Goal: Task Accomplishment & Management: Use online tool/utility

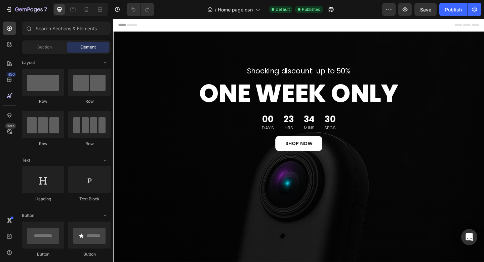
click at [167, 42] on div "Shocking discount: up to 50% Text block ONE WEEK ONLY Heading 00 Days 23 Hrs 34…" at bounding box center [315, 167] width 404 height 268
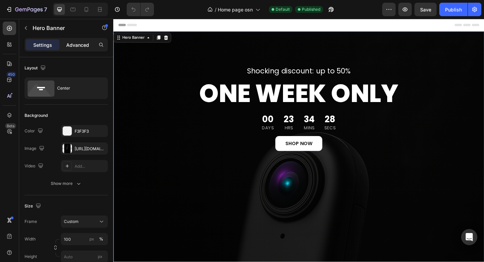
click at [82, 43] on p "Advanced" at bounding box center [77, 44] width 23 height 7
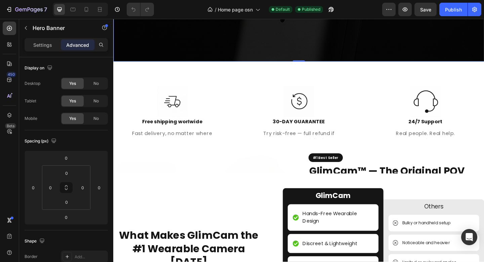
scroll to position [251, 0]
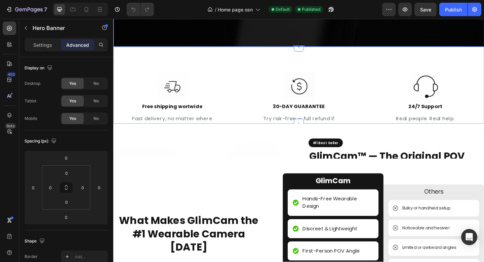
click at [188, 58] on div "Image Free shipping worlwide Text block Fast delivery, no matter where you are.…" at bounding box center [315, 91] width 404 height 84
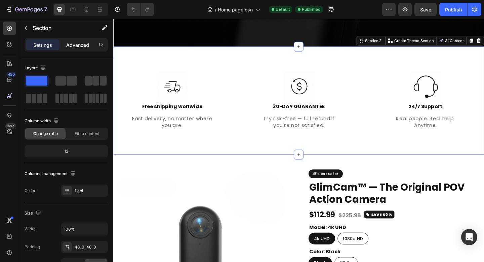
click at [66, 44] on div "Advanced" at bounding box center [78, 44] width 34 height 11
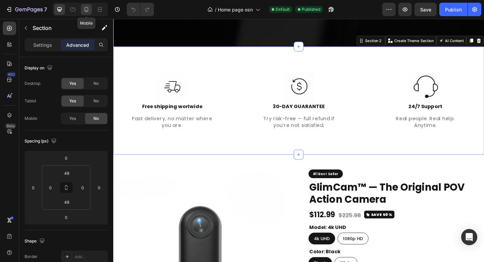
click at [86, 9] on icon at bounding box center [86, 9] width 7 height 7
type input "80"
type input "15"
type input "80"
type input "15"
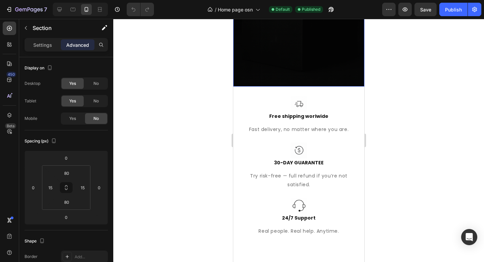
scroll to position [228, 0]
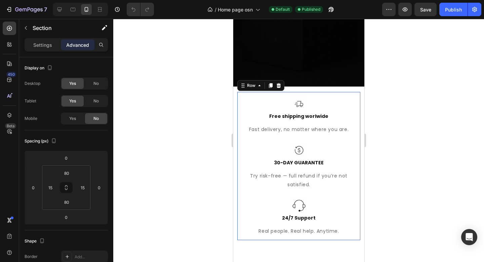
click at [355, 110] on div "Image Free shipping worlwide Text block Fast delivery, no matter where you are.…" at bounding box center [298, 115] width 123 height 46
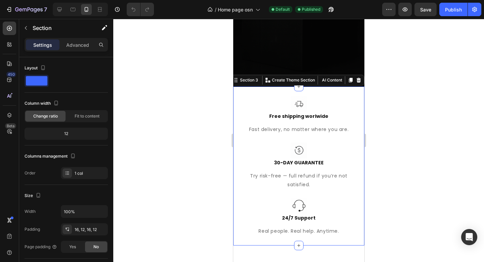
click at [356, 110] on div "Image Free shipping worlwide Text block Fast delivery, no matter where you are.…" at bounding box center [298, 165] width 131 height 159
click at [74, 45] on p "Advanced" at bounding box center [77, 44] width 23 height 7
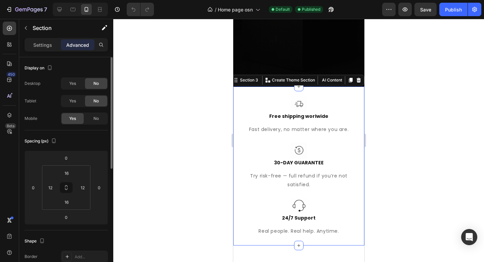
click at [74, 95] on div "Yes No" at bounding box center [84, 101] width 47 height 12
click at [75, 101] on span "Yes" at bounding box center [72, 101] width 7 height 6
click at [71, 83] on span "Yes" at bounding box center [72, 83] width 7 height 6
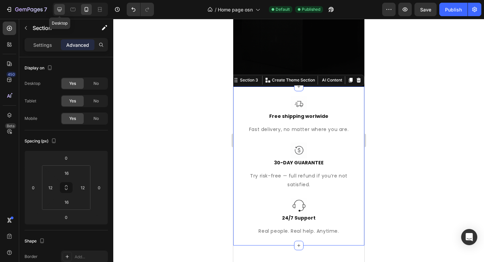
click at [61, 13] on div at bounding box center [59, 9] width 11 height 11
type input "80"
type input "15"
type input "80"
type input "15"
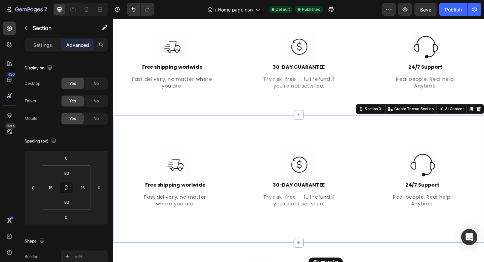
scroll to position [283, 0]
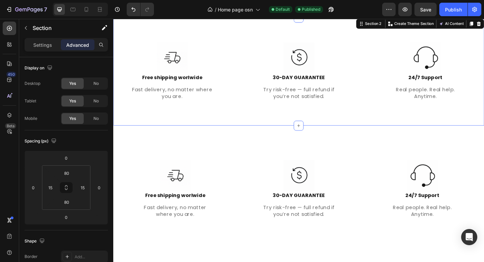
click at [349, 122] on div "Image Free shipping worlwide Text block Fast delivery, no matter where you are.…" at bounding box center [315, 75] width 404 height 117
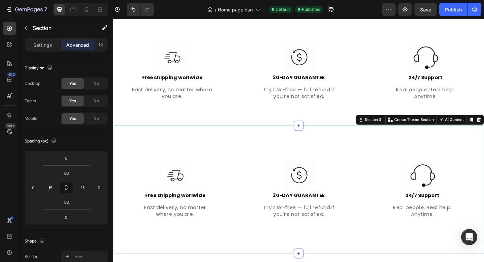
click at [364, 147] on div "Image Free shipping worlwide Text block Fast delivery, no matter where you are.…" at bounding box center [315, 204] width 404 height 139
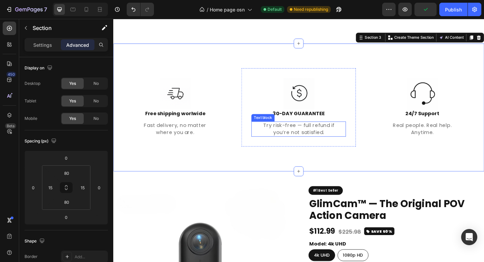
scroll to position [292, 0]
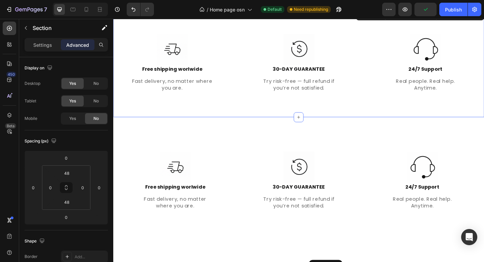
click at [342, 118] on div "Image Free shipping worlwide Text block Fast delivery, no matter where you are.…" at bounding box center [315, 66] width 404 height 117
click at [352, 137] on div "Image Free shipping worlwide Text block Fast delivery, no matter where you are.…" at bounding box center [315, 195] width 404 height 139
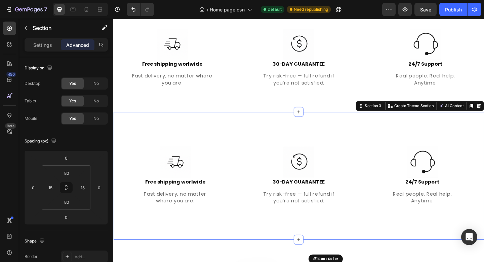
scroll to position [297, 0]
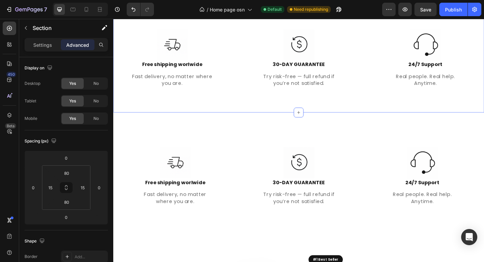
click at [340, 106] on div "Image Free shipping worlwide Text block Fast delivery, no matter where you are.…" at bounding box center [315, 61] width 404 height 117
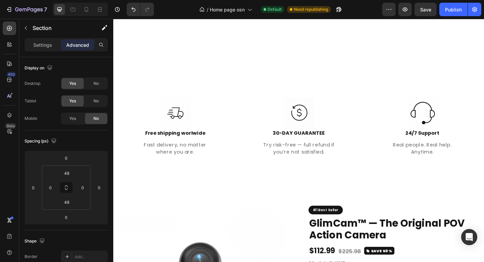
scroll to position [448, 0]
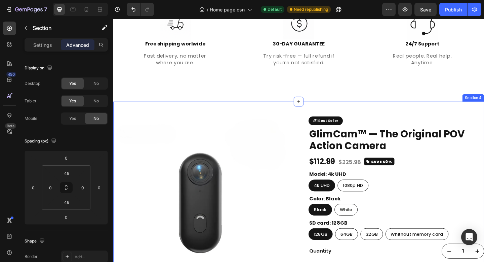
click at [358, 113] on div "Product Images #1 Best Seller Custom Code GlimCam™ — The Original POV Action Ca…" at bounding box center [315, 240] width 404 height 262
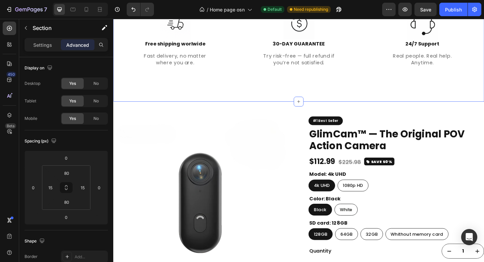
click at [345, 104] on div "Image Free shipping worlwide Text block Fast delivery, no matter where you are.…" at bounding box center [315, 39] width 404 height 139
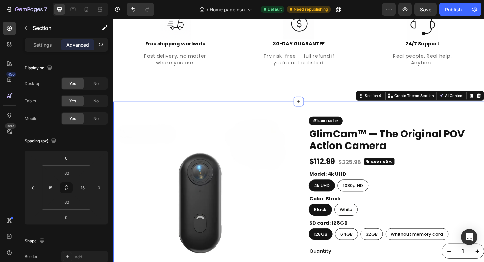
click at [352, 113] on div "Product Images #1 Best Seller Custom Code GlimCam™ — The Original POV Action Ca…" at bounding box center [315, 240] width 404 height 262
click at [90, 10] on div at bounding box center [86, 9] width 11 height 11
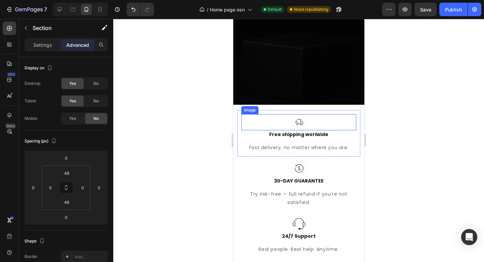
scroll to position [217, 0]
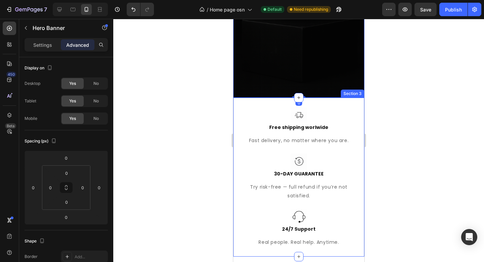
click at [338, 119] on div "Image Free shipping worlwide Text block Fast delivery, no matter where you are.…" at bounding box center [298, 177] width 131 height 159
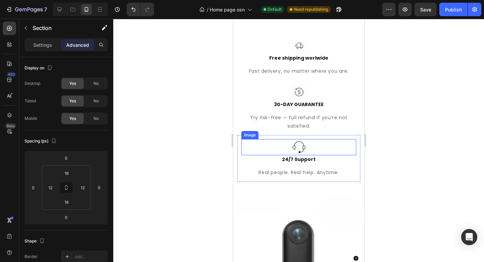
scroll to position [304, 0]
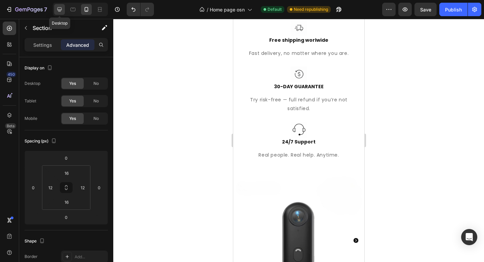
click at [64, 10] on div at bounding box center [59, 9] width 11 height 11
type input "80"
type input "15"
type input "80"
type input "15"
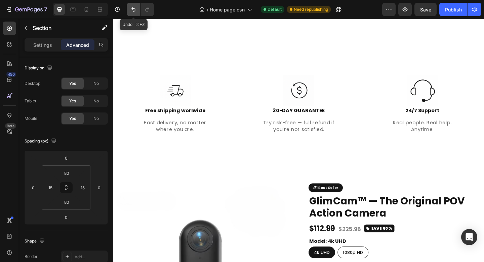
scroll to position [389, 0]
click at [131, 11] on icon "Undo/Redo" at bounding box center [133, 9] width 7 height 7
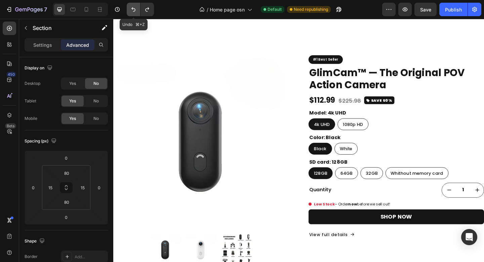
click at [131, 11] on icon "Undo/Redo" at bounding box center [133, 9] width 7 height 7
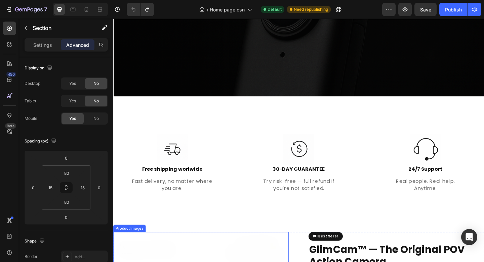
scroll to position [199, 0]
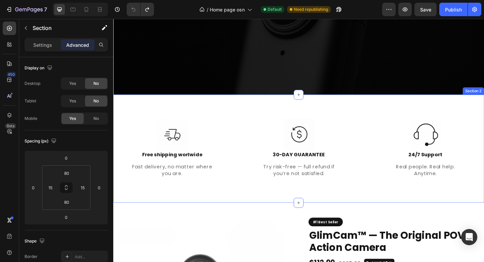
click at [179, 110] on div "Image Free shipping worlwide Text block Fast delivery, no matter where you are.…" at bounding box center [315, 159] width 404 height 117
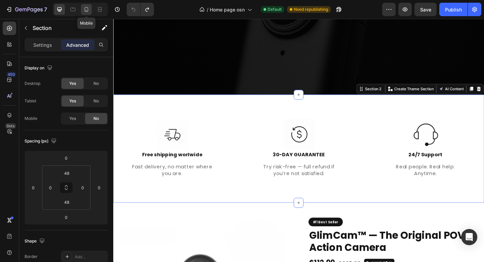
click at [89, 13] on div at bounding box center [86, 9] width 11 height 11
type input "80"
type input "15"
type input "80"
type input "15"
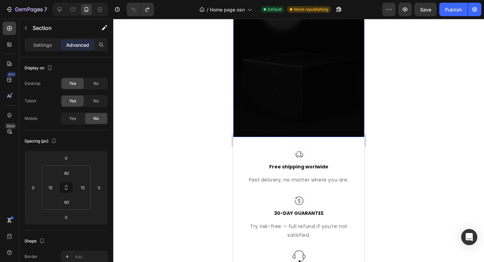
scroll to position [176, 0]
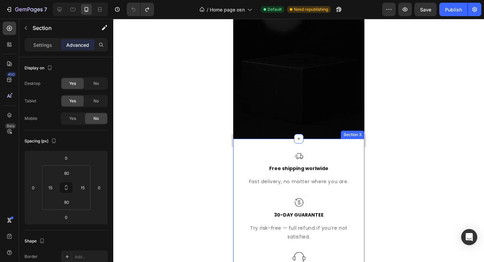
click at [274, 161] on div "Image Free shipping worlwide Text block Fast delivery, no matter where you are.…" at bounding box center [298, 218] width 131 height 159
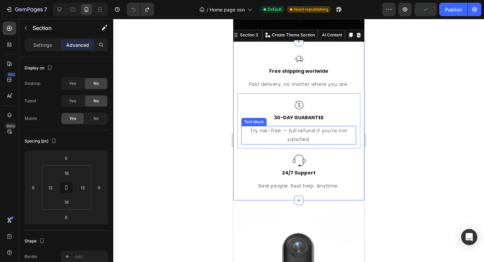
scroll to position [272, 0]
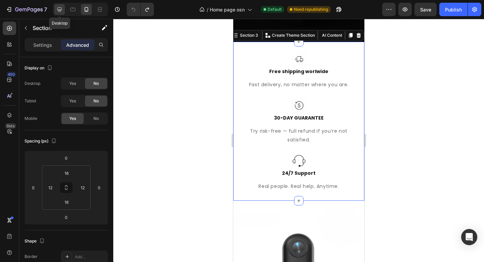
click at [61, 9] on icon at bounding box center [60, 9] width 4 height 4
type input "80"
type input "15"
type input "80"
type input "15"
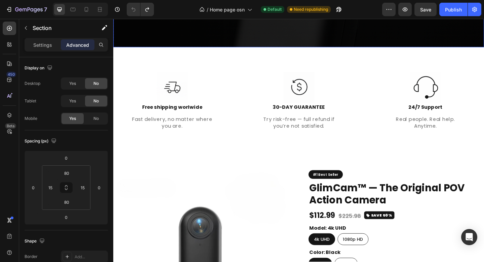
scroll to position [249, 0]
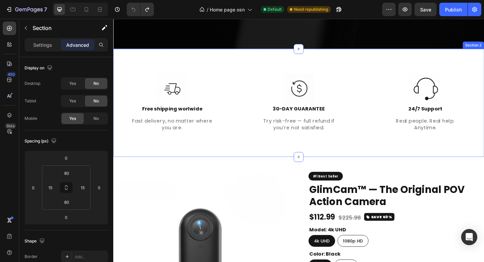
click at [203, 56] on div "Image Free shipping worlwide Text block Fast delivery, no matter where you are.…" at bounding box center [315, 109] width 404 height 117
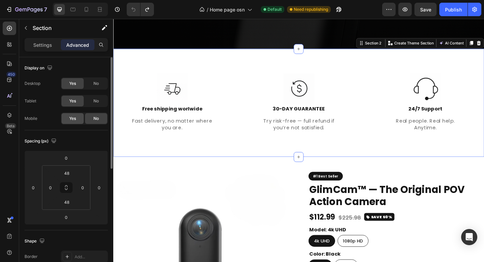
click at [75, 117] on span "Yes" at bounding box center [72, 118] width 7 height 6
click at [88, 12] on icon at bounding box center [86, 9] width 7 height 7
type input "80"
type input "15"
type input "80"
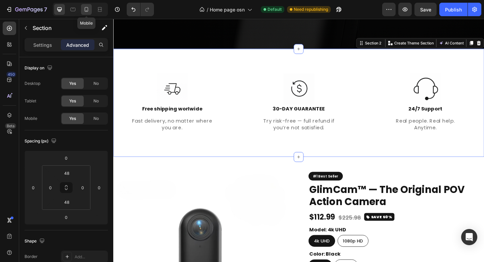
type input "15"
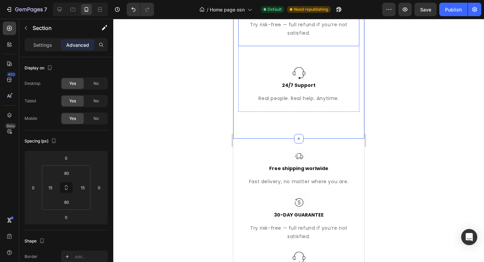
scroll to position [476, 0]
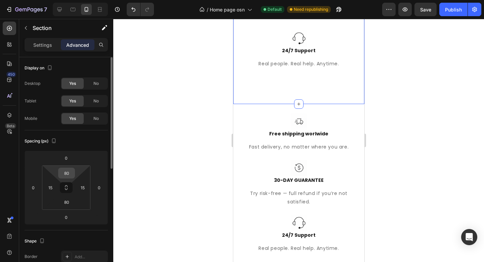
click at [71, 176] on input "80" at bounding box center [66, 173] width 13 height 10
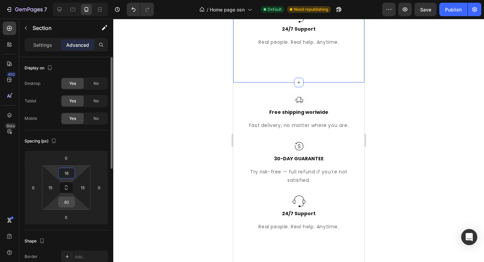
type input "16"
click at [68, 201] on input "80" at bounding box center [66, 202] width 13 height 10
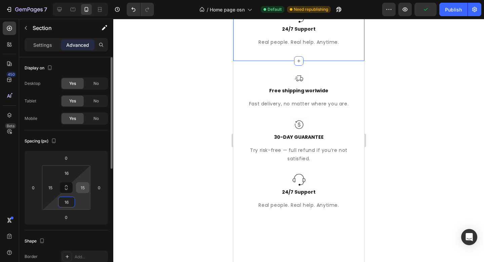
type input "16"
click at [85, 189] on input "15" at bounding box center [83, 187] width 10 height 10
type input "12"
click at [57, 187] on div "15" at bounding box center [50, 187] width 13 height 11
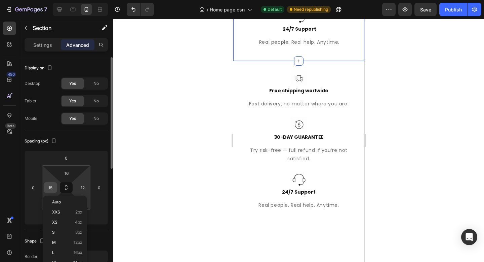
click at [52, 187] on input "15" at bounding box center [50, 187] width 10 height 10
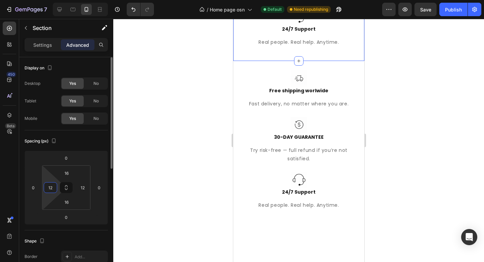
type input "12"
click at [96, 141] on div "Spacing (px)" at bounding box center [66, 141] width 83 height 11
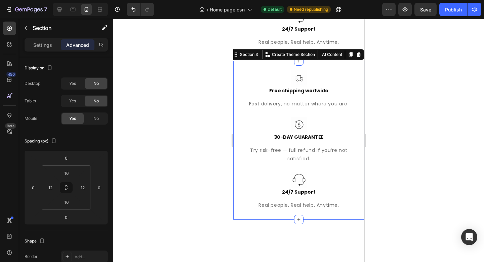
click at [351, 65] on div "Image Free shipping worlwide Text block Fast delivery, no matter where you are.…" at bounding box center [298, 140] width 131 height 159
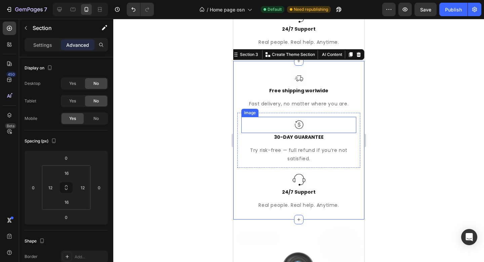
scroll to position [404, 0]
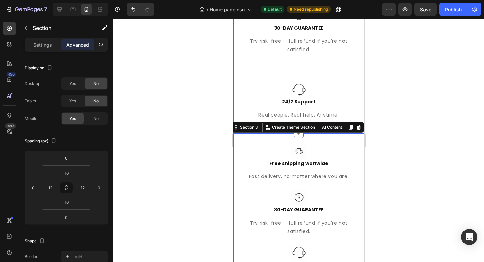
click at [356, 108] on div "Image Free shipping worlwide Text block Fast delivery, no matter where you are.…" at bounding box center [298, 31] width 131 height 204
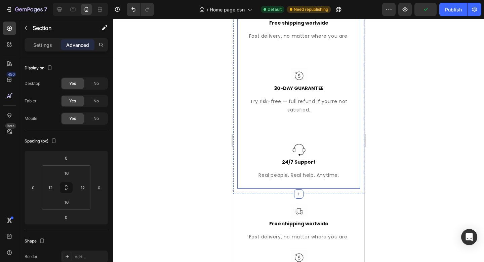
scroll to position [359, 0]
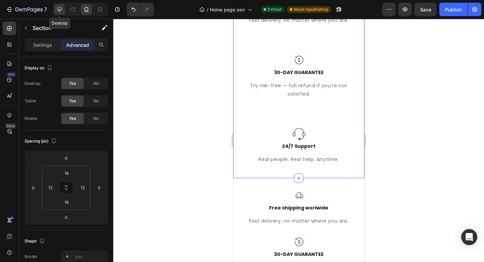
click at [64, 10] on div at bounding box center [59, 9] width 11 height 11
type input "48"
type input "0"
type input "48"
type input "0"
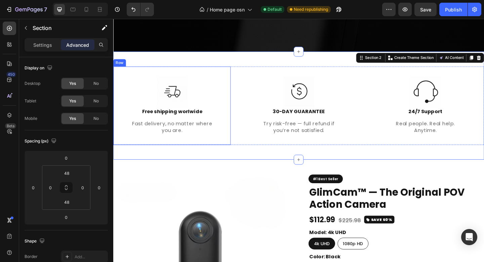
scroll to position [288, 0]
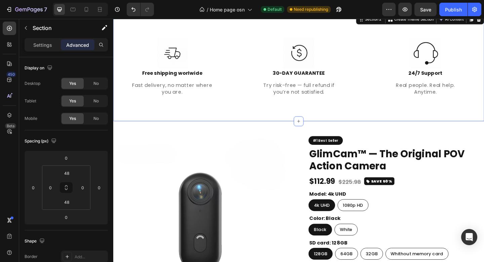
click at [248, 125] on div "Image Free shipping worlwide Text block Fast delivery, no matter where you are.…" at bounding box center [315, 71] width 404 height 117
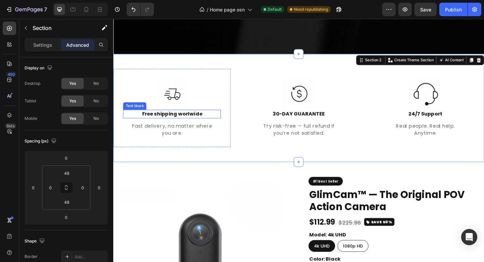
scroll to position [211, 0]
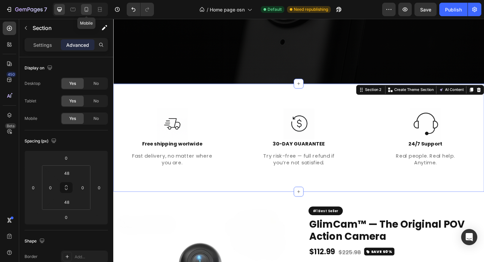
click at [85, 13] on div at bounding box center [86, 9] width 11 height 11
type input "16"
type input "12"
type input "16"
type input "12"
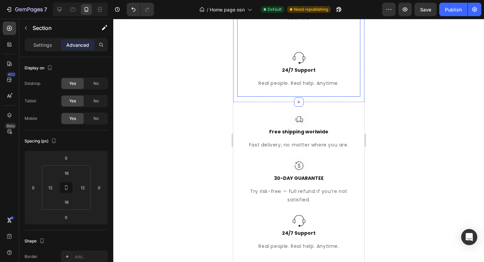
scroll to position [480, 0]
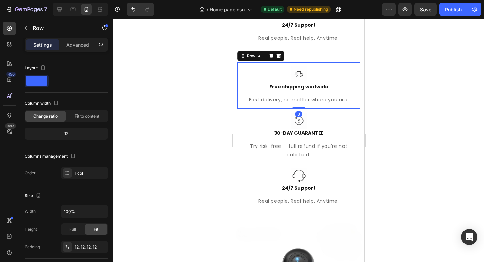
click at [352, 73] on div "Image Free shipping worlwide Text block Fast delivery, no matter where you are.…" at bounding box center [298, 85] width 123 height 46
click at [74, 44] on p "Advanced" at bounding box center [77, 44] width 23 height 7
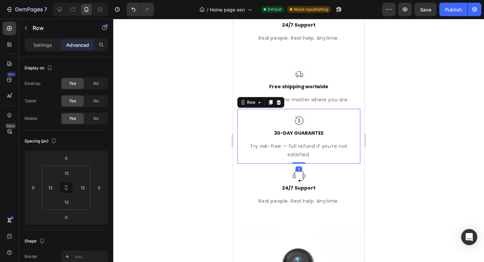
click at [351, 115] on div "Image 30-DAY GUARANTEE Text block Try risk-free — full refund if you’re not sat…" at bounding box center [298, 136] width 123 height 55
click at [331, 118] on div at bounding box center [298, 121] width 115 height 16
click at [353, 113] on div "Image 30-DAY GUARANTEE Text block Try risk-free — full refund if you’re not sat…" at bounding box center [298, 136] width 123 height 55
click at [308, 85] on p "Free shipping worlwide" at bounding box center [299, 86] width 114 height 7
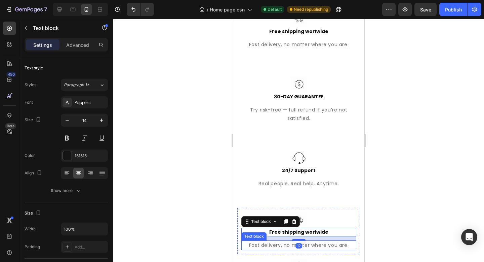
scroll to position [326, 0]
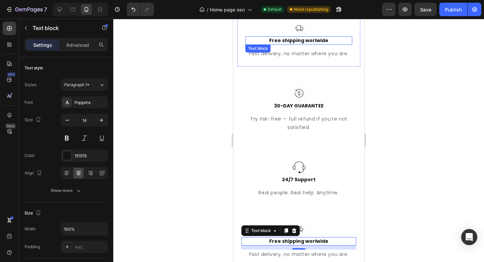
click at [291, 40] on p "Free shipping worlwide" at bounding box center [299, 40] width 106 height 7
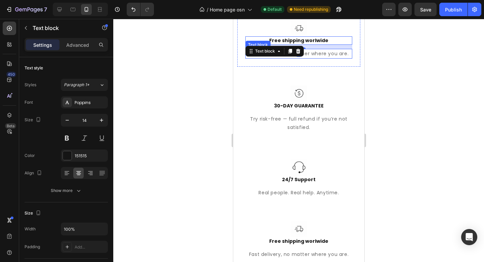
click at [308, 53] on p "Fast delivery, no matter where you are." at bounding box center [299, 53] width 106 height 8
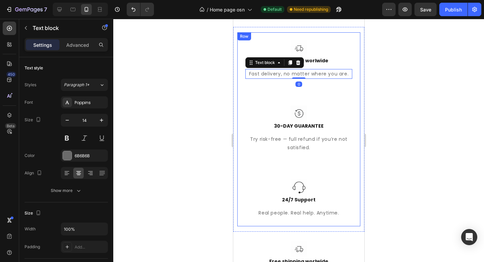
scroll to position [271, 0]
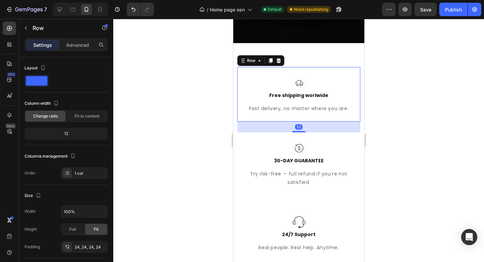
click at [350, 74] on div "Image Free shipping worlwide Text block Fast delivery, no matter where you are.…" at bounding box center [298, 94] width 123 height 54
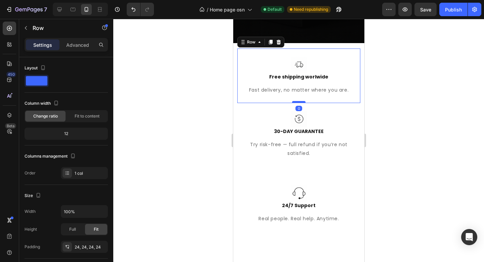
drag, startPoint x: 298, startPoint y: 131, endPoint x: 298, endPoint y: 121, distance: 10.1
click at [297, 103] on div "Image Free shipping worlwide Text block Fast delivery, no matter where you are.…" at bounding box center [298, 75] width 123 height 54
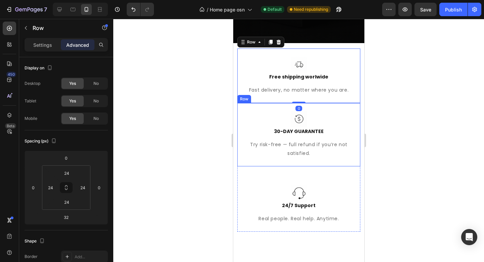
click at [348, 166] on div "Image 30-DAY GUARANTEE Text block Try risk-free — full refund if you’re not sat…" at bounding box center [298, 134] width 123 height 63
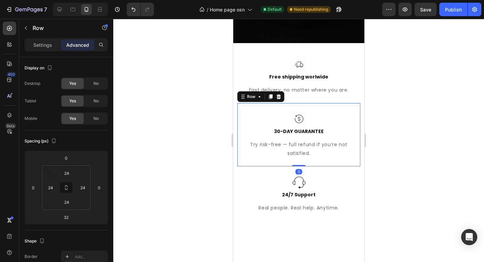
drag, startPoint x: 295, startPoint y: 194, endPoint x: 298, endPoint y: 175, distance: 19.1
click at [294, 166] on div "Image 30-DAY GUARANTEE Text block Try risk-free — full refund if you’re not sat…" at bounding box center [298, 134] width 123 height 63
type input "0"
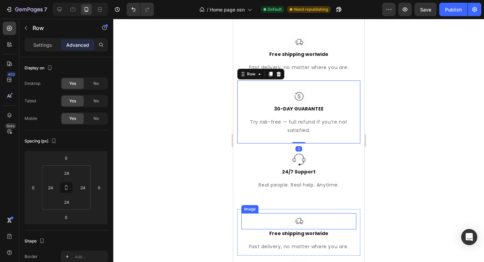
scroll to position [363, 0]
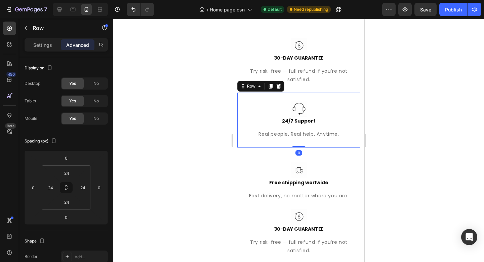
click at [348, 108] on div "Image 24/7 Support Text block Real people. Real help. Anytime. Text block Row 0" at bounding box center [298, 119] width 123 height 54
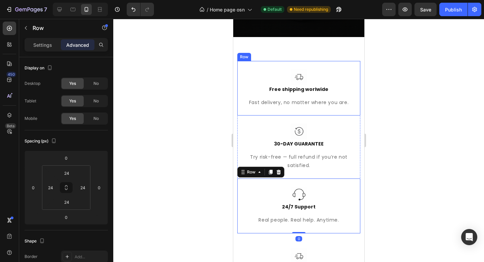
click at [349, 91] on div "Image Free shipping worlwide Text block Fast delivery, no matter where you are.…" at bounding box center [298, 88] width 123 height 54
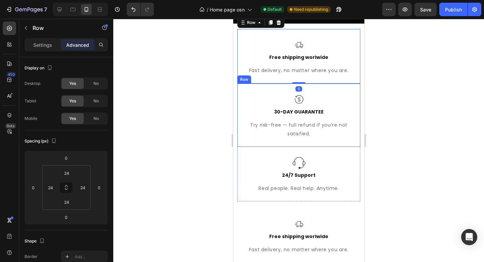
scroll to position [292, 0]
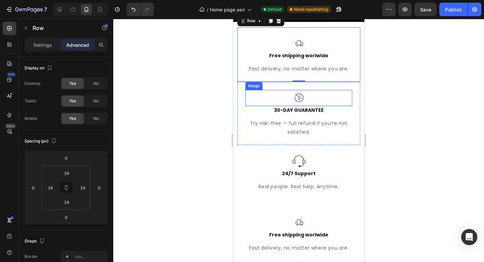
click at [346, 106] on div at bounding box center [298, 98] width 107 height 16
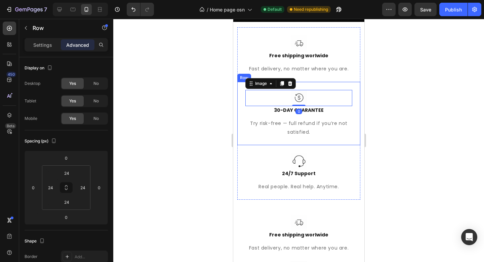
click at [349, 119] on div "Image 0 30-DAY GUARANTEE Text block Try risk-free — full refund if you’re not s…" at bounding box center [298, 113] width 123 height 63
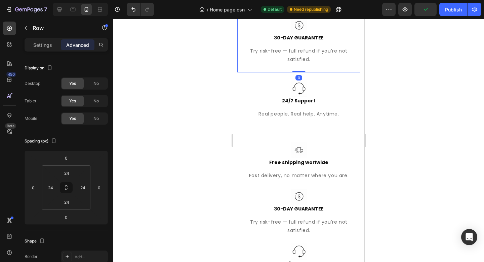
scroll to position [382, 0]
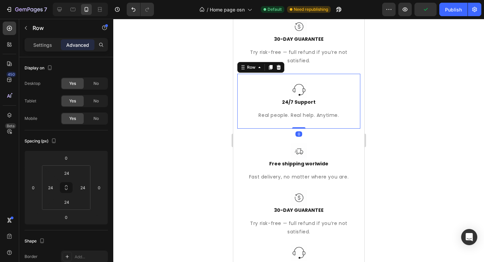
click at [348, 103] on div "Image 24/7 Support Text block Real people. Real help. Anytime. Text block Row 0" at bounding box center [298, 101] width 123 height 54
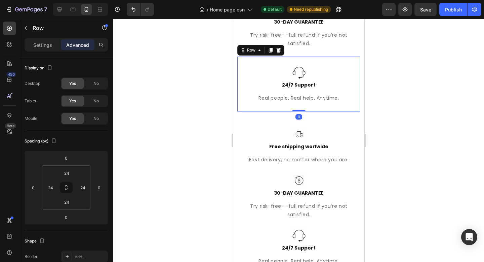
scroll to position [424, 0]
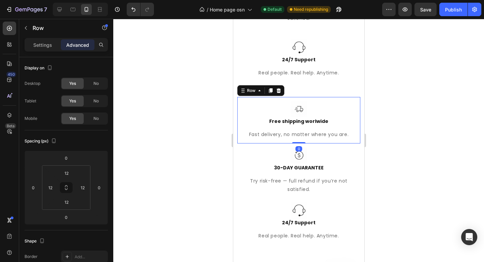
click at [352, 112] on div "Image Free shipping worlwide Text block Fast delivery, no matter where you are.…" at bounding box center [298, 120] width 123 height 46
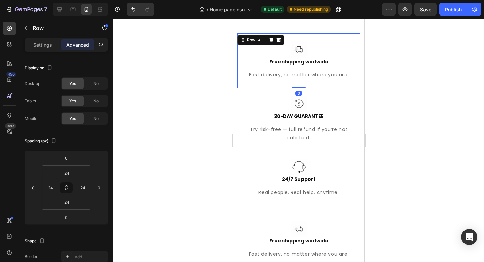
click at [349, 61] on div "Image Free shipping worlwide Text block Fast delivery, no matter where you are.…" at bounding box center [298, 60] width 123 height 54
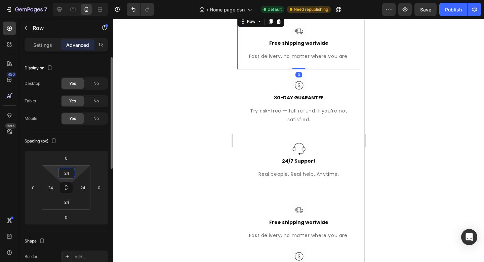
click at [70, 175] on input "24" at bounding box center [66, 173] width 13 height 10
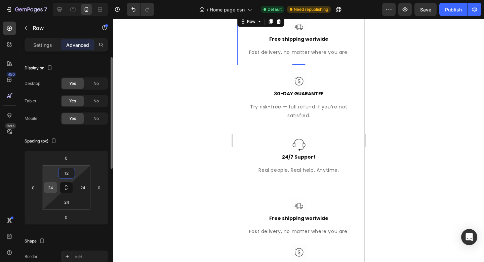
type input "12"
click at [53, 189] on input "24" at bounding box center [50, 187] width 10 height 10
type input "12"
click at [85, 188] on input "24" at bounding box center [83, 187] width 10 height 10
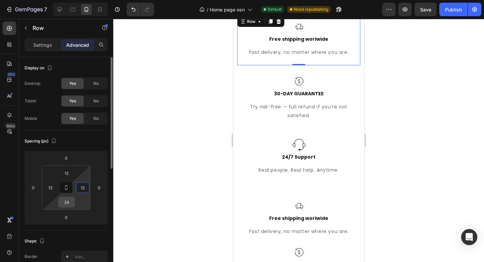
type input "12"
click at [68, 203] on input "24" at bounding box center [66, 202] width 13 height 10
type input "12"
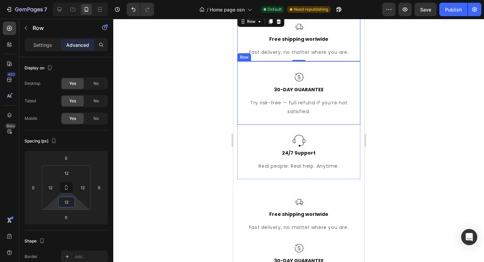
click at [344, 86] on div "Image 30-DAY GUARANTEE Text block Try risk-free — full refund if you’re not sat…" at bounding box center [298, 92] width 123 height 63
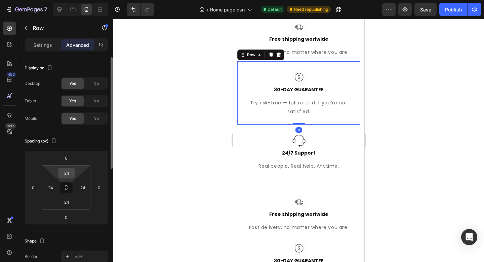
click at [69, 175] on input "24" at bounding box center [66, 173] width 13 height 10
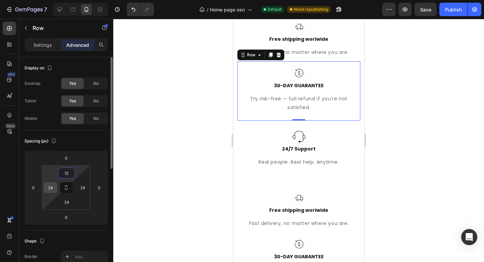
type input "12"
click at [52, 189] on input "24" at bounding box center [50, 187] width 10 height 10
type input "12"
click at [84, 189] on input "24" at bounding box center [83, 187] width 10 height 10
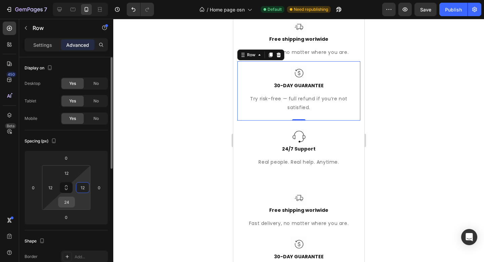
type input "12"
click at [66, 203] on input "24" at bounding box center [66, 202] width 13 height 10
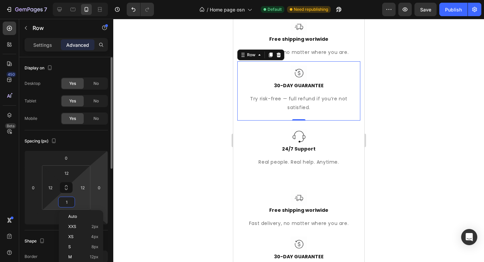
type input "12"
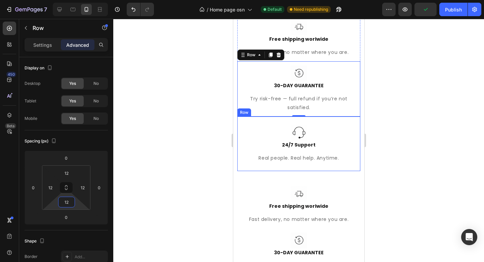
click at [350, 142] on div "Image 24/7 Support Text block Real people. Real help. Anytime. Text block Row" at bounding box center [298, 143] width 123 height 54
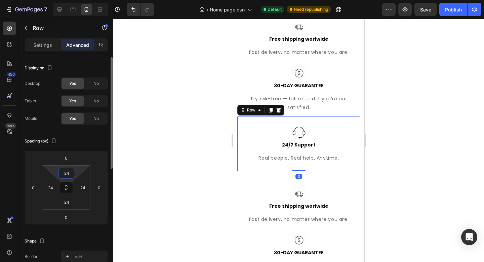
click at [71, 173] on input "24" at bounding box center [66, 173] width 13 height 10
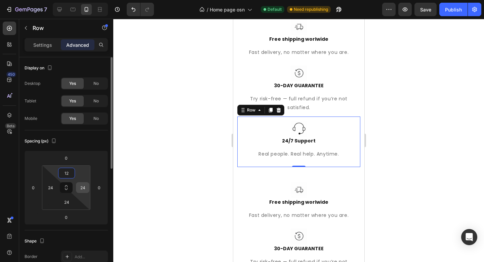
type input "12"
click at [86, 187] on input "24" at bounding box center [83, 187] width 10 height 10
type input "12"
click at [53, 187] on input "24" at bounding box center [50, 187] width 10 height 10
type input "12"
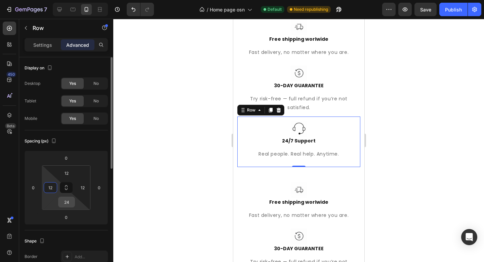
click at [70, 201] on input "24" at bounding box center [66, 202] width 13 height 10
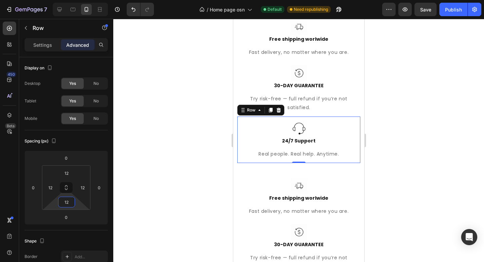
type input "12"
click at [416, 150] on div at bounding box center [298, 140] width 371 height 243
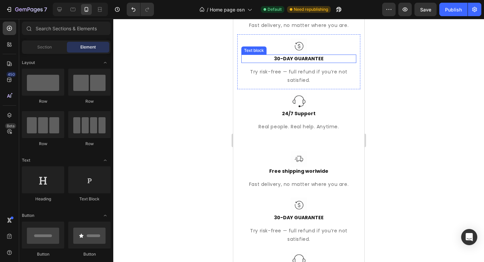
scroll to position [382, 0]
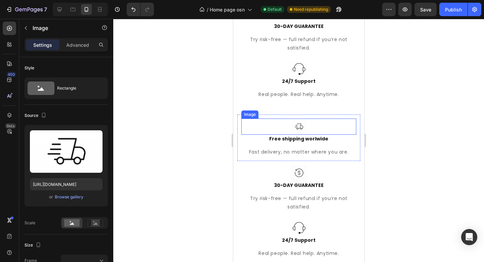
click at [307, 125] on div at bounding box center [298, 126] width 115 height 16
click at [79, 48] on p "Advanced" at bounding box center [77, 44] width 23 height 7
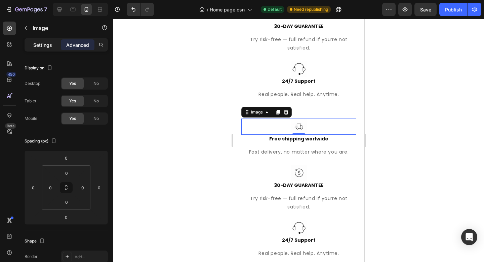
click at [51, 45] on p "Settings" at bounding box center [42, 44] width 19 height 7
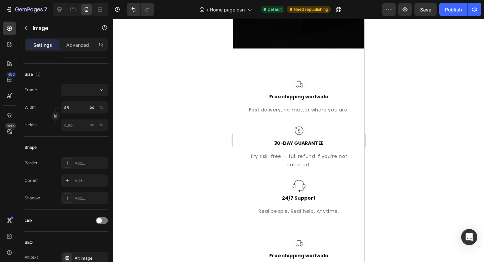
scroll to position [257, 0]
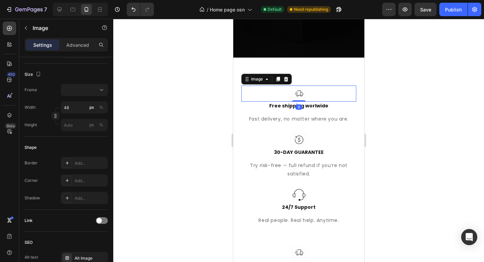
click at [314, 94] on div at bounding box center [298, 93] width 115 height 16
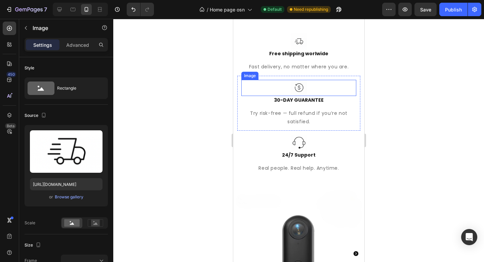
scroll to position [453, 0]
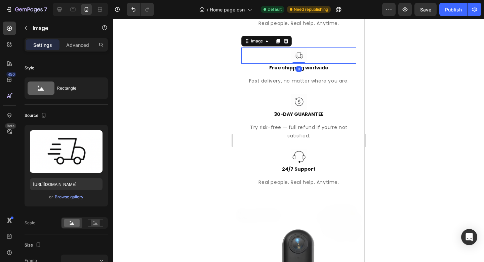
click at [313, 58] on div at bounding box center [298, 55] width 115 height 16
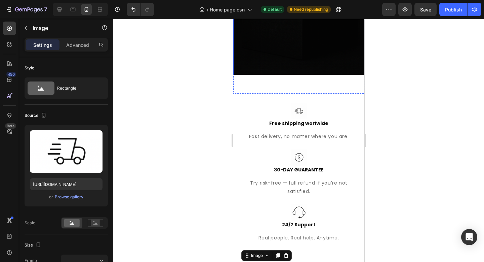
scroll to position [241, 0]
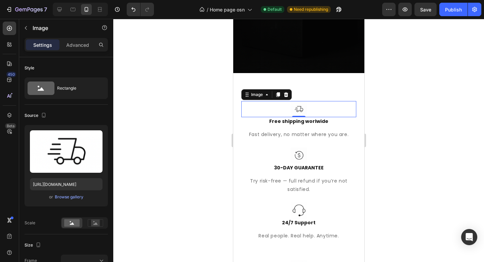
click at [320, 110] on div at bounding box center [298, 109] width 115 height 16
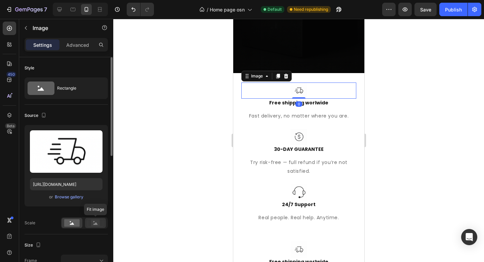
click at [97, 222] on rect at bounding box center [95, 222] width 9 height 7
click at [68, 224] on rect at bounding box center [71, 222] width 15 height 7
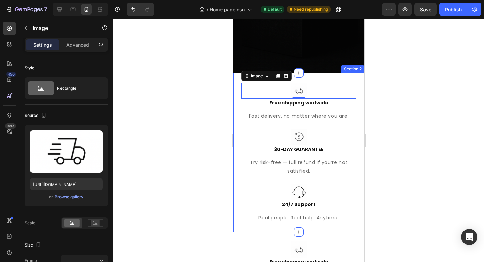
click at [401, 129] on div at bounding box center [298, 140] width 371 height 243
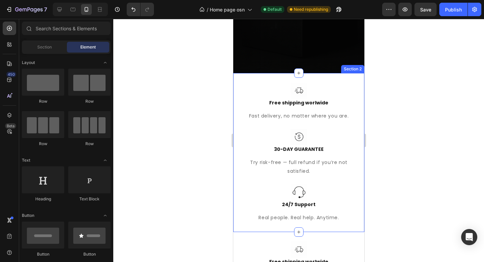
click at [356, 101] on div "Image Free shipping worlwide Text block Fast delivery, no matter where you are.…" at bounding box center [298, 152] width 131 height 159
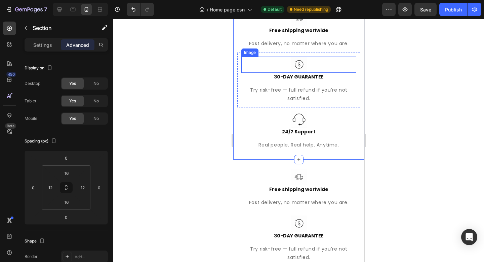
scroll to position [355, 0]
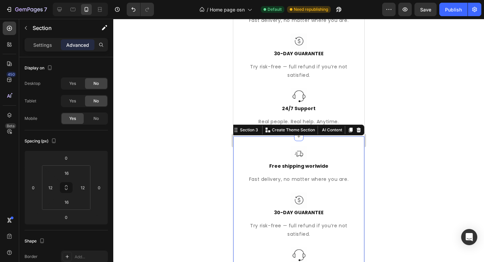
click at [357, 144] on div "Image Free shipping worlwide Text block Fast delivery, no matter where you are.…" at bounding box center [298, 215] width 131 height 159
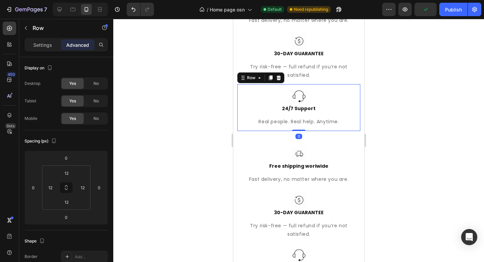
click at [352, 90] on div "Image 24/7 Support Text block Real people. Real help. Anytime. Text block Row 0" at bounding box center [298, 107] width 123 height 46
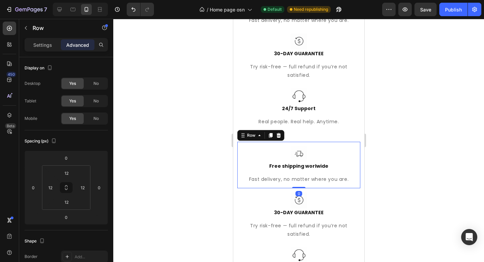
click at [352, 155] on div "Image Free shipping worlwide Text block Fast delivery, no matter where you are.…" at bounding box center [298, 165] width 123 height 46
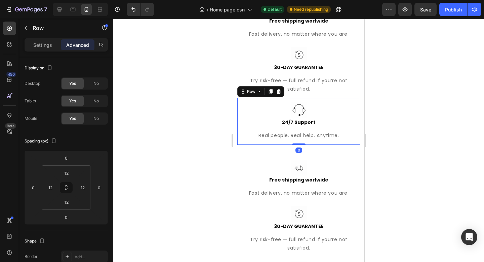
click at [352, 103] on div "Image 24/7 Support Text block Real people. Real help. Anytime. Text block Row 0" at bounding box center [298, 121] width 123 height 46
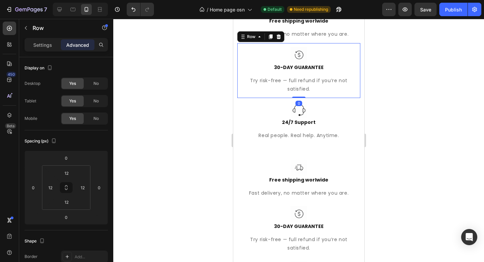
click at [354, 85] on div "Image 30-DAY GUARANTEE Text block Try risk-free — full refund if you’re not sat…" at bounding box center [298, 70] width 123 height 55
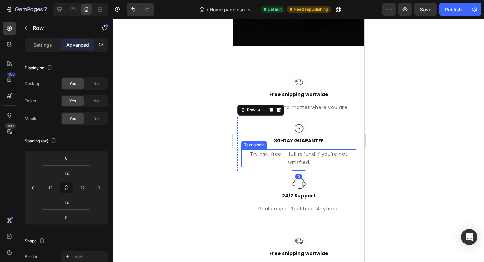
scroll to position [252, 0]
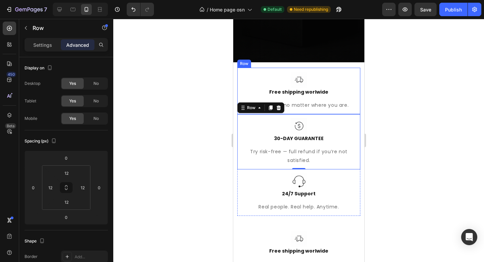
click at [353, 114] on div "Image Free shipping worlwide Text block Fast delivery, no matter where you are.…" at bounding box center [298, 91] width 123 height 46
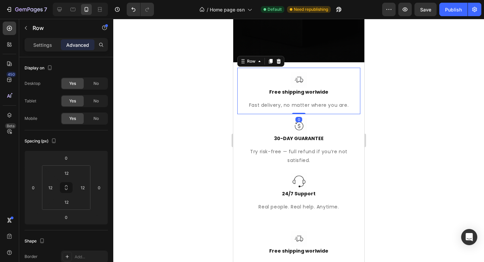
click at [405, 123] on div at bounding box center [298, 140] width 371 height 243
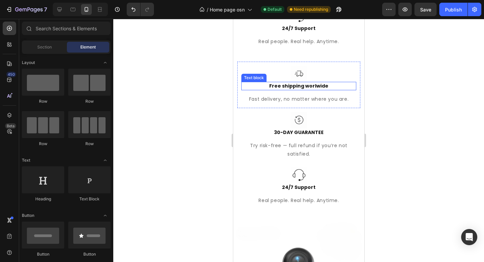
scroll to position [470, 0]
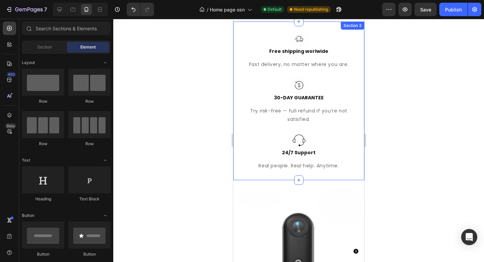
click at [356, 148] on div "Image Free shipping worlwide Text block Fast delivery, no matter where you are.…" at bounding box center [298, 101] width 131 height 159
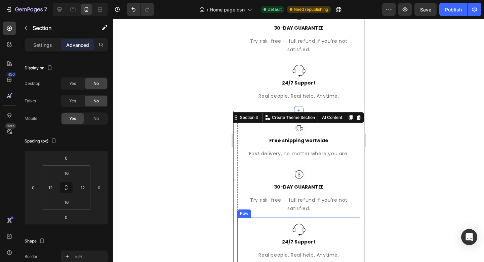
scroll to position [380, 0]
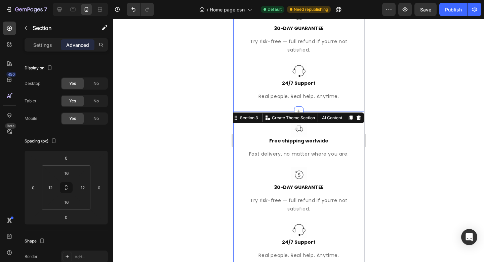
click at [354, 106] on div "Image Free shipping worlwide Text block Fast delivery, no matter where you are.…" at bounding box center [298, 31] width 131 height 159
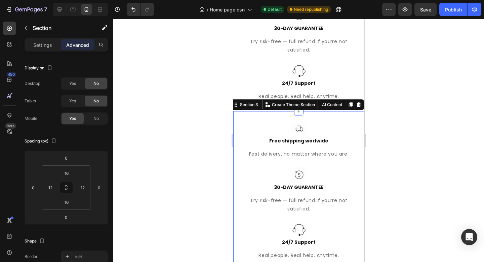
click at [356, 114] on div "Image Free shipping worlwide Text block Fast delivery, no matter where you are.…" at bounding box center [298, 190] width 131 height 159
click at [356, 104] on icon at bounding box center [358, 104] width 5 height 5
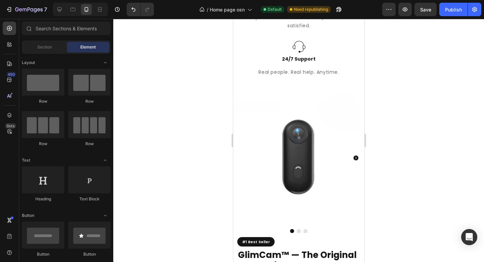
scroll to position [370, 0]
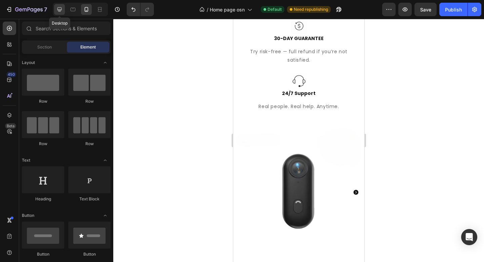
click at [61, 11] on icon at bounding box center [60, 9] width 4 height 4
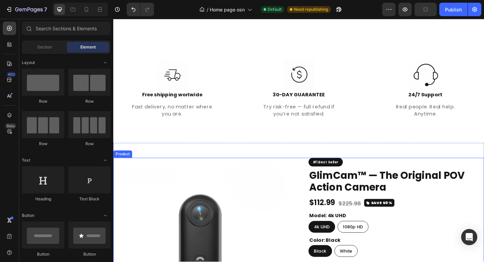
scroll to position [297, 0]
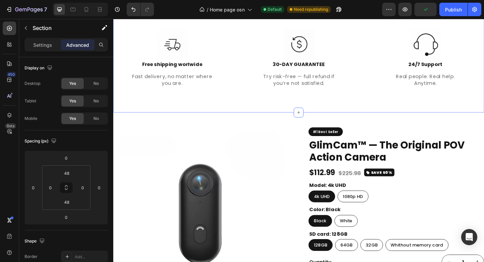
click at [268, 114] on div "Image Free shipping worlwide Text block Fast delivery, no matter where you are.…" at bounding box center [315, 61] width 404 height 117
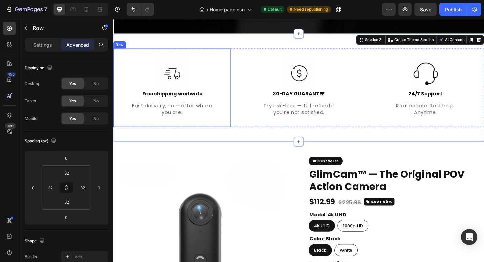
click at [234, 77] on div "Image Free shipping worlwide Text block Fast delivery, no matter where you are.…" at bounding box center [177, 93] width 128 height 85
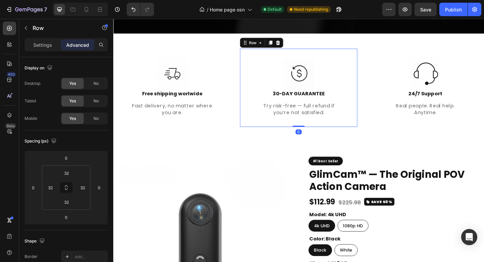
click at [255, 66] on div "Image 30-DAY GUARANTEE Text block Try risk-free — full refund if you’re not sat…" at bounding box center [315, 93] width 128 height 85
click at [248, 142] on div "Image Free shipping worlwide Text block Fast delivery, no matter where you are.…" at bounding box center [315, 93] width 404 height 117
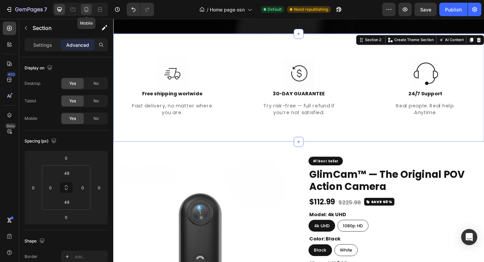
click at [81, 10] on div at bounding box center [86, 9] width 11 height 11
type input "16"
type input "12"
type input "16"
type input "12"
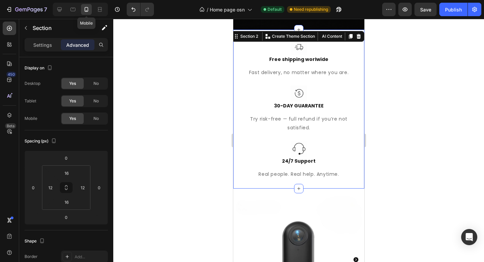
scroll to position [290, 0]
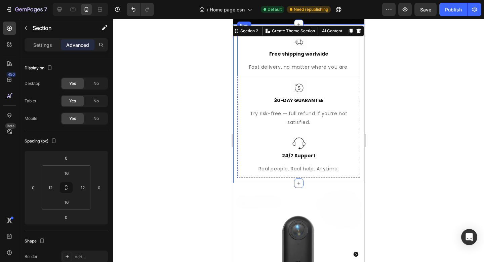
click at [352, 72] on div "Image Free shipping worlwide Text block Fast delivery, no matter where you are.…" at bounding box center [298, 53] width 123 height 46
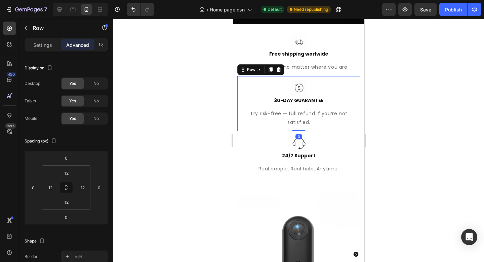
click at [352, 99] on div "Image 30-DAY GUARANTEE Text block Try risk-free — full refund if you’re not sat…" at bounding box center [298, 103] width 123 height 55
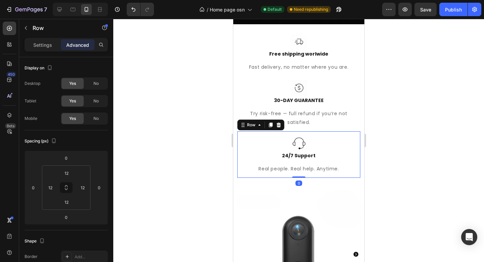
click at [352, 153] on div "Image 24/7 Support Text block Real people. Real help. Anytime. Text block Row 0" at bounding box center [298, 154] width 123 height 46
click at [444, 118] on div at bounding box center [298, 140] width 371 height 243
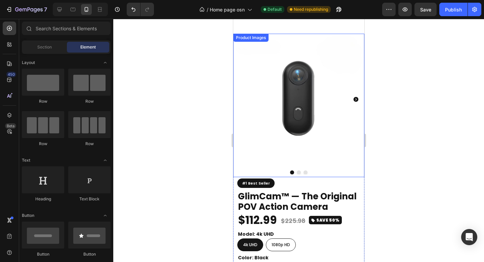
scroll to position [462, 0]
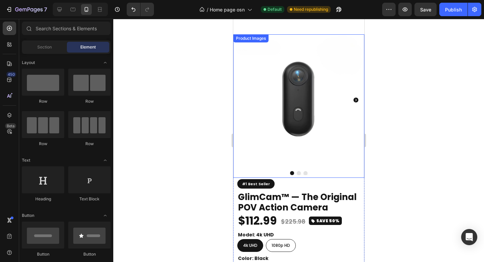
click at [338, 137] on img at bounding box center [298, 99] width 131 height 131
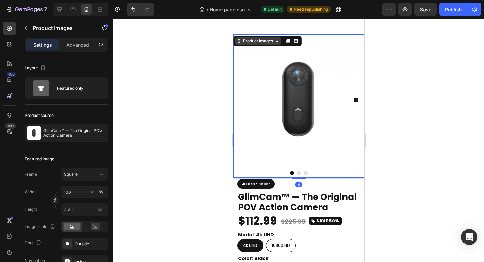
click at [256, 40] on div "Product Images" at bounding box center [257, 41] width 33 height 6
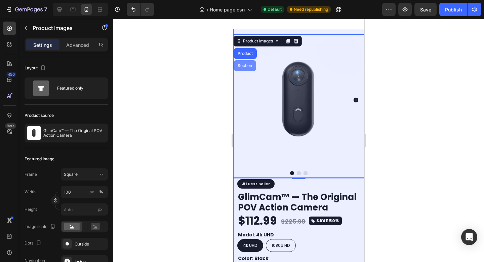
click at [242, 63] on div "Section" at bounding box center [244, 65] width 23 height 11
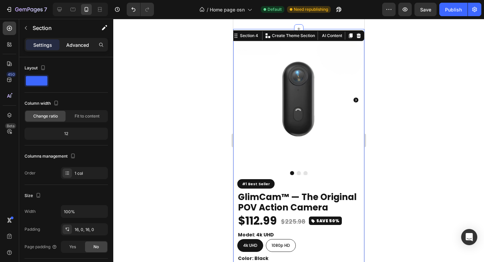
click at [80, 43] on p "Advanced" at bounding box center [77, 44] width 23 height 7
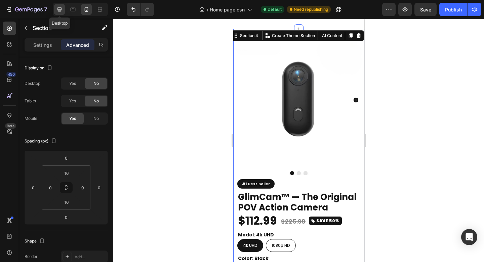
click at [61, 12] on icon at bounding box center [59, 9] width 7 height 7
type input "80"
type input "15"
type input "80"
type input "15"
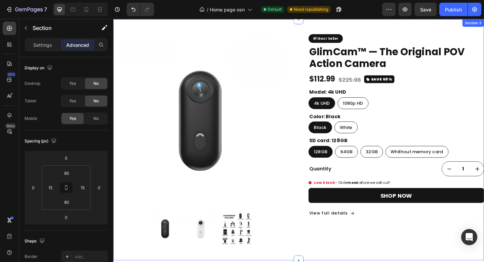
scroll to position [420, 0]
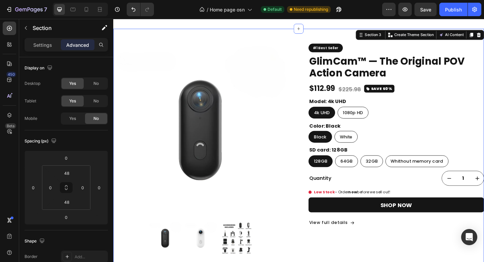
click at [299, 38] on div "Product Images #1 Best Seller Custom Code GlimCam™ — The Original POV Action Ca…" at bounding box center [315, 161] width 404 height 262
click at [72, 119] on span "Yes" at bounding box center [72, 118] width 7 height 6
click at [86, 13] on div at bounding box center [86, 9] width 11 height 11
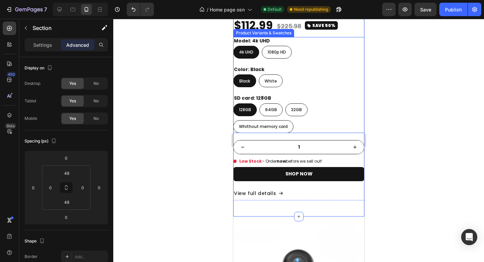
scroll to position [772, 0]
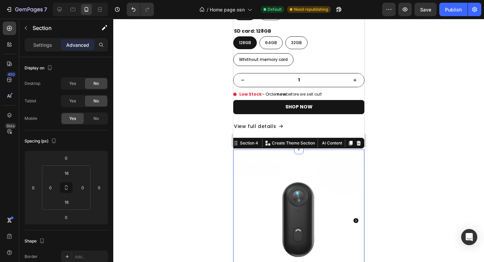
click at [424, 124] on div at bounding box center [298, 140] width 371 height 243
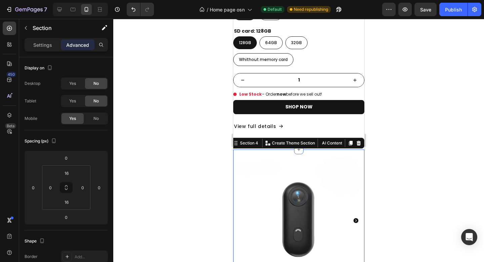
click at [413, 140] on div at bounding box center [298, 140] width 371 height 243
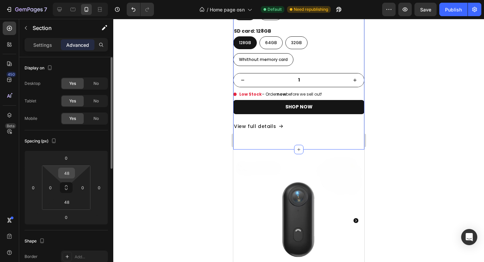
click at [70, 174] on input "48" at bounding box center [66, 173] width 13 height 10
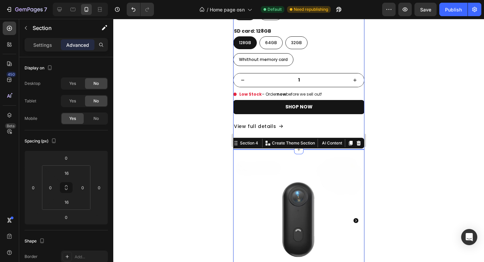
click at [409, 117] on div at bounding box center [298, 140] width 371 height 243
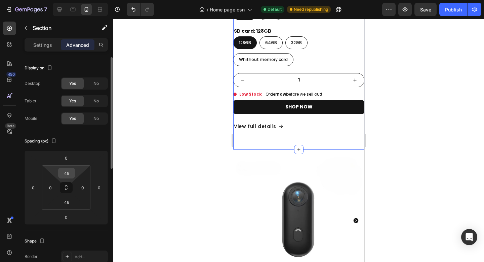
click at [72, 173] on input "48" at bounding box center [66, 173] width 13 height 10
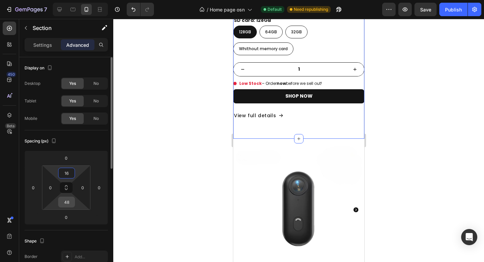
type input "16"
click at [69, 199] on input "48" at bounding box center [66, 202] width 13 height 10
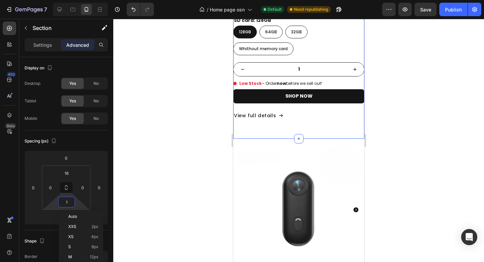
type input "16"
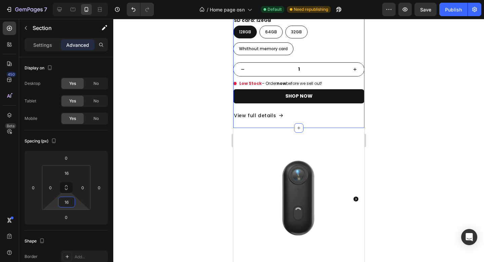
click at [416, 108] on div at bounding box center [298, 140] width 371 height 243
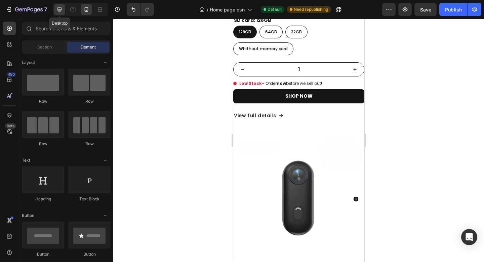
click at [60, 10] on icon at bounding box center [60, 9] width 4 height 4
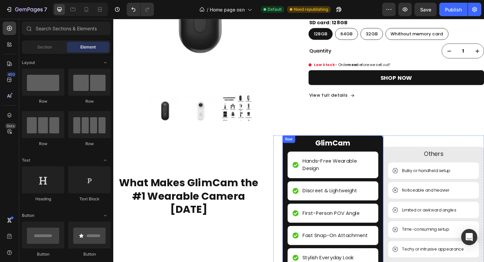
scroll to position [596, 0]
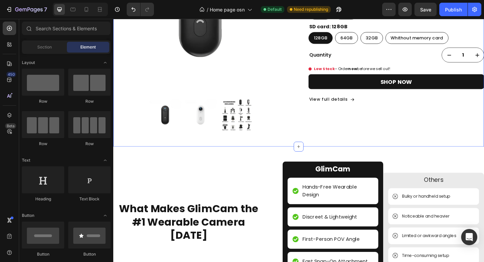
click at [304, 144] on div "Product Images #1 Best Seller Custom Code GlimCam™ — The Original POV Action Ca…" at bounding box center [315, 27] width 404 height 262
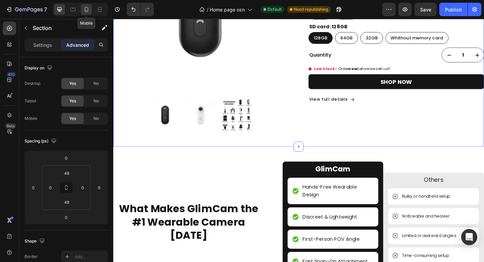
click at [89, 7] on icon at bounding box center [86, 9] width 7 height 7
type input "16"
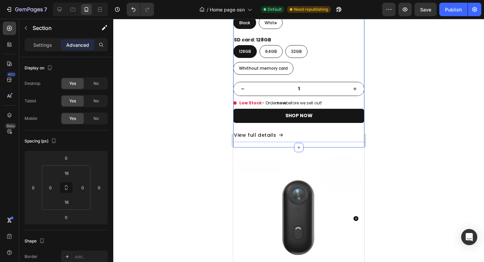
scroll to position [784, 0]
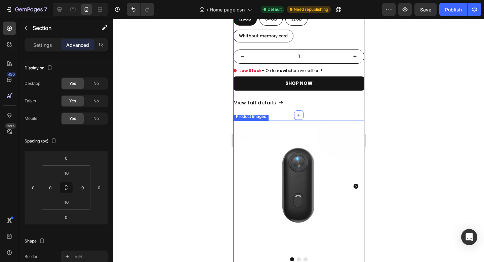
click at [323, 121] on img at bounding box center [298, 185] width 131 height 131
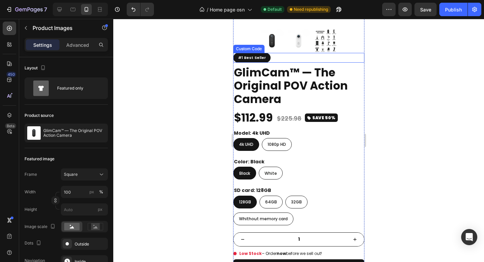
scroll to position [557, 0]
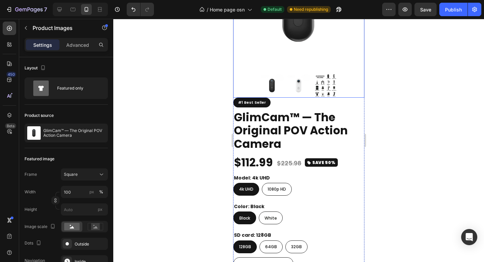
click at [320, 58] on img at bounding box center [298, 5] width 131 height 131
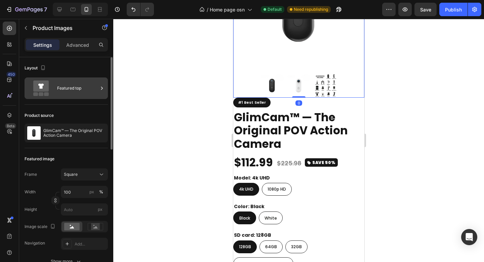
click at [79, 88] on div "Featured top" at bounding box center [77, 87] width 41 height 15
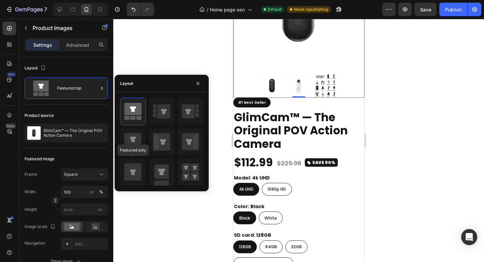
click at [137, 179] on icon at bounding box center [132, 171] width 17 height 17
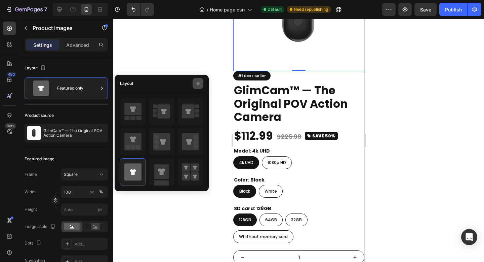
click at [200, 84] on icon "button" at bounding box center [197, 83] width 5 height 5
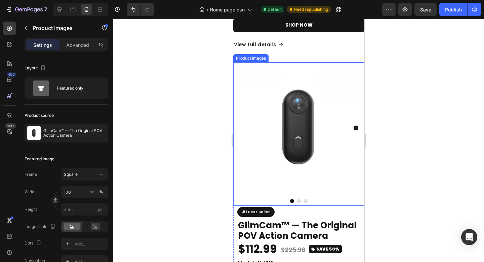
scroll to position [829, 0]
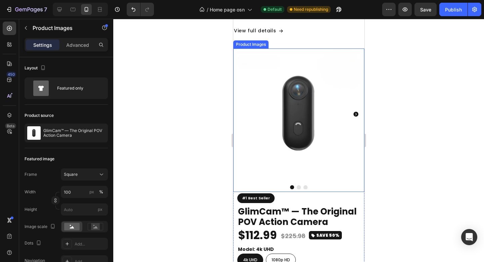
click at [303, 102] on img at bounding box center [298, 113] width 131 height 131
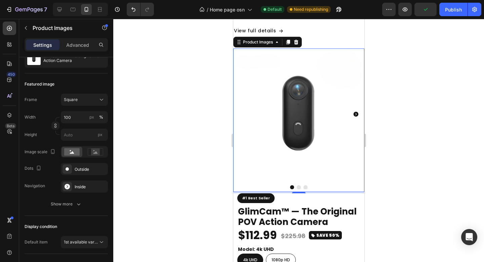
scroll to position [825, 0]
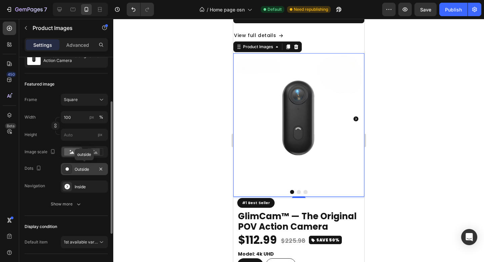
click at [92, 169] on div "Outside" at bounding box center [85, 169] width 20 height 6
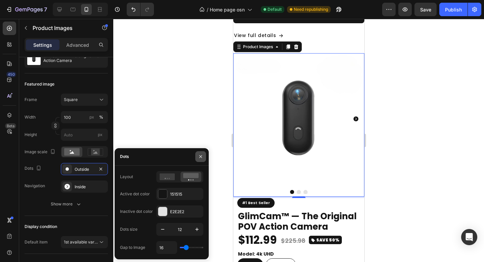
click at [203, 155] on icon "button" at bounding box center [200, 156] width 5 height 5
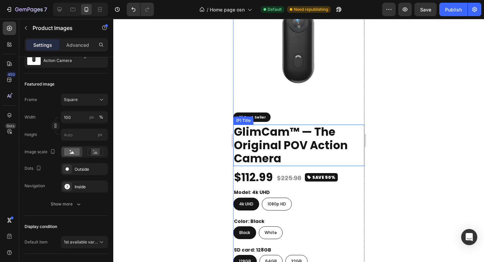
scroll to position [515, 0]
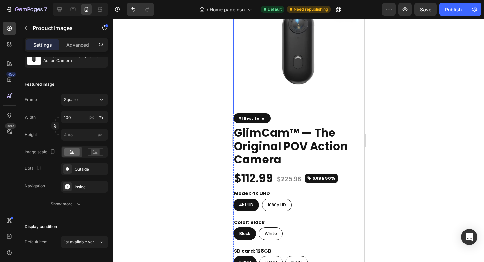
click at [307, 90] on img at bounding box center [298, 47] width 131 height 131
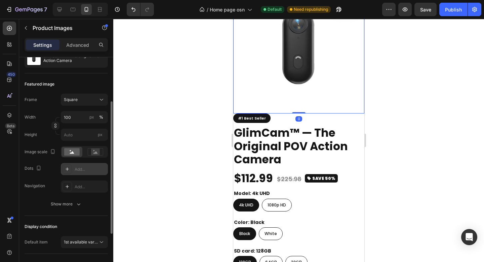
click at [83, 172] on div "Add..." at bounding box center [91, 169] width 32 height 6
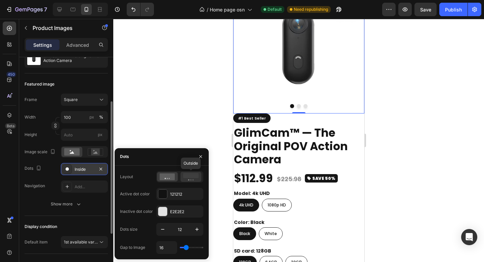
click at [188, 178] on icon at bounding box center [190, 176] width 15 height 7
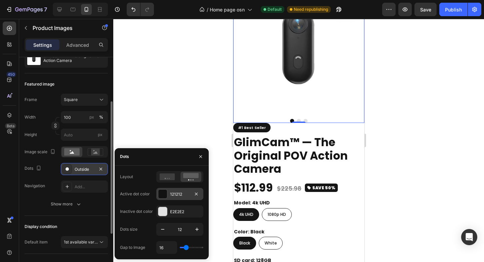
click at [181, 195] on div "121212" at bounding box center [180, 194] width 20 height 6
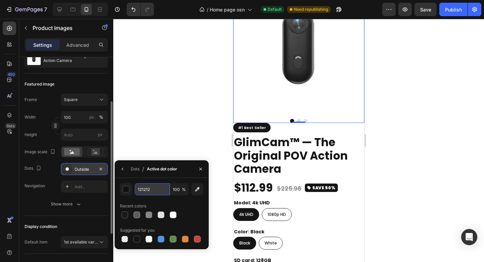
click at [145, 187] on input "121212" at bounding box center [152, 189] width 35 height 12
type input "151515"
click at [200, 169] on icon "button" at bounding box center [200, 168] width 3 height 3
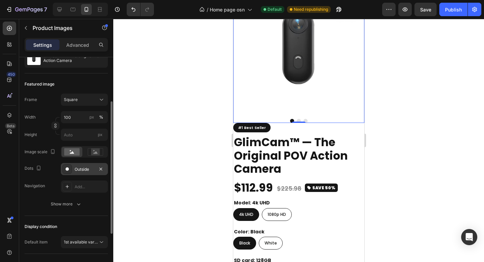
click at [90, 172] on div "Outside" at bounding box center [84, 169] width 47 height 12
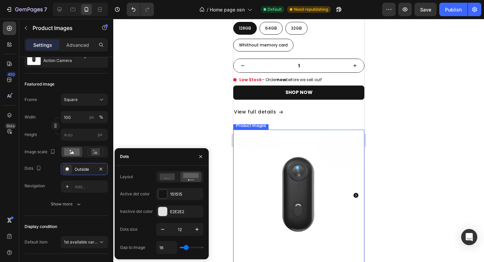
scroll to position [785, 0]
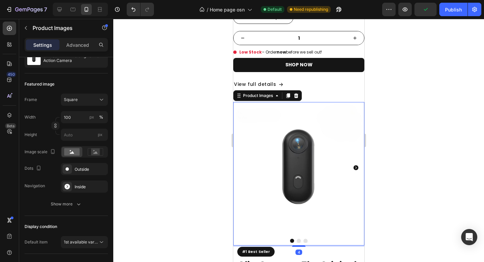
click at [319, 135] on img at bounding box center [298, 167] width 131 height 131
click at [77, 171] on div "Outside" at bounding box center [85, 169] width 20 height 6
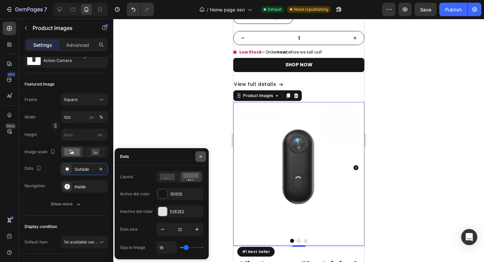
click at [200, 157] on icon "button" at bounding box center [200, 156] width 3 height 3
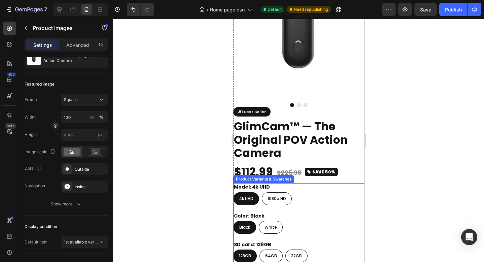
scroll to position [500, 0]
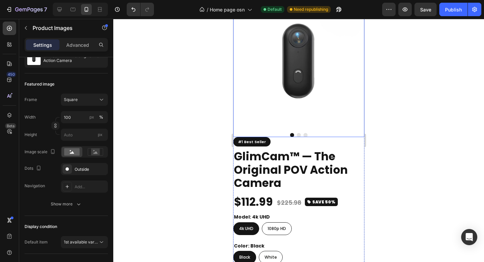
click at [334, 92] on img at bounding box center [298, 61] width 131 height 131
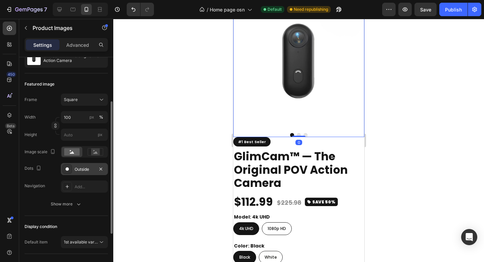
click at [82, 167] on div "Outside" at bounding box center [85, 169] width 20 height 6
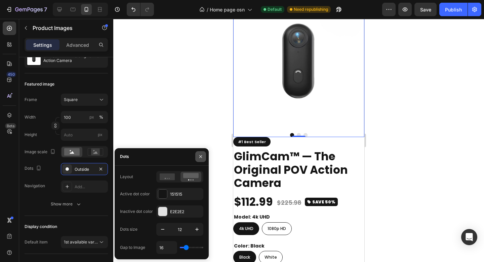
click at [201, 156] on icon "button" at bounding box center [200, 156] width 3 height 3
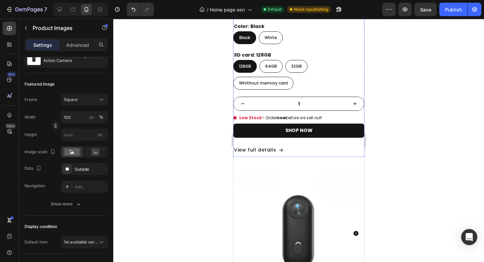
scroll to position [777, 0]
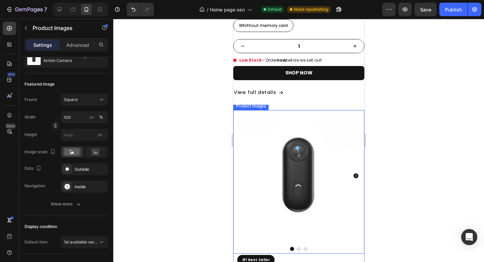
click at [281, 142] on img at bounding box center [298, 175] width 131 height 131
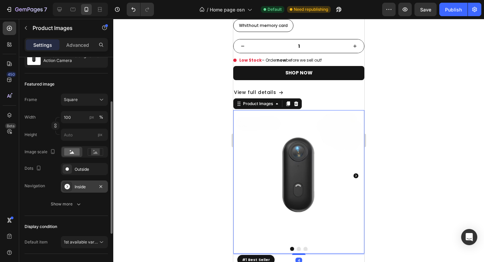
click at [71, 187] on div at bounding box center [67, 186] width 9 height 9
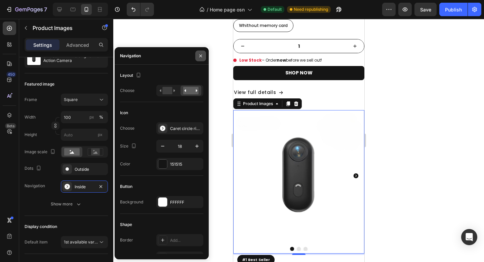
click at [200, 58] on icon "button" at bounding box center [200, 55] width 5 height 5
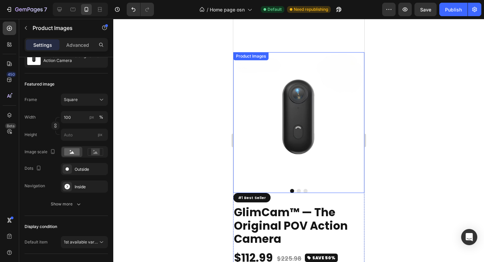
scroll to position [426, 0]
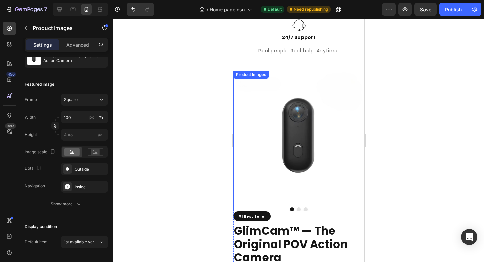
click at [314, 141] on img at bounding box center [298, 136] width 131 height 131
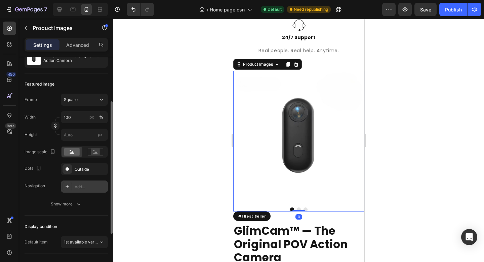
click at [77, 185] on div "Add..." at bounding box center [91, 187] width 32 height 6
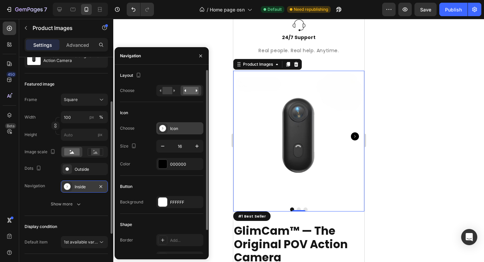
click at [180, 128] on div "Icon" at bounding box center [186, 128] width 32 height 6
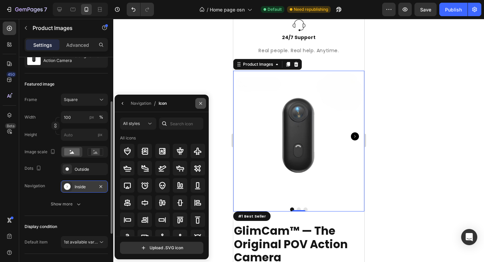
click at [200, 103] on icon "button" at bounding box center [200, 103] width 5 height 5
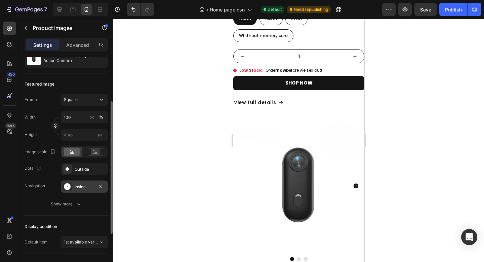
scroll to position [763, 0]
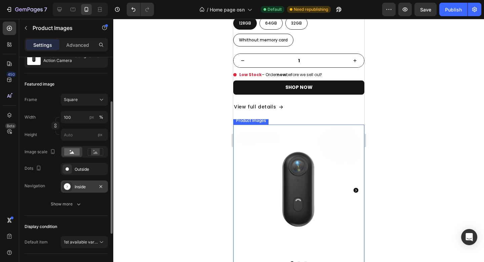
click at [319, 137] on img at bounding box center [298, 189] width 131 height 131
click at [81, 183] on div "Inside" at bounding box center [84, 186] width 47 height 12
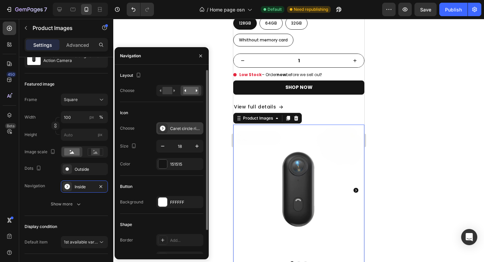
click at [182, 128] on div "Caret circle right filled" at bounding box center [186, 128] width 32 height 6
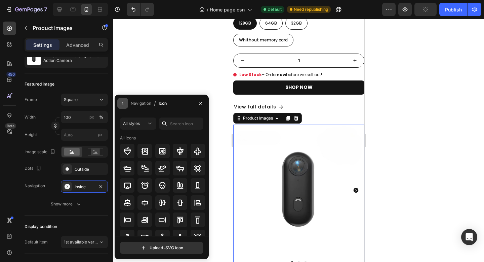
click at [121, 105] on icon "button" at bounding box center [122, 103] width 5 height 5
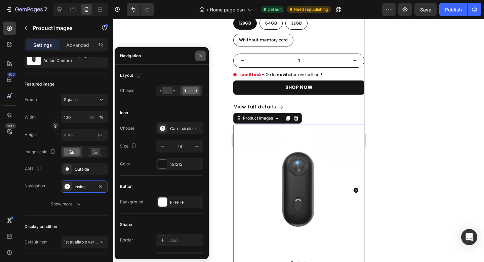
click at [201, 54] on icon "button" at bounding box center [200, 55] width 5 height 5
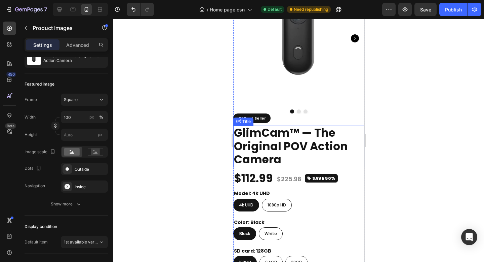
scroll to position [519, 0]
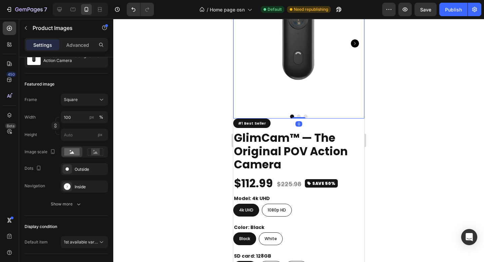
click at [313, 100] on img at bounding box center [298, 43] width 131 height 131
click at [86, 172] on div "Outside" at bounding box center [85, 169] width 20 height 6
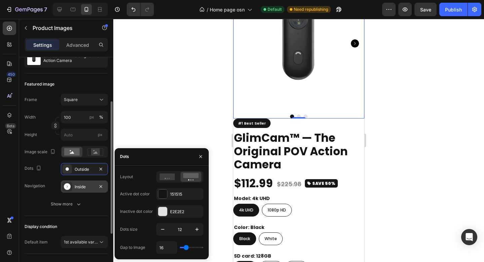
click at [89, 185] on div "Inside" at bounding box center [85, 187] width 20 height 6
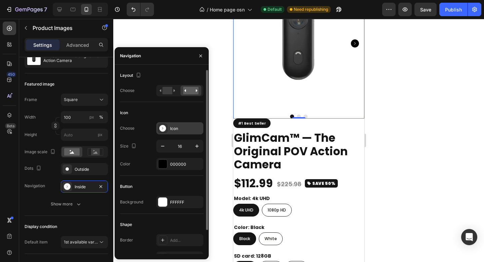
click at [185, 129] on div "Icon" at bounding box center [186, 128] width 32 height 6
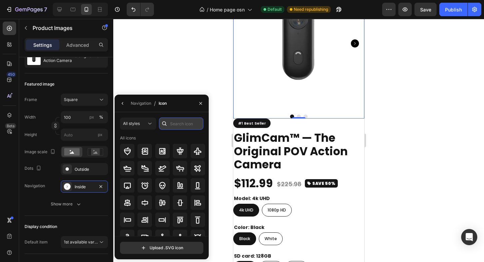
click at [180, 127] on input "text" at bounding box center [181, 123] width 44 height 12
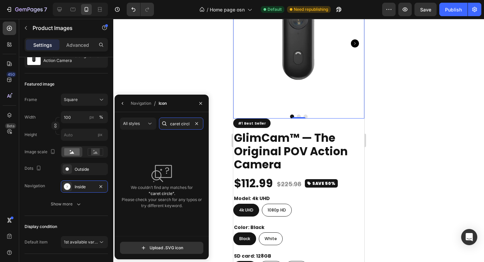
scroll to position [0, 0]
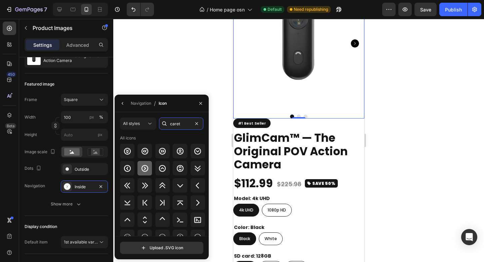
type input "caret"
click at [141, 170] on icon at bounding box center [145, 168] width 8 height 8
click at [397, 124] on div at bounding box center [298, 140] width 371 height 243
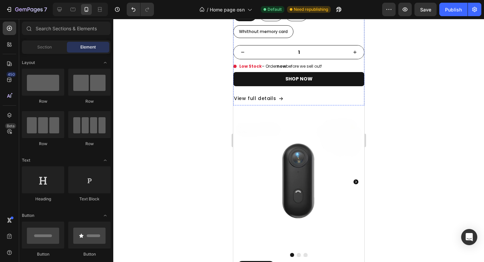
scroll to position [776, 0]
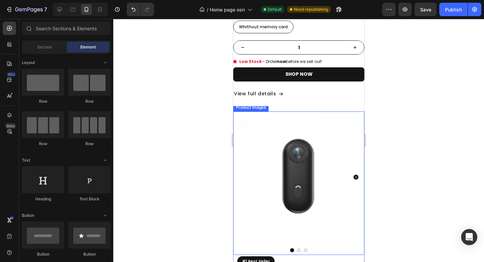
click at [331, 126] on img at bounding box center [298, 176] width 131 height 131
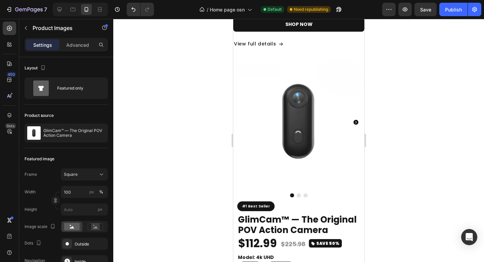
scroll to position [825, 0]
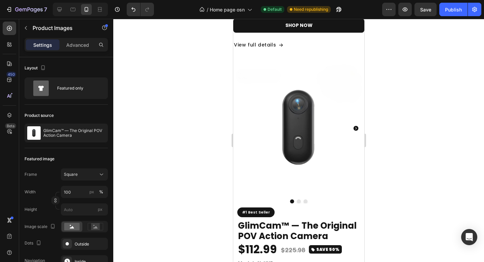
click at [327, 151] on img at bounding box center [298, 128] width 131 height 131
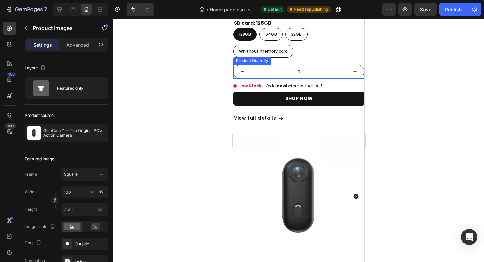
scroll to position [748, 0]
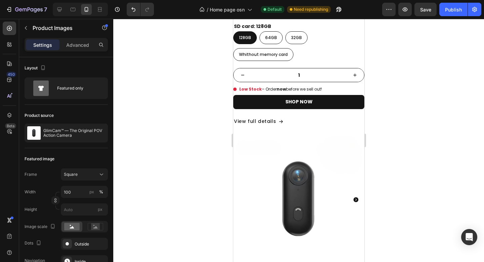
click at [317, 148] on img at bounding box center [298, 199] width 131 height 131
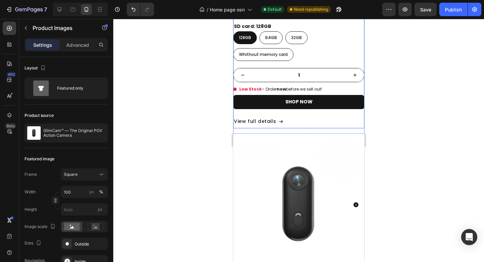
click at [300, 108] on div "#1 Best Seller Custom Code GlimCam™ — The Original POV Action Camera (P) Title …" at bounding box center [298, 8] width 131 height 239
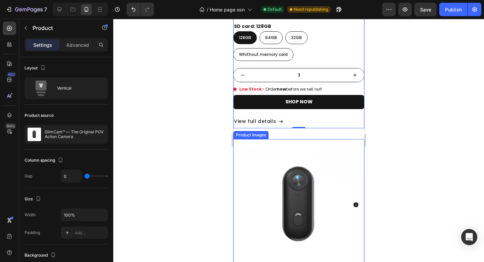
click at [316, 149] on img at bounding box center [298, 204] width 131 height 131
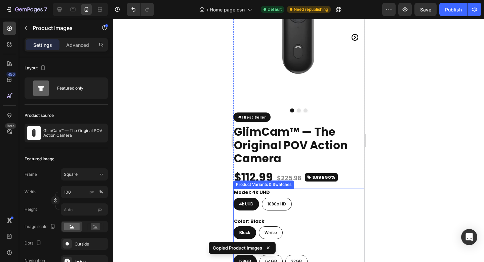
scroll to position [458, 0]
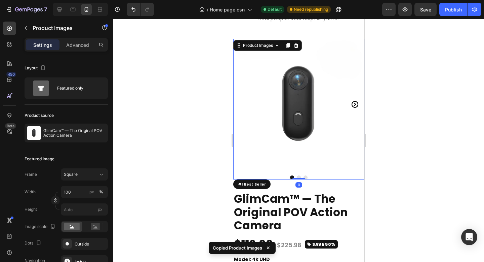
click at [320, 127] on img at bounding box center [298, 104] width 131 height 131
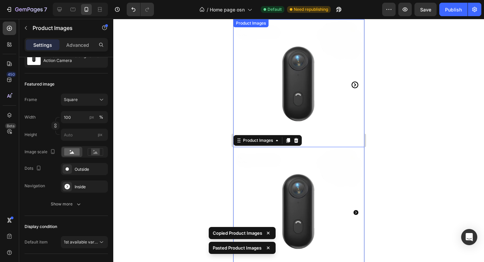
scroll to position [472, 0]
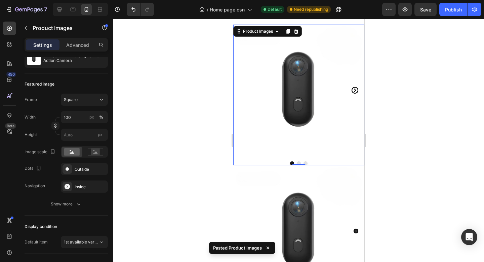
click at [310, 75] on img at bounding box center [298, 90] width 131 height 131
click at [297, 31] on icon at bounding box center [296, 31] width 4 height 5
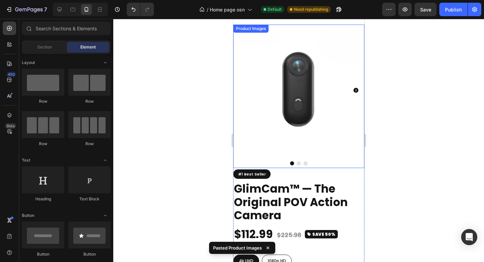
click at [311, 88] on img at bounding box center [298, 90] width 131 height 131
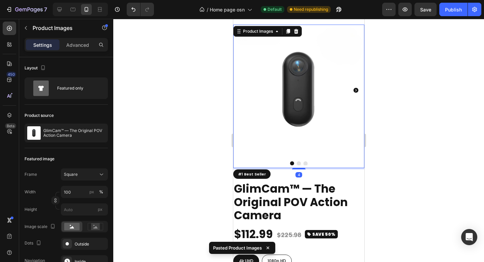
click at [397, 102] on div at bounding box center [298, 140] width 371 height 243
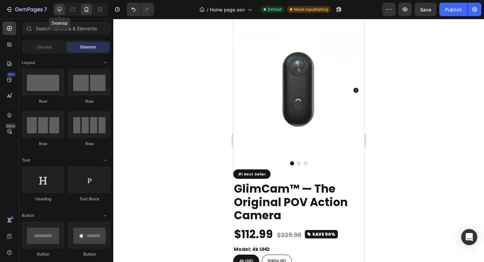
click at [61, 13] on div at bounding box center [59, 9] width 11 height 11
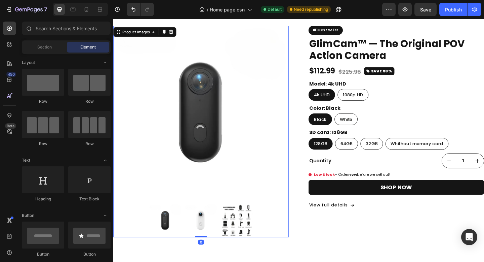
click at [282, 102] on img at bounding box center [208, 122] width 191 height 191
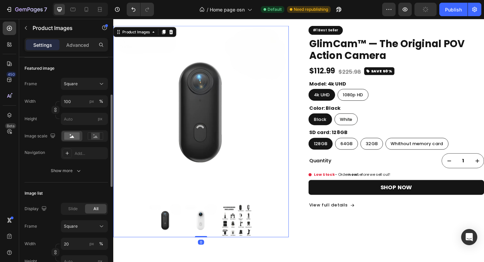
scroll to position [97, 0]
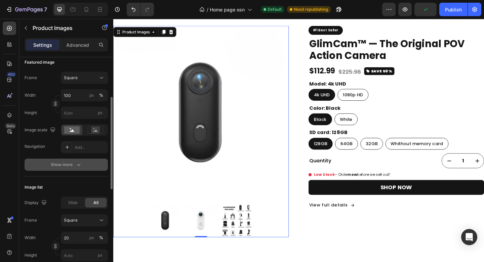
click at [82, 166] on button "Show more" at bounding box center [66, 164] width 83 height 12
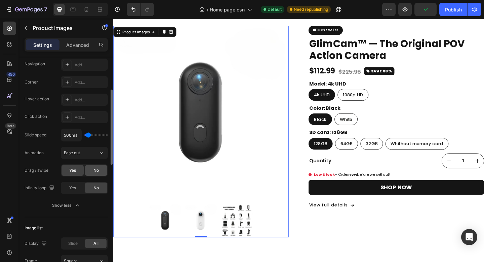
scroll to position [183, 0]
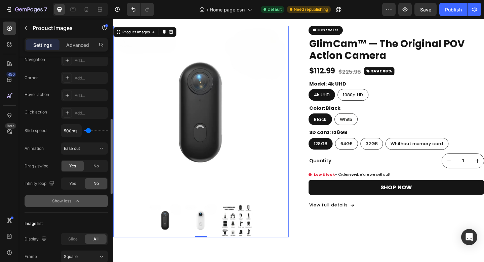
click at [73, 199] on div "Show less" at bounding box center [66, 200] width 29 height 7
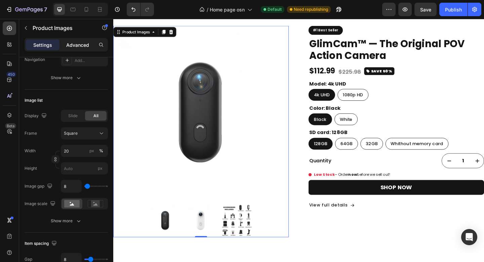
click at [81, 44] on p "Advanced" at bounding box center [77, 44] width 23 height 7
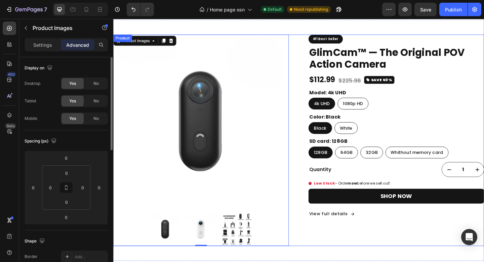
scroll to position [428, 0]
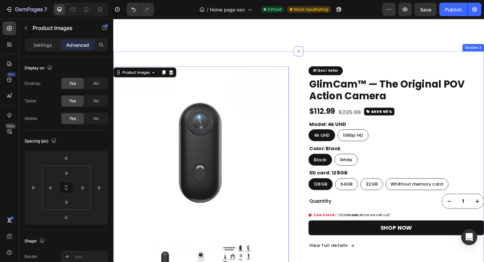
click at [310, 62] on div "Product Images 0 #1 Best Seller Custom Code GlimCam™ — The Original POV Action …" at bounding box center [315, 185] width 404 height 262
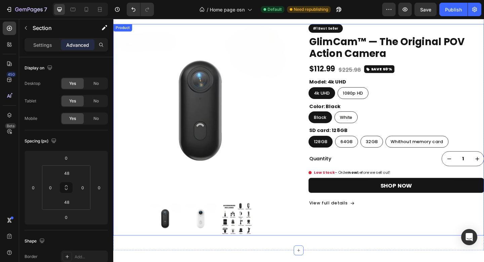
scroll to position [439, 0]
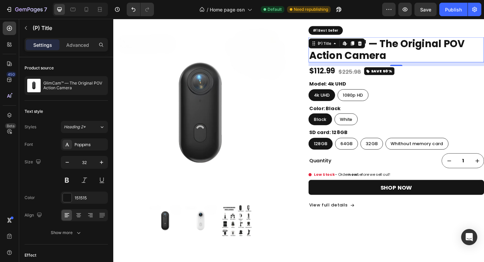
click at [355, 50] on div "GlimCam™ — The Original POV Action Camera (P) Title Edit content in Shopify 0" at bounding box center [421, 52] width 191 height 27
click at [85, 10] on icon at bounding box center [87, 9] width 4 height 5
type input "33"
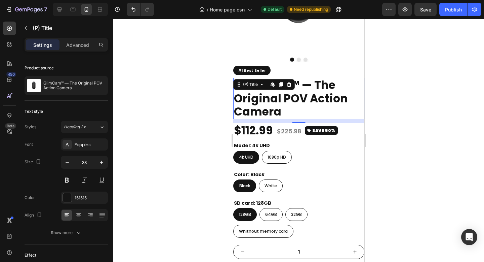
scroll to position [527, 0]
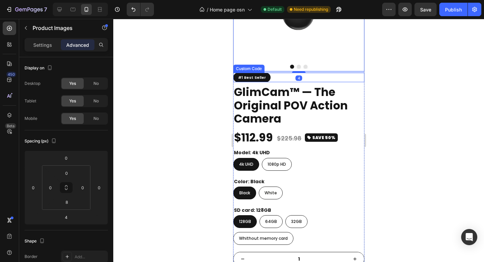
click at [280, 75] on div "#1 Best Seller" at bounding box center [298, 78] width 131 height 10
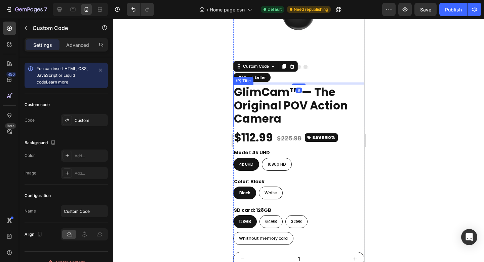
click at [321, 100] on h2 "GlimCam™ — The Original POV Action Camera" at bounding box center [298, 105] width 131 height 41
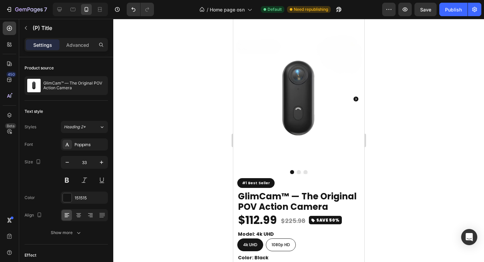
scroll to position [857, 0]
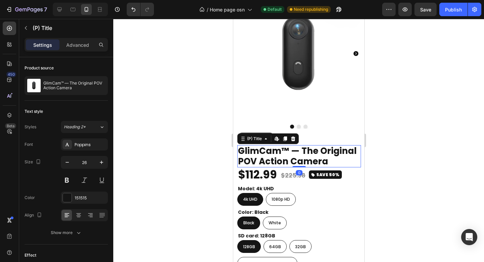
click at [319, 149] on h2 "GlimCam™ — The Original POV Action Camera" at bounding box center [299, 156] width 124 height 22
click at [444, 114] on div at bounding box center [298, 140] width 371 height 243
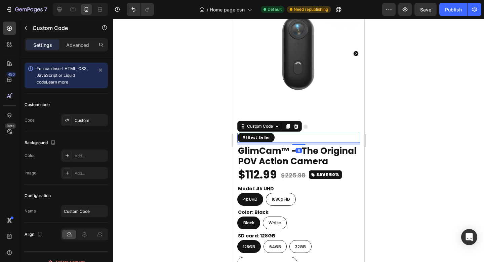
click at [307, 133] on div "#1 Best Seller" at bounding box center [298, 138] width 123 height 10
click at [336, 114] on div at bounding box center [298, 58] width 131 height 141
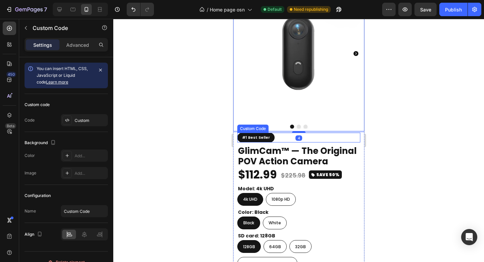
click at [324, 136] on div "#1 Best Seller" at bounding box center [298, 138] width 123 height 10
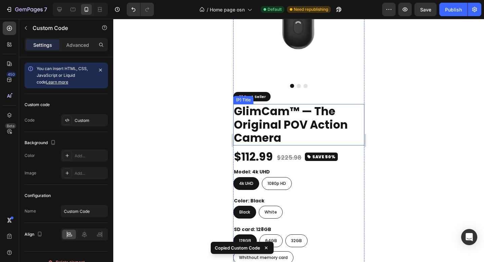
scroll to position [508, 0]
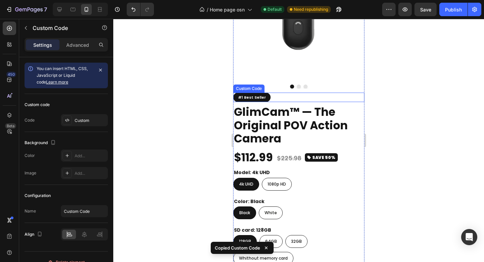
click at [305, 92] on div "#1 Best Seller" at bounding box center [298, 97] width 131 height 10
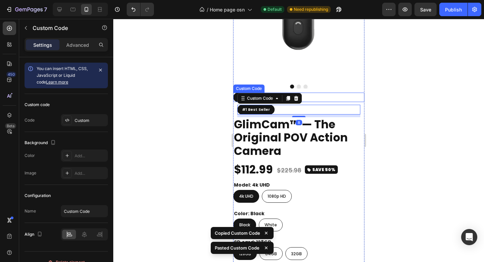
click at [326, 92] on div "#1 Best Seller" at bounding box center [298, 97] width 131 height 10
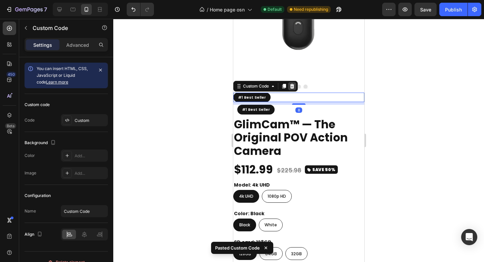
click at [292, 83] on icon at bounding box center [292, 85] width 4 height 5
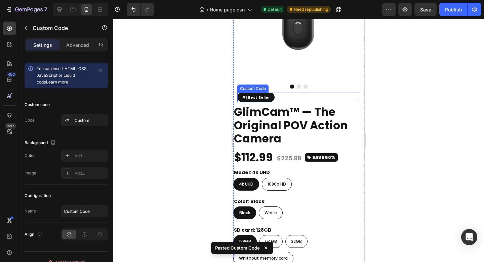
click at [285, 92] on div "#1 Best Seller" at bounding box center [298, 97] width 123 height 10
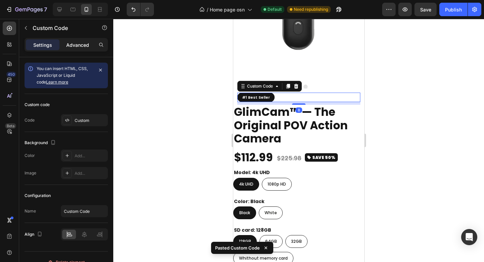
click at [81, 48] on p "Advanced" at bounding box center [77, 44] width 23 height 7
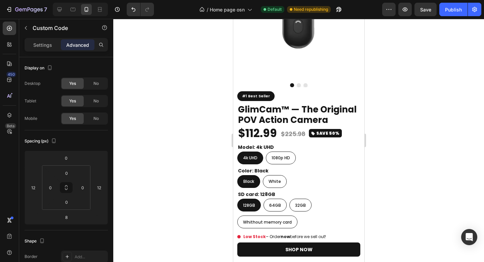
scroll to position [912, 0]
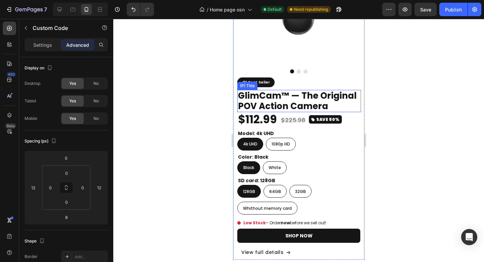
click at [311, 94] on h2 "GlimCam™ — The Original POV Action Camera" at bounding box center [299, 101] width 124 height 22
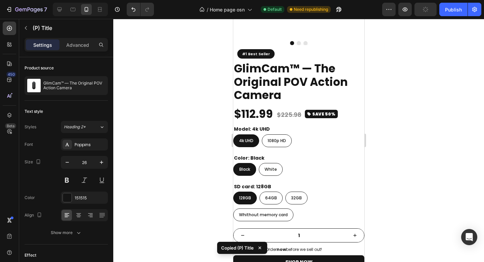
scroll to position [535, 0]
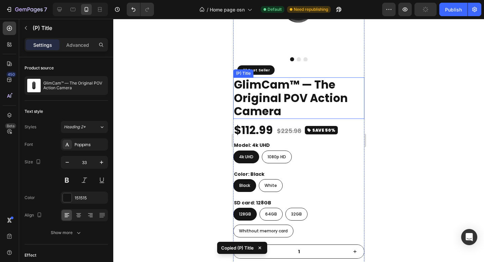
click at [312, 86] on h2 "GlimCam™ — The Original POV Action Camera" at bounding box center [298, 97] width 131 height 41
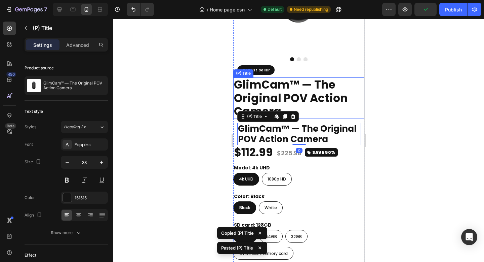
click at [303, 83] on h2 "GlimCam™ — The Original POV Action Camera" at bounding box center [298, 97] width 131 height 41
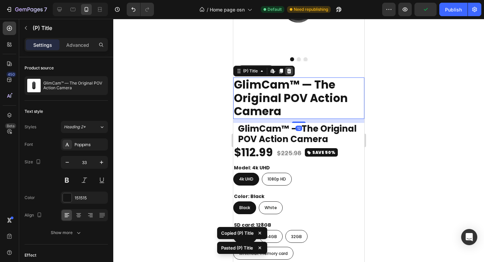
click at [291, 69] on icon at bounding box center [289, 71] width 4 height 5
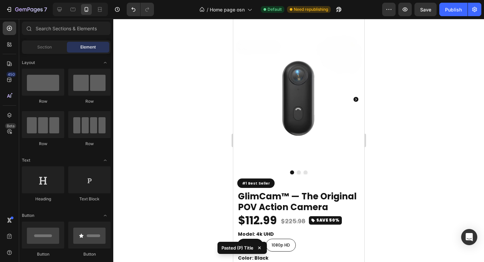
scroll to position [905, 0]
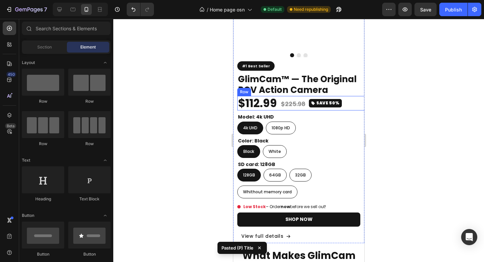
click at [353, 97] on div "$112.99 (P) Price (P) Price $225.98 (P) Price (P) Price SAVE 50% Button Row" at bounding box center [302, 103] width 131 height 15
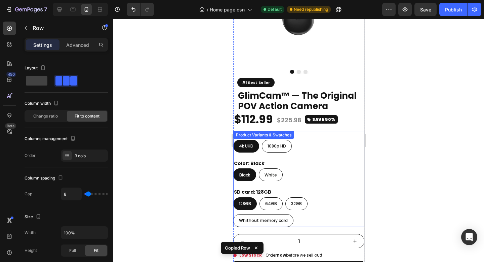
scroll to position [524, 0]
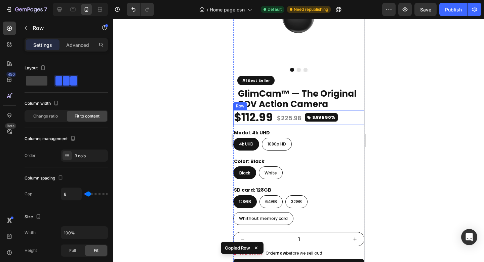
click at [344, 110] on div "$112.99 (P) Price (P) Price $225.98 (P) Price (P) Price SAVE 50% Button Row" at bounding box center [298, 117] width 131 height 15
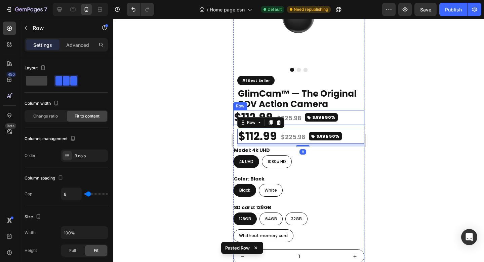
click at [346, 112] on div "$112.99 (P) Price (P) Price $225.98 (P) Price (P) Price SAVE 50% Button Row" at bounding box center [298, 117] width 131 height 15
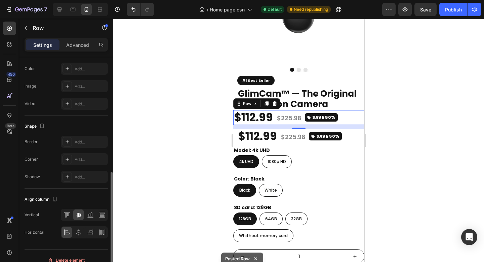
scroll to position [246, 0]
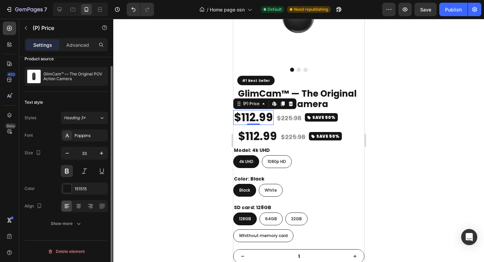
click at [258, 113] on div "$112.99" at bounding box center [253, 117] width 40 height 15
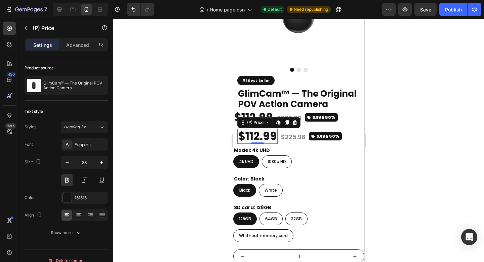
click at [266, 129] on div "$112.99" at bounding box center [257, 136] width 40 height 15
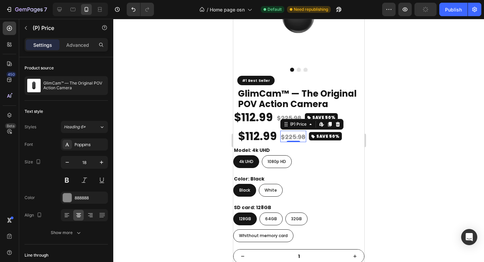
click at [300, 132] on div "$225.98" at bounding box center [293, 137] width 26 height 10
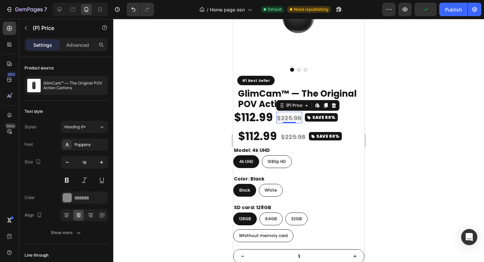
click at [281, 113] on div "$225.98" at bounding box center [289, 118] width 26 height 10
click at [344, 113] on div "$112.99 (P) Price (P) Price $225.98 (P) Price Edit content in Shopify 0 (P) Pri…" at bounding box center [298, 117] width 131 height 15
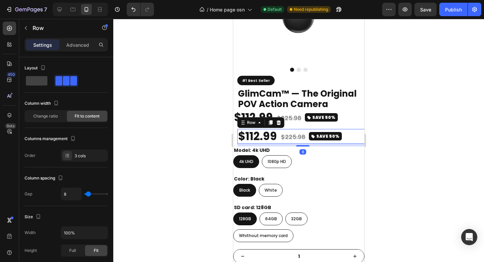
click at [346, 129] on div "$112.99 (P) Price (P) Price $225.98 (P) Price (P) Price SAVE 50% Button Row 8" at bounding box center [302, 136] width 131 height 15
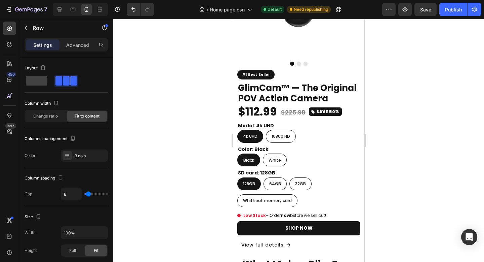
scroll to position [919, 0]
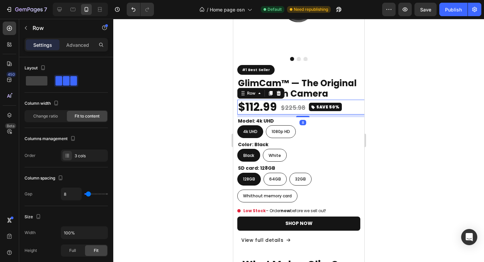
click at [345, 104] on div "$112.99 (P) Price (P) Price $225.98 (P) Price (P) Price SAVE 50% Button Row 8" at bounding box center [302, 107] width 131 height 15
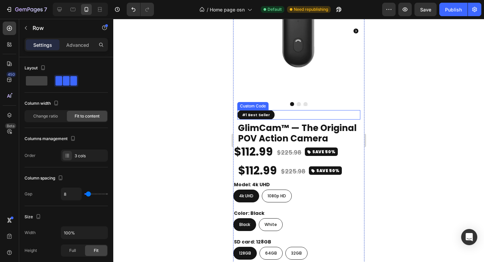
scroll to position [522, 0]
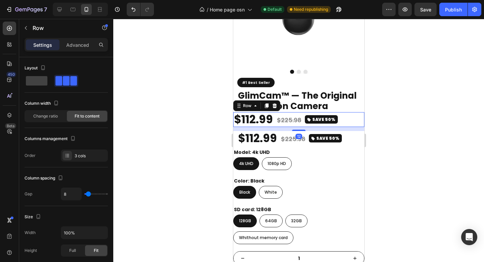
click at [346, 114] on div "$112.99 (P) Price (P) Price $225.98 (P) Price (P) Price SAVE 50% Button Row 12" at bounding box center [298, 119] width 131 height 15
click at [273, 103] on icon at bounding box center [274, 105] width 4 height 5
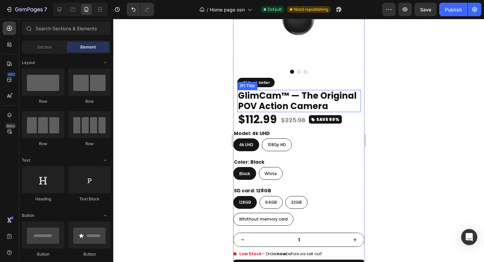
click at [338, 98] on h2 "GlimCam™ — The Original POV Action Camera" at bounding box center [299, 101] width 124 height 22
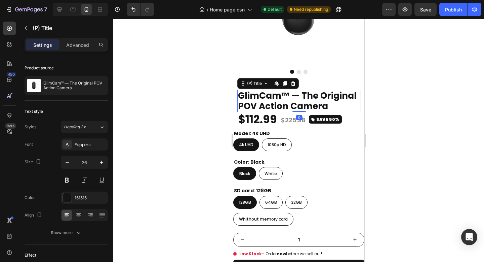
click at [415, 88] on div at bounding box center [298, 140] width 371 height 243
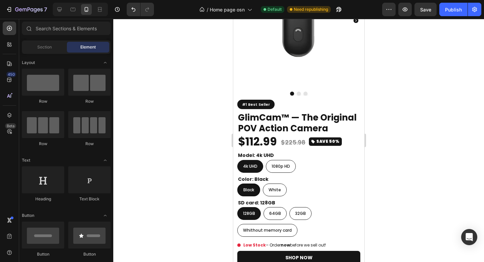
scroll to position [867, 0]
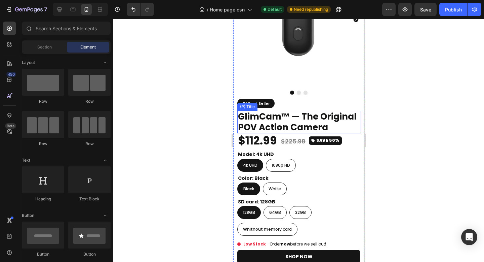
click at [326, 116] on h2 "GlimCam™ — The Original POV Action Camera" at bounding box center [299, 122] width 124 height 22
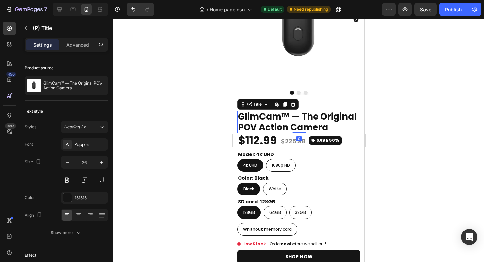
click at [399, 110] on div at bounding box center [298, 140] width 371 height 243
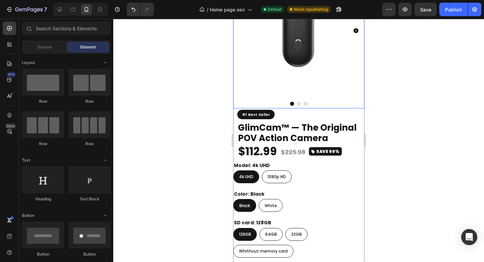
scroll to position [489, 0]
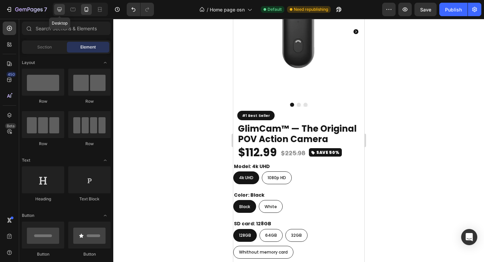
click at [62, 11] on icon at bounding box center [59, 9] width 7 height 7
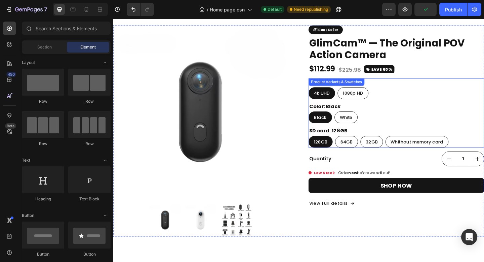
scroll to position [412, 0]
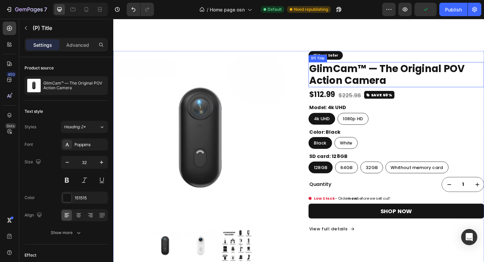
click at [444, 78] on h2 "GlimCam™ — The Original POV Action Camera" at bounding box center [421, 79] width 191 height 27
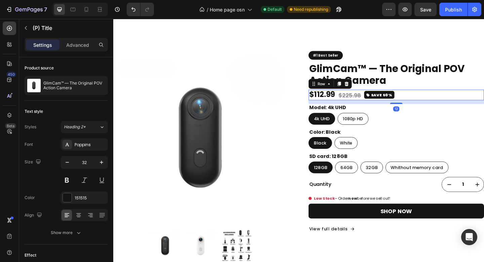
click at [435, 100] on div "$112.99 (P) Price (P) Price $225.98 (P) Price (P) Price SAVE 50% Button Row 12" at bounding box center [421, 101] width 191 height 11
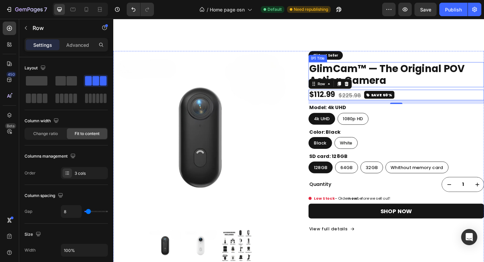
click at [439, 83] on h2 "GlimCam™ — The Original POV Action Camera" at bounding box center [421, 79] width 191 height 27
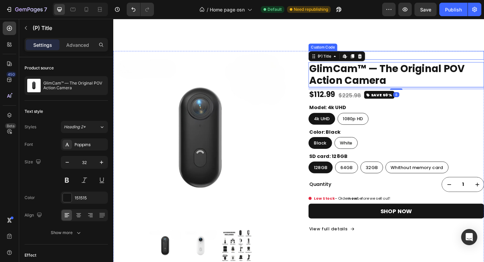
click at [429, 58] on div "#1 Best Seller" at bounding box center [421, 59] width 191 height 10
click at [451, 77] on h2 "GlimCam™ — The Original POV Action Camera" at bounding box center [421, 79] width 191 height 27
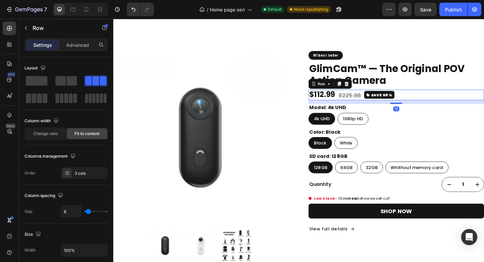
click at [446, 100] on div "$112.99 (P) Price (P) Price $225.98 (P) Price (P) Price SAVE 50% Button Row 12" at bounding box center [421, 101] width 191 height 11
click at [87, 12] on icon at bounding box center [86, 9] width 7 height 7
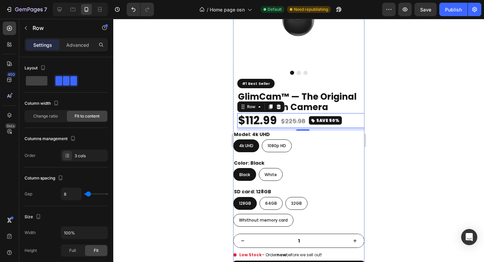
scroll to position [562, 0]
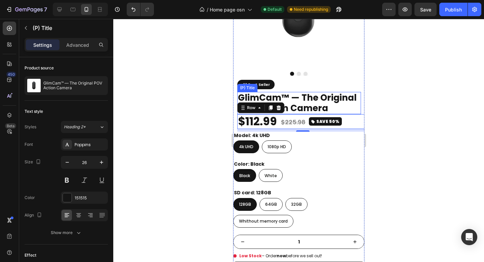
click at [318, 94] on h2 "GlimCam™ — The Original POV Action Camera" at bounding box center [299, 103] width 124 height 22
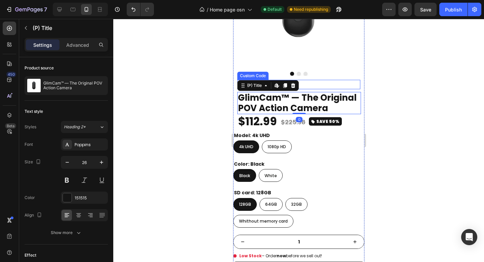
click at [316, 80] on div "#1 Best Seller" at bounding box center [298, 85] width 123 height 10
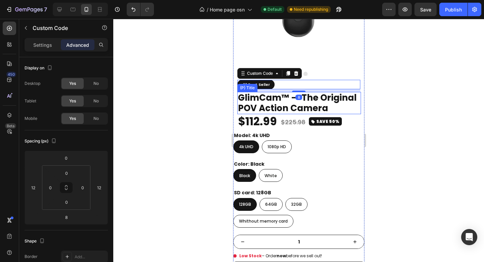
click at [337, 93] on h2 "GlimCam™ — The Original POV Action Camera" at bounding box center [299, 103] width 124 height 22
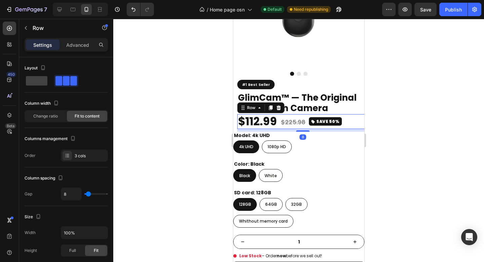
click at [346, 116] on div "$112.99 (P) Price (P) Price $225.98 (P) Price (P) Price SAVE 50% Button Row 8" at bounding box center [302, 121] width 131 height 15
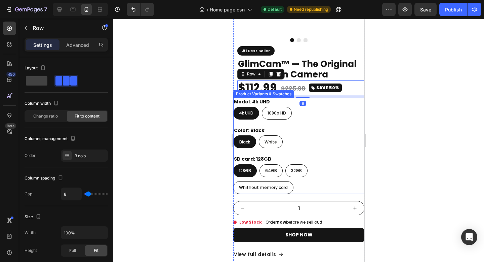
scroll to position [614, 0]
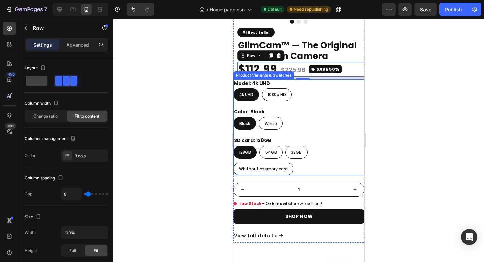
click at [334, 108] on div "Color: Black Black Black Black White White White" at bounding box center [298, 119] width 131 height 22
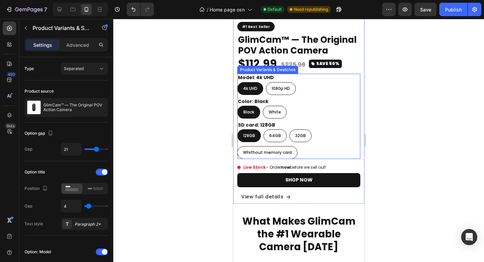
scroll to position [985, 0]
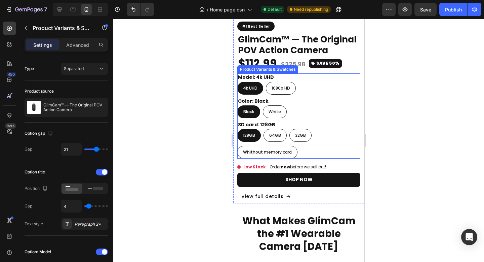
click at [336, 121] on div "SD card: 128GB 128GB 128GB 128GB 64GB 64GB 64GB 32GB 32GB 32GB Whithout memory …" at bounding box center [298, 140] width 123 height 38
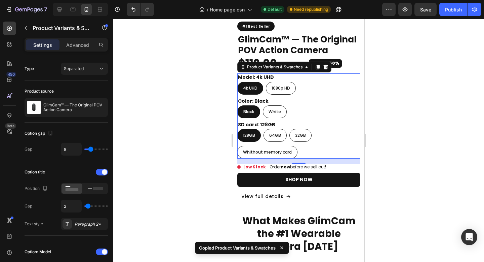
click at [428, 109] on div at bounding box center [298, 140] width 371 height 243
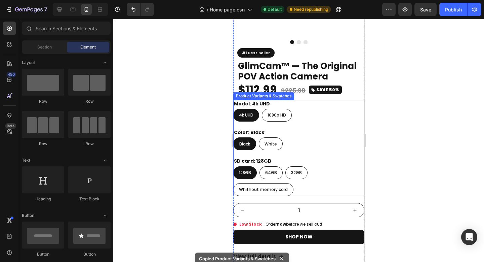
scroll to position [585, 0]
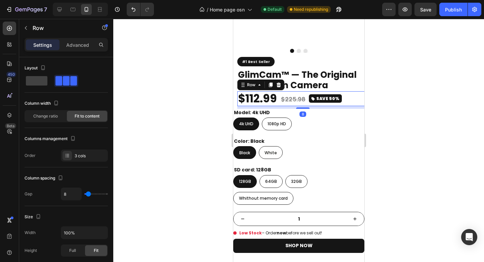
click at [347, 97] on div "$112.99 (P) Price (P) Price $225.98 (P) Price (P) Price SAVE 50% Button Row 8" at bounding box center [302, 98] width 131 height 15
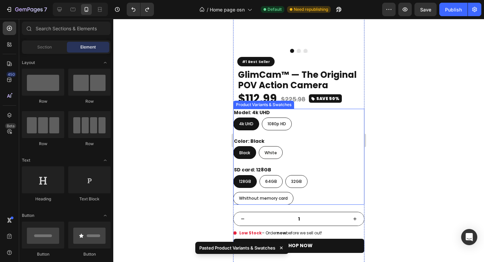
click at [338, 126] on div "Model: 4k UHD 4k UHD 4k UHD 4k UHD 1080p HD 1080p HD 1080p HD Color: Black Blac…" at bounding box center [298, 157] width 131 height 96
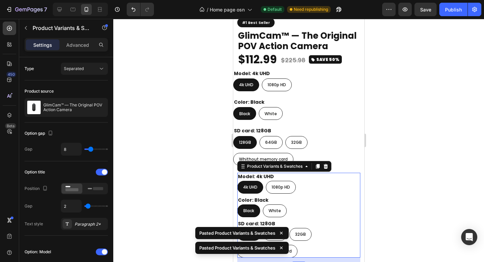
scroll to position [600, 0]
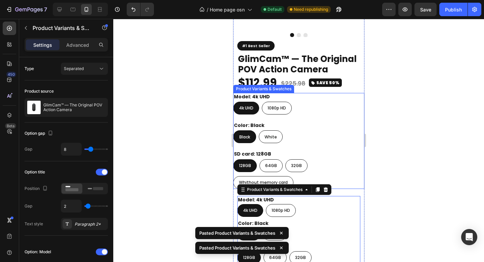
click at [335, 121] on div "Color: Black Black Black Black White White White" at bounding box center [298, 132] width 131 height 22
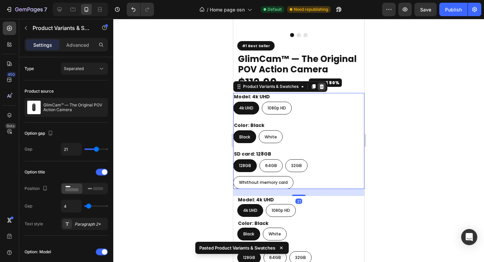
click at [324, 84] on icon at bounding box center [321, 86] width 5 height 5
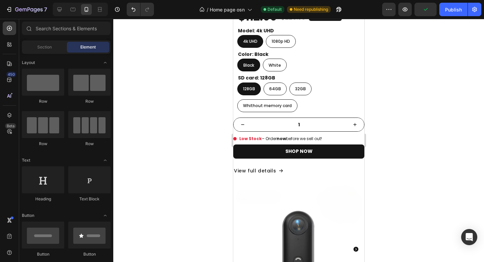
scroll to position [674, 0]
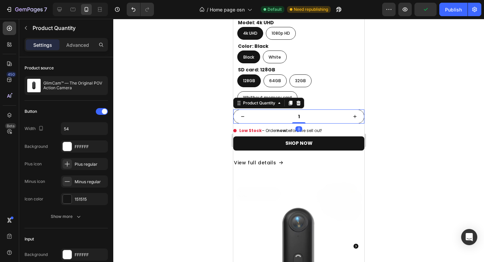
click at [357, 109] on div "1" at bounding box center [298, 116] width 131 height 14
click at [299, 100] on icon at bounding box center [298, 102] width 5 height 5
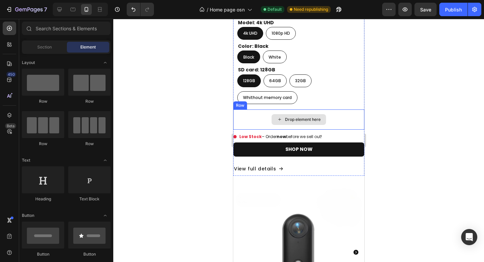
click at [322, 109] on div "Drop element here" at bounding box center [298, 119] width 131 height 20
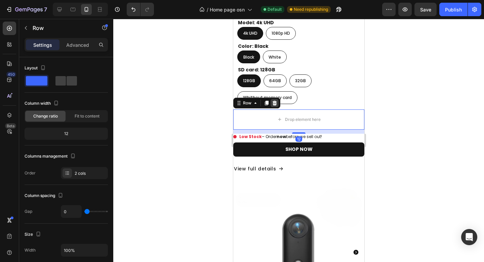
click at [273, 100] on icon at bounding box center [274, 102] width 4 height 5
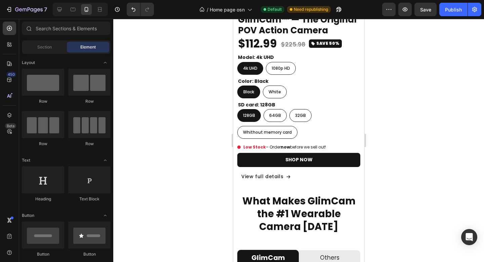
scroll to position [985, 0]
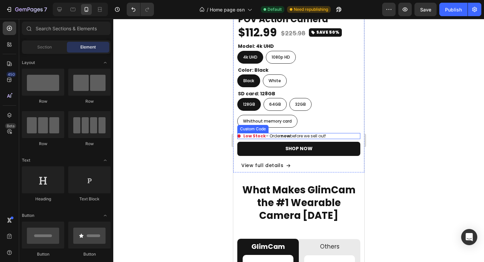
click at [338, 133] on div "Low Stock – Order now before we sell out!" at bounding box center [298, 136] width 123 height 6
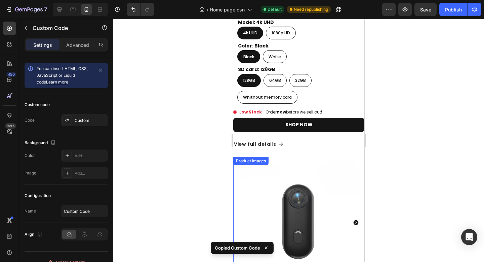
scroll to position [670, 0]
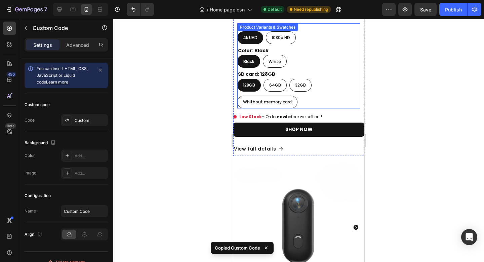
click at [324, 99] on div "128GB 128GB 128GB 64GB 64GB 64GB 32GB 32GB 32GB Whithout memory card Whithout m…" at bounding box center [298, 94] width 123 height 30
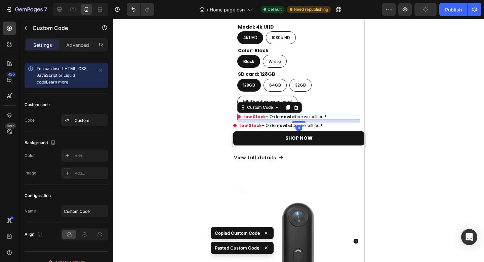
click at [391, 105] on div at bounding box center [298, 140] width 371 height 243
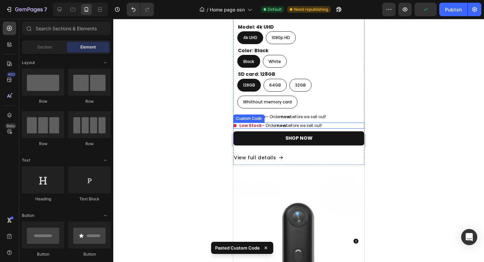
click at [335, 122] on div "Low Stock – Order now before we sell out!" at bounding box center [298, 125] width 131 height 6
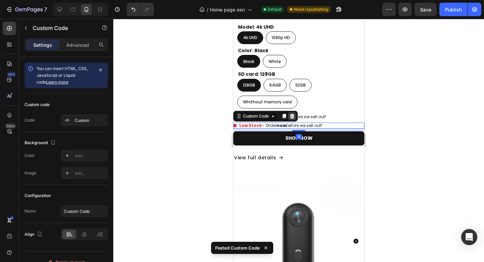
click at [292, 113] on icon at bounding box center [291, 115] width 5 height 5
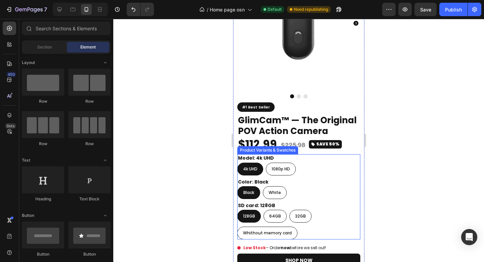
scroll to position [938, 0]
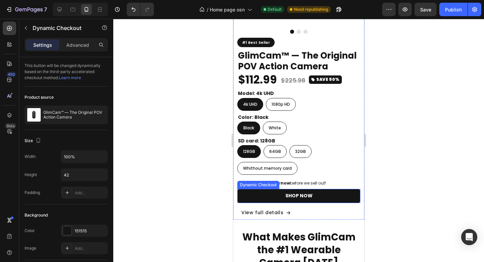
click at [332, 193] on button "SHOP NOW" at bounding box center [298, 196] width 123 height 14
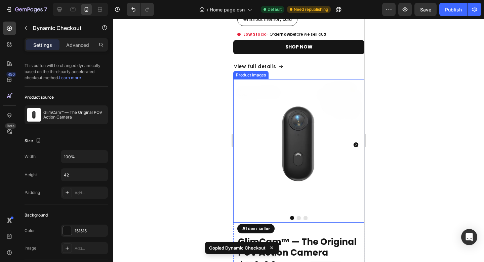
scroll to position [664, 0]
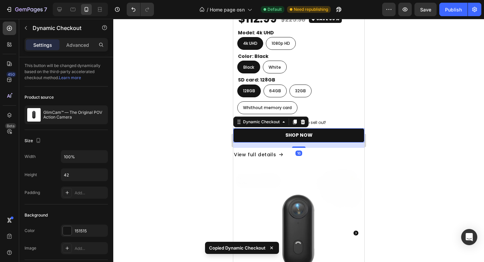
click at [316, 131] on button "SHOP NOW" at bounding box center [298, 135] width 131 height 14
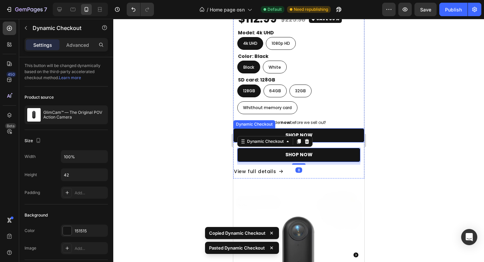
click at [328, 129] on button "SHOP NOW" at bounding box center [298, 135] width 131 height 14
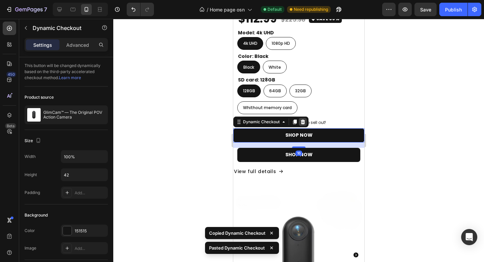
click at [303, 119] on icon at bounding box center [303, 121] width 4 height 5
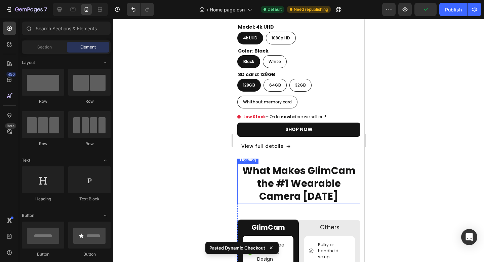
scroll to position [1027, 0]
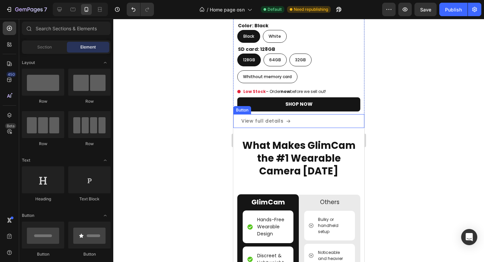
click at [292, 117] on link "View full details" at bounding box center [266, 121] width 66 height 14
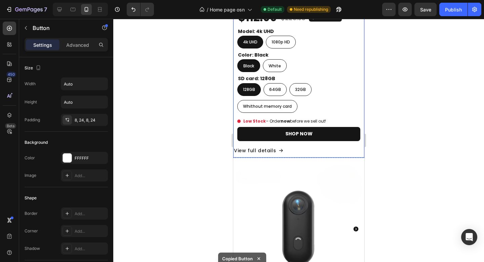
scroll to position [652, 0]
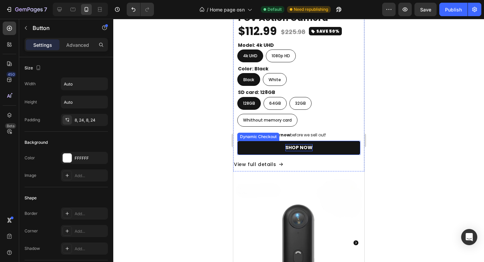
click at [300, 144] on div "SHOP NOW" at bounding box center [298, 147] width 27 height 7
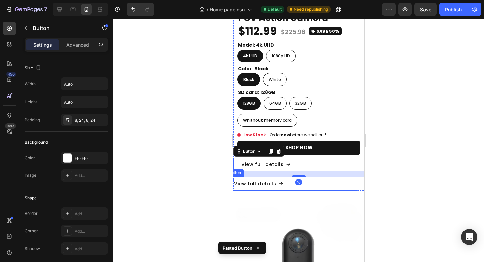
click at [305, 181] on div "View full details Button" at bounding box center [291, 184] width 131 height 14
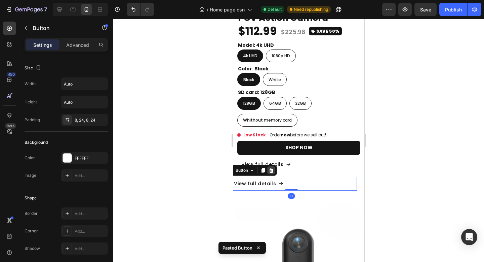
click at [274, 166] on div at bounding box center [271, 170] width 8 height 8
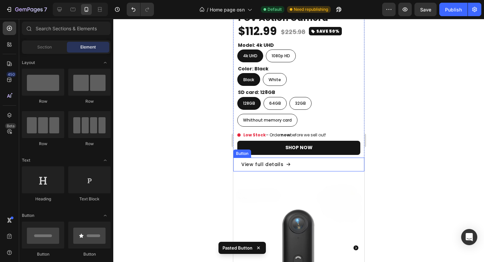
click at [302, 157] on div "View full details Button" at bounding box center [298, 164] width 131 height 14
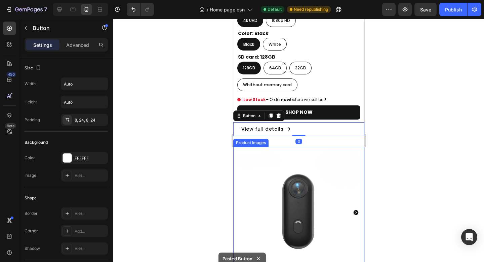
scroll to position [696, 0]
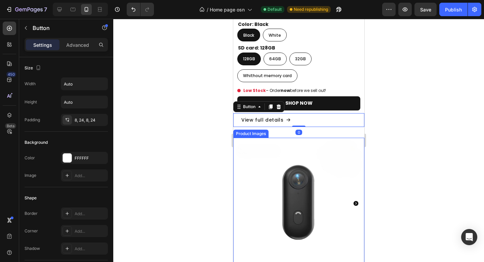
click at [401, 125] on div at bounding box center [298, 140] width 371 height 243
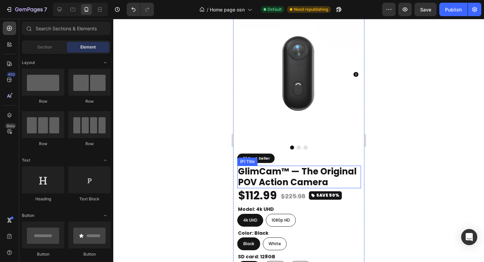
scroll to position [813, 0]
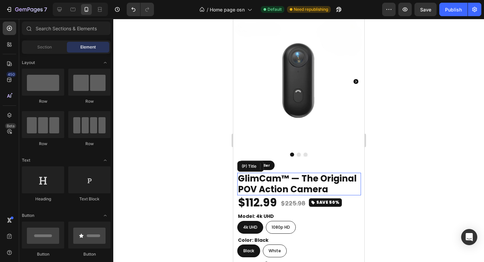
click at [341, 176] on h2 "GlimCam™ — The Original POV Action Camera" at bounding box center [299, 184] width 124 height 22
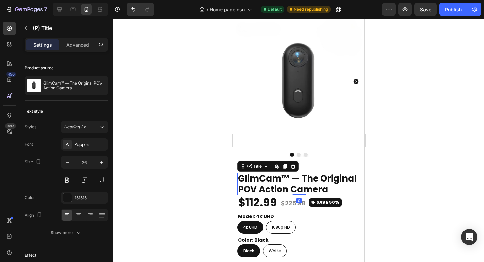
scroll to position [778, 0]
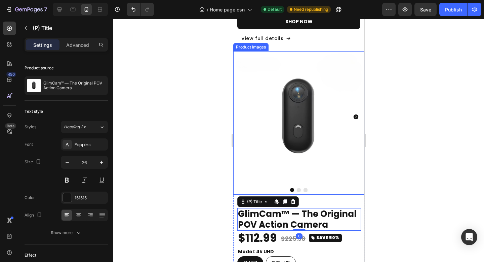
click at [331, 169] on img at bounding box center [298, 116] width 131 height 131
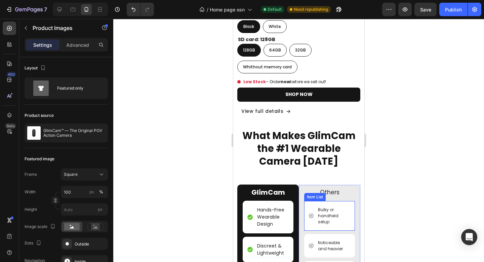
scroll to position [1036, 0]
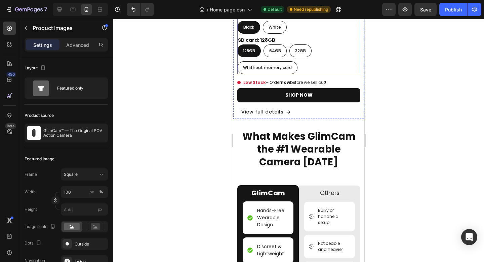
click at [325, 64] on div "128GB 128GB 128GB 64GB 64GB 64GB 32GB 32GB 32GB Whithout memory card Whithout m…" at bounding box center [298, 59] width 123 height 30
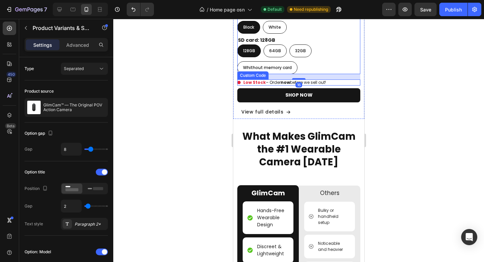
click at [334, 79] on div "Low Stock – Order now before we sell out!" at bounding box center [298, 82] width 123 height 6
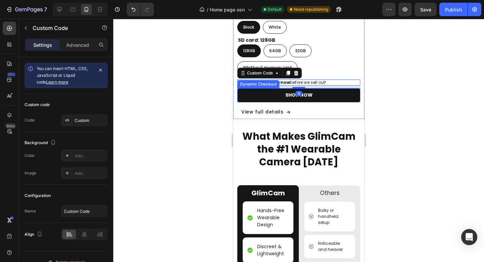
click at [340, 89] on button "SHOP NOW" at bounding box center [298, 95] width 123 height 14
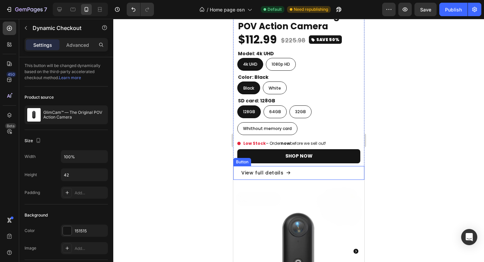
scroll to position [639, 0]
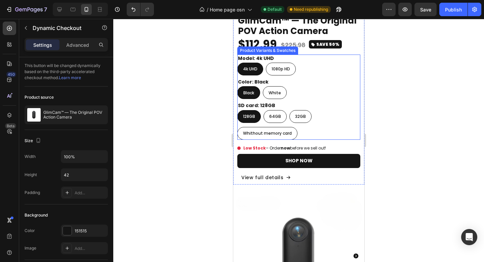
click at [325, 119] on div "128GB 128GB 128GB 64GB 64GB 64GB 32GB 32GB 32GB Whithout memory card Whithout m…" at bounding box center [298, 125] width 123 height 30
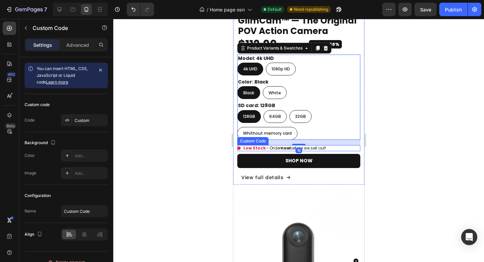
click at [335, 145] on div "Low Stock – Order now before we sell out!" at bounding box center [298, 148] width 123 height 6
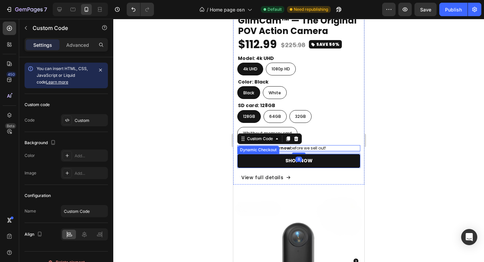
click at [338, 154] on button "SHOP NOW" at bounding box center [298, 161] width 123 height 14
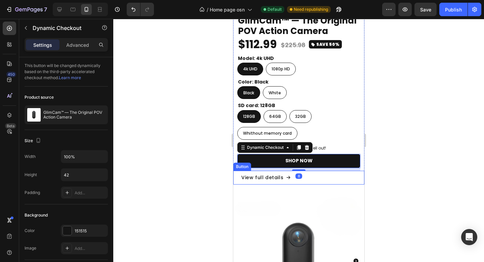
click at [336, 171] on div "View full details Button" at bounding box center [298, 178] width 131 height 14
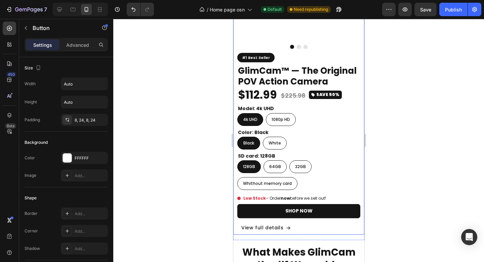
scroll to position [994, 0]
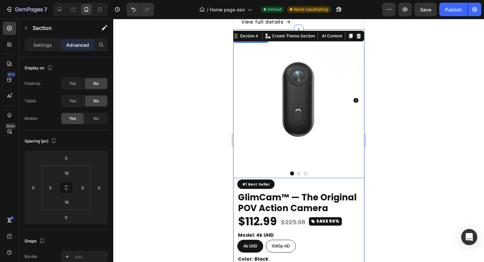
scroll to position [762, 0]
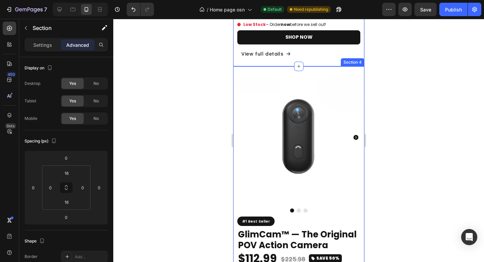
scroll to position [762, 0]
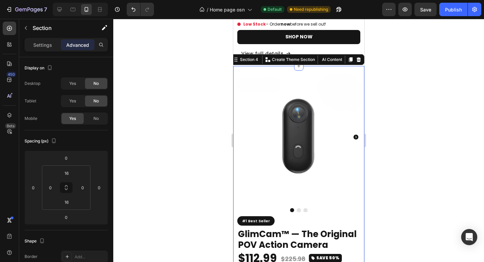
click at [344, 66] on div "Product Images #1 Best Seller Custom Code GlimCam™ — The Original POV Action Ca…" at bounding box center [298, 234] width 131 height 337
click at [344, 72] on img at bounding box center [298, 136] width 131 height 131
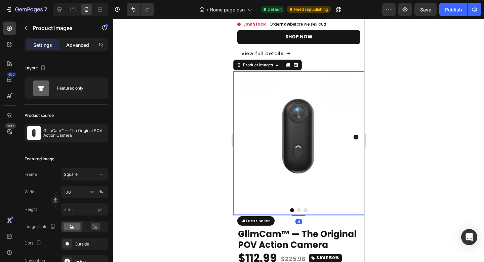
click at [89, 44] on div "Advanced" at bounding box center [78, 44] width 34 height 11
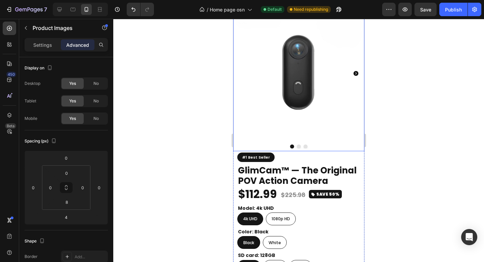
scroll to position [493, 0]
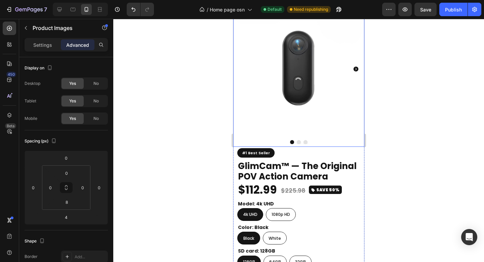
click at [299, 75] on img at bounding box center [298, 68] width 131 height 131
click at [418, 66] on div at bounding box center [298, 140] width 371 height 243
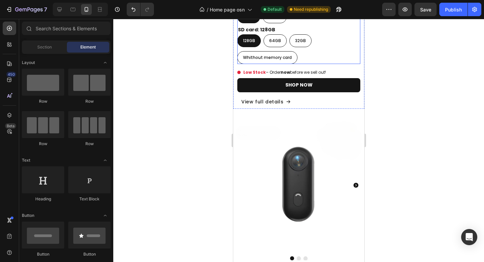
scroll to position [731, 0]
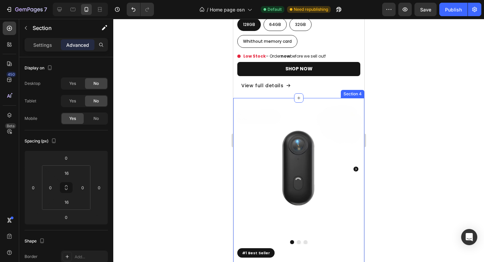
click at [334, 98] on div "Product Images #1 Best Seller Custom Code GlimCam™ — The Original POV Action Ca…" at bounding box center [298, 266] width 131 height 337
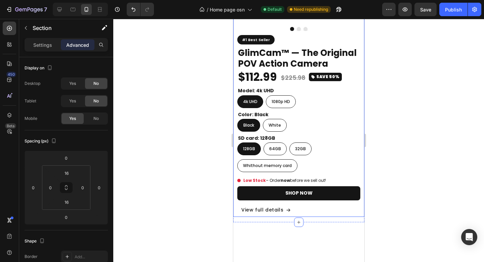
scroll to position [700, 0]
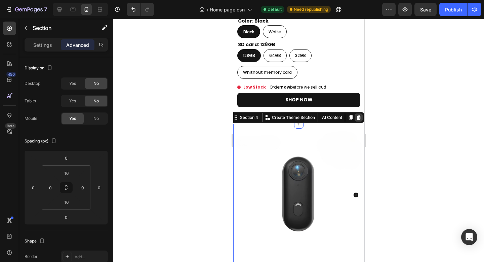
click at [357, 116] on icon at bounding box center [359, 117] width 4 height 5
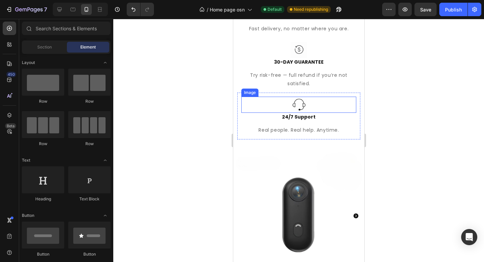
scroll to position [357, 0]
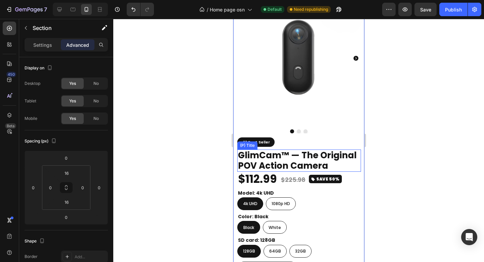
scroll to position [539, 0]
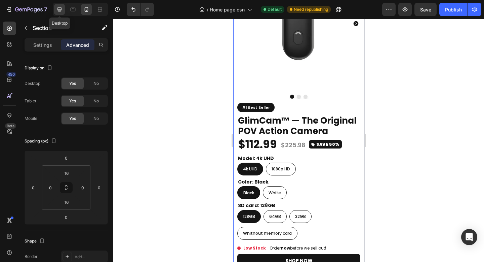
click at [55, 9] on div at bounding box center [59, 9] width 11 height 11
type input "48"
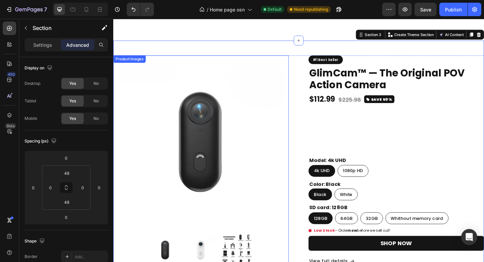
scroll to position [449, 0]
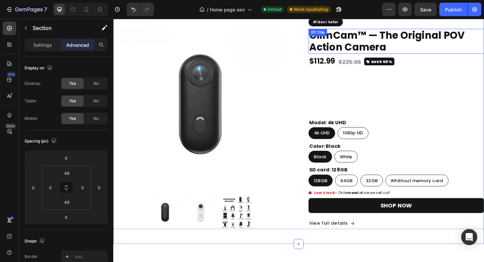
click at [423, 50] on h2 "GlimCam™ — The Original POV Action Camera" at bounding box center [421, 43] width 191 height 27
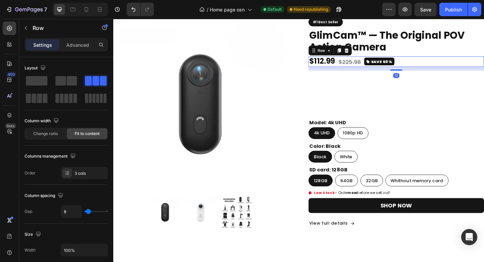
click at [432, 65] on div "$112.99 (P) Price (P) Price $225.98 (P) Price (P) Price SAVE 50% Button Row 12" at bounding box center [421, 65] width 191 height 11
click at [402, 127] on div "Model: 4k UHD 4k UHD 4k UHD 4k UHD 1080p HD 1080p HD 1080p HD" at bounding box center [402, 138] width 152 height 22
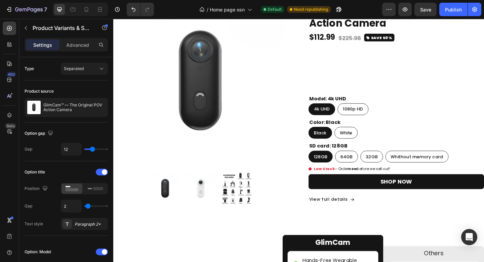
scroll to position [479, 0]
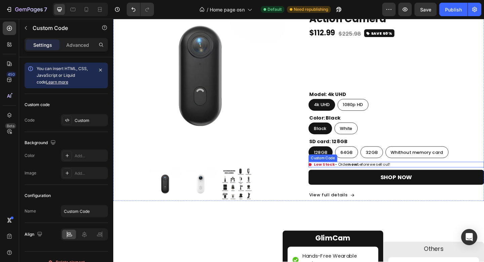
click at [365, 175] on span "Low Stock – Order now before we sell out!" at bounding box center [373, 177] width 83 height 6
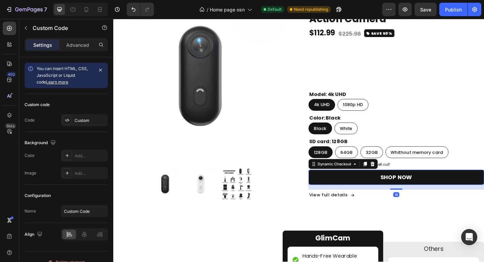
click at [381, 186] on button "SHOP NOW" at bounding box center [421, 191] width 191 height 16
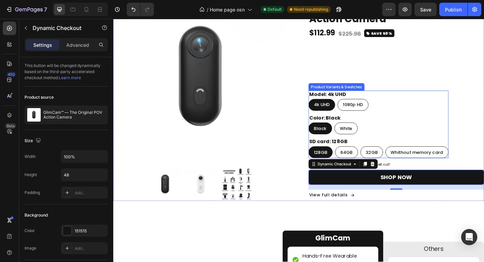
click at [466, 143] on div "Model: 4k UHD 4k UHD 4k UHD 4k UHD 1080p HD 1080p HD 1080p HD Color: Black Blac…" at bounding box center [402, 133] width 152 height 73
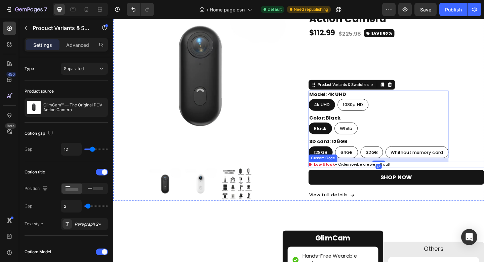
click at [434, 175] on div "Low Stock – Order now before we sell out!" at bounding box center [421, 177] width 191 height 6
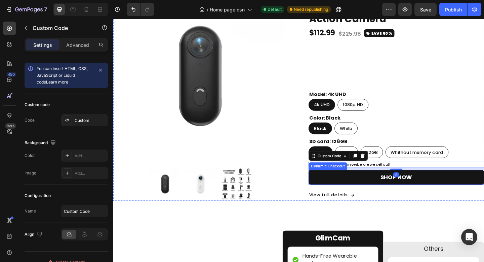
click at [459, 188] on button "SHOP NOW" at bounding box center [421, 191] width 191 height 16
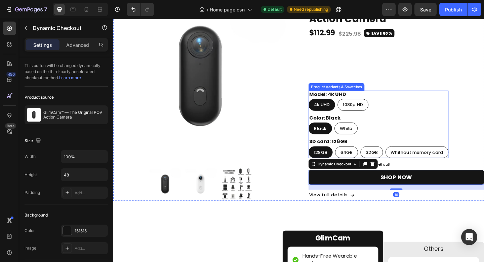
scroll to position [431, 0]
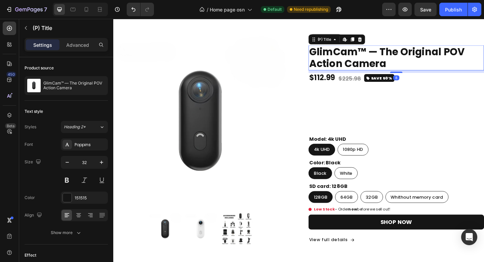
click at [380, 66] on h2 "GlimCam™ — The Original POV Action Camera" at bounding box center [421, 61] width 191 height 27
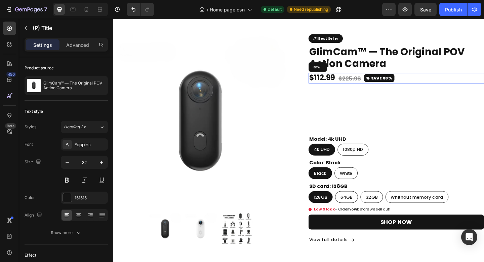
click at [455, 85] on div "$112.99 (P) Price (P) Price $225.98 (P) Price (P) Price SAVE 50% Button Row" at bounding box center [421, 83] width 191 height 11
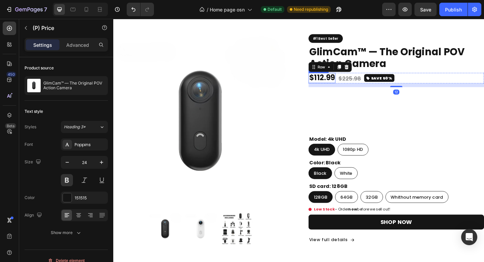
click at [346, 84] on div "$112.99" at bounding box center [340, 83] width 29 height 11
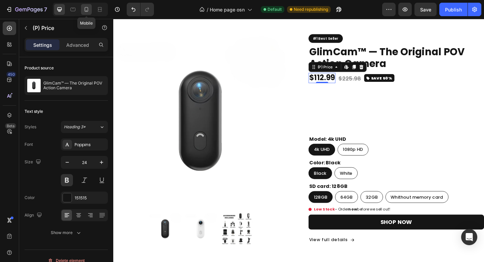
click at [89, 11] on icon at bounding box center [86, 9] width 7 height 7
type input "33"
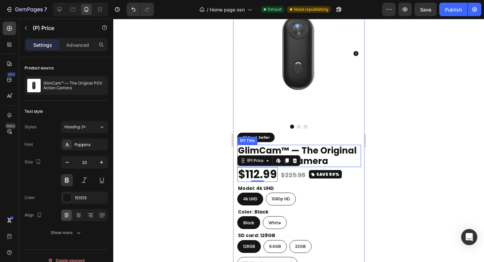
scroll to position [554, 0]
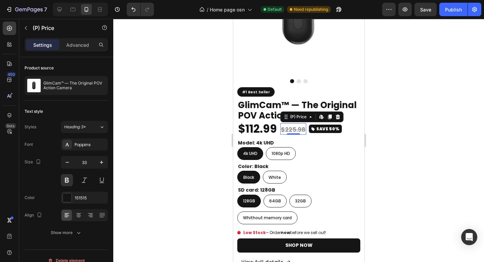
click at [288, 124] on div "$225.98" at bounding box center [293, 129] width 26 height 10
click at [267, 123] on div "$112.99" at bounding box center [257, 128] width 40 height 15
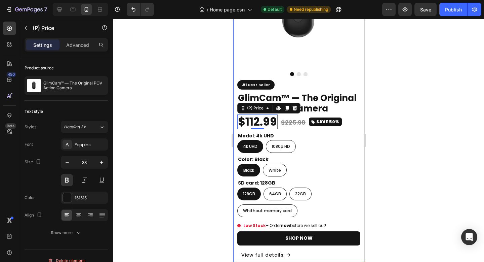
scroll to position [581, 0]
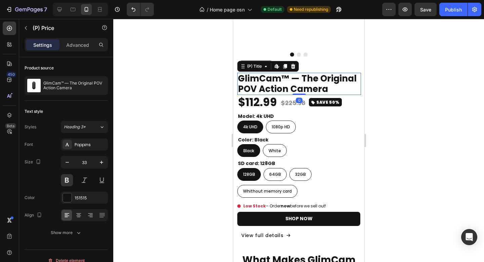
click at [343, 79] on h2 "GlimCam™ — The Original POV Action Camera" at bounding box center [299, 84] width 124 height 22
click at [268, 98] on div "$112.99" at bounding box center [257, 102] width 40 height 15
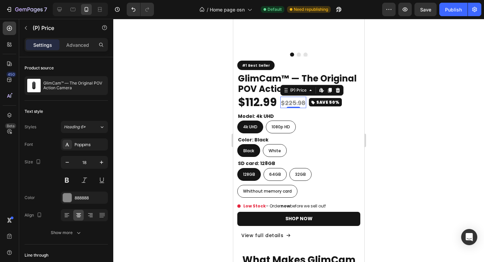
click at [293, 98] on div "$225.98" at bounding box center [293, 103] width 26 height 10
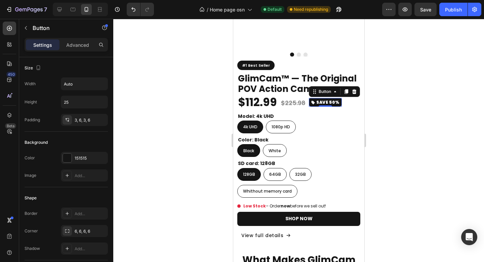
click at [313, 101] on icon "<p>SAVE 50%</p>" at bounding box center [312, 102] width 3 height 3
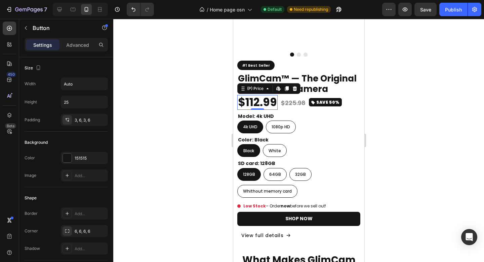
click at [275, 98] on div "$112.99" at bounding box center [257, 102] width 40 height 15
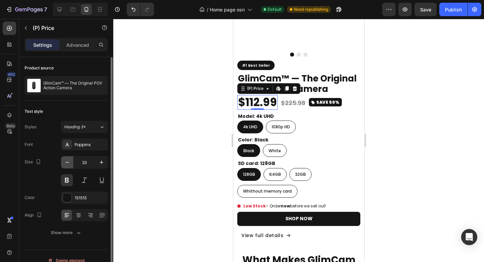
click at [68, 162] on icon "button" at bounding box center [67, 162] width 3 height 1
type input "32"
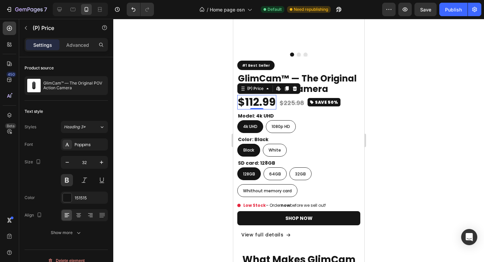
click at [422, 94] on div at bounding box center [298, 140] width 371 height 243
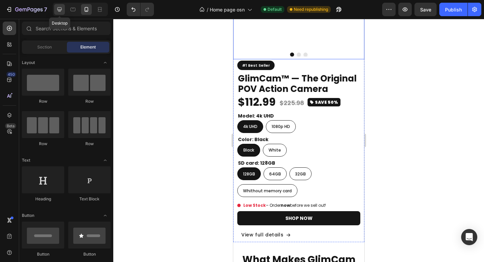
click at [61, 11] on icon at bounding box center [59, 9] width 7 height 7
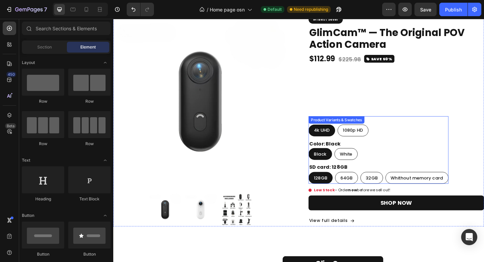
scroll to position [499, 0]
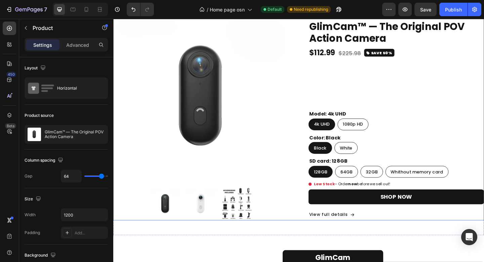
click at [395, 102] on div "#1 Best Seller Custom Code GlimCam™ — The Original POV Action Camera (P) Title …" at bounding box center [421, 123] width 191 height 230
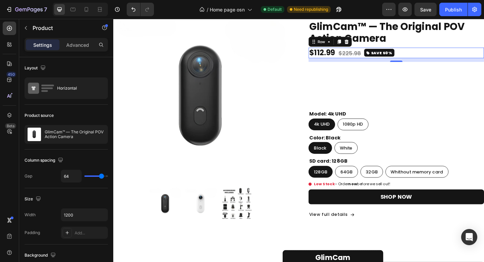
click at [437, 57] on div "$112.99 (P) Price (P) Price $225.98 (P) Price (P) Price SAVE 50% Button Row 0" at bounding box center [421, 55] width 191 height 11
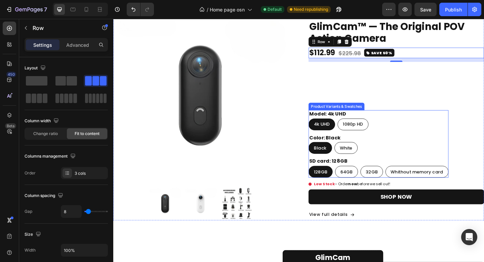
click at [406, 119] on div "Model: 4k UHD 4k UHD 4k UHD 4k UHD 1080p HD 1080p HD 1080p HD" at bounding box center [402, 129] width 152 height 22
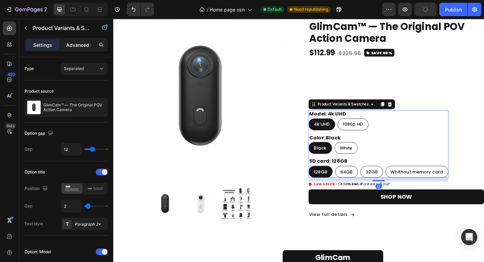
click at [91, 49] on div "Advanced" at bounding box center [78, 44] width 34 height 11
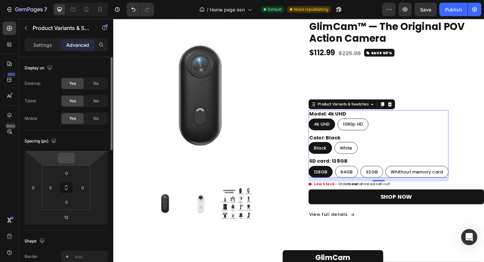
click at [70, 153] on input "number" at bounding box center [66, 158] width 13 height 10
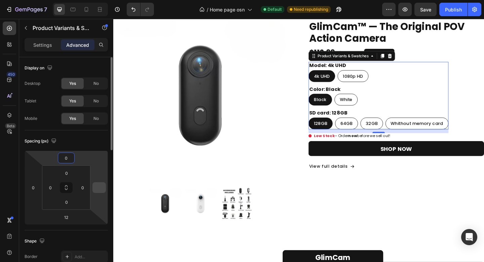
type input "0"
click at [102, 188] on input "number" at bounding box center [99, 187] width 10 height 10
type input "0"
click at [97, 140] on div "Spacing (px)" at bounding box center [66, 141] width 83 height 11
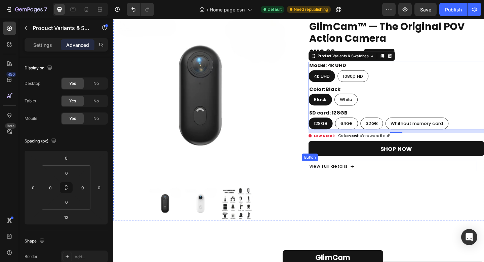
click at [477, 185] on div "View full details Button" at bounding box center [414, 179] width 191 height 12
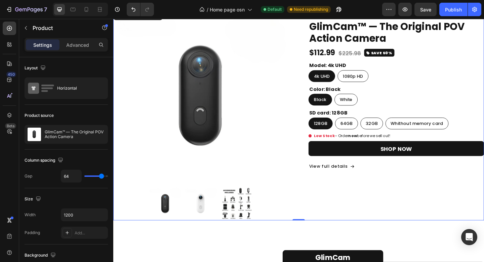
click at [466, 203] on div "#1 Best Seller Custom Code GlimCam™ — The Original POV Action Camera (P) Title …" at bounding box center [421, 123] width 191 height 230
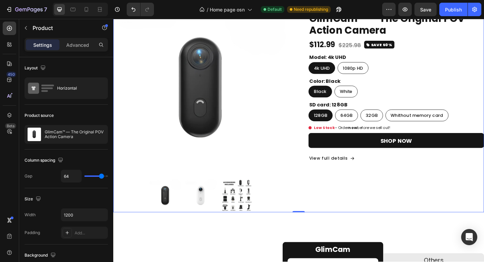
scroll to position [507, 0]
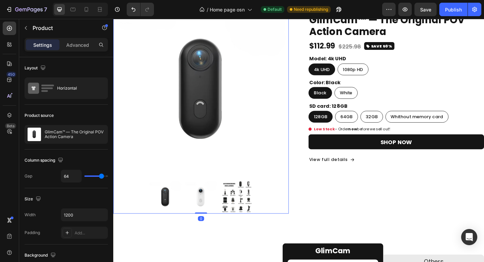
click at [239, 88] on img at bounding box center [208, 96] width 191 height 191
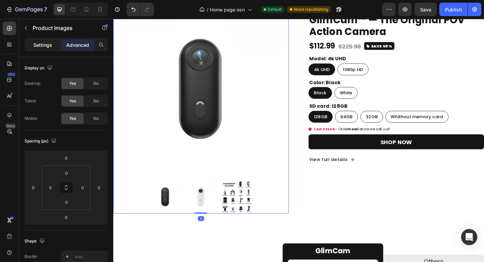
click at [46, 42] on p "Settings" at bounding box center [42, 44] width 19 height 7
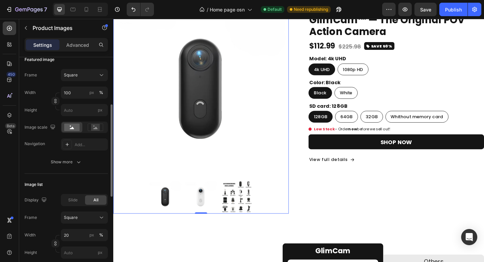
scroll to position [104, 0]
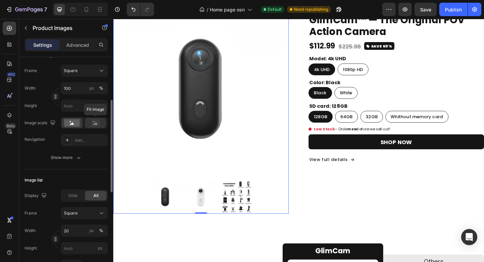
click at [103, 126] on div at bounding box center [95, 123] width 21 height 10
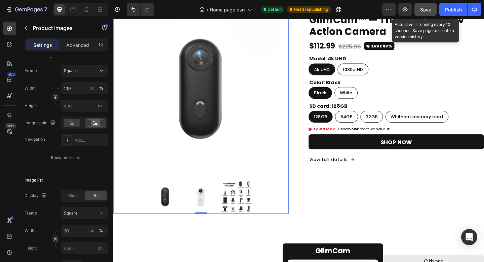
click at [424, 10] on span "Save" at bounding box center [425, 10] width 11 height 6
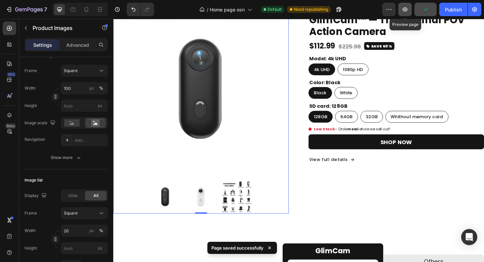
click at [407, 7] on icon "button" at bounding box center [405, 9] width 7 height 7
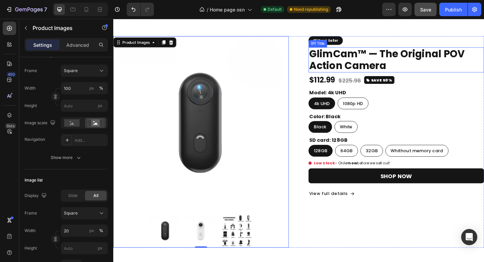
scroll to position [488, 0]
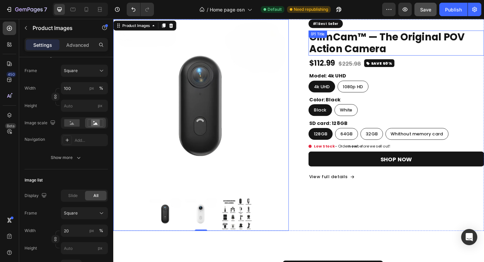
click at [407, 46] on h2 "GlimCam™ — The Original POV Action Camera" at bounding box center [421, 45] width 191 height 27
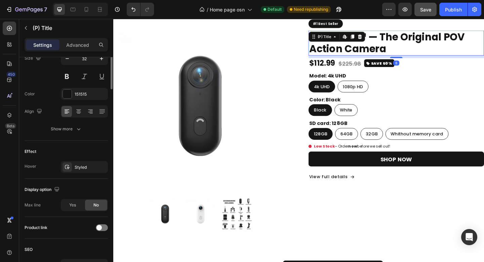
scroll to position [0, 0]
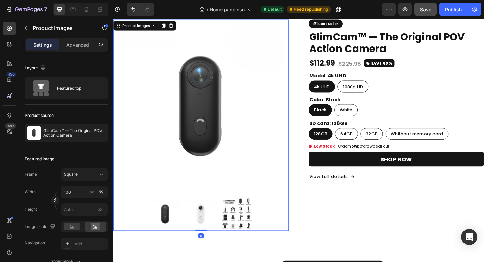
click at [241, 118] on img at bounding box center [208, 115] width 191 height 191
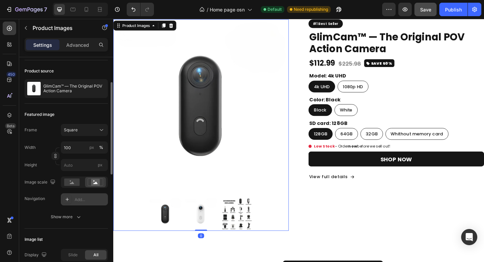
scroll to position [49, 0]
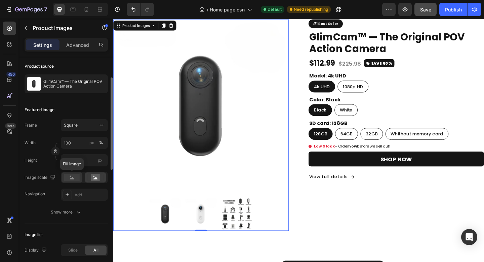
click at [72, 180] on rect at bounding box center [71, 177] width 15 height 7
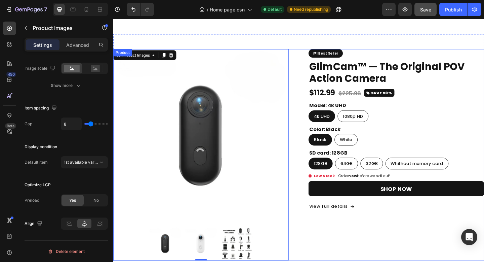
scroll to position [481, 0]
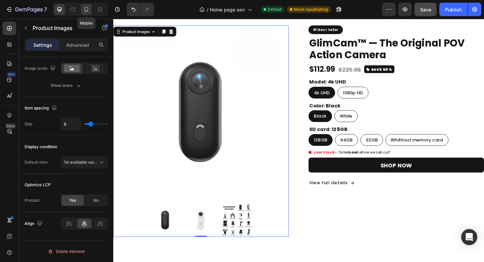
click at [86, 13] on div at bounding box center [86, 9] width 11 height 11
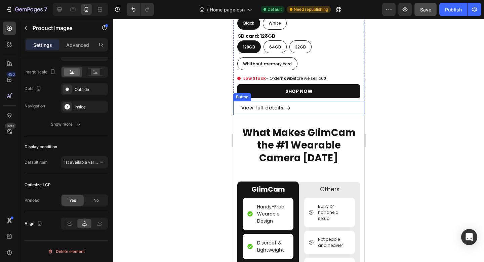
scroll to position [745, 0]
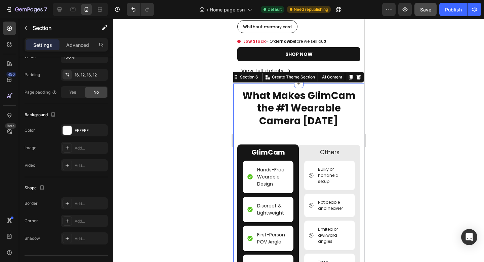
click at [306, 83] on div "What Makes GlimCam the #1 Wearable Camera Today Heading GlimCam Text Block Hand…" at bounding box center [298, 221] width 131 height 276
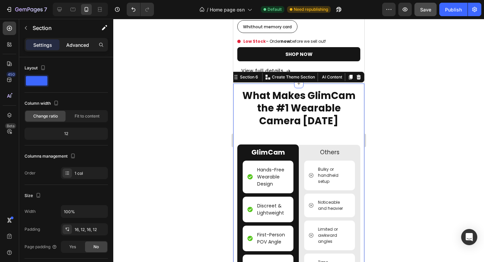
click at [79, 47] on p "Advanced" at bounding box center [77, 44] width 23 height 7
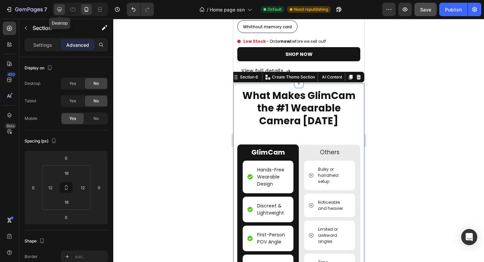
click at [59, 13] on div at bounding box center [59, 9] width 11 height 11
type input "80"
type input "15"
type input "48"
type input "15"
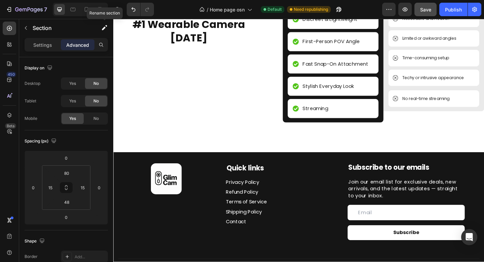
scroll to position [764, 0]
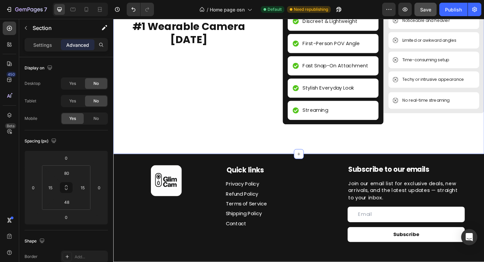
click at [287, 151] on div "What Makes GlimCam the #1 Wearable Camera Today Heading GlimCam Text Block Hand…" at bounding box center [315, 55] width 404 height 221
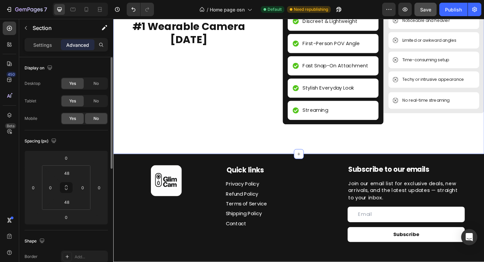
click at [71, 121] on div "Yes" at bounding box center [73, 118] width 22 height 11
click at [88, 12] on icon at bounding box center [86, 9] width 7 height 7
type input "42"
type input "15"
type input "14"
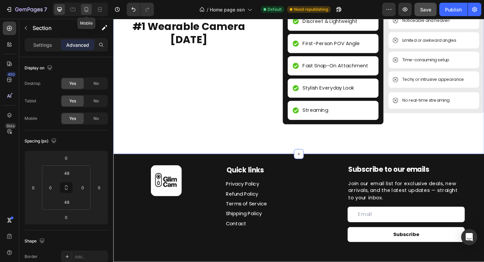
type input "15"
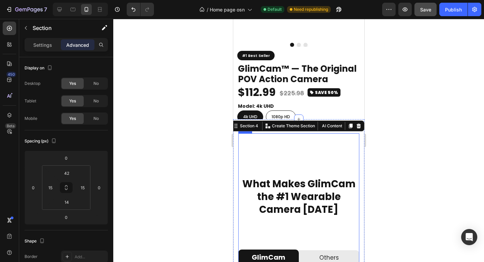
scroll to position [554, 0]
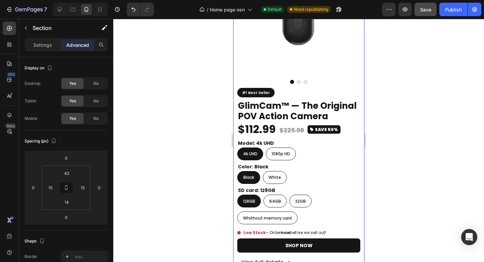
click at [424, 133] on div at bounding box center [298, 140] width 371 height 243
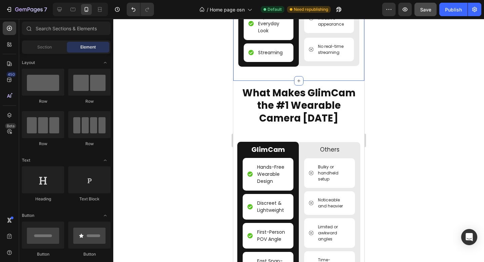
scroll to position [1091, 0]
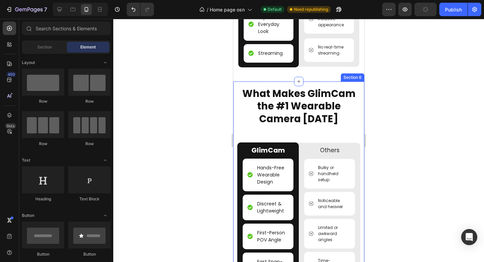
click at [325, 104] on div "What Makes GlimCam the #1 Wearable Camera Today Heading GlimCam Text Block Hand…" at bounding box center [298, 219] width 131 height 276
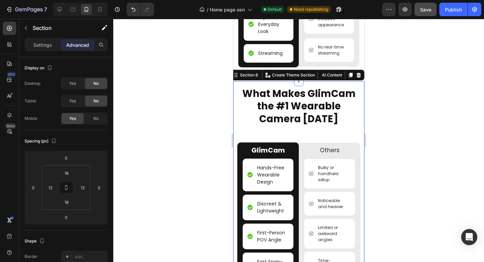
click at [412, 106] on div at bounding box center [298, 140] width 371 height 243
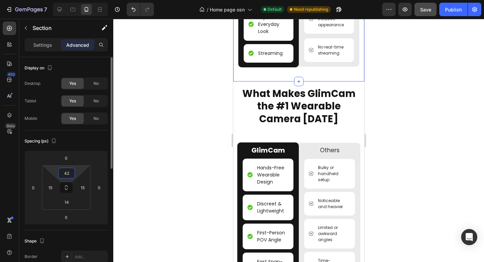
click at [71, 176] on input "42" at bounding box center [66, 173] width 13 height 10
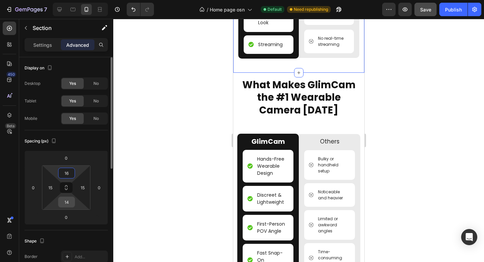
type input "16"
click at [67, 200] on input "14" at bounding box center [66, 202] width 13 height 10
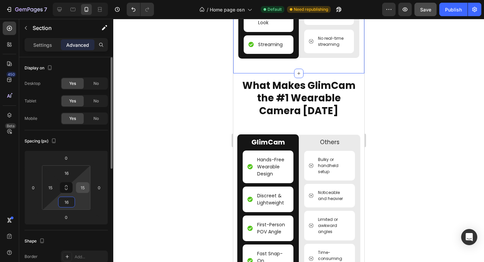
type input "16"
click at [85, 187] on input "15" at bounding box center [83, 187] width 10 height 10
type input "12"
click at [53, 188] on input "15" at bounding box center [50, 187] width 10 height 10
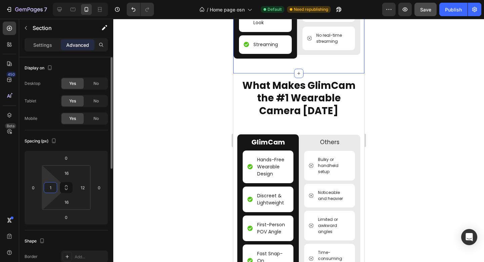
type input "12"
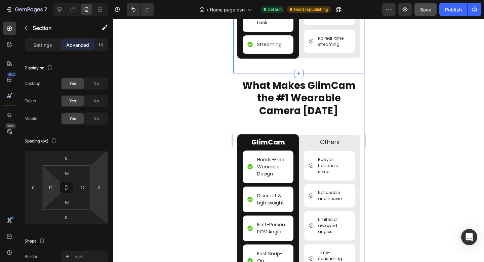
click at [428, 119] on div at bounding box center [298, 140] width 371 height 243
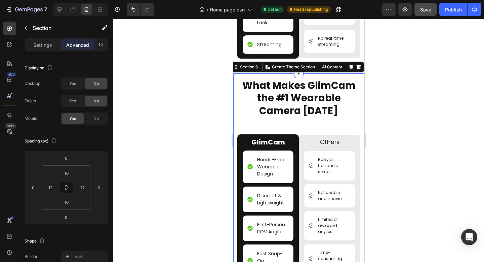
click at [345, 82] on div "What Makes GlimCam the #1 Wearable Camera Today Heading GlimCam Text Block Hand…" at bounding box center [298, 211] width 131 height 276
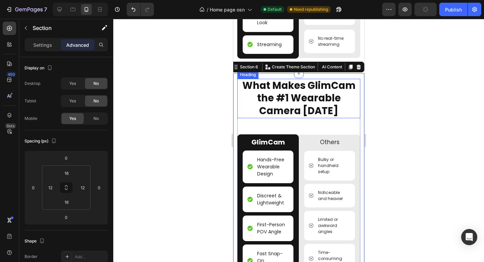
click at [288, 95] on h2 "What Makes GlimCam the #1 Wearable Camera [DATE]" at bounding box center [298, 98] width 123 height 39
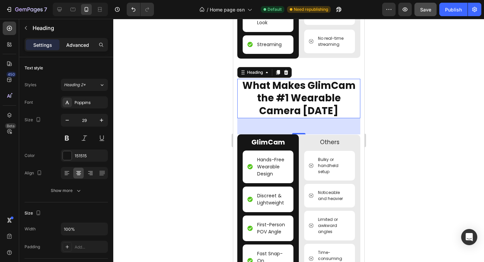
click at [71, 48] on div "Advanced" at bounding box center [78, 44] width 34 height 11
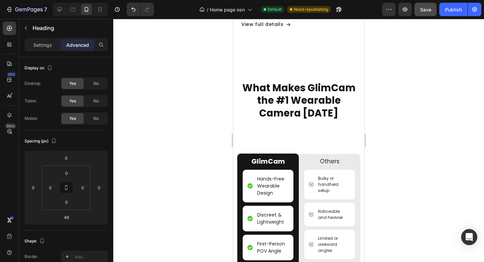
scroll to position [800, 0]
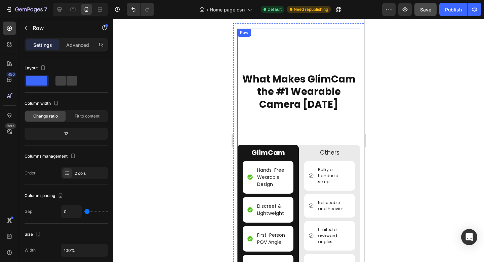
click at [308, 124] on div "What Makes GlimCam the #1 Wearable Camera Today Heading" at bounding box center [298, 87] width 123 height 116
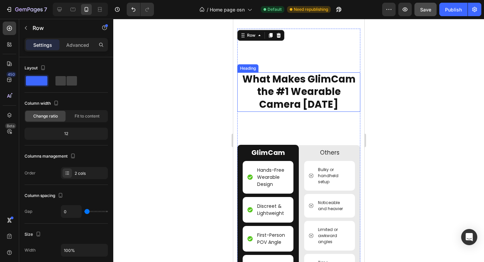
click at [297, 96] on h2 "What Makes GlimCam the #1 Wearable Camera [DATE]" at bounding box center [298, 91] width 123 height 39
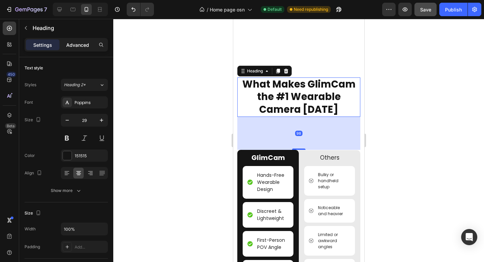
click at [79, 42] on p "Advanced" at bounding box center [77, 44] width 23 height 7
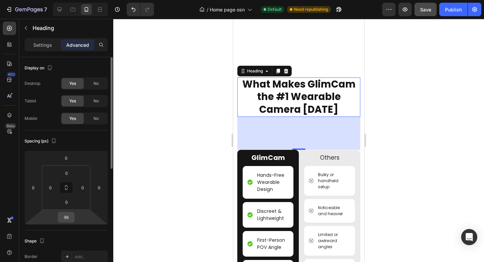
click at [70, 218] on input "98" at bounding box center [66, 217] width 13 height 10
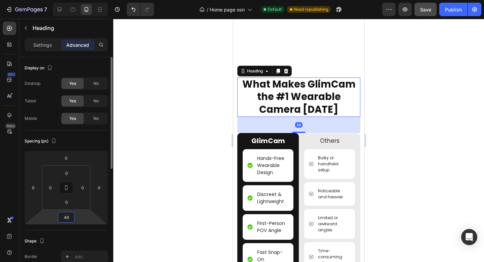
type input "48"
click at [414, 148] on div at bounding box center [298, 140] width 371 height 243
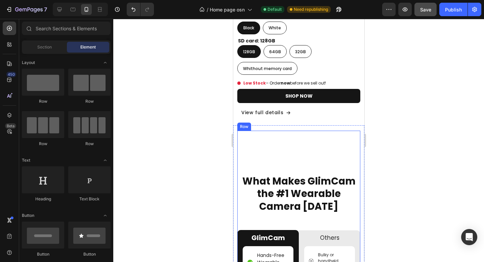
scroll to position [701, 0]
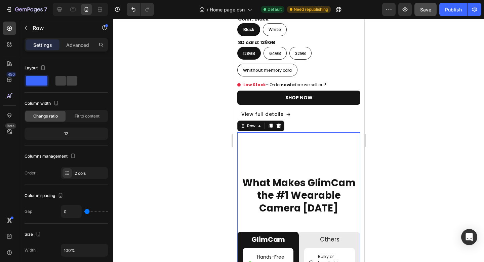
click at [291, 163] on div "What Makes GlimCam the #1 Wearable Camera Today Heading" at bounding box center [298, 181] width 123 height 99
click at [71, 46] on p "Advanced" at bounding box center [77, 44] width 23 height 7
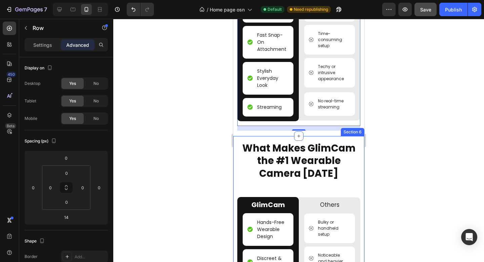
scroll to position [1013, 0]
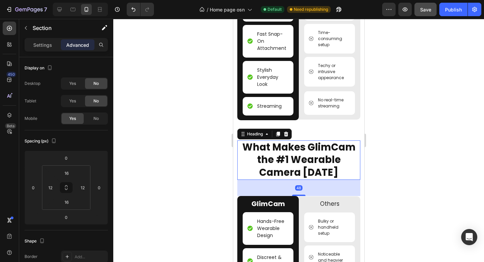
click at [321, 149] on h2 "What Makes GlimCam the #1 Wearable Camera [DATE]" at bounding box center [298, 159] width 123 height 39
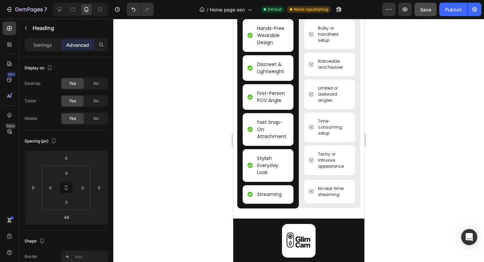
scroll to position [1256, 0]
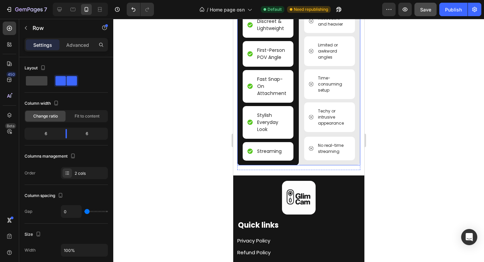
click at [300, 165] on div "Others Text Block Bulky or handheld setup Item List Noticeable and heavier Item…" at bounding box center [330, 62] width 62 height 205
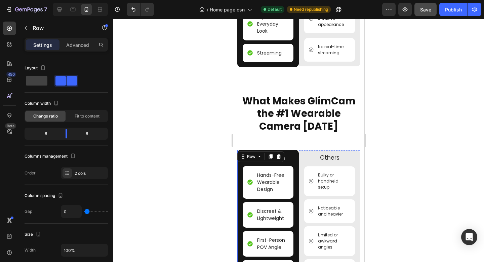
scroll to position [1061, 0]
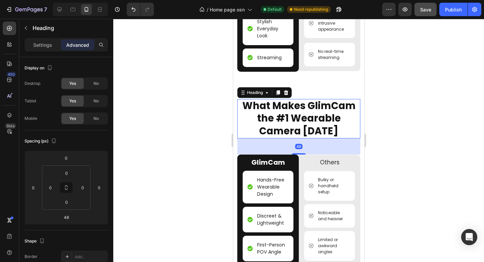
click at [304, 121] on h2 "What Makes GlimCam the #1 Wearable Camera [DATE]" at bounding box center [298, 118] width 123 height 39
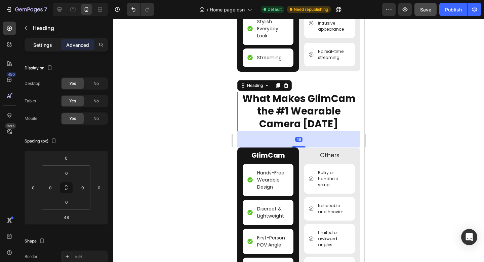
click at [46, 45] on p "Settings" at bounding box center [42, 44] width 19 height 7
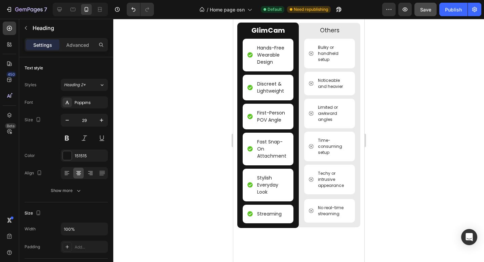
scroll to position [766, 0]
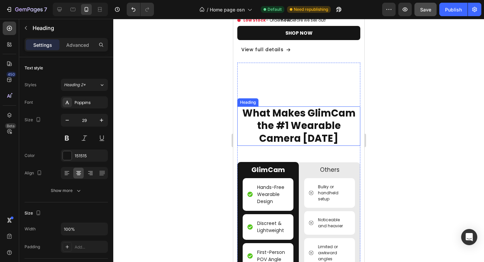
click at [305, 125] on h2 "What Makes GlimCam the #1 Wearable Camera [DATE]" at bounding box center [298, 125] width 123 height 39
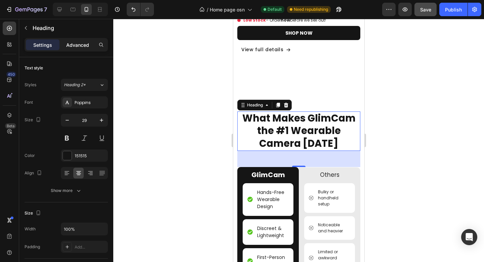
click at [77, 47] on p "Advanced" at bounding box center [77, 44] width 23 height 7
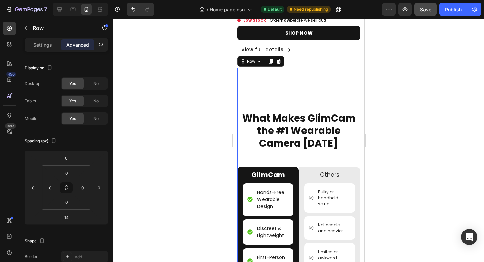
click at [309, 90] on div "What Makes GlimCam the #1 Wearable Camera Today Heading" at bounding box center [298, 117] width 123 height 99
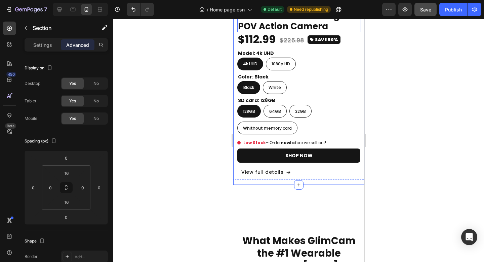
scroll to position [710, 0]
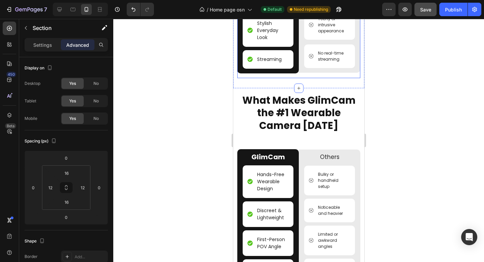
scroll to position [1094, 0]
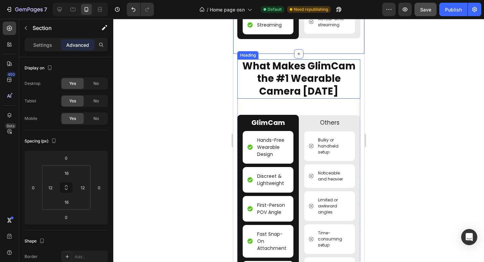
click at [304, 99] on h2 "What Makes GlimCam the #1 Wearable Camera [DATE]" at bounding box center [298, 78] width 123 height 39
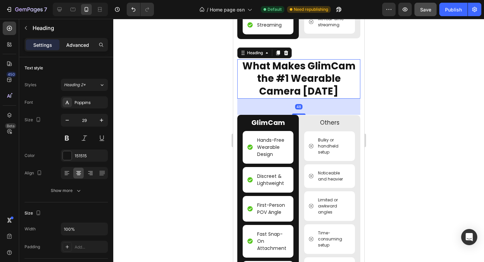
click at [77, 46] on p "Advanced" at bounding box center [77, 44] width 23 height 7
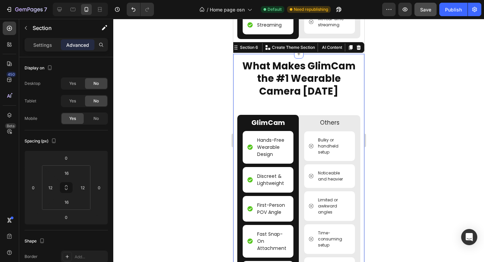
click at [322, 64] on div "What Makes GlimCam the #1 Wearable Camera Today Heading GlimCam Text Block Hand…" at bounding box center [298, 192] width 131 height 276
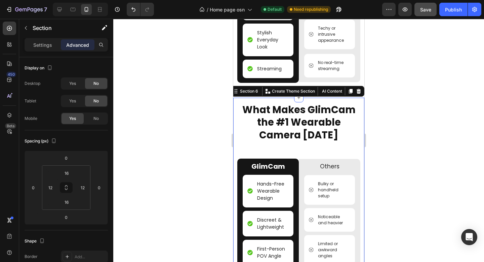
scroll to position [1045, 0]
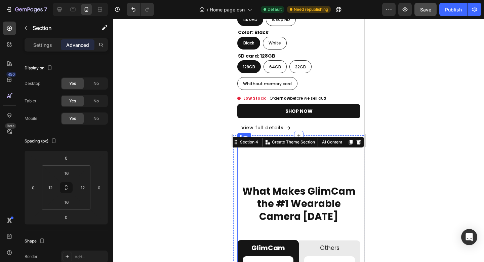
scroll to position [681, 0]
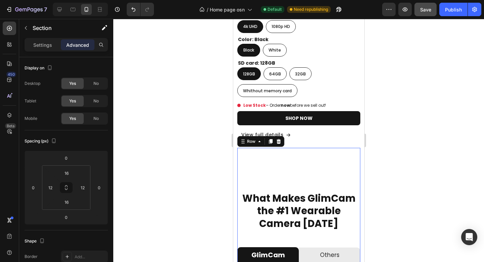
click at [296, 172] on div "What Makes GlimCam the #1 Wearable Camera Today Heading" at bounding box center [298, 197] width 123 height 99
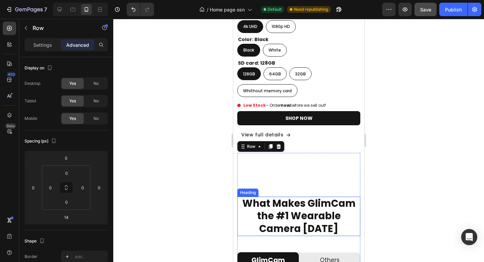
click at [298, 202] on h2 "What Makes GlimCam the #1 Wearable Camera [DATE]" at bounding box center [298, 215] width 123 height 39
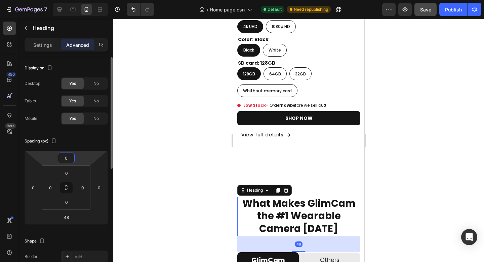
click at [69, 157] on input "0" at bounding box center [66, 158] width 13 height 10
click at [85, 146] on div "Spacing (px)" at bounding box center [66, 141] width 83 height 11
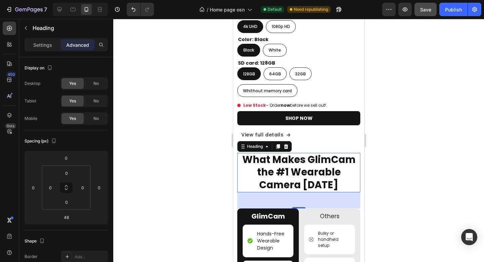
click at [439, 136] on div at bounding box center [298, 140] width 371 height 243
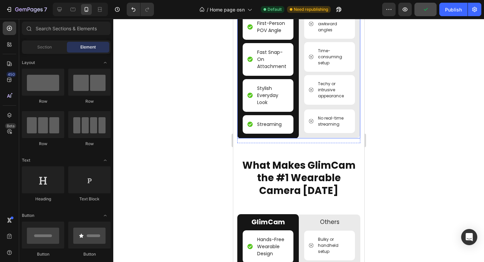
scroll to position [950, 0]
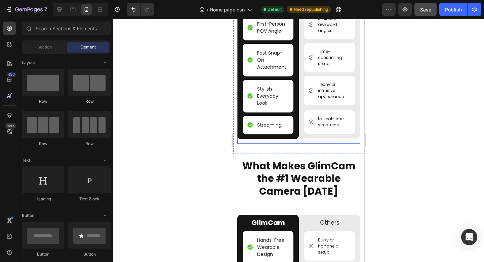
click at [311, 144] on div "GlimCam Text Block Hands-Free Wearable Design Item List Discreet & Lightweight …" at bounding box center [298, 39] width 123 height 210
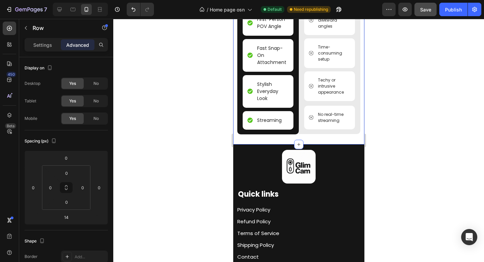
scroll to position [1241, 0]
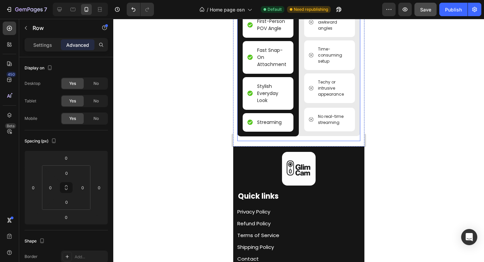
click at [311, 141] on div "GlimCam Text Block Hands-Free Wearable Design Item List Discreet & Lightweight …" at bounding box center [298, 36] width 123 height 210
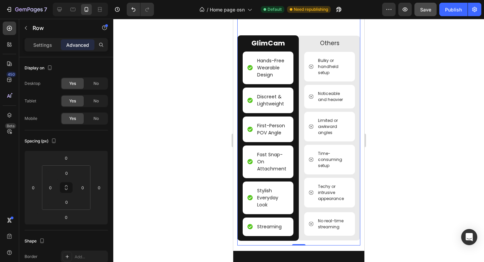
scroll to position [1017, 0]
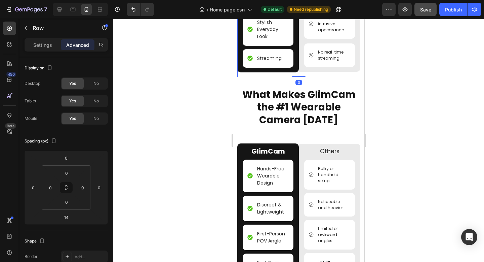
type input "0"
click at [415, 94] on div at bounding box center [298, 140] width 371 height 243
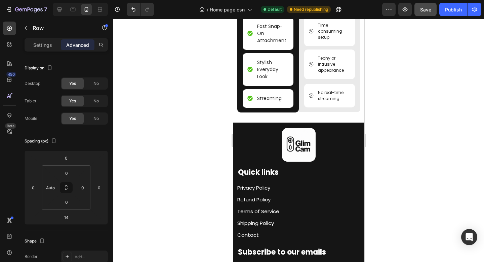
scroll to position [1267, 0]
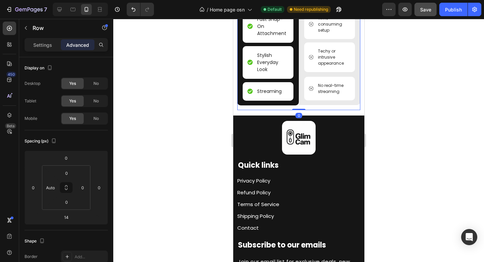
click at [300, 110] on div "GlimCam Text Block Hands-Free Wearable Design Item List Discreet & Lightweight …" at bounding box center [298, 5] width 123 height 210
click at [303, 105] on div "Others Text Block Bulky or handheld setup Item List Noticeable and heavier Item…" at bounding box center [330, 2] width 62 height 205
click at [397, 108] on div at bounding box center [298, 140] width 371 height 243
click at [310, 110] on div "GlimCam Text Block Hands-Free Wearable Design Item List Discreet & Lightweight …" at bounding box center [298, 5] width 123 height 210
click at [411, 108] on div at bounding box center [298, 140] width 371 height 243
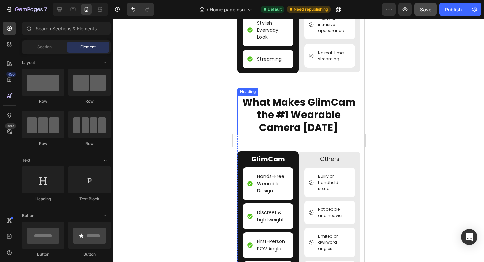
scroll to position [985, 0]
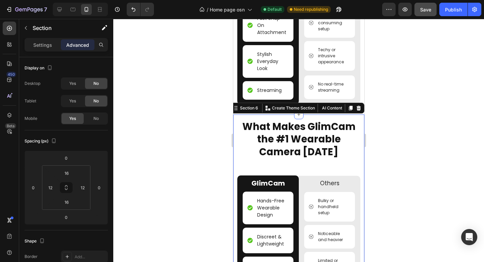
click at [349, 122] on div "What Makes GlimCam the #1 Wearable Camera Today Heading GlimCam Text Block Hand…" at bounding box center [298, 252] width 131 height 276
click at [357, 110] on icon at bounding box center [359, 108] width 4 height 5
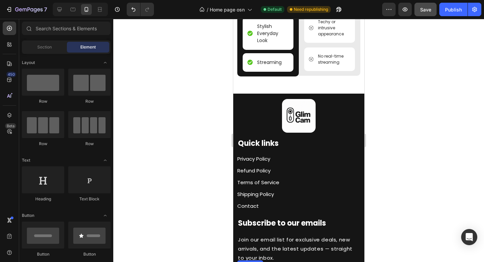
scroll to position [980, 0]
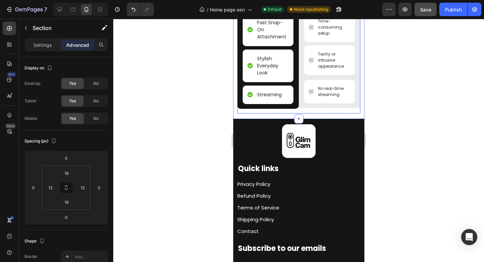
click at [322, 113] on div "GlimCam Text Block Hands-Free Wearable Design Item List Discreet & Lightweight …" at bounding box center [298, 8] width 123 height 210
click at [319, 113] on div "GlimCam Text Block Hands-Free Wearable Design Item List Discreet & Lightweight …" at bounding box center [298, 8] width 123 height 210
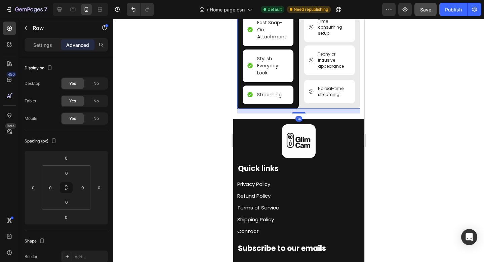
click at [318, 109] on div "Others Text Block Bulky or handheld setup Item List Noticeable and heavier Item…" at bounding box center [330, 5] width 62 height 205
click at [389, 116] on div at bounding box center [298, 140] width 371 height 243
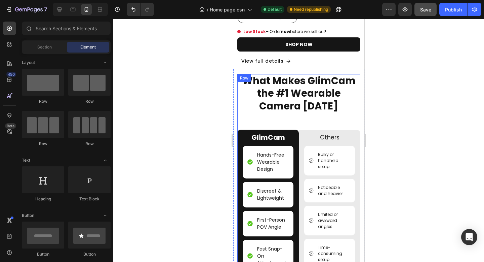
scroll to position [754, 0]
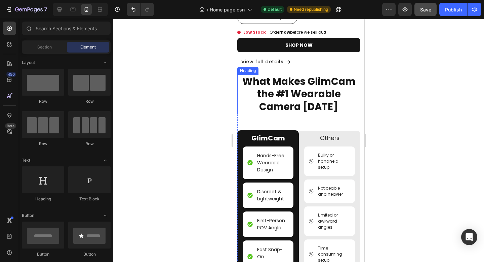
click at [323, 103] on h2 "What Makes GlimCam the #1 Wearable Camera [DATE]" at bounding box center [298, 94] width 123 height 39
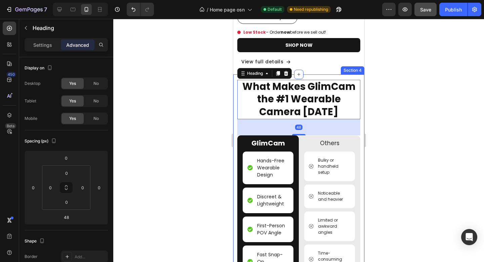
click at [410, 109] on div at bounding box center [298, 140] width 371 height 243
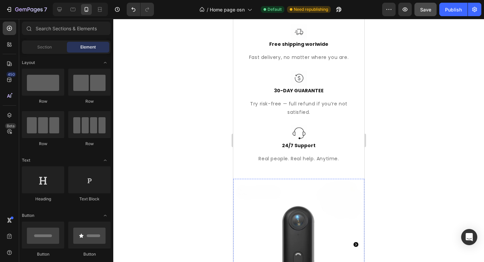
scroll to position [269, 0]
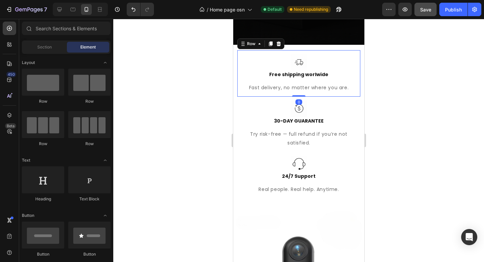
click at [353, 79] on div "Image Free shipping worlwide Text block Fast delivery, no matter where you are.…" at bounding box center [298, 73] width 123 height 46
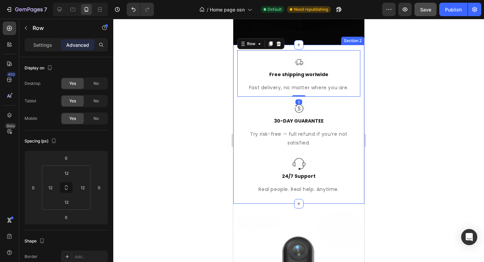
click at [357, 80] on div "Image Free shipping worlwide Text block Fast delivery, no matter where you are.…" at bounding box center [298, 124] width 131 height 159
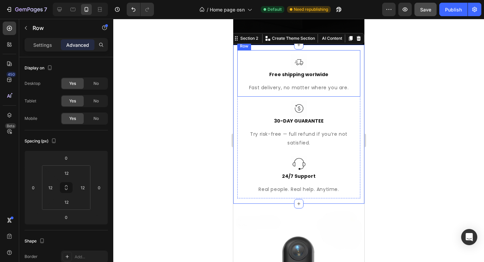
click at [351, 80] on div "Image Free shipping worlwide Text block Fast delivery, no matter where you are.…" at bounding box center [298, 73] width 123 height 46
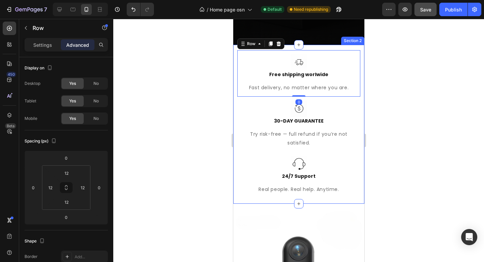
click at [405, 92] on div at bounding box center [298, 140] width 371 height 243
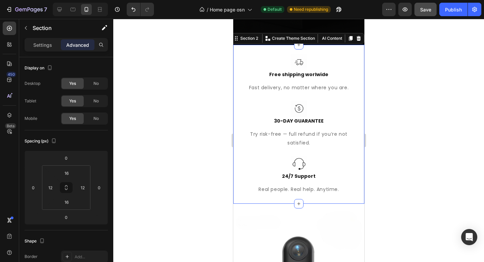
click at [355, 68] on div "Image Free shipping worlwide Text block Fast delivery, no matter where you are.…" at bounding box center [298, 124] width 131 height 159
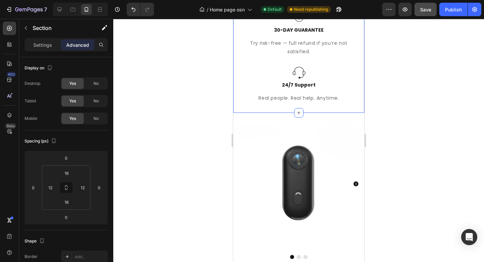
scroll to position [379, 0]
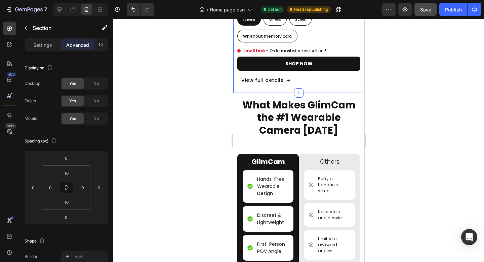
scroll to position [795, 0]
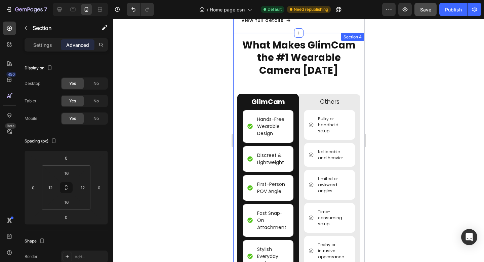
click at [356, 66] on div "What Makes GlimCam the #1 Wearable Camera Today Heading GlimCam Text Block Hand…" at bounding box center [298, 171] width 131 height 276
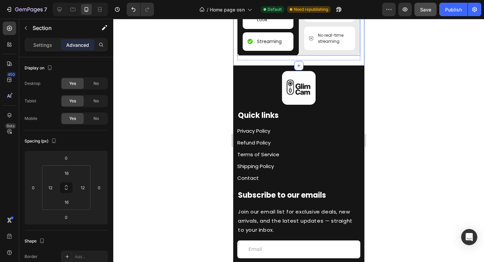
scroll to position [1057, 0]
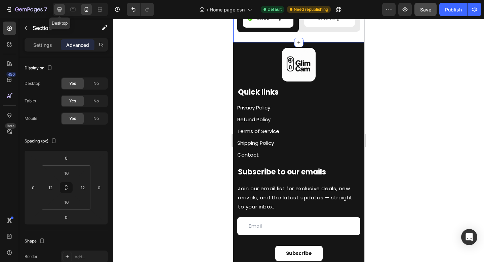
click at [57, 9] on icon at bounding box center [59, 9] width 7 height 7
type input "48"
type input "0"
type input "48"
type input "0"
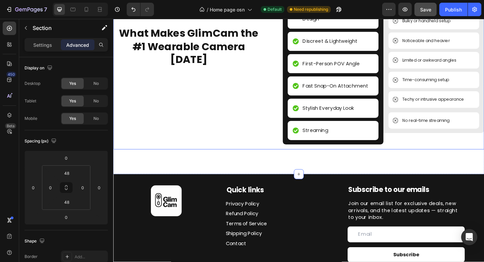
scroll to position [918, 0]
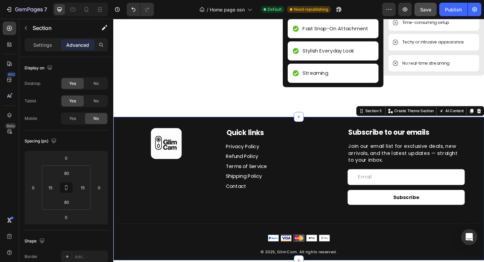
click at [217, 129] on div "Image Quick links Heading Privacy Policy Button Refund Policy Button Terms of S…" at bounding box center [315, 203] width 404 height 156
click at [69, 118] on div "Yes" at bounding box center [73, 118] width 22 height 11
click at [88, 12] on icon at bounding box center [86, 9] width 7 height 7
type input "0"
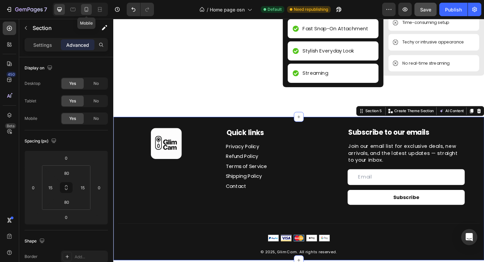
type input "0"
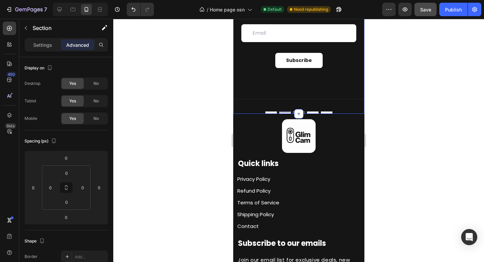
scroll to position [1267, 0]
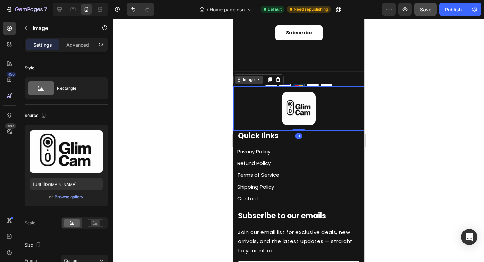
click at [245, 84] on div "Image" at bounding box center [258, 79] width 50 height 11
click at [247, 81] on div "Image" at bounding box center [248, 80] width 14 height 6
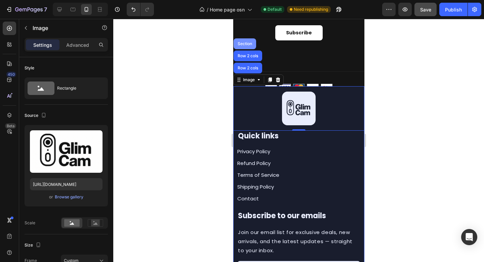
click at [249, 46] on div "Section" at bounding box center [244, 43] width 23 height 11
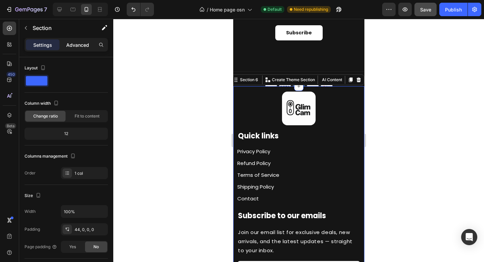
click at [79, 44] on p "Advanced" at bounding box center [77, 44] width 23 height 7
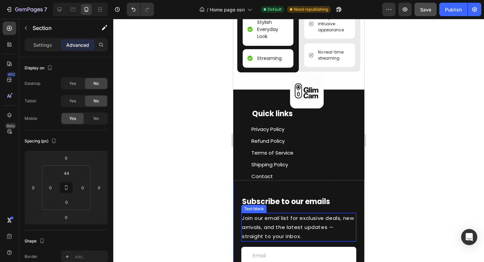
scroll to position [1012, 0]
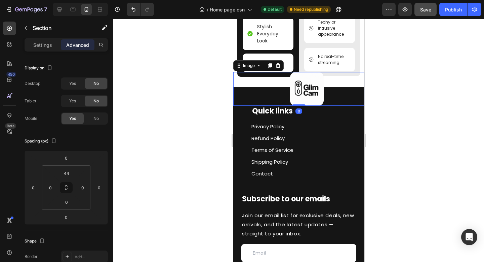
click at [263, 99] on div at bounding box center [306, 89] width 115 height 34
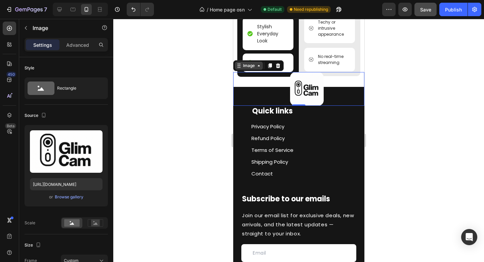
click at [257, 68] on icon at bounding box center [258, 65] width 5 height 5
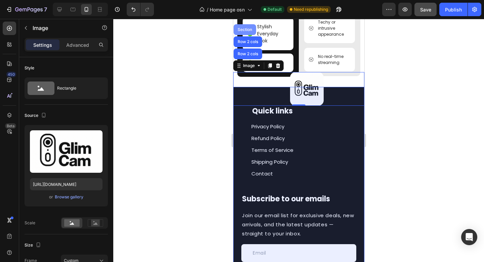
click at [244, 32] on div "Section" at bounding box center [244, 30] width 17 height 4
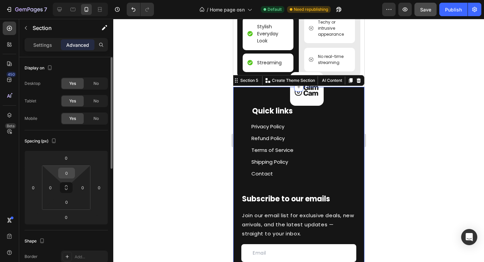
click at [71, 173] on input "0" at bounding box center [66, 173] width 13 height 10
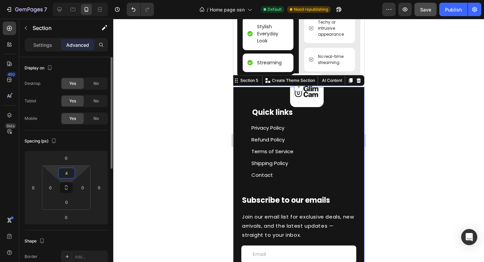
type input "44"
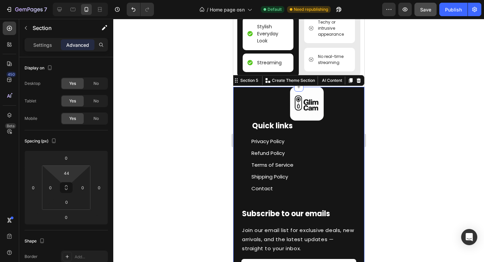
click at [418, 149] on div at bounding box center [298, 140] width 371 height 243
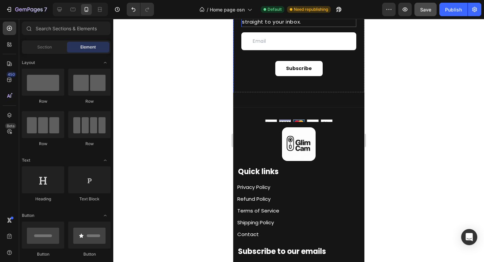
scroll to position [1267, 0]
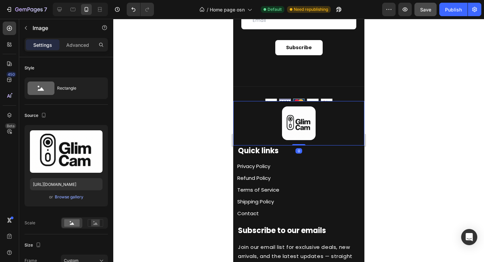
click at [294, 121] on img at bounding box center [299, 123] width 34 height 34
click at [78, 46] on p "Advanced" at bounding box center [77, 44] width 23 height 7
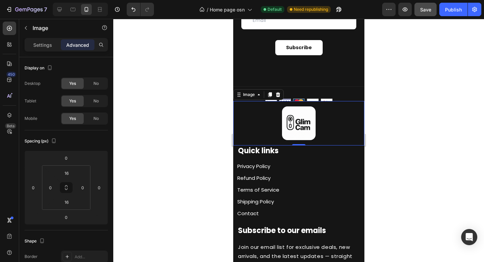
scroll to position [1145, 0]
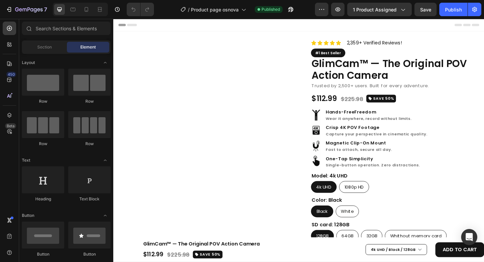
radio input "false"
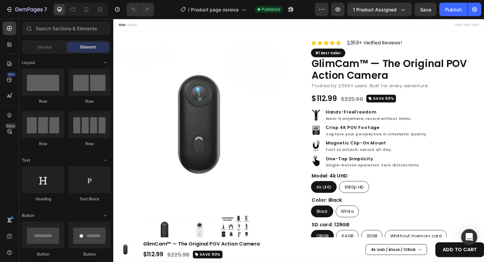
radio input "false"
click at [87, 11] on icon at bounding box center [87, 9] width 4 height 5
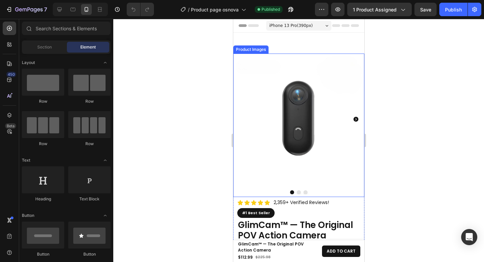
click at [339, 80] on img at bounding box center [298, 118] width 131 height 131
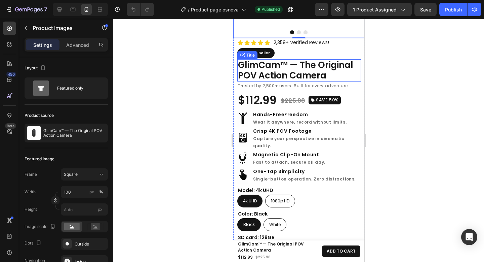
scroll to position [174, 0]
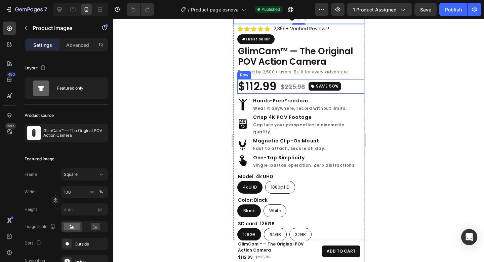
click at [346, 82] on div "$112.99 (P) Price (P) Price $225.98 (P) Price (P) Price SAVE 50% Button Row" at bounding box center [302, 86] width 131 height 15
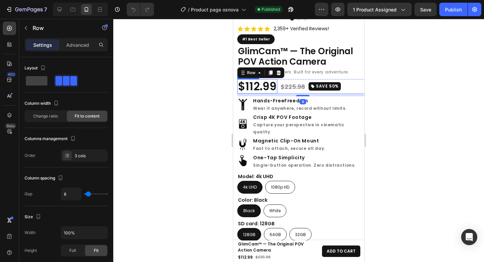
click at [256, 82] on div "$112.99" at bounding box center [257, 86] width 40 height 15
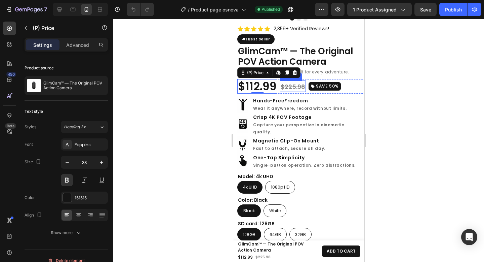
click at [288, 82] on div "$225.98" at bounding box center [293, 86] width 26 height 10
click at [259, 82] on div "$112.99" at bounding box center [257, 86] width 40 height 15
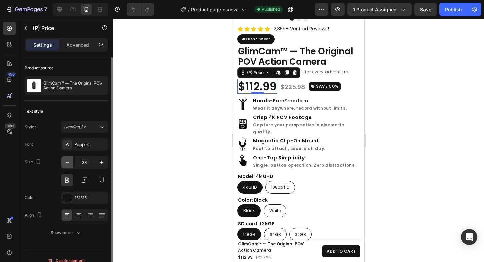
click at [70, 161] on icon "button" at bounding box center [67, 162] width 7 height 7
type input "32"
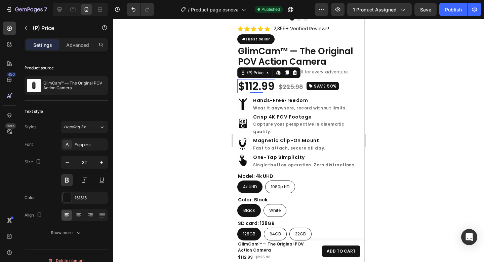
click at [406, 82] on div at bounding box center [298, 140] width 371 height 243
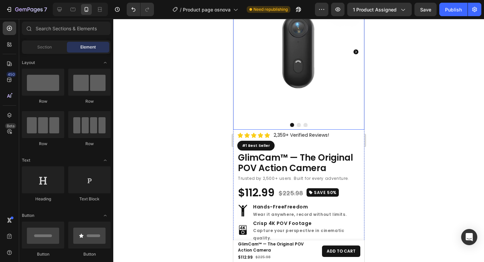
scroll to position [67, 0]
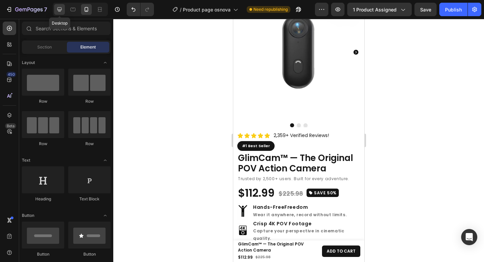
click at [61, 10] on icon at bounding box center [60, 9] width 4 height 4
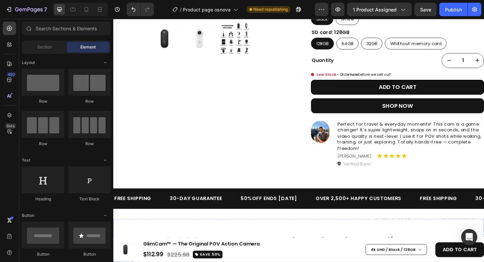
scroll to position [101, 0]
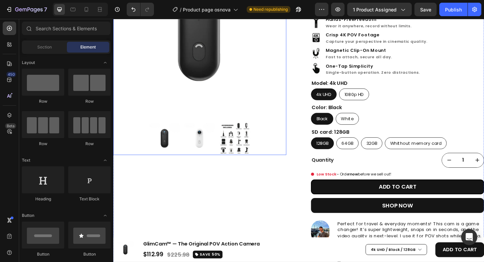
click at [280, 95] on img at bounding box center [207, 34] width 188 height 188
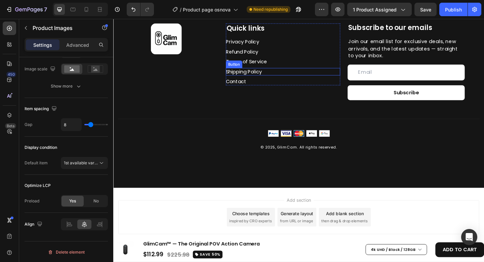
scroll to position [2843, 0]
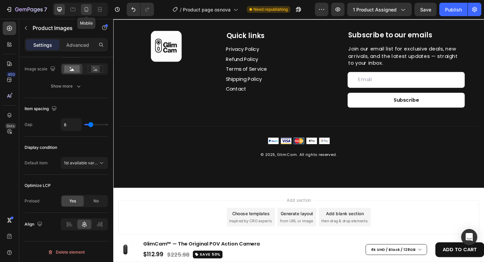
click at [87, 11] on icon at bounding box center [86, 9] width 7 height 7
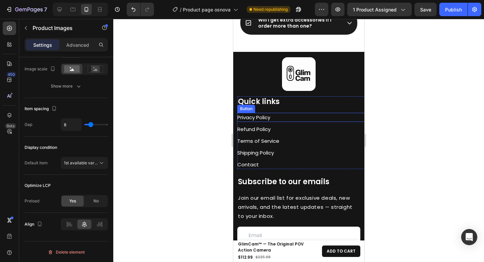
scroll to position [3065, 0]
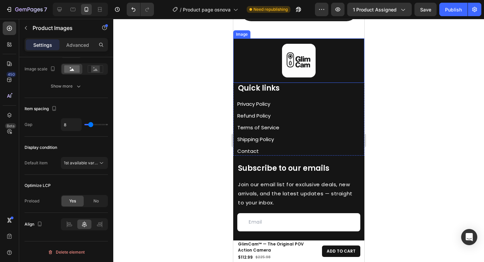
click at [308, 72] on img at bounding box center [299, 61] width 34 height 34
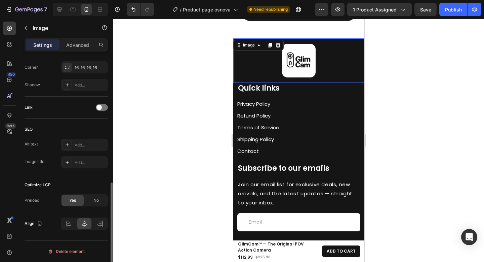
scroll to position [0, 0]
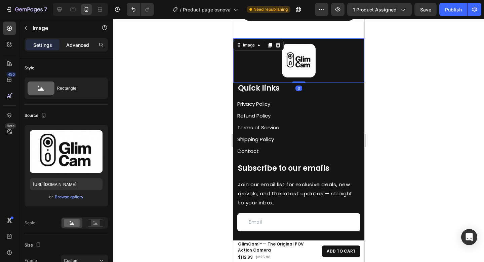
click at [72, 44] on p "Advanced" at bounding box center [77, 44] width 23 height 7
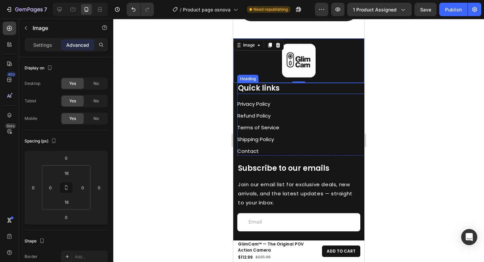
click at [286, 91] on h2 "Quick links" at bounding box center [302, 88] width 131 height 11
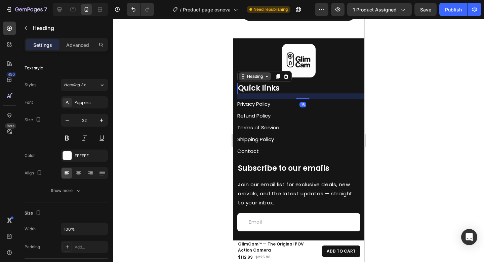
click at [250, 79] on div "Heading" at bounding box center [255, 76] width 18 height 6
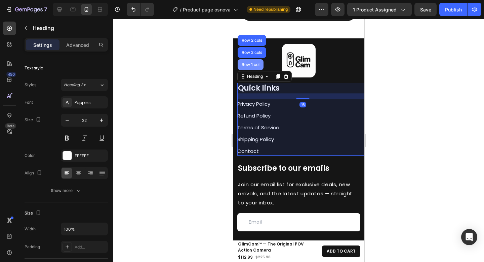
click at [252, 69] on div "Row 1 col" at bounding box center [250, 64] width 26 height 11
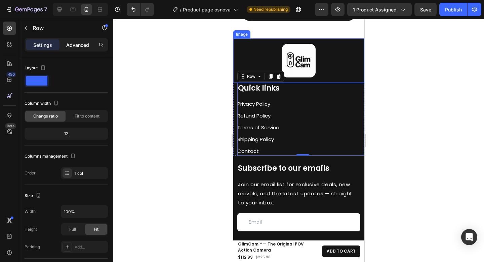
click at [81, 45] on p "Advanced" at bounding box center [77, 44] width 23 height 7
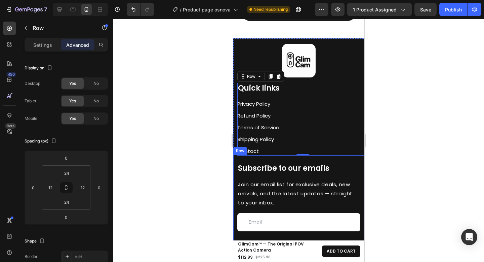
click at [274, 162] on div "Subscribe to our emails Heading Join our email list for exclusive deals, new ar…" at bounding box center [298, 210] width 131 height 110
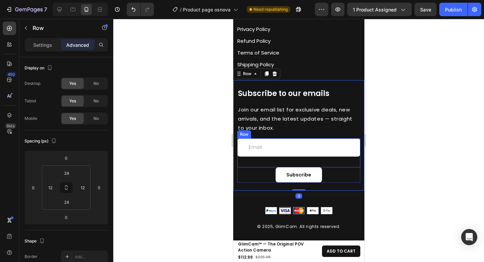
scroll to position [3177, 0]
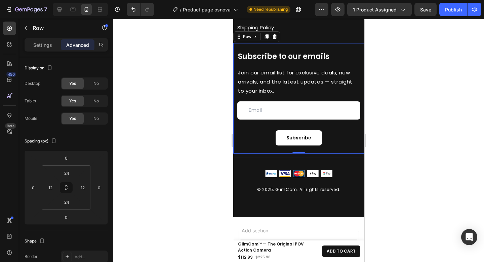
click at [296, 158] on div "0" at bounding box center [298, 158] width 7 height 5
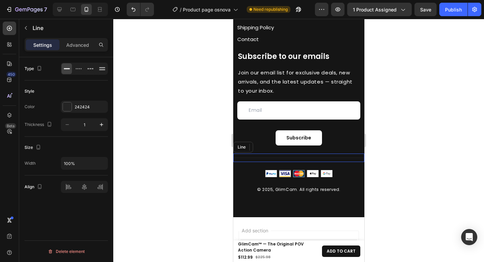
click at [301, 159] on div "Title Line" at bounding box center [298, 157] width 131 height 8
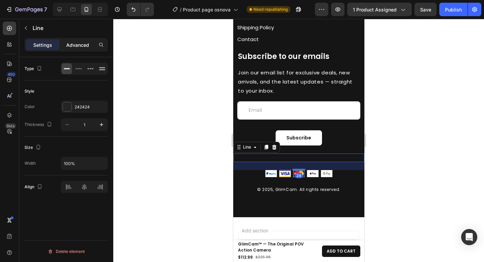
click at [76, 45] on p "Advanced" at bounding box center [77, 44] width 23 height 7
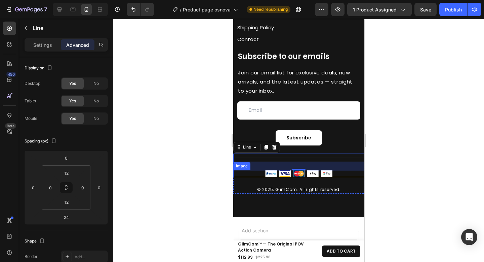
click at [314, 175] on img at bounding box center [298, 173] width 67 height 7
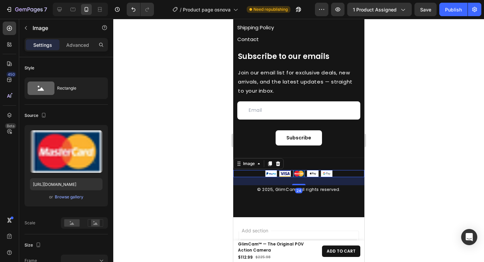
click at [77, 50] on div "Settings Advanced" at bounding box center [66, 44] width 83 height 13
click at [77, 48] on p "Advanced" at bounding box center [77, 44] width 23 height 7
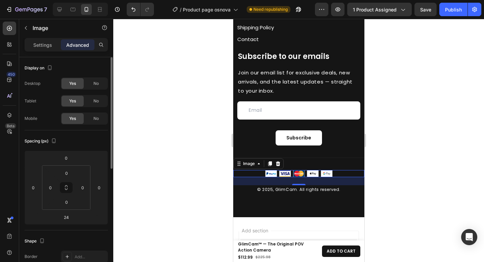
scroll to position [43, 0]
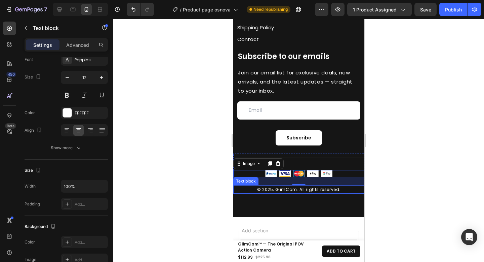
click at [325, 190] on p "© 2025, GlimCam. All rights reserved." at bounding box center [299, 189] width 130 height 7
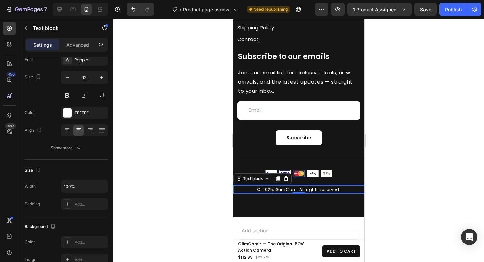
scroll to position [0, 0]
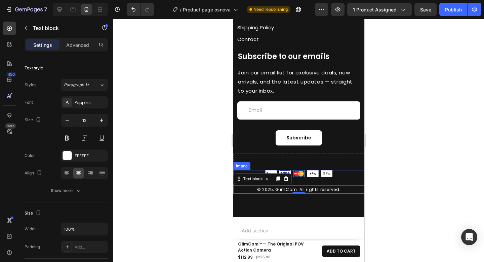
click at [72, 50] on div "Settings Advanced" at bounding box center [66, 44] width 83 height 13
click at [74, 47] on p "Advanced" at bounding box center [77, 44] width 23 height 7
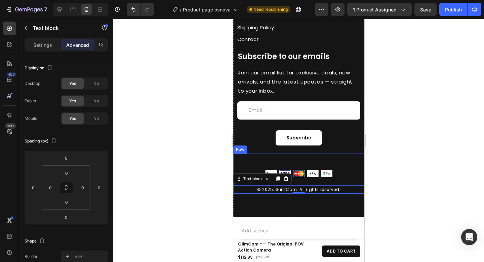
click at [253, 165] on div "Title Line Image © 2025, GlimCam. All rights reserved. Text block 0" at bounding box center [298, 173] width 131 height 40
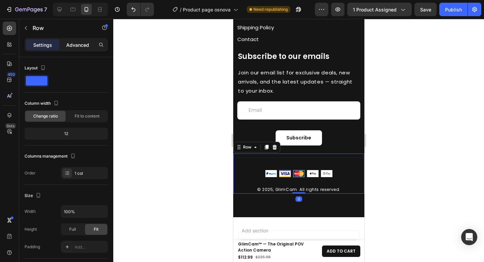
click at [72, 42] on p "Advanced" at bounding box center [77, 44] width 23 height 7
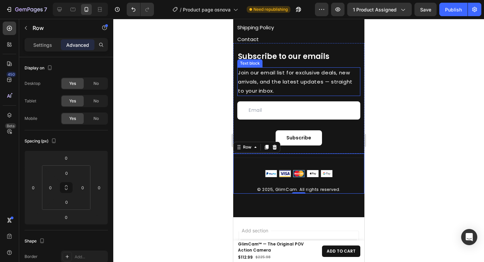
click at [271, 84] on p "Join our email list for exclusive deals, new arrivals, and the latest updates —…" at bounding box center [299, 81] width 122 height 27
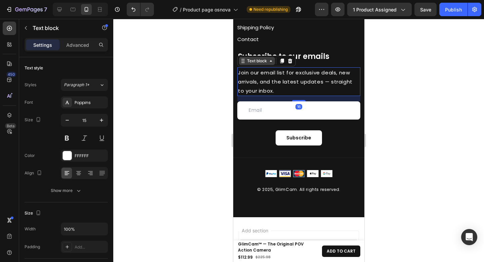
click at [250, 60] on div "Text block" at bounding box center [257, 61] width 23 height 6
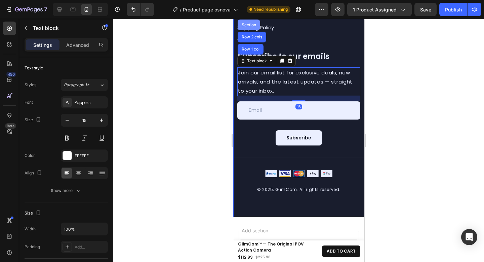
click at [247, 28] on div "Section" at bounding box center [248, 25] width 23 height 11
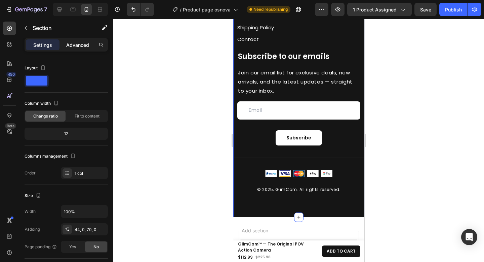
click at [81, 45] on p "Advanced" at bounding box center [77, 44] width 23 height 7
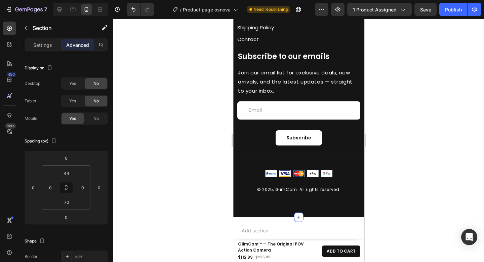
click at [183, 128] on div at bounding box center [298, 140] width 371 height 243
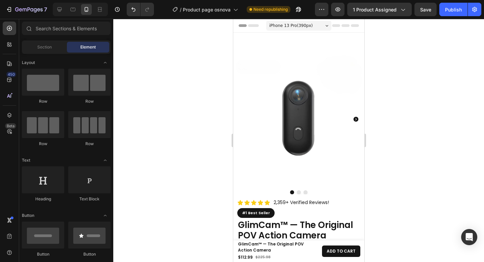
click at [409, 102] on div at bounding box center [298, 140] width 371 height 243
click at [61, 10] on icon at bounding box center [60, 9] width 4 height 4
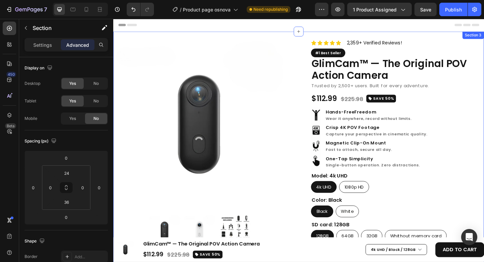
click at [309, 38] on div "Product Images Icon Icon Icon Icon Icon Icon List Hoz 2,359+ Verified Reviews! …" at bounding box center [315, 217] width 404 height 369
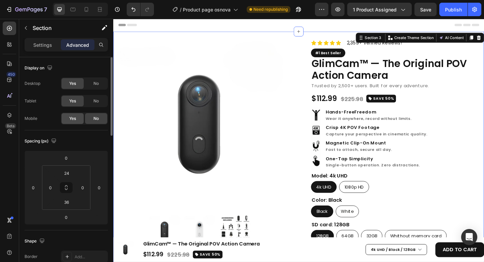
click at [71, 118] on span "Yes" at bounding box center [72, 118] width 7 height 6
click at [87, 13] on div at bounding box center [86, 9] width 11 height 11
type input "62"
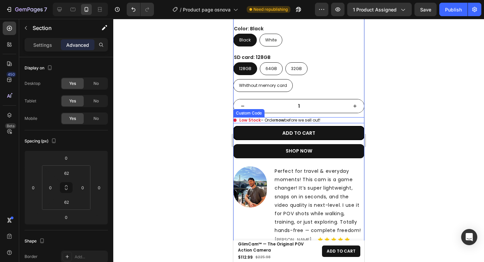
scroll to position [554, 0]
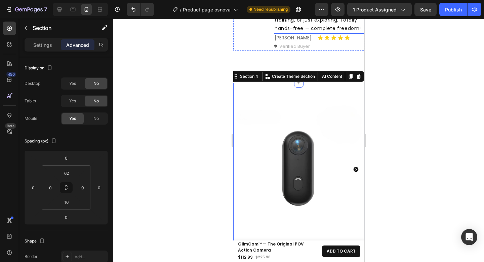
scroll to position [462, 0]
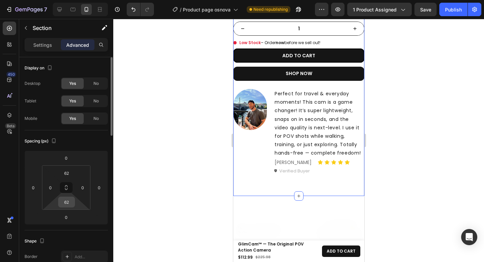
click at [71, 203] on input "62" at bounding box center [66, 202] width 13 height 10
type input "16"
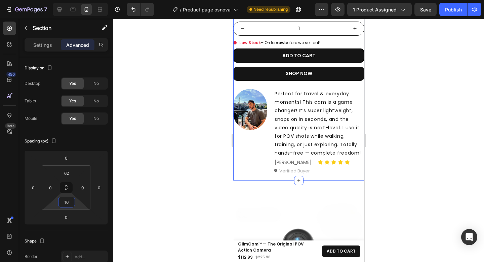
click at [416, 178] on div at bounding box center [298, 140] width 371 height 243
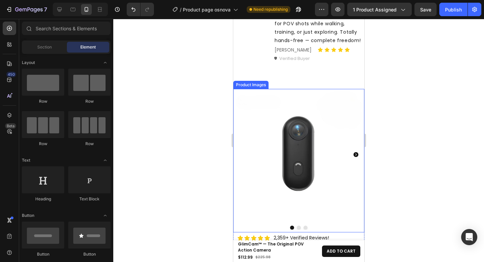
scroll to position [579, 0]
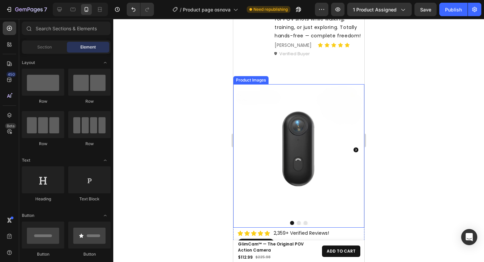
click at [259, 113] on img at bounding box center [298, 149] width 131 height 131
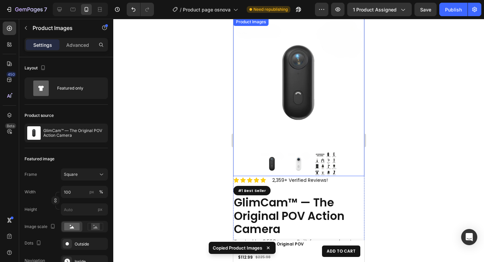
scroll to position [42, 0]
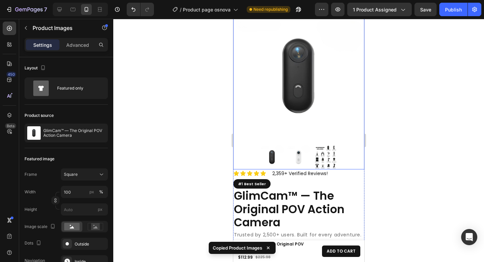
click at [309, 88] on img at bounding box center [298, 76] width 131 height 131
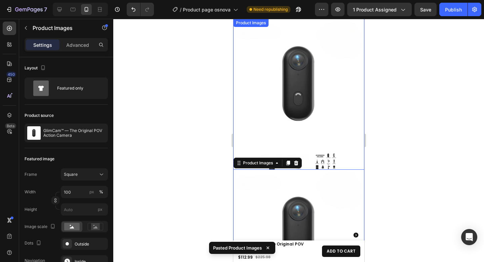
click at [317, 100] on img at bounding box center [298, 84] width 131 height 131
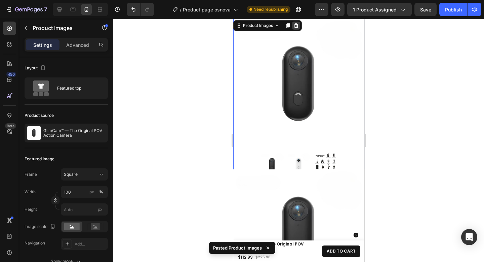
click at [296, 27] on icon at bounding box center [296, 25] width 4 height 5
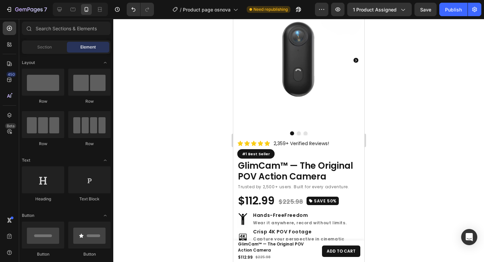
scroll to position [667, 0]
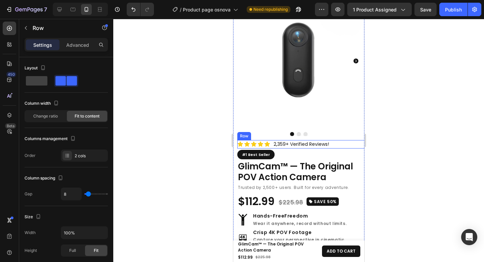
click at [344, 140] on div "Icon Icon Icon Icon Icon Icon List Hoz 2,359+ Verified Reviews! Text block Row" at bounding box center [302, 144] width 131 height 8
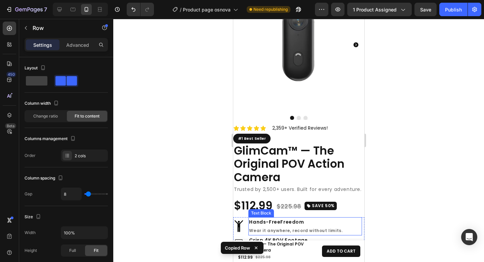
scroll to position [70, 0]
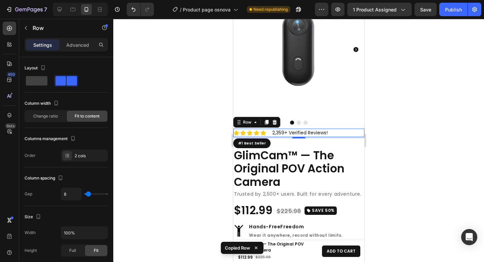
click at [337, 128] on div "Icon Icon Icon Icon Icon Icon List Hoz 2,359+ Verified Reviews! Text block Row 0" at bounding box center [298, 132] width 131 height 8
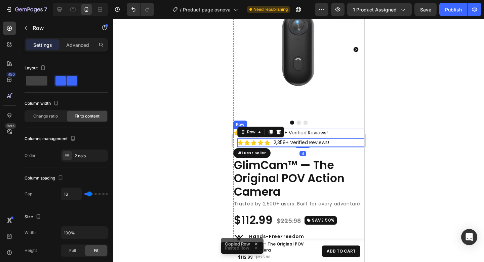
click at [336, 128] on div "Icon Icon Icon Icon Icon Icon List Hoz 2,359+ Verified Reviews! Text block Row" at bounding box center [298, 132] width 131 height 8
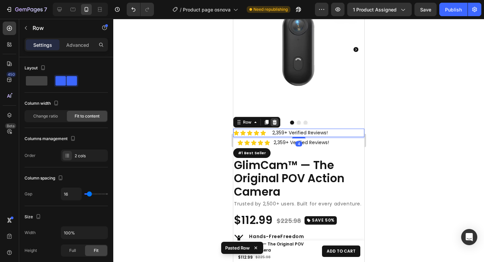
click at [276, 119] on icon at bounding box center [274, 121] width 5 height 5
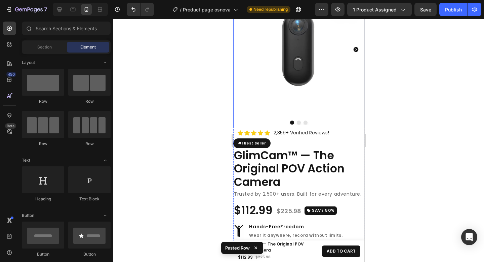
click at [335, 115] on div at bounding box center [298, 54] width 131 height 141
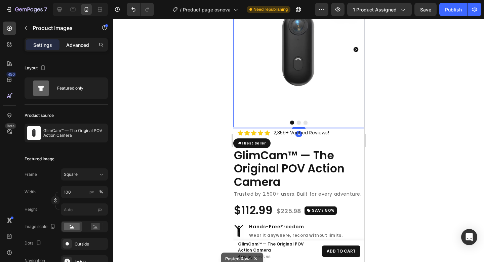
click at [80, 49] on div "Advanced" at bounding box center [78, 44] width 34 height 11
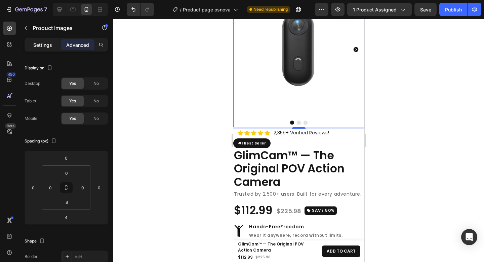
click at [42, 47] on p "Settings" at bounding box center [42, 44] width 19 height 7
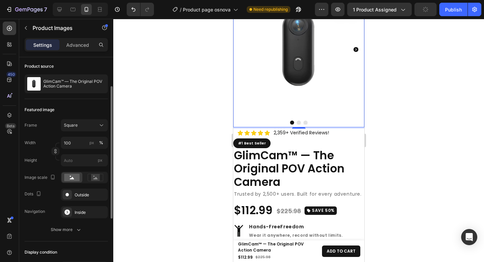
scroll to position [74, 0]
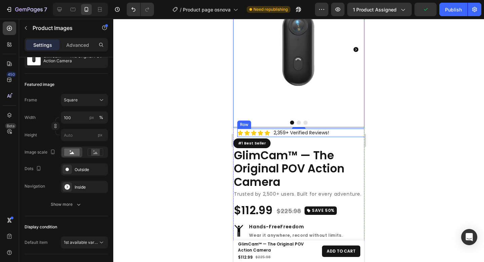
click at [340, 128] on div "Icon Icon Icon Icon Icon Icon List Hoz 2,359+ Verified Reviews! Text block Row" at bounding box center [302, 132] width 131 height 8
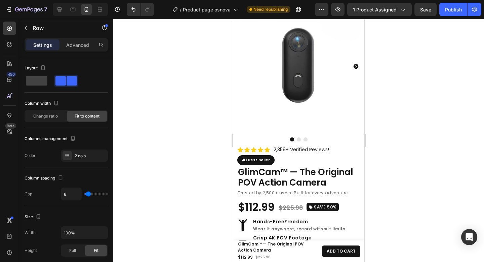
scroll to position [690, 0]
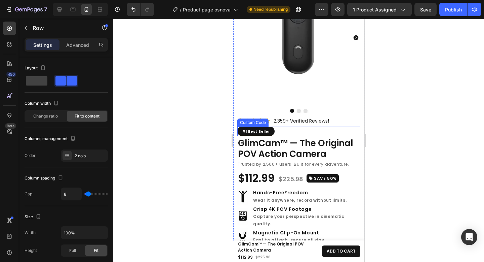
click at [312, 126] on div "#1 Best Seller" at bounding box center [298, 131] width 123 height 10
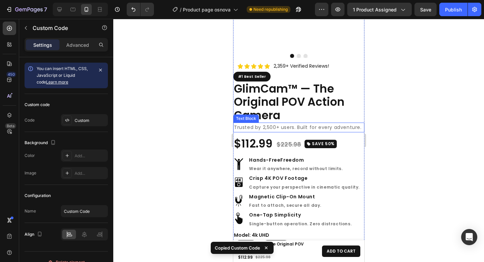
scroll to position [129, 0]
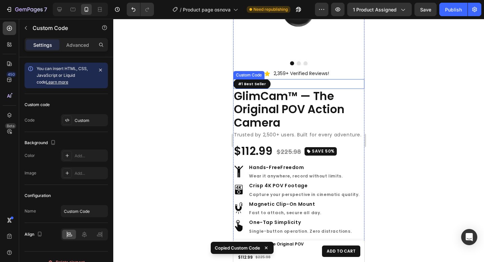
click at [285, 79] on div "#1 Best Seller" at bounding box center [298, 84] width 131 height 10
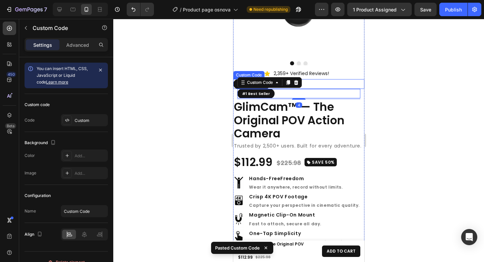
click at [329, 79] on div "#1 Best Seller" at bounding box center [298, 84] width 131 height 10
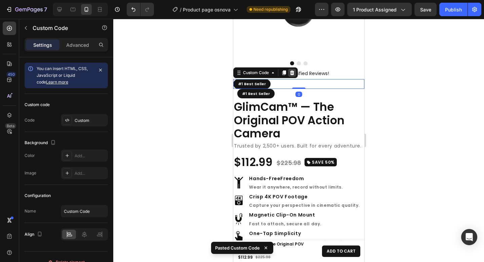
click at [291, 70] on icon at bounding box center [292, 72] width 4 height 5
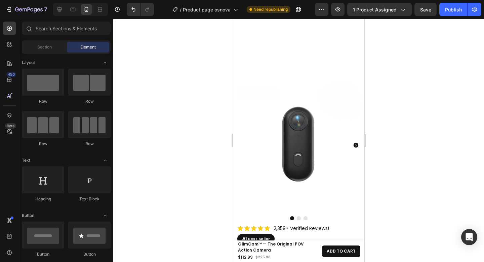
scroll to position [737, 0]
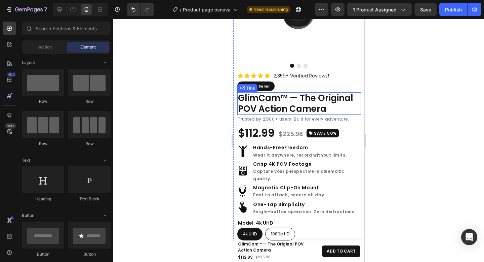
click at [328, 100] on h2 "GlimCam™ — The Original POV Action Camera" at bounding box center [299, 103] width 124 height 22
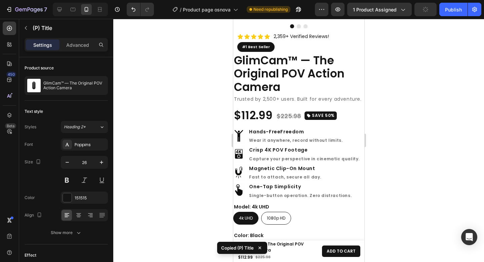
scroll to position [161, 0]
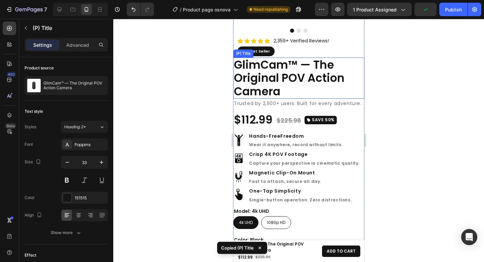
click at [307, 69] on h2 "GlimCam™ — The Original POV Action Camera" at bounding box center [298, 78] width 131 height 41
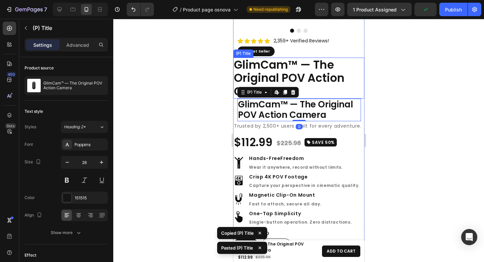
click at [330, 65] on h2 "GlimCam™ — The Original POV Action Camera" at bounding box center [298, 78] width 131 height 41
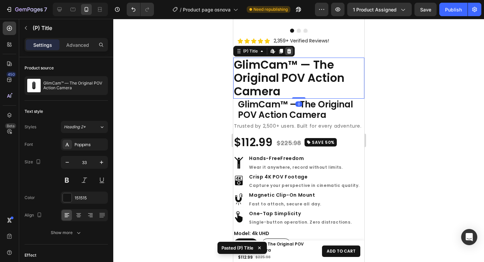
click at [288, 48] on icon at bounding box center [289, 50] width 4 height 5
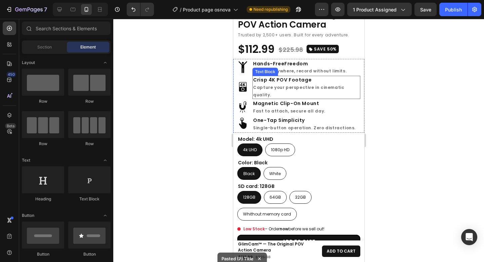
scroll to position [752, 0]
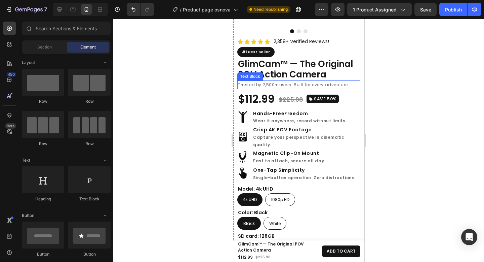
click at [349, 81] on p "Trusted by 2,500+ users. Built for every adventure." at bounding box center [299, 84] width 122 height 7
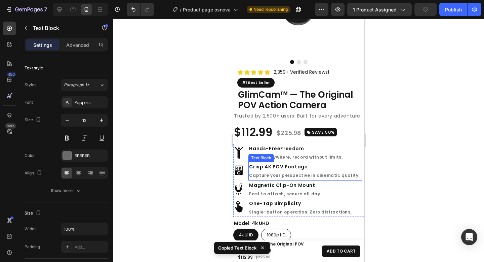
scroll to position [116, 0]
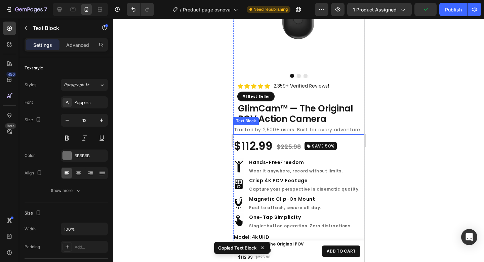
click at [329, 125] on p "Trusted by 2,500+ users. Built for every adventure." at bounding box center [299, 129] width 130 height 8
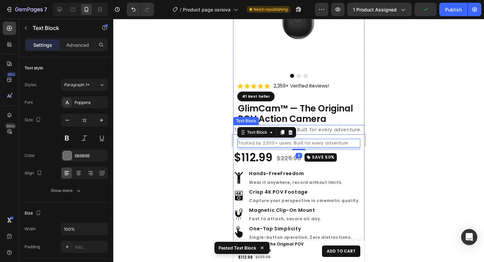
click at [333, 126] on p "Trusted by 2,500+ users. Built for every adventure." at bounding box center [299, 129] width 130 height 8
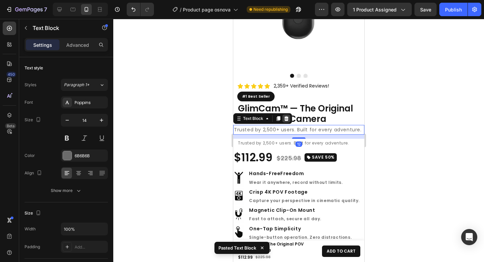
click at [288, 116] on icon at bounding box center [286, 118] width 5 height 5
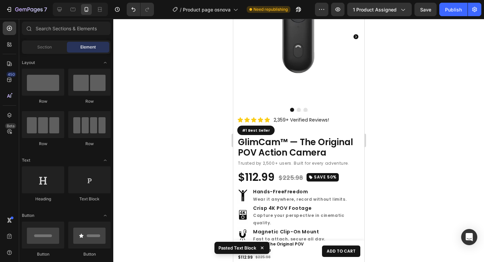
scroll to position [692, 0]
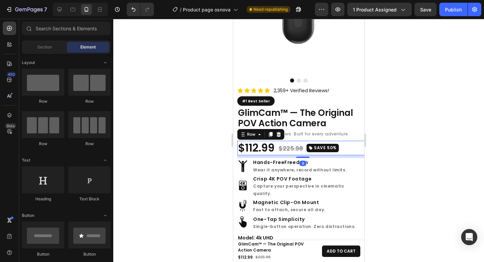
click at [349, 147] on div "$112.99 (P) Price (P) Price $225.98 (P) Price (P) Price SAVE 50% Button Row 8" at bounding box center [302, 148] width 131 height 14
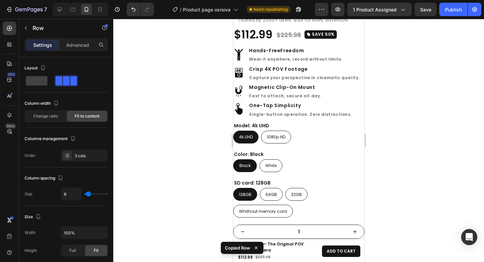
scroll to position [168, 0]
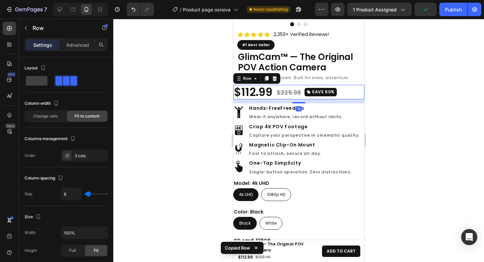
click at [347, 90] on div "$112.99 (P) Price (P) Price $225.98 (P) Price (P) Price SAVE 50% Button Row 12" at bounding box center [298, 92] width 131 height 15
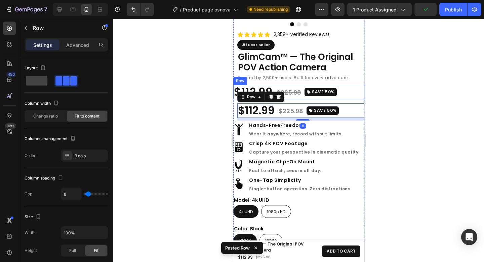
click at [347, 88] on div "$112.99 (P) Price (P) Price $225.98 (P) Price (P) Price SAVE 50% Button Row" at bounding box center [298, 92] width 131 height 15
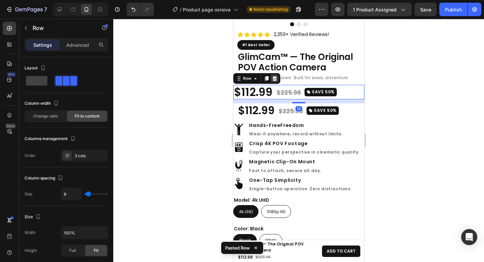
click at [273, 76] on icon at bounding box center [274, 78] width 4 height 5
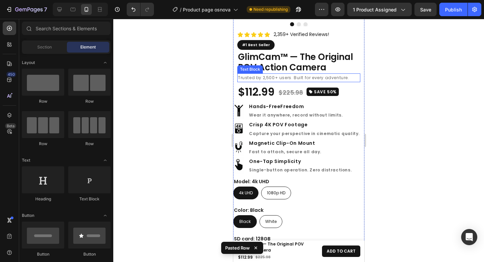
click at [321, 74] on p "Trusted by 2,500+ users. Built for every adventure." at bounding box center [299, 77] width 122 height 7
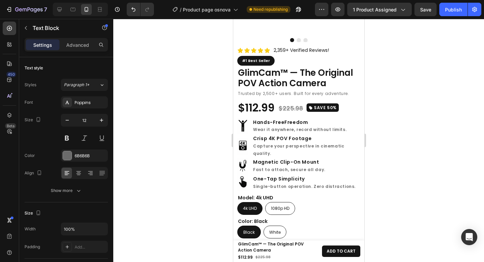
scroll to position [735, 0]
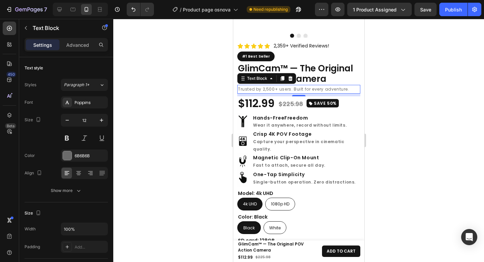
click at [351, 85] on p "Trusted by 2,500+ users. Built for every adventure." at bounding box center [299, 88] width 122 height 7
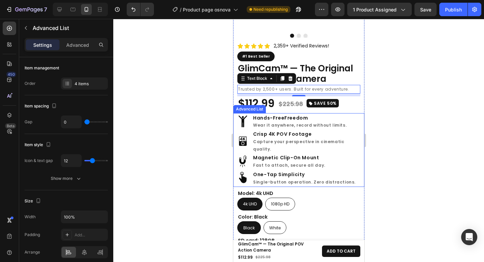
click at [356, 113] on div "Image Hands-Free Freedom Wear it anywhere, record without limits. Text Block Im…" at bounding box center [298, 150] width 131 height 74
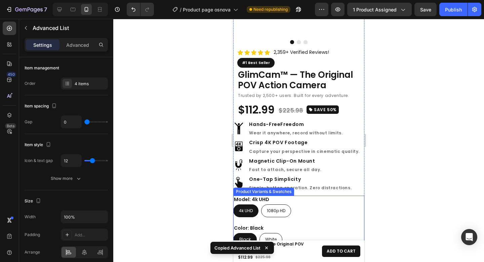
scroll to position [157, 0]
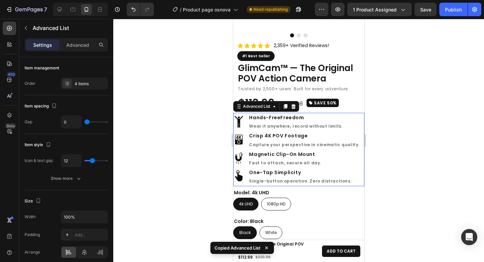
click at [356, 114] on div "Image Hands-Free Freedom Wear it anywhere, record without limits. Text Block Im…" at bounding box center [298, 149] width 131 height 73
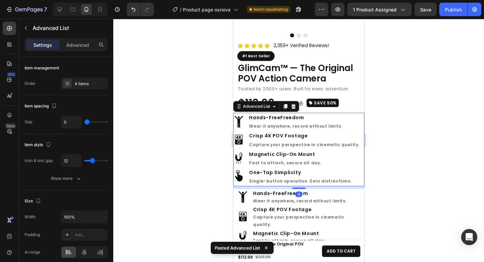
click at [356, 113] on div "Image Hands-Free Freedom Wear it anywhere, record without limits. Text Block Im…" at bounding box center [298, 149] width 131 height 73
click at [291, 104] on icon at bounding box center [293, 106] width 5 height 5
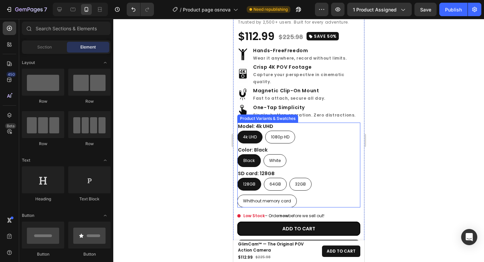
scroll to position [811, 0]
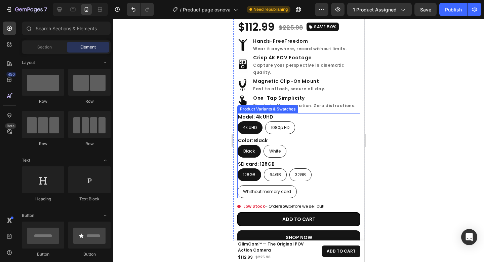
click at [331, 123] on div "4k UHD 4k UHD 4k UHD 1080p HD 1080p HD 1080p HD" at bounding box center [298, 127] width 123 height 13
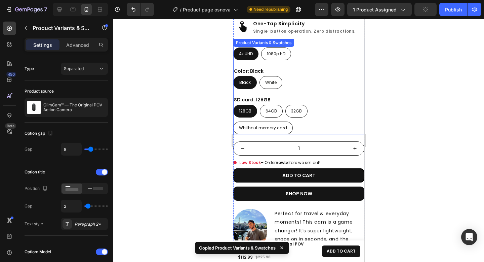
scroll to position [308, 0]
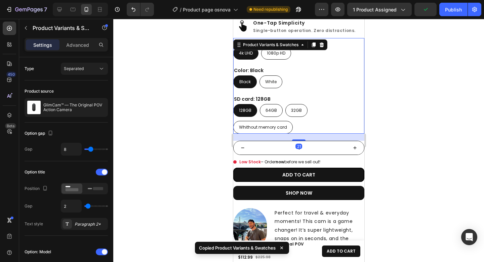
click at [345, 109] on div "128GB 128GB 128GB 64GB 64GB 64GB 32GB 32GB 32GB Whithout memory card Whithout m…" at bounding box center [298, 119] width 131 height 30
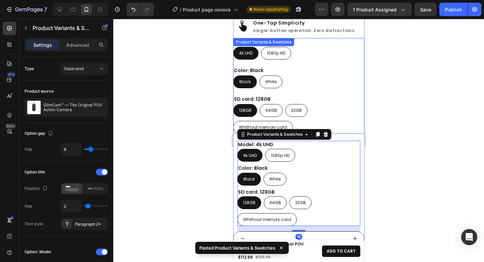
click at [348, 67] on div "Color: Black Black Black Black White White White" at bounding box center [298, 78] width 131 height 22
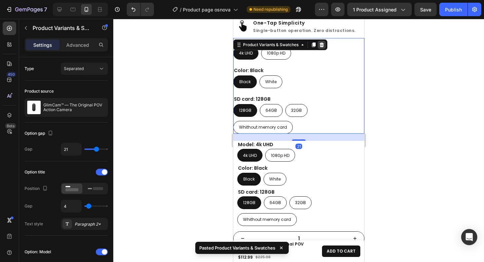
click at [321, 42] on icon at bounding box center [321, 44] width 5 height 5
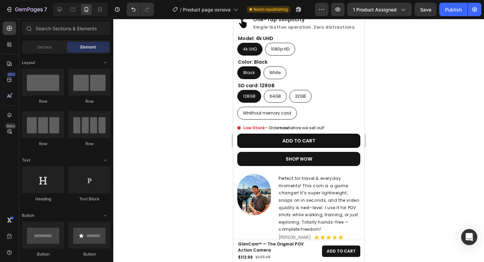
scroll to position [877, 0]
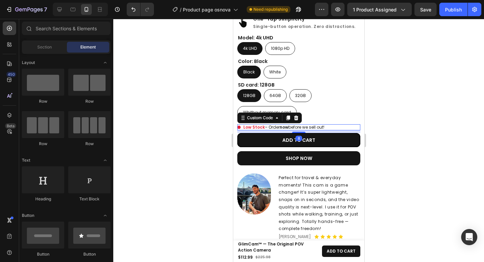
click at [341, 124] on div "Low Stock – Order now before we sell out!" at bounding box center [298, 127] width 123 height 6
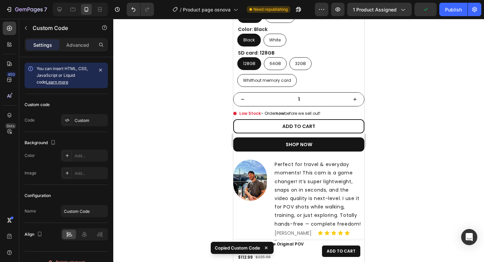
scroll to position [350, 0]
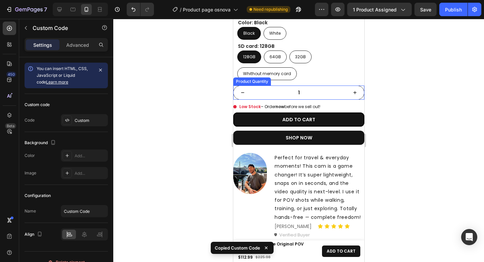
click at [332, 86] on input "1" at bounding box center [299, 92] width 94 height 13
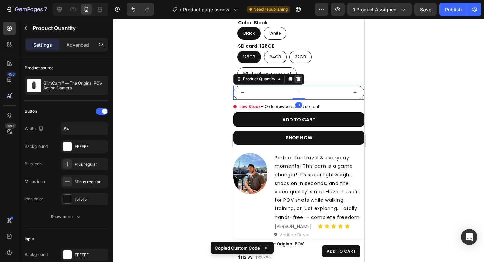
click at [299, 77] on icon at bounding box center [298, 79] width 4 height 5
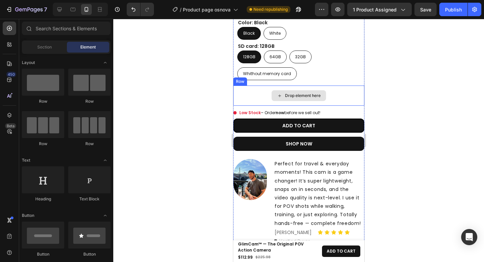
click at [309, 90] on div "Drop element here" at bounding box center [298, 95] width 54 height 11
click at [241, 79] on div "Icon Icon Icon Icon Icon Icon List Hoz 2,359+ Verified Reviews! Text block Row …" at bounding box center [298, 46] width 131 height 397
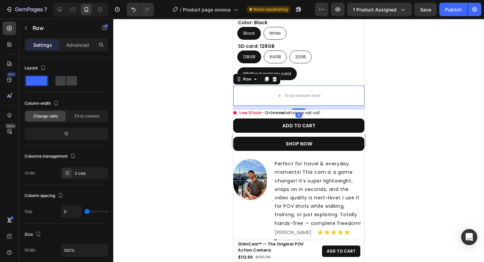
click at [276, 76] on icon at bounding box center [274, 78] width 5 height 5
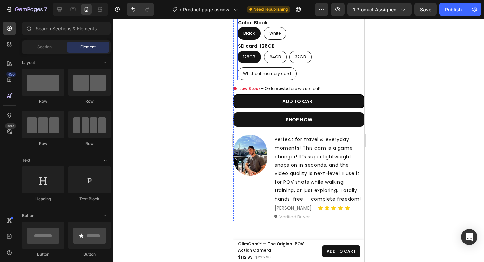
click at [313, 72] on div "128GB 128GB 128GB 64GB 64GB 64GB 32GB 32GB 32GB Whithout memory card Whithout m…" at bounding box center [298, 65] width 123 height 30
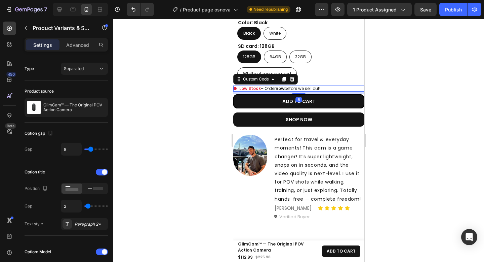
click at [334, 85] on div "Low Stock – Order now before we sell out!" at bounding box center [298, 88] width 131 height 6
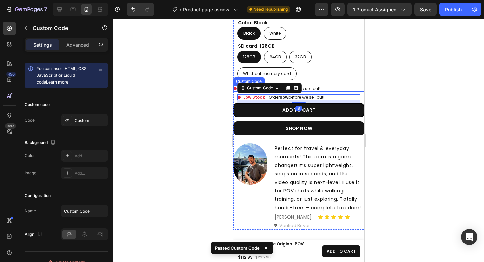
click at [336, 85] on div "Low Stock – Order now before we sell out!" at bounding box center [298, 88] width 131 height 6
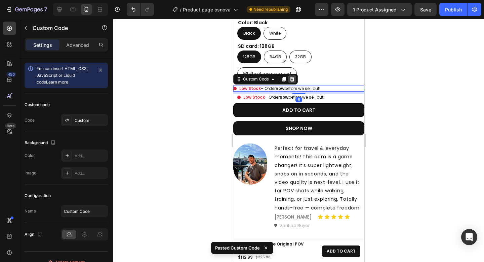
click at [292, 77] on icon at bounding box center [292, 79] width 4 height 5
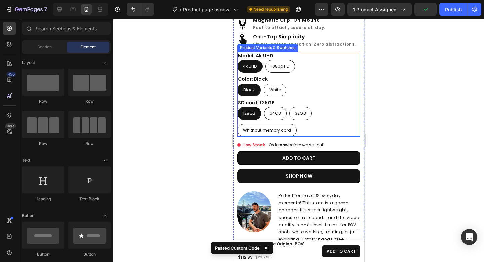
scroll to position [837, 0]
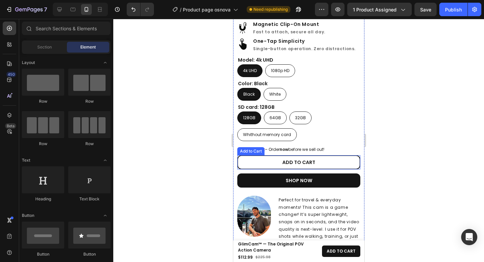
click at [343, 155] on button "ADD TO CART" at bounding box center [298, 162] width 123 height 14
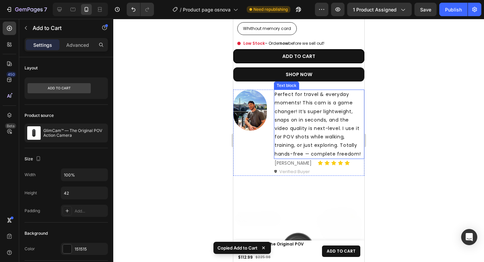
scroll to position [327, 0]
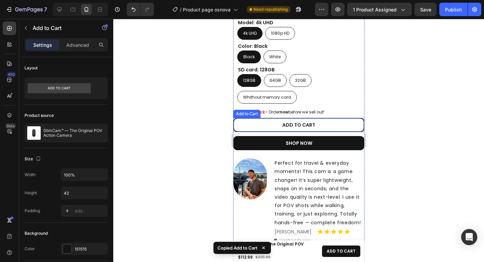
click at [332, 118] on button "ADD TO CART" at bounding box center [298, 125] width 131 height 14
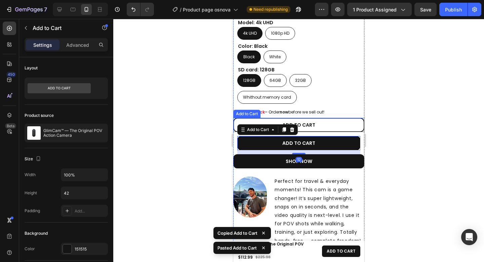
click at [343, 118] on button "ADD TO CART" at bounding box center [298, 125] width 131 height 14
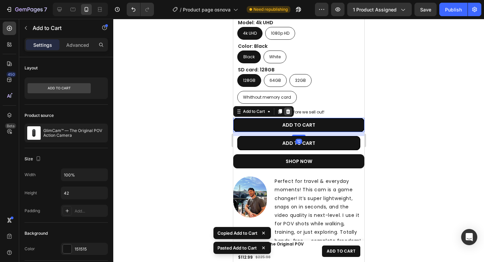
click at [290, 109] on icon at bounding box center [288, 111] width 4 height 5
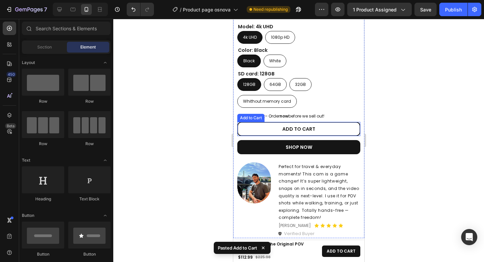
scroll to position [875, 0]
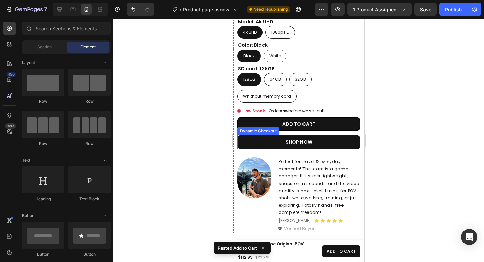
click at [326, 139] on button "SHOP NOW" at bounding box center [298, 142] width 123 height 14
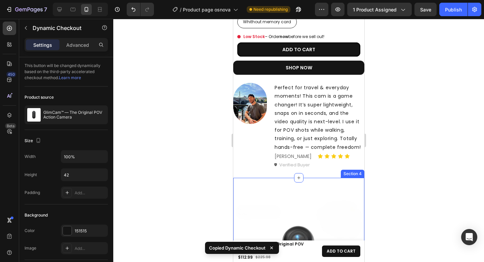
scroll to position [354, 0]
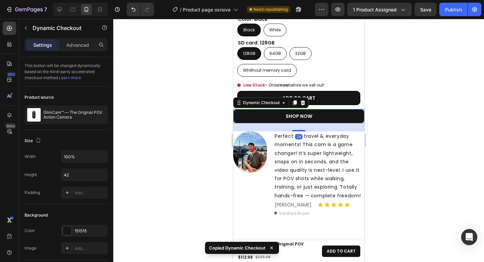
click at [320, 109] on button "SHOP NOW" at bounding box center [298, 116] width 131 height 14
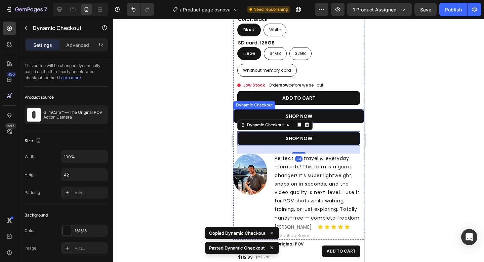
click at [329, 110] on button "SHOP NOW" at bounding box center [298, 116] width 131 height 14
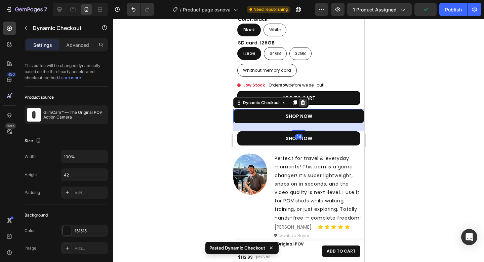
click at [302, 100] on icon at bounding box center [302, 102] width 5 height 5
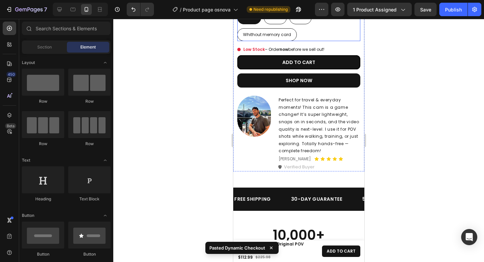
scroll to position [921, 0]
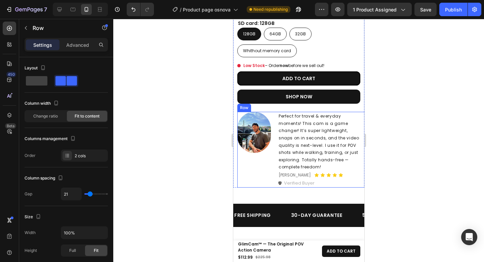
click at [274, 112] on div "Image Perfect for travel & everyday moments! This cam is a game changer! It’s s…" at bounding box center [302, 149] width 131 height 75
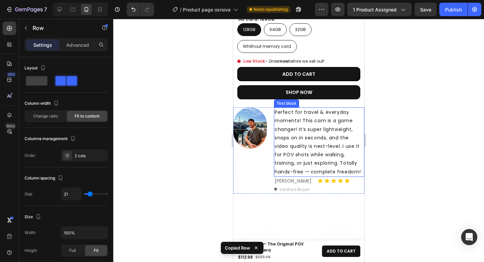
scroll to position [376, 0]
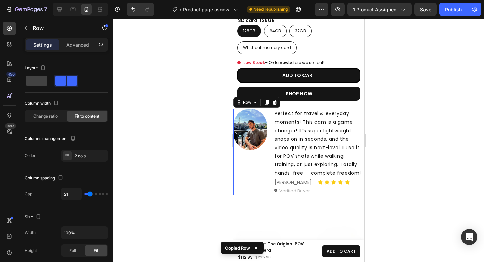
click at [271, 110] on div "Image Perfect for travel & everyday moments! This cam is a game changer! It’s s…" at bounding box center [298, 152] width 131 height 86
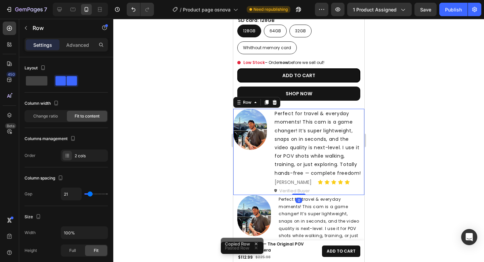
click at [270, 109] on div "Image Perfect for travel & everyday moments! This cam is a game changer! It’s s…" at bounding box center [298, 152] width 131 height 86
click at [273, 100] on icon at bounding box center [274, 102] width 4 height 5
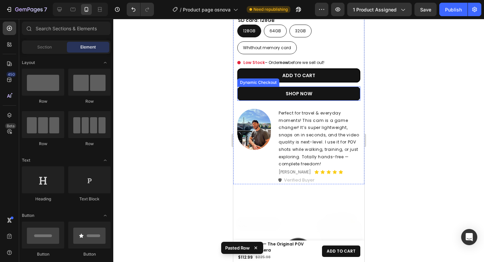
click at [325, 87] on button "SHOP NOW" at bounding box center [298, 93] width 123 height 14
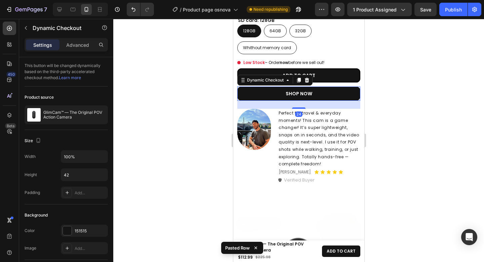
click at [401, 97] on div at bounding box center [298, 140] width 371 height 243
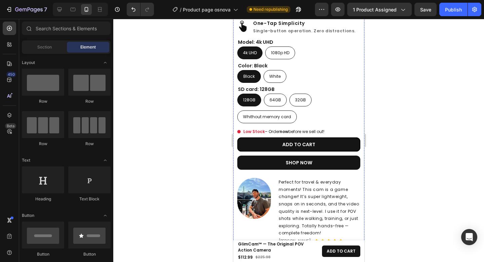
scroll to position [916, 0]
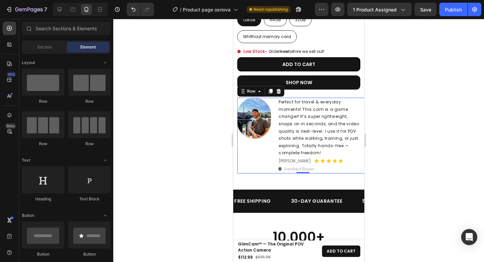
click at [275, 128] on div "Image Perfect for travel & everyday moments! This cam is a game changer! It’s s…" at bounding box center [302, 135] width 131 height 75
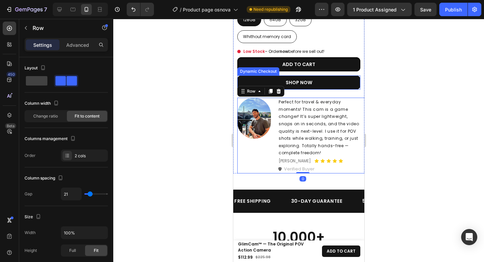
click at [327, 78] on button "SHOP NOW" at bounding box center [298, 82] width 123 height 14
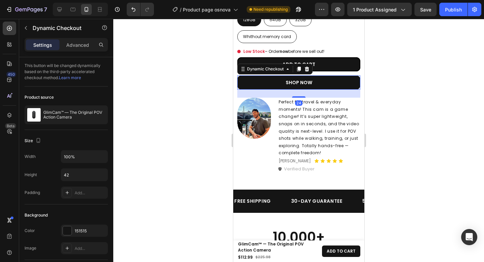
click at [405, 83] on div at bounding box center [298, 140] width 371 height 243
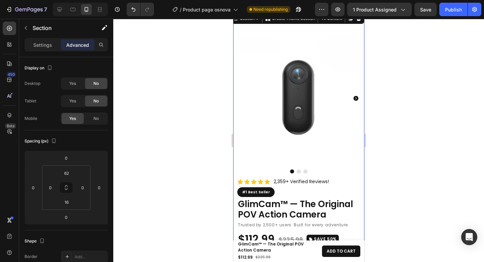
scroll to position [439, 0]
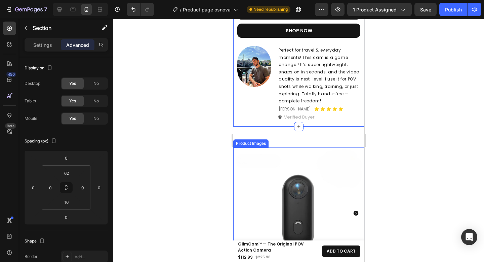
click at [297, 153] on img at bounding box center [298, 212] width 131 height 131
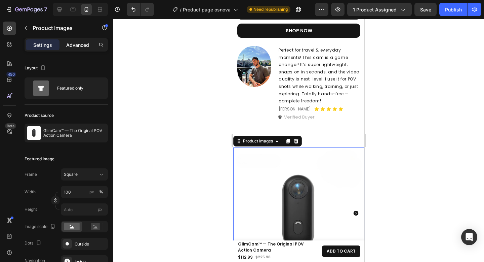
click at [82, 45] on p "Advanced" at bounding box center [77, 44] width 23 height 7
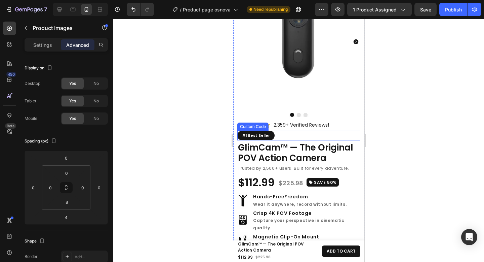
scroll to position [6, 0]
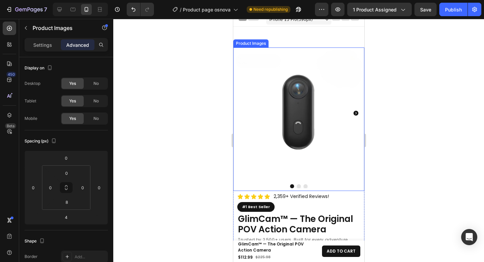
click at [316, 121] on img at bounding box center [298, 112] width 131 height 131
click at [38, 44] on p "Settings" at bounding box center [42, 44] width 19 height 7
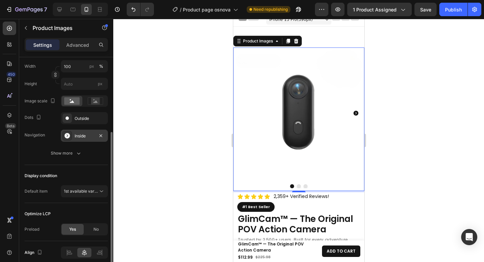
scroll to position [126, 0]
click at [81, 122] on div "Outside" at bounding box center [84, 118] width 47 height 12
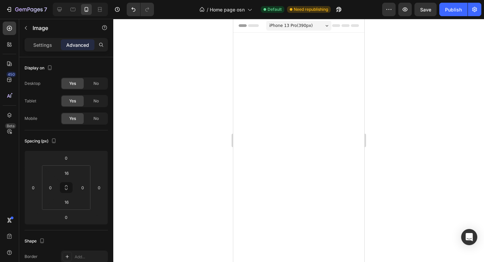
scroll to position [1030, 0]
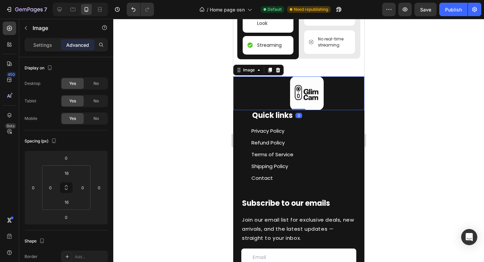
click at [302, 95] on img at bounding box center [307, 93] width 34 height 34
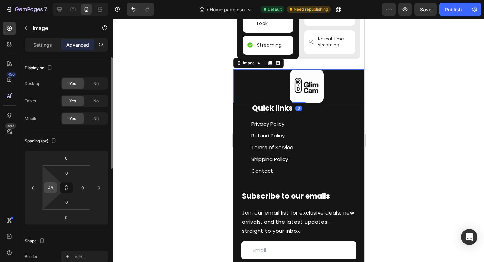
click at [53, 187] on input "48" at bounding box center [50, 187] width 10 height 10
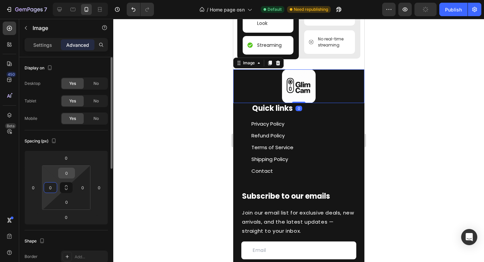
type input "0"
click at [71, 174] on input "0" at bounding box center [66, 173] width 13 height 10
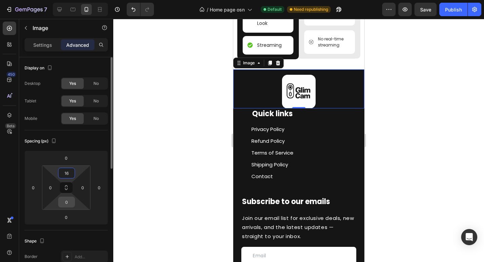
type input "16"
click at [68, 200] on input "0" at bounding box center [66, 202] width 13 height 10
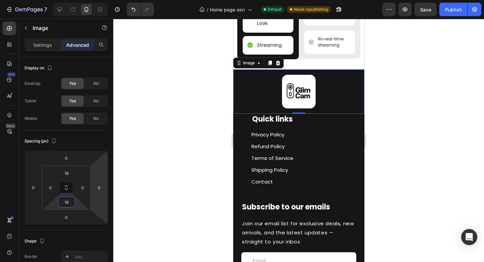
type input "16"
click at [415, 133] on div at bounding box center [298, 140] width 371 height 243
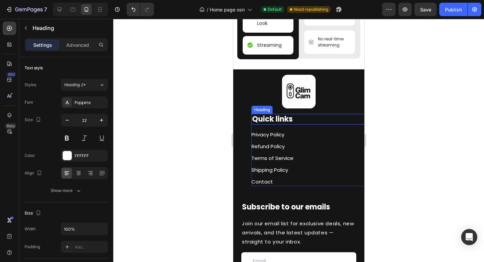
click at [260, 113] on div "Heading" at bounding box center [262, 110] width 18 height 6
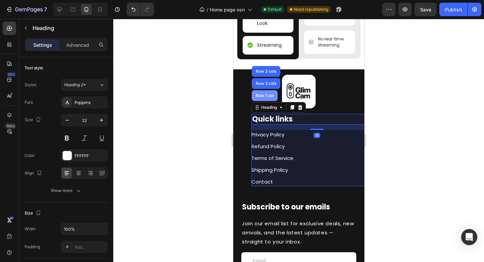
click at [264, 101] on div "Row 1 col" at bounding box center [265, 95] width 26 height 11
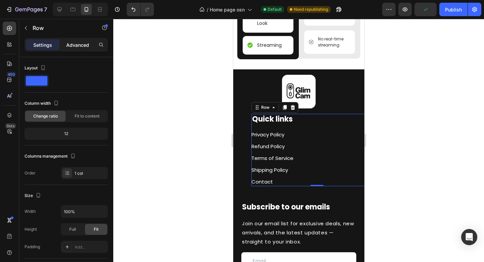
click at [78, 42] on p "Advanced" at bounding box center [77, 44] width 23 height 7
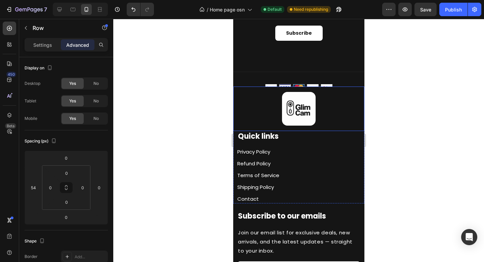
scroll to position [1296, 0]
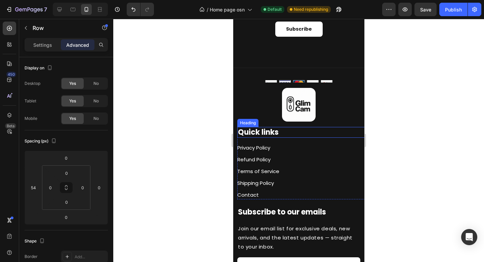
click at [246, 123] on div "Heading" at bounding box center [247, 123] width 18 height 6
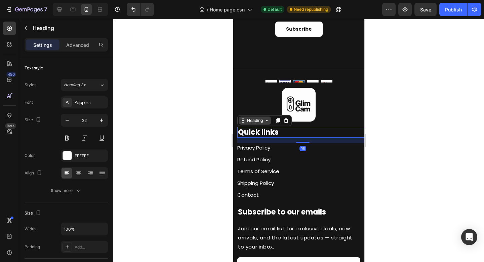
click at [248, 123] on div "Heading" at bounding box center [255, 120] width 18 height 6
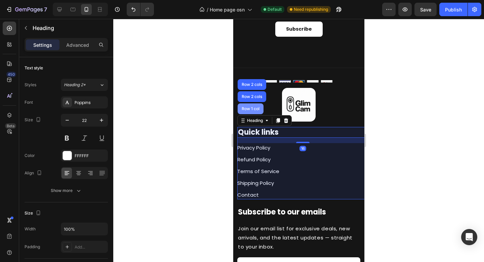
click at [255, 112] on div "Row 1 col" at bounding box center [250, 108] width 26 height 11
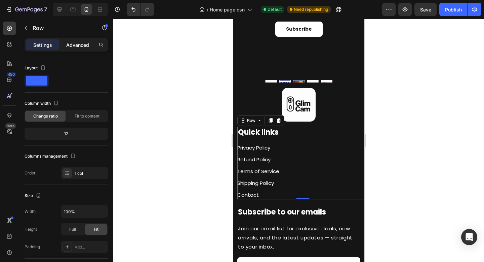
click at [70, 44] on p "Advanced" at bounding box center [77, 44] width 23 height 7
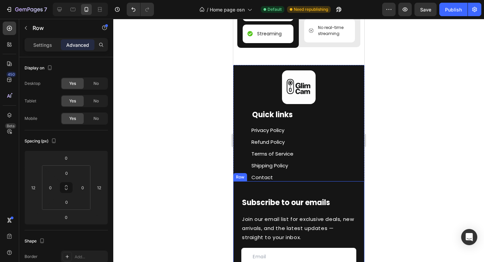
scroll to position [1037, 0]
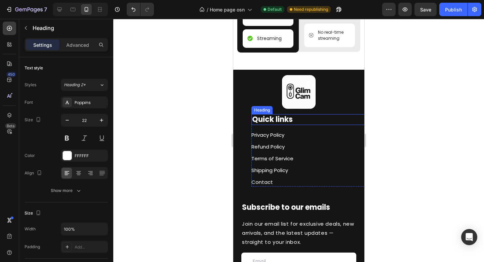
click at [276, 121] on h2 "Quick links" at bounding box center [316, 119] width 131 height 11
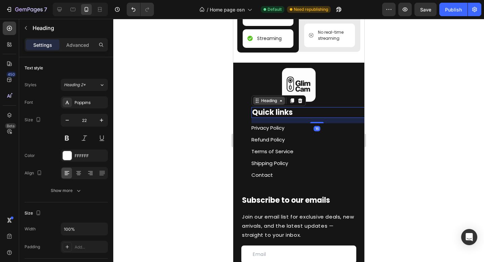
click at [268, 104] on div "Heading" at bounding box center [269, 101] width 18 height 6
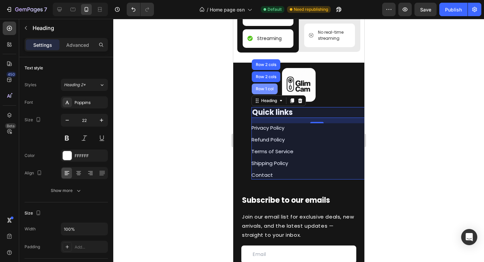
click at [263, 94] on div "Row 1 col" at bounding box center [265, 88] width 26 height 11
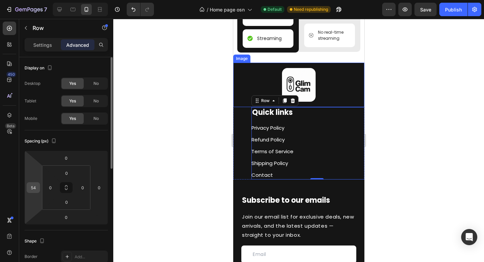
click at [38, 188] on input "54" at bounding box center [33, 187] width 10 height 10
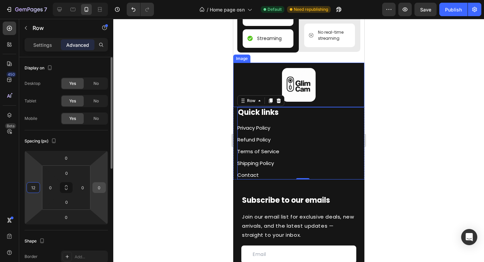
type input "12"
click at [102, 186] on input "0" at bounding box center [99, 187] width 10 height 10
type input "12"
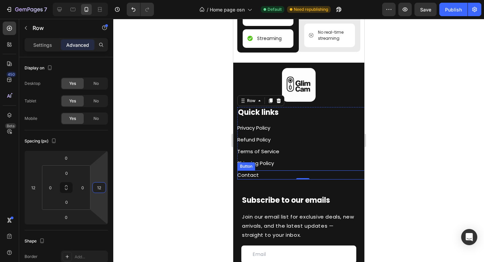
click at [422, 162] on div at bounding box center [298, 140] width 371 height 243
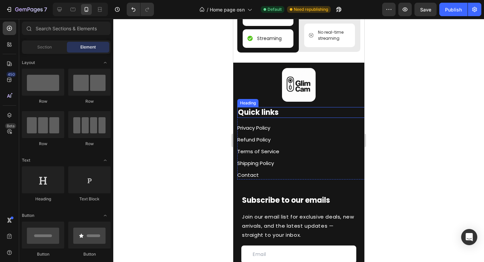
click at [249, 106] on div "Heading" at bounding box center [247, 103] width 18 height 6
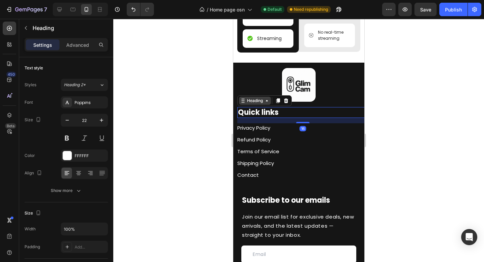
click at [249, 104] on div "Heading" at bounding box center [255, 101] width 18 height 6
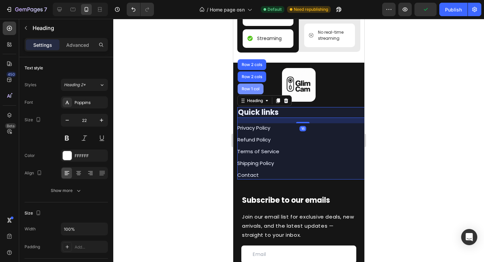
click at [254, 94] on div "Row 1 col" at bounding box center [250, 88] width 26 height 11
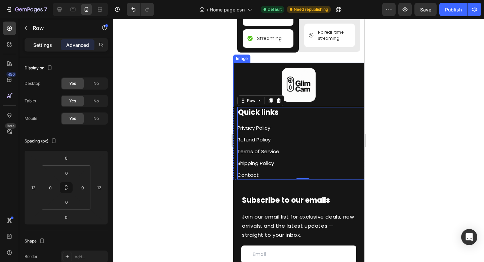
click at [42, 49] on div "Settings" at bounding box center [43, 44] width 34 height 11
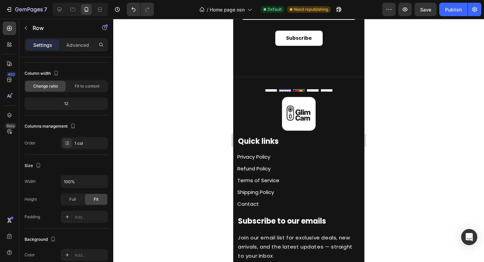
scroll to position [1291, 0]
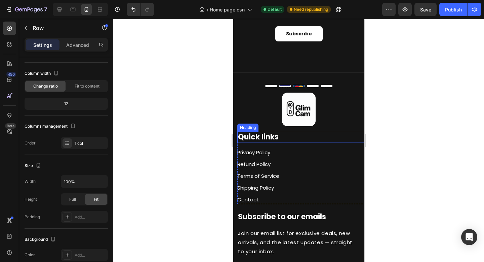
click at [283, 135] on h2 "Quick links" at bounding box center [302, 137] width 131 height 11
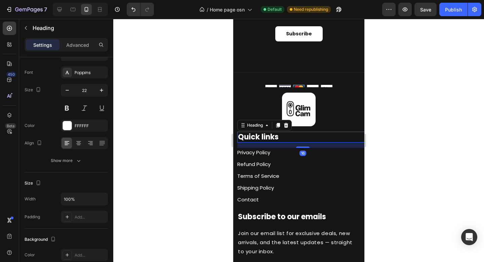
scroll to position [0, 0]
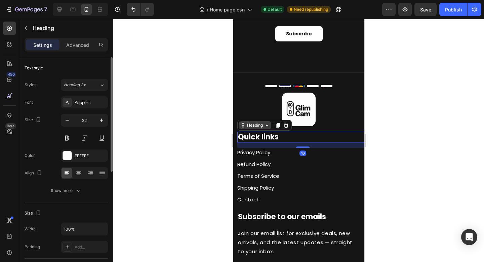
click at [263, 124] on div "Heading" at bounding box center [255, 125] width 18 height 6
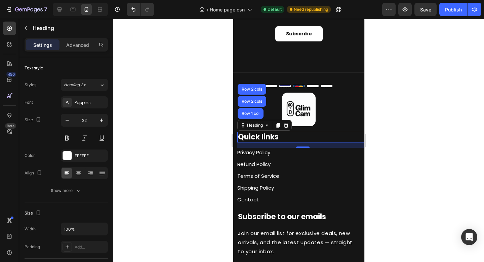
click at [306, 140] on h2 "Quick links" at bounding box center [302, 137] width 131 height 11
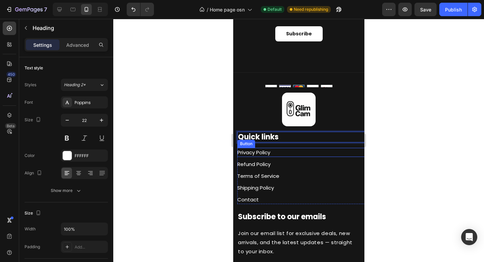
click at [413, 150] on div at bounding box center [298, 140] width 371 height 243
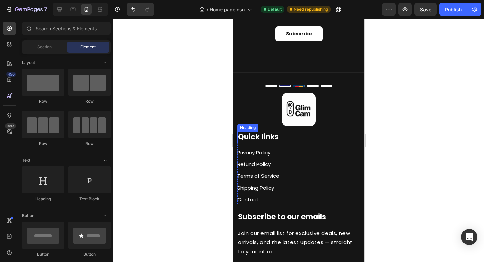
click at [301, 140] on p "Quick links" at bounding box center [303, 137] width 130 height 10
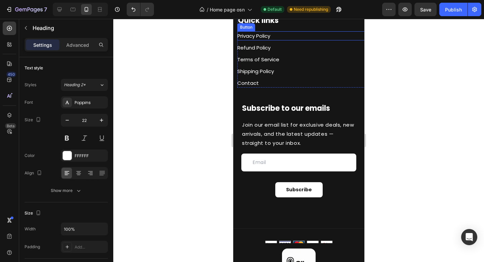
scroll to position [1070, 0]
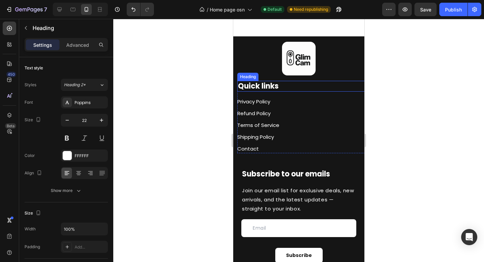
click at [286, 86] on h2 "Quick links" at bounding box center [302, 86] width 131 height 11
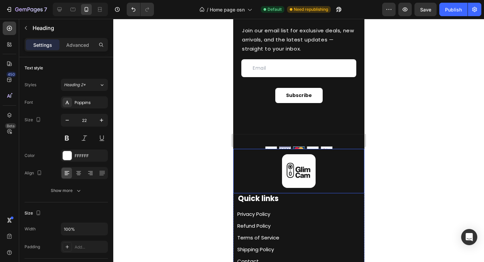
scroll to position [1280, 0]
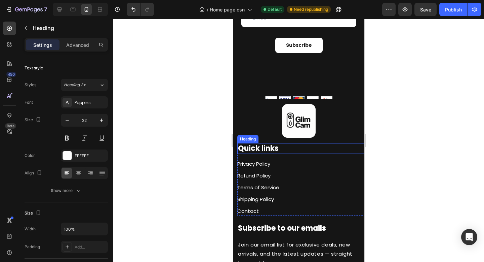
click at [286, 152] on h2 "Quick links" at bounding box center [302, 148] width 131 height 11
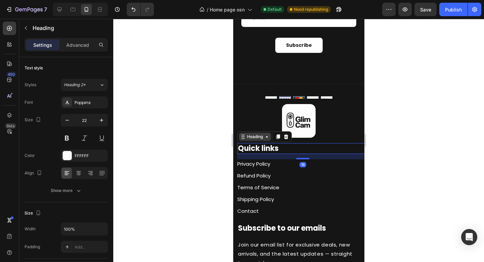
click at [249, 136] on div "Heading" at bounding box center [255, 137] width 18 height 6
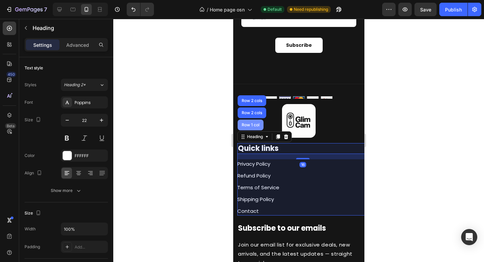
click at [252, 130] on div "Row 1 col" at bounding box center [250, 124] width 26 height 11
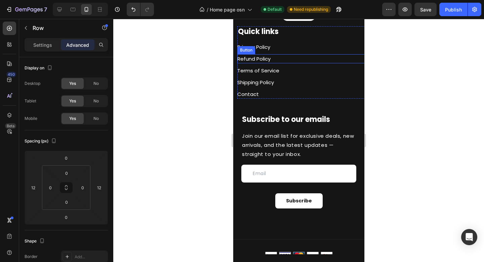
scroll to position [1078, 0]
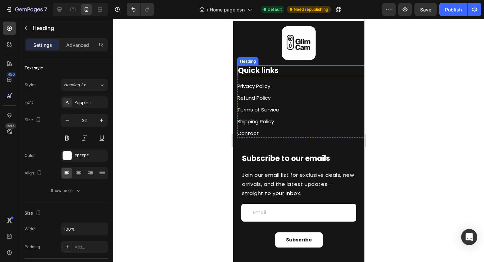
click at [246, 71] on div "Image Quick links Heading Privacy Policy Button Refund Policy Button Terms of S…" at bounding box center [298, 79] width 131 height 117
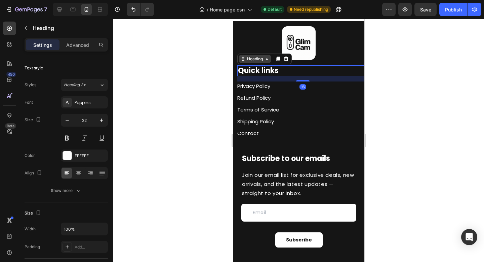
click at [256, 62] on div "Heading" at bounding box center [255, 59] width 18 height 6
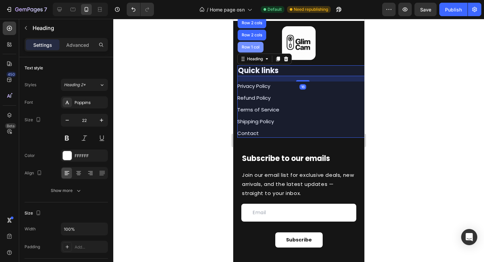
click at [251, 52] on div "Row 1 col" at bounding box center [250, 47] width 26 height 11
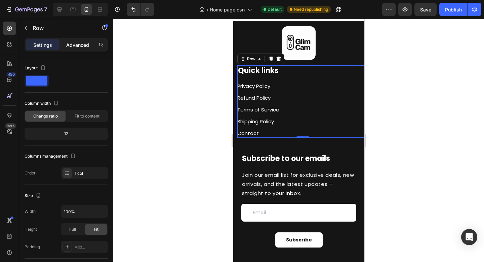
click at [73, 45] on p "Advanced" at bounding box center [77, 44] width 23 height 7
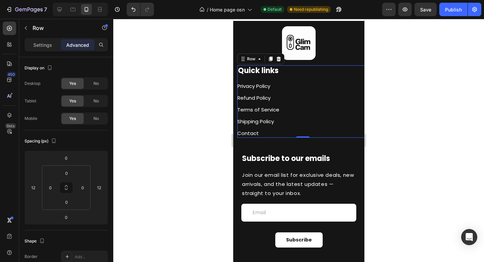
click at [423, 114] on div at bounding box center [298, 140] width 371 height 243
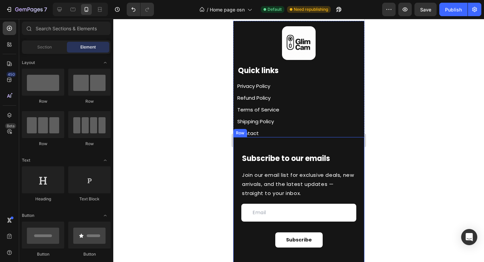
click at [321, 154] on div "Subscribe to our emails Heading Join our email list for exclusive deals, new ar…" at bounding box center [298, 200] width 131 height 126
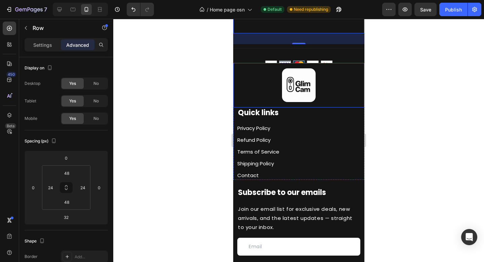
scroll to position [1327, 0]
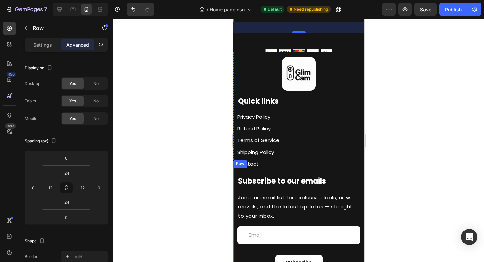
click at [287, 174] on div "Subscribe to our emails Heading Join our email list for exclusive deals, new ar…" at bounding box center [298, 222] width 131 height 110
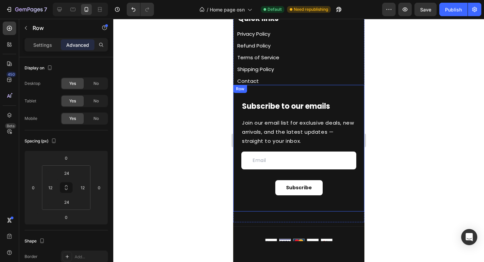
scroll to position [1084, 0]
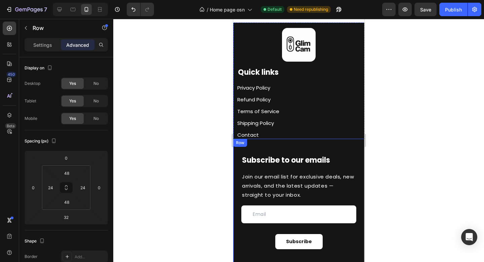
click at [291, 147] on div "Subscribe to our emails Heading Join our email list for exclusive deals, new ar…" at bounding box center [298, 202] width 131 height 126
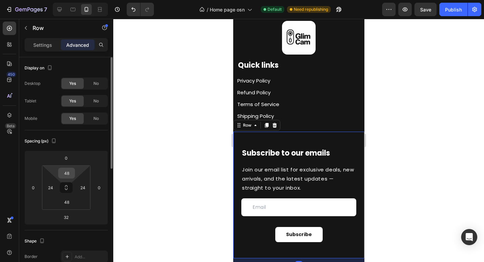
click at [70, 173] on input "48" at bounding box center [66, 173] width 13 height 10
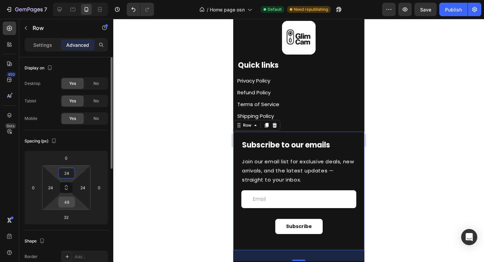
type input "24"
click at [70, 203] on input "48" at bounding box center [66, 202] width 13 height 10
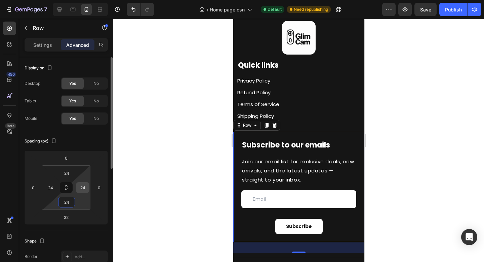
type input "24"
click at [85, 191] on input "24" at bounding box center [83, 187] width 10 height 10
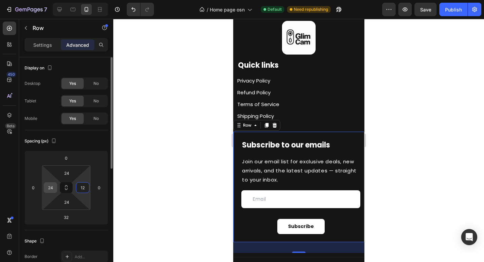
type input "12"
click at [53, 188] on input "24" at bounding box center [50, 187] width 10 height 10
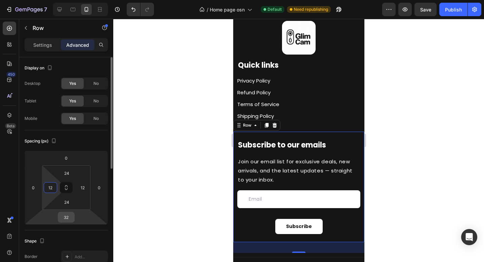
type input "12"
click at [70, 216] on input "32" at bounding box center [66, 217] width 13 height 10
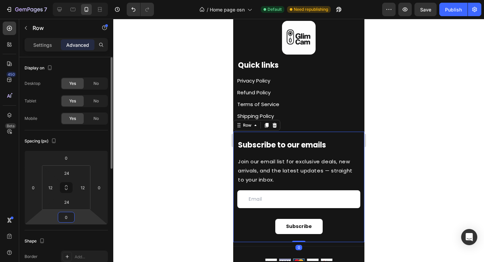
type input "0"
click at [406, 146] on div at bounding box center [298, 140] width 371 height 243
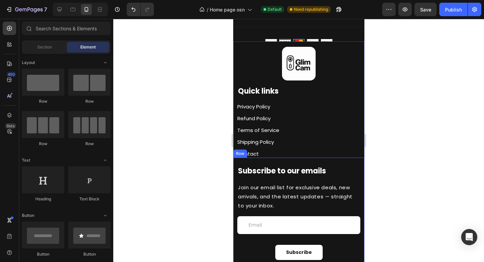
scroll to position [1349, 0]
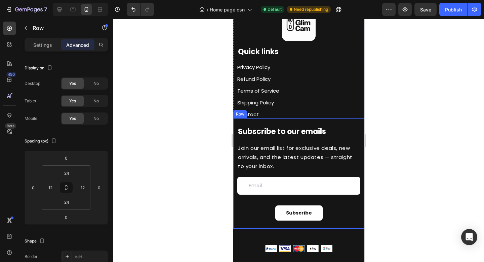
click at [298, 122] on div "Subscribe to our emails Heading Join our email list for exclusive deals, new ar…" at bounding box center [298, 173] width 131 height 110
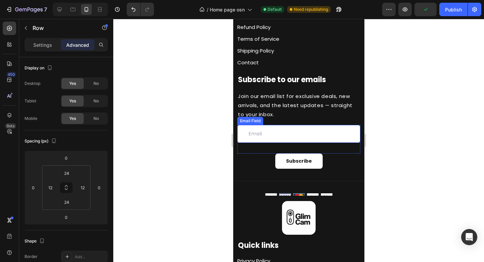
scroll to position [1149, 0]
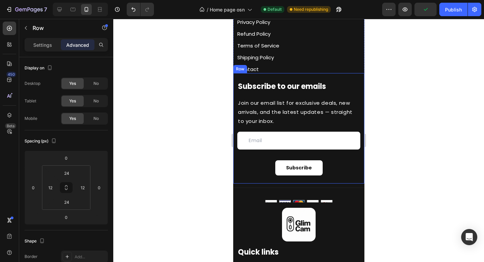
click at [297, 78] on div "Subscribe to our emails Heading Join our email list for exclusive deals, new ar…" at bounding box center [298, 128] width 131 height 110
click at [419, 108] on div at bounding box center [298, 140] width 371 height 243
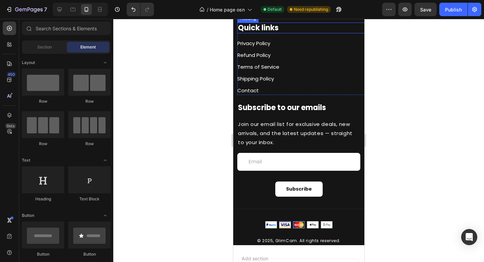
scroll to position [1372, 0]
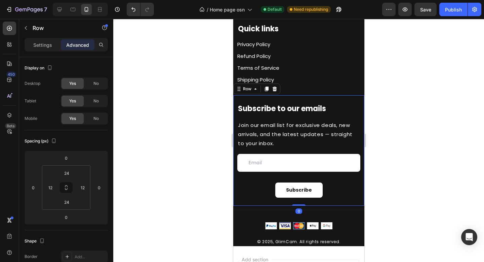
click at [334, 201] on div "Subscribe to our emails Heading Join our email list for exclusive deals, new ar…" at bounding box center [298, 150] width 131 height 110
click at [332, 210] on div "Title Line" at bounding box center [298, 210] width 131 height 8
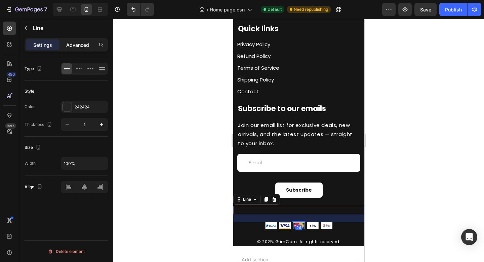
click at [73, 45] on p "Advanced" at bounding box center [77, 44] width 23 height 7
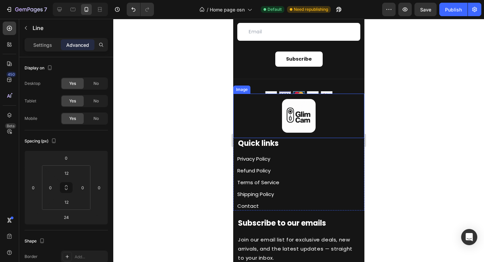
scroll to position [1177, 0]
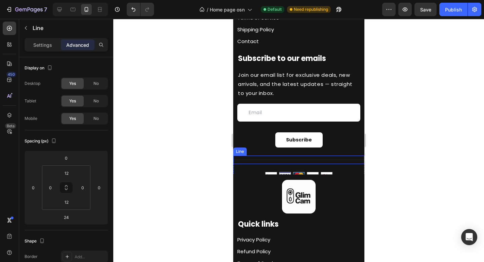
click at [312, 159] on div at bounding box center [298, 159] width 131 height 0
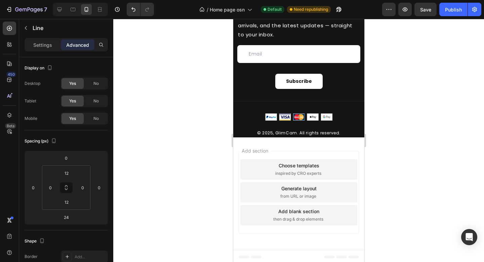
scroll to position [1483, 0]
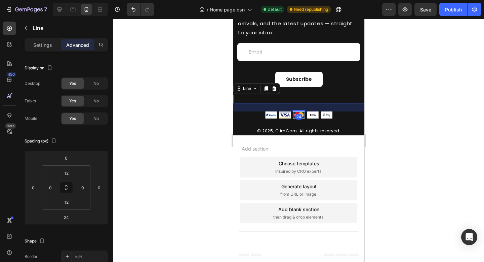
click at [314, 101] on div "Title Line 24" at bounding box center [298, 99] width 131 height 8
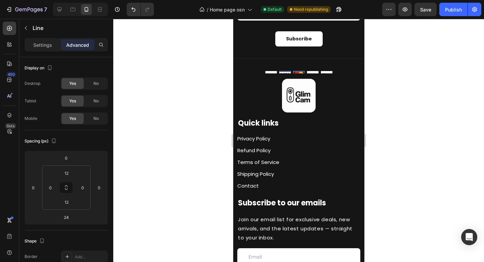
scroll to position [1262, 0]
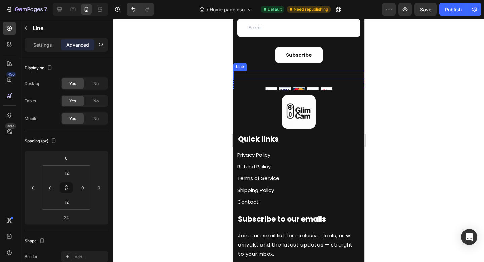
click at [300, 74] on div "Title Line" at bounding box center [298, 75] width 131 height 8
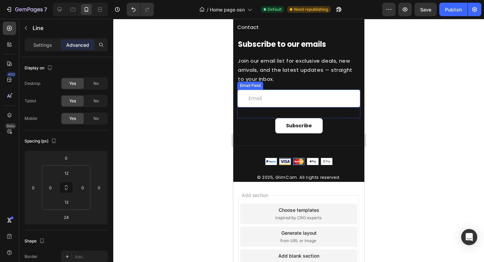
scroll to position [1448, 0]
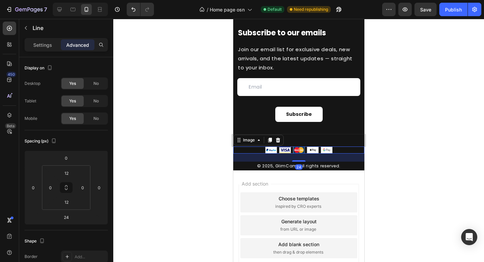
click at [339, 150] on div at bounding box center [298, 149] width 131 height 7
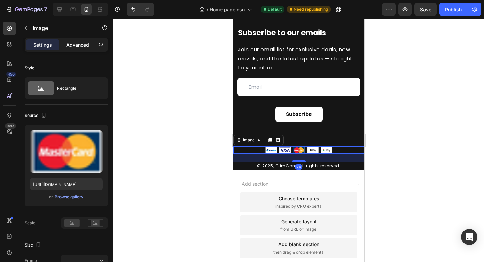
click at [77, 44] on p "Advanced" at bounding box center [77, 44] width 23 height 7
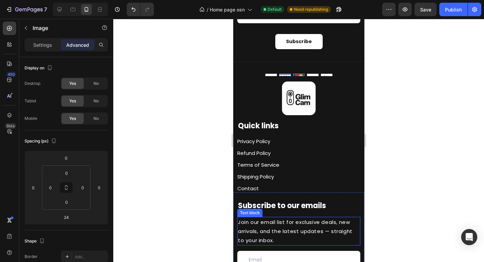
scroll to position [1247, 0]
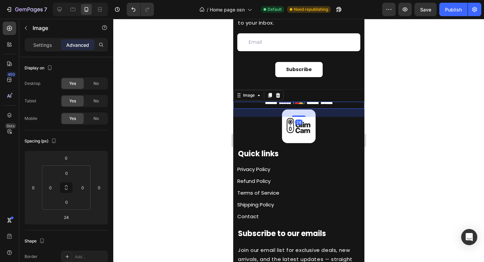
click at [334, 102] on div at bounding box center [298, 105] width 131 height 7
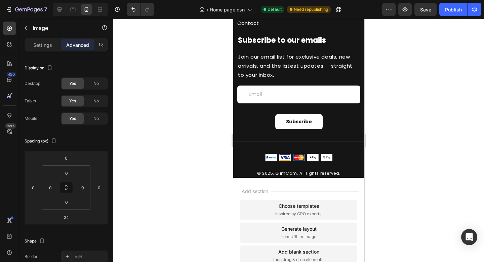
scroll to position [1475, 0]
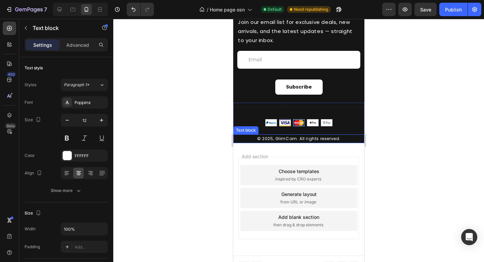
click at [340, 140] on p "© 2025, GlimCam. All rights reserved." at bounding box center [299, 138] width 130 height 7
click at [73, 47] on p "Advanced" at bounding box center [77, 44] width 23 height 7
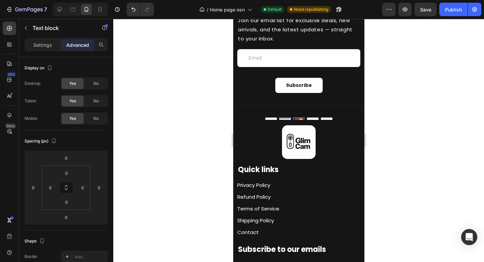
scroll to position [1225, 0]
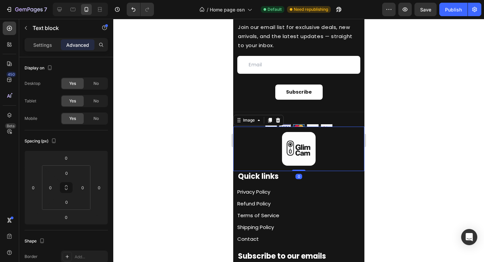
click at [338, 137] on div at bounding box center [298, 149] width 131 height 34
click at [251, 119] on div "Image" at bounding box center [248, 120] width 14 height 6
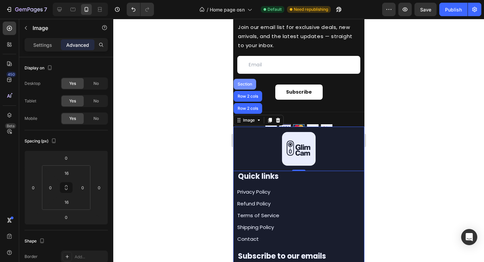
click at [239, 86] on div "Section" at bounding box center [244, 84] width 23 height 11
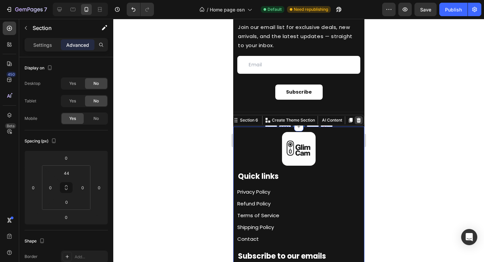
click at [357, 121] on icon at bounding box center [359, 120] width 4 height 5
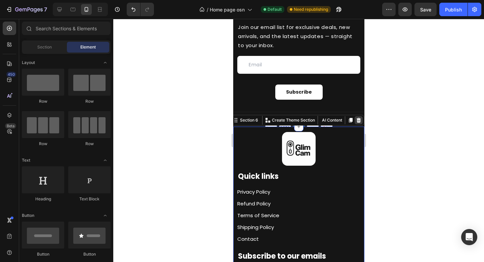
scroll to position [1216, 0]
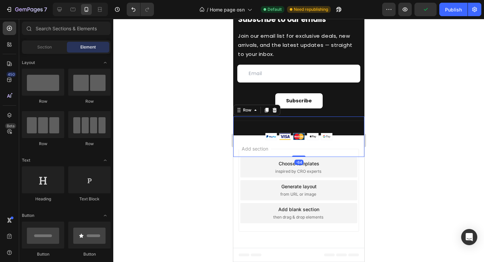
click at [252, 128] on div "Title Line Image © 2025, GlimCam. All rights reserved. Text block" at bounding box center [298, 136] width 131 height 40
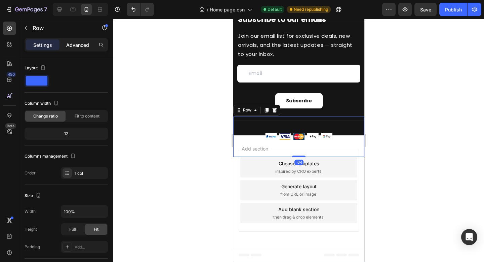
click at [69, 43] on p "Advanced" at bounding box center [77, 44] width 23 height 7
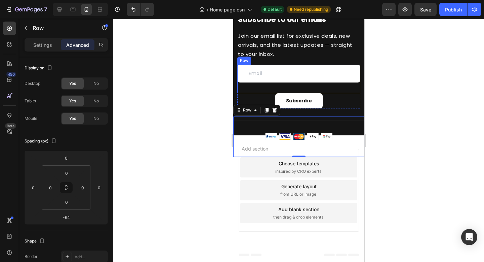
click at [418, 95] on div at bounding box center [298, 140] width 371 height 243
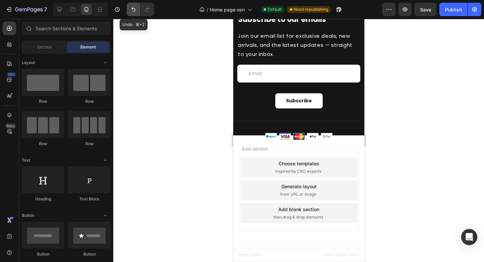
click at [135, 8] on icon "Undo/Redo" at bounding box center [133, 9] width 7 height 7
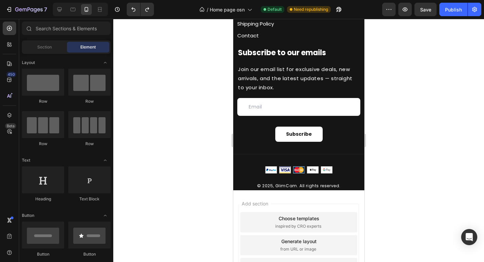
scroll to position [1474, 0]
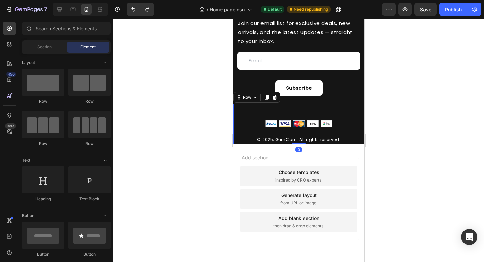
click at [327, 118] on div "Title Line Image © 2025, GlimCam. All rights reserved. Text block" at bounding box center [298, 124] width 131 height 40
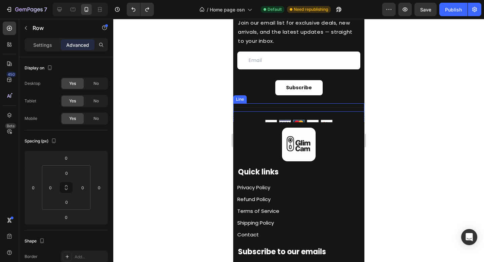
scroll to position [1234, 0]
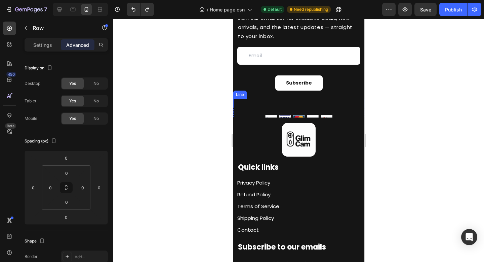
click at [304, 104] on div "Title Line" at bounding box center [298, 103] width 131 height 8
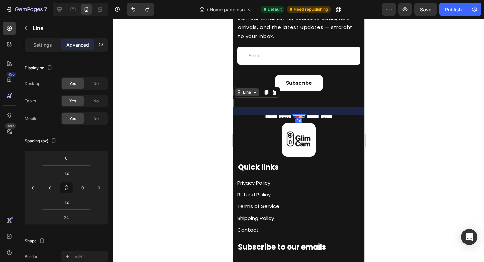
click at [251, 94] on div "Line" at bounding box center [246, 92] width 11 height 6
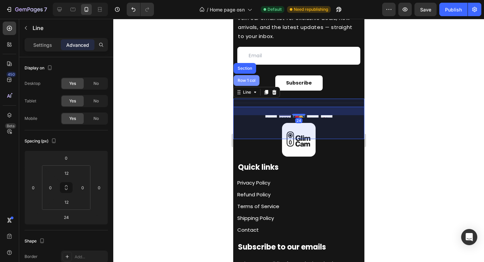
click at [246, 84] on div "Row 1 col" at bounding box center [246, 80] width 26 height 11
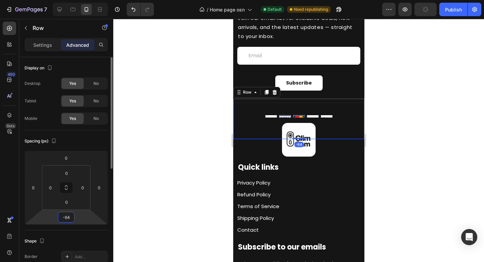
click at [70, 216] on input "-64" at bounding box center [66, 217] width 13 height 10
type input "0"
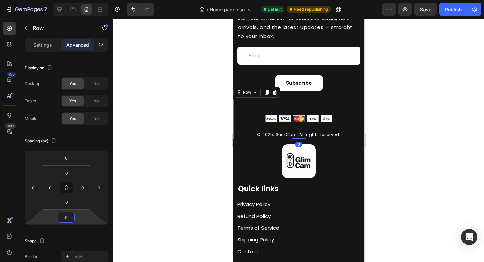
click at [442, 151] on div at bounding box center [298, 140] width 371 height 243
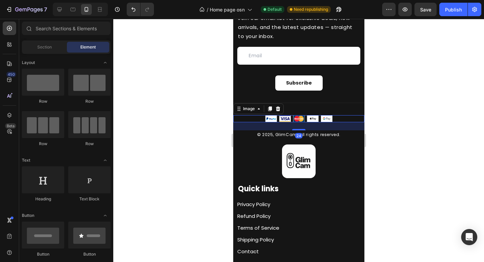
click at [342, 120] on div at bounding box center [298, 118] width 131 height 7
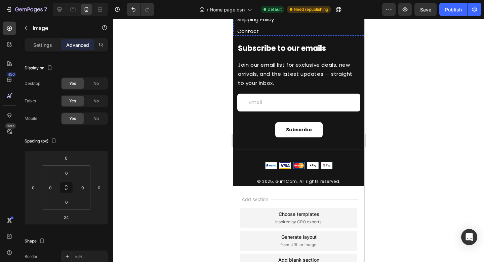
scroll to position [1452, 0]
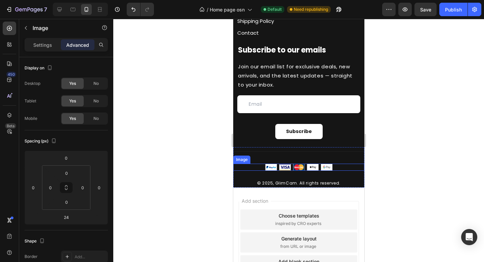
click at [334, 165] on div at bounding box center [298, 166] width 131 height 7
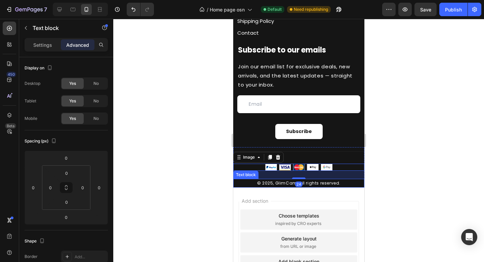
click at [336, 183] on p "© 2025, GlimCam. All rights reserved." at bounding box center [299, 182] width 130 height 7
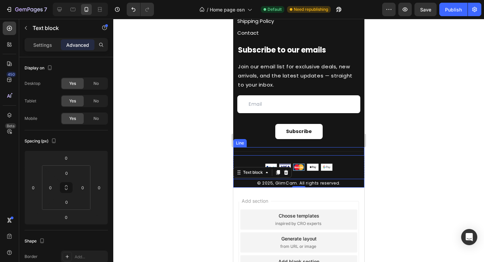
click at [334, 152] on div "Title Line" at bounding box center [298, 151] width 131 height 8
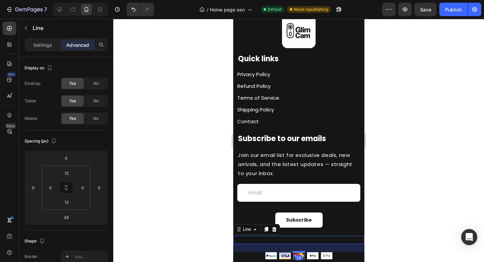
scroll to position [1265, 0]
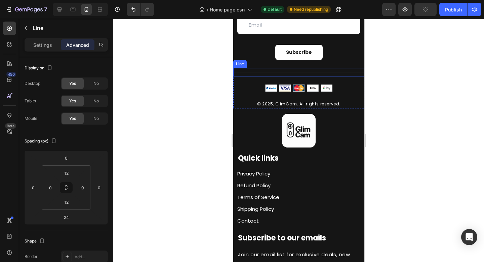
click at [320, 72] on div "Title Line" at bounding box center [298, 72] width 131 height 8
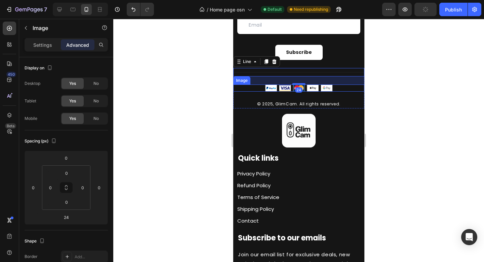
click at [333, 89] on div at bounding box center [298, 87] width 131 height 7
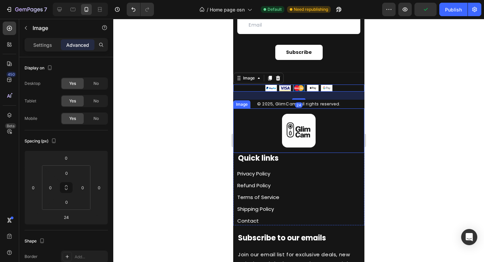
click at [344, 129] on div at bounding box center [298, 131] width 131 height 34
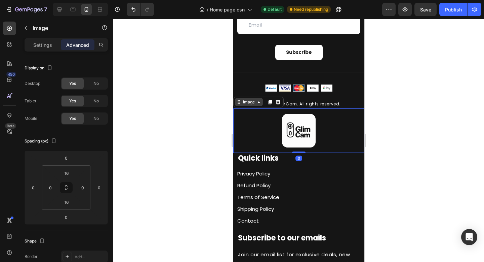
click at [249, 104] on div "Image" at bounding box center [248, 102] width 14 height 6
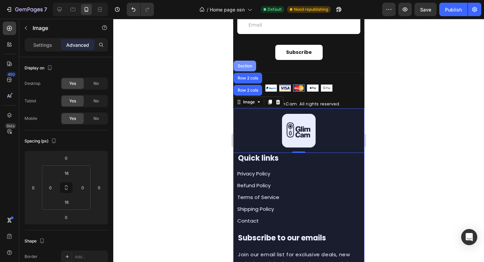
click at [243, 69] on div "Section" at bounding box center [244, 66] width 23 height 11
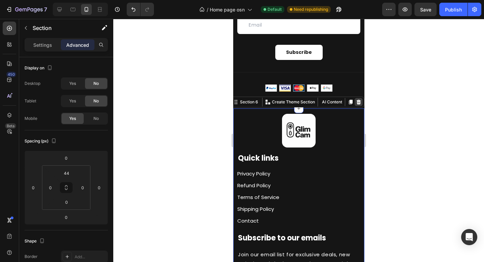
click at [357, 103] on icon at bounding box center [359, 102] width 4 height 5
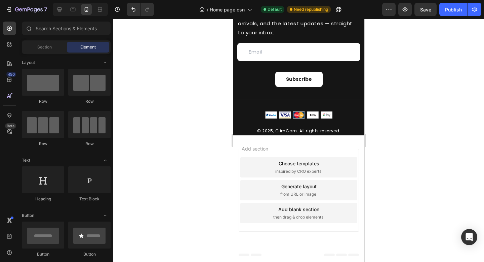
scroll to position [1238, 0]
click at [442, 105] on div at bounding box center [298, 140] width 371 height 243
click at [337, 93] on div "Subscribe to our emails Heading Join our email list for exclusive deals, new ar…" at bounding box center [298, 40] width 131 height 110
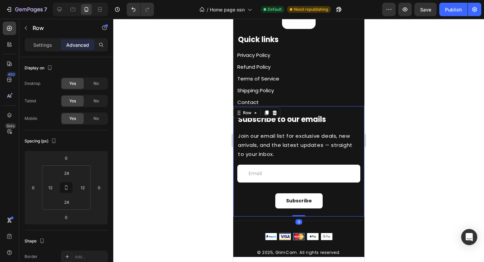
scroll to position [1118, 0]
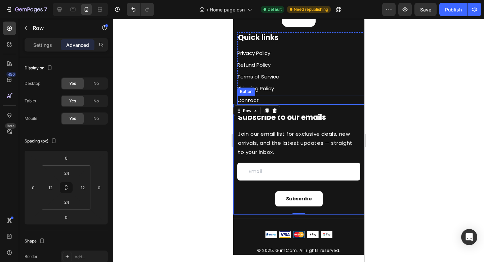
click at [308, 101] on div "Contact Button" at bounding box center [302, 100] width 131 height 9
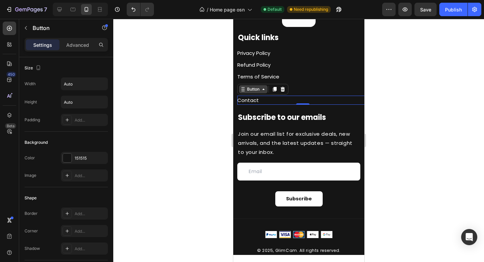
click at [254, 91] on div "Button" at bounding box center [253, 89] width 15 height 6
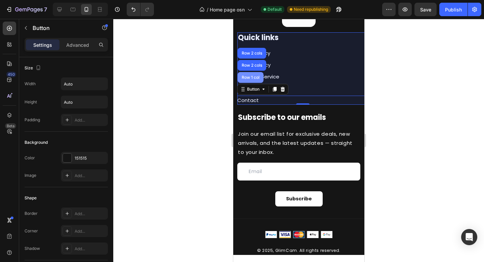
click at [250, 74] on div "Row 1 col" at bounding box center [250, 77] width 26 height 11
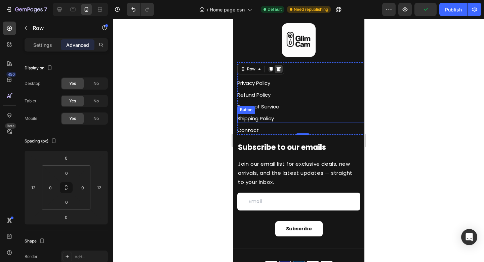
scroll to position [1070, 0]
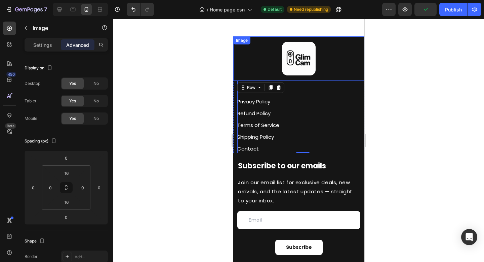
click at [257, 71] on div at bounding box center [298, 59] width 131 height 34
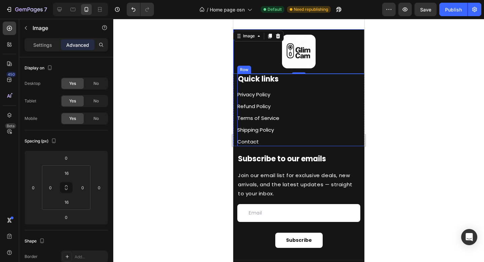
click at [278, 85] on h2 "Quick links" at bounding box center [302, 79] width 131 height 11
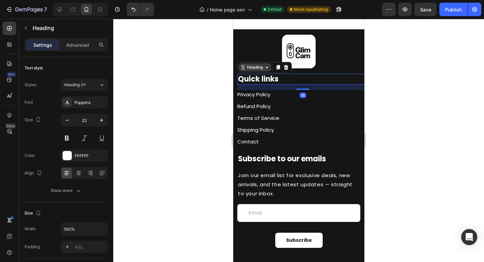
click at [257, 70] on div "Heading" at bounding box center [255, 67] width 18 height 6
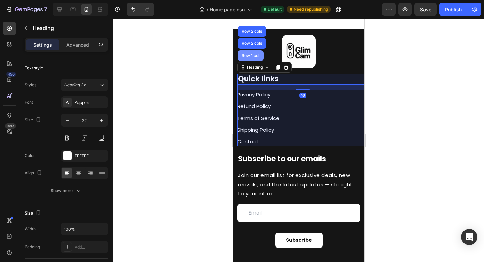
click at [246, 58] on div "Row 1 col" at bounding box center [250, 55] width 21 height 4
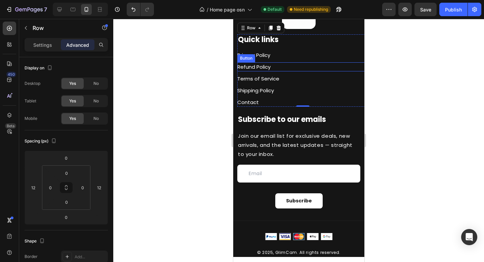
scroll to position [1115, 0]
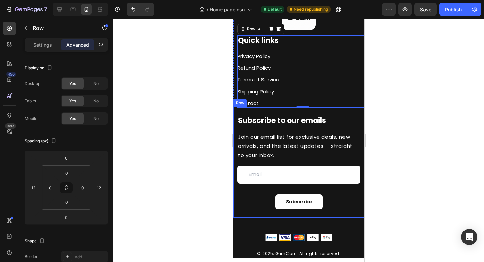
click at [293, 112] on div "Subscribe to our emails Heading Join our email list for exclusive deals, new ar…" at bounding box center [298, 162] width 131 height 110
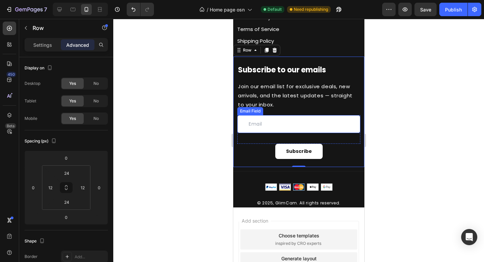
scroll to position [1167, 0]
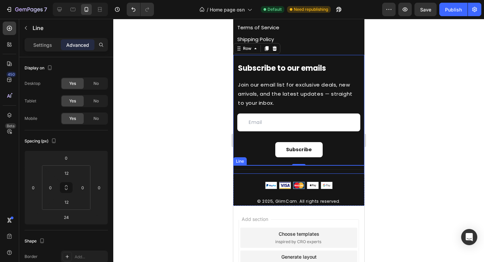
click at [313, 168] on div "Title Line" at bounding box center [298, 169] width 131 height 8
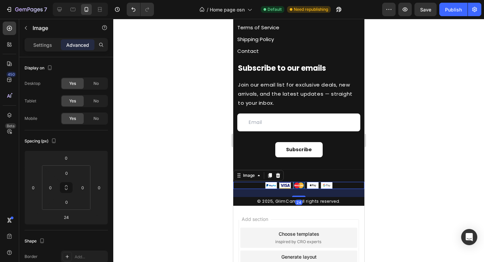
click at [334, 187] on div at bounding box center [298, 185] width 131 height 7
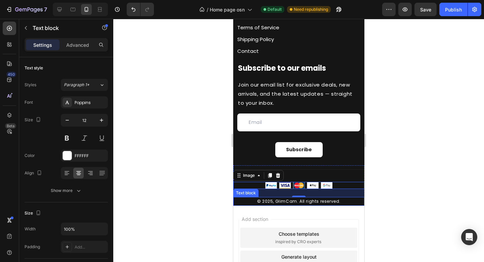
click at [318, 203] on p "© 2025, GlimCam. All rights reserved." at bounding box center [299, 200] width 130 height 7
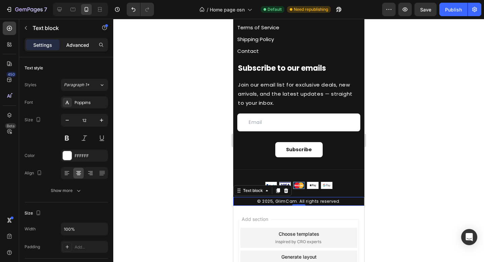
click at [78, 42] on p "Advanced" at bounding box center [77, 44] width 23 height 7
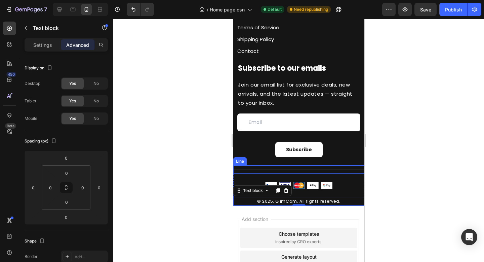
click at [259, 169] on div "Title Line" at bounding box center [298, 169] width 131 height 8
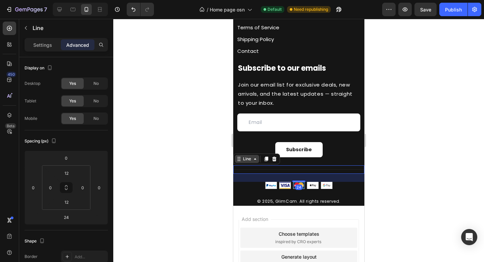
click at [248, 161] on div "Line" at bounding box center [246, 159] width 11 height 6
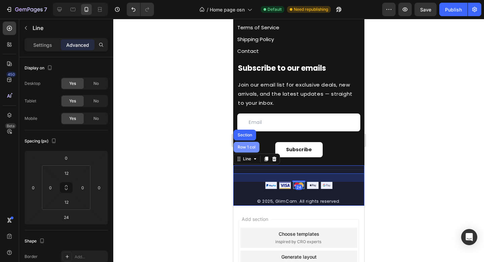
click at [247, 149] on div "Row 1 col" at bounding box center [246, 147] width 26 height 11
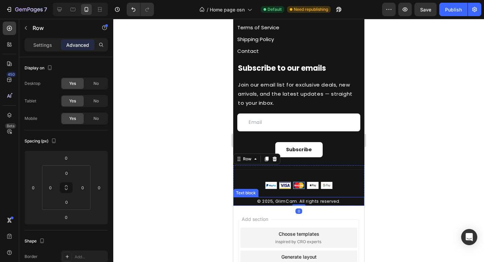
click at [312, 203] on p "© 2025, GlimCam. All rights reserved." at bounding box center [299, 200] width 130 height 7
click at [413, 183] on div at bounding box center [298, 140] width 371 height 243
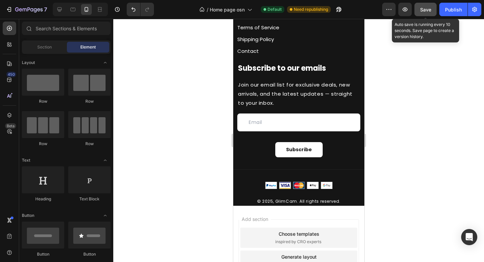
click at [424, 13] on div "Save" at bounding box center [425, 9] width 11 height 7
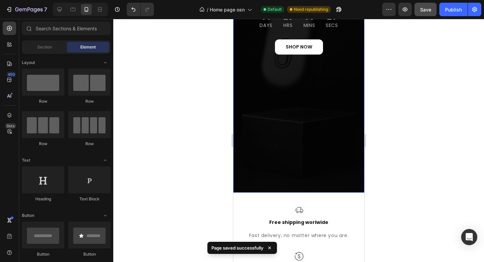
scroll to position [225, 0]
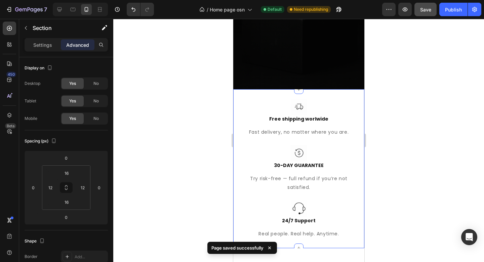
click at [347, 111] on div "Image Free shipping worlwide Text block Fast delivery, no matter where you are.…" at bounding box center [298, 168] width 131 height 159
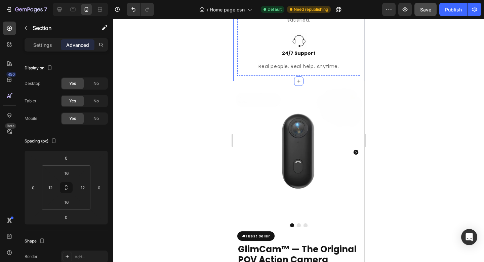
scroll to position [399, 0]
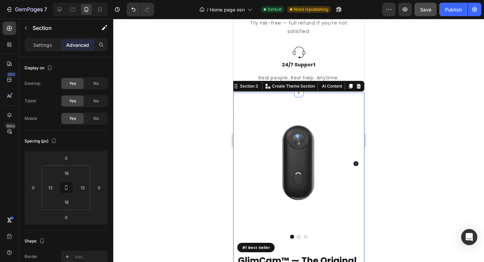
click at [352, 96] on div "Product Images #1 Best Seller Custom Code GlimCam™ — The Original POV Action Ca…" at bounding box center [298, 260] width 131 height 337
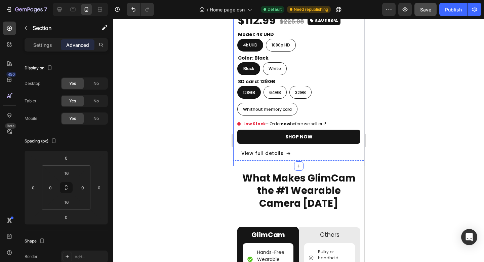
scroll to position [665, 0]
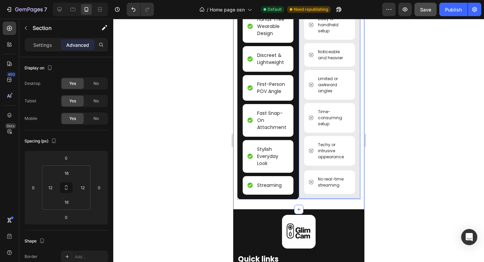
scroll to position [925, 0]
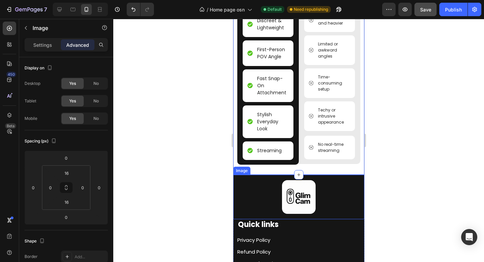
click at [340, 187] on div at bounding box center [298, 197] width 131 height 34
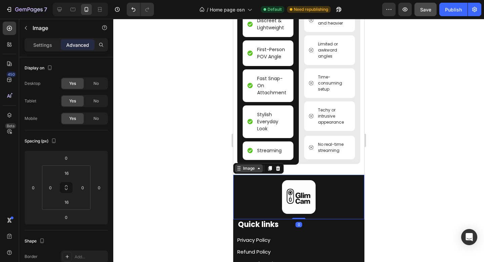
click at [257, 171] on icon at bounding box center [258, 167] width 5 height 5
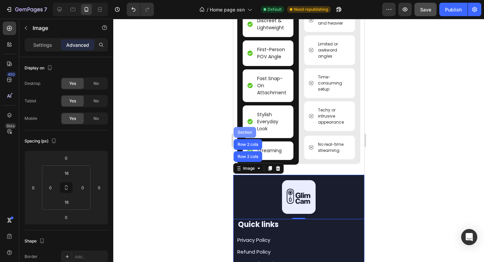
click at [249, 138] on div "Section" at bounding box center [244, 132] width 23 height 11
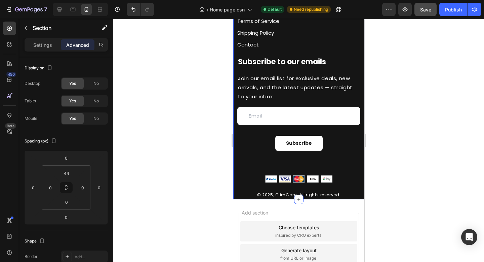
scroll to position [1188, 0]
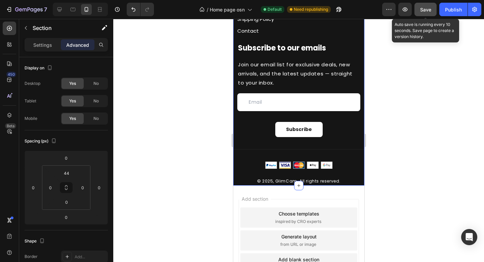
click at [429, 8] on span "Save" at bounding box center [425, 10] width 11 height 6
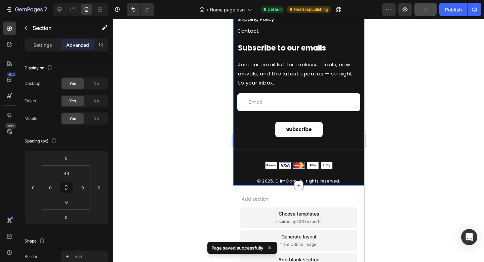
click at [419, 93] on div at bounding box center [298, 140] width 371 height 243
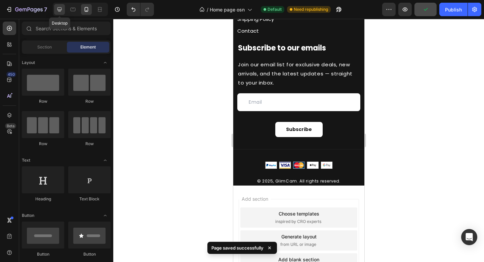
click at [63, 11] on div at bounding box center [59, 9] width 11 height 11
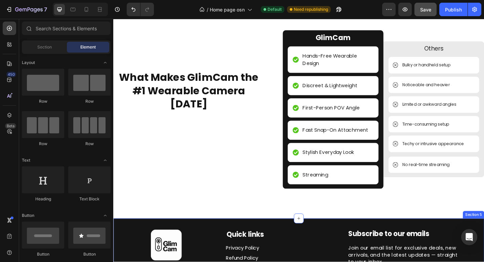
scroll to position [794, 0]
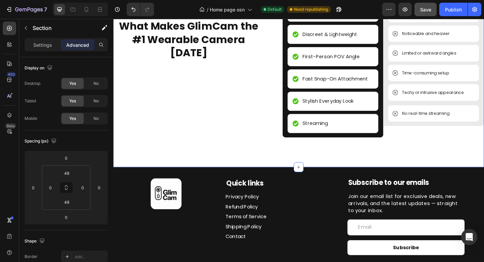
click at [268, 154] on div "What Makes GlimCam the #1 Wearable Camera Today Heading GlimCam Text Block Hand…" at bounding box center [315, 69] width 404 height 188
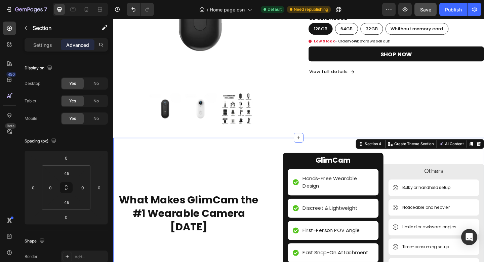
scroll to position [567, 0]
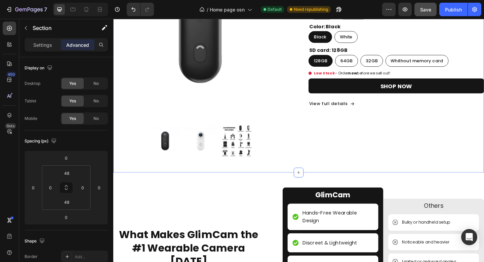
click at [333, 172] on div "Product Images #1 Best Seller Custom Code GlimCam™ — The Original POV Action Ca…" at bounding box center [315, 55] width 404 height 262
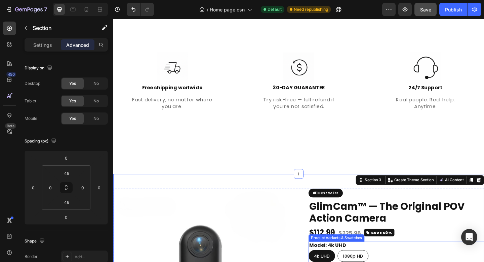
scroll to position [281, 0]
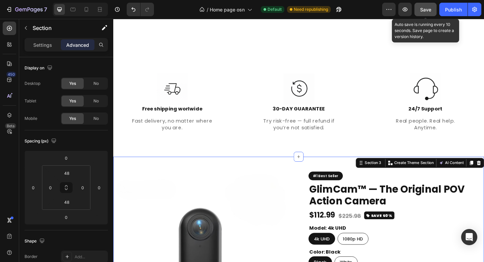
click at [427, 14] on button "Save" at bounding box center [426, 9] width 22 height 13
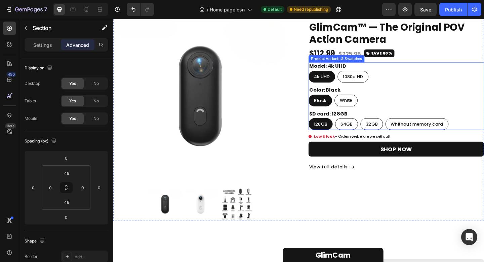
scroll to position [425, 0]
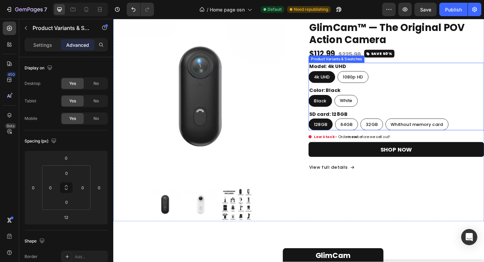
click at [466, 105] on div "Black Black Black White White White" at bounding box center [421, 108] width 191 height 13
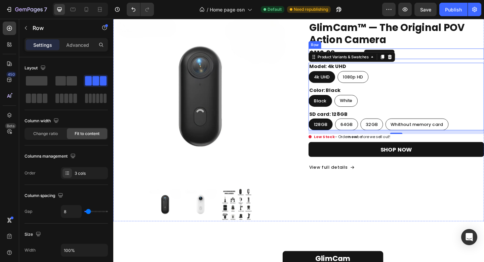
click at [451, 60] on div "$112.99 (P) Price (P) Price $225.98 (P) Price (P) Price SAVE 50% Button Row" at bounding box center [421, 56] width 191 height 11
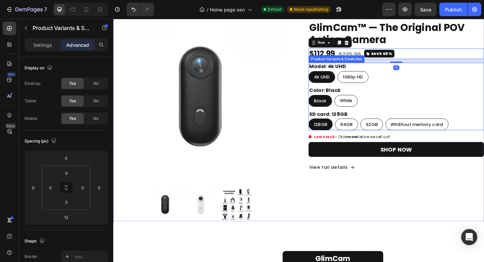
click at [449, 87] on div "4k UHD 4k UHD 4k UHD 1080p HD 1080p HD 1080p HD" at bounding box center [421, 82] width 191 height 13
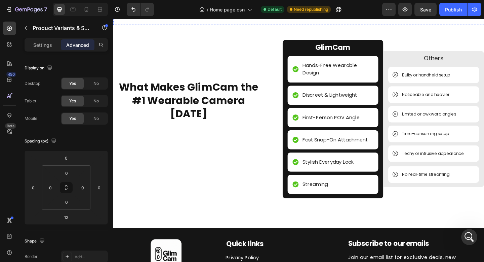
scroll to position [652, 0]
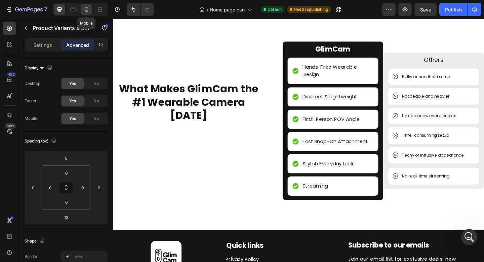
click at [86, 10] on icon at bounding box center [86, 9] width 7 height 7
type input "12"
type input "16"
type input "12"
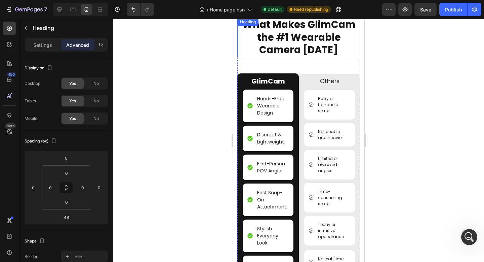
click at [300, 49] on h2 "What Makes GlimCam the #1 Wearable Camera [DATE]" at bounding box center [298, 37] width 123 height 39
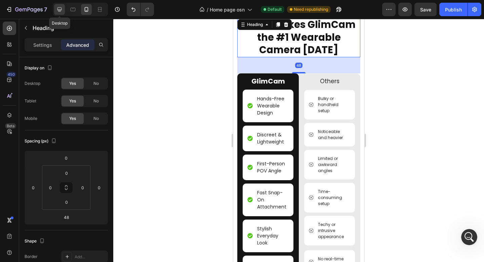
click at [61, 10] on icon at bounding box center [59, 9] width 7 height 7
type input "130"
type input "28"
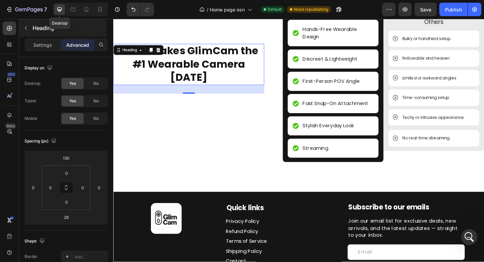
scroll to position [682, 0]
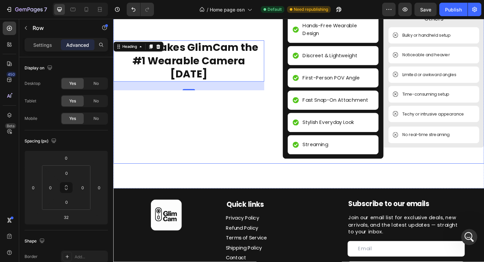
click at [230, 91] on div "What Makes GlimCam the #1 Wearable Camera Today Heading 48" at bounding box center [195, 88] width 164 height 178
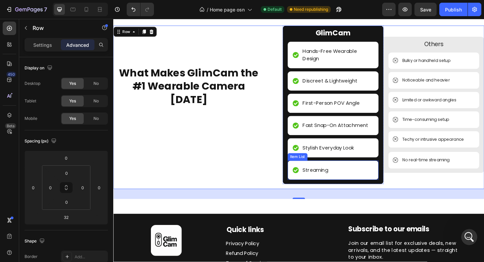
scroll to position [671, 0]
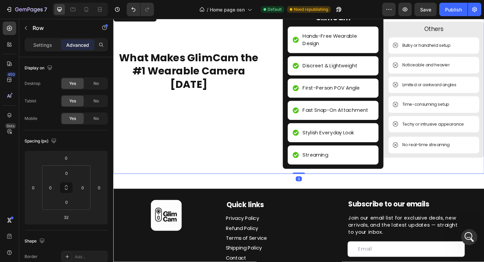
drag, startPoint x: 312, startPoint y: 196, endPoint x: 312, endPoint y: 184, distance: 12.5
click at [311, 183] on div "What Makes GlimCam the #1 Wearable Camera Today Heading GlimCam Text Block Hand…" at bounding box center [315, 99] width 404 height 178
type input "0"
click at [257, 192] on div "What Makes GlimCam the #1 Wearable Camera Today Heading GlimCam Text Block Hand…" at bounding box center [315, 99] width 404 height 210
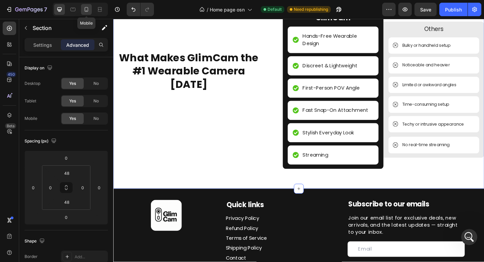
click at [83, 8] on icon at bounding box center [86, 9] width 7 height 7
type input "16"
type input "12"
type input "16"
type input "12"
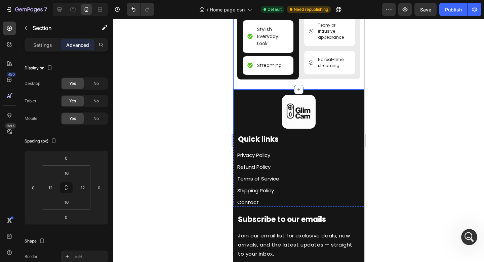
scroll to position [864, 0]
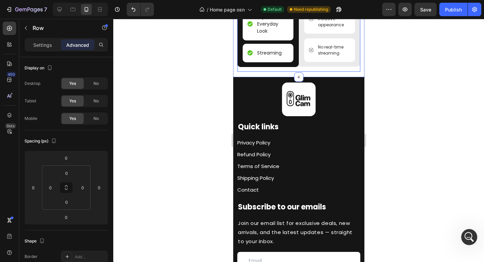
click at [59, 8] on icon at bounding box center [59, 9] width 7 height 7
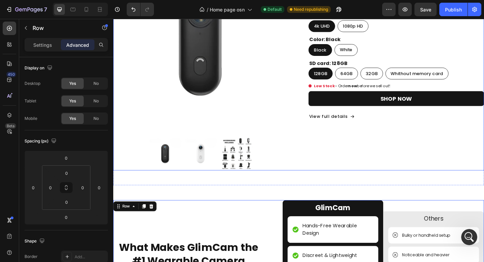
scroll to position [420, 0]
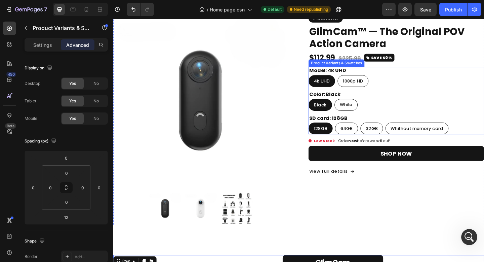
click at [462, 100] on div "Color: Black Black Black Black White White White" at bounding box center [421, 108] width 191 height 22
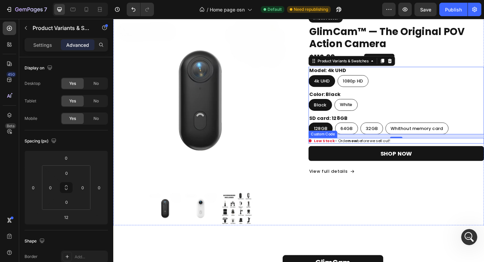
click at [428, 153] on div "Low Stock – Order now before we sell out!" at bounding box center [421, 151] width 191 height 6
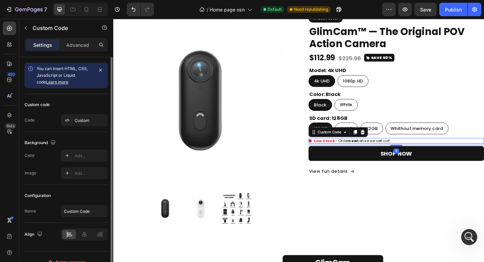
scroll to position [11, 0]
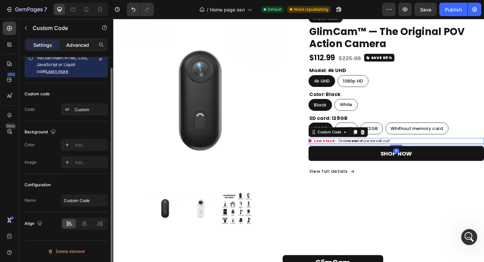
click at [82, 45] on p "Advanced" at bounding box center [77, 44] width 23 height 7
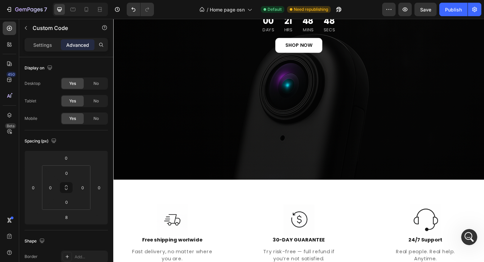
scroll to position [171, 0]
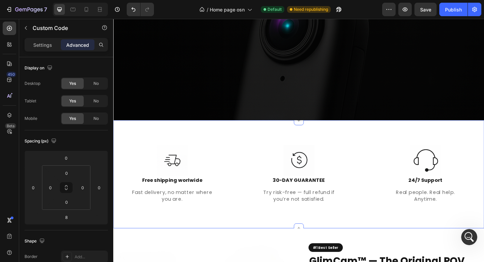
click at [271, 139] on div "Image Free shipping worlwide Text block Fast delivery, no matter where you are.…" at bounding box center [315, 187] width 404 height 117
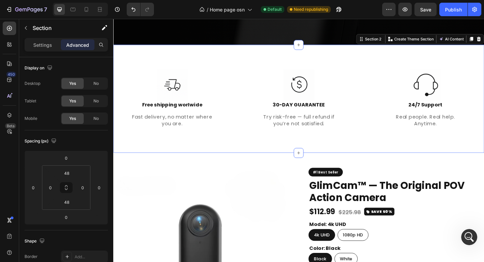
scroll to position [254, 0]
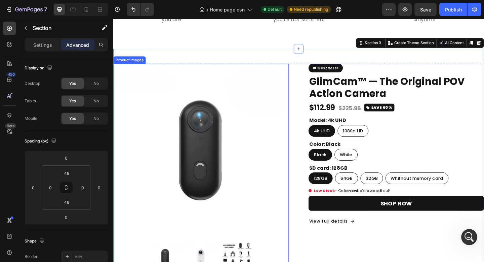
scroll to position [415, 0]
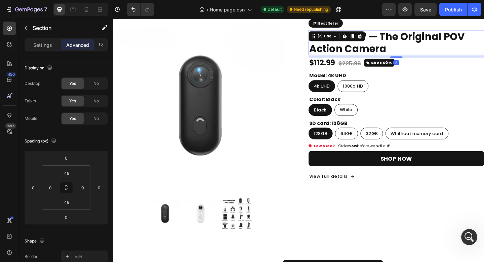
click at [379, 44] on h2 "GlimCam™ — The Original POV Action Camera" at bounding box center [421, 44] width 191 height 27
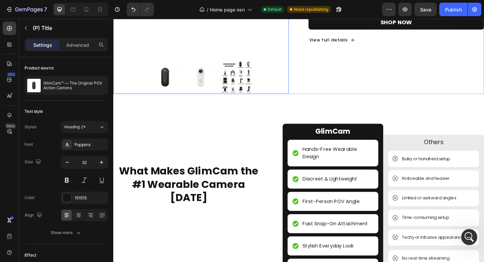
scroll to position [593, 0]
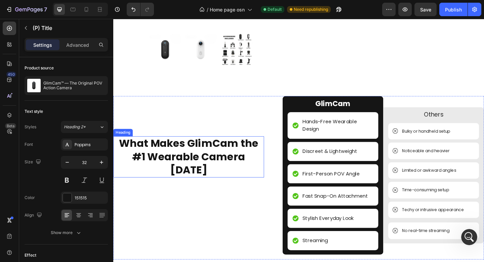
click at [246, 153] on h2 "What Makes GlimCam the #1 Wearable Camera [DATE]" at bounding box center [195, 169] width 164 height 45
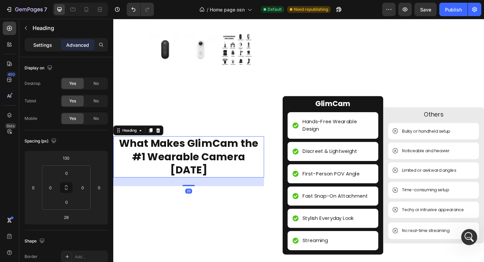
click at [52, 49] on div "Settings" at bounding box center [43, 44] width 34 height 11
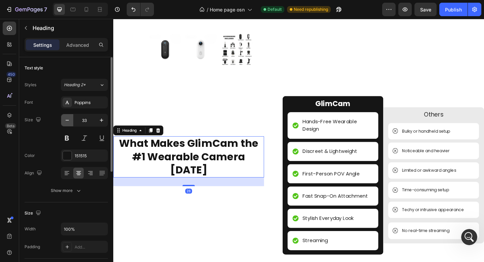
click at [63, 123] on button "button" at bounding box center [67, 120] width 12 height 12
type input "32"
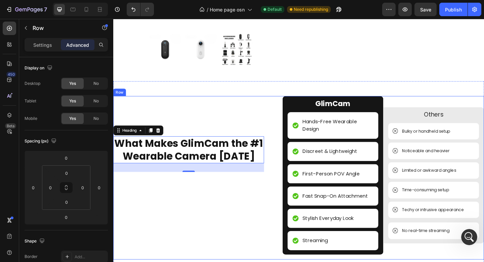
click at [212, 122] on div "What Makes GlimCam the #1 Wearable Camera Today Heading 28" at bounding box center [195, 192] width 164 height 178
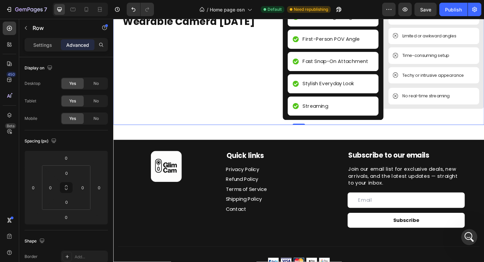
scroll to position [735, 0]
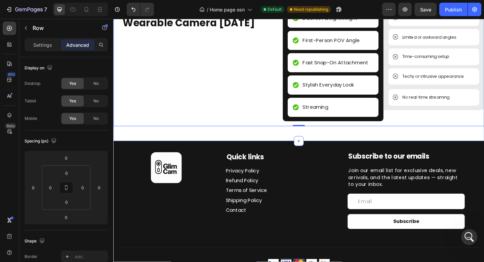
click at [237, 147] on div "What Makes GlimCam the #1 Wearable Camera Today Heading GlimCam Text Block Hand…" at bounding box center [315, 47] width 404 height 210
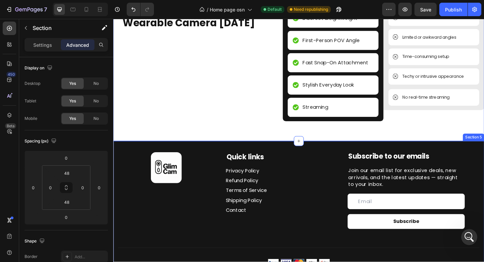
click at [262, 157] on div "Image Quick links Heading Privacy Policy Button Refund Policy Button Terms of S…" at bounding box center [315, 230] width 404 height 156
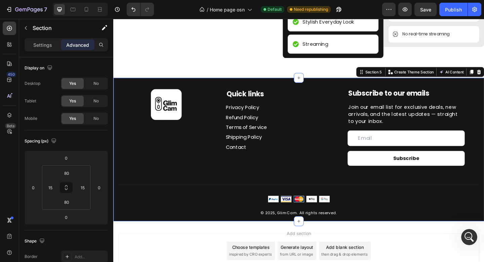
scroll to position [840, 0]
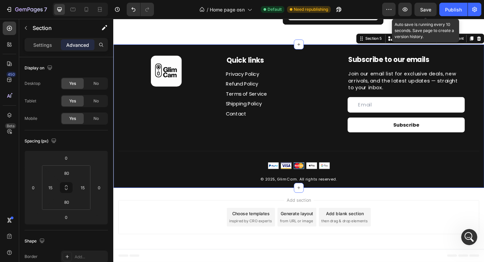
click at [421, 10] on span "Save" at bounding box center [425, 10] width 11 height 6
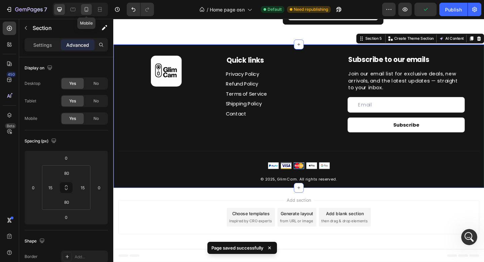
click at [86, 12] on icon at bounding box center [86, 9] width 7 height 7
type input "44"
type input "0"
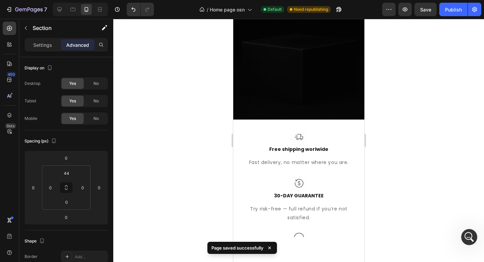
scroll to position [227, 0]
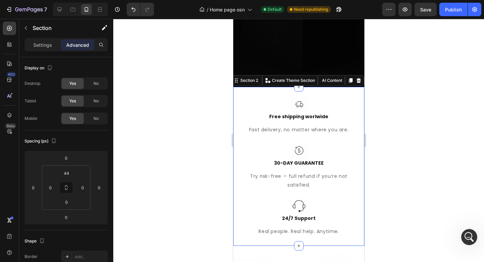
click at [303, 108] on div "Image Free shipping worlwide Text block Fast delivery, no matter where you are.…" at bounding box center [298, 166] width 131 height 159
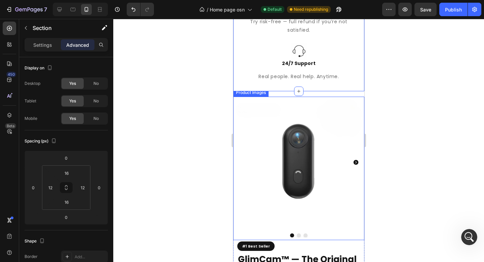
scroll to position [389, 0]
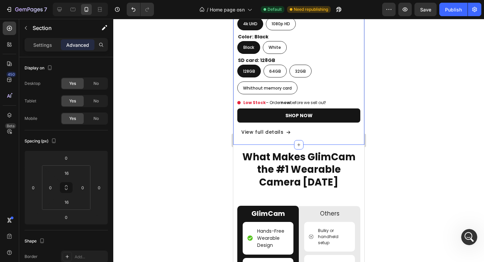
scroll to position [720, 0]
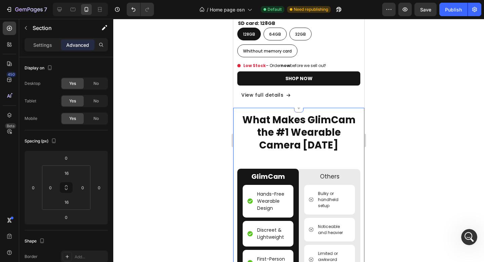
click at [310, 108] on div "What Makes GlimCam the #1 Wearable Camera Today Heading GlimCam Text Block Hand…" at bounding box center [298, 249] width 131 height 283
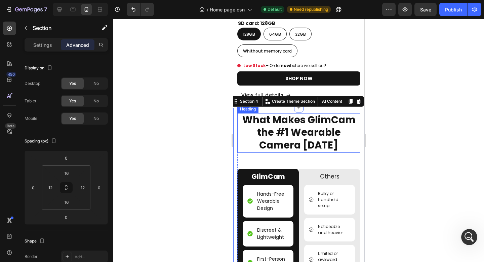
click at [312, 117] on h2 "What Makes GlimCam the #1 Wearable Camera [DATE]" at bounding box center [298, 132] width 123 height 39
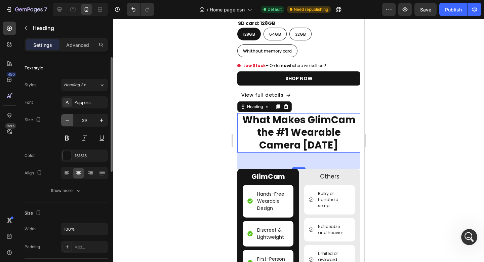
click at [67, 116] on button "button" at bounding box center [67, 120] width 12 height 12
type input "28"
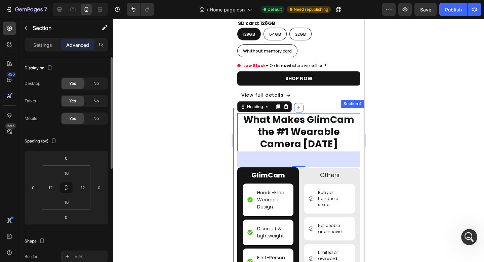
click at [317, 108] on div "What Makes GlimCam the #1 Wearable Camera Today Heading 48 GlimCam Text Block H…" at bounding box center [298, 245] width 131 height 275
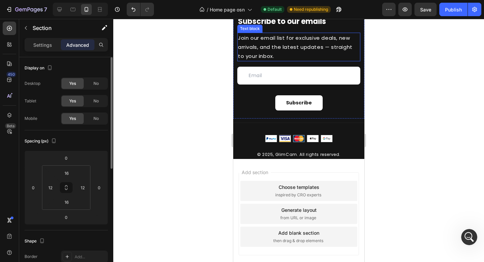
scroll to position [1217, 0]
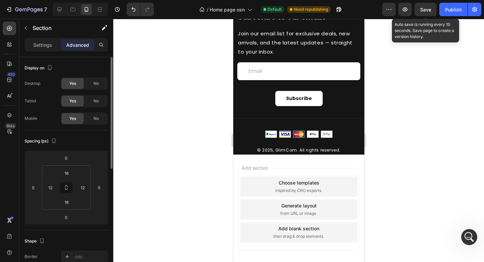
click at [424, 12] on div "Save" at bounding box center [425, 9] width 11 height 7
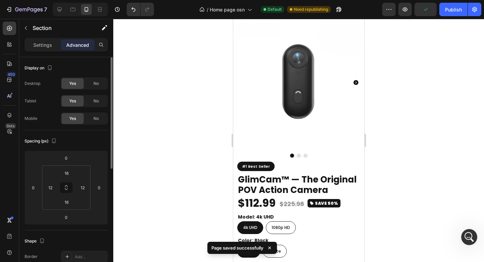
scroll to position [0, 0]
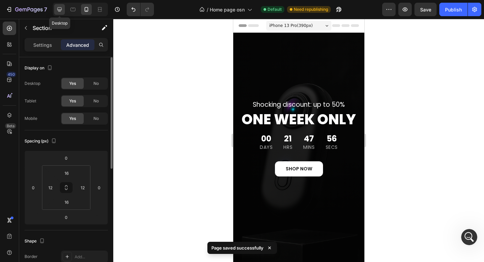
click at [60, 7] on icon at bounding box center [60, 9] width 4 height 4
type input "48"
type input "0"
type input "48"
type input "0"
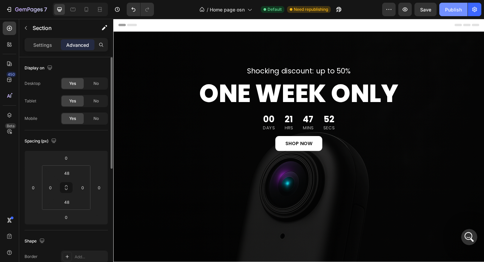
click at [454, 10] on div "Publish" at bounding box center [453, 9] width 17 height 7
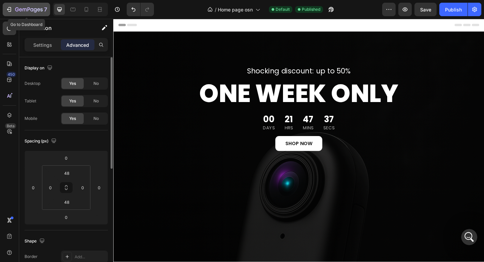
click at [30, 7] on icon "button" at bounding box center [29, 10] width 28 height 6
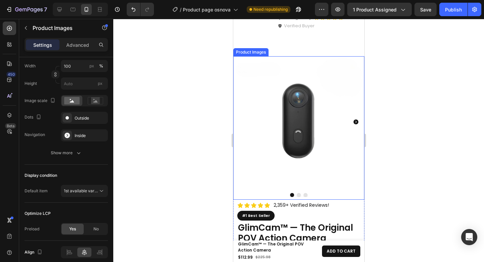
scroll to position [560, 0]
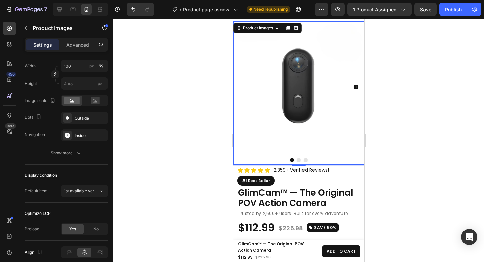
click at [266, 114] on img at bounding box center [298, 86] width 131 height 131
click at [90, 118] on div "Outside" at bounding box center [85, 118] width 20 height 6
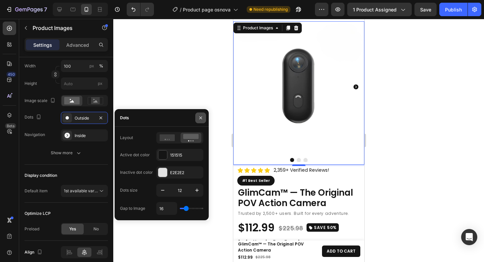
click at [203, 120] on icon "button" at bounding box center [200, 117] width 5 height 5
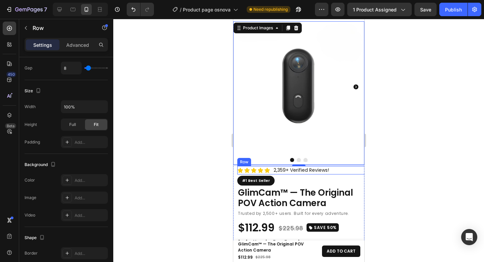
click at [339, 166] on div "Icon Icon Icon Icon Icon Icon List Hoz 2,359+ Verified Reviews! Text block Row" at bounding box center [302, 170] width 131 height 8
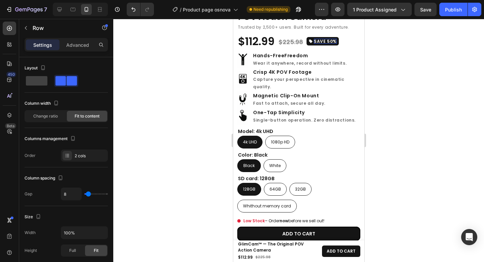
scroll to position [132, 0]
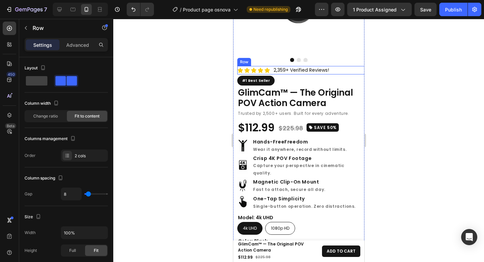
click at [332, 66] on div "Icon Icon Icon Icon Icon Icon List Hoz 2,359+ Verified Reviews! Text block Row" at bounding box center [302, 70] width 131 height 8
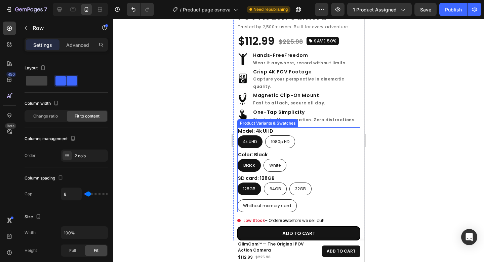
scroll to position [161, 0]
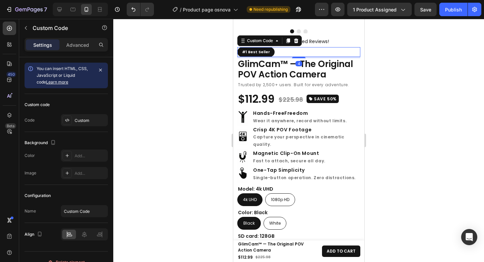
click at [326, 48] on div "#1 Best Seller" at bounding box center [298, 52] width 123 height 10
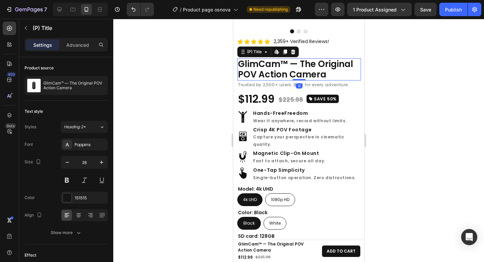
click at [336, 61] on h2 "GlimCam™ — The Original POV Action Camera" at bounding box center [299, 69] width 124 height 22
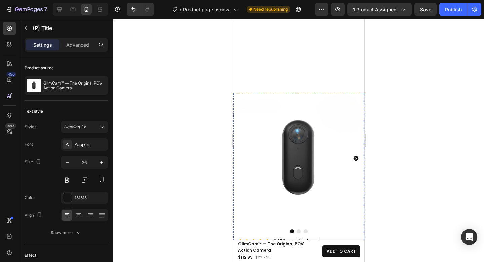
scroll to position [623, 0]
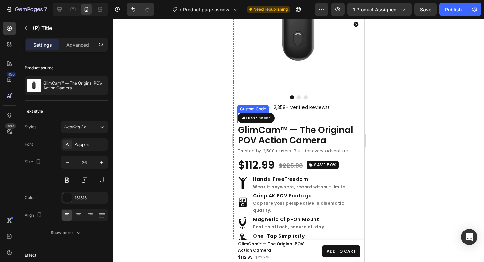
click at [318, 114] on div "#1 Best Seller" at bounding box center [298, 118] width 123 height 10
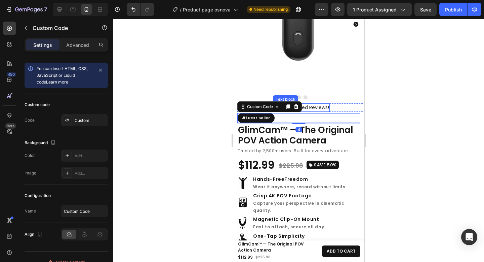
click at [324, 104] on p "2,359+ Verified Reviews!" at bounding box center [300, 107] width 55 height 7
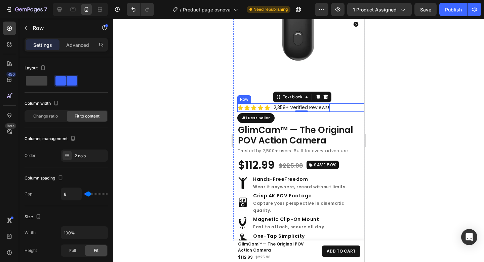
click at [346, 104] on div "Icon Icon Icon Icon Icon Icon List Hoz 2,359+ Verified Reviews! Text block 0 Row" at bounding box center [302, 107] width 131 height 8
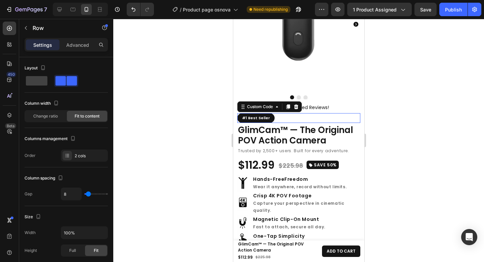
click at [335, 113] on div "#1 Best Seller" at bounding box center [298, 118] width 123 height 10
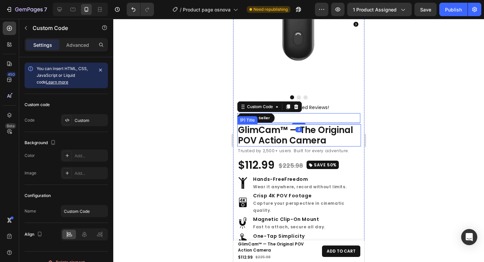
click at [338, 126] on h2 "GlimCam™ — The Original POV Action Camera" at bounding box center [299, 135] width 124 height 22
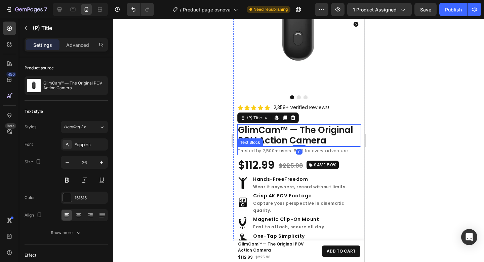
click at [349, 147] on p "Trusted by 2,500+ users. Built for every adventure." at bounding box center [299, 150] width 122 height 7
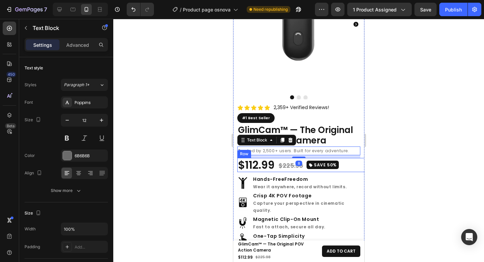
click at [348, 158] on div "$112.99 (P) Price (P) Price $225.98 (P) Price (P) Price SAVE 50% Button Row" at bounding box center [302, 165] width 131 height 14
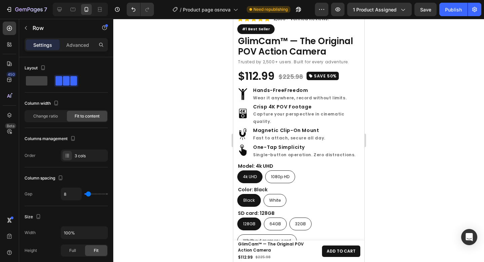
scroll to position [114, 0]
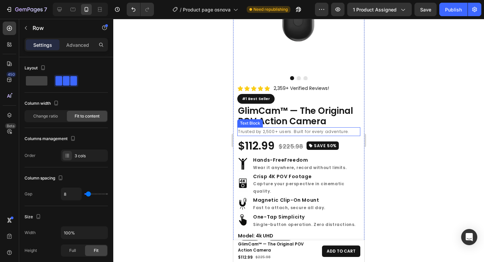
click at [343, 128] on p "Trusted by 2,500+ users. Built for every adventure." at bounding box center [299, 131] width 122 height 7
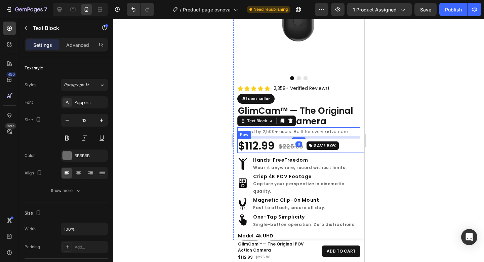
click at [342, 139] on div "$112.99 (P) Price (P) Price $225.98 (P) Price (P) Price SAVE 50% Button Row" at bounding box center [302, 146] width 131 height 14
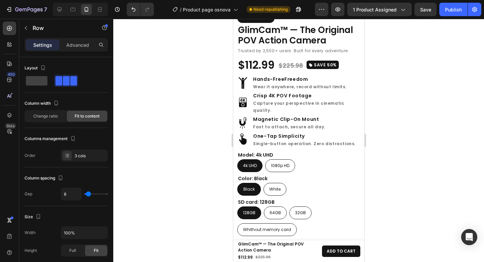
scroll to position [776, 0]
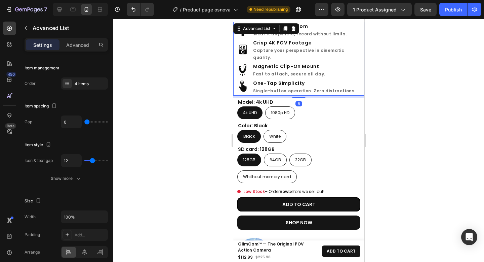
click at [356, 87] on div "Image Hands-Free Freedom Wear it anywhere, record without limits. Text Block Im…" at bounding box center [298, 59] width 131 height 74
click at [84, 43] on p "Advanced" at bounding box center [77, 44] width 23 height 7
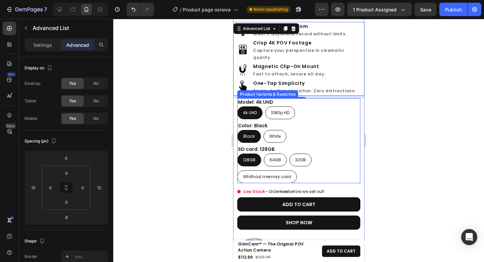
scroll to position [674, 0]
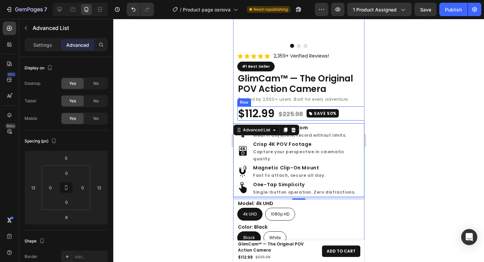
click at [345, 112] on div "$112.99 (P) Price (P) Price $225.98 (P) Price (P) Price SAVE 50% Button Row" at bounding box center [302, 113] width 131 height 14
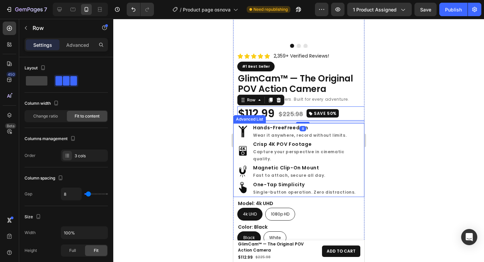
click at [356, 173] on div "Image Hands-Free Freedom Wear it anywhere, record without limits. Text Block Im…" at bounding box center [298, 160] width 131 height 74
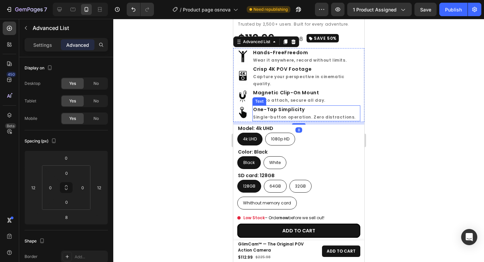
scroll to position [754, 0]
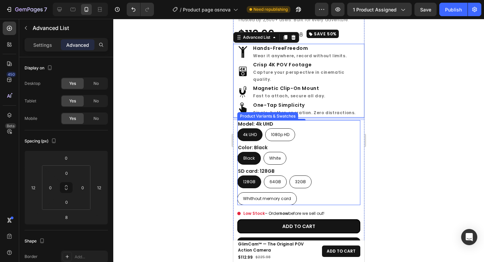
click at [347, 155] on div "Black Black Black White White White" at bounding box center [298, 158] width 123 height 13
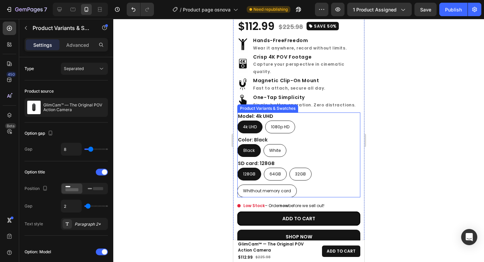
scroll to position [226, 0]
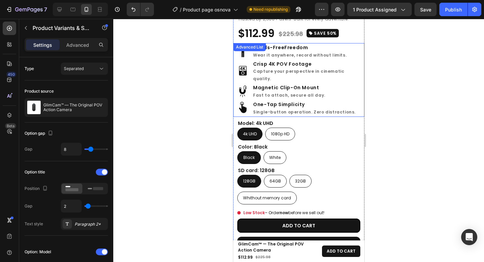
click at [355, 97] on div "Image Hands-Free Freedom Wear it anywhere, record without limits. Text Block Im…" at bounding box center [298, 80] width 131 height 74
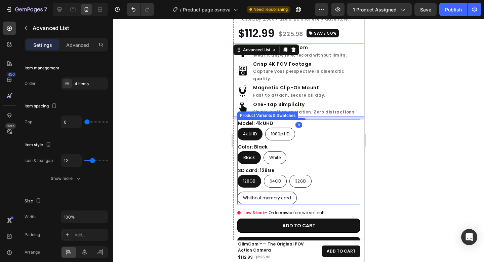
click at [350, 119] on div "Model: 4k UHD 4k UHD 4k UHD 4k UHD 1080p HD 1080p HD 1080p HD" at bounding box center [298, 129] width 123 height 21
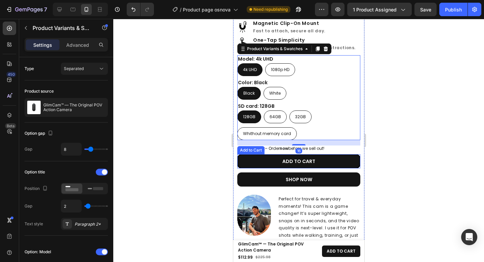
scroll to position [307, 0]
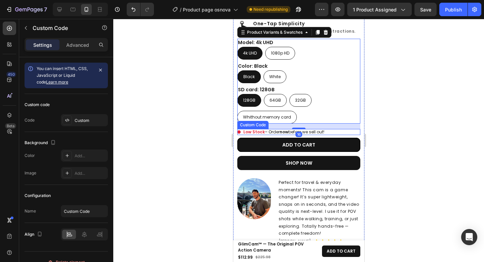
click at [338, 129] on div "Low Stock – Order now before we sell out!" at bounding box center [298, 132] width 123 height 6
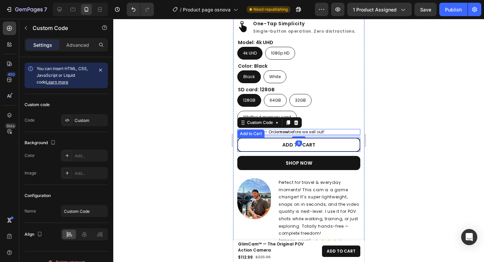
click at [338, 138] on button "ADD TO CART" at bounding box center [298, 145] width 123 height 14
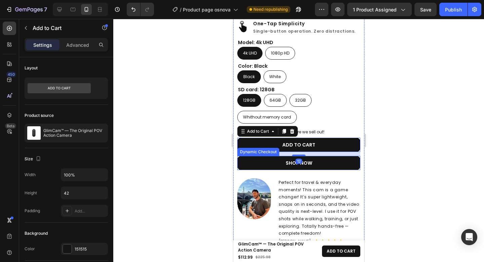
click at [339, 156] on button "SHOP NOW" at bounding box center [298, 163] width 123 height 14
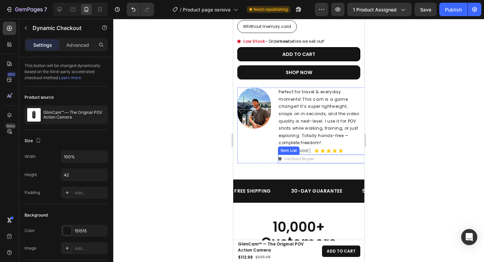
scroll to position [909, 0]
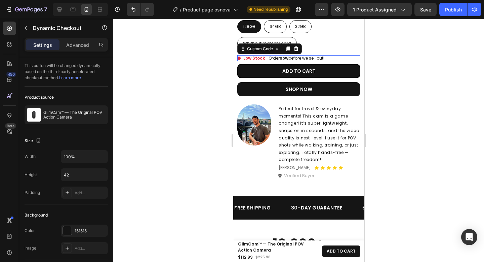
click at [338, 55] on div "Low Stock – Order now before we sell out!" at bounding box center [298, 58] width 123 height 6
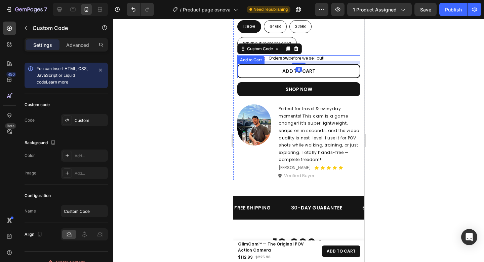
click at [340, 65] on button "ADD TO CART" at bounding box center [298, 71] width 123 height 14
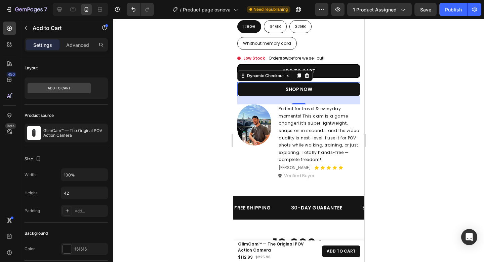
click at [335, 88] on button "SHOP NOW" at bounding box center [298, 89] width 123 height 14
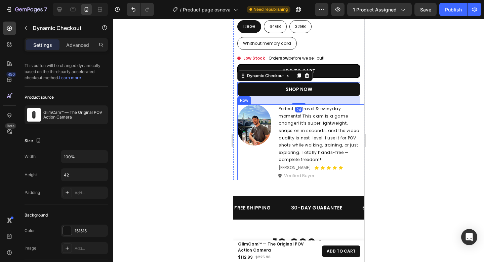
click at [273, 108] on div "Image Perfect for travel & everyday moments! This cam is a game changer! It’s s…" at bounding box center [302, 141] width 131 height 75
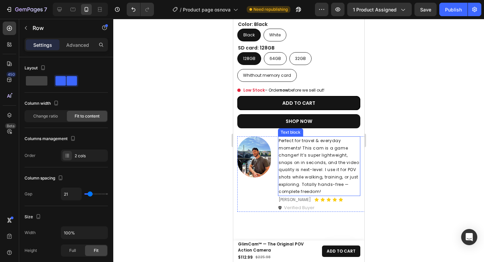
scroll to position [402, 0]
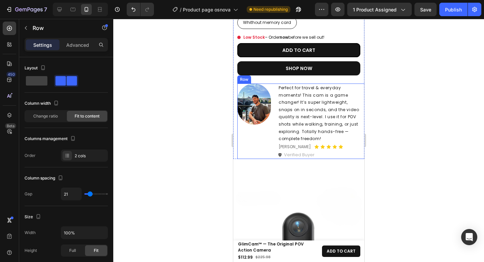
click at [273, 142] on div "Image Perfect for travel & everyday moments! This cam is a game changer! It’s s…" at bounding box center [302, 120] width 131 height 75
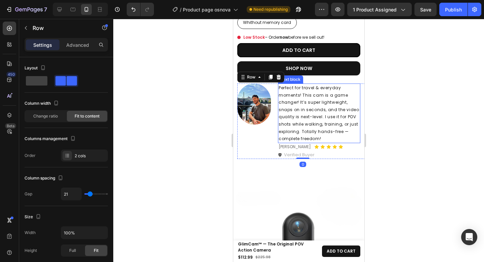
click at [313, 117] on p "Perfect for travel & everyday moments! This cam is a game changer! It’s super l…" at bounding box center [318, 113] width 81 height 58
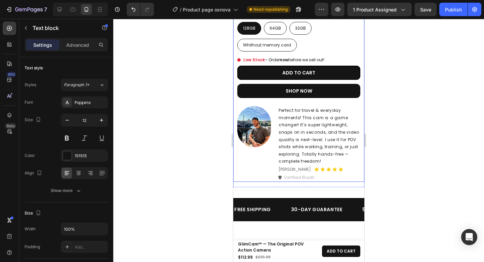
scroll to position [914, 0]
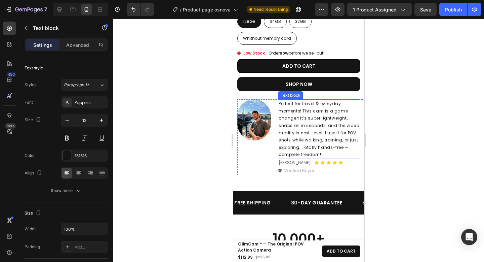
click at [299, 127] on p "Perfect for travel & everyday moments! This cam is a game changer! It’s super l…" at bounding box center [318, 129] width 81 height 58
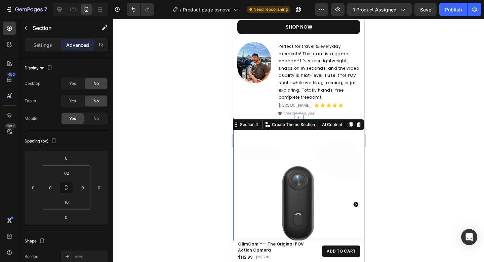
scroll to position [381, 0]
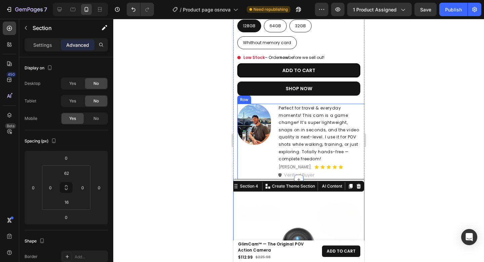
click at [255, 157] on div "Image" at bounding box center [254, 141] width 34 height 75
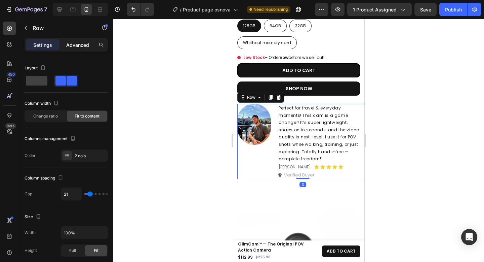
click at [82, 47] on p "Advanced" at bounding box center [77, 44] width 23 height 7
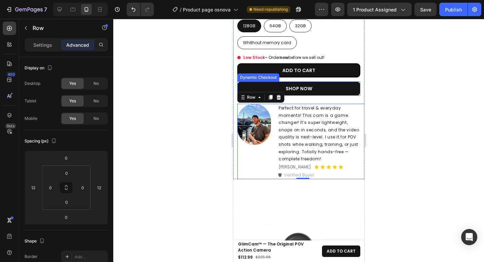
click at [330, 83] on button "SHOP NOW" at bounding box center [298, 88] width 123 height 14
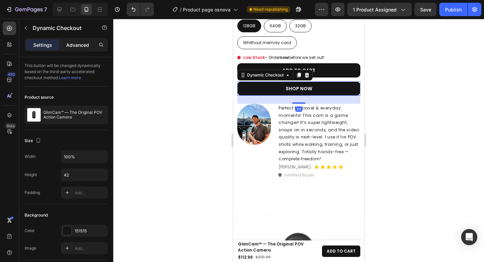
click at [78, 45] on p "Advanced" at bounding box center [77, 44] width 23 height 7
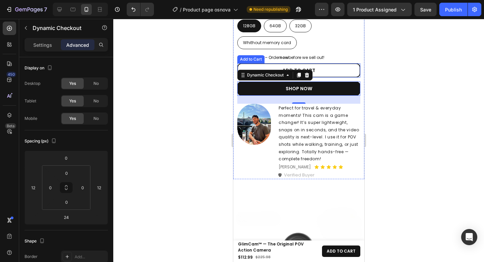
click at [333, 65] on button "ADD TO CART" at bounding box center [298, 70] width 123 height 14
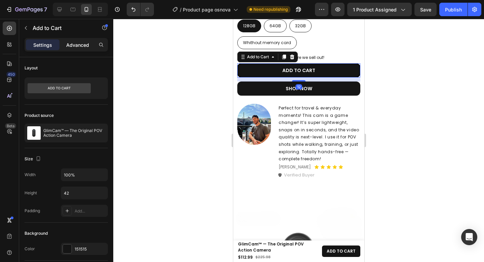
click at [78, 42] on p "Advanced" at bounding box center [77, 44] width 23 height 7
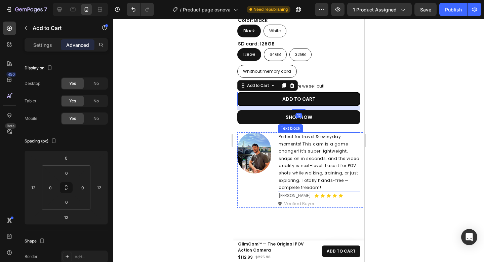
scroll to position [341, 0]
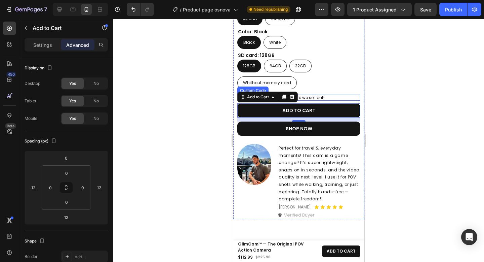
click at [338, 95] on div "Low Stock – Order now before we sell out!" at bounding box center [298, 98] width 123 height 6
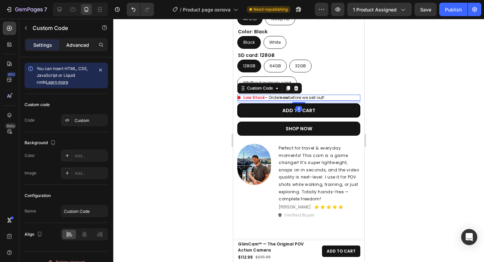
click at [84, 43] on p "Advanced" at bounding box center [77, 44] width 23 height 7
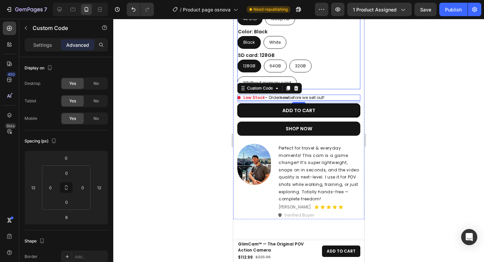
click at [324, 79] on div "128GB 128GB 128GB 64GB 64GB 64GB 32GB 32GB 32GB Whithout memory card Whithout m…" at bounding box center [298, 75] width 123 height 30
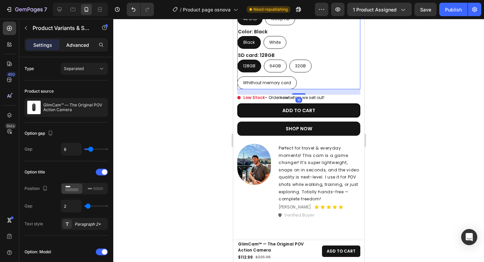
click at [85, 44] on p "Advanced" at bounding box center [77, 44] width 23 height 7
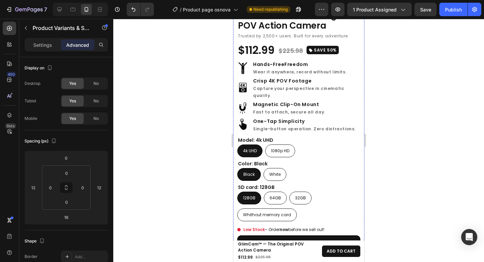
scroll to position [754, 0]
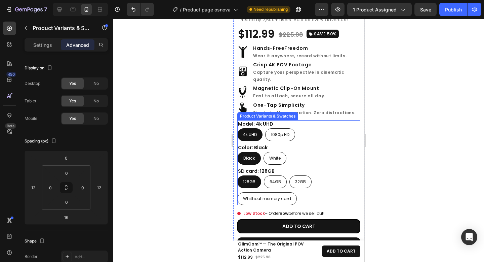
click at [329, 144] on div "Color: Black Black Black Black White White White" at bounding box center [298, 154] width 123 height 21
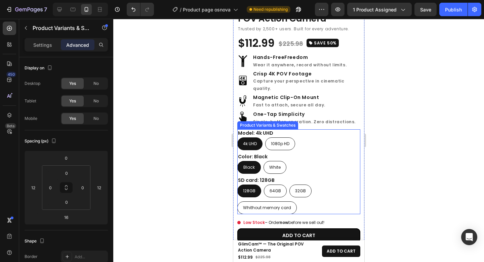
scroll to position [208, 0]
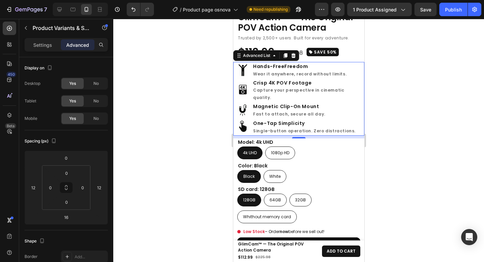
click at [356, 125] on div "Image Hands-Free Freedom Wear it anywhere, record without limits. Text Block Im…" at bounding box center [298, 99] width 131 height 74
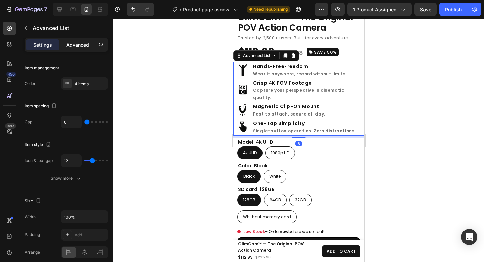
click at [69, 45] on p "Advanced" at bounding box center [77, 44] width 23 height 7
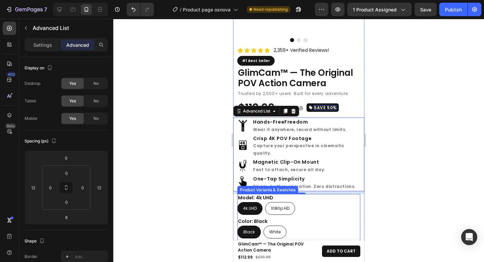
scroll to position [106, 0]
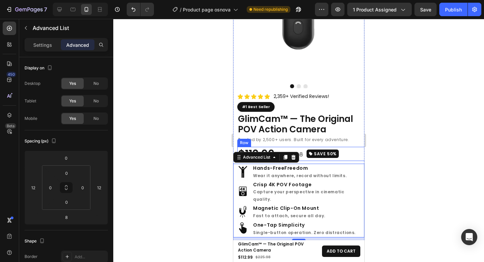
click at [347, 147] on div "$112.99 (P) Price (P) Price $225.98 (P) Price (P) Price SAVE 50% Button Row" at bounding box center [302, 154] width 131 height 14
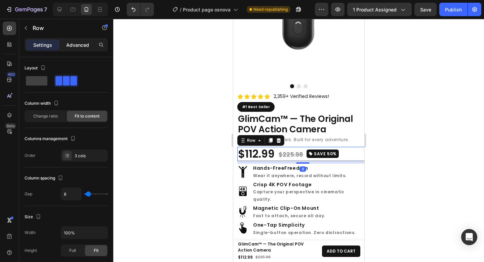
click at [68, 44] on p "Advanced" at bounding box center [77, 44] width 23 height 7
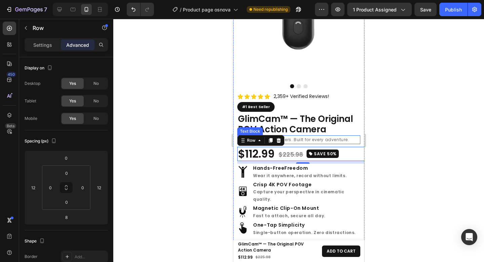
click at [353, 136] on p "Trusted by 2,500+ users. Built for every adventure." at bounding box center [299, 139] width 122 height 7
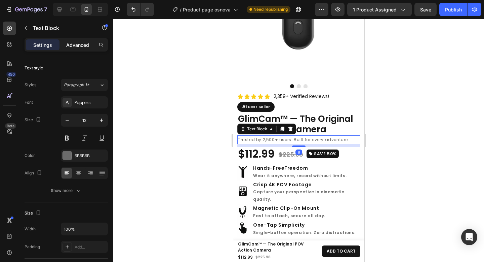
click at [79, 45] on p "Advanced" at bounding box center [77, 44] width 23 height 7
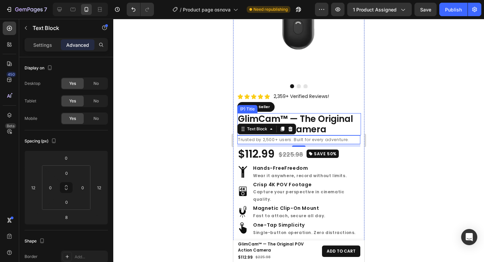
click at [343, 118] on h2 "GlimCam™ — The Original POV Action Camera" at bounding box center [299, 124] width 124 height 22
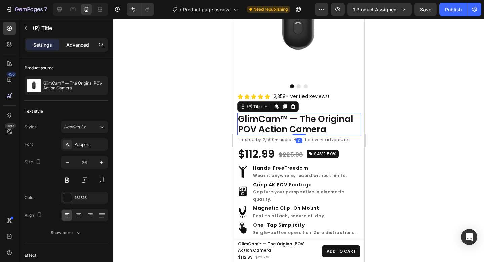
click at [89, 41] on div "Advanced" at bounding box center [78, 44] width 34 height 11
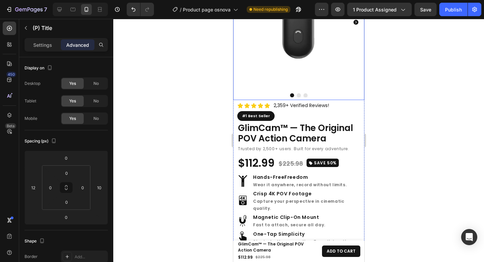
scroll to position [624, 0]
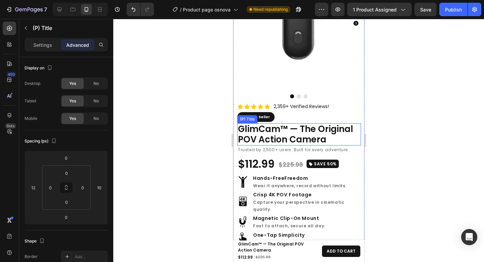
click at [319, 124] on h2 "GlimCam™ — The Original POV Action Camera" at bounding box center [299, 134] width 124 height 22
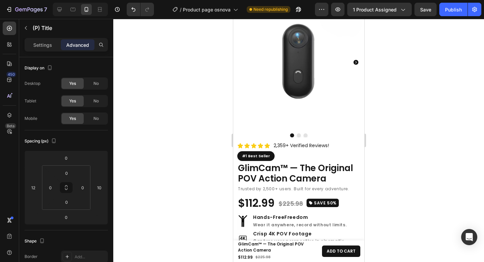
scroll to position [135, 0]
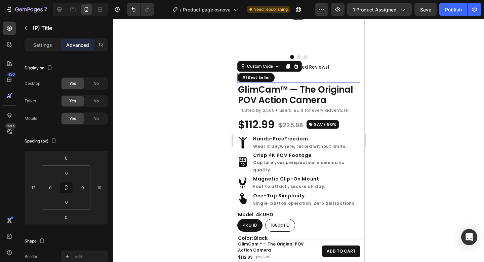
click at [289, 74] on div "#1 Best Seller" at bounding box center [298, 78] width 123 height 10
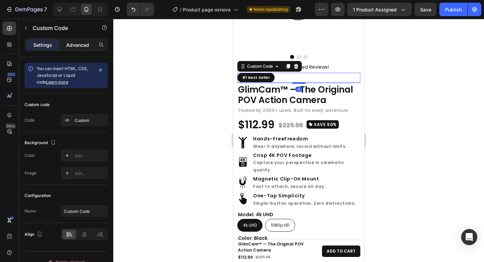
click at [83, 49] on div "Advanced" at bounding box center [78, 44] width 34 height 11
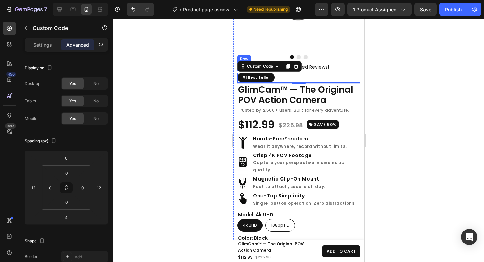
click at [335, 63] on div "Icon Icon Icon Icon Icon Icon List Hoz 2,359+ Verified Reviews! Text block Row" at bounding box center [302, 67] width 131 height 8
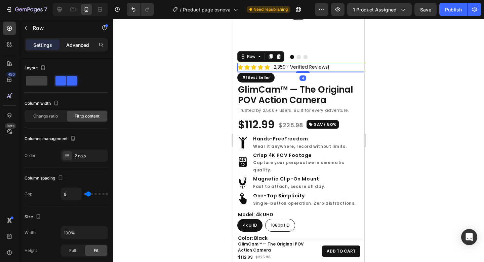
click at [66, 43] on p "Advanced" at bounding box center [77, 44] width 23 height 7
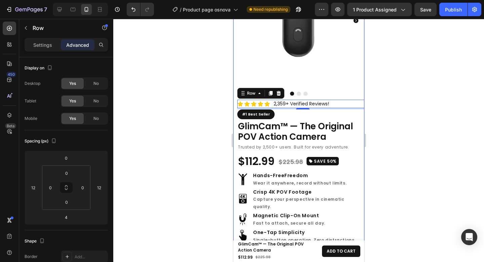
scroll to position [103, 0]
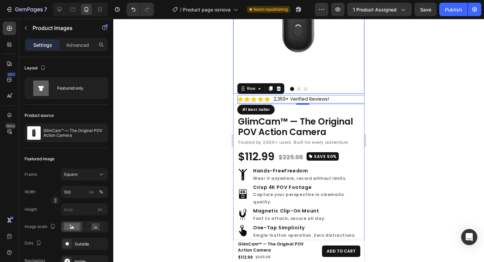
click at [344, 77] on div at bounding box center [298, 20] width 131 height 141
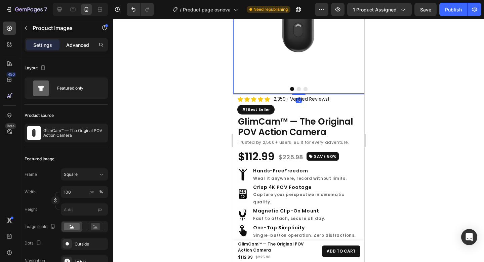
click at [80, 46] on p "Advanced" at bounding box center [77, 44] width 23 height 7
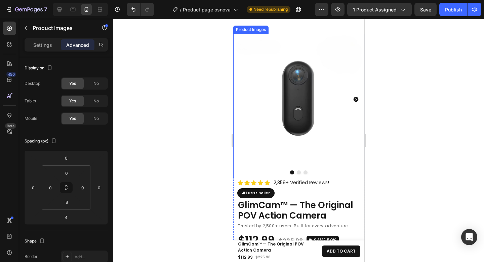
scroll to position [549, 0]
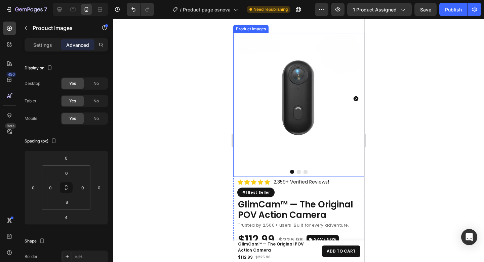
click at [322, 120] on img at bounding box center [298, 98] width 131 height 131
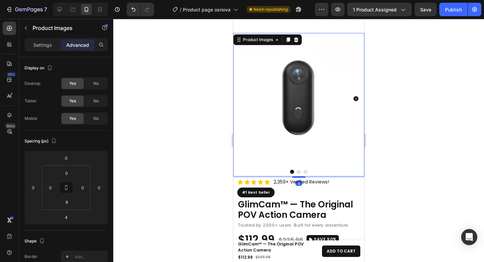
click at [391, 114] on div at bounding box center [298, 140] width 371 height 243
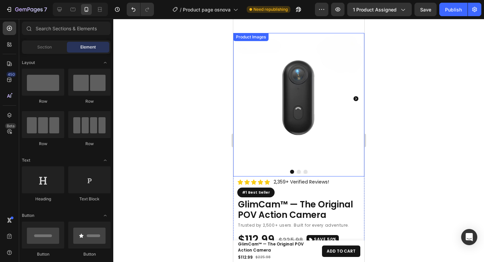
scroll to position [481, 0]
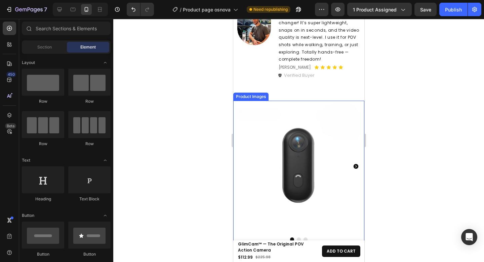
click at [256, 99] on div "Product Images" at bounding box center [250, 96] width 35 height 8
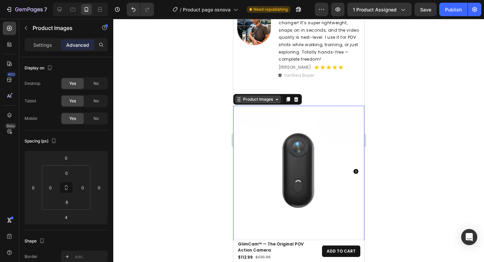
click at [255, 96] on div "Product Images" at bounding box center [257, 99] width 33 height 6
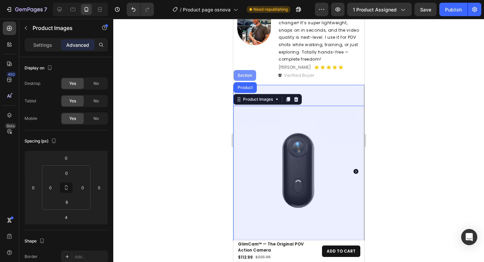
click at [243, 73] on div "Section" at bounding box center [244, 75] width 23 height 11
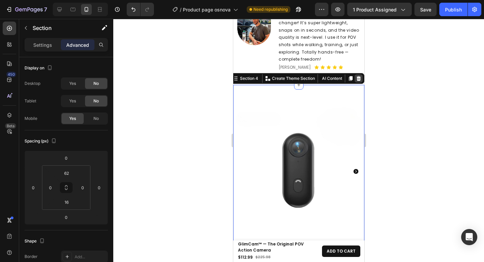
click at [357, 76] on icon at bounding box center [359, 78] width 4 height 5
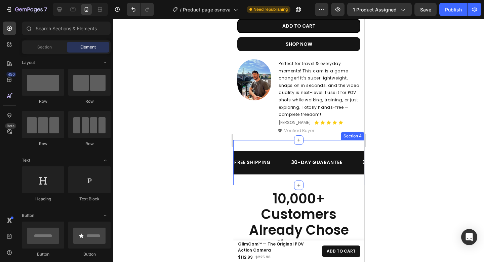
scroll to position [430, 0]
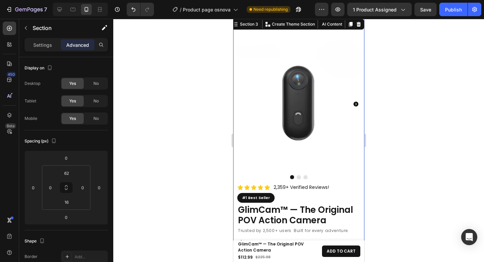
scroll to position [0, 0]
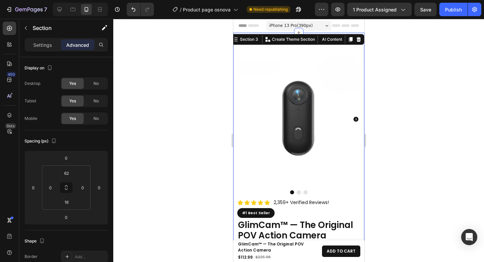
click at [419, 87] on div at bounding box center [298, 140] width 371 height 243
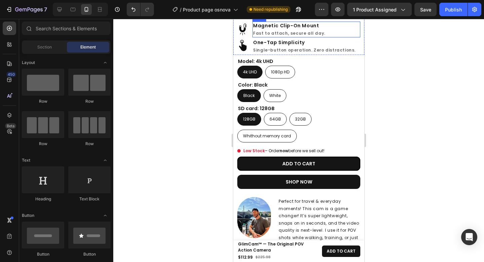
scroll to position [323, 0]
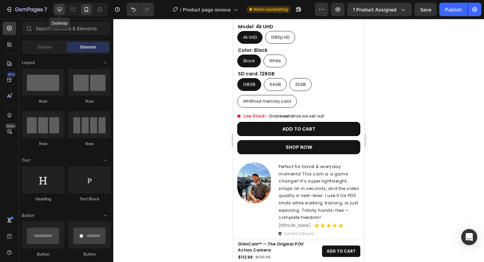
click at [62, 10] on icon at bounding box center [59, 9] width 7 height 7
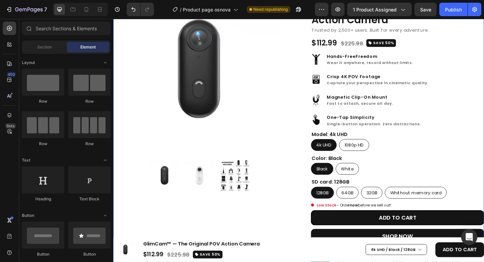
scroll to position [181, 0]
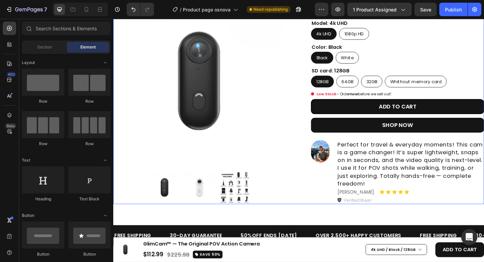
click at [308, 133] on div "Product Images Icon Icon Icon Icon Icon Icon List Hoz 2,359+ Verified Reviews! …" at bounding box center [315, 40] width 404 height 361
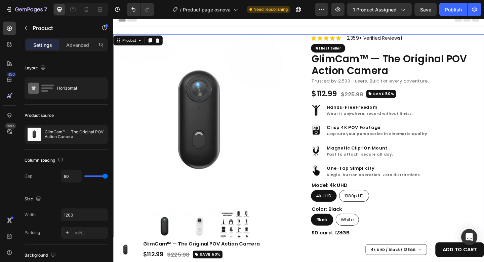
scroll to position [0, 0]
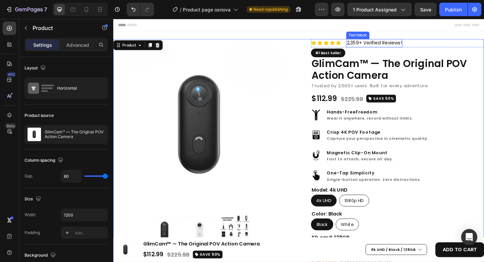
click at [402, 46] on p "2,359+ Verified Reviews!" at bounding box center [398, 45] width 60 height 8
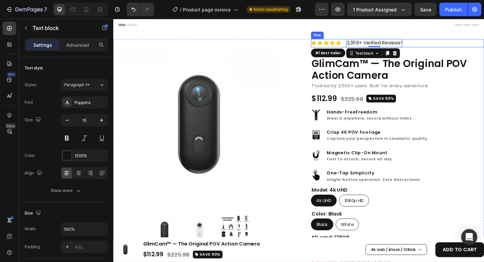
click at [445, 47] on div "Icon Icon Icon Icon Icon Icon List Hoz 2,359+ Verified Reviews! Text block 0 Row" at bounding box center [423, 45] width 188 height 9
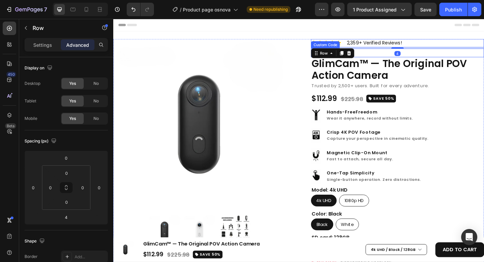
click at [444, 55] on div "#1 Best Seller" at bounding box center [423, 56] width 188 height 10
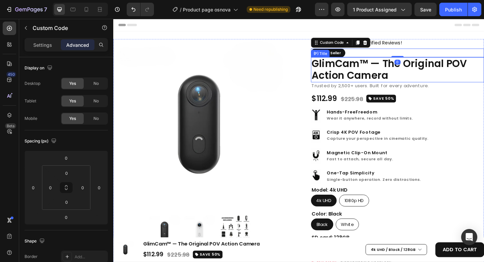
click at [419, 75] on h2 "GlimCam™ — The Original POV Action Camera" at bounding box center [423, 74] width 188 height 27
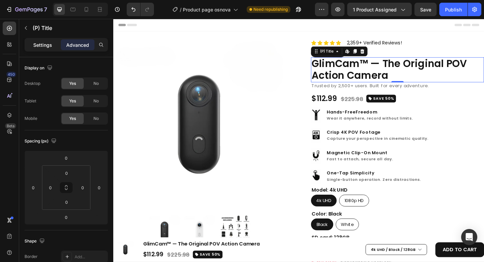
click at [46, 47] on p "Settings" at bounding box center [42, 44] width 19 height 7
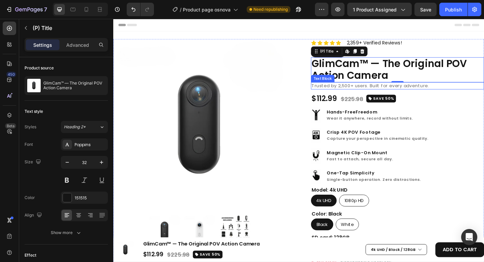
click at [458, 94] on p "Trusted by 2,500+ users. Built for every adventure." at bounding box center [422, 91] width 187 height 7
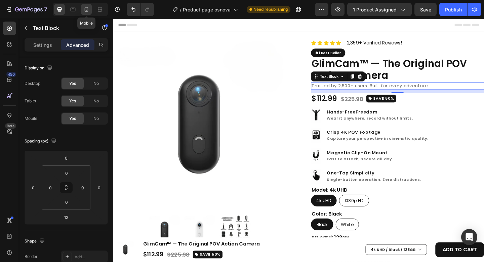
click at [87, 12] on icon at bounding box center [86, 9] width 7 height 7
type input "12"
type input "8"
type input "12"
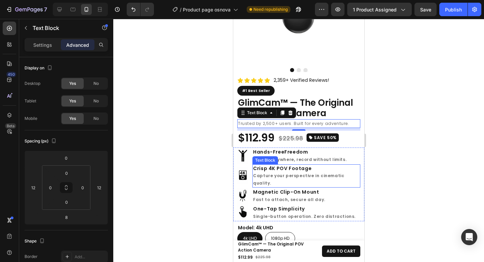
scroll to position [122, 0]
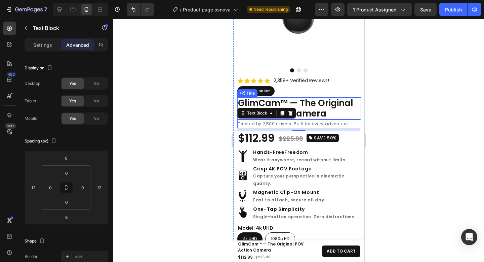
click at [334, 110] on h2 "GlimCam™ — The Original POV Action Camera" at bounding box center [299, 108] width 124 height 22
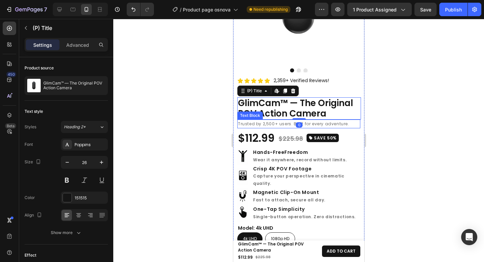
click at [339, 120] on p "Trusted by 2,500+ users. Built for every adventure." at bounding box center [299, 123] width 122 height 7
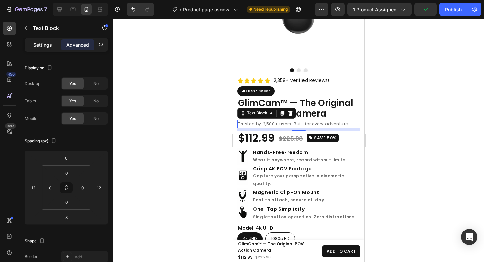
click at [43, 46] on p "Settings" at bounding box center [42, 44] width 19 height 7
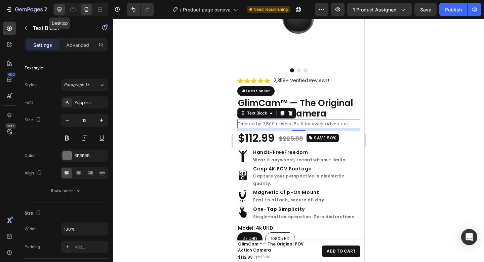
click at [60, 11] on icon at bounding box center [60, 9] width 4 height 4
type input "14"
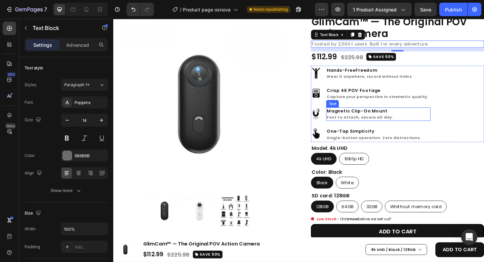
scroll to position [45, 0]
click at [455, 59] on div "$112.99 (P) Price (P) Price $225.98 (P) Price (P) Price SAVE 50% Button Row" at bounding box center [423, 59] width 188 height 11
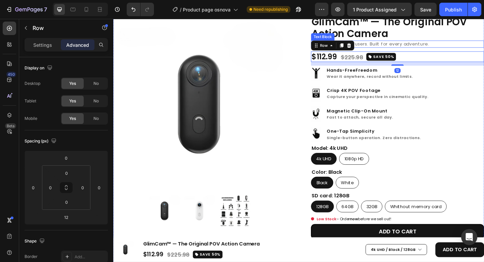
click at [465, 46] on p "Trusted by 2,500+ users. Built for every adventure." at bounding box center [422, 46] width 187 height 7
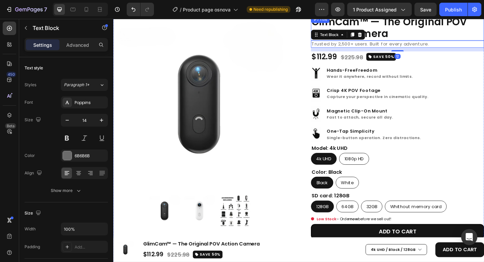
click at [466, 26] on h2 "GlimCam™ — The Original POV Action Camera" at bounding box center [423, 28] width 188 height 27
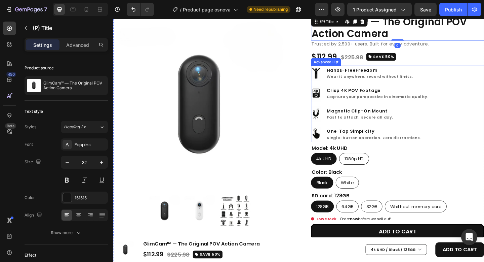
scroll to position [0, 0]
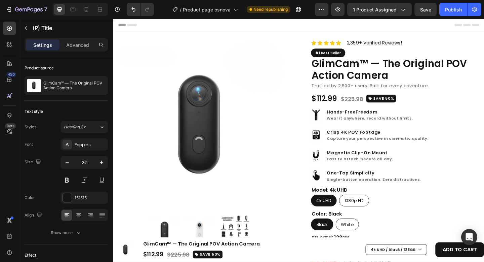
click at [415, 25] on div "Header" at bounding box center [315, 25] width 393 height 13
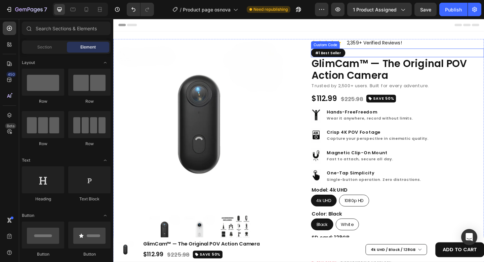
click at [433, 59] on div "#1 Best Seller" at bounding box center [423, 56] width 188 height 10
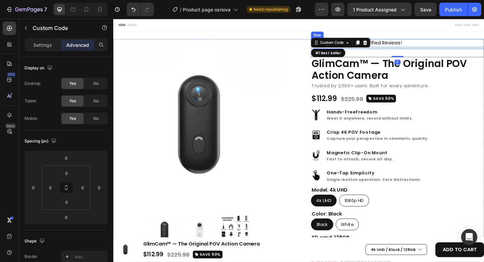
click at [442, 46] on div "Icon Icon Icon Icon Icon Icon List Hoz 2,359+ Verified Reviews! Text block Row" at bounding box center [423, 45] width 188 height 9
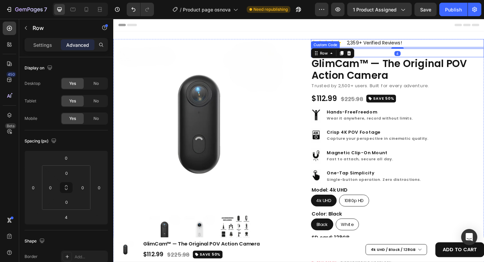
click at [437, 55] on div "#1 Best Seller" at bounding box center [423, 56] width 188 height 10
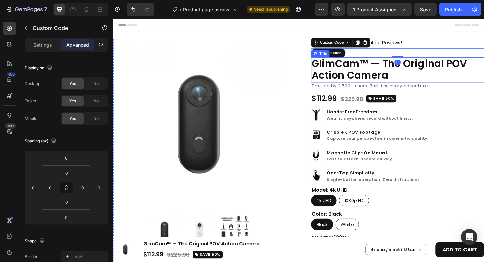
click at [439, 67] on h2 "GlimCam™ — The Original POV Action Camera" at bounding box center [423, 74] width 188 height 27
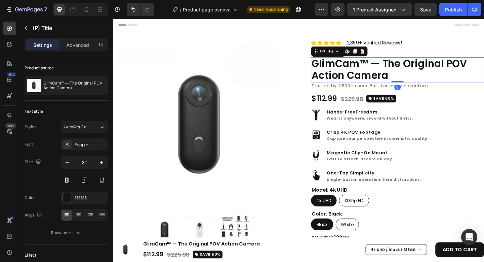
click at [403, 24] on div "Header" at bounding box center [315, 25] width 393 height 13
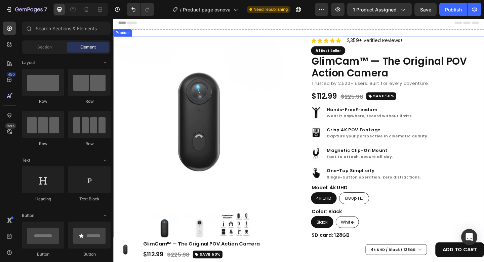
scroll to position [3, 0]
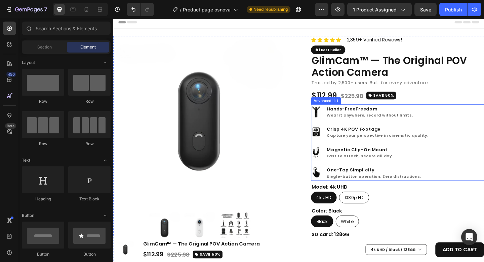
click at [480, 117] on div "Image Hands-Free Freedom Wear it anywhere, record without limits. Text Block Im…" at bounding box center [423, 153] width 188 height 83
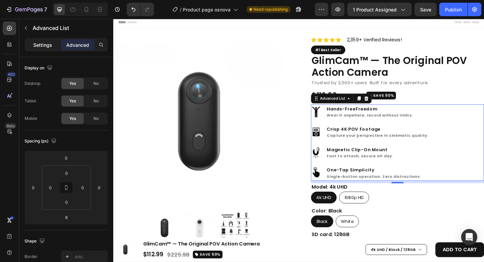
click at [54, 46] on div "Settings" at bounding box center [43, 44] width 34 height 11
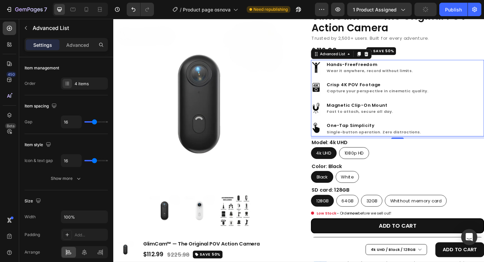
scroll to position [82, 0]
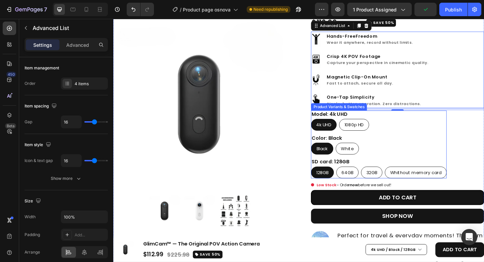
click at [470, 154] on div "Black Black Black White White White" at bounding box center [403, 160] width 148 height 13
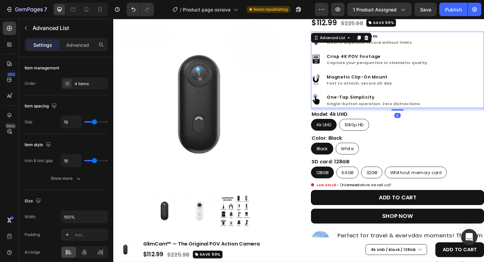
click at [482, 100] on div "Image Hands-Free Freedom Wear it anywhere, record without limits. Text Block Im…" at bounding box center [423, 74] width 188 height 83
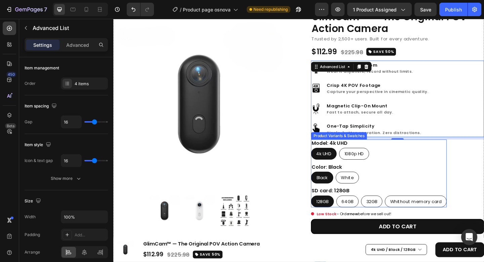
scroll to position [50, 0]
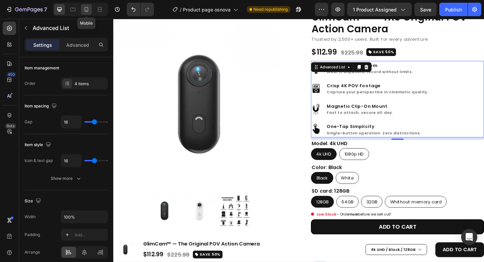
click at [90, 10] on div at bounding box center [86, 9] width 11 height 11
type input "0"
type input "12"
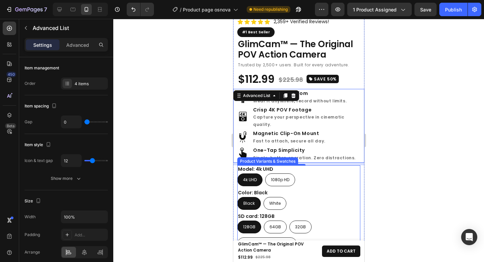
scroll to position [185, 0]
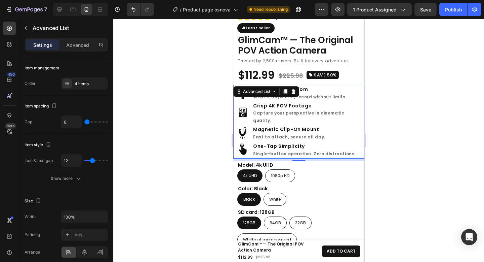
click at [357, 120] on div "Image Hands-Free Freedom Wear it anywhere, record without limits. Text Block Im…" at bounding box center [298, 122] width 131 height 74
click at [60, 8] on icon at bounding box center [59, 9] width 7 height 7
type input "16"
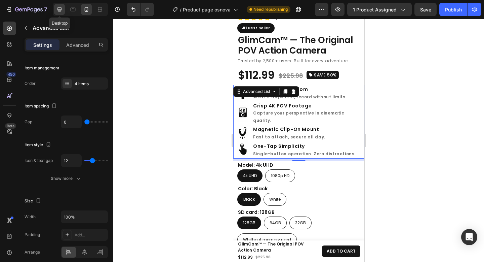
type input "16"
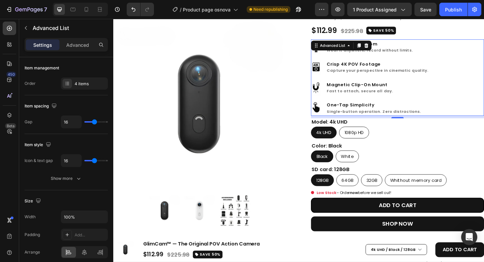
scroll to position [73, 0]
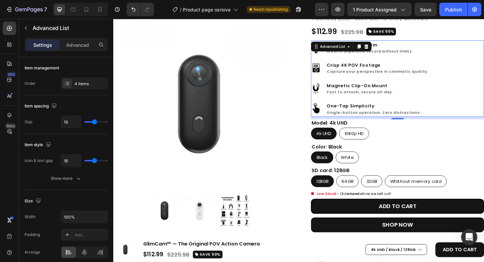
click at [484, 111] on div "Image Hands-Free Freedom Wear it anywhere, record without limits. Text Block Im…" at bounding box center [423, 83] width 188 height 83
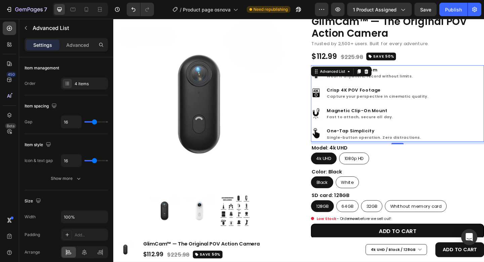
scroll to position [43, 0]
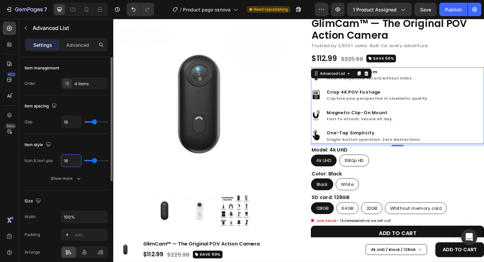
click at [71, 164] on input "16" at bounding box center [71, 160] width 20 height 12
type input "1"
type input "12"
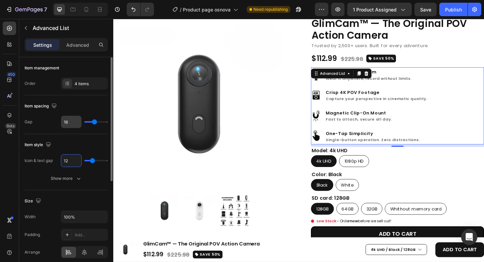
type input "12"
click at [71, 124] on input "16" at bounding box center [71, 122] width 20 height 12
type input "0"
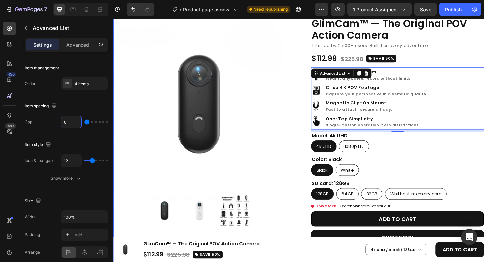
scroll to position [0, 0]
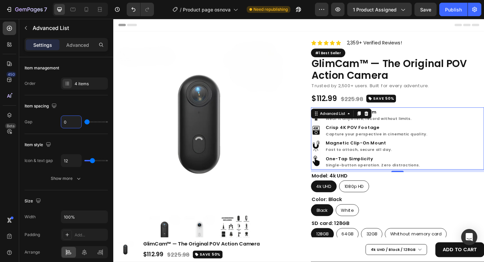
click at [338, 27] on div "Header" at bounding box center [315, 25] width 393 height 13
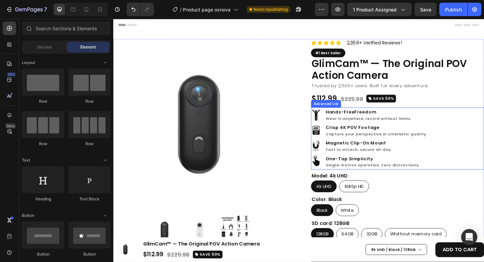
click at [484, 163] on div "Image Hands-Free Freedom Wear it anywhere, record without limits. Text Block Im…" at bounding box center [423, 149] width 188 height 68
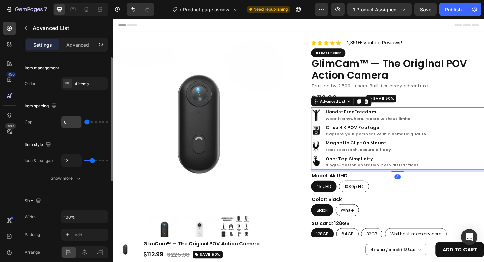
type input "16"
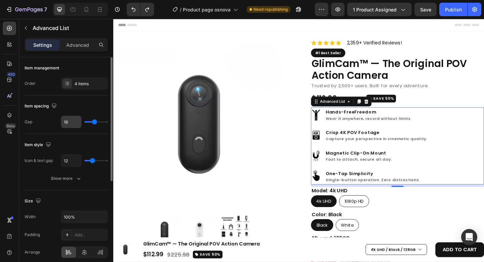
click at [75, 125] on input "16" at bounding box center [71, 122] width 20 height 12
type input "8"
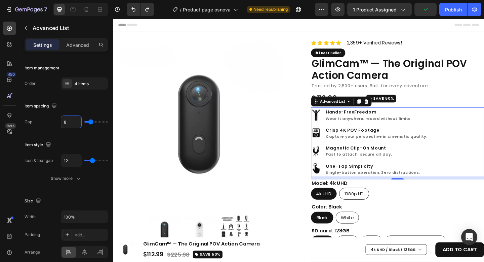
click at [396, 25] on div "Header" at bounding box center [315, 25] width 393 height 13
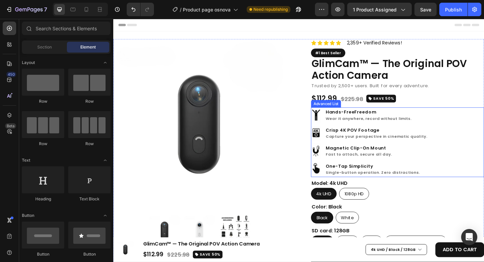
click at [484, 127] on div "Image Hands-Free Freedom Wear it anywhere, record without limits. Text Block Im…" at bounding box center [423, 153] width 188 height 76
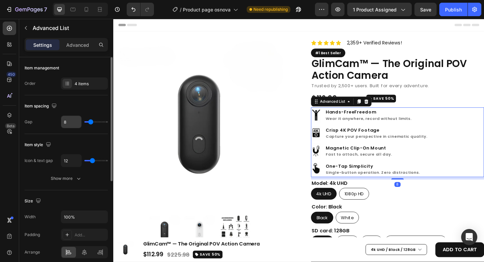
click at [71, 119] on input "8" at bounding box center [71, 122] width 20 height 12
click at [71, 120] on input "8" at bounding box center [71, 122] width 20 height 12
drag, startPoint x: 71, startPoint y: 120, endPoint x: 58, endPoint y: 120, distance: 13.5
click at [58, 120] on div "Gap 8" at bounding box center [66, 121] width 83 height 13
type input "0"
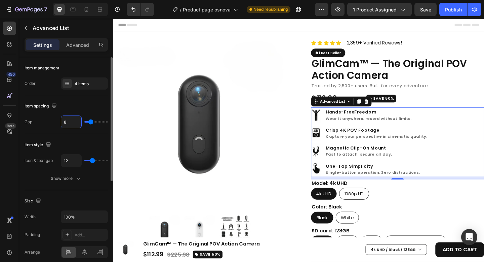
type input "0"
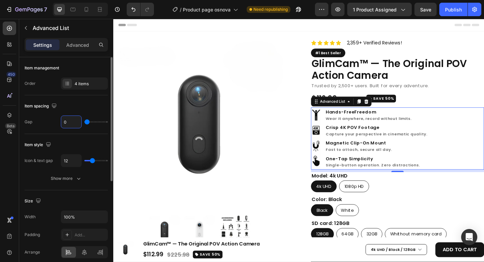
click at [72, 120] on input "0" at bounding box center [71, 122] width 20 height 12
drag, startPoint x: 72, startPoint y: 120, endPoint x: 62, endPoint y: 121, distance: 9.8
click at [62, 121] on input "0" at bounding box center [71, 122] width 20 height 12
type input "8"
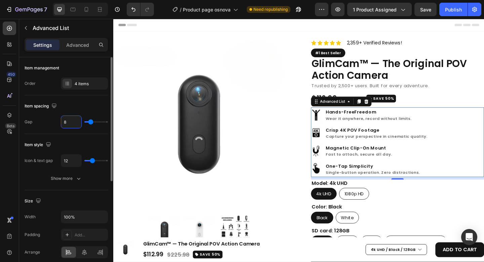
drag, startPoint x: 69, startPoint y: 119, endPoint x: 61, endPoint y: 120, distance: 8.1
click at [61, 120] on div "8" at bounding box center [71, 121] width 21 height 13
type input "0"
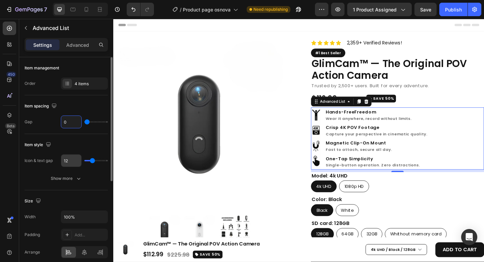
type input "0"
click at [62, 162] on input "12" at bounding box center [71, 160] width 20 height 12
drag, startPoint x: 70, startPoint y: 161, endPoint x: 59, endPoint y: 160, distance: 11.5
click at [59, 160] on div "Icon & text gap 12" at bounding box center [66, 160] width 83 height 13
type input "0"
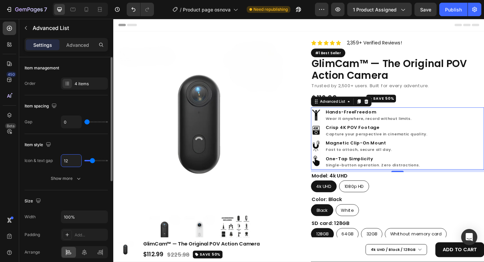
type input "0"
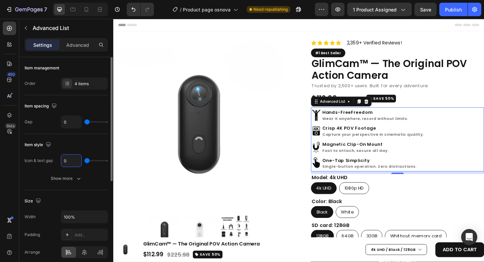
click at [64, 160] on input "0" at bounding box center [71, 160] width 20 height 12
type input "8"
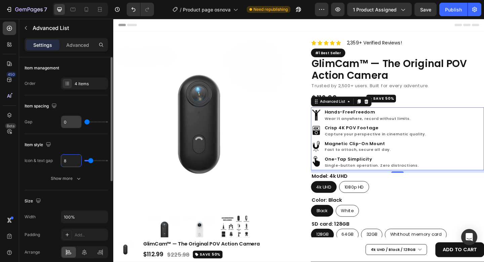
type input "8"
click at [72, 123] on input "0" at bounding box center [71, 122] width 20 height 12
type input "8"
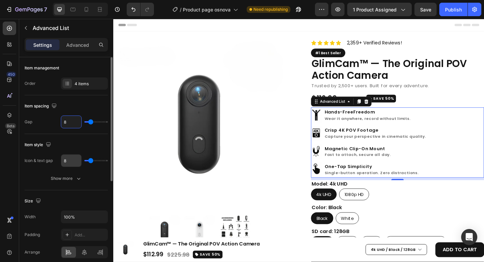
type input "8"
click at [73, 161] on input "8" at bounding box center [71, 160] width 20 height 12
type input "1"
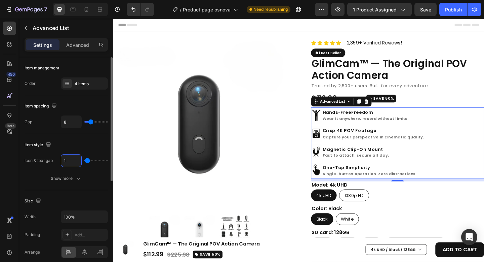
type input "12"
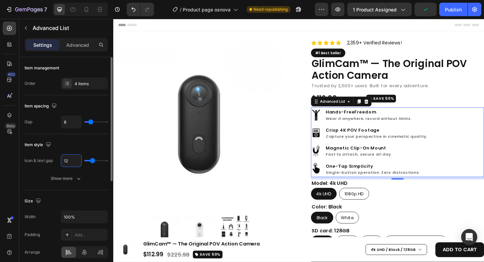
type input "12"
click at [94, 147] on div "Item style" at bounding box center [66, 144] width 83 height 11
click at [340, 25] on div "Header" at bounding box center [315, 25] width 393 height 13
click at [460, 119] on div "Image Hands-Free Freedom Wear it anywhere, record without limits. Text Block Im…" at bounding box center [423, 153] width 188 height 76
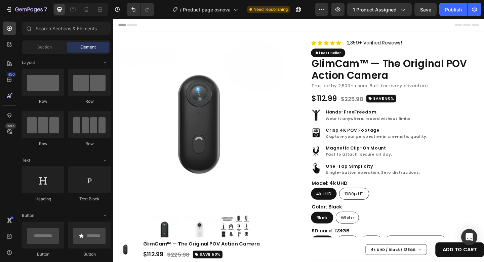
click at [388, 27] on div "Header" at bounding box center [315, 25] width 393 height 13
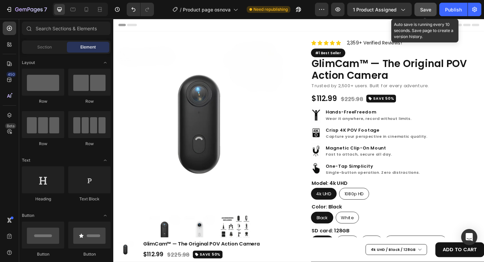
click at [427, 9] on span "Save" at bounding box center [425, 10] width 11 height 6
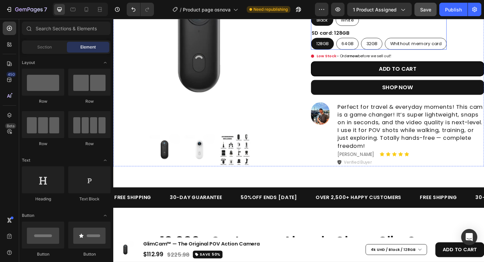
scroll to position [219, 0]
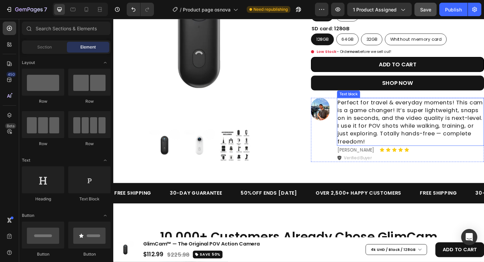
click at [393, 125] on p "Perfect for travel & everyday moments! This cam is a game changer! It’s super l…" at bounding box center [437, 131] width 159 height 51
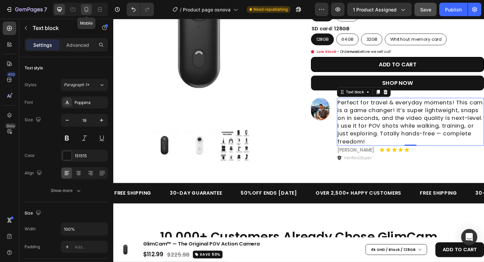
click at [85, 13] on div at bounding box center [86, 9] width 11 height 11
type input "12"
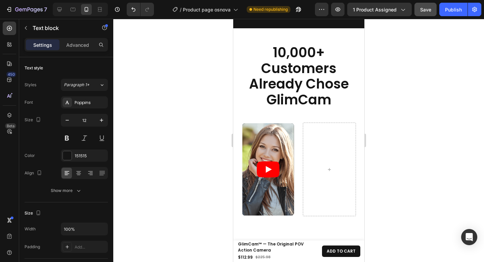
scroll to position [364, 0]
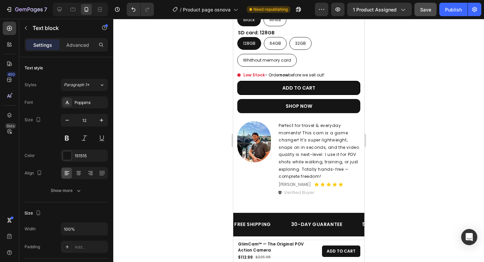
click at [323, 142] on p "Perfect for travel & everyday moments! This cam is a game changer! It’s super l…" at bounding box center [318, 151] width 81 height 58
click at [272, 127] on div "Image Perfect for travel & everyday moments! This cam is a game changer! It’s s…" at bounding box center [302, 158] width 131 height 75
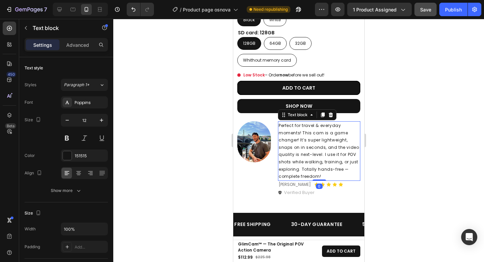
click at [348, 132] on p "Perfect for travel & everyday moments! This cam is a game changer! It’s super l…" at bounding box center [318, 151] width 81 height 58
click at [80, 47] on p "Advanced" at bounding box center [77, 44] width 23 height 7
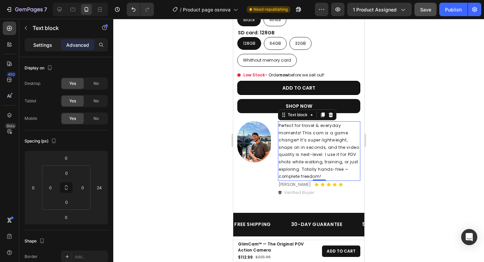
click at [50, 45] on p "Settings" at bounding box center [42, 44] width 19 height 7
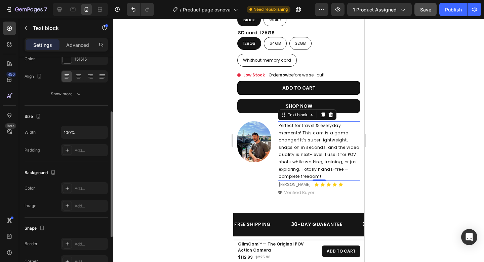
scroll to position [78, 0]
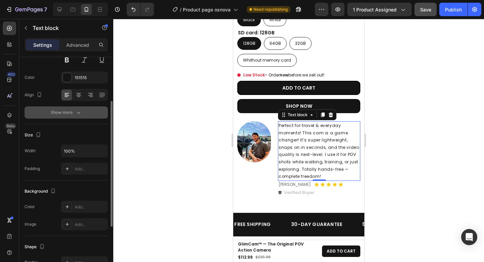
click at [92, 110] on button "Show more" at bounding box center [66, 112] width 83 height 12
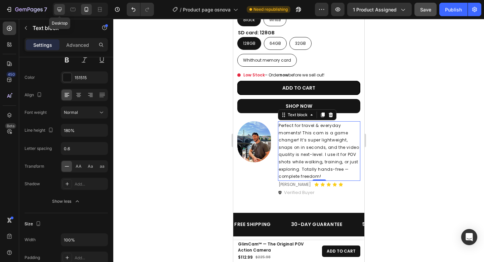
click at [59, 10] on icon at bounding box center [59, 9] width 7 height 7
type input "18"
type input "140%"
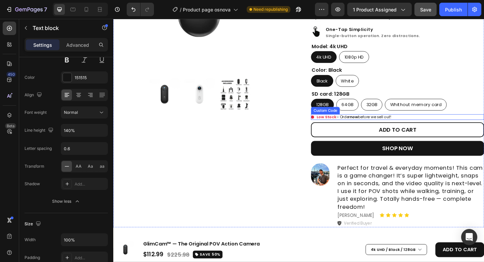
scroll to position [215, 0]
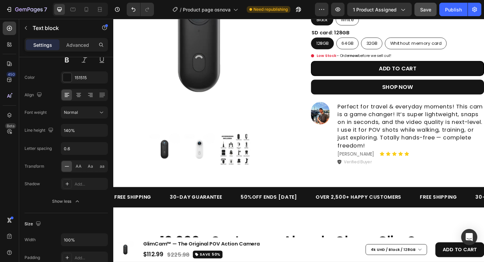
click at [421, 157] on p "Perfect for travel & everyday moments! This cam is a game changer! It’s super l…" at bounding box center [437, 135] width 159 height 51
click at [396, 172] on div "Verified Buyer" at bounding box center [437, 174] width 160 height 9
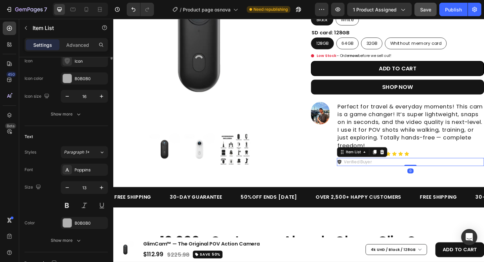
scroll to position [0, 0]
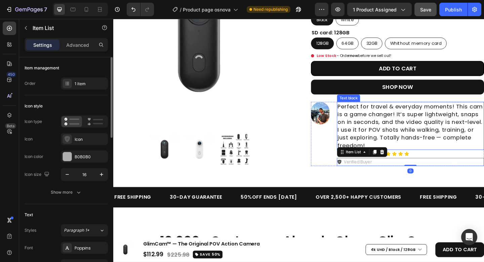
click at [434, 156] on p "Perfect for travel & everyday moments! This cam is a game changer! It’s super l…" at bounding box center [437, 135] width 159 height 51
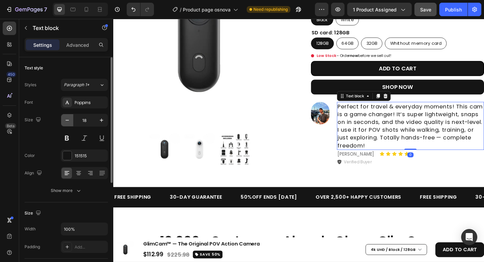
click at [70, 120] on icon "button" at bounding box center [67, 120] width 7 height 7
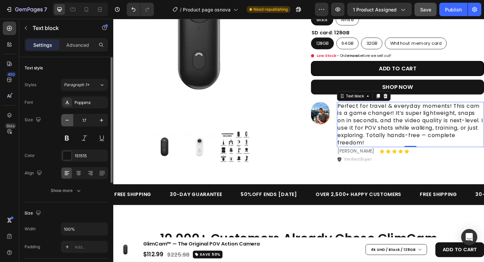
click at [69, 120] on icon "button" at bounding box center [67, 120] width 3 height 1
type input "16"
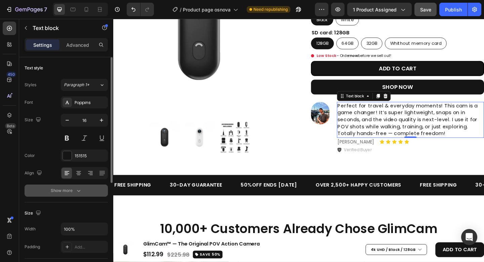
click at [71, 184] on div "Font Poppins Size 16 Color 151515 Align Show more" at bounding box center [66, 146] width 83 height 100
click at [77, 187] on icon "button" at bounding box center [78, 190] width 7 height 7
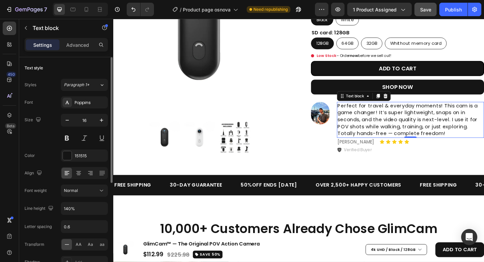
click at [97, 65] on div "Text style" at bounding box center [66, 68] width 83 height 11
click at [84, 42] on p "Advanced" at bounding box center [77, 44] width 23 height 7
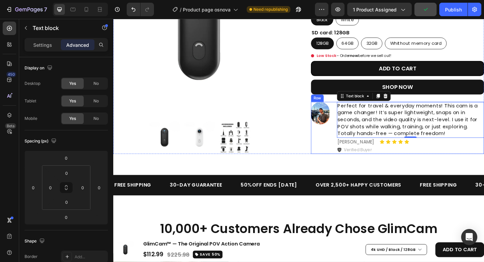
click at [342, 159] on div "Image" at bounding box center [339, 137] width 20 height 57
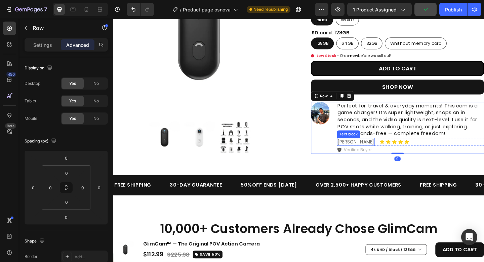
click at [363, 153] on p "Tyler S." at bounding box center [378, 153] width 40 height 8
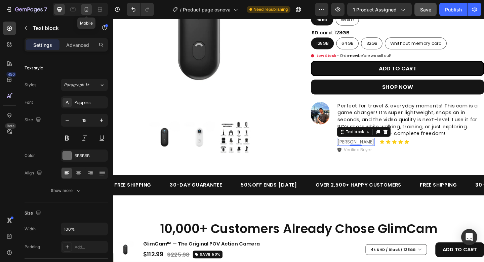
click at [90, 9] on div at bounding box center [86, 9] width 11 height 11
type input "12"
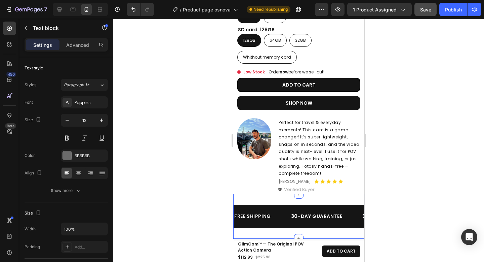
scroll to position [353, 0]
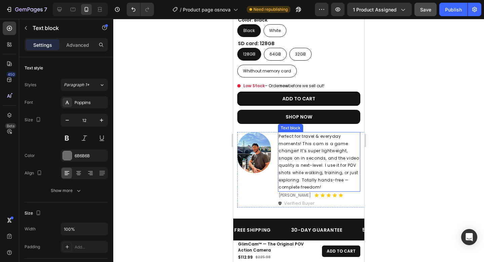
click at [324, 147] on p "Perfect for travel & everyday moments! This cam is a game changer! It’s super l…" at bounding box center [318, 162] width 81 height 58
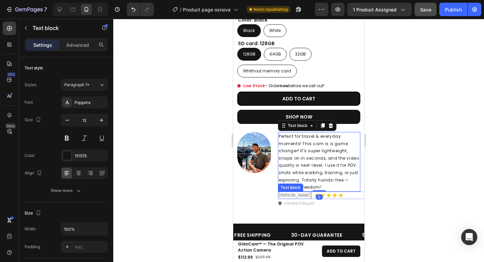
click at [287, 192] on p "Tyler S." at bounding box center [294, 195] width 32 height 6
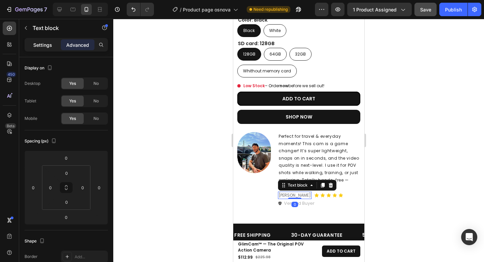
click at [46, 44] on p "Settings" at bounding box center [42, 44] width 19 height 7
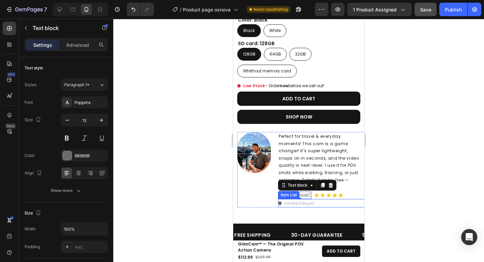
click at [303, 200] on p "Verified Buyer" at bounding box center [299, 203] width 31 height 7
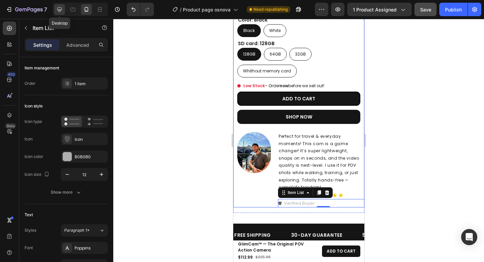
click at [61, 9] on icon at bounding box center [60, 9] width 4 height 4
type input "16"
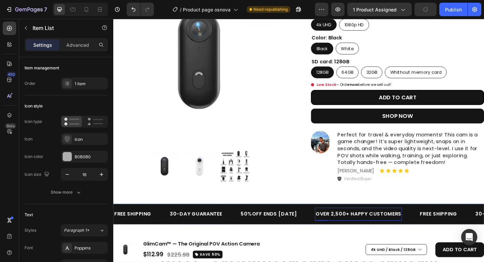
scroll to position [202, 0]
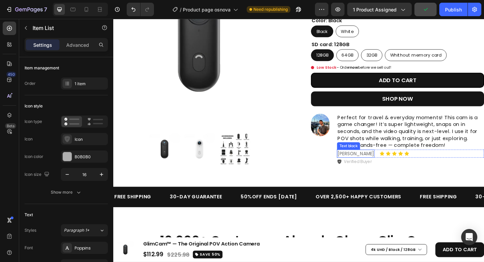
click at [362, 166] on p "Tyler S." at bounding box center [378, 166] width 40 height 8
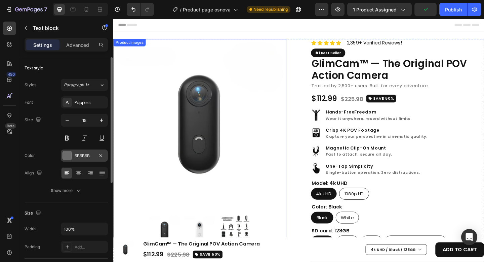
scroll to position [202, 0]
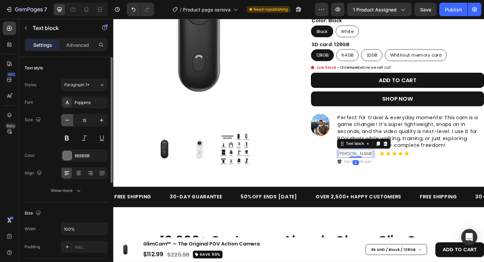
click at [68, 122] on icon "button" at bounding box center [67, 120] width 7 height 7
type input "14"
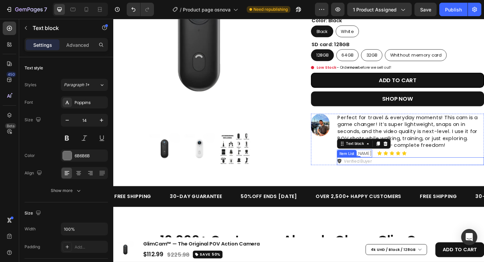
click at [368, 173] on p "Verified Buyer" at bounding box center [379, 174] width 31 height 7
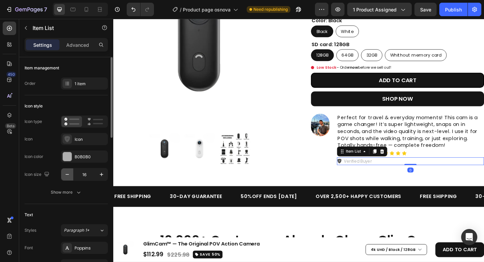
click at [67, 173] on icon "button" at bounding box center [67, 174] width 7 height 7
type input "14"
click at [99, 101] on div "Icon style" at bounding box center [66, 106] width 83 height 11
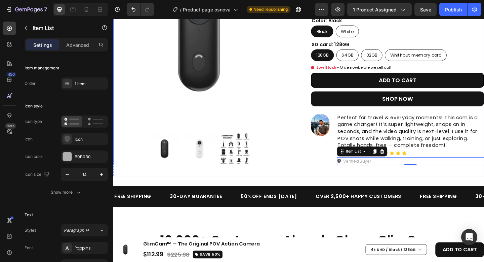
click at [322, 112] on div "Product Images Icon Icon Icon Icon Icon Icon List Hoz 2,359+ Verified Reviews! …" at bounding box center [315, 8] width 404 height 339
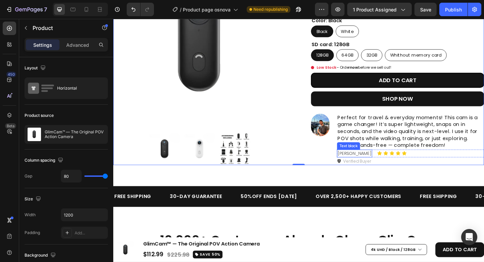
click at [368, 164] on p "[PERSON_NAME]" at bounding box center [376, 165] width 37 height 7
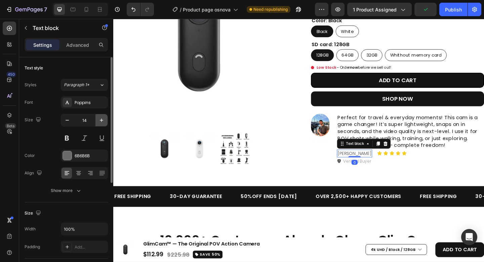
click at [103, 122] on icon "button" at bounding box center [101, 120] width 7 height 7
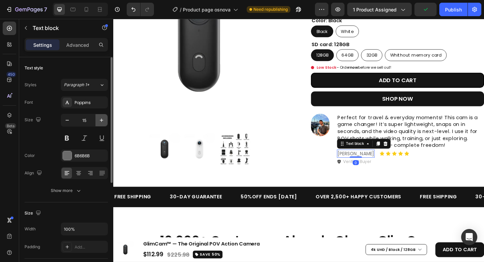
click at [103, 121] on icon "button" at bounding box center [101, 120] width 7 height 7
type input "16"
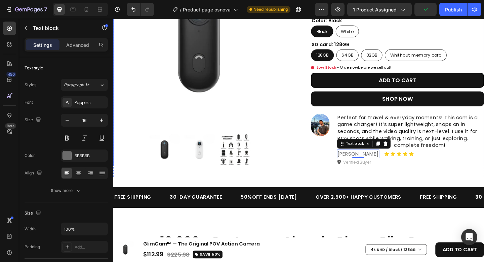
click at [306, 127] on div "Product Images Icon Icon Icon Icon Icon Icon List Hoz 2,359+ Verified Reviews! …" at bounding box center [315, 9] width 404 height 340
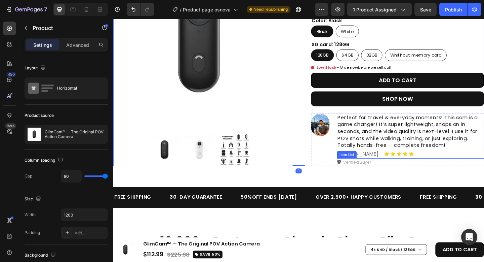
click at [388, 175] on p "Verified Buyer" at bounding box center [379, 175] width 31 height 7
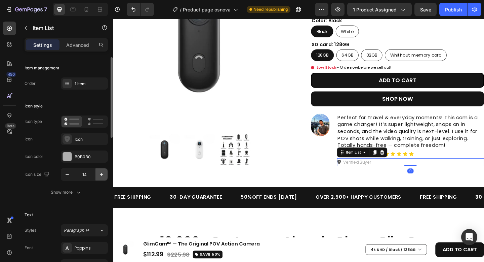
click at [99, 172] on icon "button" at bounding box center [101, 174] width 7 height 7
type input "16"
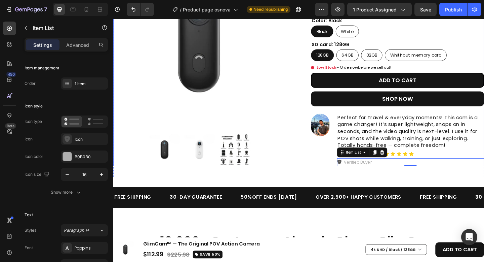
click at [309, 92] on div "Product Images Icon Icon Icon Icon Icon Icon List Hoz 2,359+ Verified Reviews! …" at bounding box center [315, 9] width 404 height 340
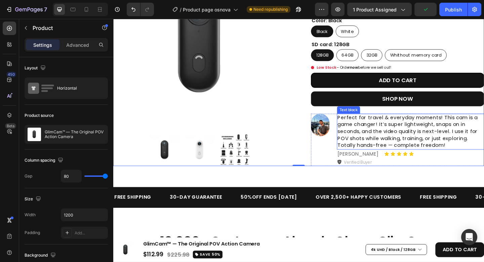
scroll to position [198, 0]
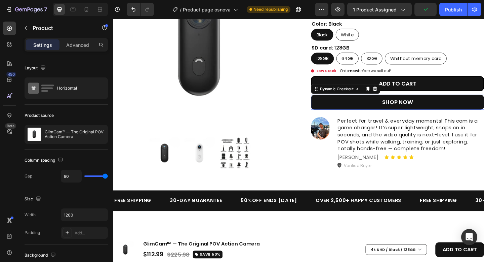
click at [444, 112] on button "SHOP NOW" at bounding box center [423, 110] width 188 height 16
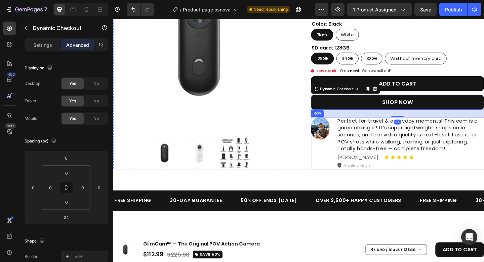
click at [352, 144] on div "Image Perfect for travel & everyday moments! This cam is a game changer! It’s s…" at bounding box center [423, 154] width 188 height 57
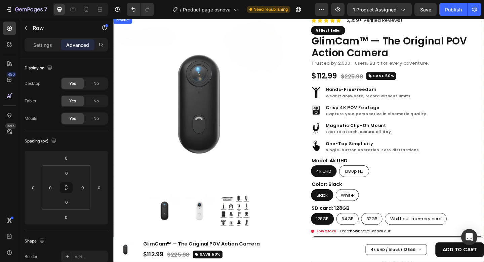
scroll to position [0, 0]
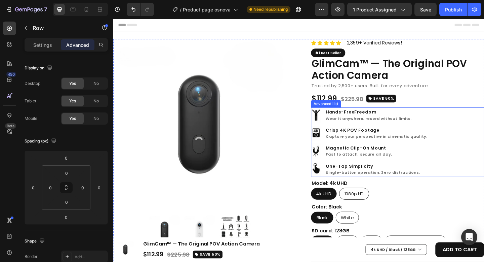
click at [481, 124] on div "Image Hands-Free Freedom Wear it anywhere, record without limits. Text Block Im…" at bounding box center [423, 153] width 188 height 76
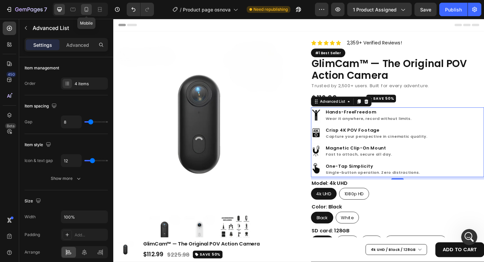
click at [86, 13] on div at bounding box center [86, 9] width 11 height 11
type input "0"
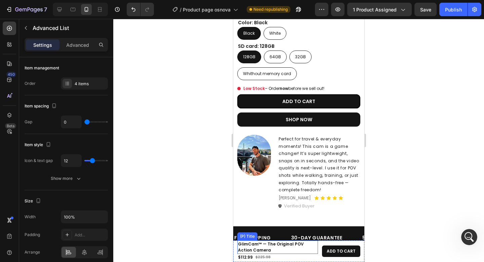
scroll to position [351, 0]
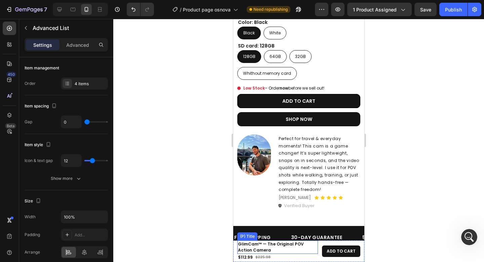
click at [244, 238] on div "(P) Title" at bounding box center [247, 236] width 20 height 8
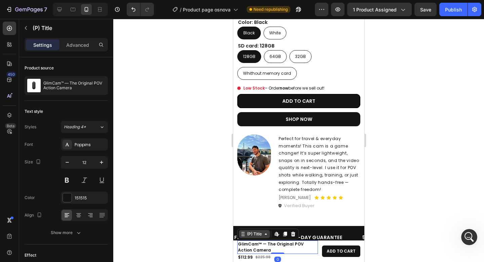
click at [248, 233] on div "(P) Title" at bounding box center [254, 234] width 17 height 6
click at [440, 103] on div at bounding box center [298, 140] width 371 height 243
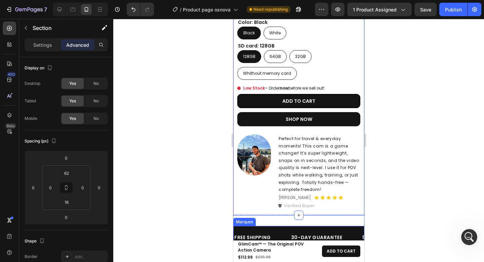
scroll to position [416, 0]
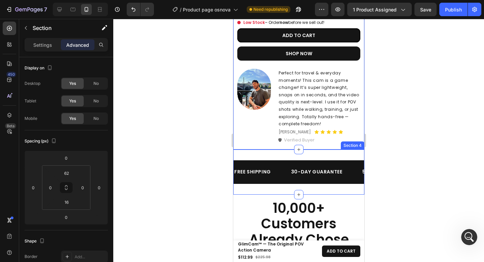
click at [266, 152] on div "FREE SHIPPING Text 30-DAY GUARANTEE Text 50%OFF ENDS TODAY Text OVER 2,500+ HAP…" at bounding box center [298, 171] width 131 height 45
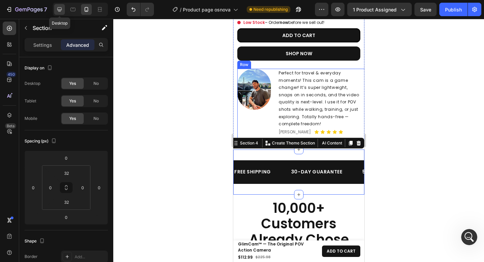
click at [61, 8] on icon at bounding box center [59, 9] width 7 height 7
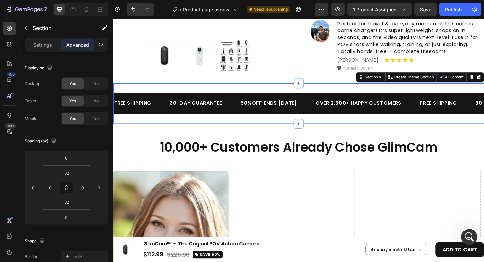
scroll to position [302, 0]
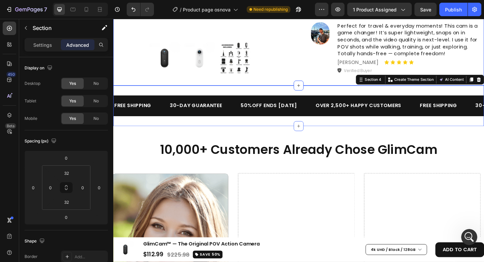
click at [340, 94] on div "FREE SHIPPING Text 30-DAY GUARANTEE Text 50%OFF ENDS TODAY Text OVER 2,500+ HAP…" at bounding box center [315, 113] width 404 height 44
click at [88, 11] on icon at bounding box center [86, 9] width 7 height 7
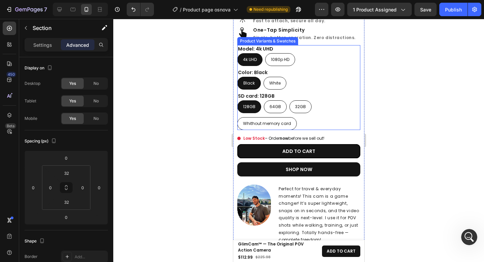
scroll to position [420, 0]
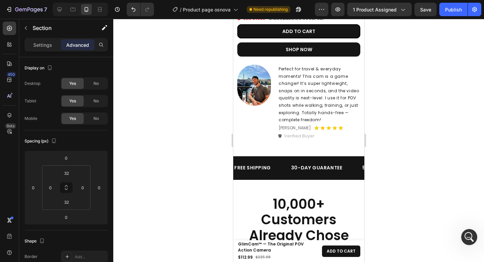
click at [281, 150] on div "FREE SHIPPING Text 30-DAY GUARANTEE Text 50%OFF ENDS TODAY Text OVER 2,500+ HAP…" at bounding box center [298, 167] width 131 height 45
click at [282, 156] on div "FREE SHIPPING Text 30-DAY GUARANTEE Text 50%OFF ENDS TODAY Text OVER 2,500+ HAP…" at bounding box center [298, 167] width 131 height 23
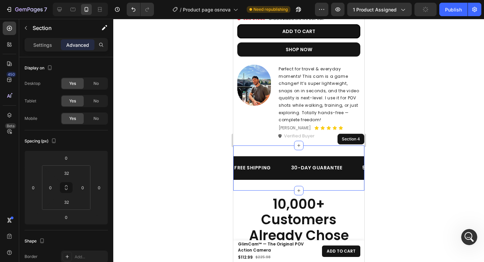
click at [302, 148] on div "FREE SHIPPING Text 30-DAY GUARANTEE Text 50%OFF ENDS TODAY Text OVER 2,500+ HAP…" at bounding box center [298, 167] width 131 height 45
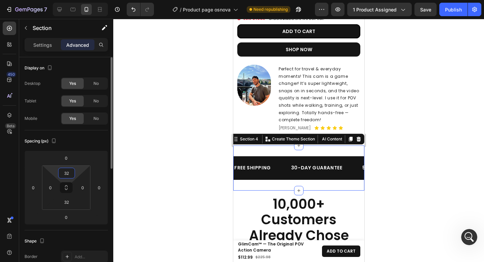
click at [69, 172] on input "32" at bounding box center [66, 173] width 13 height 10
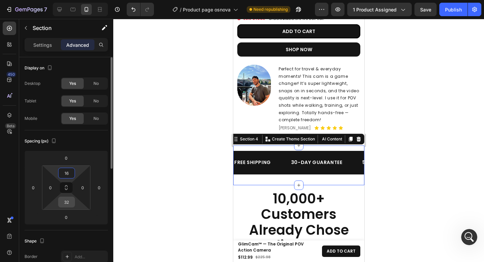
type input "16"
click at [70, 200] on input "32" at bounding box center [66, 202] width 13 height 10
type input "16"
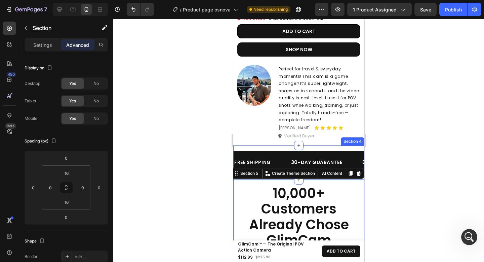
click at [280, 145] on div "FREE SHIPPING Text 30-DAY GUARANTEE Text 50%OFF ENDS TODAY Text OVER 2,500+ HAP…" at bounding box center [298, 162] width 131 height 34
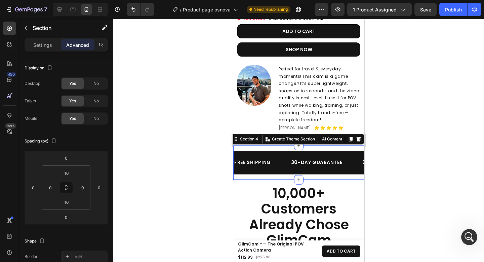
click at [433, 143] on div at bounding box center [298, 140] width 371 height 243
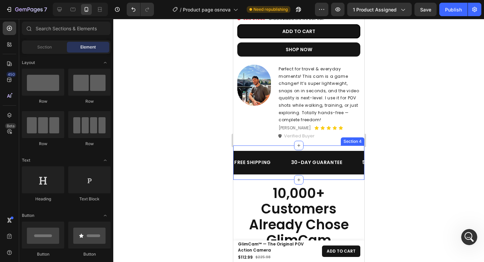
click at [263, 145] on div "FREE SHIPPING Text 30-DAY GUARANTEE Text 50%OFF ENDS TODAY Text OVER 2,500+ HAP…" at bounding box center [298, 162] width 131 height 34
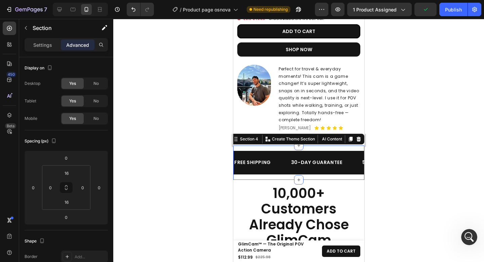
click at [423, 149] on div at bounding box center [298, 140] width 371 height 243
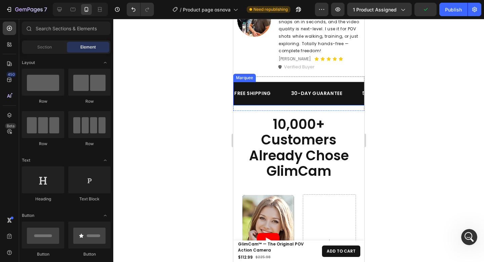
scroll to position [496, 0]
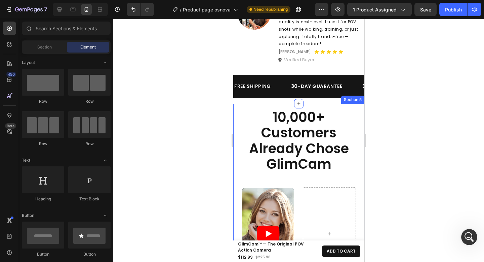
click at [337, 104] on div "10,000+ Customers Already Chose GlimCam Heading Row Video Carousel Section 5" at bounding box center [298, 202] width 131 height 196
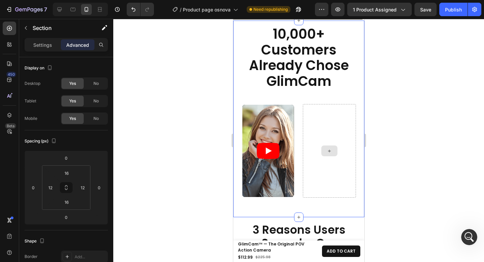
scroll to position [549, 0]
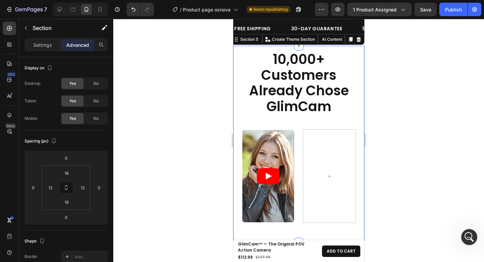
click at [448, 84] on div at bounding box center [298, 140] width 371 height 243
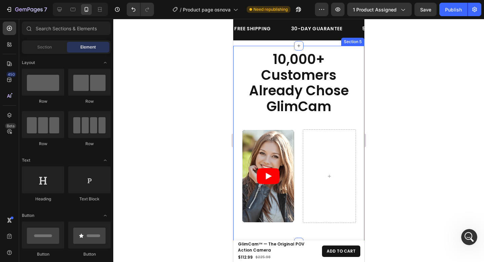
click at [326, 48] on div "10,000+ Customers Already Chose GlimCam Heading Row Video Carousel Section 5" at bounding box center [298, 144] width 131 height 196
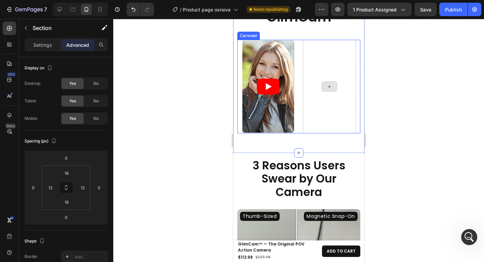
scroll to position [664, 0]
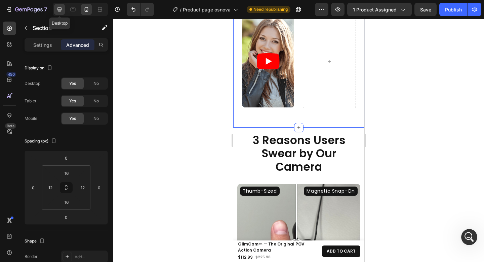
click at [57, 9] on icon at bounding box center [59, 9] width 7 height 7
type input "48"
type input "0"
type input "48"
type input "0"
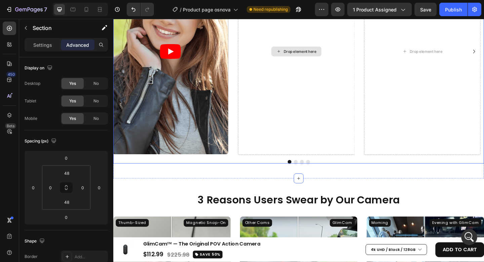
scroll to position [691, 0]
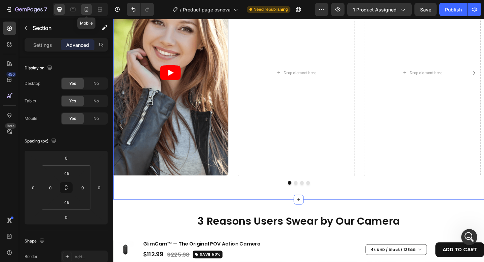
click at [87, 10] on icon at bounding box center [86, 9] width 7 height 7
type input "16"
type input "12"
type input "16"
type input "12"
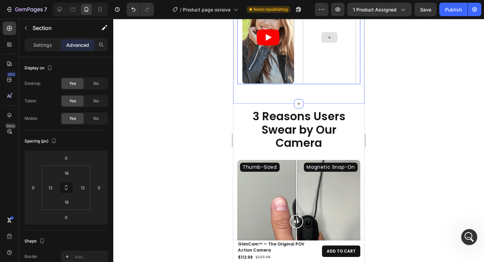
scroll to position [725, 0]
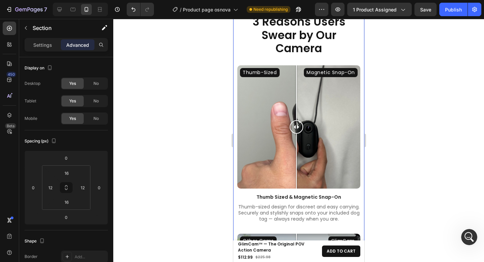
scroll to position [722, 0]
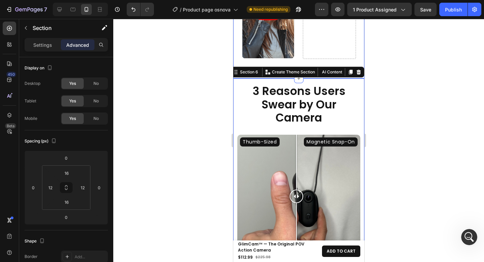
click at [298, 62] on div "Video Carousel" at bounding box center [298, 19] width 123 height 107
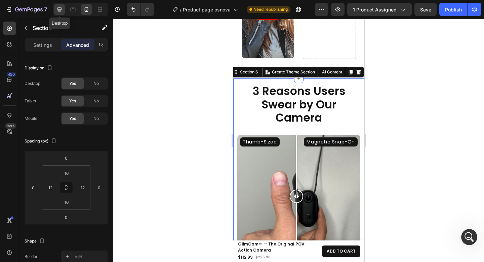
click at [62, 11] on icon at bounding box center [59, 9] width 7 height 7
type input "48"
type input "0"
type input "48"
type input "0"
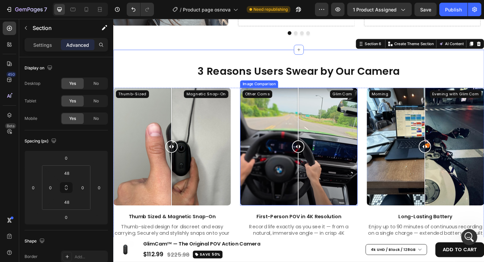
scroll to position [854, 0]
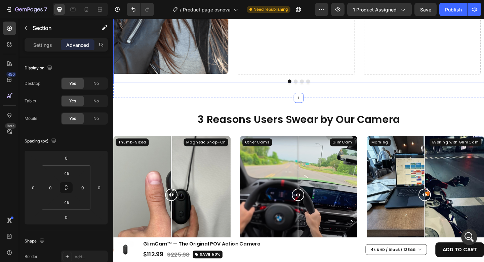
scroll to position [806, 0]
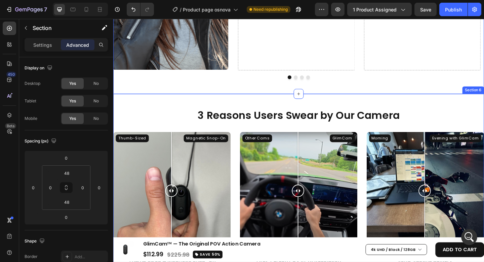
click at [249, 108] on div "3 Reasons Users Swear by Our Camera Heading Row Thumb-Sized Magnetic Snap-On Im…" at bounding box center [315, 220] width 404 height 238
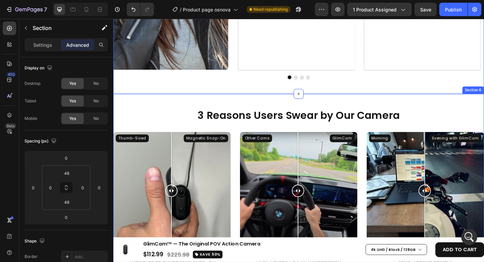
click at [282, 108] on div "3 Reasons Users Swear by Our Camera Heading Row Thumb-Sized Magnetic Snap-On Im…" at bounding box center [315, 220] width 404 height 238
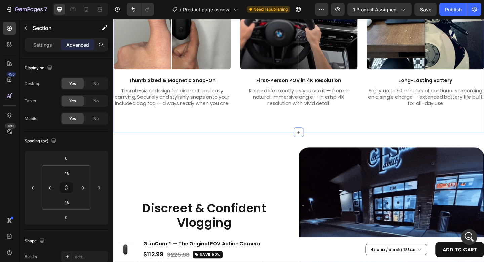
scroll to position [1018, 0]
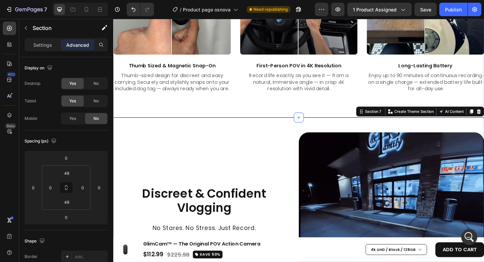
click at [265, 121] on div "3 Reasons Users Swear by Our Camera Heading Row Thumb-Sized Magnetic Snap-On Im…" at bounding box center [315, 7] width 404 height 238
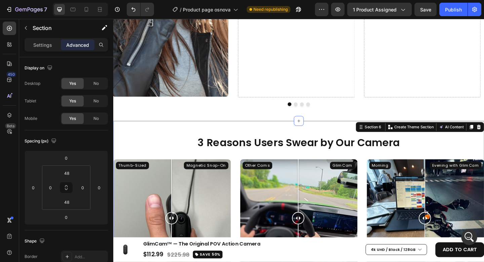
scroll to position [742, 0]
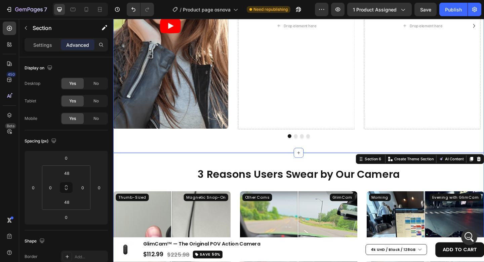
click at [250, 158] on div "10,000+ Customers Already Chose GlimCam Heading Row Drop element here Drop elem…" at bounding box center [315, 13] width 404 height 301
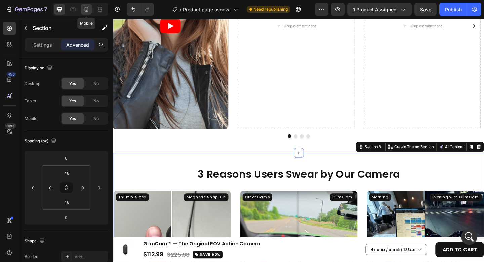
click at [91, 8] on div at bounding box center [86, 9] width 11 height 11
type input "16"
type input "12"
type input "16"
type input "12"
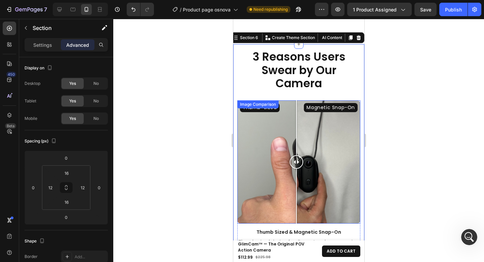
scroll to position [737, 0]
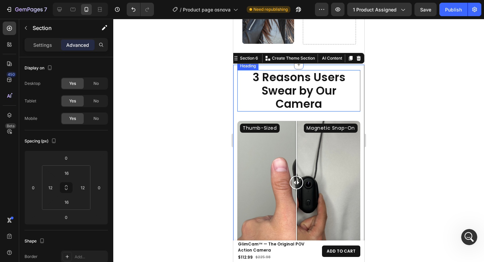
click at [406, 80] on div at bounding box center [298, 140] width 371 height 243
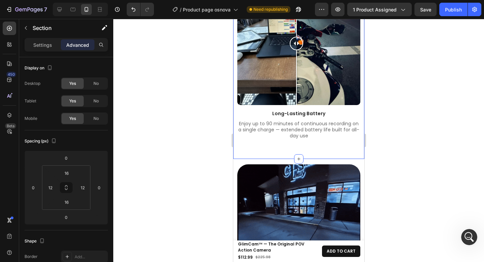
scroll to position [1210, 0]
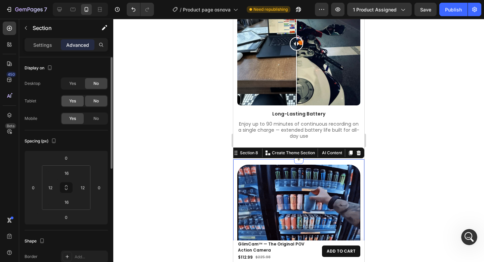
click at [75, 99] on span "Yes" at bounding box center [72, 101] width 7 height 6
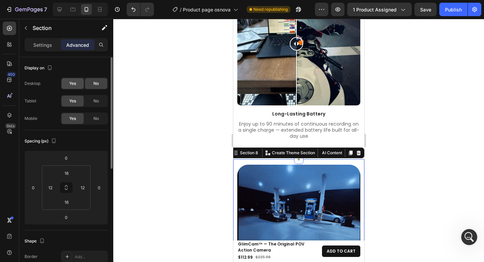
click at [75, 85] on span "Yes" at bounding box center [72, 83] width 7 height 6
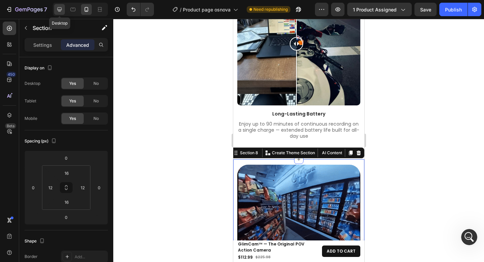
click at [60, 11] on icon at bounding box center [60, 9] width 4 height 4
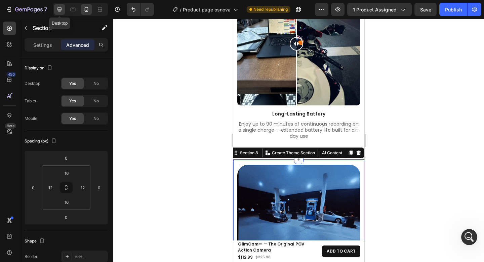
type input "72"
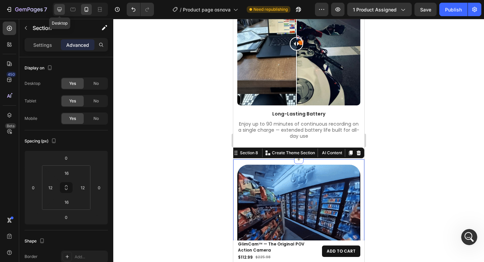
type input "15"
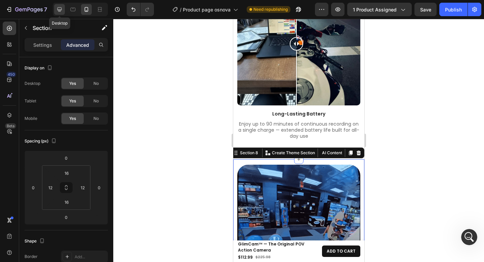
type input "72"
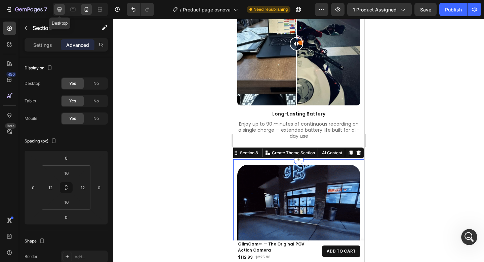
type input "15"
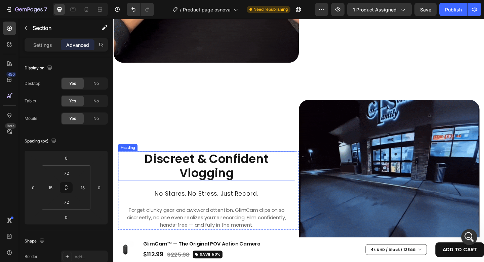
scroll to position [1863, 0]
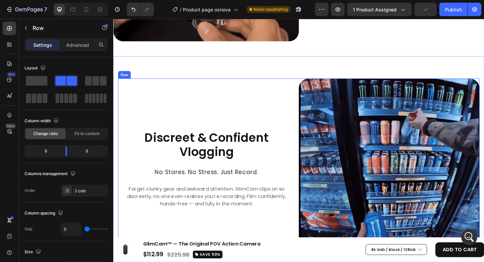
click at [304, 84] on div "Discreet & Confident Vlogging Heading No Stares. No Stress. Just Record. Headin…" at bounding box center [216, 182] width 197 height 197
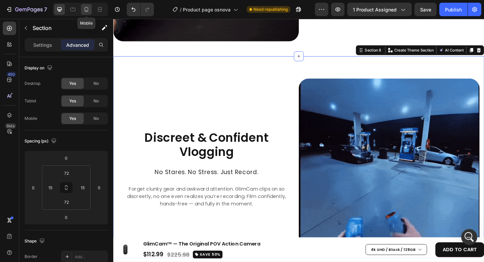
click at [90, 12] on div at bounding box center [86, 9] width 11 height 11
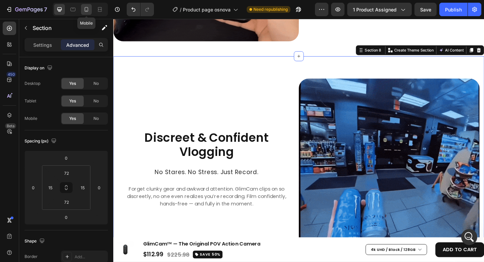
type input "16"
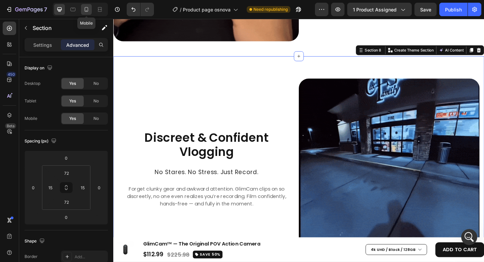
type input "12"
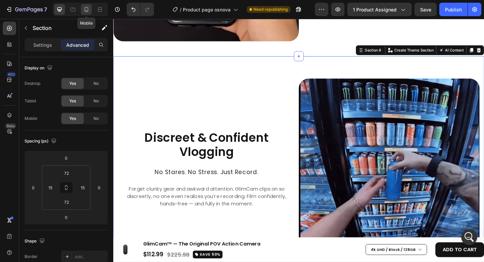
type input "16"
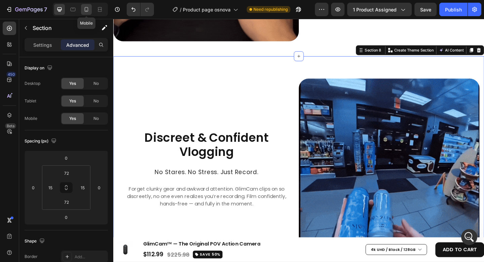
type input "12"
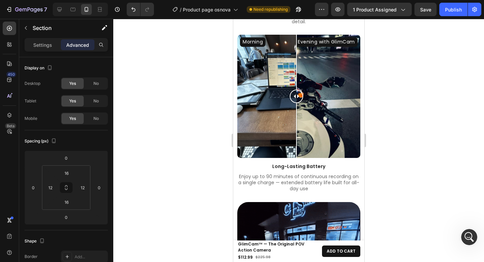
scroll to position [1153, 0]
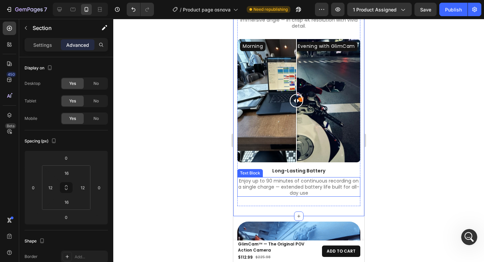
click at [325, 178] on p "Enjoy up to 90 minutes of continuous recording on a single charge — extended ba…" at bounding box center [299, 187] width 122 height 18
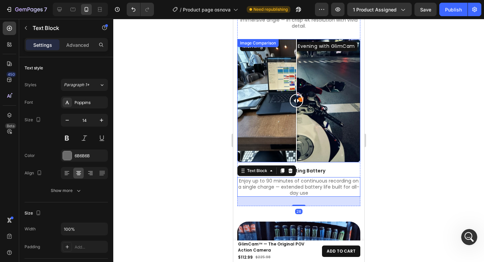
scroll to position [994, 0]
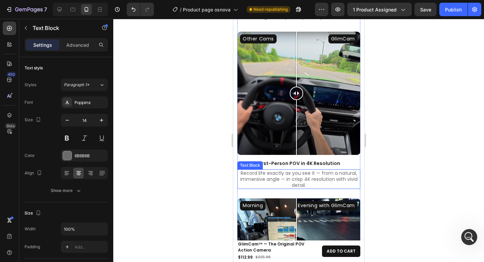
click at [306, 170] on p "Record life exactly as you see it — from a natural, immersive angle — in crisp …" at bounding box center [299, 179] width 122 height 18
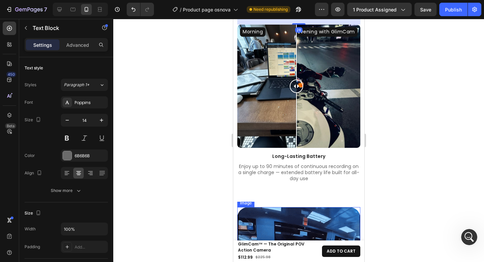
scroll to position [1198, 0]
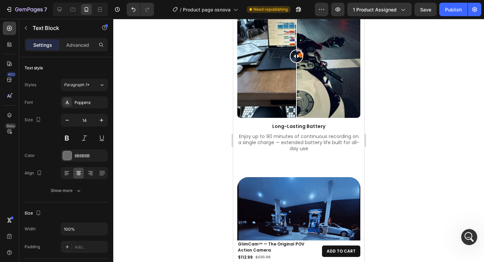
click at [411, 130] on div at bounding box center [298, 140] width 371 height 243
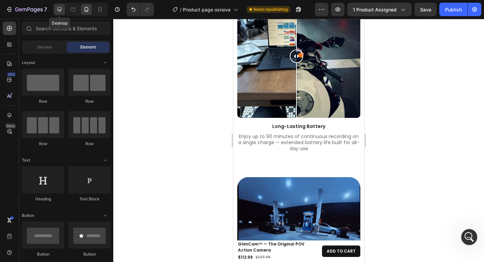
click at [59, 10] on icon at bounding box center [59, 9] width 7 height 7
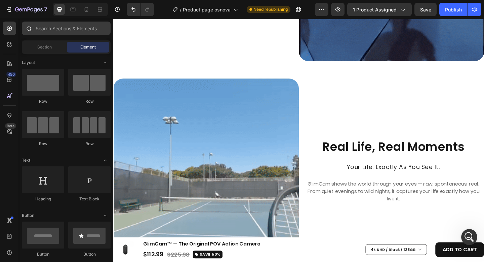
scroll to position [1330, 0]
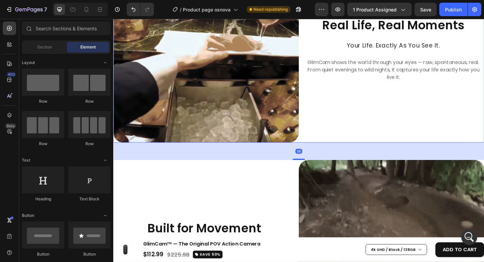
click at [328, 144] on div "Real Life, Real Moments Heading Your Life. Exactly As You See It. Heading GlimC…" at bounding box center [416, 53] width 202 height 202
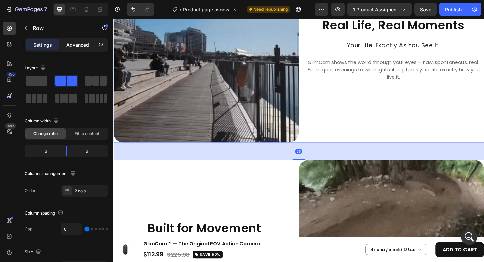
click at [77, 46] on p "Advanced" at bounding box center [77, 44] width 23 height 7
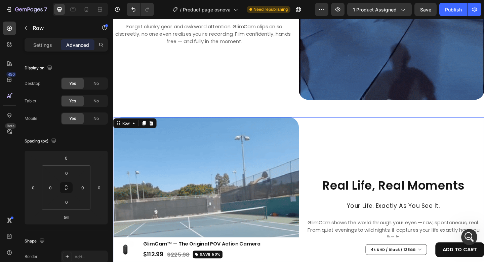
scroll to position [1151, 0]
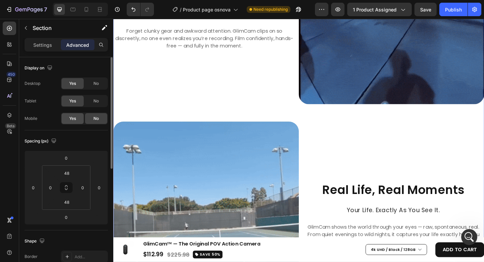
click at [68, 116] on div "Yes" at bounding box center [73, 118] width 22 height 11
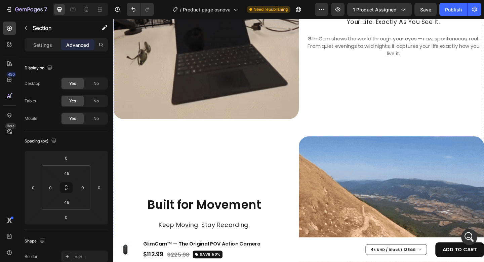
scroll to position [1385, 0]
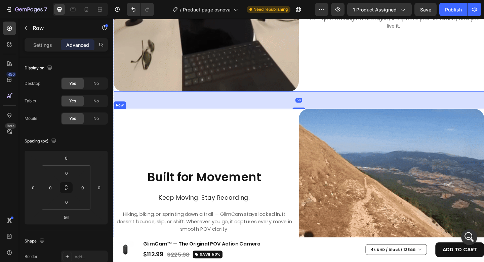
click at [288, 118] on div "Built for Movement Heading Keep Moving. Stay Recording. Heading Hiking, biking,…" at bounding box center [214, 218] width 202 height 202
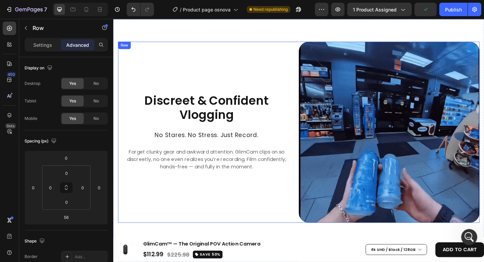
scroll to position [1823, 0]
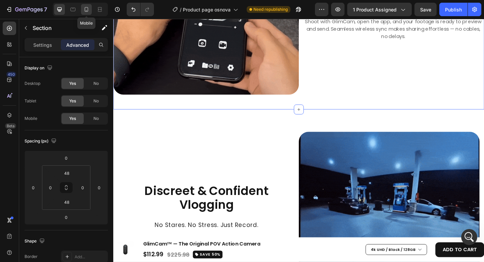
click at [89, 12] on icon at bounding box center [86, 9] width 7 height 7
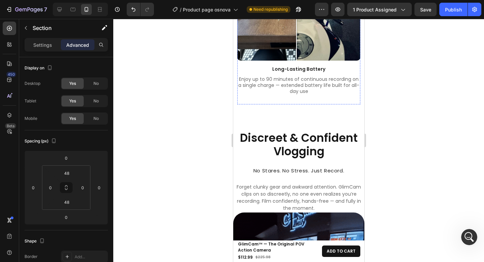
scroll to position [1287, 0]
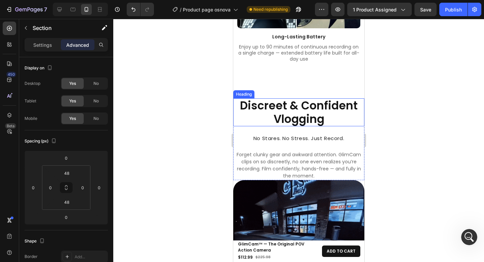
click at [303, 98] on h2 "Discreet & Confident Vlogging" at bounding box center [298, 112] width 131 height 28
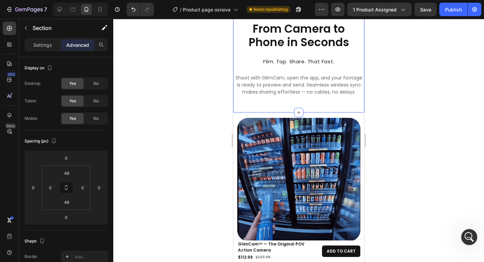
scroll to position [2204, 0]
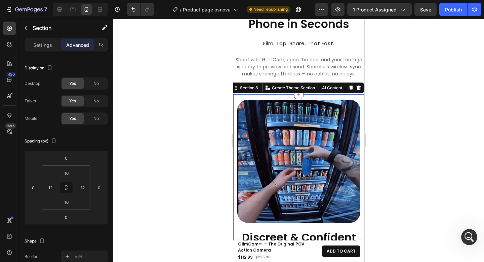
click at [415, 83] on div at bounding box center [298, 140] width 371 height 243
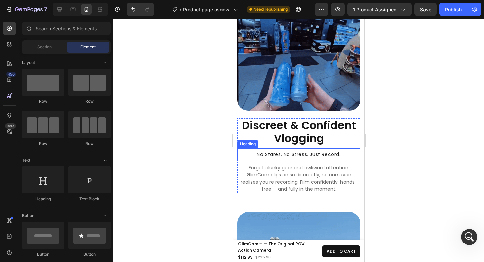
scroll to position [2312, 0]
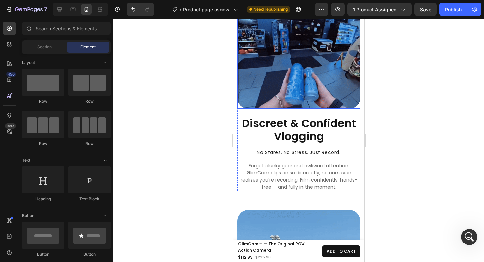
click at [336, 90] on img at bounding box center [298, 47] width 123 height 123
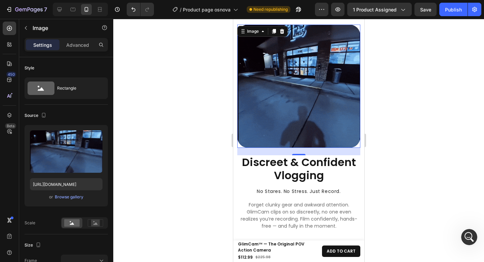
scroll to position [2246, 0]
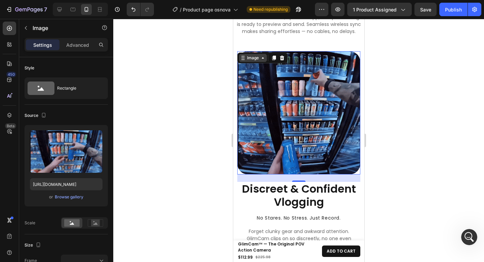
click at [257, 56] on div "Image" at bounding box center [253, 58] width 14 height 6
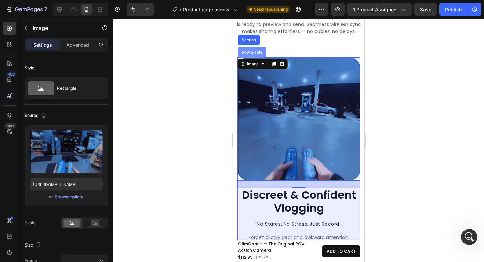
click at [255, 50] on div "Row 2 cols" at bounding box center [251, 52] width 29 height 11
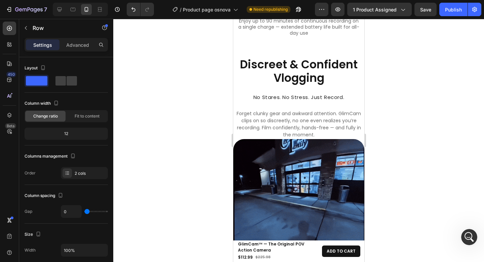
scroll to position [1338, 0]
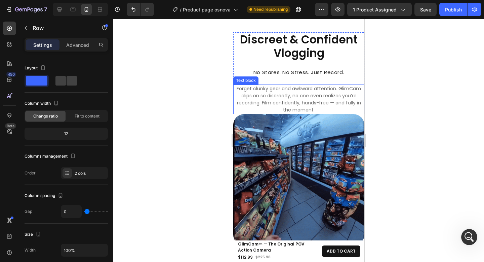
click at [292, 90] on p "Forget clunky gear and awkward attention. GlimCam clips on so discreetly, no on…" at bounding box center [299, 99] width 130 height 28
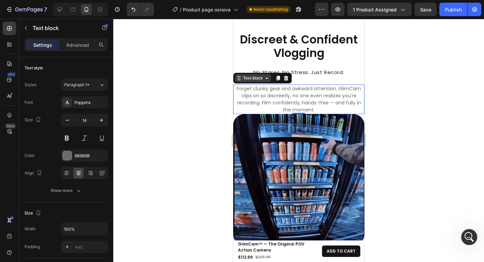
click at [245, 79] on div "Text block" at bounding box center [252, 78] width 23 height 6
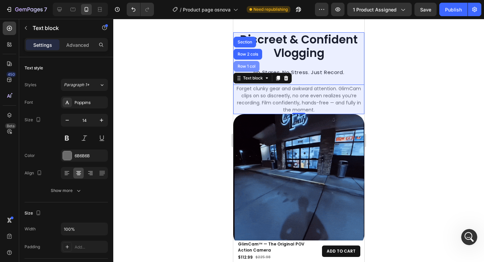
click at [251, 67] on div "Row 1 col" at bounding box center [246, 66] width 21 height 4
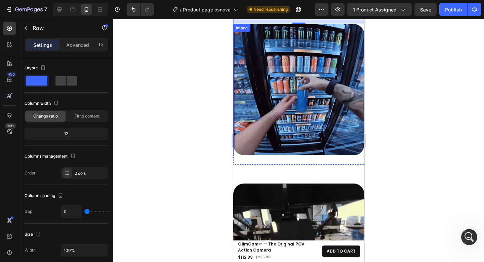
scroll to position [1639, 0]
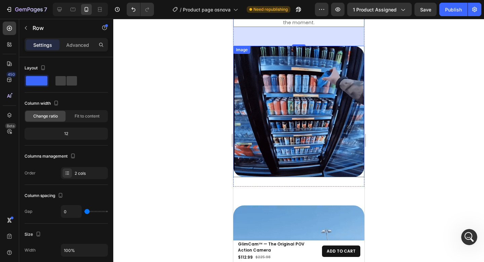
click at [319, 117] on img at bounding box center [298, 111] width 131 height 131
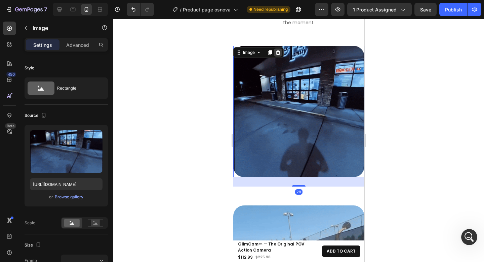
click at [278, 50] on icon at bounding box center [278, 52] width 4 height 5
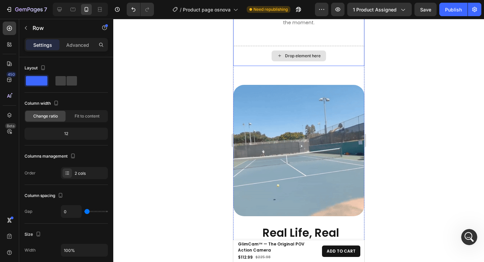
click at [329, 52] on div "Drop element here" at bounding box center [298, 56] width 131 height 20
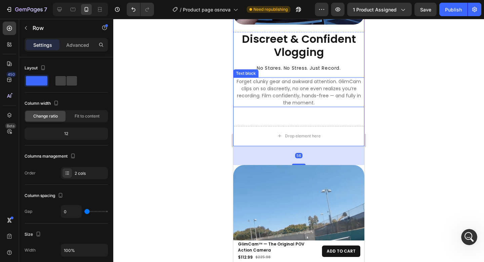
scroll to position [1561, 0]
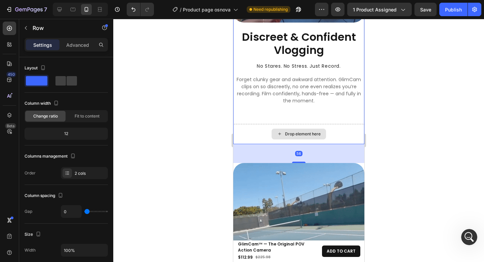
click at [310, 124] on div "Drop element here" at bounding box center [298, 134] width 131 height 20
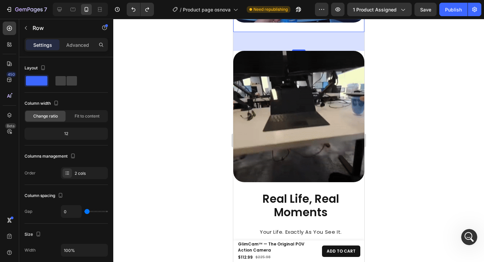
scroll to position [1334, 0]
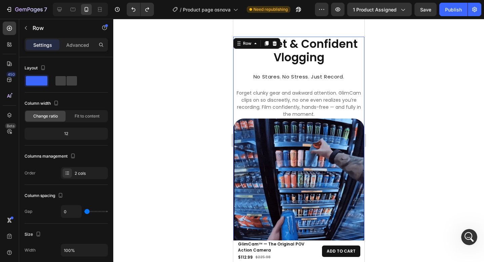
click at [433, 102] on div at bounding box center [298, 140] width 371 height 243
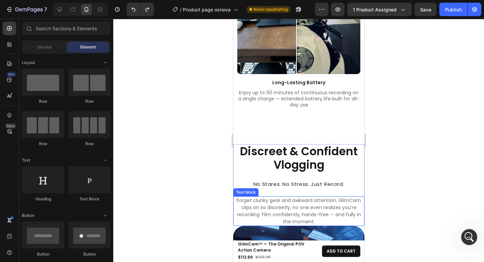
scroll to position [1246, 0]
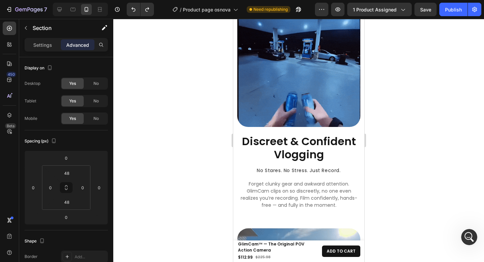
scroll to position [2323, 0]
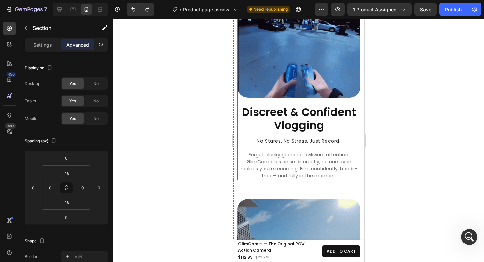
click at [329, 95] on div "Image" at bounding box center [298, 39] width 123 height 130
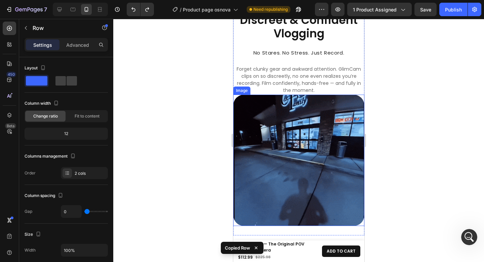
scroll to position [1316, 0]
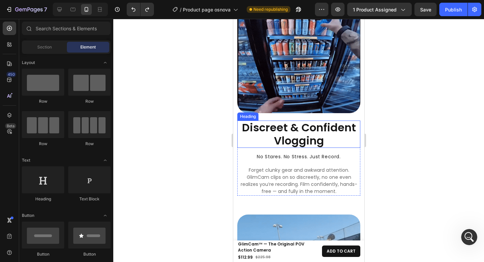
scroll to position [2241, 0]
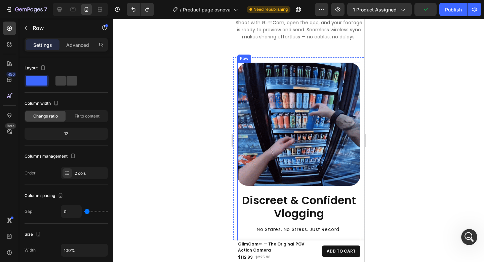
click at [342, 178] on div "Image" at bounding box center [298, 128] width 123 height 130
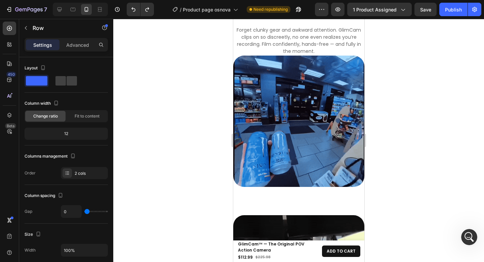
scroll to position [1241, 0]
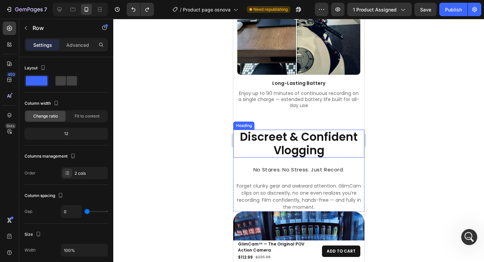
click at [322, 131] on h2 "Discreet & Confident Vlogging" at bounding box center [298, 143] width 131 height 28
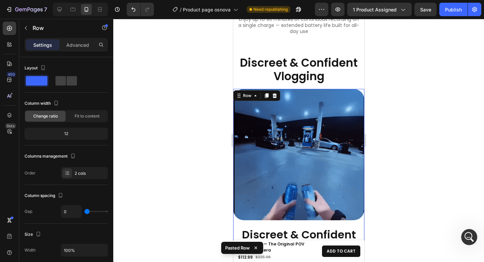
scroll to position [1317, 0]
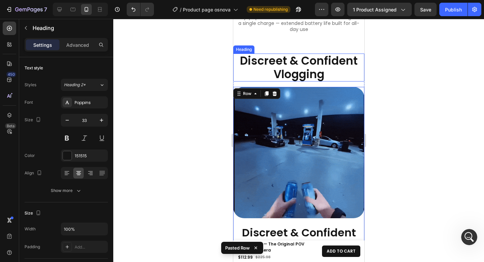
click at [312, 69] on h2 "Discreet & Confident Vlogging" at bounding box center [298, 67] width 131 height 28
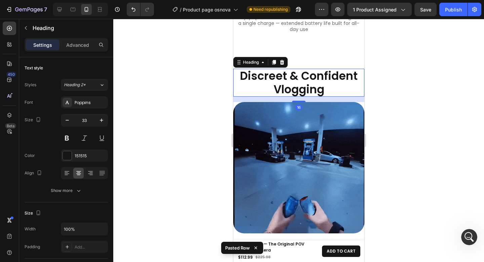
click at [281, 58] on div at bounding box center [282, 62] width 8 height 8
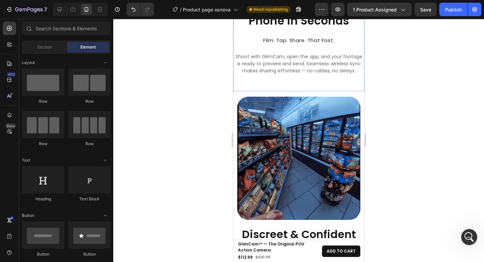
scroll to position [2404, 0]
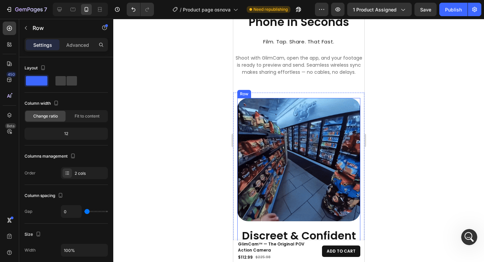
click at [350, 207] on div "Image" at bounding box center [298, 163] width 123 height 130
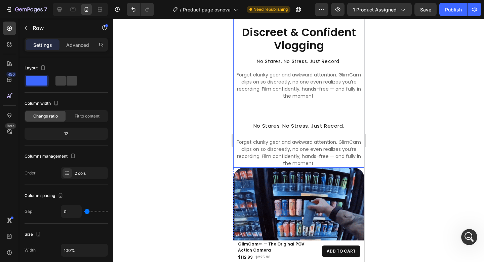
scroll to position [1480, 0]
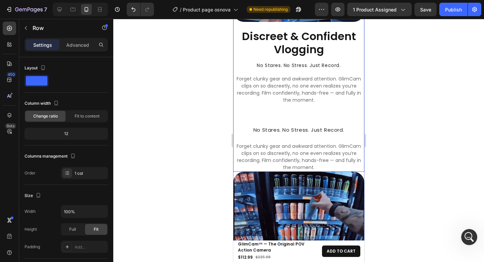
click at [335, 107] on div "Image Discreet & Confident Vlogging Heading No Stares. No Stress. Just Record. …" at bounding box center [298, 31] width 131 height 281
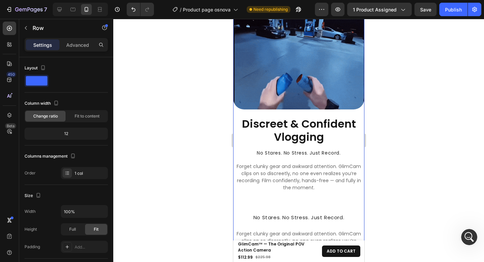
scroll to position [1329, 0]
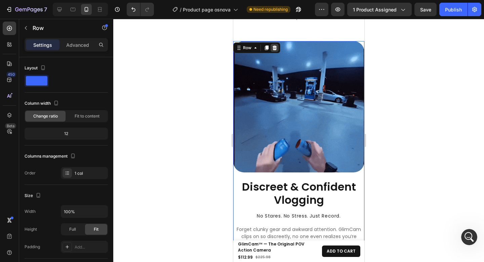
click at [274, 49] on icon at bounding box center [274, 47] width 4 height 5
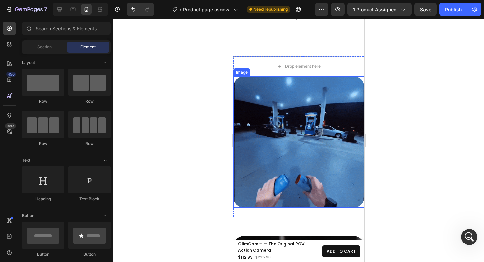
click at [298, 86] on img at bounding box center [298, 141] width 131 height 131
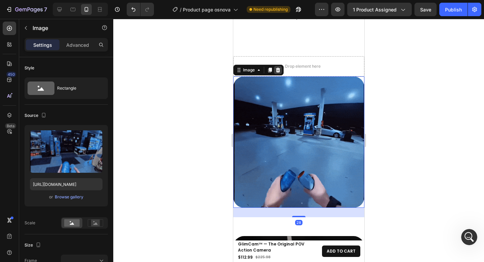
click at [279, 68] on icon at bounding box center [278, 70] width 4 height 5
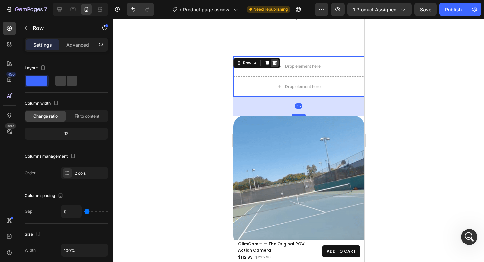
click at [274, 60] on icon at bounding box center [274, 62] width 5 height 5
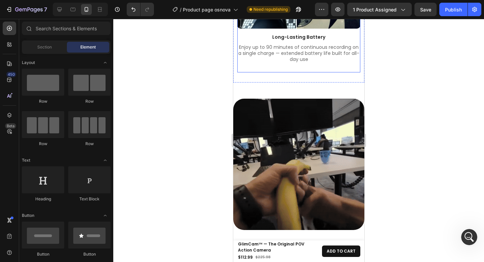
scroll to position [1286, 0]
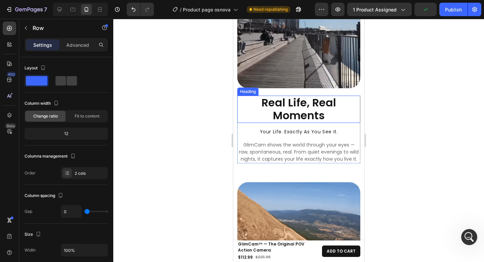
scroll to position [2541, 0]
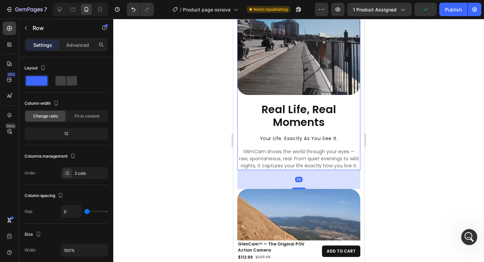
click at [340, 87] on div "Image" at bounding box center [298, 37] width 123 height 130
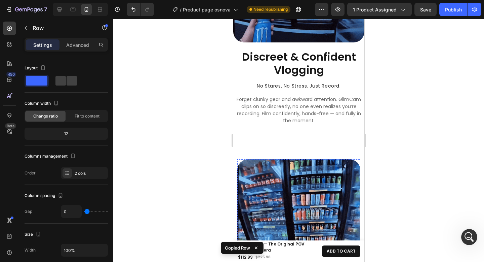
scroll to position [2118, 0]
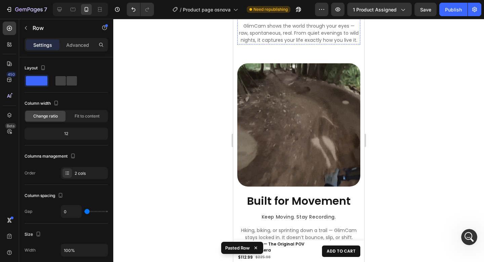
scroll to position [2985, 0]
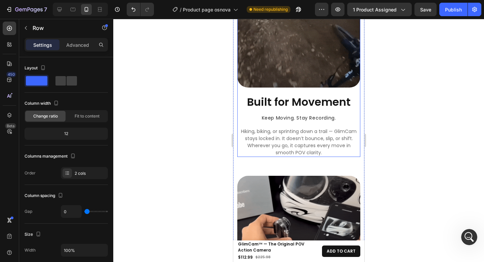
click at [351, 84] on div "Image" at bounding box center [298, 29] width 123 height 130
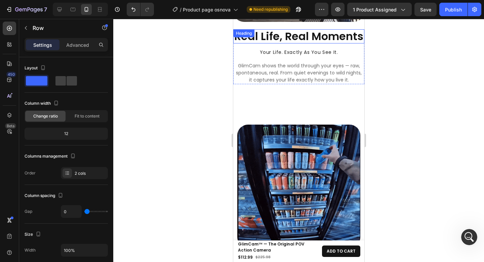
scroll to position [2332, 0]
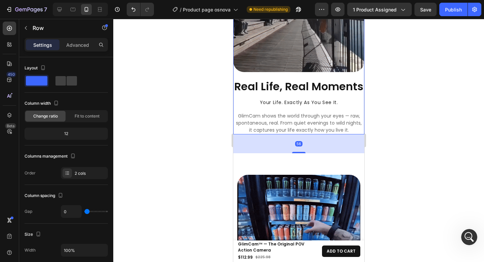
click at [357, 62] on div "Image" at bounding box center [298, 10] width 131 height 139
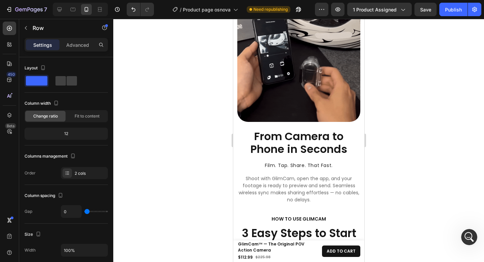
scroll to position [3376, 0]
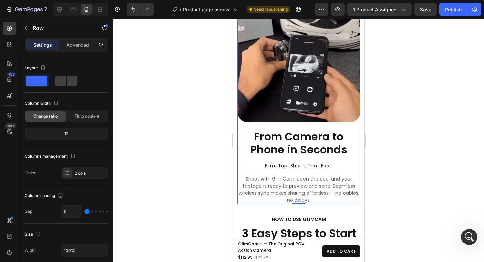
click at [351, 110] on div "Image" at bounding box center [298, 64] width 123 height 130
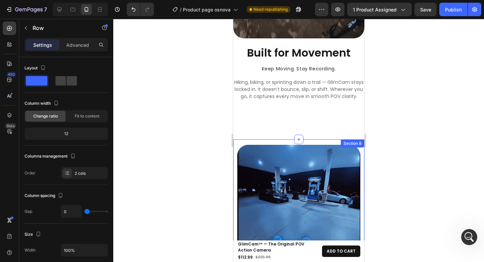
scroll to position [2509, 0]
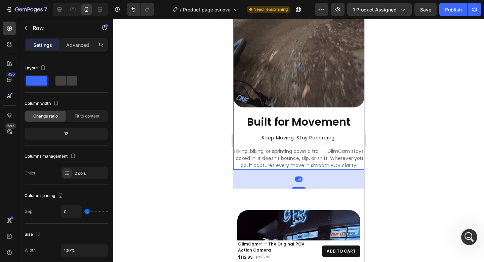
click at [355, 108] on div "Image" at bounding box center [298, 45] width 131 height 139
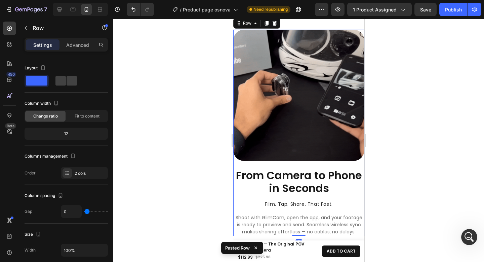
scroll to position [2768, 0]
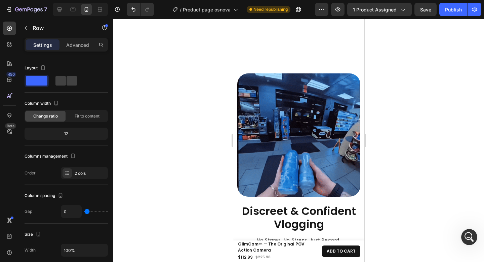
scroll to position [2957, 0]
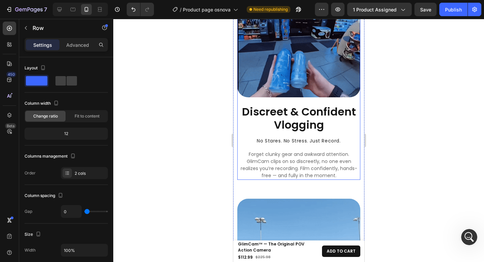
click at [347, 97] on div "Image" at bounding box center [298, 39] width 123 height 130
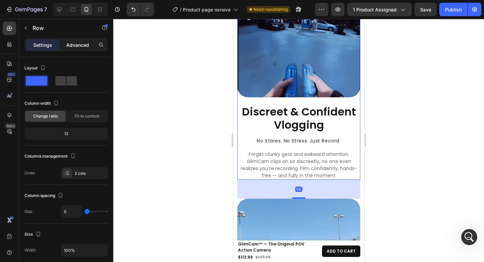
click at [85, 46] on p "Advanced" at bounding box center [77, 44] width 23 height 7
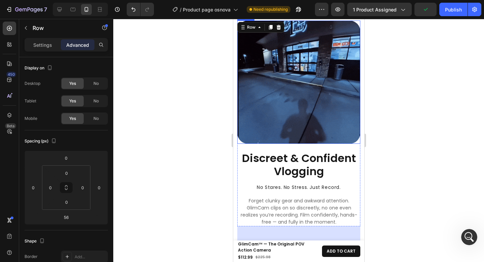
scroll to position [2852, 0]
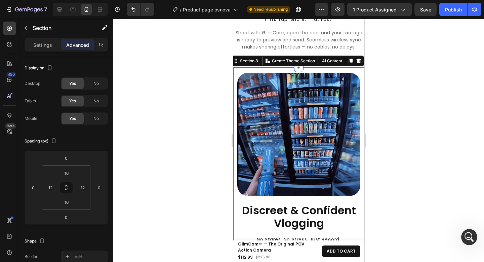
click at [394, 79] on div at bounding box center [298, 140] width 371 height 243
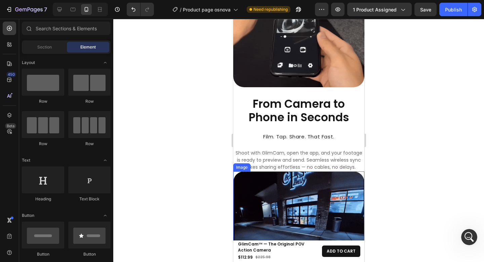
scroll to position [1856, 0]
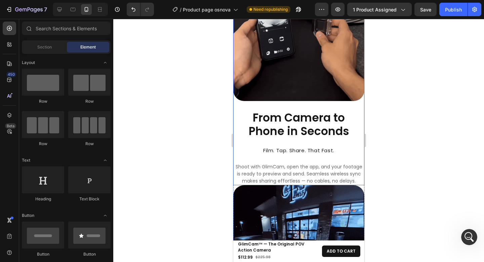
click at [343, 94] on div "Image" at bounding box center [298, 40] width 131 height 141
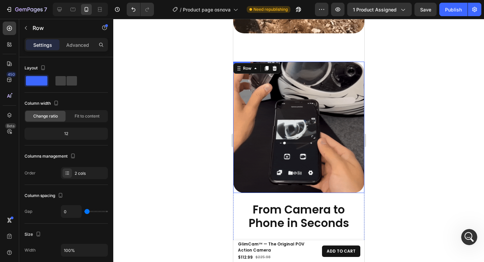
scroll to position [1765, 0]
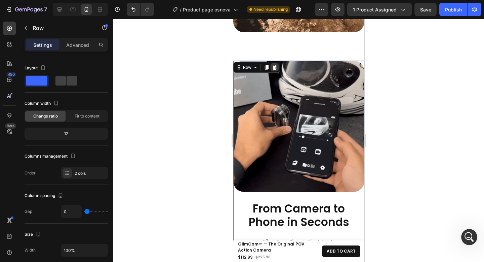
click at [273, 65] on icon at bounding box center [274, 67] width 5 height 5
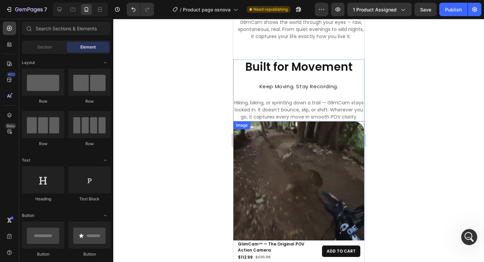
scroll to position [1542, 0]
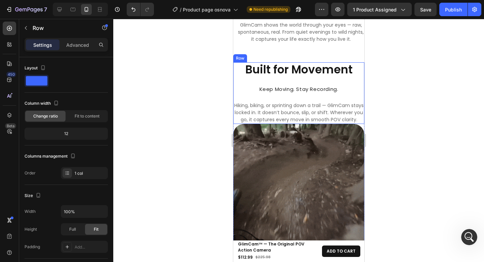
click at [350, 73] on div "Built for Movement Heading Keep Moving. Stay Recording. Heading Hiking, biking,…" at bounding box center [298, 93] width 131 height 62
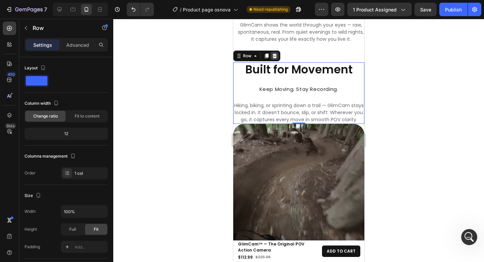
click at [272, 53] on icon at bounding box center [274, 55] width 5 height 5
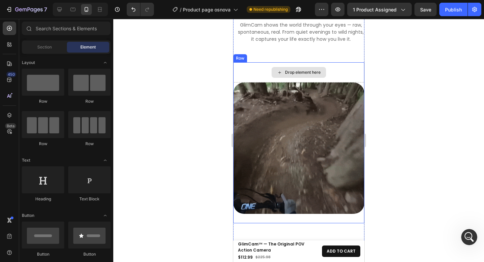
click at [273, 67] on div "Drop element here" at bounding box center [298, 72] width 54 height 11
click at [242, 63] on div "Drop element here" at bounding box center [298, 72] width 131 height 20
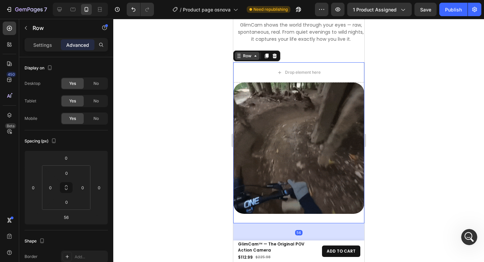
click at [242, 53] on div "Row" at bounding box center [246, 56] width 11 height 6
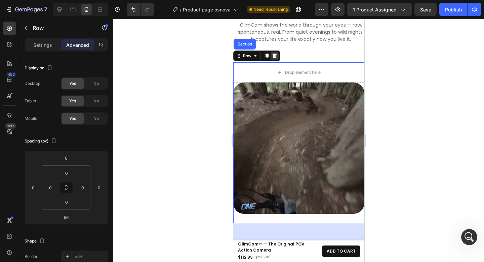
click at [273, 54] on div at bounding box center [274, 56] width 8 height 8
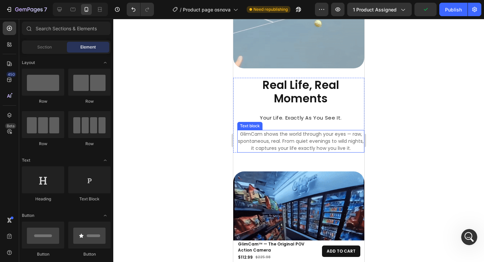
scroll to position [1429, 0]
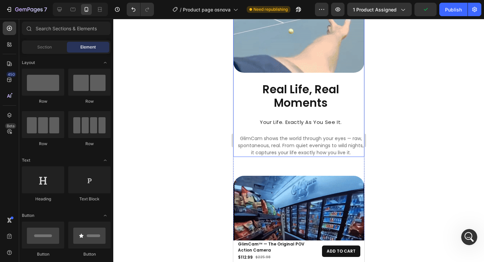
click at [342, 73] on div "Image" at bounding box center [298, 11] width 131 height 141
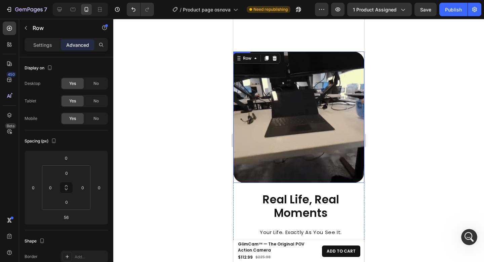
scroll to position [1284, 0]
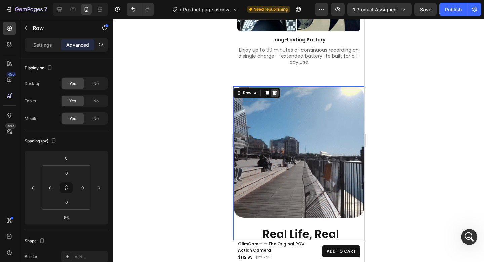
click at [275, 94] on icon at bounding box center [274, 92] width 4 height 5
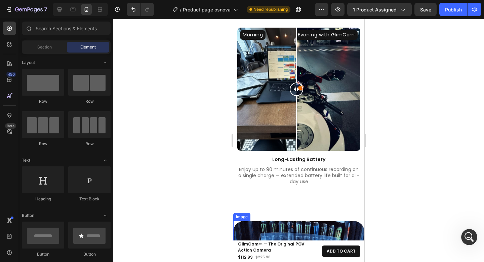
scroll to position [1160, 0]
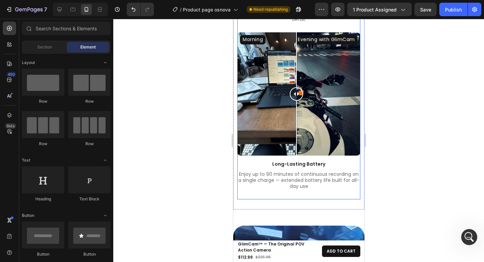
click at [320, 184] on div "Morning Evening with GlimCam Image Comparison Long-Lasting Battery Text Block E…" at bounding box center [298, 115] width 123 height 167
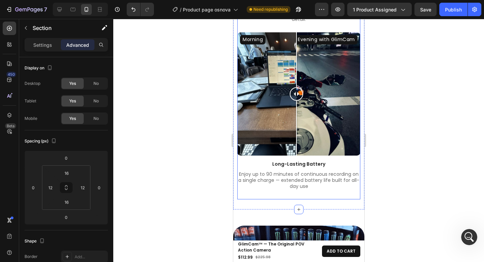
click at [315, 180] on div "Morning Evening with GlimCam Image Comparison Long-Lasting Battery Text Block E…" at bounding box center [298, 115] width 123 height 167
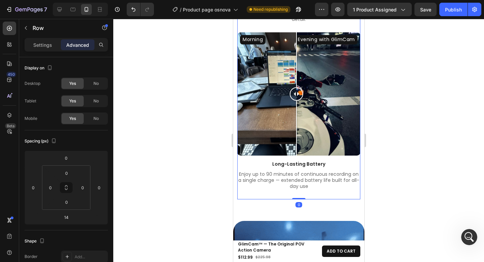
drag, startPoint x: 300, startPoint y: 188, endPoint x: 311, endPoint y: 182, distance: 12.8
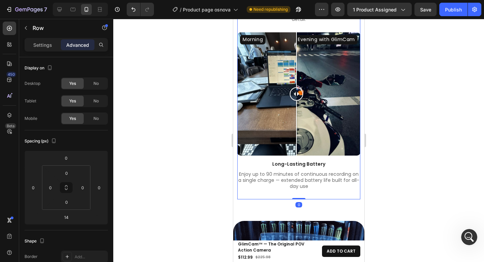
click at [301, 198] on div at bounding box center [298, 198] width 13 height 1
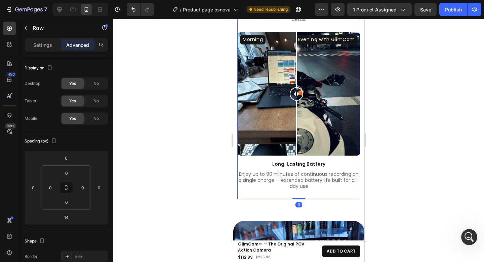
type input "0"
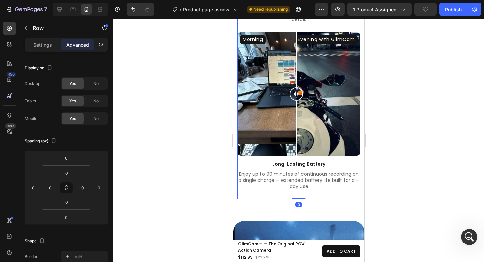
click at [410, 155] on div at bounding box center [298, 140] width 371 height 243
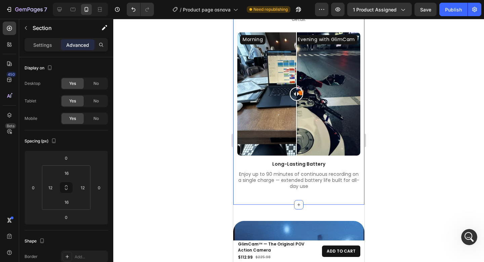
click at [386, 157] on div at bounding box center [298, 140] width 371 height 243
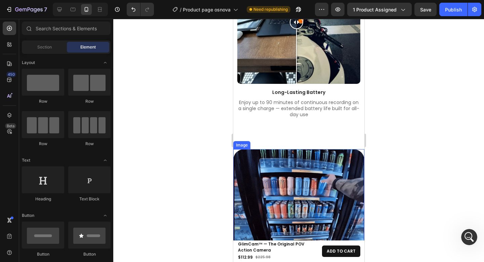
scroll to position [1241, 0]
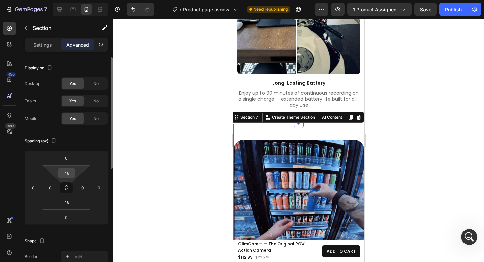
click at [69, 175] on input "48" at bounding box center [66, 173] width 13 height 10
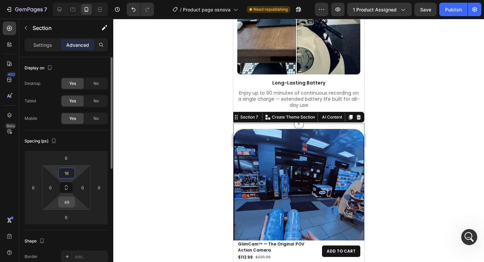
type input "16"
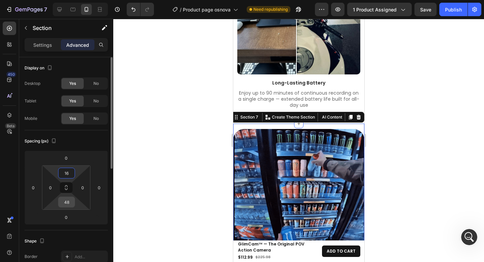
click at [70, 201] on input "48" at bounding box center [66, 202] width 13 height 10
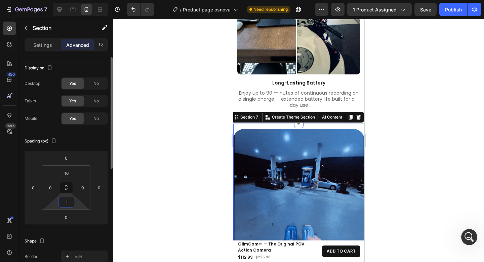
type input "16"
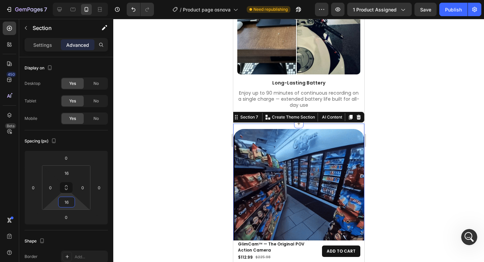
click at [408, 108] on div at bounding box center [298, 140] width 371 height 243
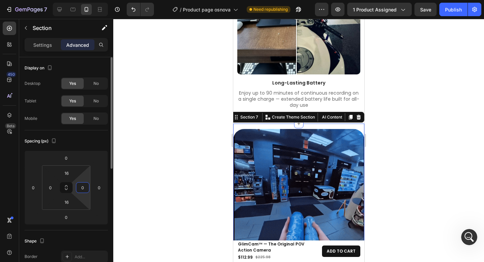
click at [83, 188] on input "0" at bounding box center [83, 187] width 10 height 10
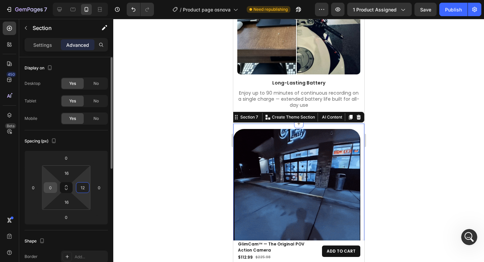
type input "12"
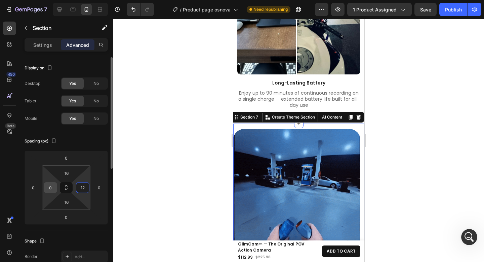
click at [54, 189] on input "0" at bounding box center [50, 187] width 10 height 10
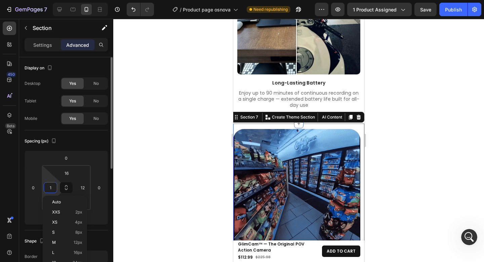
type input "12"
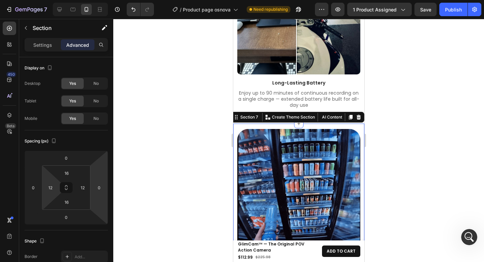
click at [422, 142] on div at bounding box center [298, 140] width 371 height 243
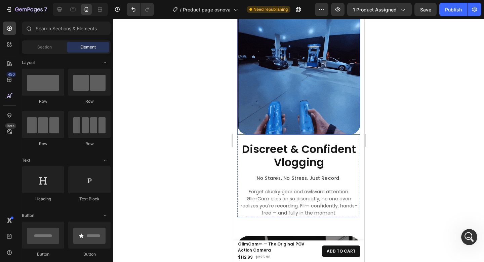
scroll to position [2199, 0]
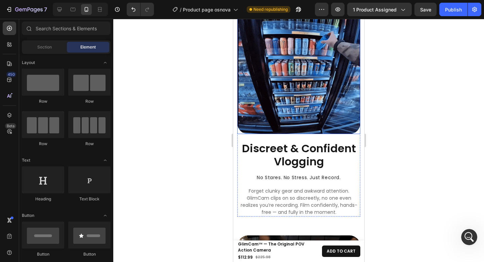
click at [320, 114] on img at bounding box center [298, 72] width 123 height 123
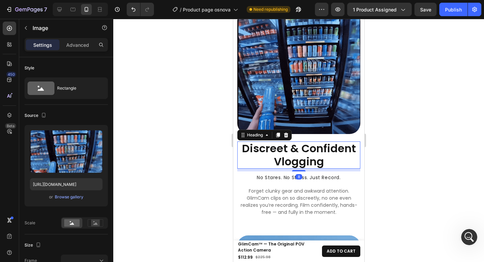
click at [324, 145] on h2 "Discreet & Confident Vlogging" at bounding box center [298, 154] width 123 height 27
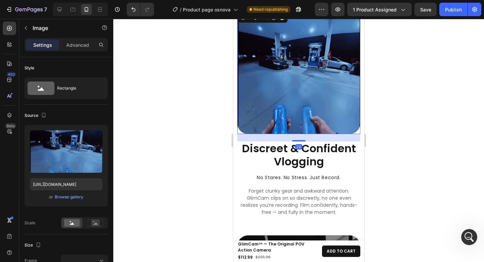
click at [312, 120] on img at bounding box center [298, 72] width 123 height 123
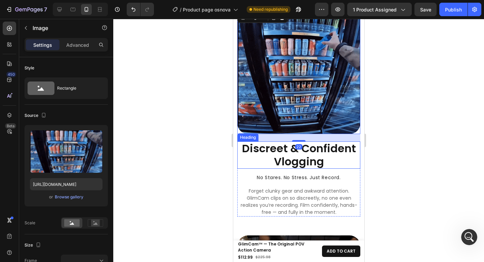
click at [321, 147] on h2 "Discreet & Confident Vlogging" at bounding box center [298, 154] width 123 height 27
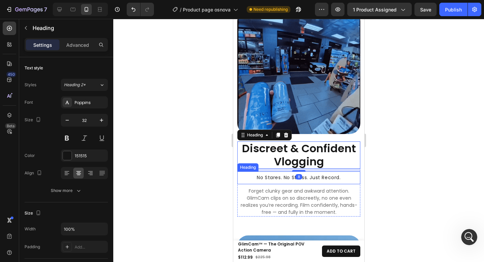
click at [326, 171] on h2 "No Stares. No Stress. Just Record." at bounding box center [298, 177] width 123 height 13
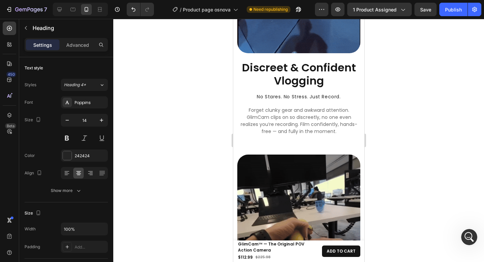
scroll to position [1360, 0]
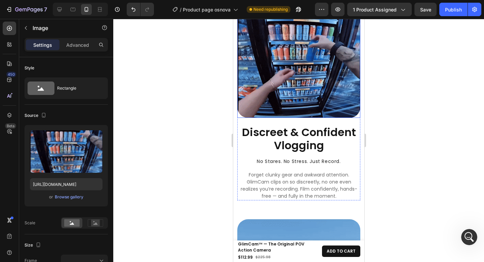
click at [310, 95] on img at bounding box center [298, 56] width 123 height 123
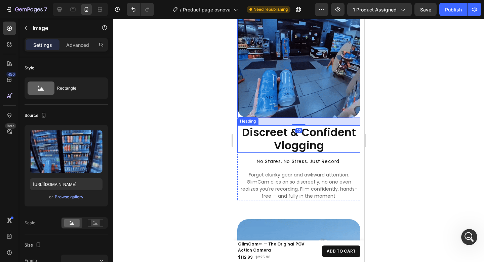
click at [320, 134] on h2 "Discreet & Confident Vlogging" at bounding box center [298, 138] width 123 height 27
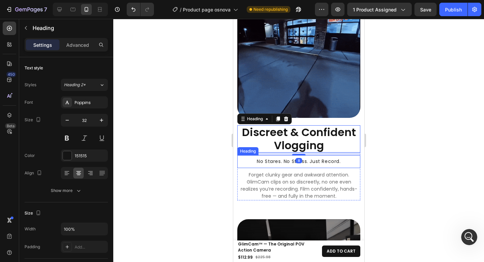
click at [330, 155] on h2 "No Stares. No Stress. Just Record." at bounding box center [298, 161] width 123 height 13
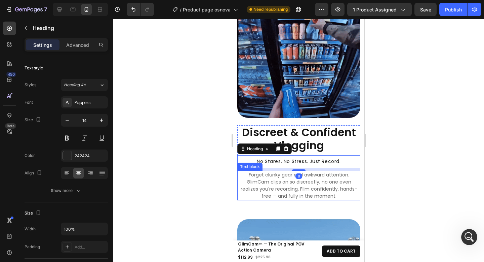
click at [333, 171] on p "Forget clunky gear and awkward attention. GlimCam clips on so discreetly, no on…" at bounding box center [299, 185] width 122 height 28
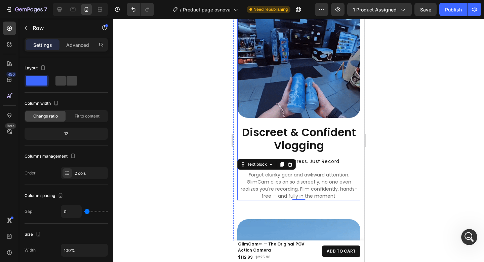
click at [350, 117] on div "Image" at bounding box center [298, 60] width 123 height 130
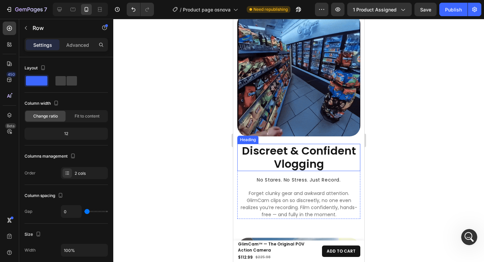
scroll to position [2204, 0]
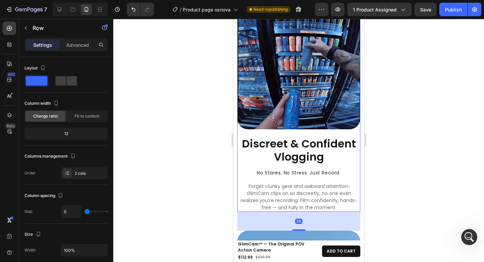
click at [347, 128] on div "Image" at bounding box center [298, 71] width 123 height 130
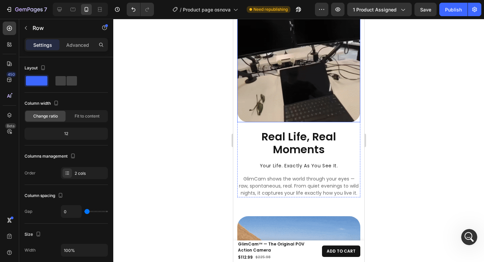
scroll to position [2442, 0]
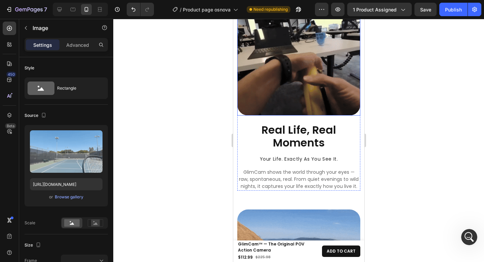
click at [313, 88] on img at bounding box center [298, 53] width 123 height 123
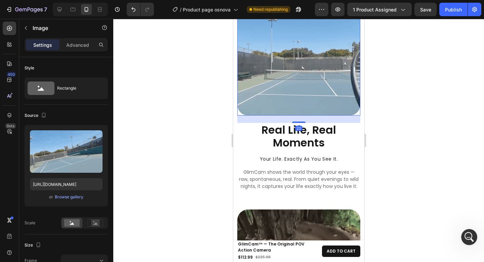
click at [319, 128] on h2 "Real Life, Real Moments" at bounding box center [298, 136] width 123 height 27
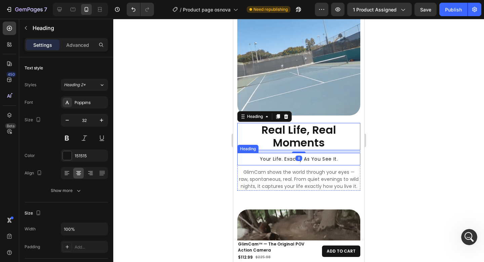
click at [317, 153] on h2 "Your Life. Exactly As You See It." at bounding box center [298, 159] width 123 height 13
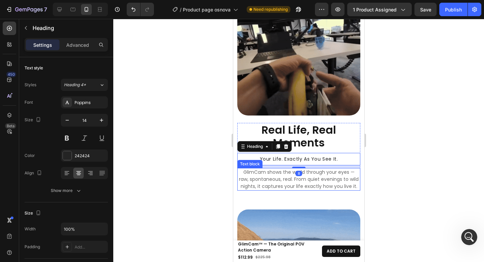
click at [321, 169] on p "GlimCam shows the world through your eyes — raw, spontaneous, real. From quiet …" at bounding box center [299, 179] width 122 height 21
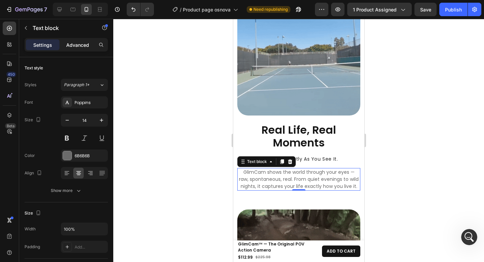
click at [83, 42] on p "Advanced" at bounding box center [77, 44] width 23 height 7
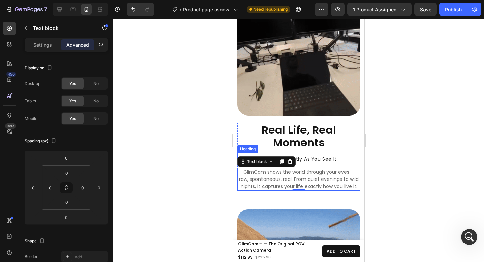
click at [319, 153] on h2 "Your Life. Exactly As You See It." at bounding box center [298, 159] width 123 height 13
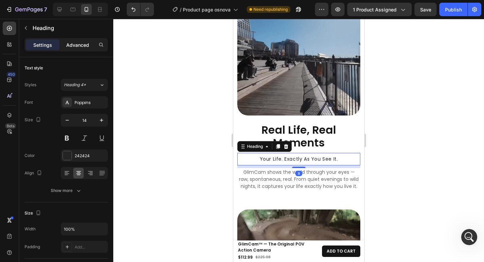
click at [82, 47] on p "Advanced" at bounding box center [77, 44] width 23 height 7
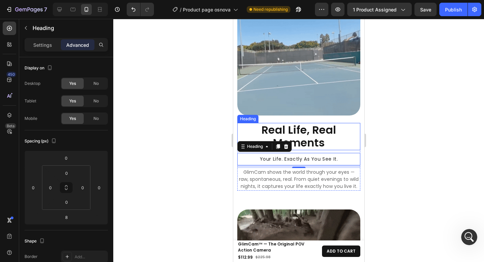
click at [305, 130] on h2 "Real Life, Real Moments" at bounding box center [298, 136] width 123 height 27
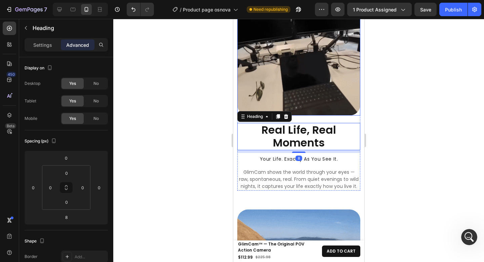
click at [321, 80] on img at bounding box center [298, 53] width 123 height 123
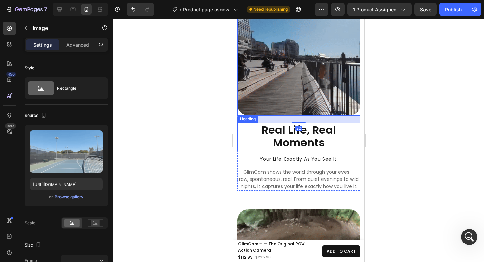
click at [317, 124] on h2 "Real Life, Real Moments" at bounding box center [298, 136] width 123 height 27
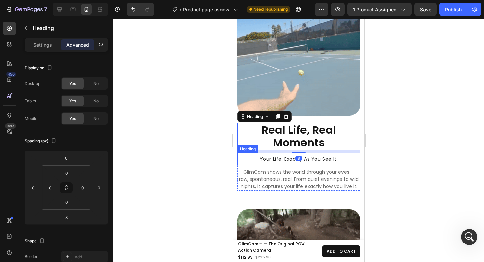
click at [326, 153] on h2 "Your Life. Exactly As You See It." at bounding box center [298, 159] width 123 height 13
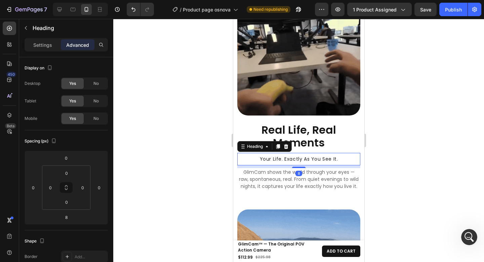
drag, startPoint x: 426, startPoint y: 111, endPoint x: 416, endPoint y: 108, distance: 10.8
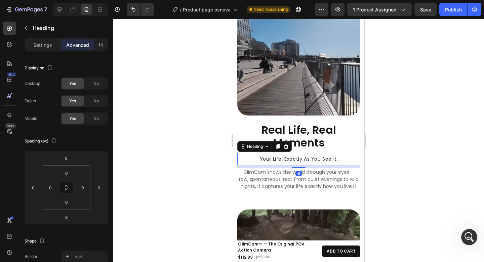
click at [426, 111] on div at bounding box center [298, 140] width 371 height 243
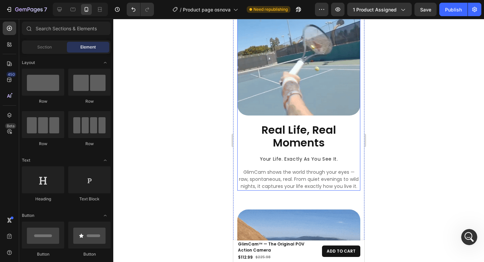
click at [353, 109] on div "Image" at bounding box center [298, 57] width 123 height 130
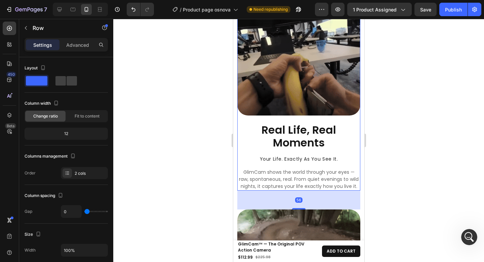
click at [417, 111] on div at bounding box center [298, 140] width 371 height 243
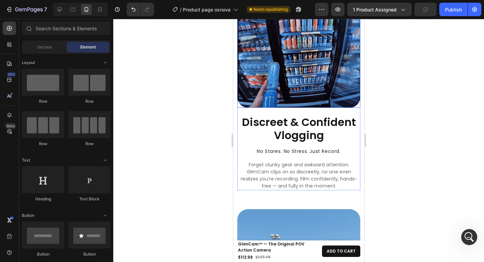
scroll to position [1369, 0]
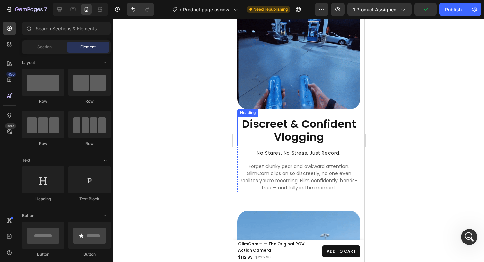
click at [332, 117] on h2 "Discreet & Confident Vlogging" at bounding box center [298, 130] width 123 height 27
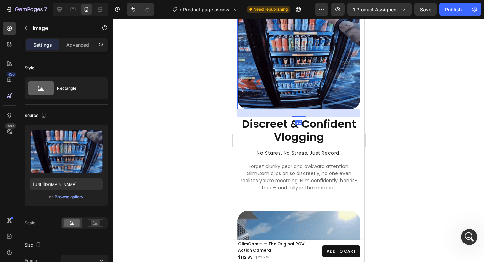
click at [319, 99] on img at bounding box center [298, 47] width 123 height 123
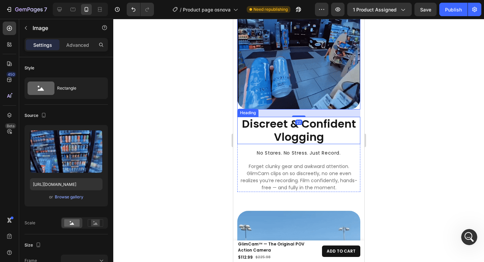
click at [320, 126] on h2 "Discreet & Confident Vlogging" at bounding box center [298, 130] width 123 height 27
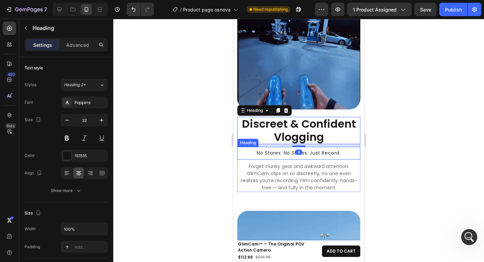
click at [316, 148] on h2 "No Stares. No Stress. Just Record." at bounding box center [298, 153] width 123 height 13
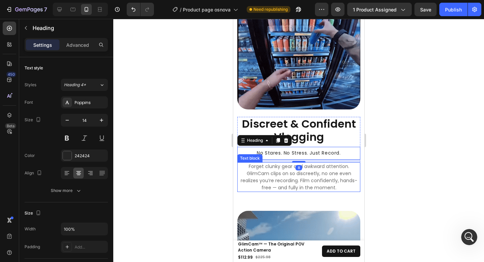
click at [314, 166] on p "Forget clunky gear and awkward attention. GlimCam clips on so discreetly, no on…" at bounding box center [299, 177] width 122 height 28
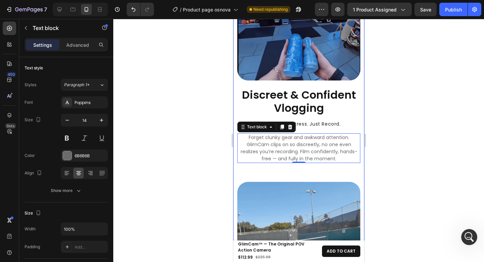
scroll to position [1412, 0]
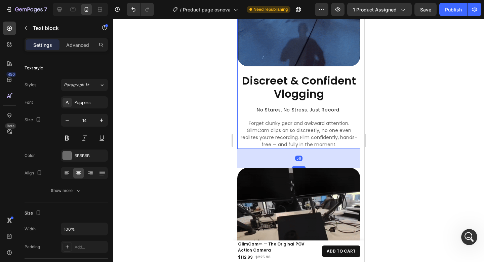
click at [354, 66] on div "Image" at bounding box center [298, 8] width 123 height 130
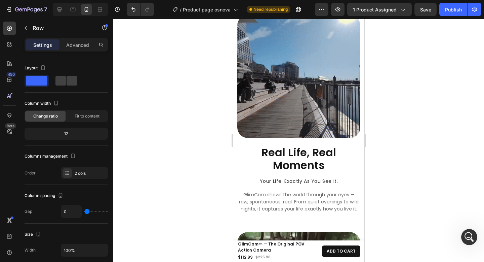
scroll to position [1578, 0]
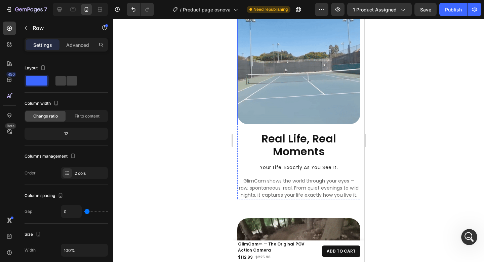
click at [319, 86] on img at bounding box center [298, 62] width 123 height 123
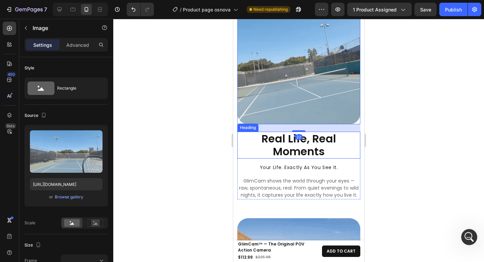
click at [307, 132] on h2 "Real Life, Real Moments" at bounding box center [298, 145] width 123 height 27
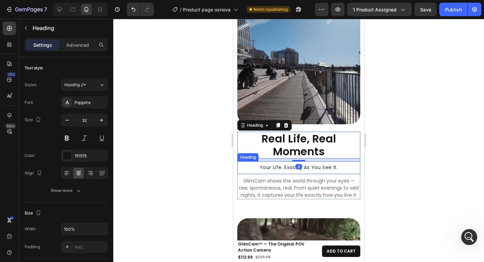
click at [315, 161] on h2 "Your Life. Exactly As You See It." at bounding box center [298, 167] width 123 height 13
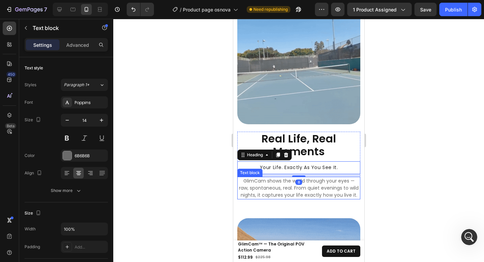
click at [321, 177] on p "GlimCam shows the world through your eyes — raw, spontaneous, real. From quiet …" at bounding box center [299, 187] width 122 height 21
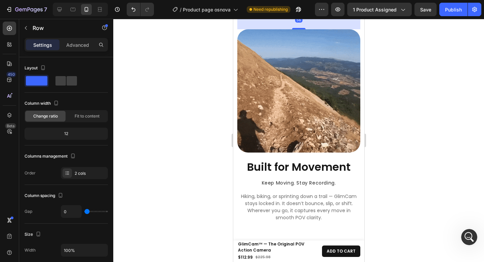
scroll to position [1797, 0]
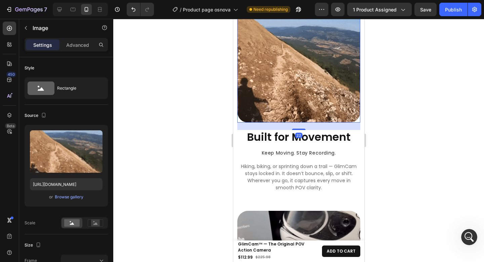
click at [304, 98] on img at bounding box center [298, 60] width 123 height 123
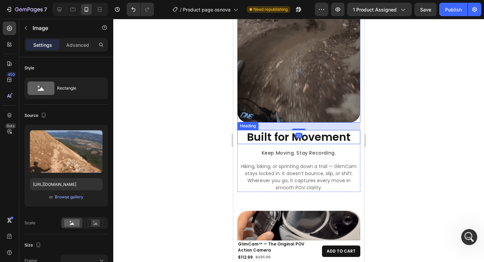
click at [312, 130] on h2 "Built for Movement" at bounding box center [298, 137] width 123 height 14
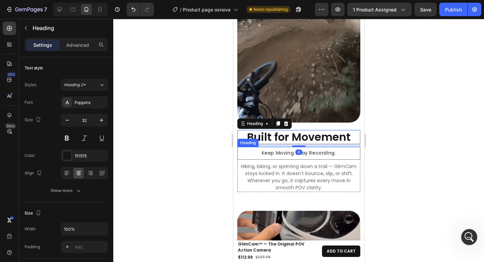
click at [321, 147] on h2 "Keep Moving. Stay Recording." at bounding box center [298, 153] width 123 height 13
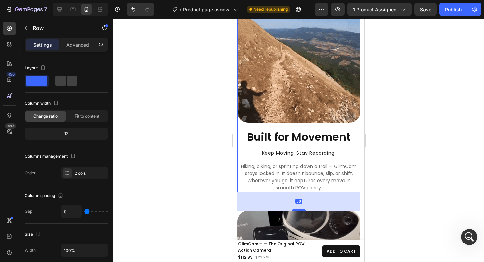
click at [353, 117] on div "Image" at bounding box center [298, 64] width 123 height 130
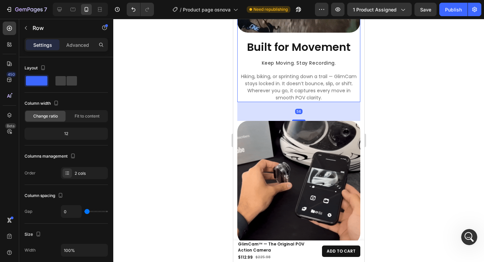
scroll to position [1938, 0]
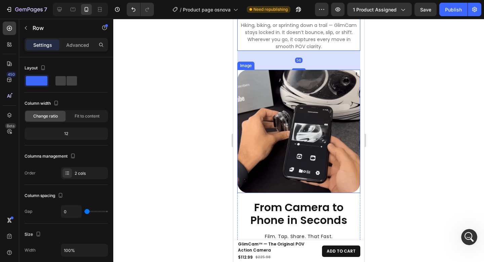
click at [311, 118] on img at bounding box center [298, 131] width 123 height 123
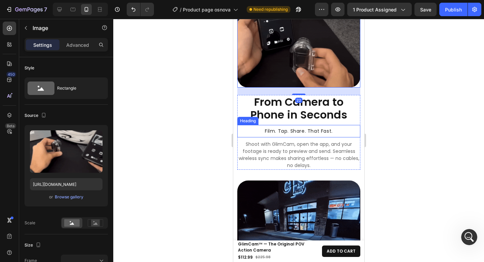
scroll to position [2043, 0]
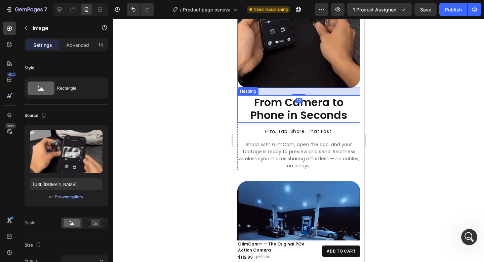
click at [305, 103] on h2 "From Camera to Phone in Seconds" at bounding box center [298, 108] width 123 height 27
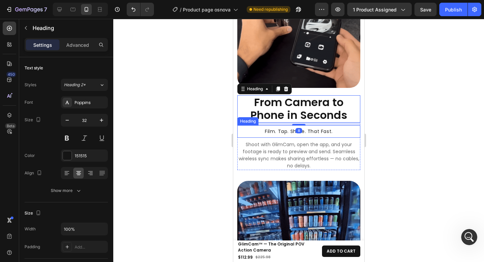
click at [302, 125] on h2 "Film. Tap. Share. That Fast." at bounding box center [298, 131] width 123 height 13
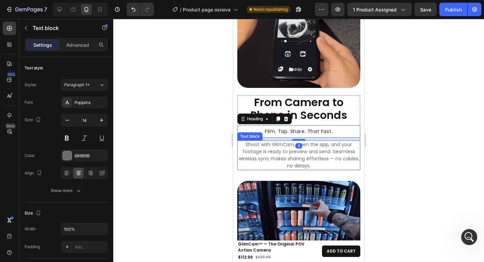
click at [311, 141] on p "Shoot with GlimCam, open the app, and your footage is ready to preview and send…" at bounding box center [299, 155] width 122 height 28
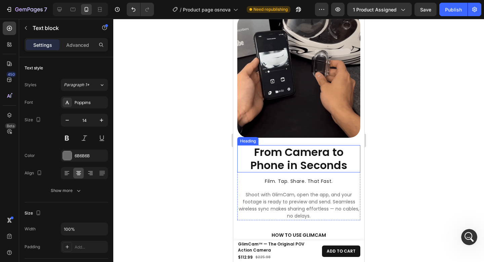
scroll to position [2890, 0]
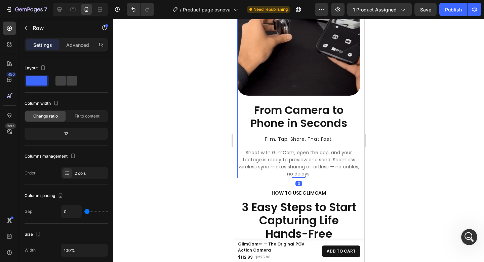
click at [330, 85] on div "Image" at bounding box center [298, 37] width 123 height 130
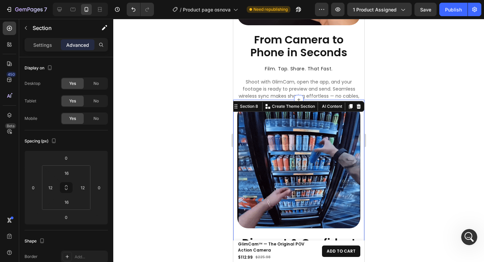
scroll to position [2100, 0]
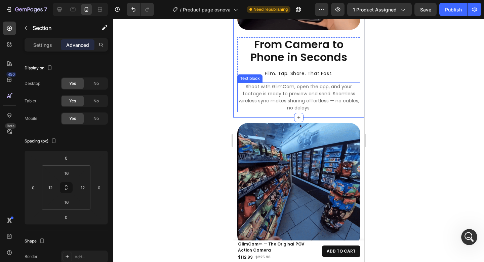
click at [317, 90] on p "Shoot with GlimCam, open the app, and your footage is ready to preview and send…" at bounding box center [299, 97] width 122 height 28
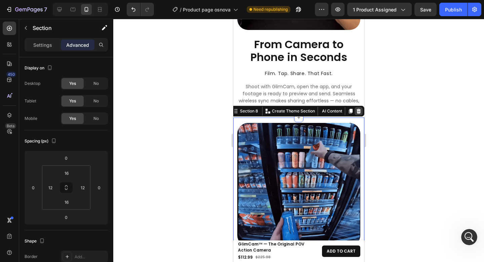
click at [357, 109] on icon at bounding box center [359, 111] width 4 height 5
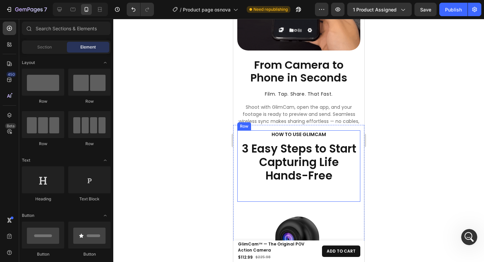
scroll to position [2081, 0]
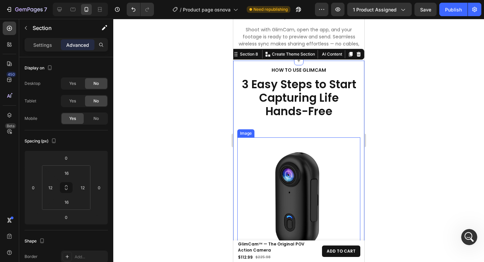
scroll to position [2185, 0]
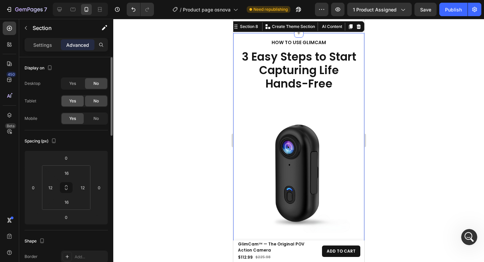
click at [77, 100] on div "Yes" at bounding box center [73, 101] width 22 height 11
click at [76, 86] on div "Yes" at bounding box center [73, 83] width 22 height 11
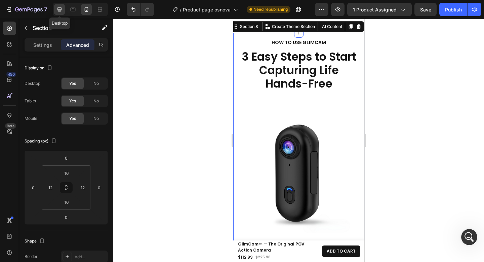
click at [63, 10] on icon at bounding box center [59, 9] width 7 height 7
type input "72"
type input "15"
type input "72"
type input "15"
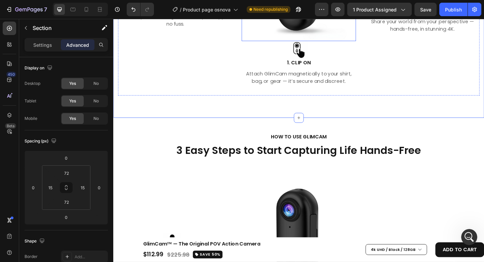
scroll to position [2407, 0]
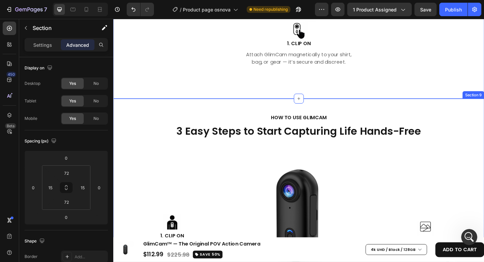
click at [339, 110] on div "HOW TO USE GLIMCAM Text block 3 Easy Steps to Start Capturing Life Hands-Free H…" at bounding box center [315, 238] width 404 height 265
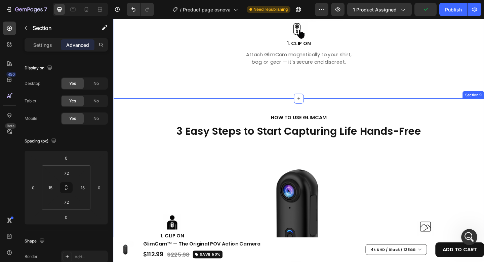
click at [339, 109] on div "HOW TO USE GLIMCAM Text block 3 Easy Steps to Start Capturing Life Hands-Free H…" at bounding box center [315, 238] width 404 height 265
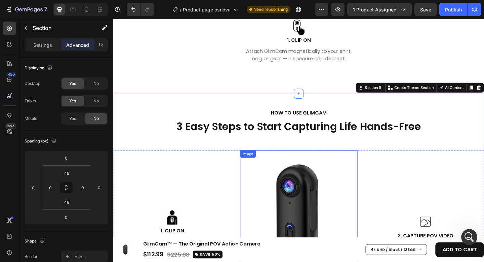
scroll to position [2413, 0]
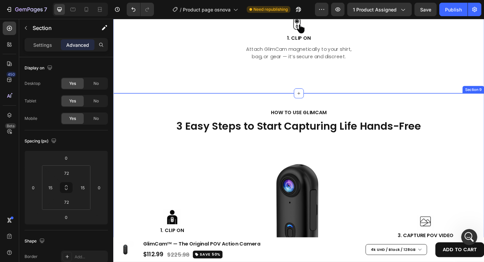
click at [359, 103] on div "HOW TO USE GLIMCAM Text block 3 Easy Steps to Start Capturing Life Hands-Free H…" at bounding box center [315, 232] width 404 height 265
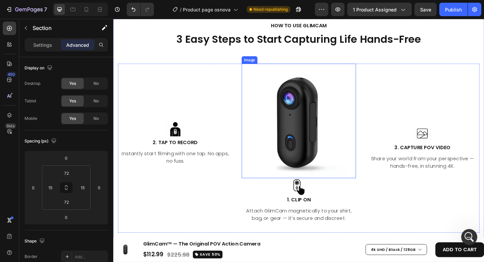
scroll to position [2415, 0]
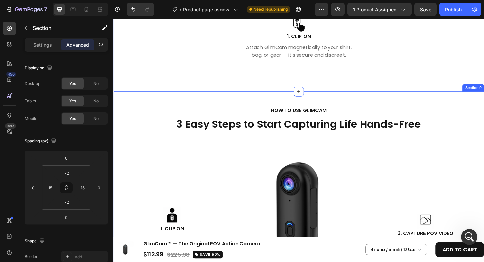
click at [359, 104] on div "HOW TO USE GLIMCAM Text block 3 Easy Steps to Start Capturing Life Hands-Free H…" at bounding box center [315, 230] width 404 height 265
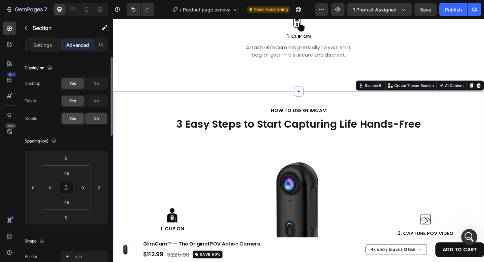
click at [77, 117] on div "Yes" at bounding box center [73, 118] width 22 height 11
click at [85, 11] on icon at bounding box center [87, 9] width 4 height 5
type input "62"
type input "15"
type input "62"
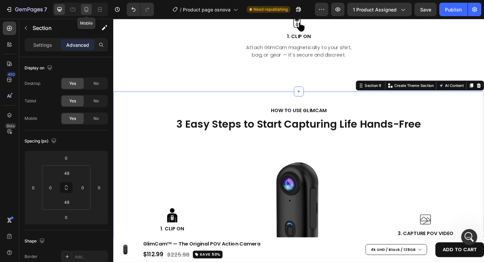
type input "15"
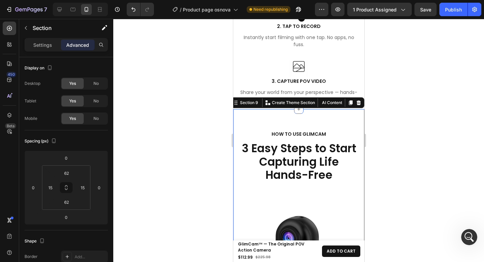
scroll to position [2453, 0]
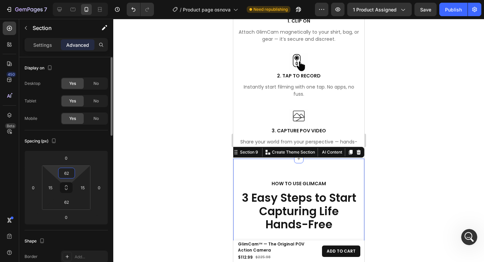
click at [66, 175] on input "62" at bounding box center [66, 173] width 13 height 10
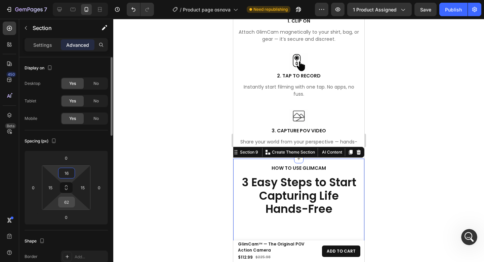
type input "16"
click at [69, 202] on input "62" at bounding box center [66, 202] width 13 height 10
type input "16"
click at [84, 189] on input "15" at bounding box center [83, 187] width 10 height 10
type input "12"
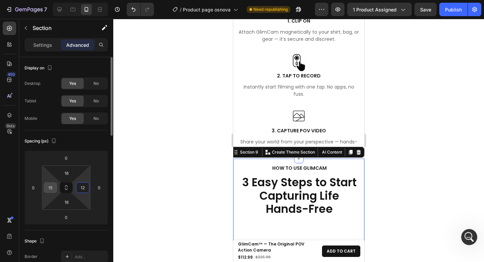
click at [53, 185] on input "15" at bounding box center [50, 187] width 10 height 10
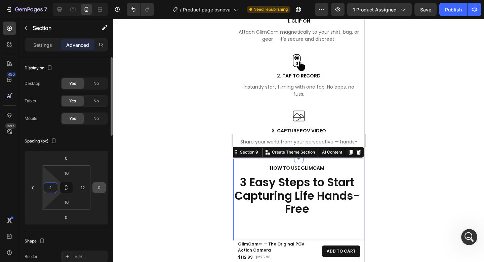
type input "12"
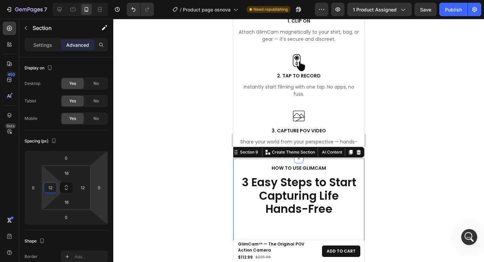
click at [427, 134] on div at bounding box center [298, 140] width 371 height 243
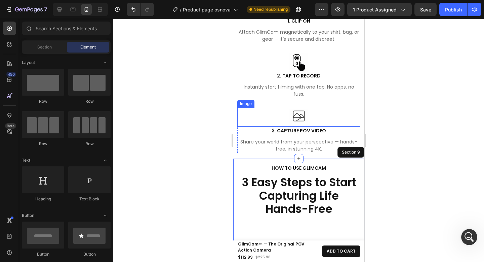
click at [270, 108] on div at bounding box center [298, 117] width 123 height 19
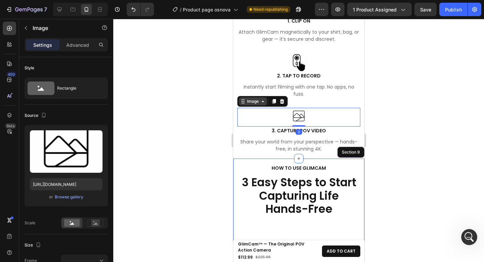
click at [243, 101] on icon at bounding box center [243, 101] width 1 height 1
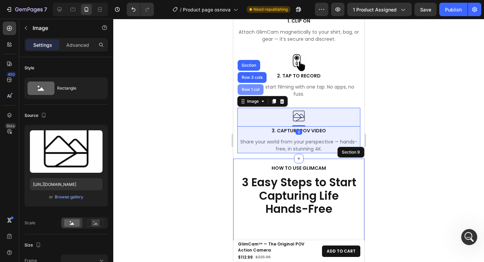
click at [251, 89] on div "Row 1 col" at bounding box center [250, 89] width 26 height 11
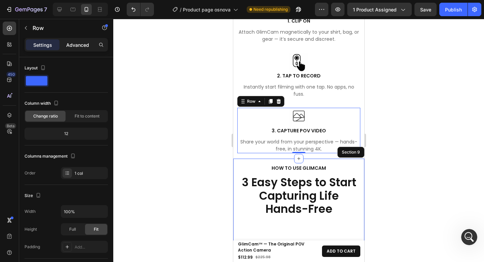
click at [81, 45] on p "Advanced" at bounding box center [77, 44] width 23 height 7
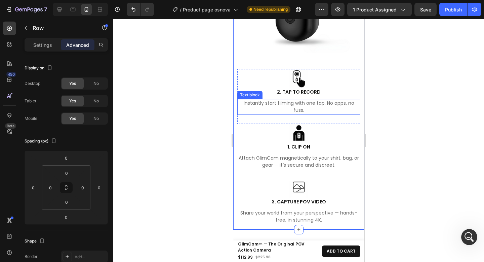
scroll to position [2749, 0]
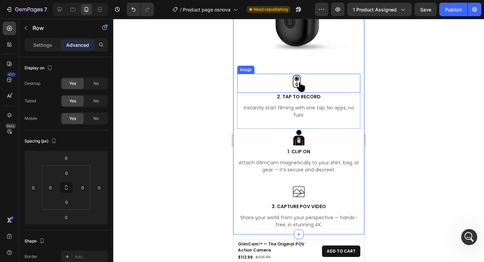
click at [279, 78] on div at bounding box center [298, 83] width 123 height 19
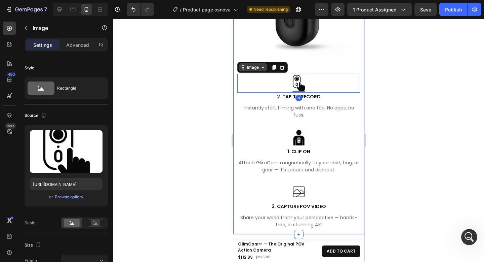
click at [246, 65] on div "Image" at bounding box center [253, 67] width 14 height 6
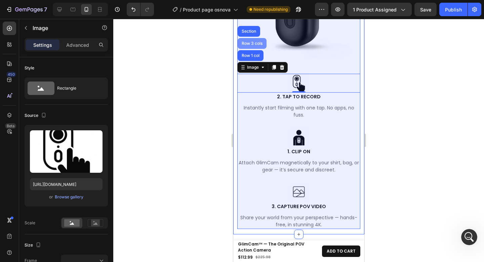
click at [251, 42] on div "Row 3 cols" at bounding box center [251, 43] width 29 height 11
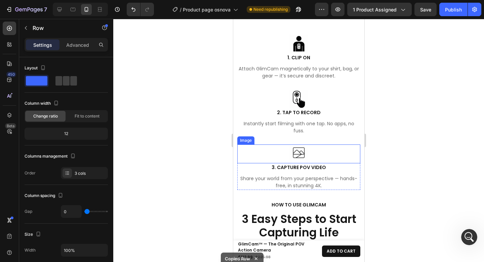
scroll to position [2469, 0]
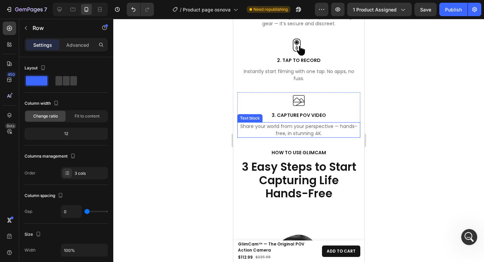
click at [332, 127] on p "Share your world from your perspective — hands-free, in stunning 4K." at bounding box center [299, 130] width 122 height 14
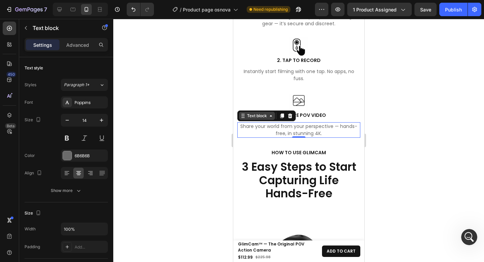
click at [255, 113] on div "Text block" at bounding box center [257, 116] width 23 height 6
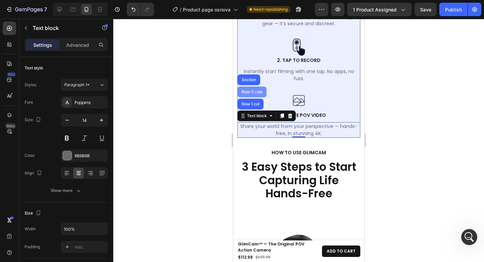
click at [254, 90] on div "Row 3 cols" at bounding box center [252, 92] width 24 height 4
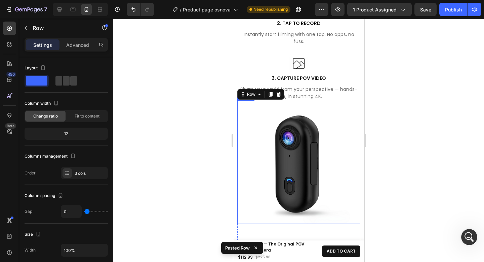
scroll to position [2436, 0]
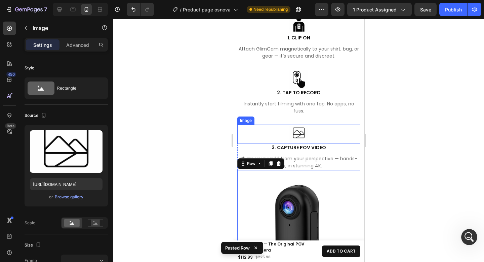
click at [290, 124] on img at bounding box center [298, 133] width 19 height 19
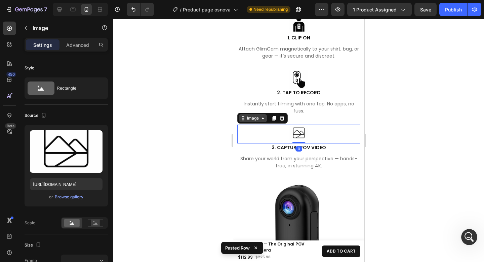
click at [252, 115] on div "Image" at bounding box center [253, 118] width 14 height 6
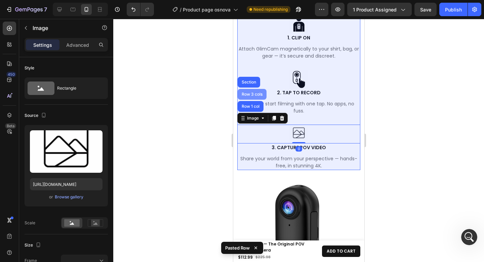
click at [254, 92] on div "Row 3 cols" at bounding box center [252, 94] width 24 height 4
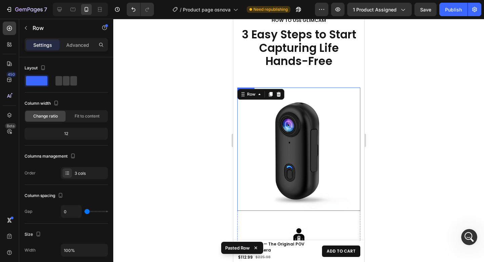
scroll to position [2178, 0]
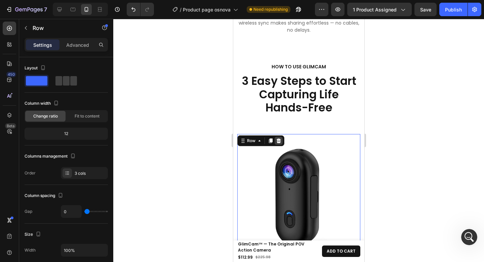
click at [278, 141] on icon at bounding box center [278, 140] width 5 height 5
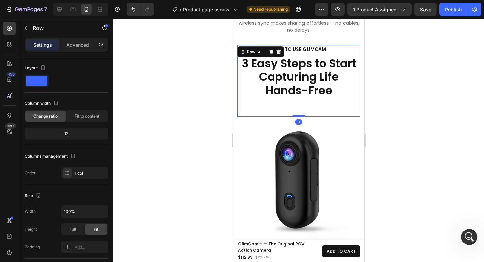
click at [302, 95] on div "HOW TO USE GLIMCAM Text block 3 Easy Steps to Start Capturing Life Hands-Free H…" at bounding box center [298, 80] width 123 height 71
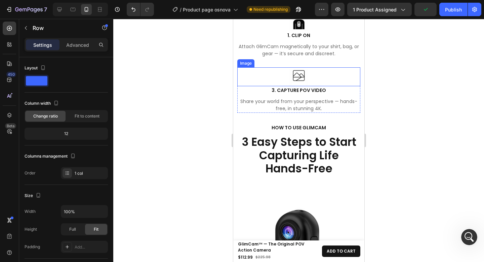
scroll to position [2472, 0]
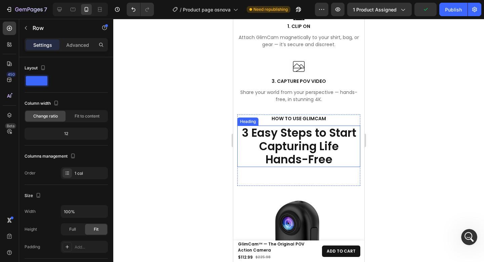
click at [326, 143] on h2 "3 Easy Steps to Start Capturing Life Hands-Free" at bounding box center [298, 145] width 123 height 41
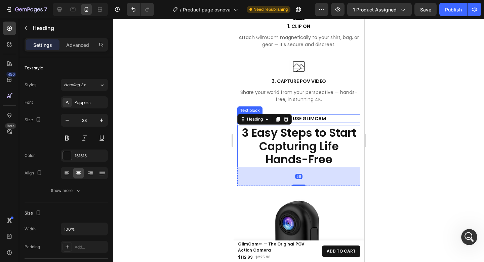
click at [328, 115] on p "HOW TO USE GLIMCAM" at bounding box center [298, 118] width 111 height 7
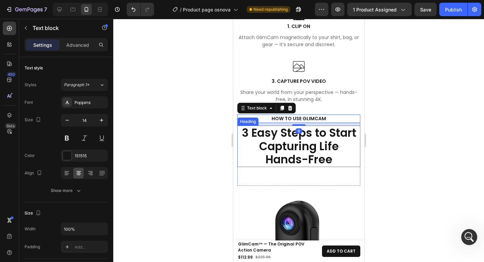
click at [334, 137] on h2 "3 Easy Steps to Start Capturing Life Hands-Free" at bounding box center [298, 145] width 123 height 41
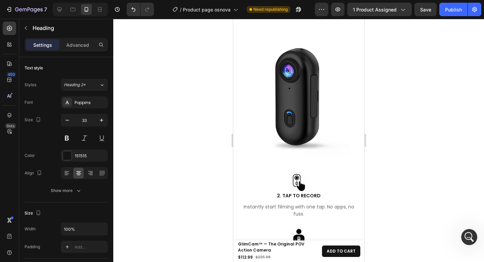
scroll to position [2132, 0]
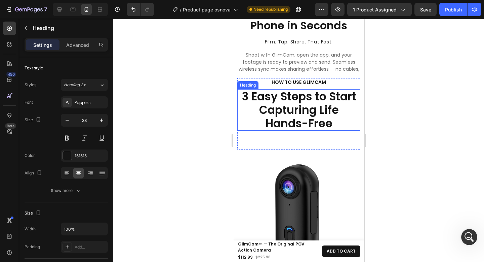
click at [317, 120] on h2 "3 Easy Steps to Start Capturing Life Hands-Free" at bounding box center [298, 109] width 123 height 41
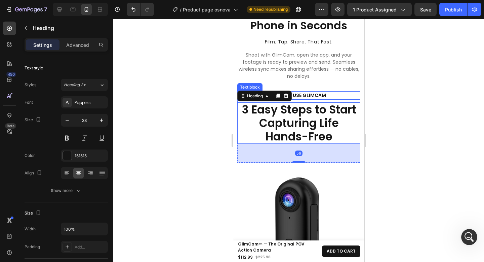
click at [329, 92] on p "HOW TO USE GLIMCAM" at bounding box center [298, 95] width 111 height 7
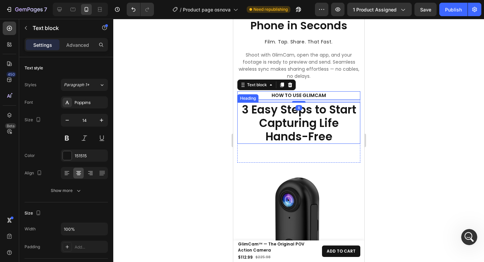
click at [331, 102] on h2 "3 Easy Steps to Start Capturing Life Hands-Free" at bounding box center [298, 122] width 123 height 41
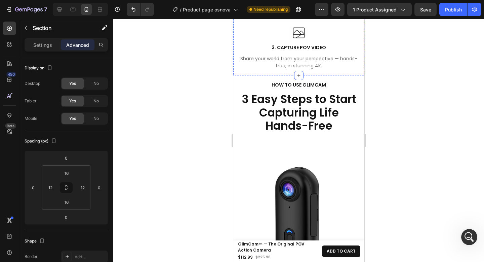
scroll to position [2536, 0]
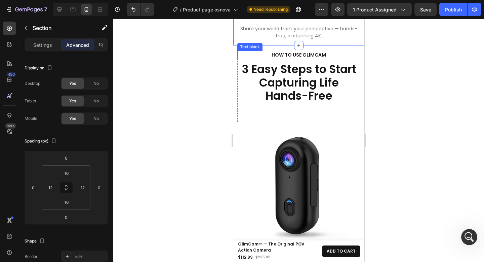
click at [326, 51] on p "HOW TO USE GLIMCAM" at bounding box center [298, 54] width 111 height 7
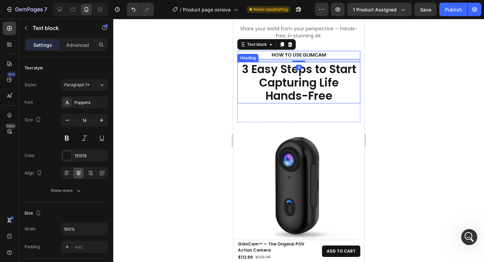
click at [300, 77] on h2 "3 Easy Steps to Start Capturing Life Hands-Free" at bounding box center [298, 82] width 123 height 41
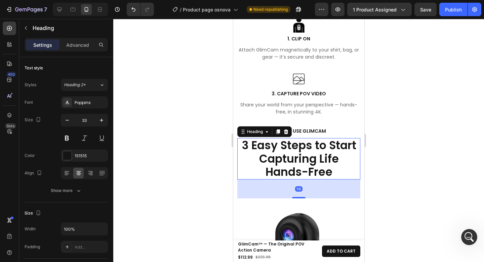
scroll to position [2455, 0]
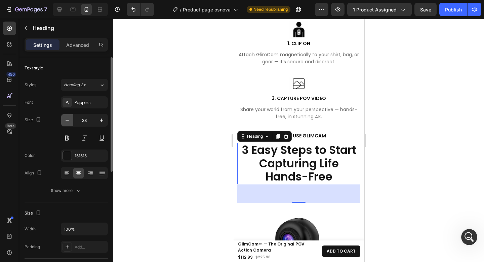
click at [71, 122] on button "button" at bounding box center [67, 120] width 12 height 12
type input "32"
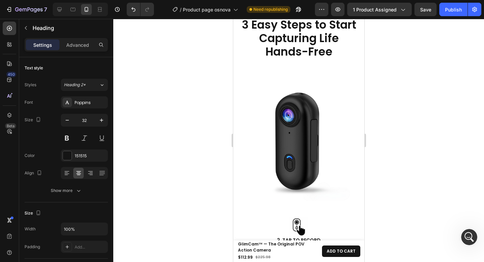
scroll to position [2134, 0]
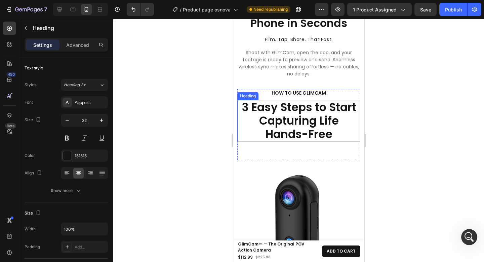
click at [312, 112] on h2 "3 Easy Steps to Start Capturing Life Hands-Free" at bounding box center [298, 120] width 123 height 41
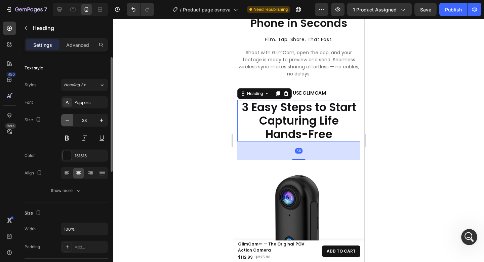
click at [66, 123] on icon "button" at bounding box center [67, 120] width 7 height 7
type input "32"
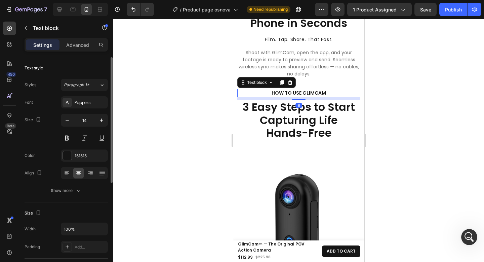
click at [333, 89] on p "HOW TO USE GLIMCAM" at bounding box center [298, 92] width 111 height 7
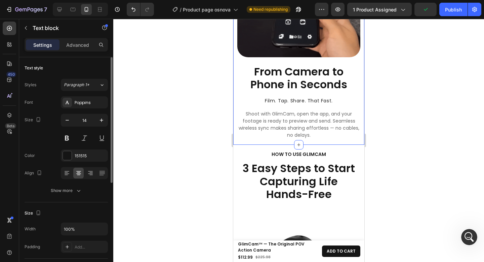
scroll to position [2078, 0]
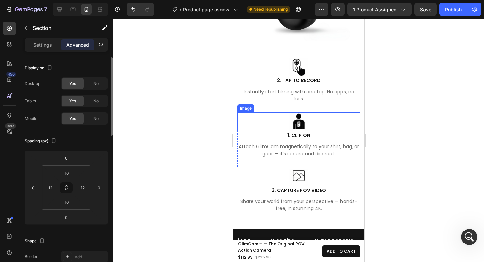
scroll to position [2721, 0]
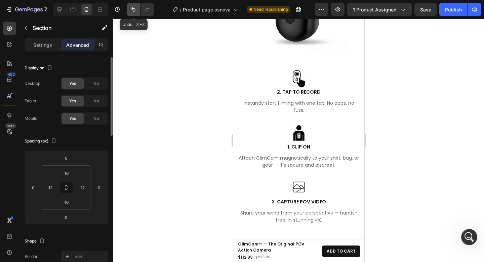
click at [131, 10] on icon "Undo/Redo" at bounding box center [133, 9] width 7 height 7
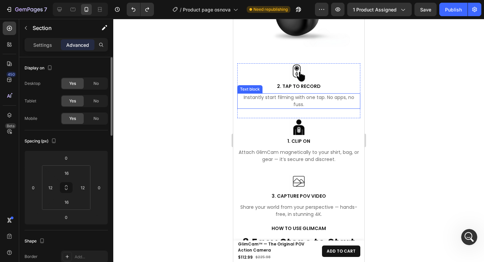
scroll to position [2358, 0]
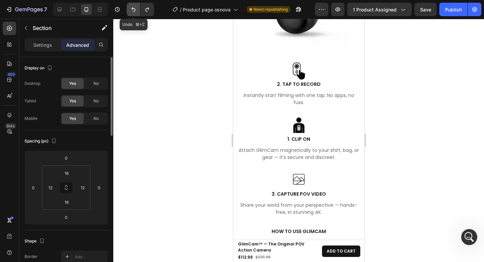
click at [133, 10] on icon "Undo/Redo" at bounding box center [133, 9] width 7 height 7
click at [134, 13] on button "Undo/Redo" at bounding box center [133, 9] width 13 height 13
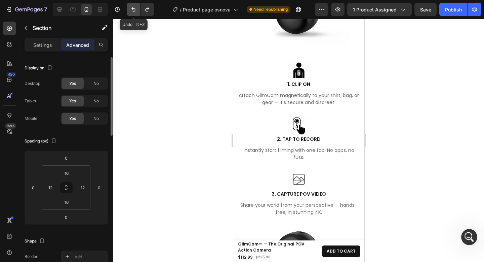
scroll to position [2649, 0]
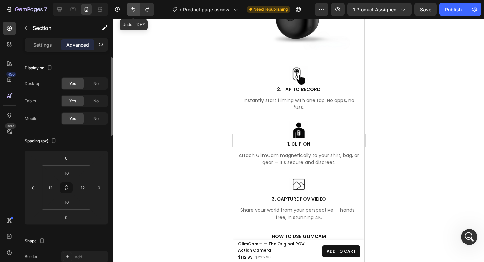
click at [134, 13] on button "Undo/Redo" at bounding box center [133, 9] width 13 height 13
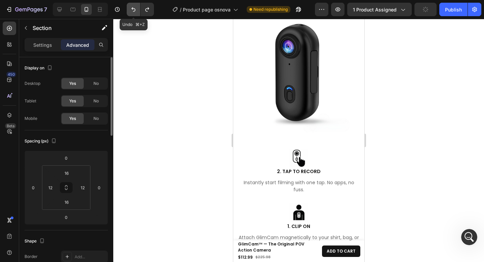
click at [134, 13] on button "Undo/Redo" at bounding box center [133, 9] width 13 height 13
click at [136, 12] on icon "Undo/Redo" at bounding box center [133, 9] width 7 height 7
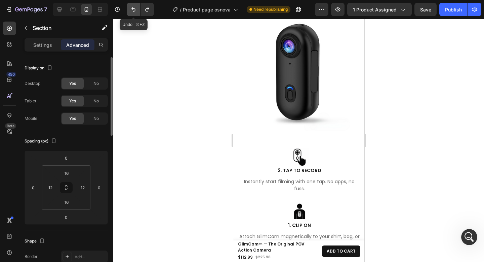
click at [135, 12] on icon "Undo/Redo" at bounding box center [133, 9] width 7 height 7
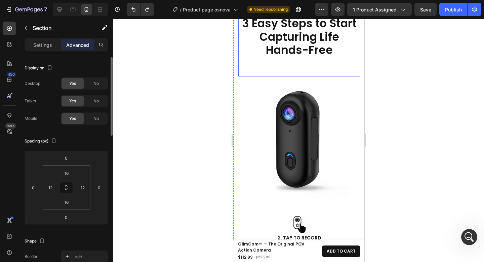
scroll to position [2494, 0]
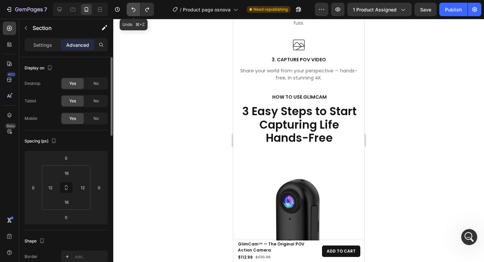
click at [133, 10] on icon "Undo/Redo" at bounding box center [133, 9] width 7 height 7
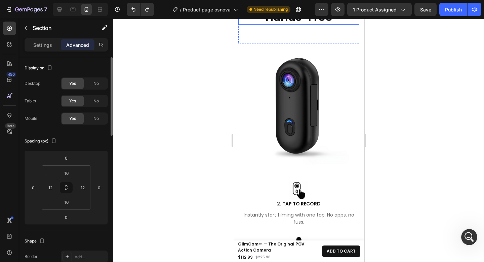
scroll to position [2646, 0]
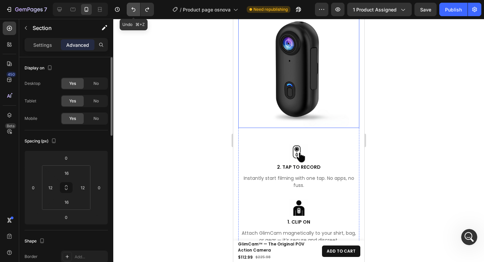
click at [137, 11] on icon "Undo/Redo" at bounding box center [133, 9] width 7 height 7
click at [132, 11] on icon "Undo/Redo" at bounding box center [133, 9] width 7 height 7
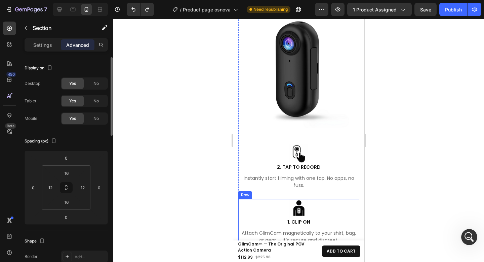
scroll to position [2797, 0]
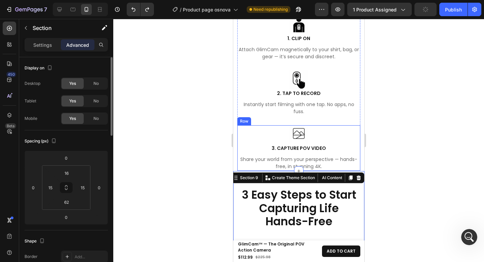
scroll to position [2355, 0]
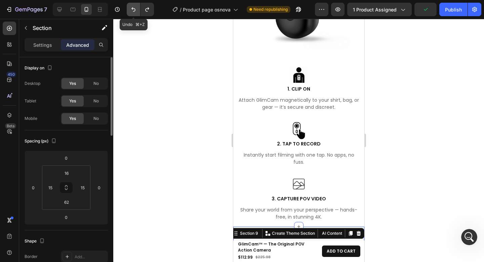
click at [132, 9] on icon "Undo/Redo" at bounding box center [133, 9] width 7 height 7
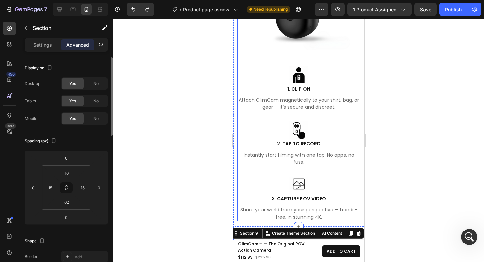
click at [438, 82] on div at bounding box center [298, 140] width 371 height 243
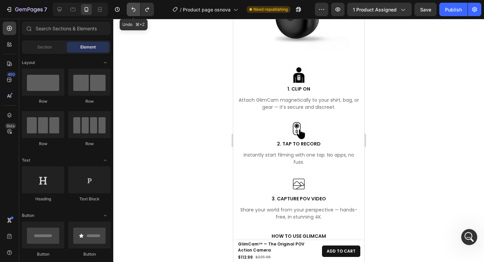
click at [130, 11] on icon "Undo/Redo" at bounding box center [133, 9] width 7 height 7
click at [131, 12] on icon "Undo/Redo" at bounding box center [133, 9] width 7 height 7
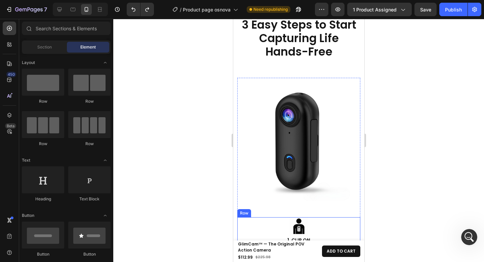
scroll to position [2042, 0]
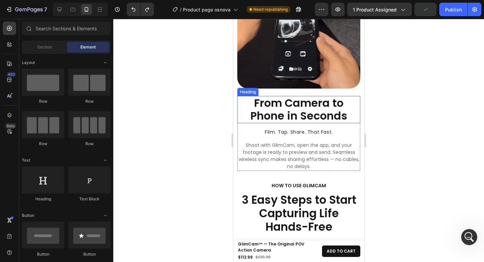
click at [348, 100] on h2 "From Camera to Phone in Seconds" at bounding box center [298, 109] width 123 height 27
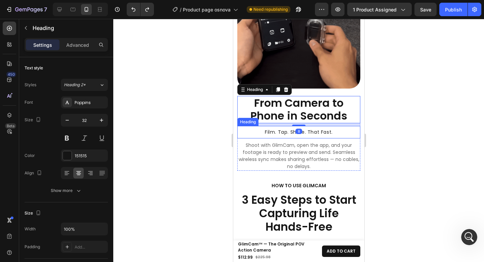
click at [338, 126] on h2 "Film. Tap. Share. That Fast." at bounding box center [298, 132] width 123 height 13
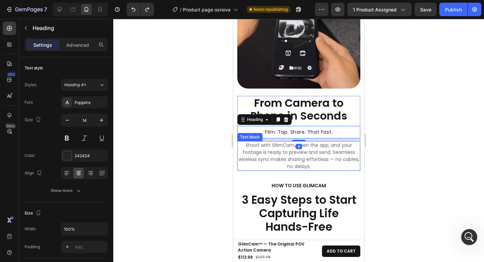
click at [335, 142] on p "Shoot with GlimCam, open the app, and your footage is ready to preview and send…" at bounding box center [299, 156] width 122 height 28
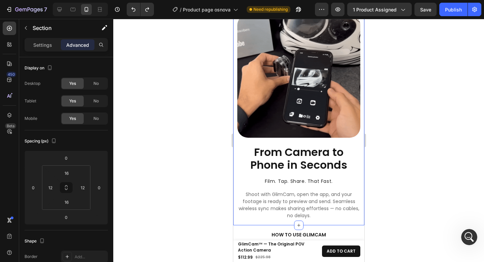
scroll to position [1992, 0]
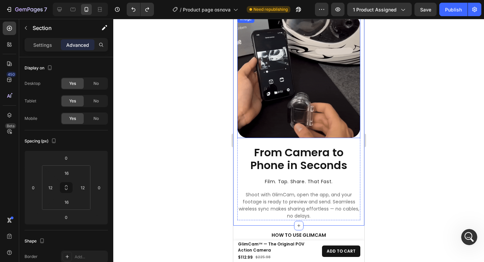
click at [335, 109] on img at bounding box center [298, 76] width 123 height 123
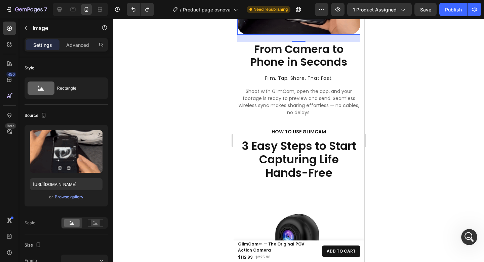
scroll to position [2112, 0]
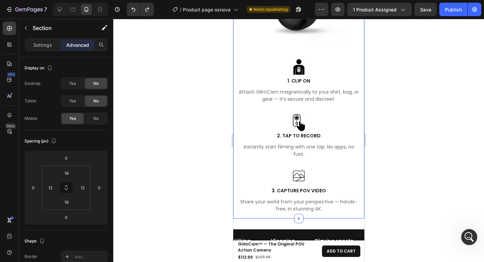
scroll to position [2409, 0]
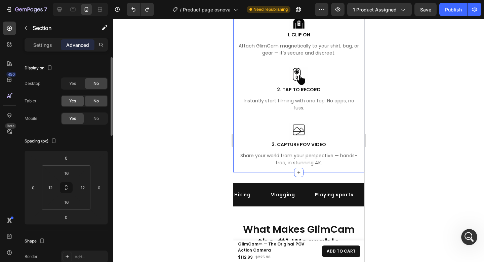
click at [80, 101] on div "Yes" at bounding box center [73, 101] width 22 height 11
click at [77, 85] on div "Yes" at bounding box center [73, 83] width 22 height 11
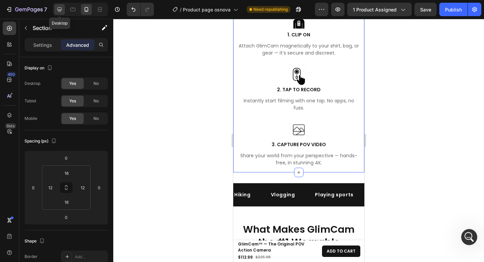
click at [59, 11] on icon at bounding box center [59, 9] width 7 height 7
type input "72"
type input "15"
type input "72"
type input "15"
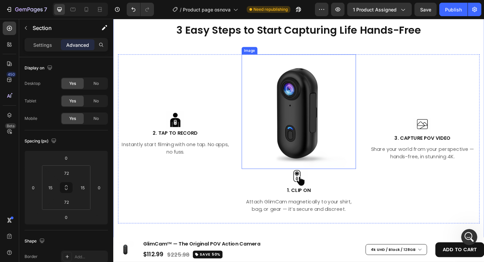
scroll to position [2384, 0]
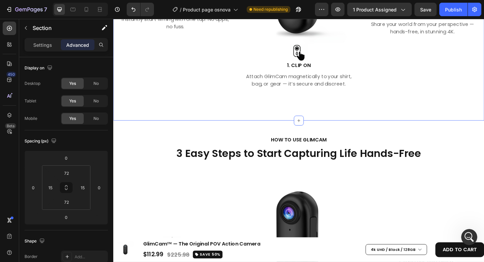
click at [261, 133] on div "HOW TO USE GLIMCAM Text block 3 Easy Steps to Start Capturing Life Hands-Free H…" at bounding box center [315, 261] width 404 height 265
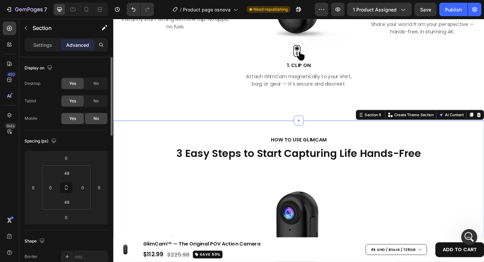
click at [76, 117] on div "Yes" at bounding box center [73, 118] width 22 height 11
click at [89, 12] on icon at bounding box center [86, 9] width 7 height 7
type input "62"
type input "15"
type input "62"
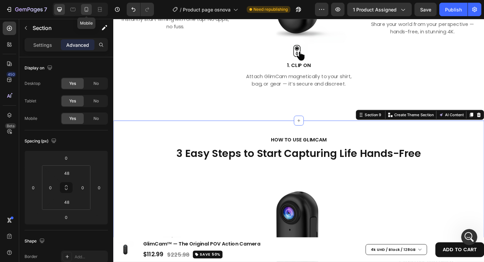
type input "15"
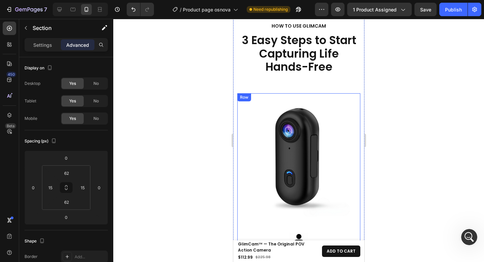
scroll to position [2186, 0]
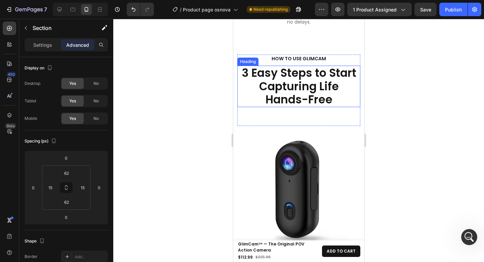
click at [304, 90] on h2 "3 Easy Steps to Start Capturing Life Hands-Free" at bounding box center [298, 86] width 123 height 41
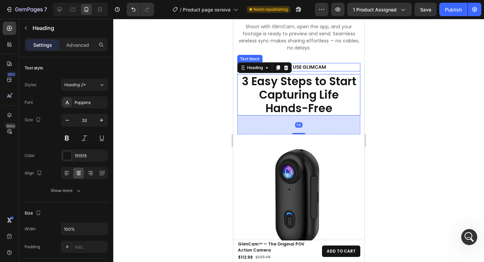
scroll to position [2161, 0]
click at [328, 63] on p "HOW TO USE GLIMCAM" at bounding box center [298, 66] width 111 height 7
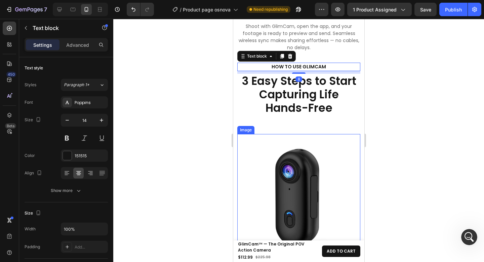
click at [327, 134] on img at bounding box center [298, 195] width 123 height 123
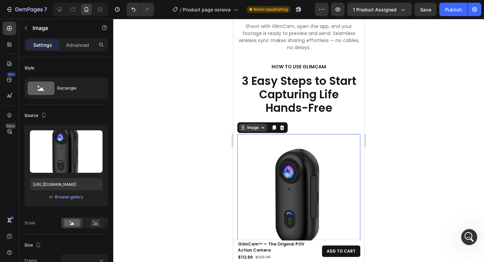
click at [261, 125] on icon at bounding box center [262, 127] width 5 height 5
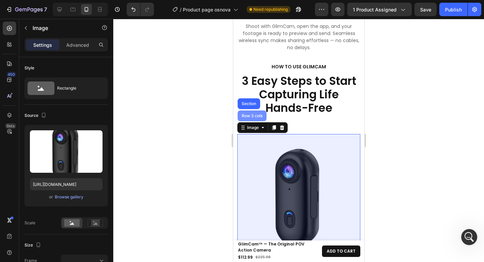
click at [258, 110] on div "Row 3 cols" at bounding box center [251, 115] width 29 height 11
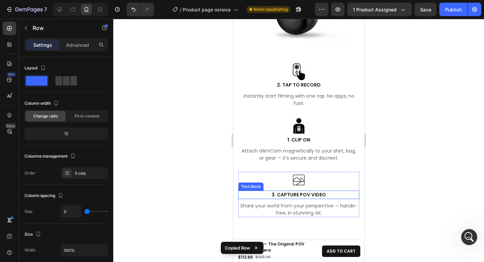
scroll to position [2814, 0]
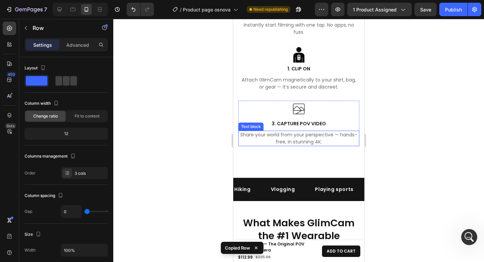
click at [285, 131] on p "Share your world from your perspective — hands-free, in stunning 4K." at bounding box center [299, 138] width 120 height 14
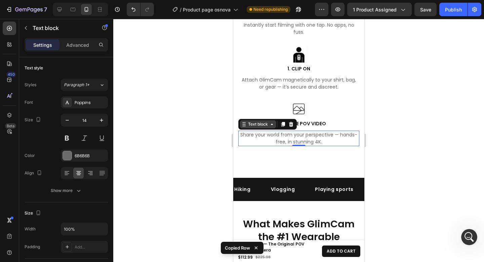
click at [254, 121] on div "Text block" at bounding box center [258, 124] width 23 height 6
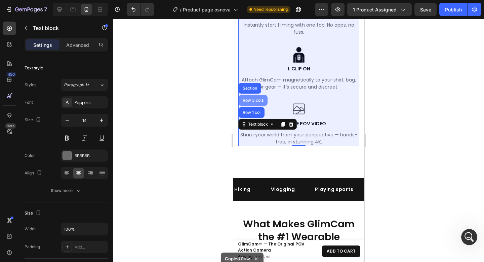
click at [253, 98] on div "Row 3 cols" at bounding box center [252, 100] width 29 height 11
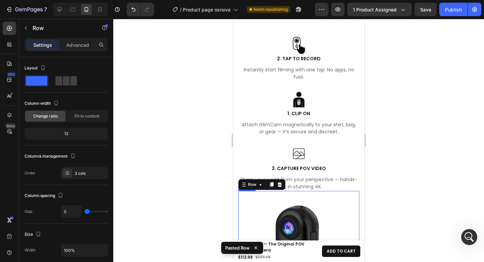
scroll to position [2733, 0]
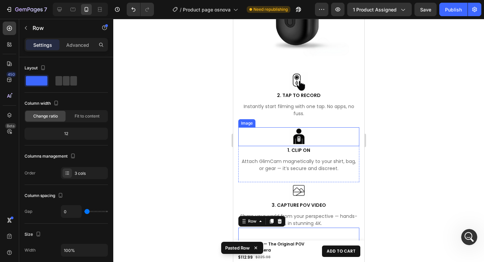
click at [270, 129] on div at bounding box center [298, 136] width 121 height 19
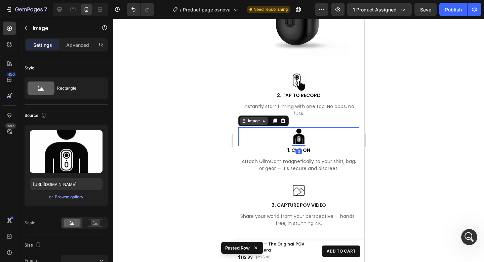
click at [258, 118] on div "Image" at bounding box center [254, 121] width 14 height 6
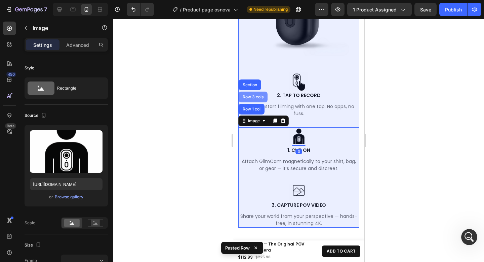
click at [252, 94] on div "Row 3 cols" at bounding box center [252, 96] width 29 height 11
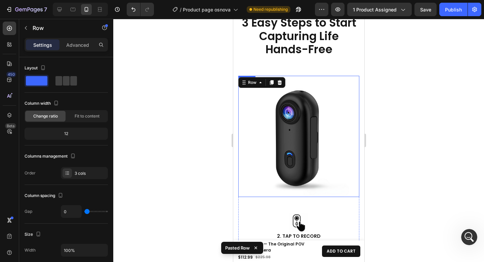
scroll to position [2572, 0]
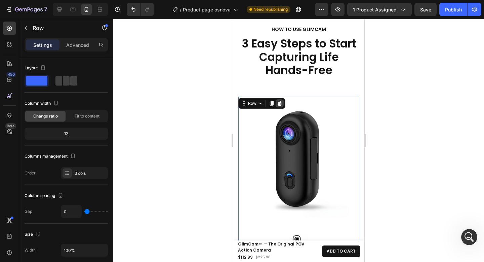
click at [279, 102] on icon at bounding box center [279, 103] width 4 height 5
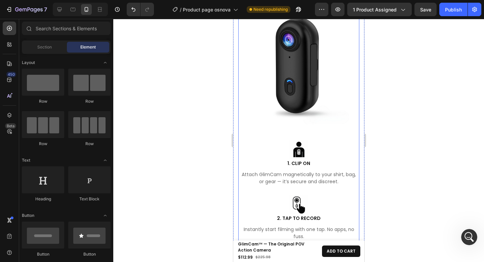
scroll to position [2760, 0]
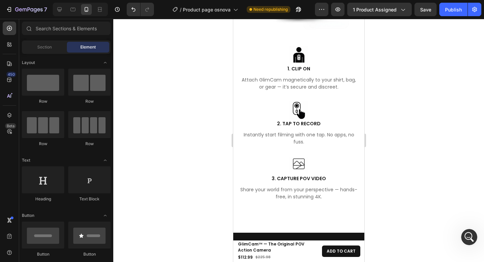
click at [423, 112] on div at bounding box center [298, 140] width 371 height 243
click at [332, 206] on div "HOW TO USE GLIMCAM Text block 3 Easy Steps to Start Capturing Life Hands-Free H…" at bounding box center [298, 18] width 131 height 405
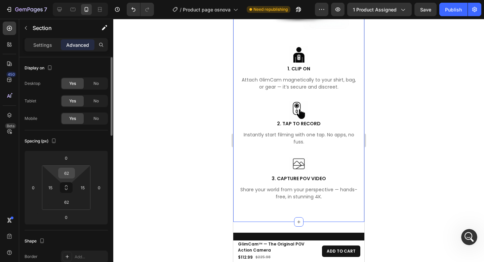
click at [69, 174] on input "62" at bounding box center [66, 173] width 13 height 10
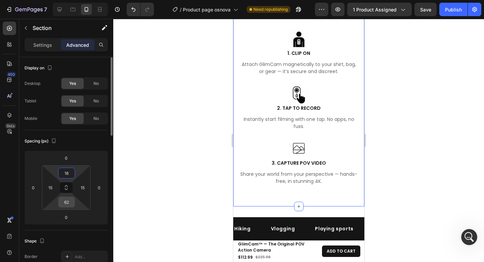
type input "16"
click at [70, 202] on input "62" at bounding box center [66, 202] width 13 height 10
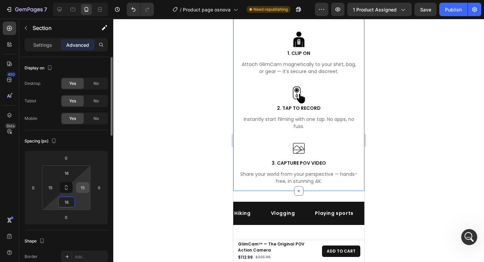
type input "16"
click at [85, 190] on input "15" at bounding box center [83, 187] width 10 height 10
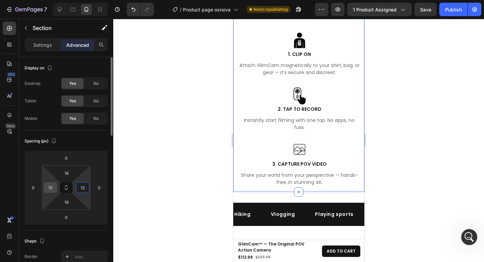
type input "12"
click at [54, 188] on input "15" at bounding box center [50, 187] width 10 height 10
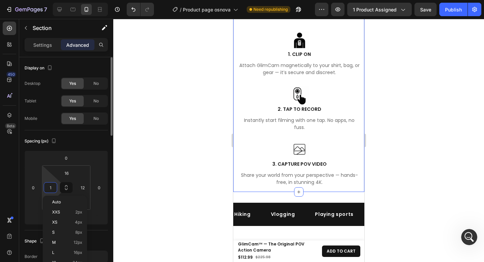
type input "12"
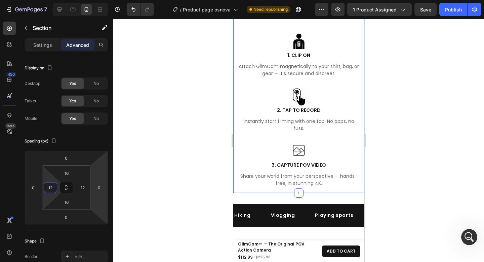
click at [456, 137] on div at bounding box center [298, 140] width 371 height 243
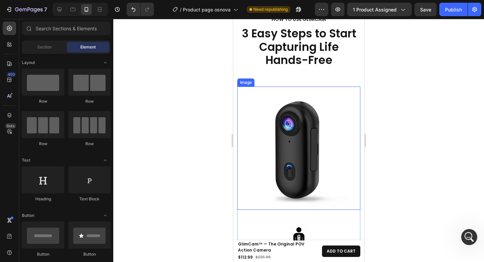
scroll to position [2438, 0]
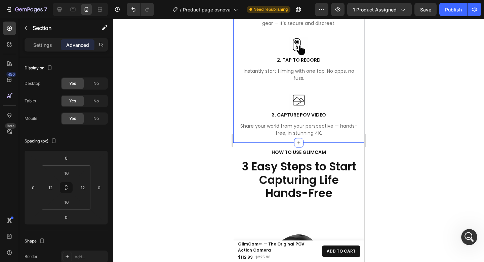
scroll to position [2436, 0]
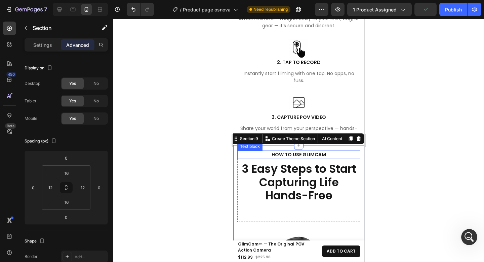
click at [303, 151] on p "HOW TO USE GLIMCAM" at bounding box center [298, 154] width 111 height 7
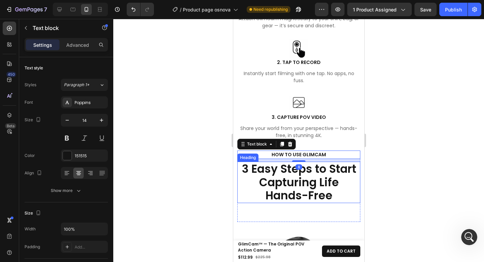
click at [285, 165] on h2 "3 Easy Steps to Start Capturing Life Hands-Free" at bounding box center [298, 181] width 123 height 41
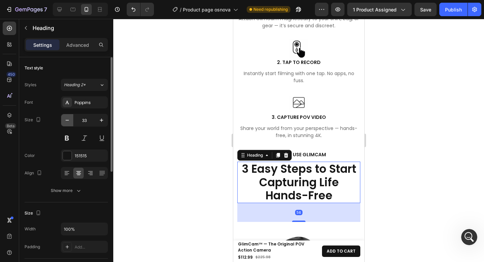
click at [68, 117] on icon "button" at bounding box center [67, 120] width 7 height 7
type input "32"
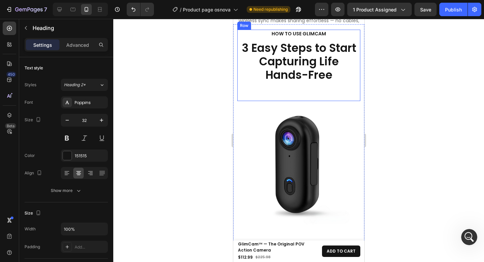
scroll to position [2167, 0]
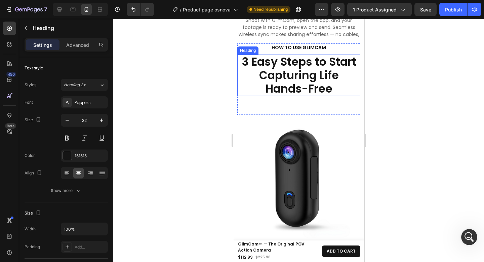
click at [315, 81] on h2 "3 Easy Steps to Start Capturing Life Hands-Free" at bounding box center [298, 74] width 123 height 41
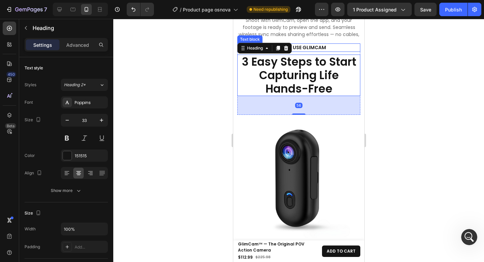
click at [331, 46] on p "HOW TO USE GLIMCAM" at bounding box center [298, 47] width 111 height 7
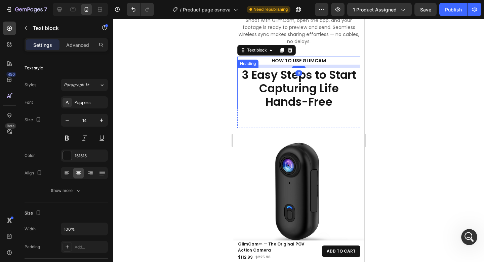
click at [331, 73] on h2 "3 Easy Steps to Start Capturing Life Hands-Free" at bounding box center [298, 88] width 123 height 41
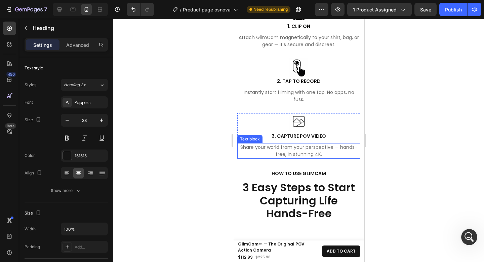
scroll to position [2438, 0]
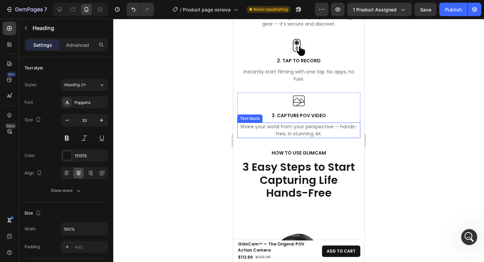
click at [316, 125] on p "Share your world from your perspective — hands-free, in stunning 4K." at bounding box center [299, 130] width 122 height 14
click at [261, 113] on div "Text block" at bounding box center [257, 116] width 23 height 6
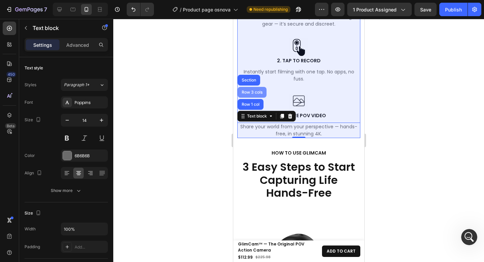
click at [258, 90] on div "Row 3 cols" at bounding box center [252, 92] width 24 height 4
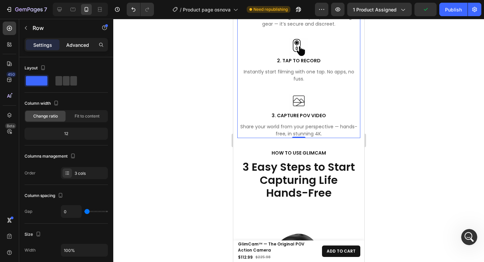
click at [79, 41] on p "Advanced" at bounding box center [77, 44] width 23 height 7
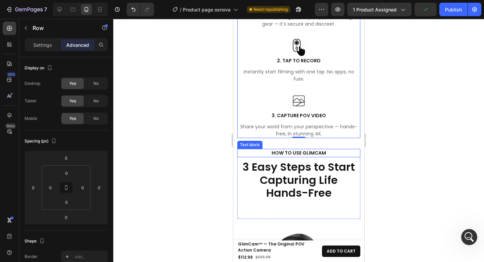
click at [304, 150] on p "HOW TO USE GLIMCAM" at bounding box center [298, 152] width 111 height 7
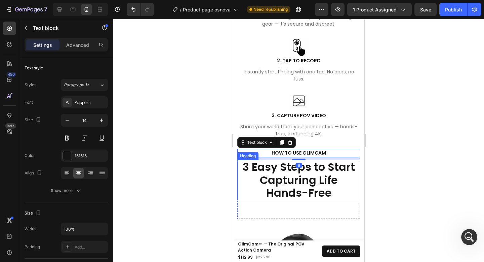
click at [310, 169] on h2 "3 Easy Steps to Start Capturing Life Hands-Free" at bounding box center [298, 180] width 123 height 40
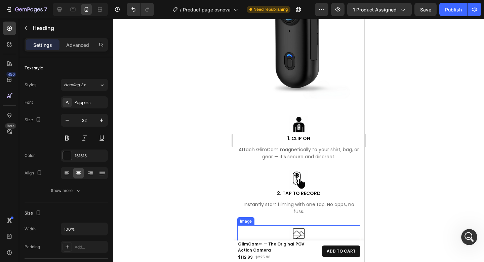
scroll to position [2758, 0]
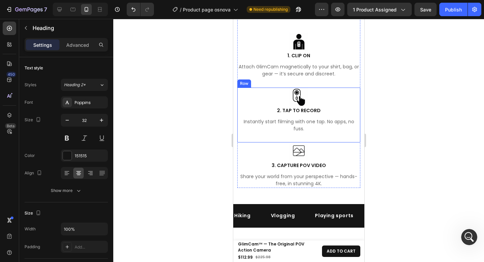
click at [316, 132] on div "Image 2. TAP TO RECORD Text block Instantly start filming with one tap. No apps…" at bounding box center [298, 114] width 123 height 55
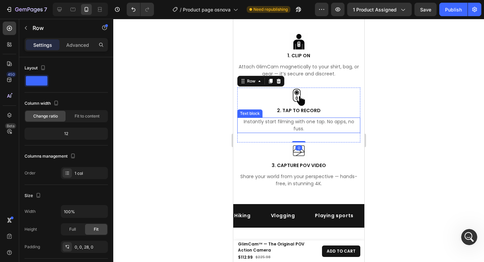
click at [312, 123] on p "Instantly start filming with one tap. No apps, no fuss." at bounding box center [299, 125] width 122 height 14
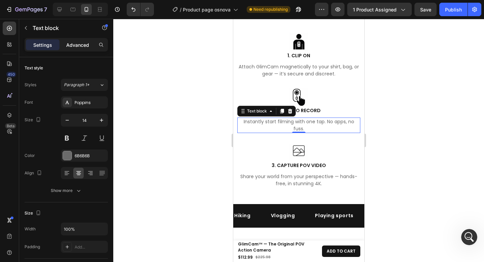
click at [78, 48] on div "Advanced" at bounding box center [78, 44] width 34 height 11
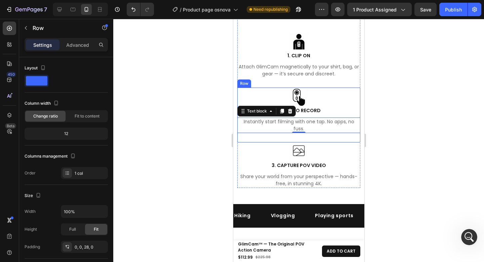
click at [323, 130] on div "Image 2. TAP TO RECORD Text block Instantly start filming with one tap. No apps…" at bounding box center [298, 114] width 123 height 55
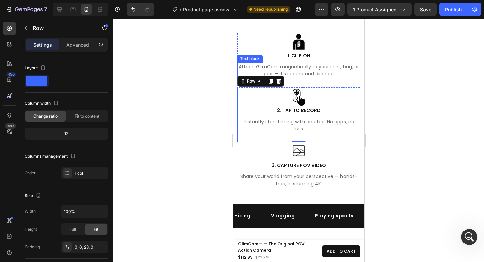
click at [309, 68] on p "Attach GlimCam magnetically to your shirt, bag, or gear — it’s secure and discr…" at bounding box center [299, 70] width 122 height 14
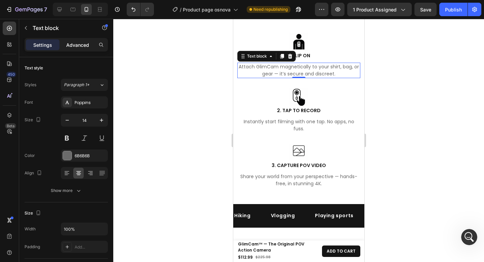
click at [79, 46] on p "Advanced" at bounding box center [77, 44] width 23 height 7
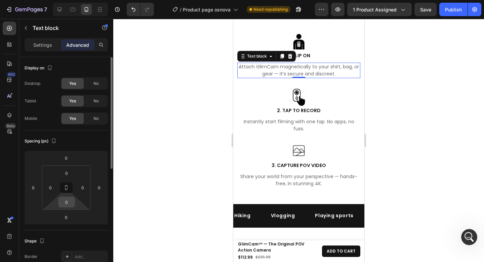
click at [69, 204] on input "0" at bounding box center [66, 202] width 13 height 10
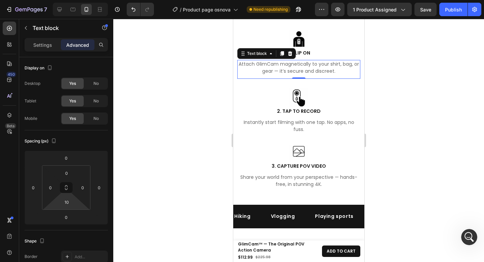
scroll to position [2761, 0]
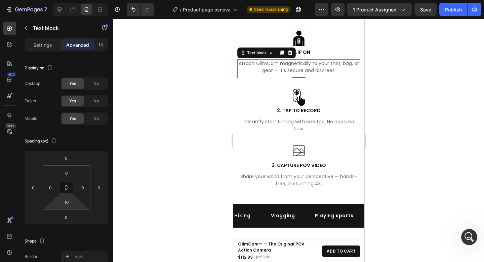
click at [78, 0] on html "7 Version history / Product page osnova Need republishing Preview 1 product ass…" at bounding box center [242, 0] width 484 height 0
click at [70, 203] on input "10" at bounding box center [66, 202] width 13 height 10
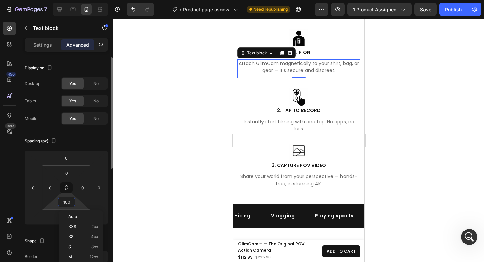
scroll to position [2792, 0]
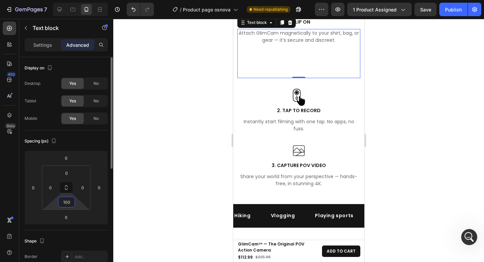
drag, startPoint x: 71, startPoint y: 202, endPoint x: 61, endPoint y: 202, distance: 9.8
click at [61, 202] on input "100" at bounding box center [66, 202] width 13 height 10
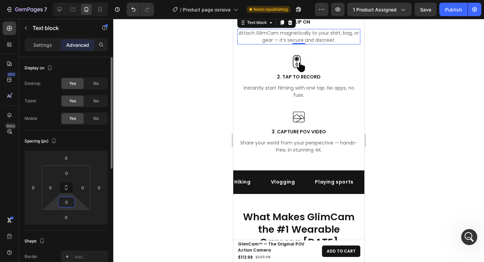
scroll to position [2758, 0]
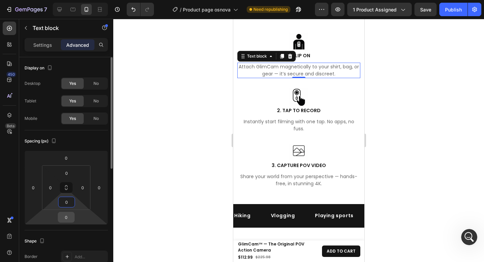
type input "0"
click at [72, 217] on input "0" at bounding box center [66, 217] width 13 height 10
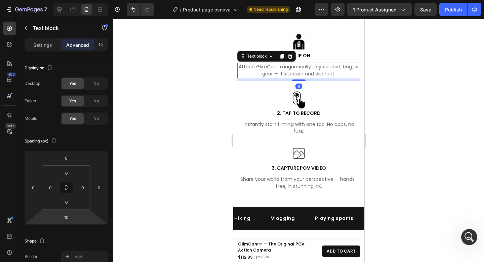
scroll to position [2761, 0]
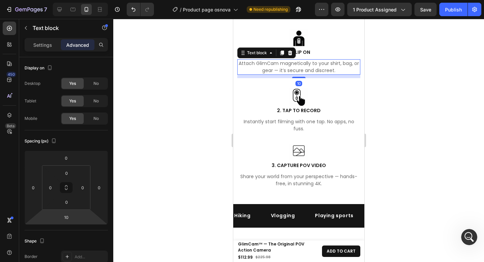
click at [81, 0] on html "7 Version history / Product page osnova Need republishing Preview 1 product ass…" at bounding box center [242, 0] width 484 height 0
drag, startPoint x: 70, startPoint y: 217, endPoint x: 62, endPoint y: 216, distance: 7.7
click at [62, 216] on input "10" at bounding box center [66, 217] width 13 height 10
type input "0"
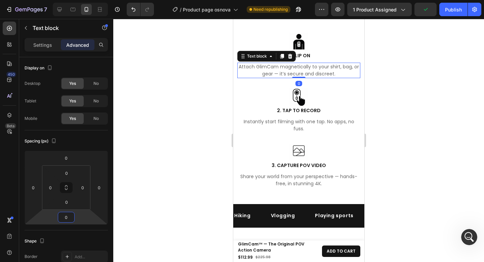
click at [418, 110] on div at bounding box center [298, 140] width 371 height 243
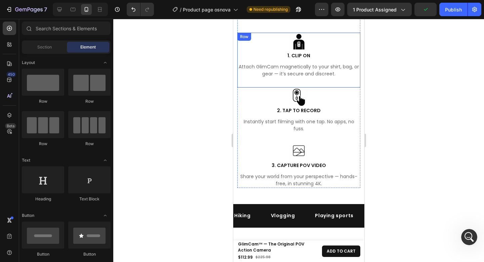
click at [323, 80] on div "Image 1. CLIP ON Text block Attach GlimCam magnetically to your shirt, bag, or …" at bounding box center [298, 60] width 123 height 55
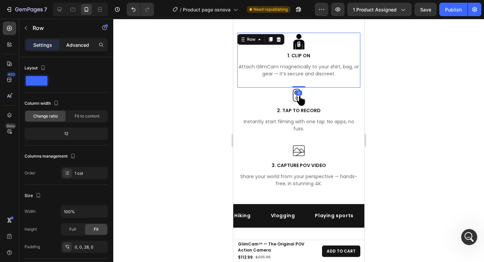
click at [71, 45] on p "Advanced" at bounding box center [77, 44] width 23 height 7
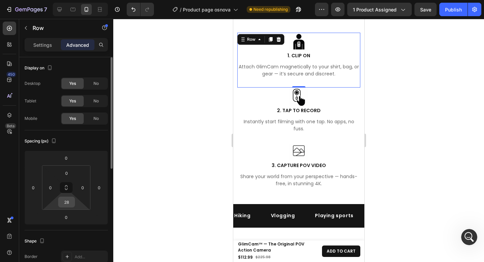
click at [71, 201] on input "28" at bounding box center [66, 202] width 13 height 10
type input "0"
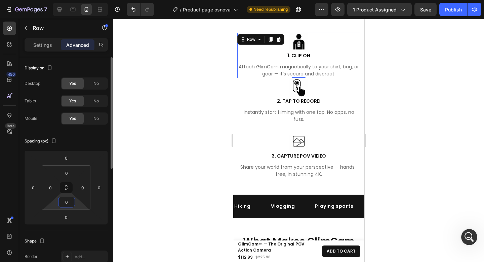
scroll to position [2749, 0]
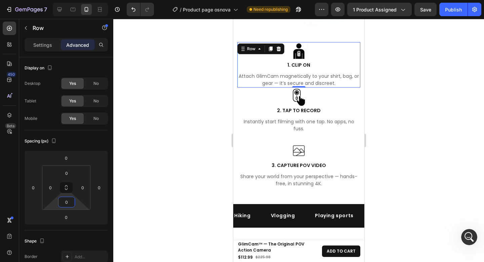
click at [427, 136] on div at bounding box center [298, 140] width 371 height 243
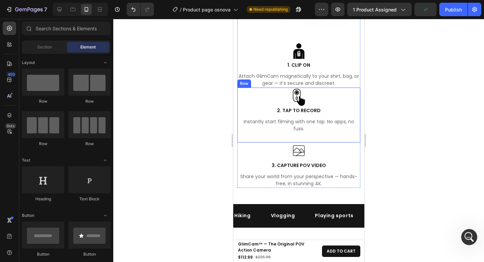
click at [319, 131] on div "Image 2. TAP TO RECORD Text block Instantly start filming with one tap. No apps…" at bounding box center [298, 114] width 123 height 55
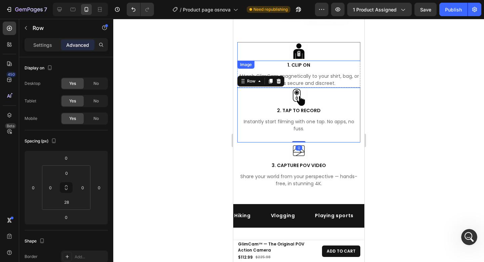
click at [340, 47] on div at bounding box center [298, 51] width 123 height 19
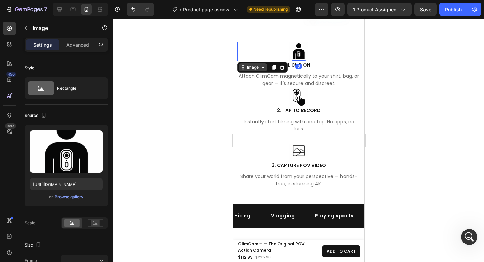
click at [254, 64] on div "Image" at bounding box center [253, 67] width 14 height 6
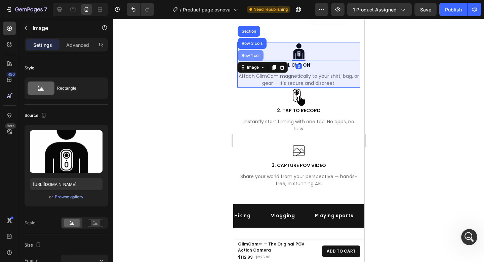
click at [251, 53] on div "Row 1 col" at bounding box center [250, 55] width 21 height 4
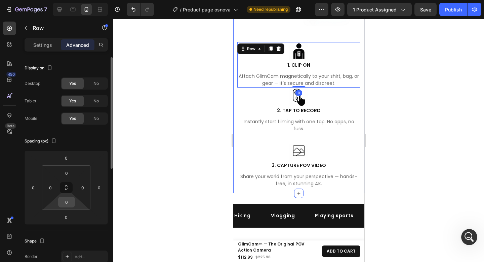
click at [70, 202] on input "0" at bounding box center [66, 202] width 13 height 10
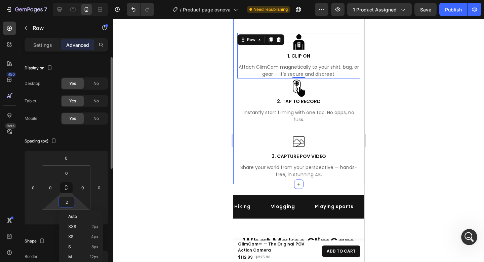
type input "28"
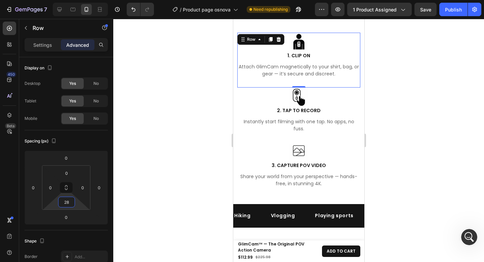
click at [452, 164] on div at bounding box center [298, 140] width 371 height 243
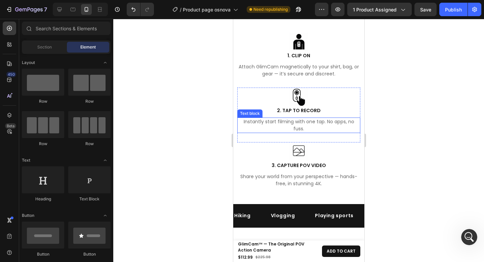
click at [310, 124] on p "Instantly start filming with one tap. No apps, no fuss." at bounding box center [299, 125] width 122 height 14
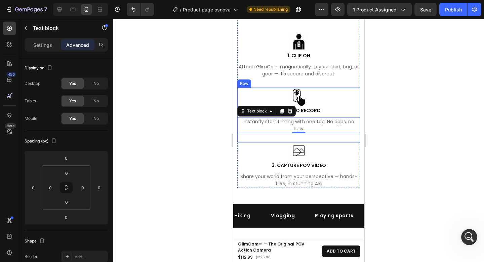
click at [307, 132] on div "Image 2. TAP TO RECORD Text block Instantly start filming with one tap. No apps…" at bounding box center [298, 114] width 123 height 55
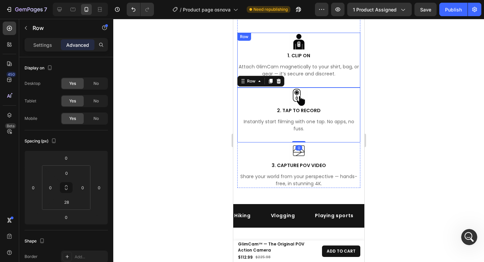
click at [309, 78] on div "Image 1. CLIP ON Text block Attach GlimCam magnetically to your shirt, bag, or …" at bounding box center [298, 60] width 123 height 55
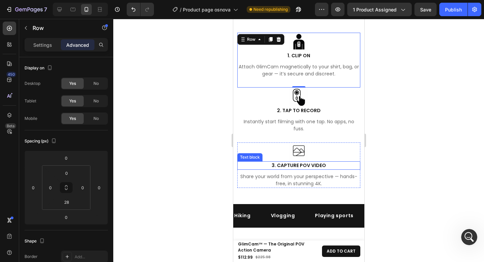
click at [338, 162] on p "3. CAPTURE POV VIDEO" at bounding box center [299, 165] width 122 height 7
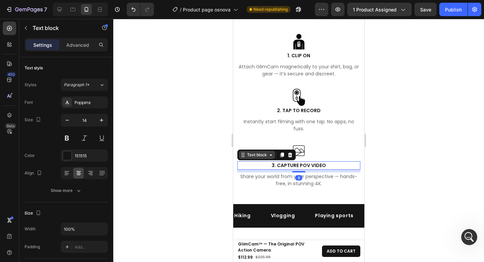
click at [267, 152] on div "Text block" at bounding box center [257, 155] width 23 height 6
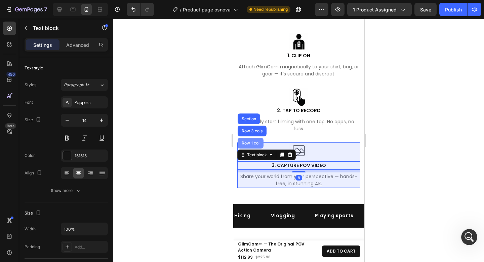
click at [253, 141] on div "Row 1 col" at bounding box center [250, 143] width 21 height 4
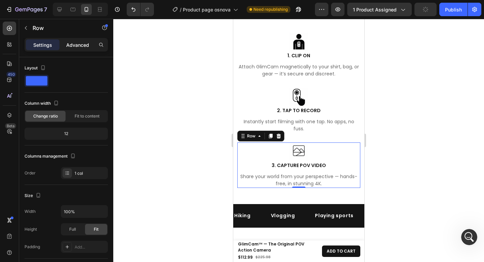
click at [79, 43] on p "Advanced" at bounding box center [77, 44] width 23 height 7
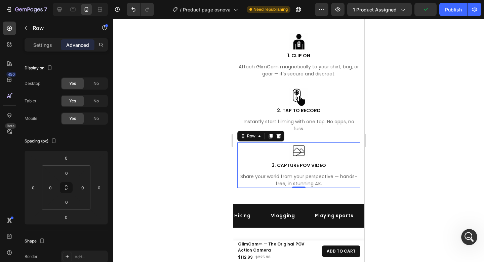
click at [412, 118] on div at bounding box center [298, 140] width 371 height 243
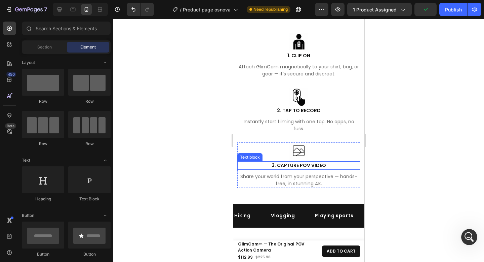
click at [329, 162] on p "3. CAPTURE POV VIDEO" at bounding box center [299, 165] width 122 height 7
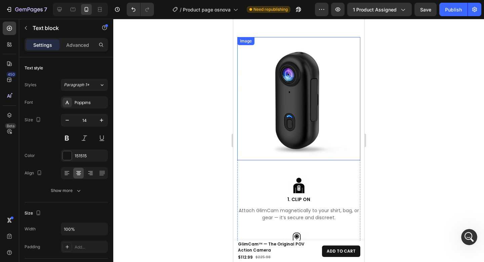
scroll to position [2486, 0]
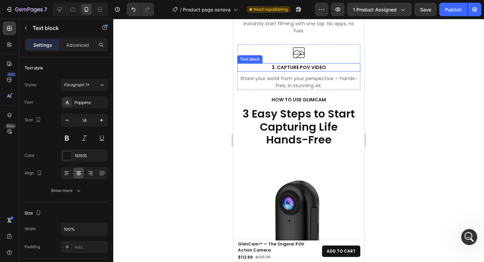
click at [315, 64] on strong "3. CAPTURE POV VIDEO" at bounding box center [298, 67] width 54 height 7
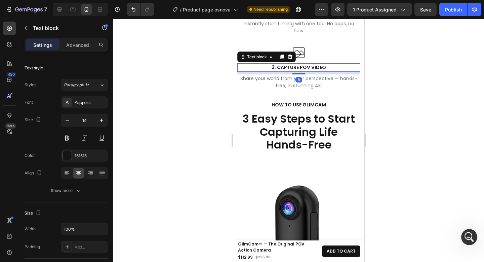
click at [420, 88] on div at bounding box center [298, 140] width 371 height 243
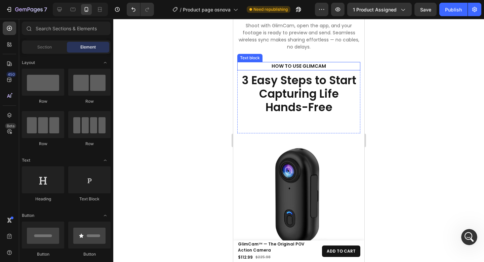
scroll to position [2139, 0]
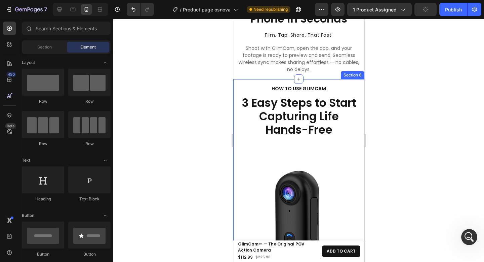
click at [257, 79] on div "HOW TO USE GLIMCAM Text block 3 Easy Steps to Start Capturing Life Hands-Free H…" at bounding box center [298, 267] width 131 height 376
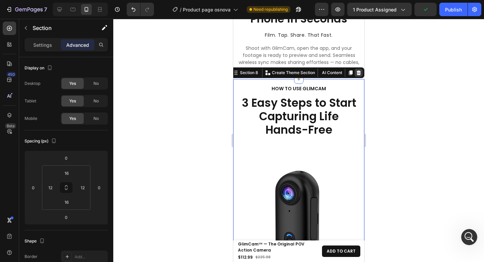
click at [357, 70] on icon at bounding box center [359, 72] width 4 height 5
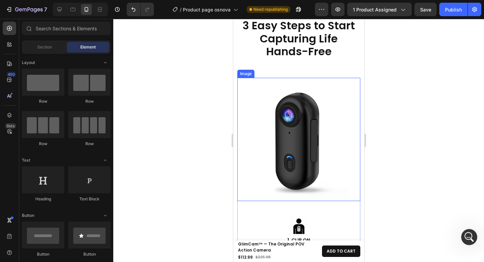
scroll to position [2103, 0]
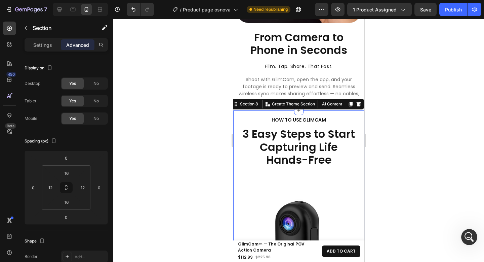
scroll to position [2108, 0]
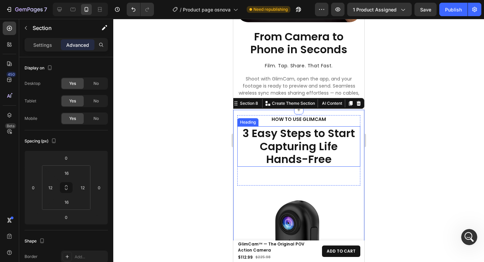
click at [315, 127] on h2 "3 Easy Steps to Start Capturing Life Hands-Free" at bounding box center [298, 146] width 123 height 40
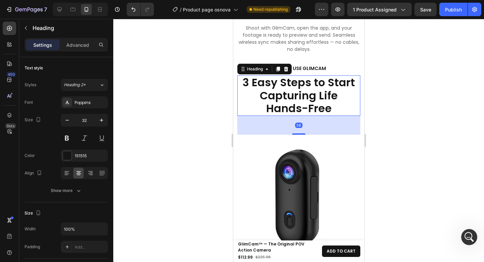
scroll to position [2197, 0]
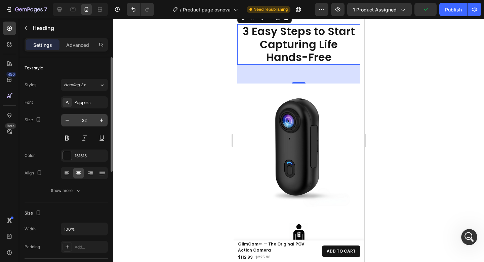
click at [90, 117] on input "32" at bounding box center [84, 120] width 22 height 12
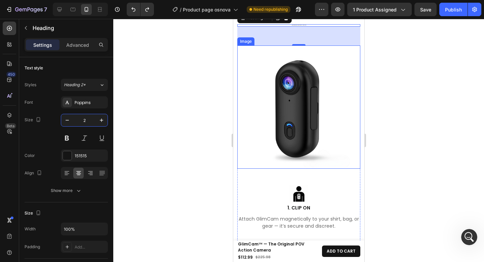
scroll to position [2095, 0]
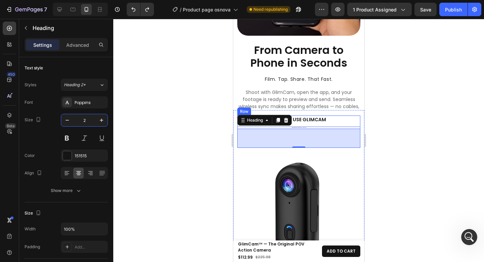
type input "32"
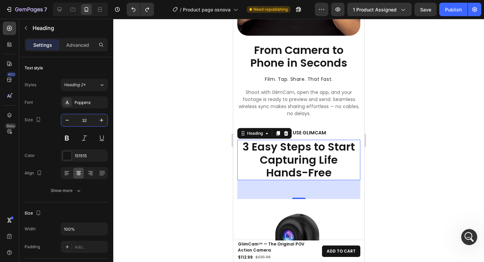
click at [390, 131] on div at bounding box center [298, 140] width 371 height 243
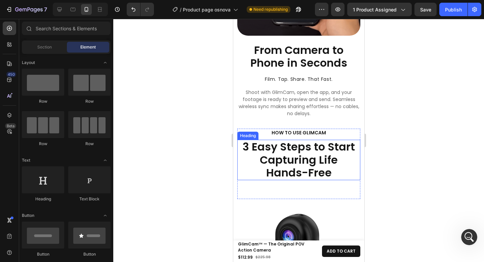
click at [321, 150] on h2 "3 Easy Steps to Start Capturing Life Hands-Free" at bounding box center [298, 160] width 123 height 40
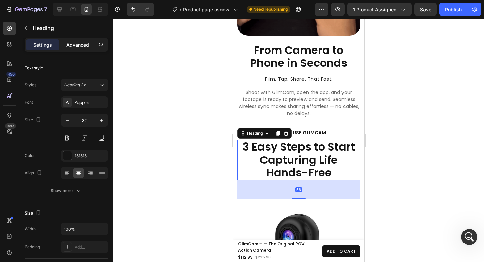
click at [78, 46] on p "Advanced" at bounding box center [77, 44] width 23 height 7
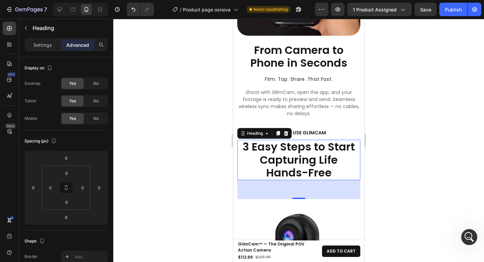
click at [298, 180] on div "56" at bounding box center [298, 189] width 123 height 19
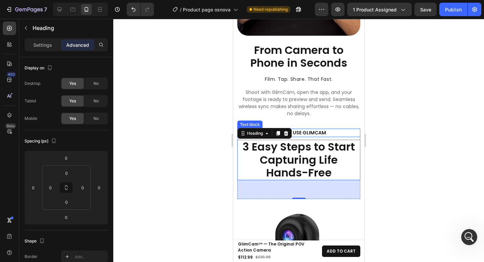
click at [334, 129] on p "HOW TO USE GLIMCAM" at bounding box center [298, 132] width 111 height 7
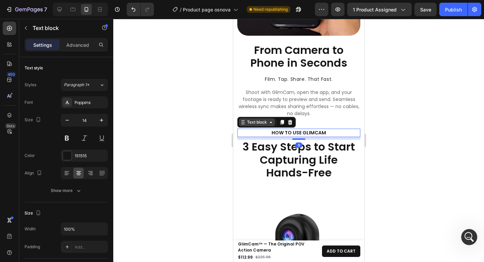
click at [253, 119] on div "Text block" at bounding box center [257, 122] width 23 height 6
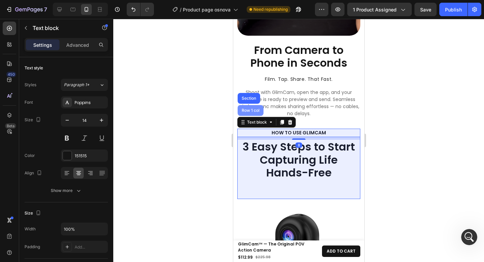
click at [253, 105] on div "Row 1 col" at bounding box center [250, 110] width 26 height 11
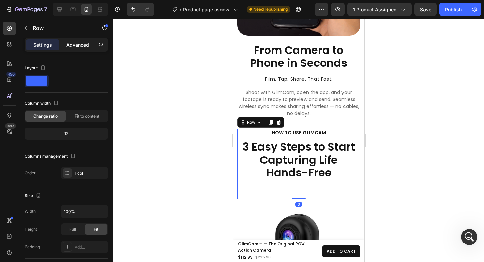
click at [69, 44] on p "Advanced" at bounding box center [77, 44] width 23 height 7
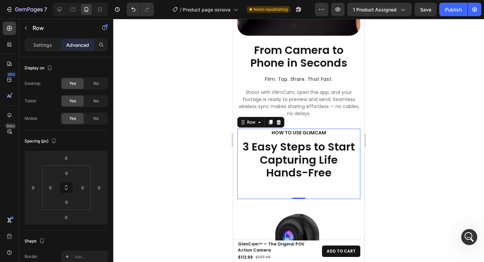
click at [299, 176] on div "HOW TO USE GLIMCAM Text block 3 Easy Steps to Start Capturing Life Hands-Free H…" at bounding box center [298, 163] width 123 height 70
click at [409, 159] on div at bounding box center [298, 140] width 371 height 243
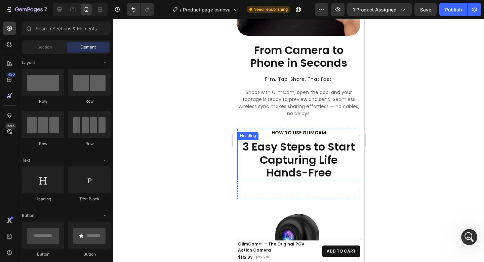
click at [294, 160] on h2 "3 Easy Steps to Start Capturing Life Hands-Free" at bounding box center [298, 160] width 123 height 40
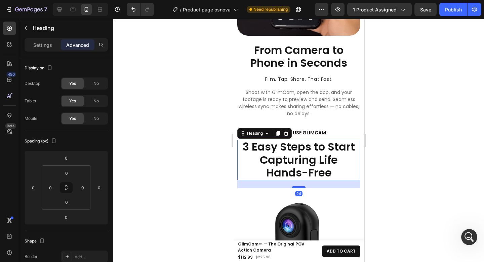
drag, startPoint x: 297, startPoint y: 185, endPoint x: 301, endPoint y: 174, distance: 11.4
click at [301, 186] on div at bounding box center [298, 187] width 13 height 2
type input "24"
click at [402, 169] on div at bounding box center [298, 140] width 371 height 243
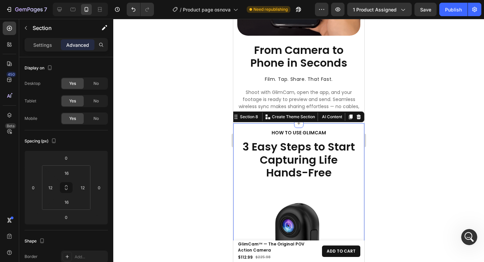
click at [414, 109] on div at bounding box center [298, 140] width 371 height 243
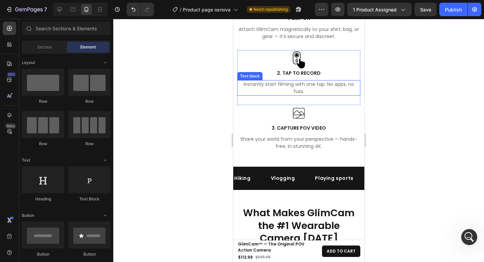
scroll to position [2438, 0]
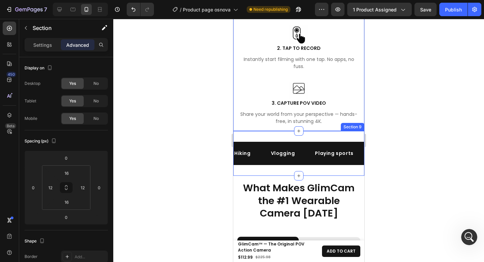
click at [334, 131] on div "Hiking Text Vlogging Text Playing sports Text Gym Text Biking Text Traveling Te…" at bounding box center [298, 153] width 131 height 45
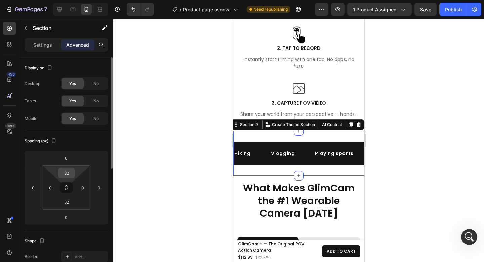
click at [71, 171] on input "32" at bounding box center [66, 173] width 13 height 10
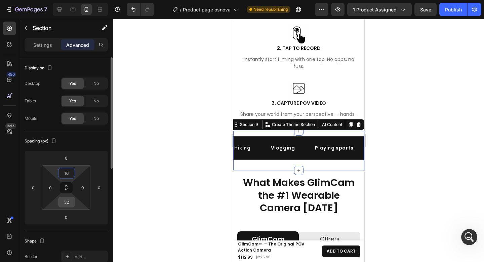
type input "16"
click at [70, 201] on input "32" at bounding box center [66, 202] width 13 height 10
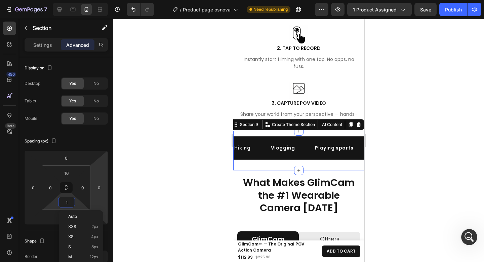
type input "16"
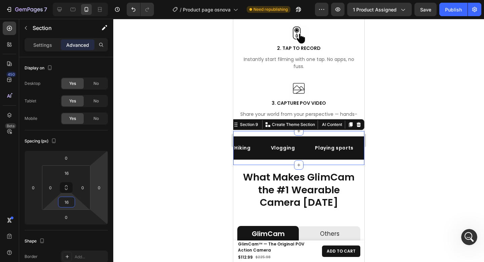
click at [437, 120] on div at bounding box center [298, 140] width 371 height 243
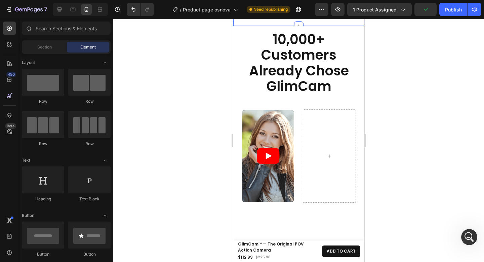
scroll to position [470, 0]
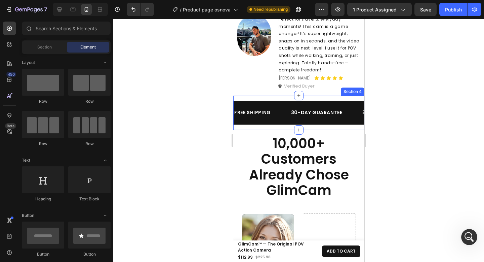
click at [328, 96] on div "FREE SHIPPING Text 30-DAY GUARANTEE Text 50%OFF ENDS [DATE] Text OVER 2,500+ HA…" at bounding box center [298, 113] width 131 height 34
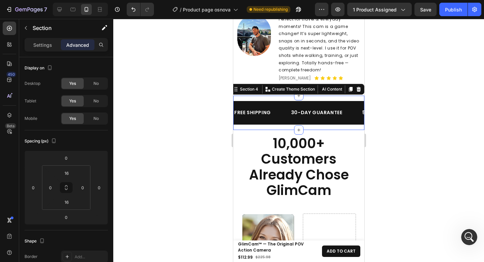
click at [405, 104] on div at bounding box center [298, 140] width 371 height 243
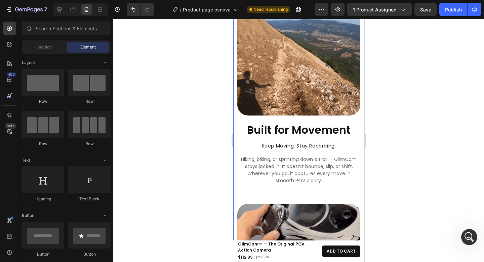
scroll to position [1861, 0]
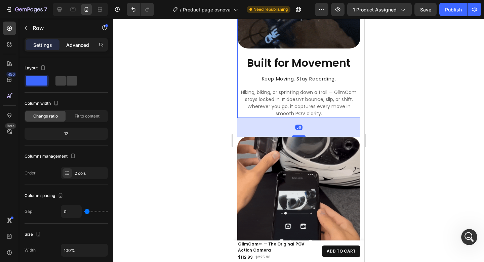
click at [85, 50] on div "Advanced" at bounding box center [78, 44] width 34 height 11
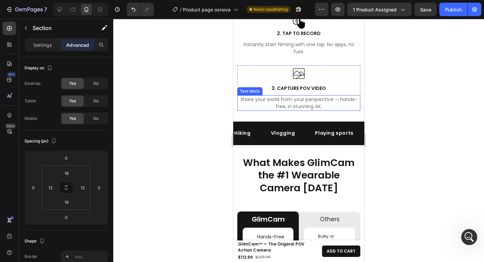
scroll to position [2445, 0]
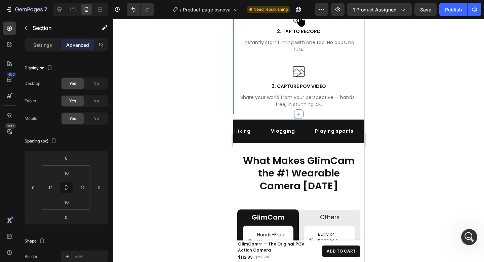
click at [341, 114] on div "Hiking Text Vlogging Text Playing sports Text Gym Text Biking Text Traveling Te…" at bounding box center [298, 131] width 131 height 34
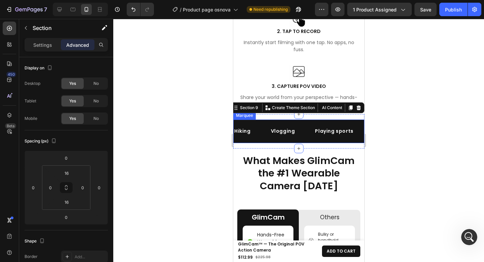
scroll to position [2492, 0]
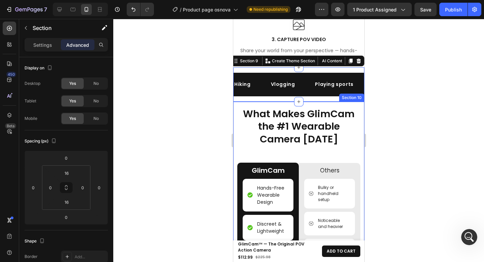
click at [345, 102] on div "Image What Makes GlimCam the #1 Wearable Camera Today Heading GlimCam Text Bloc…" at bounding box center [298, 260] width 131 height 316
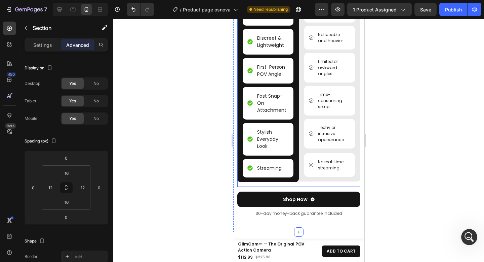
scroll to position [2747, 0]
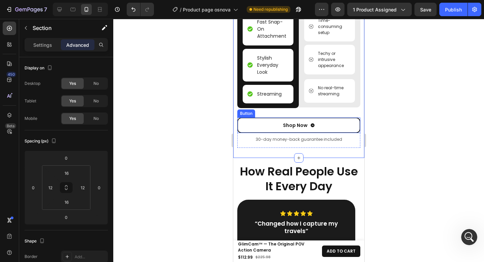
click at [343, 130] on button "Shop Now" at bounding box center [298, 124] width 123 height 15
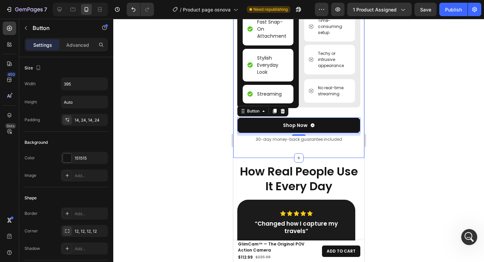
click at [357, 112] on div "Image What Makes GlimCam the #1 Wearable Camera Today Heading GlimCam Text Bloc…" at bounding box center [298, 0] width 131 height 316
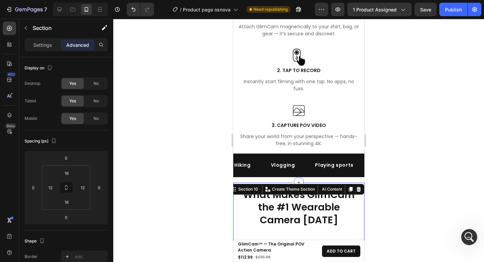
scroll to position [2406, 0]
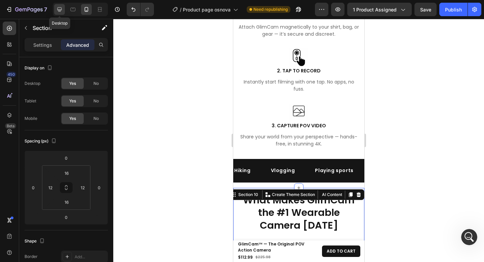
click at [61, 9] on icon at bounding box center [60, 9] width 4 height 4
type input "48"
type input "0"
type input "48"
type input "0"
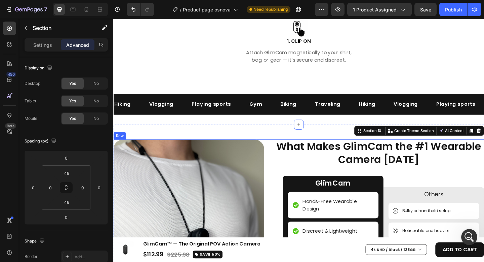
scroll to position [2369, 0]
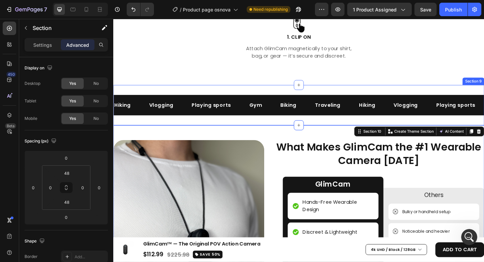
click at [240, 123] on div "Hiking Text Vlogging Text Playing sports Text Gym Text Biking Text Traveling Te…" at bounding box center [315, 113] width 404 height 44
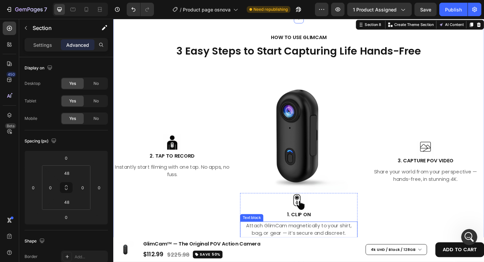
scroll to position [2343, 0]
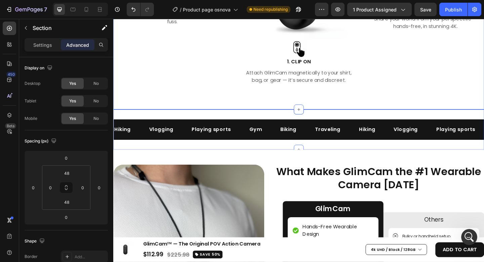
click at [226, 121] on div "Hiking Text Vlogging Text Playing sports Text Gym Text Biking Text Traveling Te…" at bounding box center [315, 139] width 404 height 44
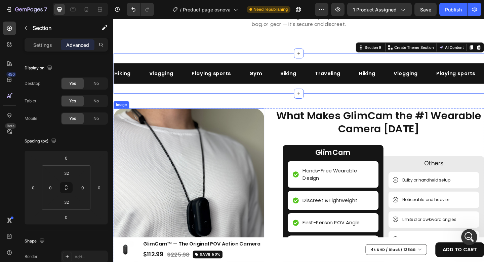
scroll to position [2404, 0]
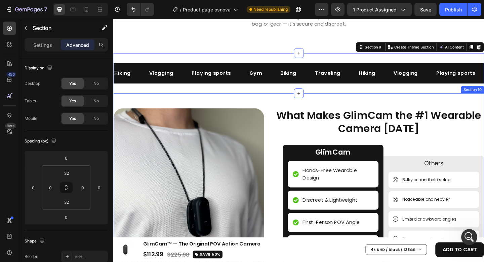
click at [258, 104] on div "Image What Makes GlimCam the #1 Wearable Camera Today Heading GlimCam Text Bloc…" at bounding box center [315, 252] width 404 height 305
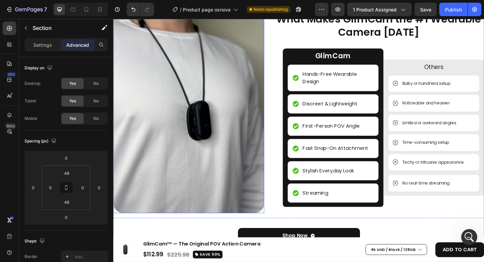
scroll to position [2622, 0]
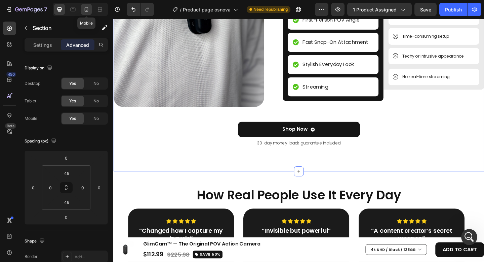
click at [90, 11] on div at bounding box center [86, 9] width 11 height 11
type input "16"
type input "12"
type input "16"
type input "12"
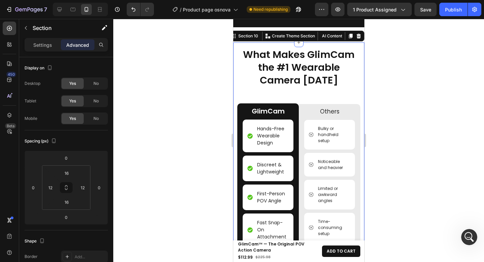
scroll to position [2379, 0]
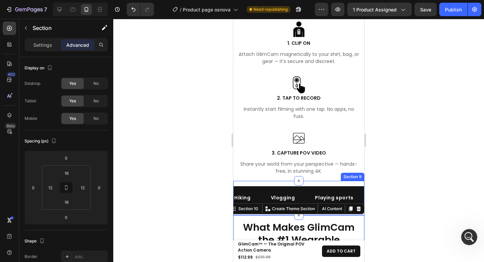
click at [311, 181] on div "Hiking Text Vlogging Text Playing sports Text Gym Text Biking Text Traveling Te…" at bounding box center [298, 198] width 131 height 34
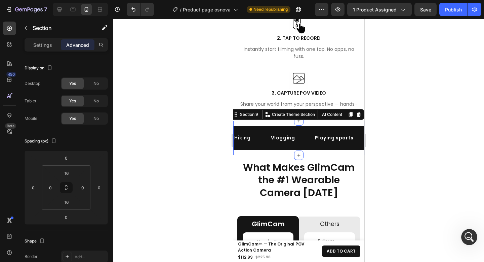
scroll to position [2455, 0]
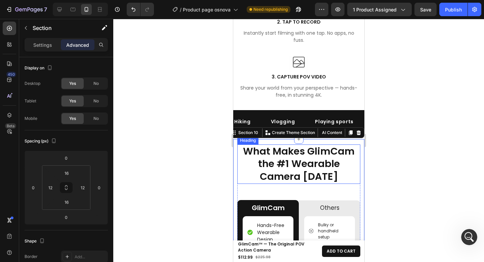
click at [318, 162] on h2 "What Makes GlimCam the #1 Wearable Camera [DATE]" at bounding box center [298, 163] width 123 height 39
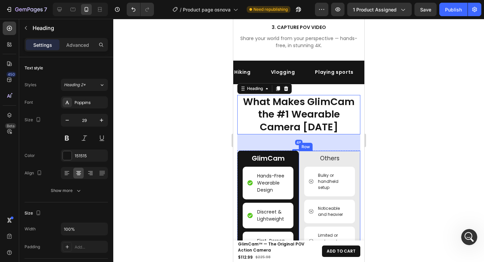
scroll to position [2529, 0]
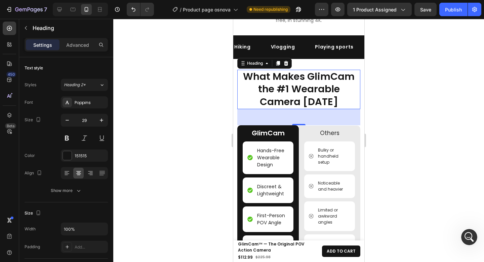
click at [406, 111] on div at bounding box center [298, 140] width 371 height 243
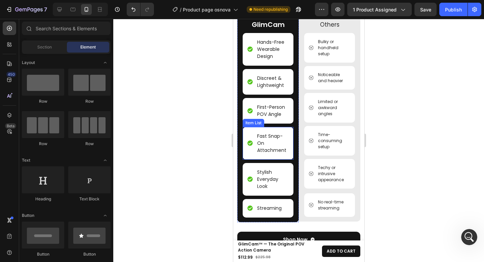
scroll to position [2762, 0]
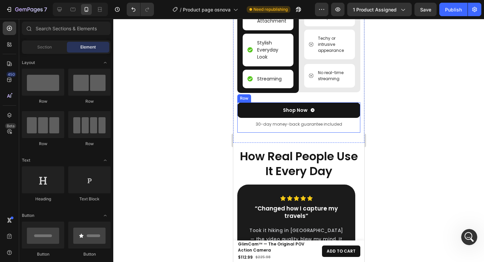
click at [287, 133] on div "Shop Now Button 30-day money-back guarantee included Text Block" at bounding box center [298, 117] width 123 height 30
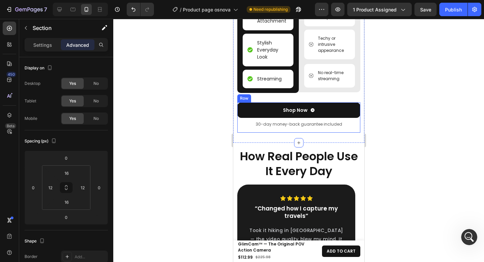
click at [306, 133] on div "Shop Now Button 30-day money-back guarantee included Text Block" at bounding box center [298, 117] width 123 height 30
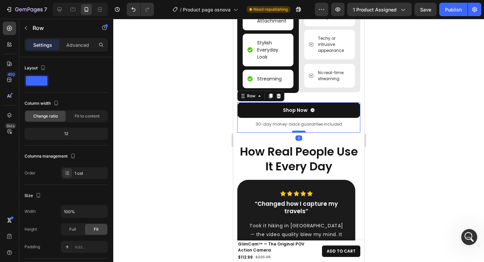
drag, startPoint x: 299, startPoint y: 144, endPoint x: 609, endPoint y: 142, distance: 310.1
click at [299, 133] on div at bounding box center [298, 131] width 13 height 2
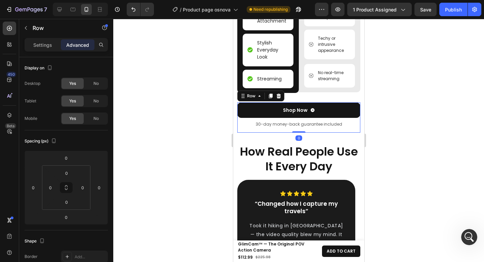
click at [388, 119] on div at bounding box center [298, 140] width 371 height 243
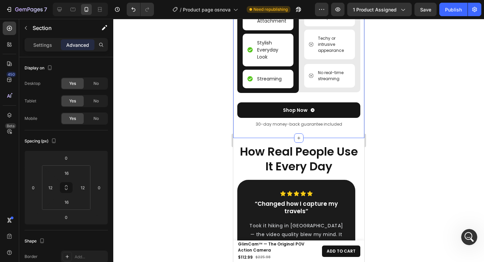
click at [436, 110] on div at bounding box center [298, 140] width 371 height 243
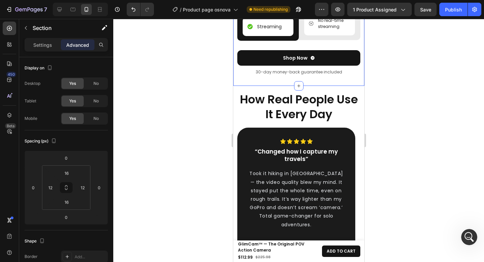
scroll to position [2828, 0]
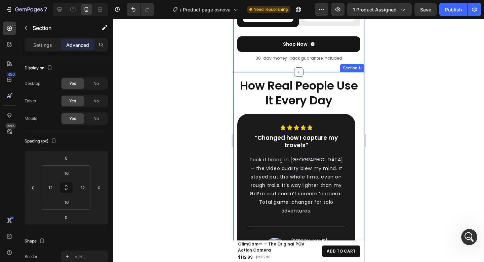
click at [346, 83] on div "How Real People Use It Every Day Heading Icon Icon Icon Icon Icon Row “Changed …" at bounding box center [298, 179] width 131 height 215
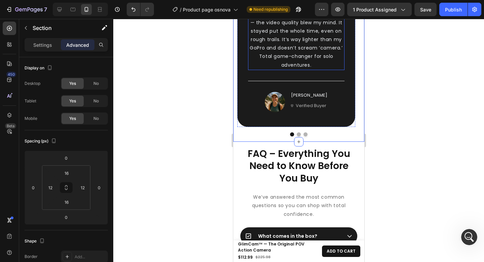
scroll to position [3015, 0]
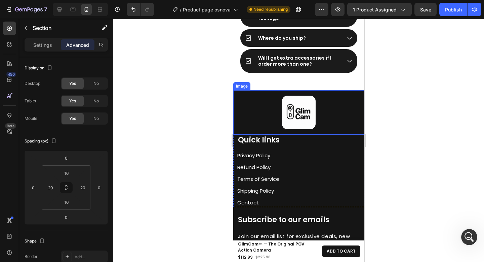
scroll to position [3350, 0]
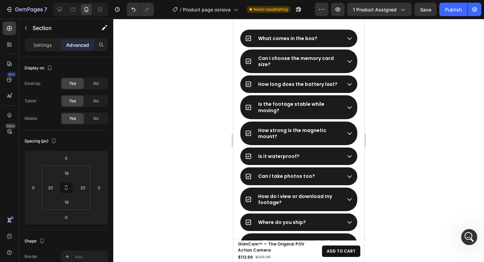
scroll to position [3048, 0]
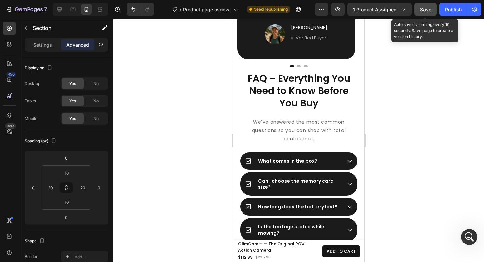
click at [425, 14] on button "Save" at bounding box center [426, 9] width 22 height 13
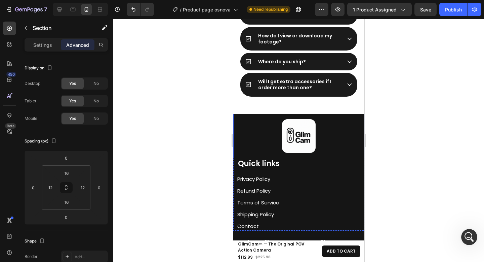
scroll to position [3335, 0]
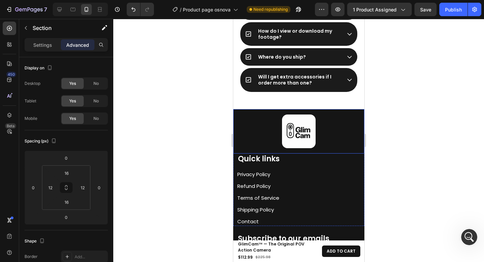
click at [338, 112] on div "Image" at bounding box center [298, 131] width 131 height 44
click at [249, 106] on div "Image" at bounding box center [249, 103] width 28 height 8
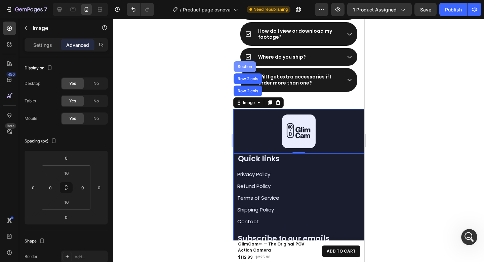
click at [246, 70] on div "Section" at bounding box center [244, 66] width 23 height 11
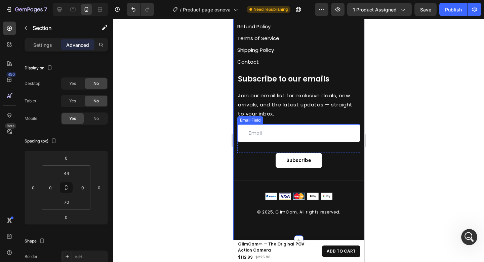
scroll to position [3494, 0]
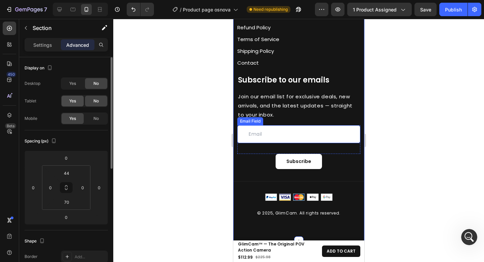
click at [72, 101] on span "Yes" at bounding box center [72, 101] width 7 height 6
click at [75, 86] on span "Yes" at bounding box center [72, 83] width 7 height 6
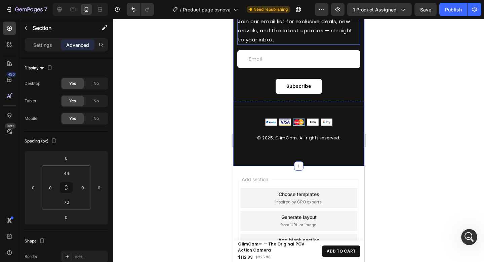
scroll to position [3569, 0]
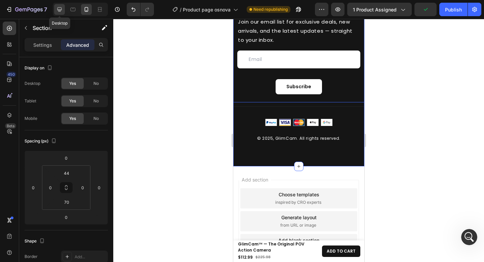
click at [59, 13] on div at bounding box center [59, 9] width 11 height 11
type input "80"
type input "15"
type input "160"
type input "15"
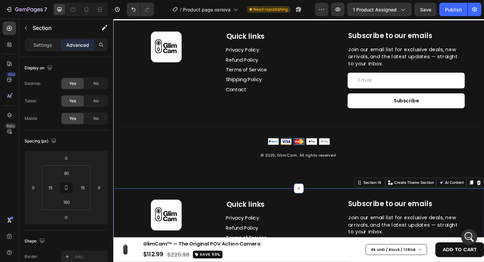
scroll to position [3378, 0]
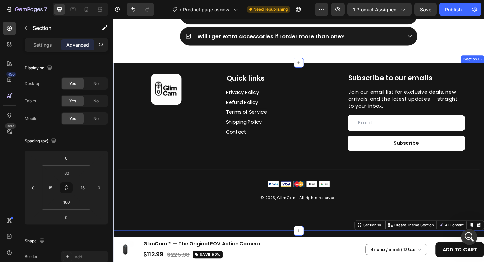
click at [268, 71] on div "Image Quick links Heading Privacy Policy Button Refund Policy Button Terms of S…" at bounding box center [315, 158] width 404 height 183
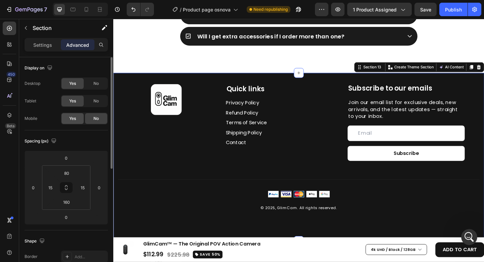
click at [69, 117] on div "Yes" at bounding box center [73, 118] width 22 height 11
click at [88, 12] on icon at bounding box center [86, 9] width 7 height 7
type input "0"
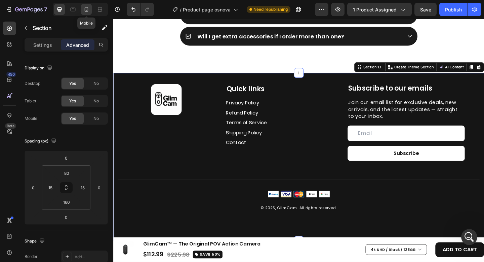
type input "0"
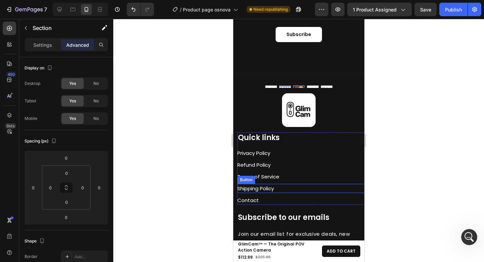
scroll to position [3578, 0]
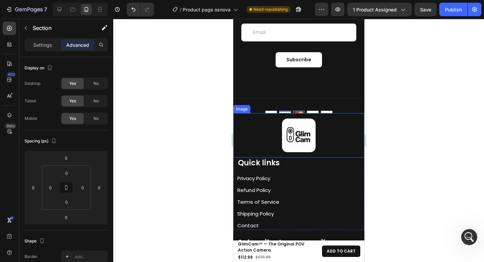
click at [248, 128] on div at bounding box center [298, 135] width 131 height 34
click at [246, 107] on div "Image" at bounding box center [248, 107] width 14 height 6
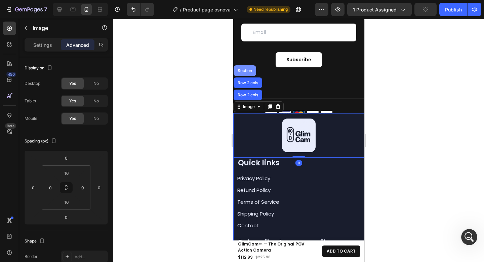
click at [244, 71] on div "Section" at bounding box center [244, 71] width 17 height 4
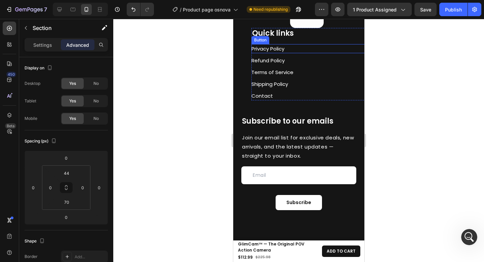
scroll to position [3386, 0]
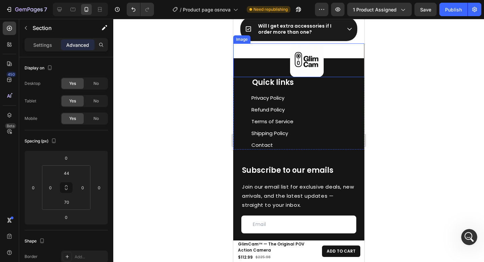
click at [262, 64] on div at bounding box center [306, 60] width 115 height 34
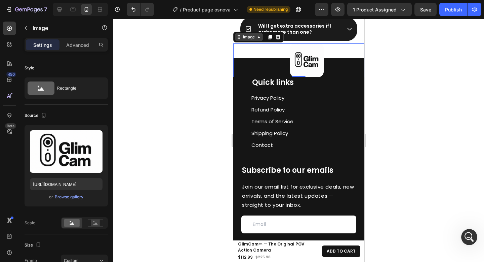
click at [252, 38] on div "Image" at bounding box center [248, 37] width 14 height 6
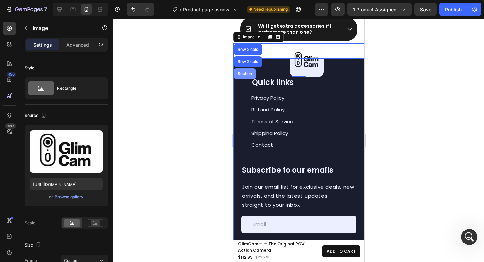
drag, startPoint x: 243, startPoint y: 72, endPoint x: 419, endPoint y: 82, distance: 176.6
click at [243, 72] on div "Section" at bounding box center [244, 74] width 17 height 4
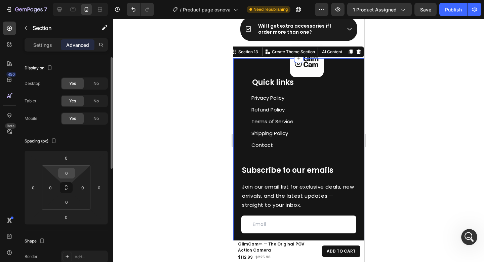
click at [72, 177] on input "0" at bounding box center [66, 173] width 13 height 10
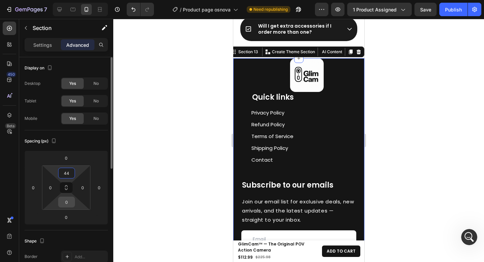
type input "44"
click at [72, 201] on input "0" at bounding box center [66, 202] width 13 height 10
type input "70"
click at [409, 139] on div at bounding box center [298, 140] width 371 height 243
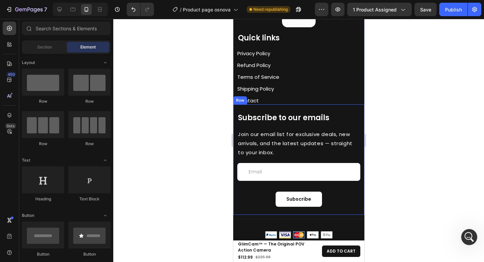
scroll to position [3753, 0]
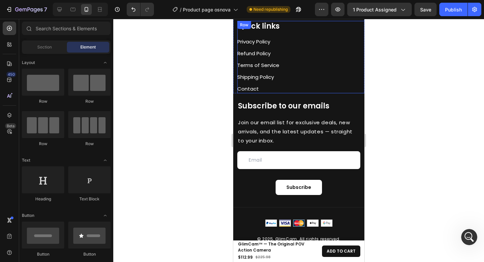
click at [298, 82] on div "Shipping Policy Button" at bounding box center [302, 78] width 131 height 12
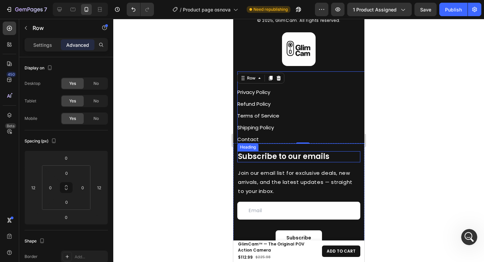
scroll to position [3638, 0]
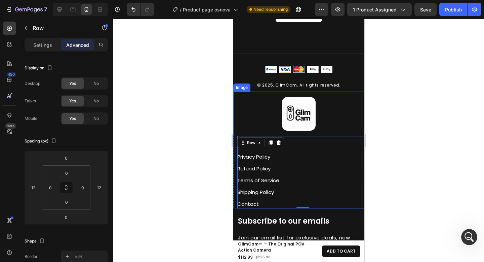
click at [272, 113] on div at bounding box center [298, 114] width 131 height 34
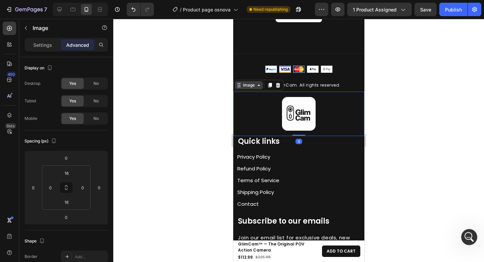
click at [245, 85] on div "Image" at bounding box center [248, 85] width 14 height 6
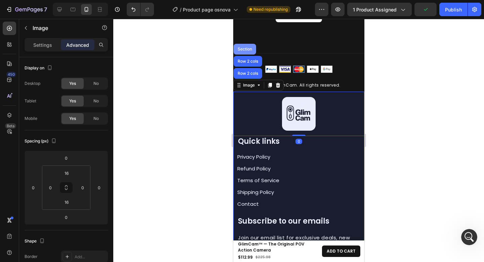
click at [246, 51] on div "Section" at bounding box center [244, 49] width 23 height 11
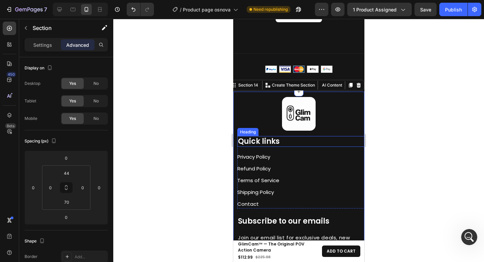
scroll to position [3559, 0]
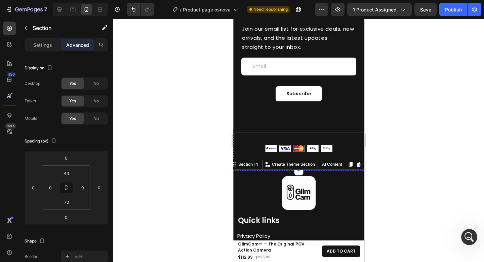
click at [266, 122] on div "Subscribe to our emails Heading Join our email list for exclusive deals, new ar…" at bounding box center [298, 68] width 131 height 120
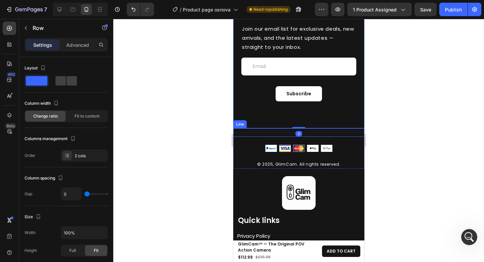
click at [271, 131] on div "Title Line" at bounding box center [298, 132] width 131 height 8
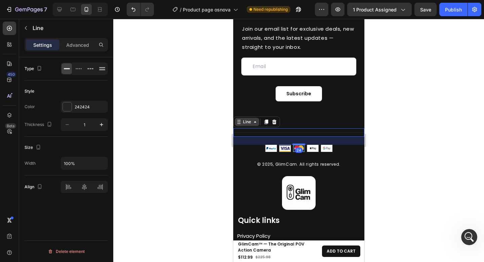
click at [244, 122] on div "Line" at bounding box center [246, 122] width 11 height 6
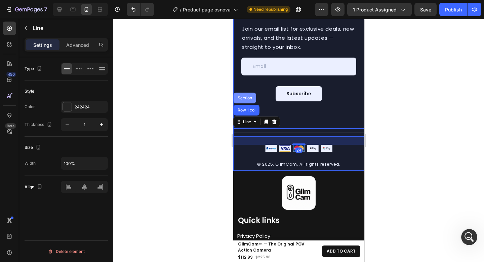
click at [246, 100] on div "Section" at bounding box center [244, 98] width 17 height 4
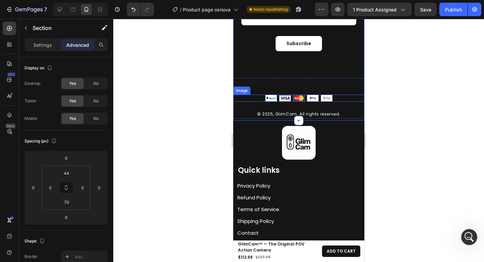
scroll to position [3614, 0]
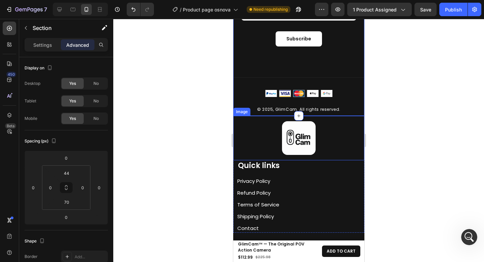
click at [317, 138] on div at bounding box center [298, 138] width 131 height 34
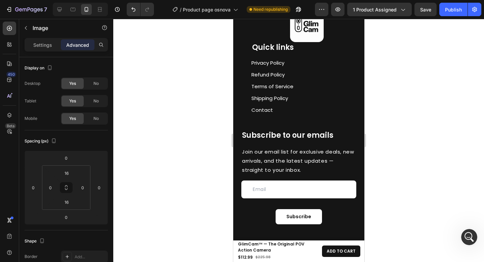
scroll to position [3395, 0]
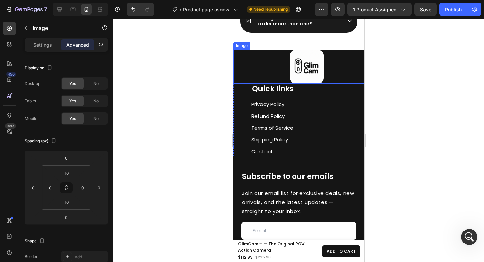
click at [320, 72] on img at bounding box center [307, 67] width 34 height 34
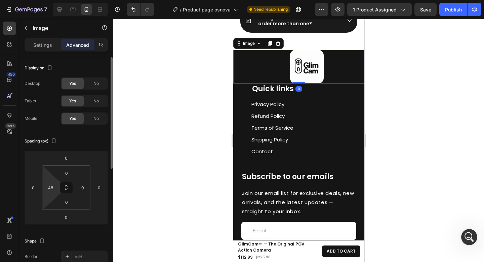
click at [55, 187] on input "48" at bounding box center [50, 187] width 10 height 10
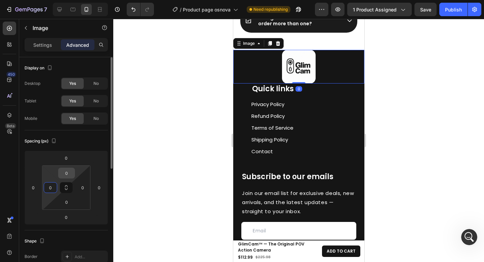
type input "0"
click at [70, 172] on input "0" at bounding box center [66, 173] width 13 height 10
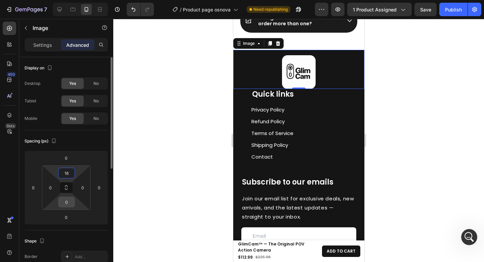
type input "16"
click at [69, 200] on input "0" at bounding box center [66, 202] width 13 height 10
type input "16"
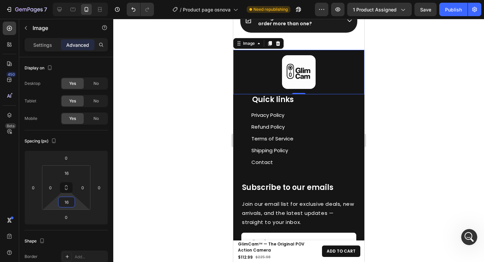
click at [410, 124] on div at bounding box center [298, 140] width 371 height 243
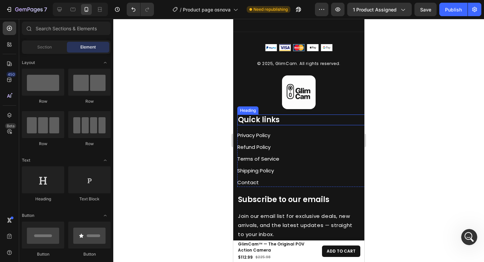
scroll to position [3669, 0]
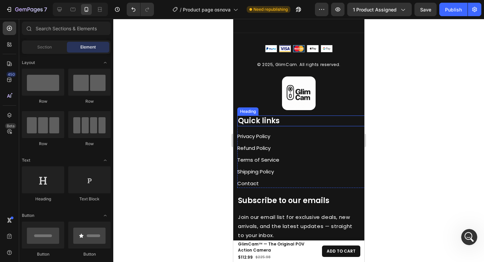
click at [267, 123] on h2 "Quick links" at bounding box center [302, 120] width 131 height 11
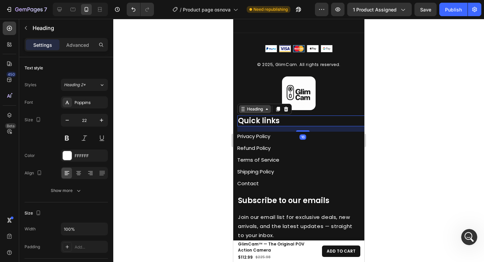
click at [253, 109] on div "Heading" at bounding box center [255, 109] width 18 height 6
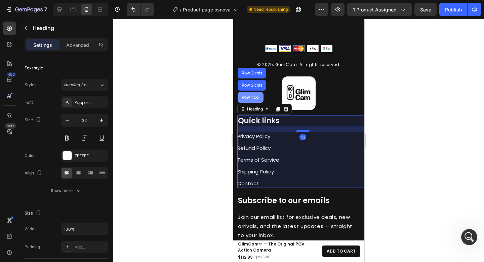
click at [254, 99] on div "Row 1 col" at bounding box center [250, 97] width 26 height 11
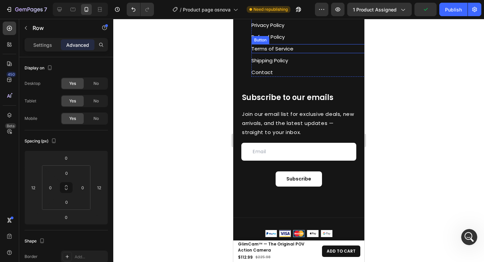
scroll to position [3395, 0]
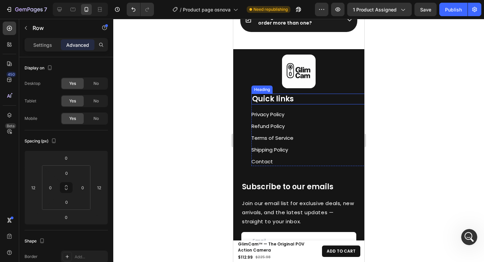
click at [280, 101] on h2 "Quick links" at bounding box center [316, 99] width 131 height 11
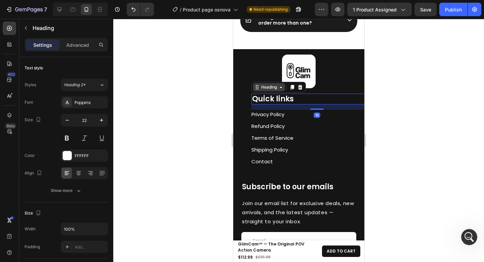
click at [263, 86] on div "Heading" at bounding box center [269, 87] width 18 height 6
click at [262, 81] on div "Row 1 col" at bounding box center [265, 75] width 26 height 11
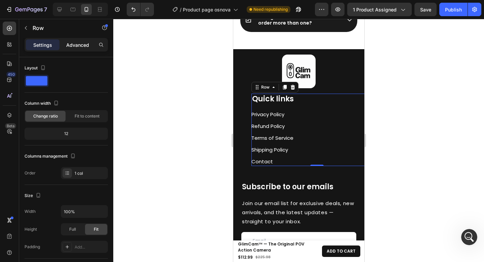
click at [80, 49] on div "Advanced" at bounding box center [78, 44] width 34 height 11
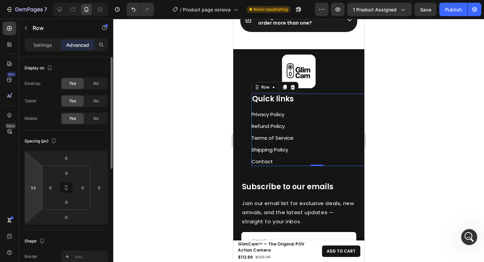
click at [37, 0] on html "7 Version history / Product page osnova Need republishing Preview 1 product ass…" at bounding box center [242, 0] width 484 height 0
click at [37, 188] on input "54" at bounding box center [33, 187] width 10 height 10
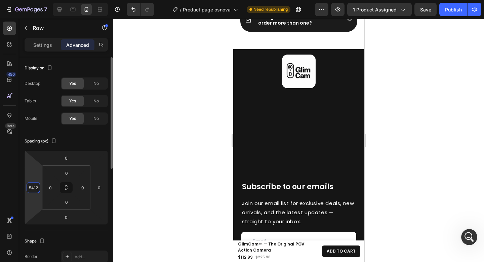
click at [36, 188] on input "5412" at bounding box center [33, 187] width 10 height 10
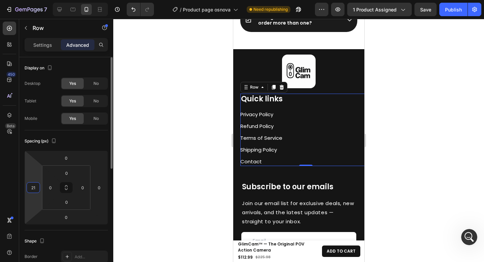
drag, startPoint x: 36, startPoint y: 187, endPoint x: 31, endPoint y: 186, distance: 5.1
click at [31, 186] on input "21" at bounding box center [33, 187] width 10 height 10
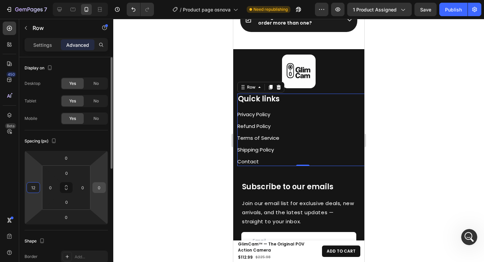
type input "12"
click at [102, 187] on input "0" at bounding box center [99, 187] width 10 height 10
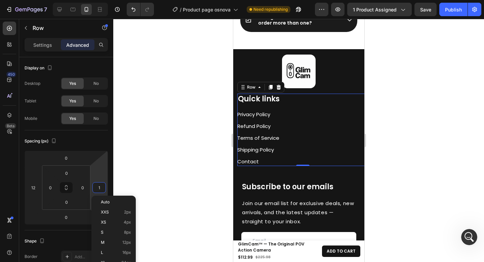
type input "12"
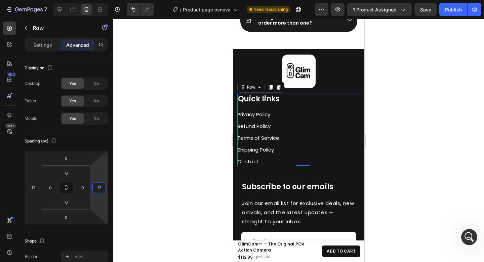
click at [422, 151] on div at bounding box center [298, 140] width 371 height 243
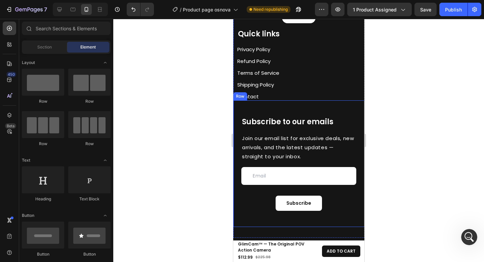
scroll to position [3429, 0]
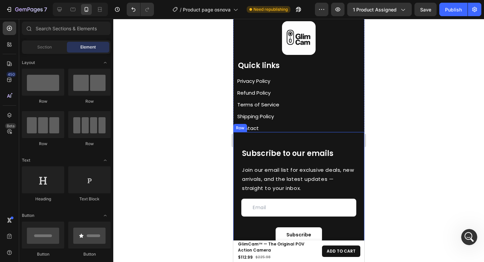
click at [305, 138] on div "Subscribe to our emails Heading Join our email list for exclusive deals, new ar…" at bounding box center [298, 195] width 131 height 126
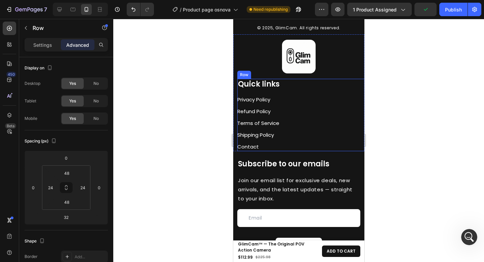
scroll to position [3708, 0]
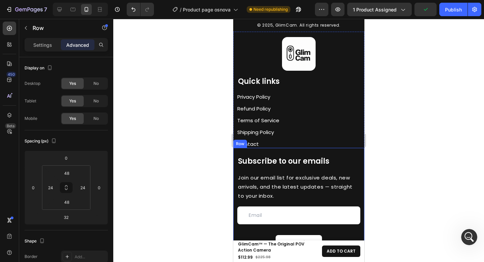
click at [334, 153] on div "Subscribe to our emails Heading Join our email list for exclusive deals, new ar…" at bounding box center [298, 203] width 131 height 110
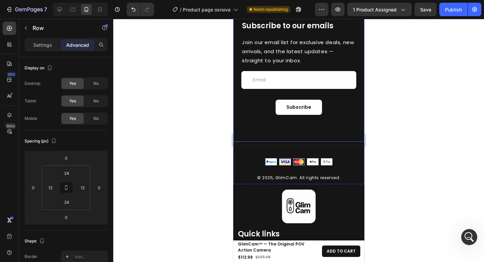
scroll to position [3541, 0]
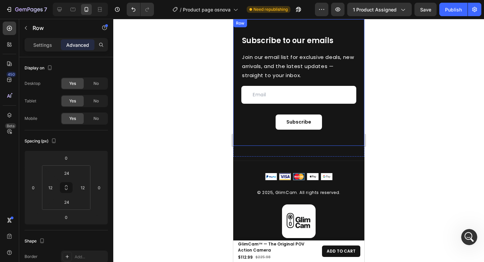
click at [291, 137] on div "Subscribe to our emails Heading Join our email list for exclusive deals, new ar…" at bounding box center [298, 82] width 131 height 126
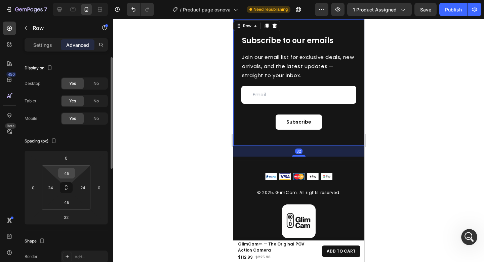
click at [70, 174] on input "48" at bounding box center [66, 173] width 13 height 10
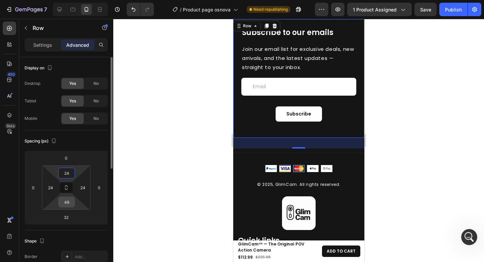
type input "24"
click at [70, 202] on input "48" at bounding box center [66, 202] width 13 height 10
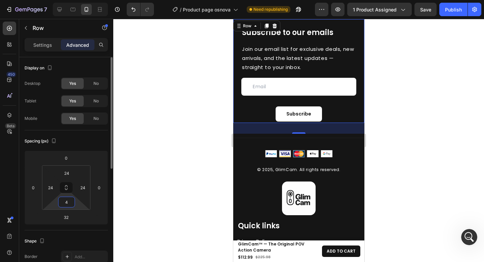
drag, startPoint x: 69, startPoint y: 203, endPoint x: 61, endPoint y: 202, distance: 8.5
click at [61, 202] on input "4" at bounding box center [66, 202] width 13 height 10
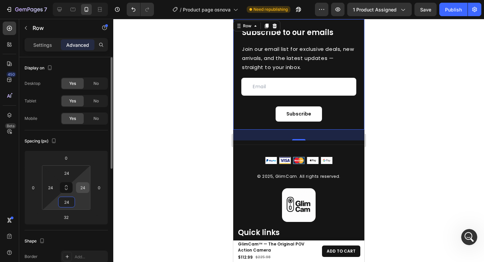
type input "24"
click at [85, 188] on input "24" at bounding box center [83, 187] width 10 height 10
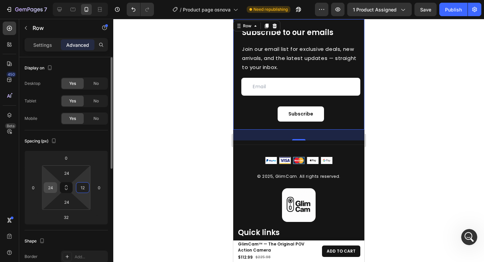
type input "12"
click at [49, 188] on input "24" at bounding box center [50, 187] width 10 height 10
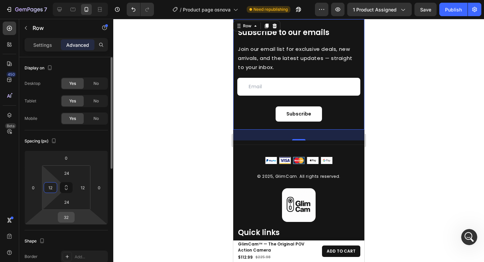
type input "12"
click at [69, 217] on input "32" at bounding box center [66, 217] width 13 height 10
type input "0"
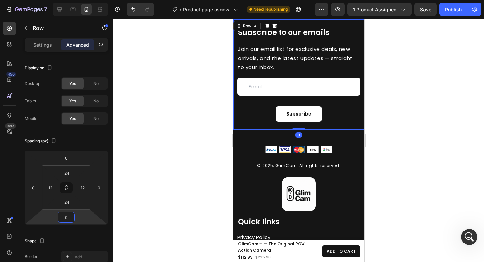
click at [417, 147] on div at bounding box center [298, 140] width 371 height 243
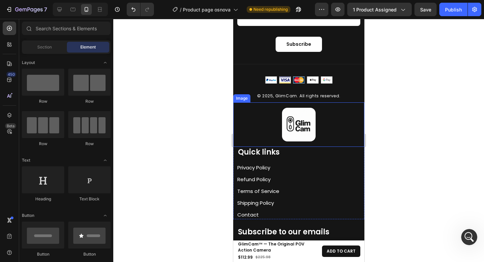
scroll to position [3607, 0]
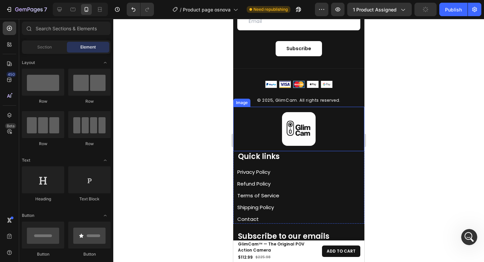
click at [272, 134] on div at bounding box center [298, 129] width 131 height 34
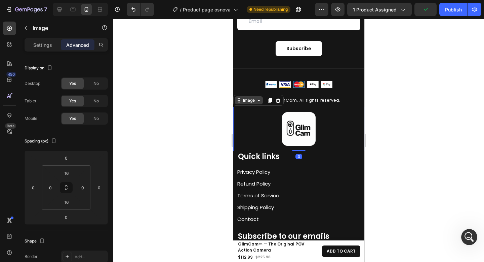
click at [244, 99] on div "Image" at bounding box center [248, 100] width 14 height 6
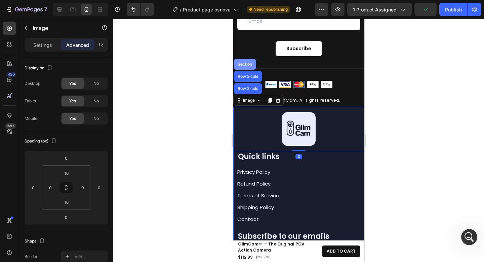
click at [244, 67] on div "Section" at bounding box center [244, 64] width 23 height 11
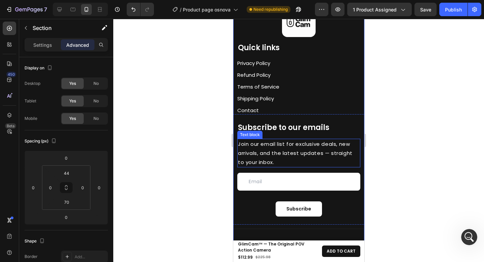
scroll to position [3741, 0]
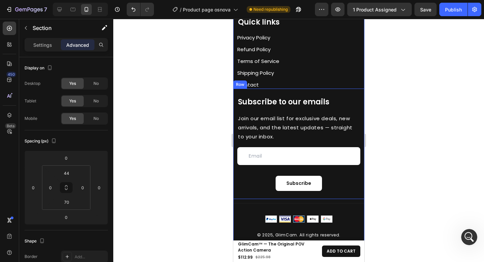
click at [340, 95] on div "Subscribe to our emails Heading Join our email list for exclusive deals, new ar…" at bounding box center [298, 143] width 131 height 110
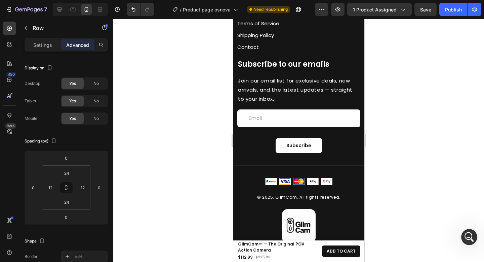
scroll to position [3518, 0]
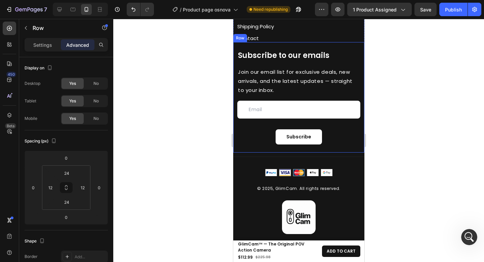
click at [339, 48] on div "Subscribe to our emails Heading Join our email list for exclusive deals, new ar…" at bounding box center [298, 97] width 131 height 110
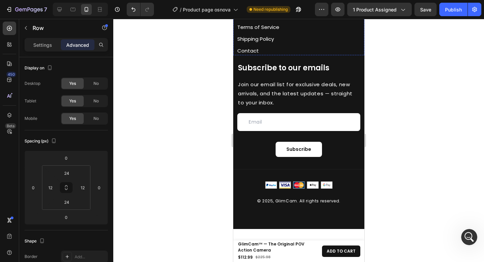
scroll to position [3770, 0]
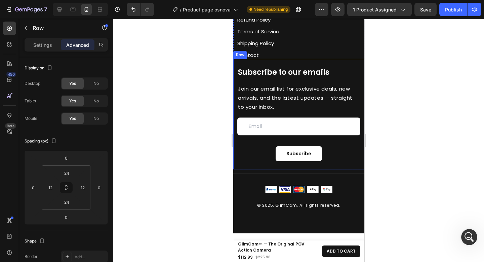
click at [315, 114] on div "Subscribe to our emails Heading Join our email list for exclusive deals, new ar…" at bounding box center [298, 114] width 123 height 94
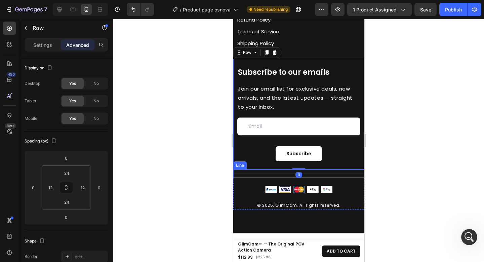
click at [324, 173] on div at bounding box center [298, 173] width 131 height 0
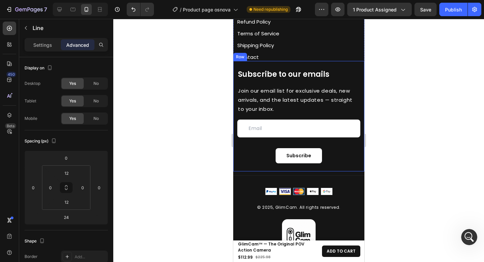
scroll to position [3503, 0]
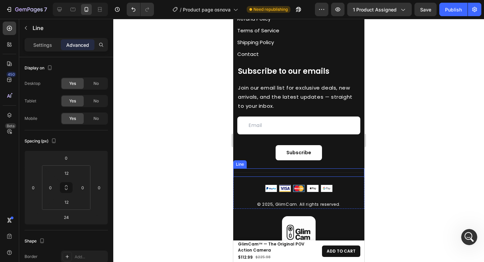
click at [315, 170] on div "Title Line" at bounding box center [298, 172] width 131 height 8
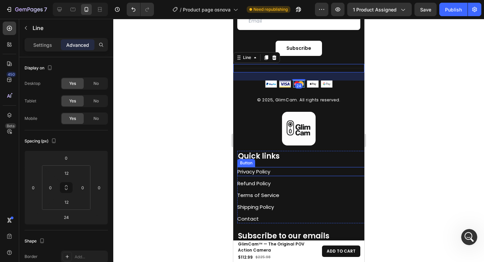
scroll to position [3612, 0]
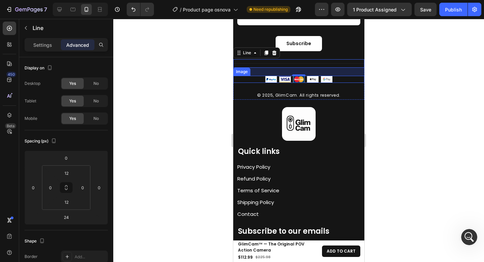
click at [331, 80] on div at bounding box center [298, 79] width 131 height 7
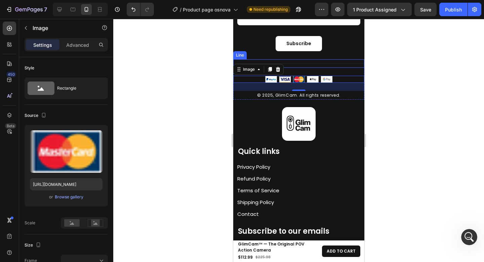
click at [305, 64] on div "Title Line" at bounding box center [298, 63] width 131 height 8
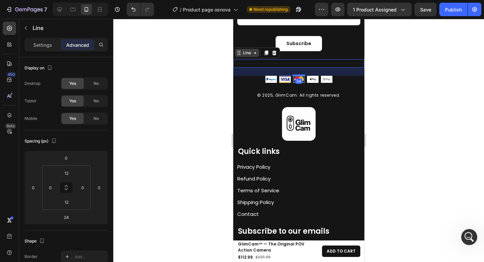
click at [240, 56] on div "Line" at bounding box center [247, 53] width 24 height 8
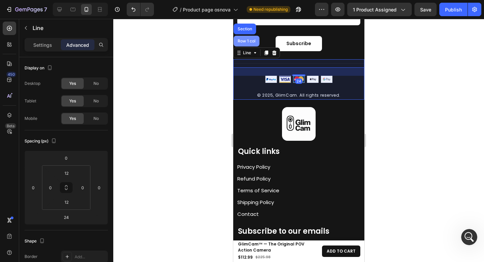
click at [250, 44] on div "Row 1 col" at bounding box center [246, 41] width 26 height 11
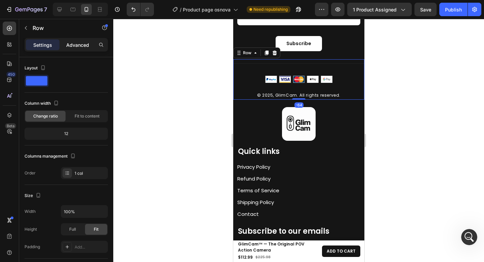
click at [85, 48] on div "Advanced" at bounding box center [78, 44] width 34 height 11
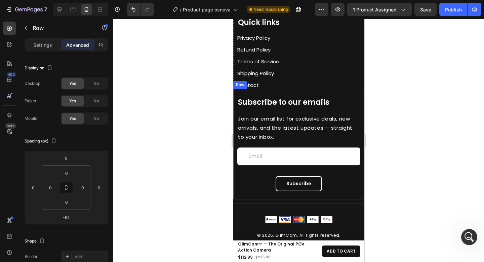
scroll to position [3770, 0]
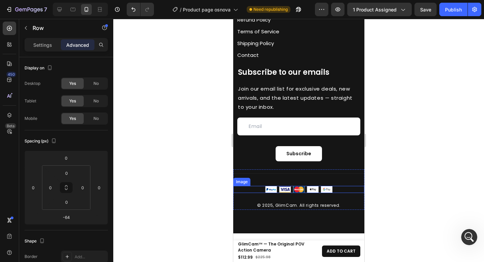
click at [303, 187] on img at bounding box center [298, 189] width 67 height 7
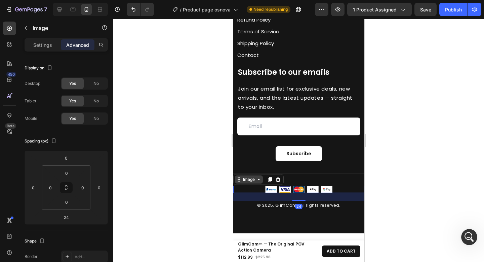
click at [250, 181] on div "Image" at bounding box center [248, 179] width 14 height 6
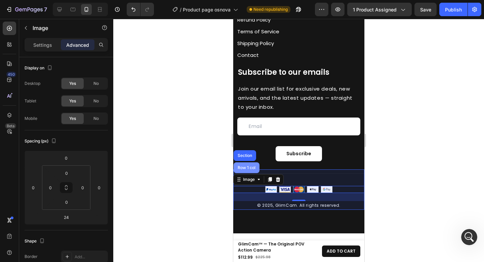
click at [253, 168] on div "Row 1 col" at bounding box center [246, 167] width 21 height 4
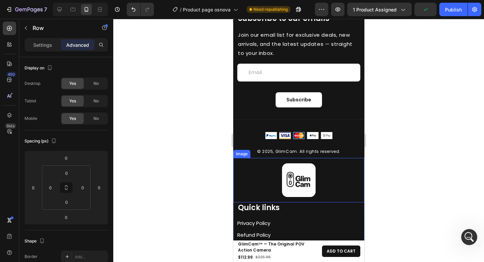
scroll to position [3548, 0]
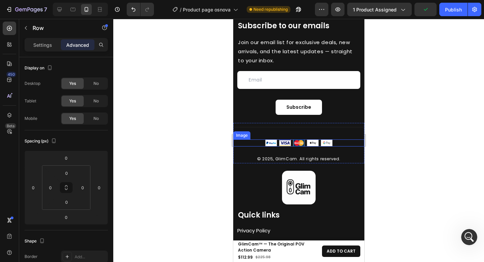
click at [312, 144] on img at bounding box center [298, 142] width 67 height 7
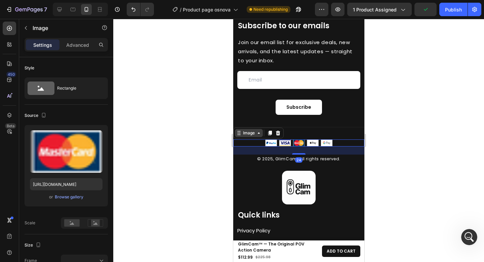
click at [251, 132] on div "Image" at bounding box center [248, 133] width 14 height 6
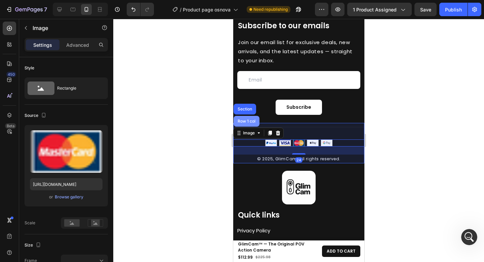
click at [249, 124] on div "Row 1 col" at bounding box center [246, 121] width 26 height 11
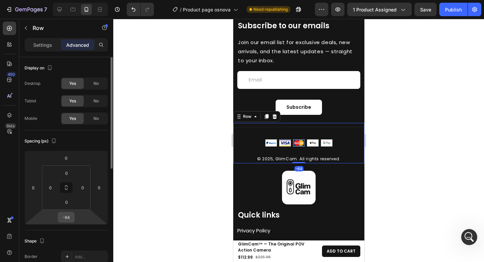
click at [69, 217] on input "-64" at bounding box center [66, 217] width 13 height 10
type input "0"
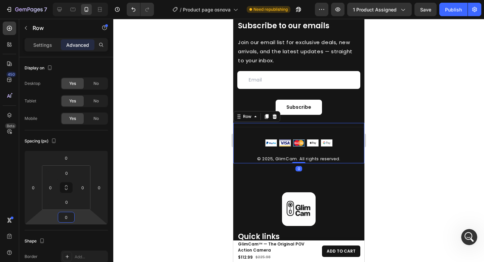
click at [409, 149] on div at bounding box center [298, 140] width 371 height 243
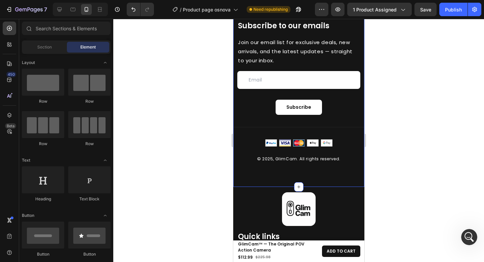
scroll to position [3553, 0]
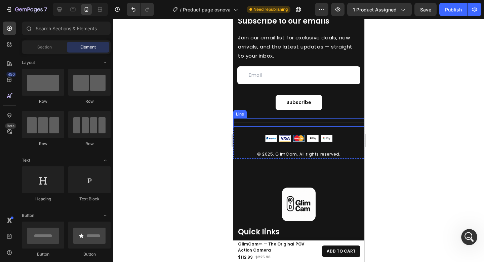
click at [322, 122] on div at bounding box center [298, 122] width 131 height 0
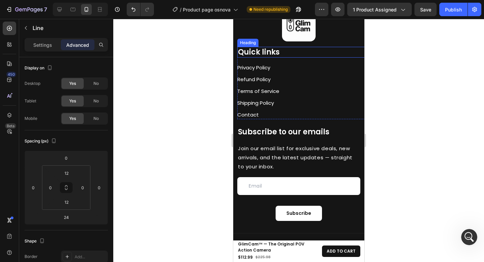
scroll to position [3799, 0]
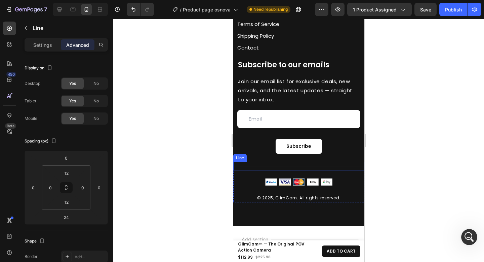
click at [312, 169] on div "Title Line" at bounding box center [298, 166] width 131 height 8
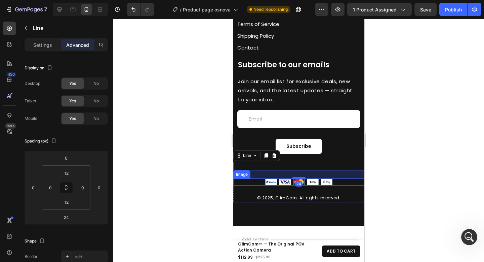
click at [321, 180] on img at bounding box center [298, 181] width 67 height 7
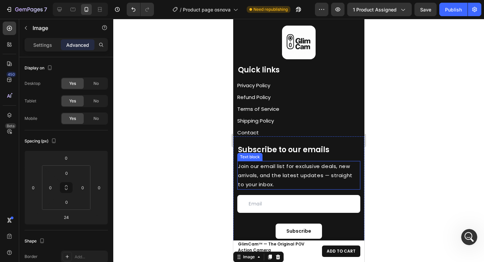
scroll to position [3611, 0]
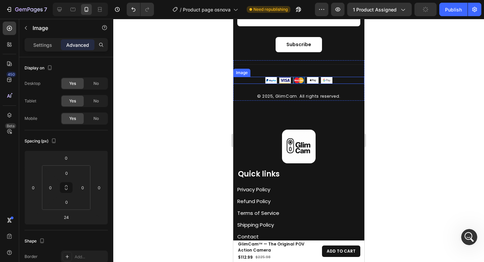
click at [299, 82] on img at bounding box center [298, 80] width 67 height 7
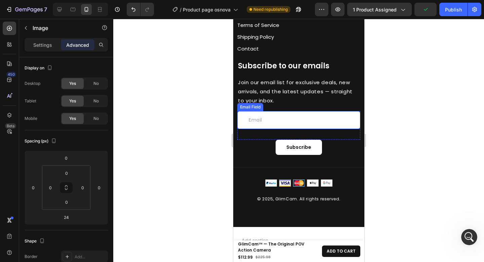
scroll to position [3799, 0]
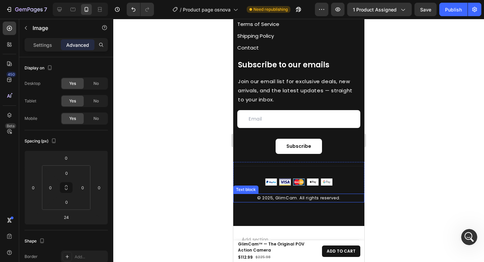
click at [321, 197] on p "© 2025, GlimCam. All rights reserved." at bounding box center [299, 197] width 130 height 7
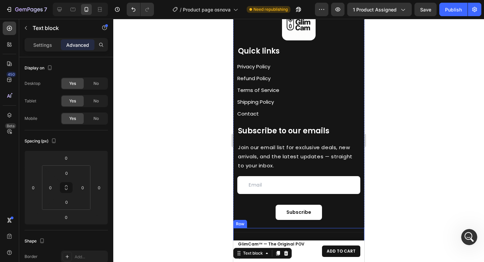
scroll to position [3652, 0]
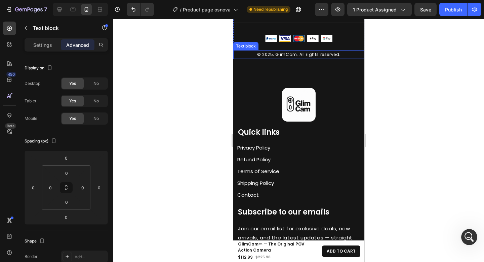
click at [316, 57] on p "© 2025, GlimCam. All rights reserved." at bounding box center [299, 54] width 130 height 7
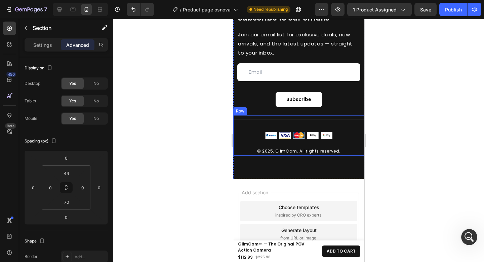
scroll to position [3837, 0]
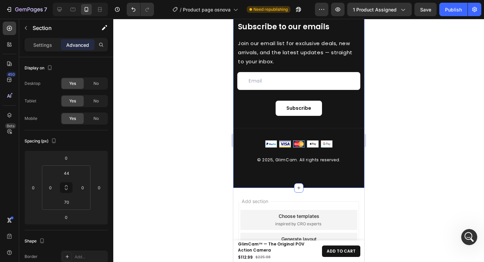
click at [313, 177] on div "Image Quick links Heading Privacy Policy Button Refund Policy Button Terms of S…" at bounding box center [298, 42] width 131 height 290
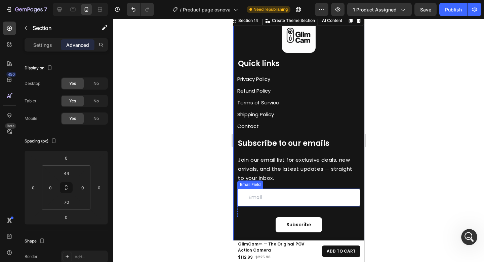
scroll to position [3689, 0]
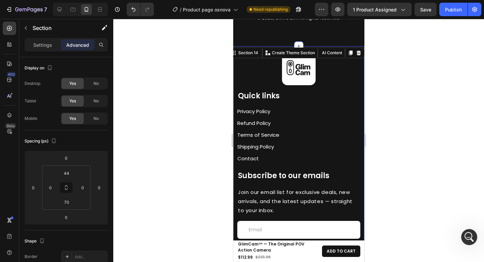
click at [458, 102] on div at bounding box center [298, 140] width 371 height 243
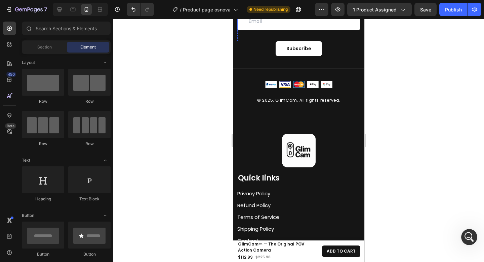
scroll to position [3613, 0]
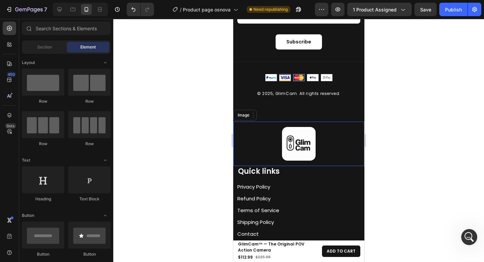
click at [324, 124] on div "Image" at bounding box center [298, 143] width 131 height 44
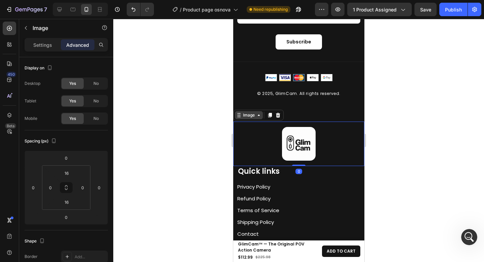
click at [256, 116] on icon at bounding box center [258, 114] width 5 height 5
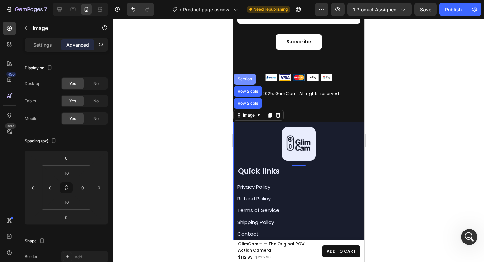
click at [244, 82] on div "Section" at bounding box center [244, 79] width 23 height 11
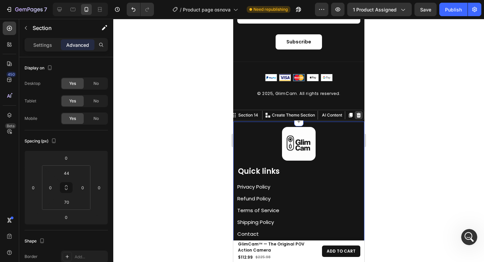
click at [357, 113] on icon at bounding box center [359, 114] width 4 height 5
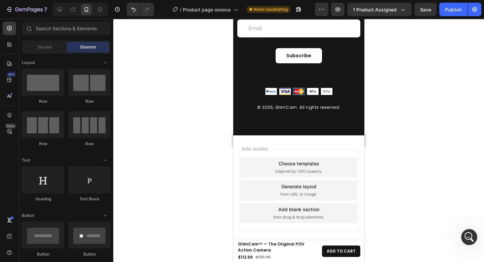
scroll to position [3599, 0]
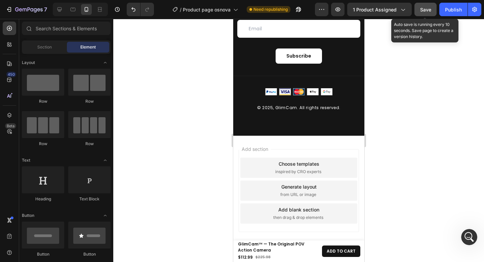
click at [429, 10] on span "Save" at bounding box center [425, 10] width 11 height 6
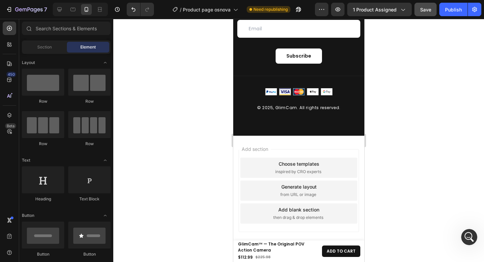
click at [426, 15] on button "Save" at bounding box center [426, 9] width 22 height 13
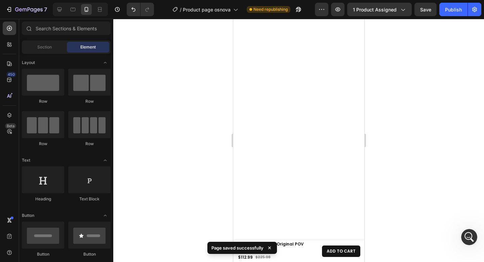
scroll to position [0, 0]
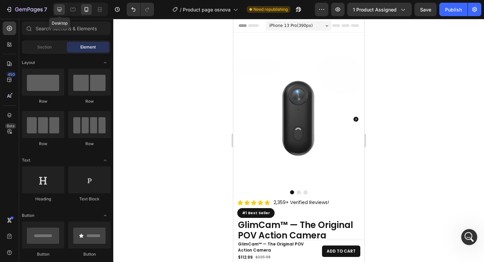
click at [59, 9] on icon at bounding box center [59, 9] width 7 height 7
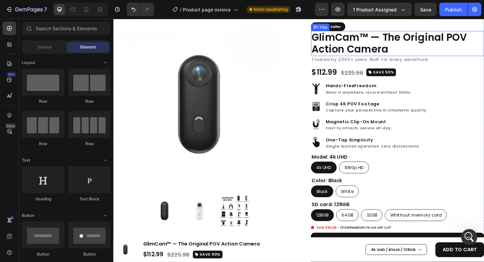
scroll to position [52, 0]
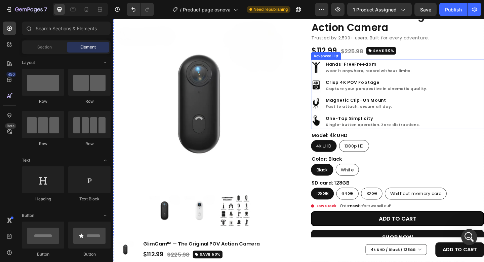
click at [484, 88] on div "Image Hands-Free Freedom Wear it anywhere, record without limits. Text Block Im…" at bounding box center [423, 101] width 188 height 76
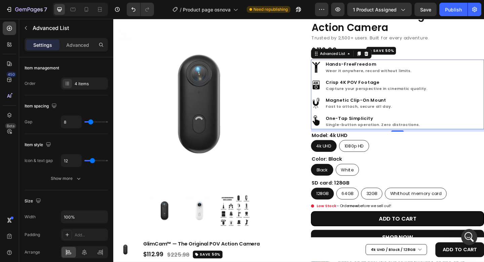
click at [309, 12] on div "/ Product page osnova Need republishing" at bounding box center [237, 9] width 156 height 13
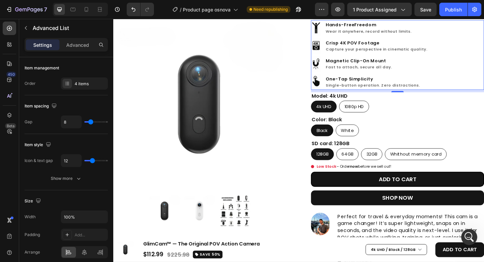
scroll to position [104, 0]
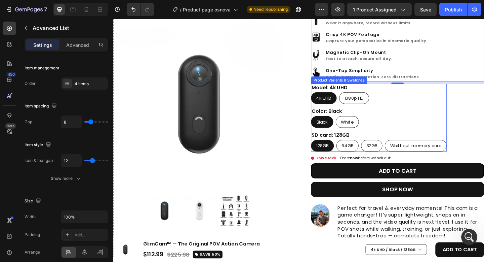
click at [445, 115] on div "Model: 4k UHD 4k UHD 4k UHD 4k UHD 1080p HD 1080p HD 1080p HD Color: Black Blac…" at bounding box center [403, 125] width 148 height 73
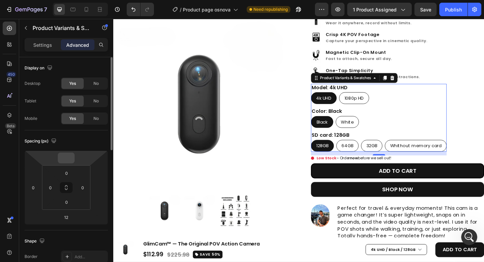
click at [67, 157] on input "number" at bounding box center [66, 158] width 13 height 10
type input "0"
click at [98, 185] on input "number" at bounding box center [99, 187] width 10 height 10
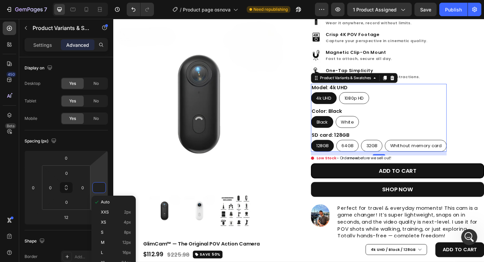
type input "0"
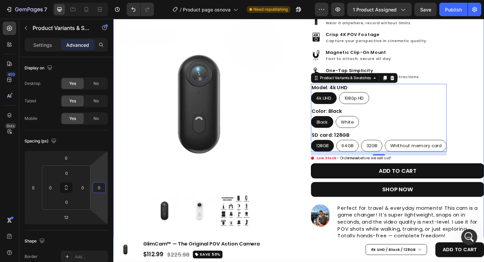
click at [484, 113] on div "Icon Icon Icon Icon Icon Icon List Hoz 2,359+ Verified Reviews! Text block Row …" at bounding box center [423, 107] width 188 height 340
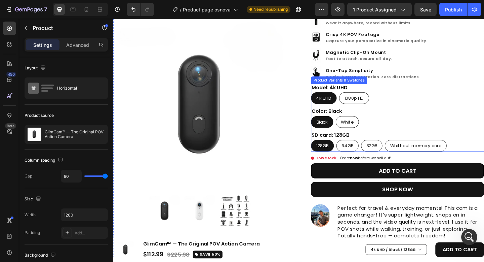
click at [469, 105] on div "4k UHD 4k UHD 4k UHD 1080p HD 1080p HD 1080p HD" at bounding box center [423, 105] width 188 height 13
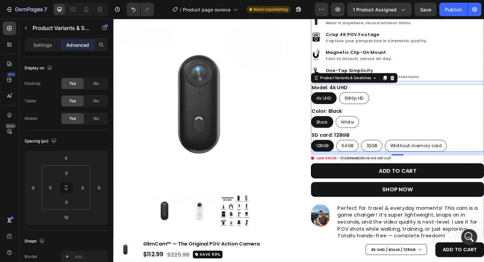
click at [484, 70] on div "Image Hands-Free Freedom Wear it anywhere, record without limits. Text Block Im…" at bounding box center [423, 49] width 188 height 76
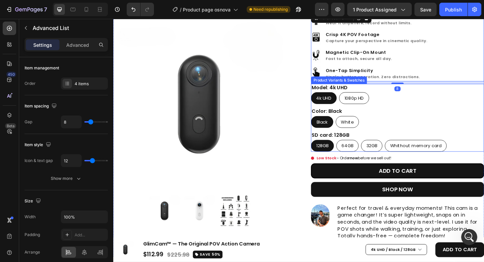
click at [472, 108] on div "4k UHD 4k UHD 4k UHD 1080p HD 1080p HD 1080p HD" at bounding box center [423, 105] width 188 height 13
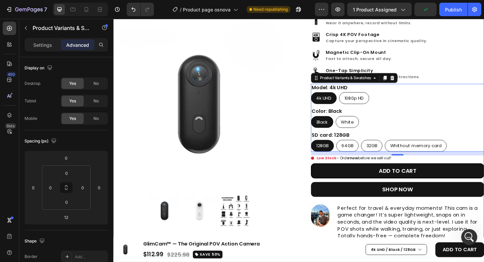
click at [316, 96] on div "Product Images Icon Icon Icon Icon Icon Icon List Hoz 2,359+ Verified Reviews! …" at bounding box center [315, 107] width 404 height 340
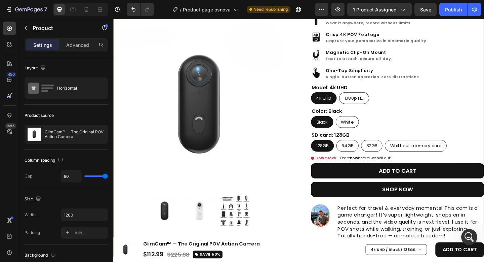
scroll to position [143, 0]
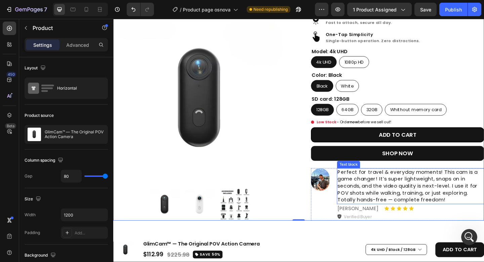
click at [390, 193] on p "Perfect for travel & everyday moments! This cam is a game changer! It’s super l…" at bounding box center [437, 201] width 159 height 38
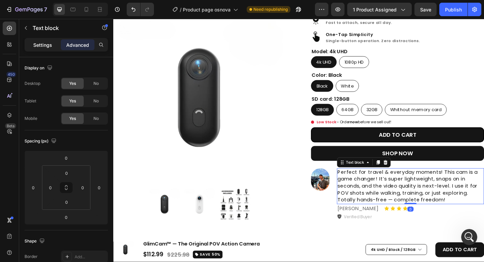
click at [55, 46] on div "Settings" at bounding box center [43, 44] width 34 height 11
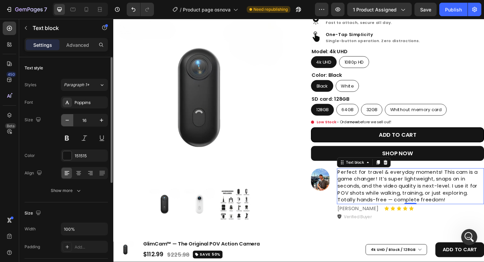
click at [66, 120] on icon "button" at bounding box center [67, 120] width 3 height 1
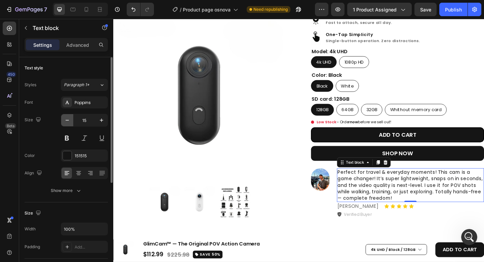
click at [66, 120] on icon "button" at bounding box center [67, 120] width 3 height 1
type input "14"
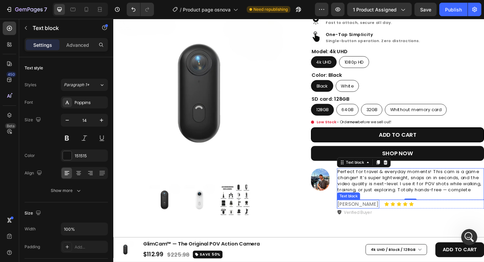
click at [358, 219] on p "[PERSON_NAME]" at bounding box center [380, 220] width 45 height 8
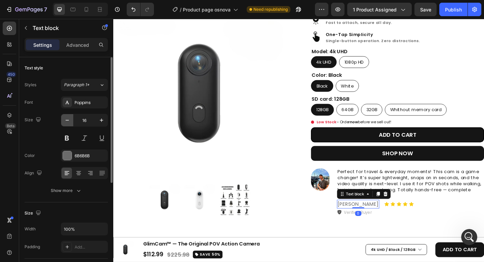
click at [69, 120] on icon "button" at bounding box center [67, 120] width 7 height 7
type input "14"
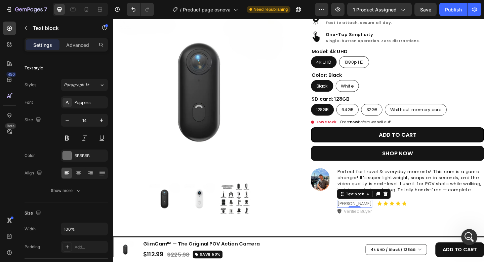
click at [373, 228] on div "0" at bounding box center [376, 229] width 7 height 5
click at [372, 227] on p "Verified Buyer" at bounding box center [379, 228] width 31 height 7
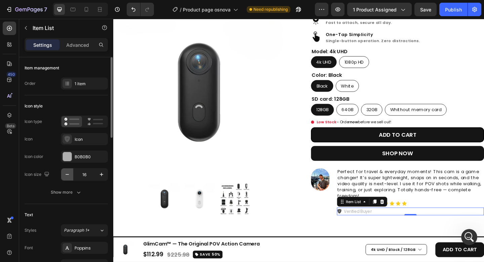
click at [68, 174] on icon "button" at bounding box center [67, 174] width 7 height 7
type input "14"
click at [370, 227] on p "Verified Buyer" at bounding box center [379, 228] width 31 height 7
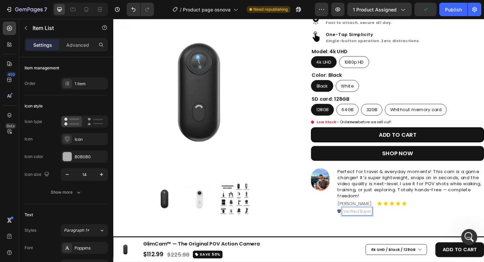
click at [418, 228] on div "Verified Buyer" at bounding box center [437, 228] width 160 height 9
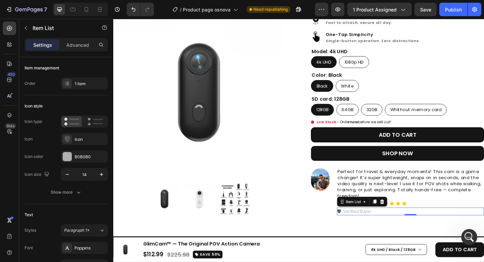
click at [397, 226] on div "Verified Buyer" at bounding box center [437, 228] width 160 height 9
click at [383, 228] on p "Verified Buyer" at bounding box center [379, 228] width 31 height 7
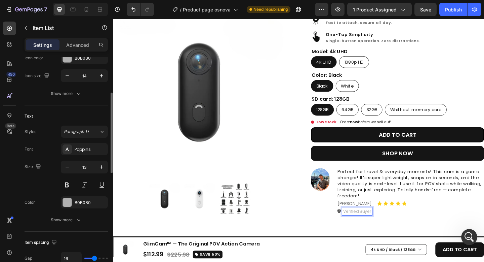
scroll to position [98, 0]
click at [104, 168] on icon "button" at bounding box center [101, 167] width 7 height 7
type input "14"
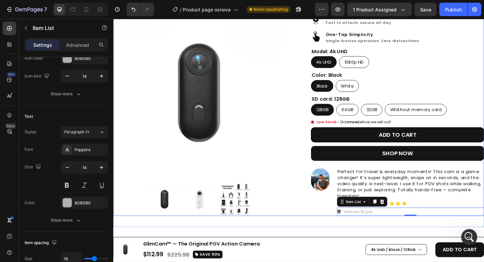
click at [334, 176] on div "Icon Icon Icon Icon Icon Icon List Hoz 2,359+ Verified Reviews! Text block Row …" at bounding box center [423, 65] width 188 height 335
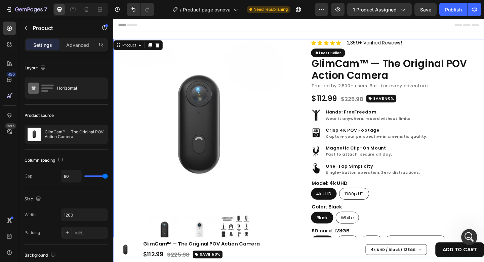
scroll to position [4, 0]
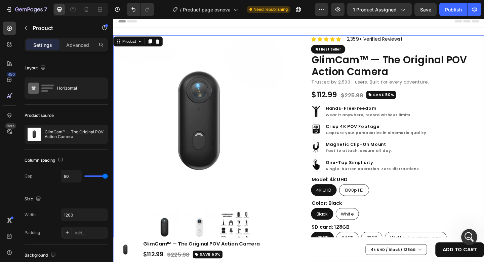
click at [309, 39] on div "Product Images Icon Icon Icon Icon Icon Icon List Hoz 2,359+ Verified Reviews! …" at bounding box center [315, 204] width 404 height 335
click at [75, 45] on p "Advanced" at bounding box center [77, 44] width 23 height 7
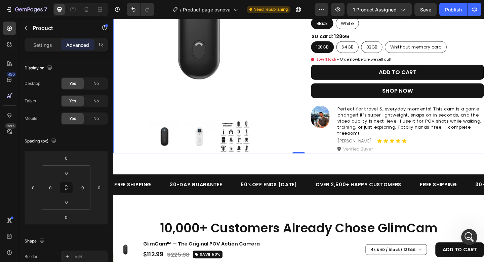
scroll to position [265, 0]
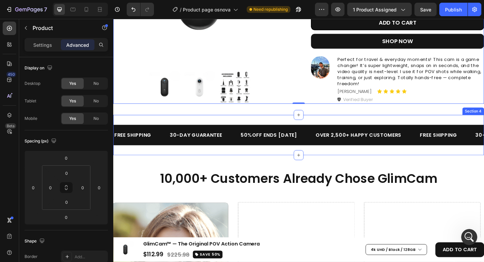
click at [297, 127] on div "FREE SHIPPING Text 30-DAY GUARANTEE Text 50%OFF ENDS TODAY Text OVER 2,500+ HAP…" at bounding box center [315, 145] width 404 height 44
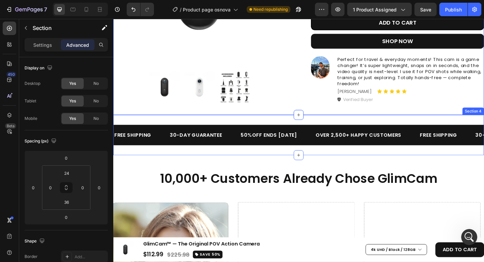
click at [295, 127] on div "FREE SHIPPING Text 30-DAY GUARANTEE Text 50%OFF ENDS TODAY Text OVER 2,500+ HAP…" at bounding box center [315, 145] width 404 height 44
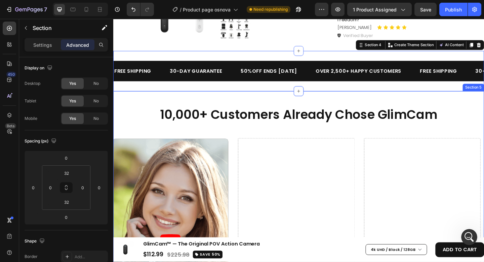
scroll to position [327, 0]
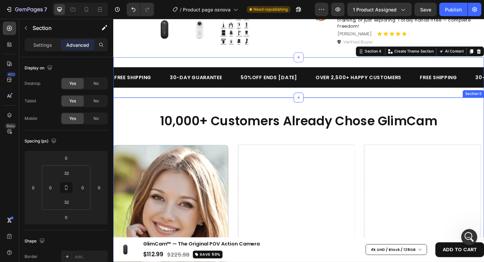
click at [289, 111] on div "10,000+ Customers Already Chose GlimCam Heading Row Drop element here Drop elem…" at bounding box center [315, 255] width 404 height 301
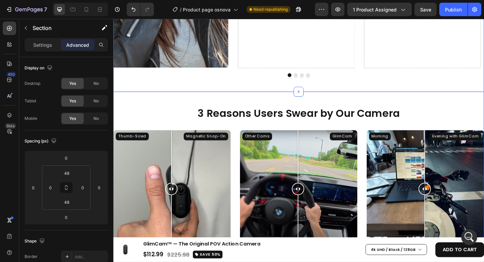
scroll to position [628, 0]
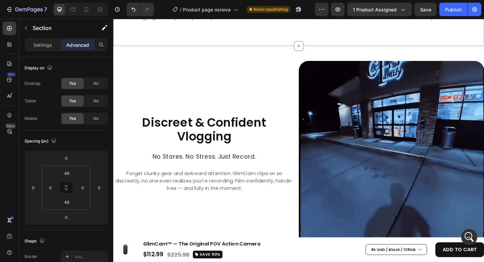
scroll to position [929, 0]
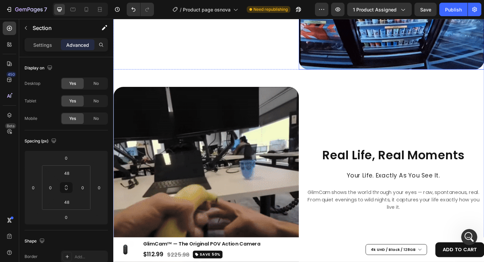
scroll to position [1097, 0]
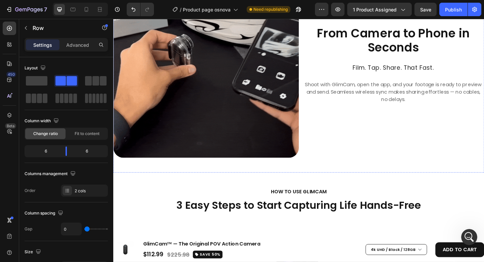
scroll to position [1689, 0]
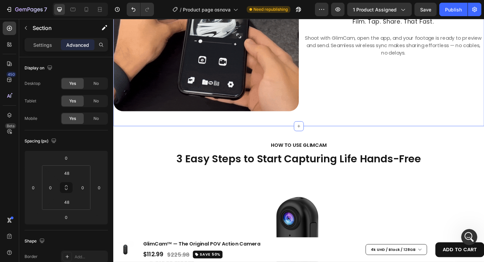
scroll to position [1741, 0]
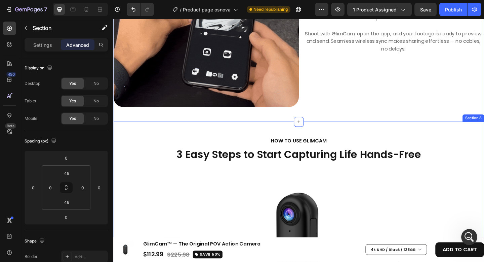
click at [268, 132] on div "HOW TO USE GLIMCAM Text block 3 Easy Steps to Start Capturing Life Hands-Free H…" at bounding box center [315, 263] width 404 height 265
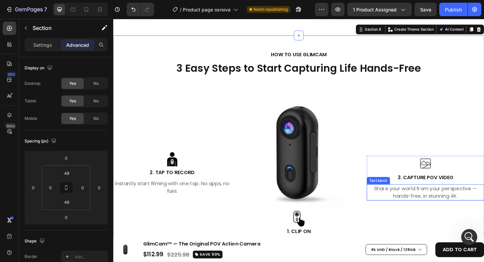
scroll to position [1887, 0]
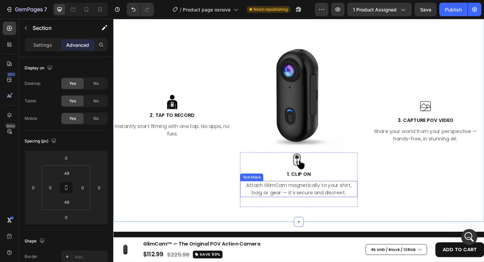
click at [345, 203] on p "Attach GlimCam magnetically to your shirt, bag, or gear — it’s secure and discr…" at bounding box center [315, 204] width 126 height 16
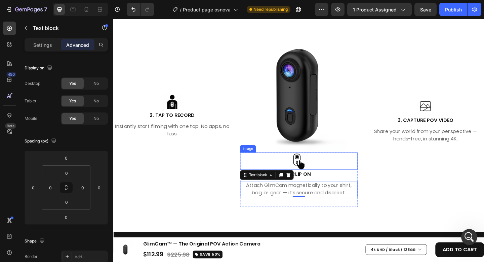
click at [349, 173] on div at bounding box center [315, 173] width 128 height 19
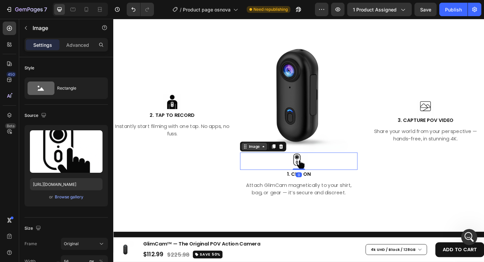
click at [269, 158] on div "Image" at bounding box center [267, 158] width 14 height 6
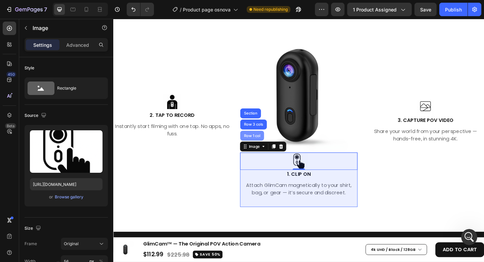
click at [266, 144] on div "Row 1 col" at bounding box center [264, 146] width 21 height 4
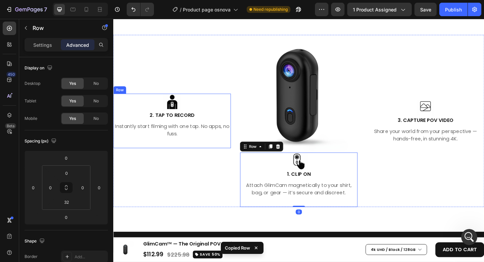
click at [200, 155] on div "Image 2. TAP TO RECORD Text block Instantly start filming with one tap. No apps…" at bounding box center [177, 129] width 128 height 59
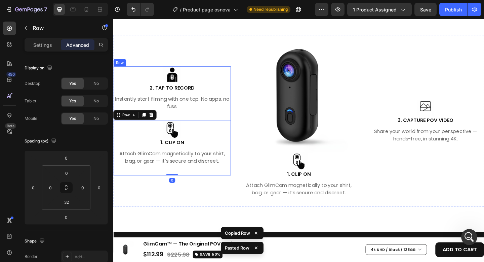
click at [204, 123] on div "Image 2. TAP TO RECORD Text block Instantly start filming with one tap. No apps…" at bounding box center [177, 100] width 128 height 59
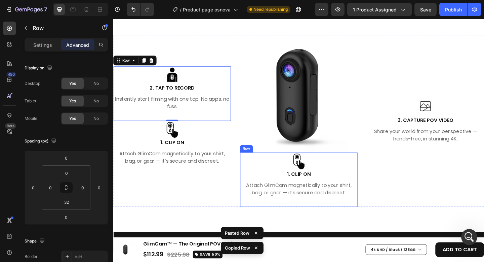
click at [352, 216] on div "Image 1. CLIP ON Text block Attach GlimCam magnetically to your shirt, bag, or …" at bounding box center [315, 193] width 128 height 59
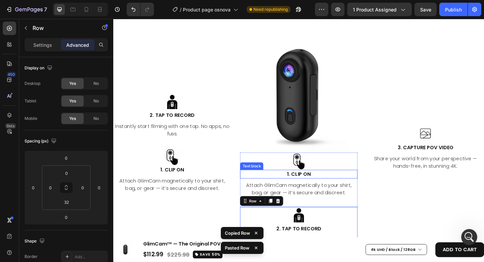
scroll to position [1892, 0]
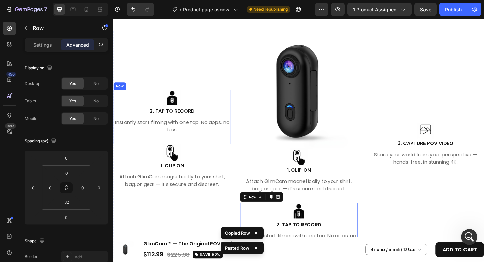
click at [201, 148] on div "Image 2. TAP TO RECORD Text block Instantly start filming with one tap. No apps…" at bounding box center [177, 125] width 128 height 59
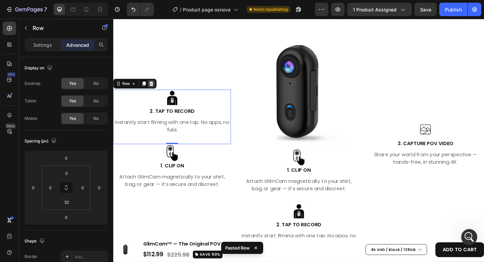
click at [154, 88] on icon at bounding box center [155, 89] width 4 height 5
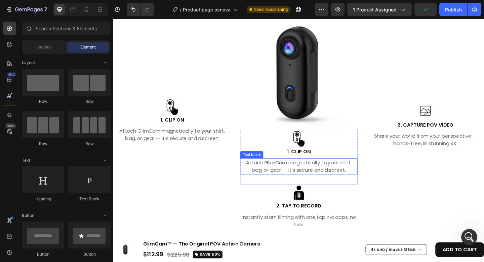
scroll to position [1958, 0]
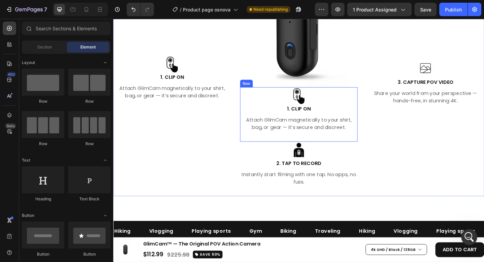
click at [330, 146] on div "Image 1. CLIP ON Text block Attach GlimCam magnetically to your shirt, bag, or …" at bounding box center [315, 122] width 128 height 59
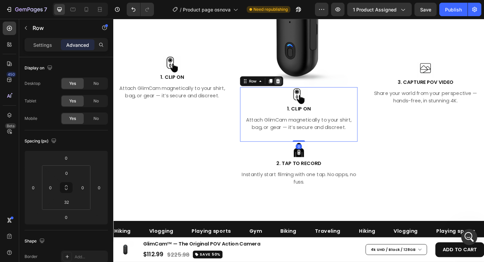
click at [293, 87] on icon at bounding box center [292, 86] width 5 height 5
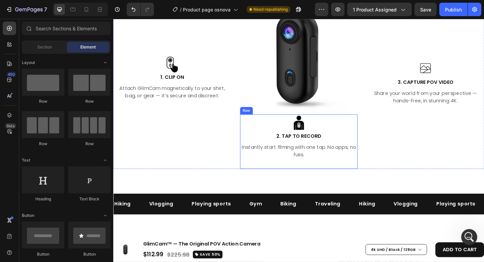
click at [347, 172] on div "Image 2. TAP TO RECORD Text block Instantly start filming with one tap. No apps…" at bounding box center [315, 152] width 128 height 59
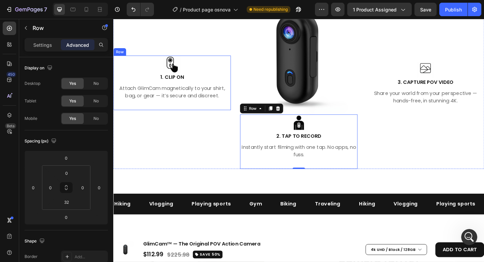
click at [216, 113] on div "Image 1. CLIP ON Text block Attach GlimCam magnetically to your shirt, bag, or …" at bounding box center [177, 88] width 128 height 59
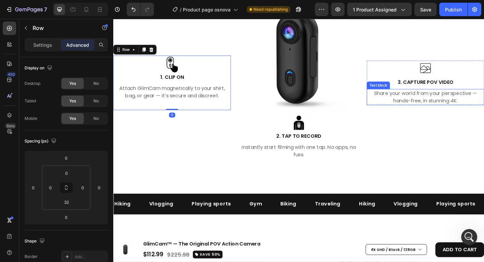
click at [405, 106] on p "Share your world from your perspective — hands-free, in stunning 4K." at bounding box center [453, 104] width 126 height 16
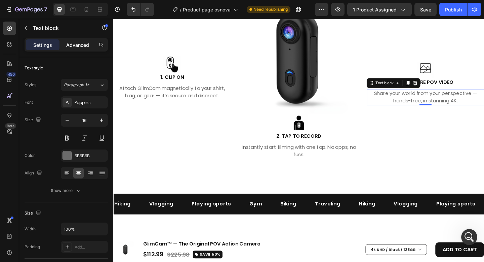
click at [73, 47] on p "Advanced" at bounding box center [77, 44] width 23 height 7
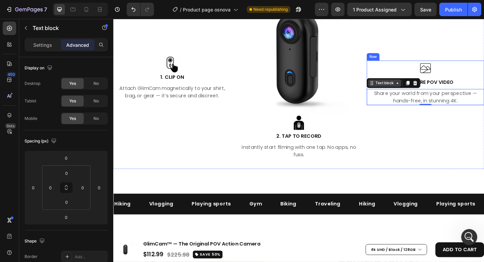
click at [408, 90] on div "Text block" at bounding box center [409, 89] width 23 height 6
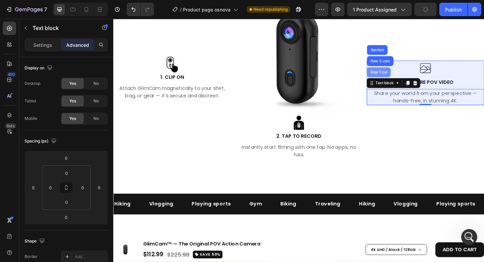
click at [401, 75] on div "Row 1 col" at bounding box center [402, 77] width 21 height 4
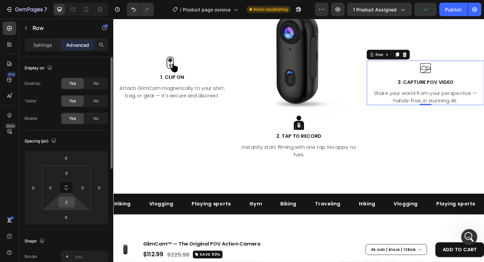
click at [69, 199] on input "0" at bounding box center [66, 202] width 13 height 10
type input "32"
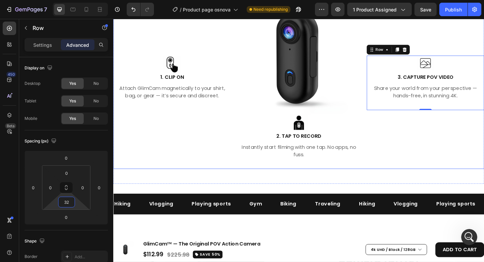
click at [414, 155] on div "Image 3. CAPTURE POV VIDEO Text block Share your world from your perspective — …" at bounding box center [453, 88] width 128 height 187
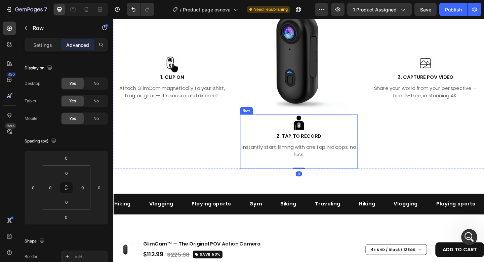
click at [338, 173] on div "Image 2. TAP TO RECORD Text block Instantly start filming with one tap. No apps…" at bounding box center [315, 152] width 128 height 59
click at [203, 113] on div "Image 1. CLIP ON Text block Attach GlimCam magnetically to your shirt, bag, or …" at bounding box center [177, 88] width 128 height 59
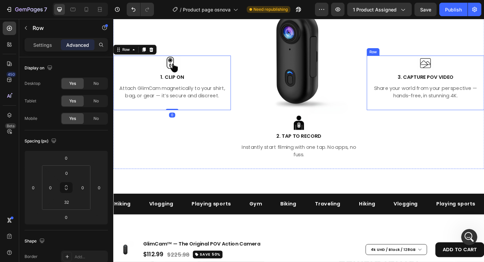
click at [427, 110] on div "Image 3. CAPTURE POV VIDEO Text block Share your world from your perspective — …" at bounding box center [453, 88] width 128 height 59
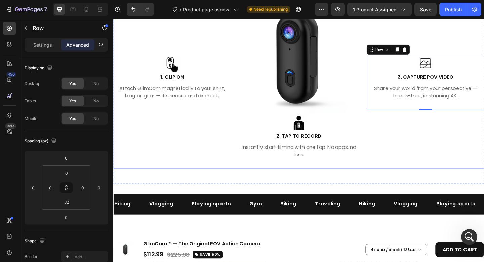
click at [418, 139] on div "Image 3. CAPTURE POV VIDEO Text block Share your world from your perspective — …" at bounding box center [453, 88] width 128 height 187
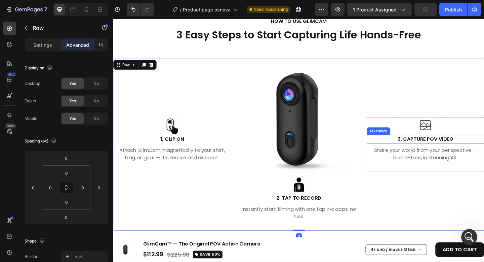
scroll to position [1850, 0]
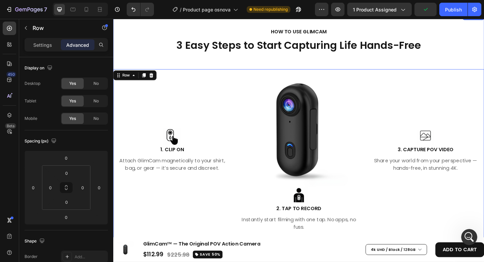
click at [480, 61] on div "HOW TO USE GLIMCAM Text block 3 Easy Steps to Start Capturing Life Hands-Free H…" at bounding box center [315, 144] width 404 height 233
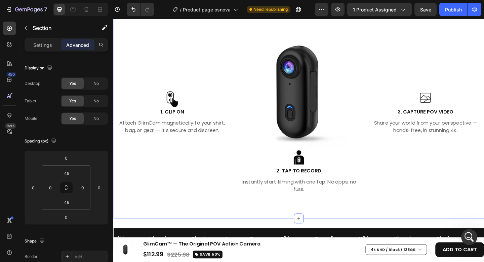
scroll to position [1895, 0]
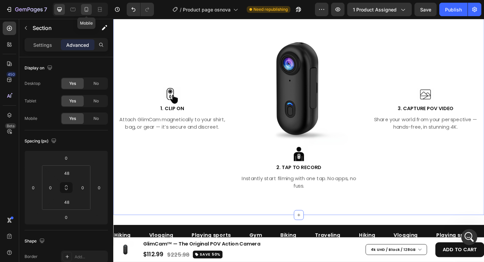
click at [85, 10] on icon at bounding box center [87, 9] width 4 height 5
type input "16"
type input "12"
type input "16"
type input "12"
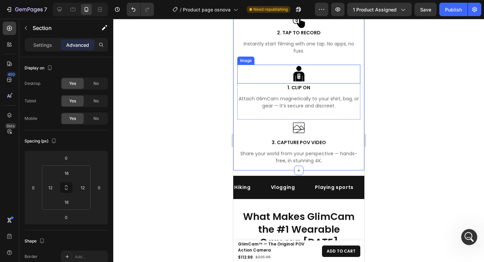
scroll to position [2077, 0]
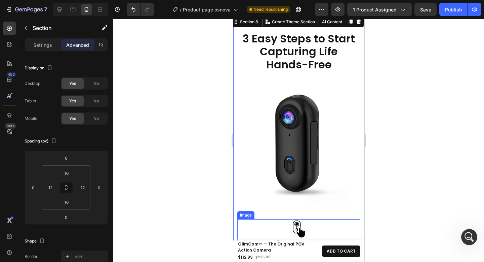
scroll to position [1805, 0]
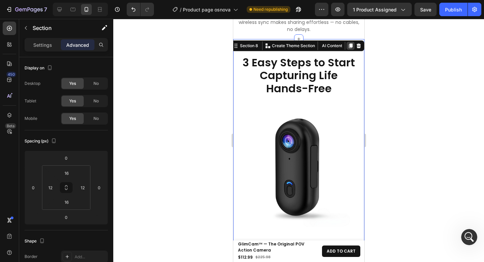
click at [349, 43] on icon at bounding box center [351, 45] width 4 height 5
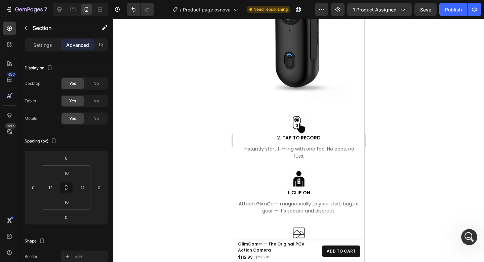
scroll to position [2342, 0]
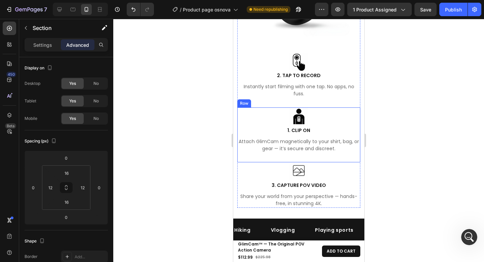
click at [318, 149] on div "Image 1. CLIP ON Text block Attach GlimCam magnetically to your shirt, bag, or …" at bounding box center [298, 134] width 123 height 55
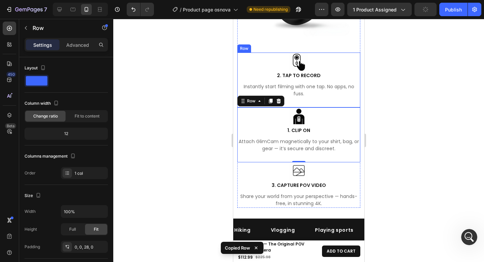
click at [315, 96] on div "Image 2. TAP TO RECORD Text block Instantly start filming with one tap. No apps…" at bounding box center [298, 79] width 123 height 55
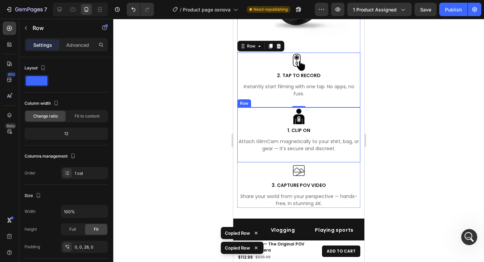
click at [305, 154] on div "Image 1. CLIP ON Text block Attach GlimCam magnetically to your shirt, bag, or …" at bounding box center [298, 134] width 123 height 55
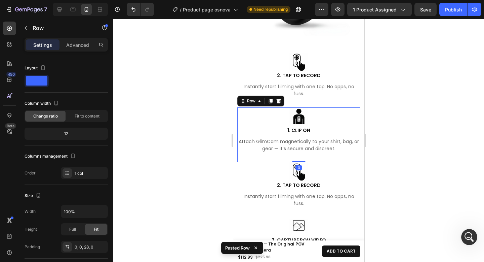
click at [301, 151] on div "Image 1. CLIP ON Text block Attach GlimCam magnetically to your shirt, bag, or …" at bounding box center [298, 134] width 123 height 55
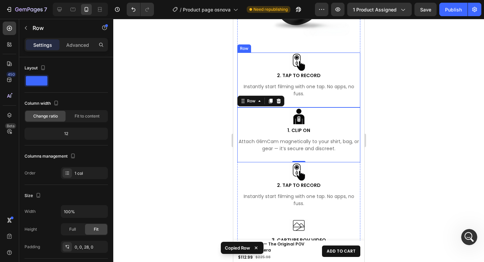
click at [314, 98] on div "Image 2. TAP TO RECORD Text block Instantly start filming with one tap. No apps…" at bounding box center [298, 79] width 123 height 55
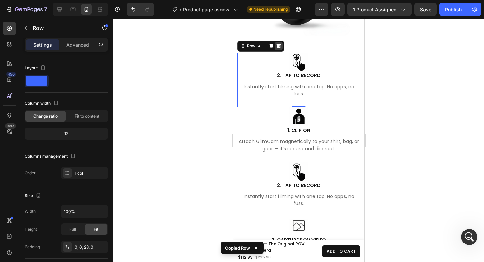
click at [279, 44] on icon at bounding box center [278, 46] width 4 height 5
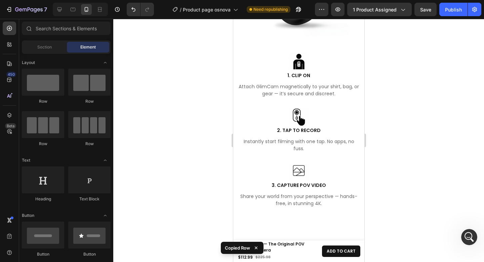
scroll to position [2287, 0]
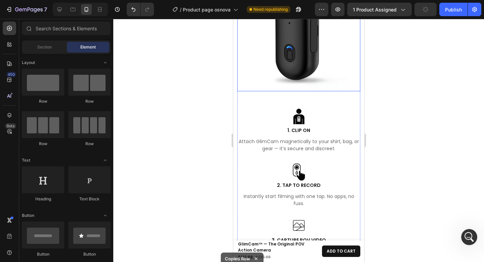
click at [300, 84] on img at bounding box center [298, 29] width 123 height 123
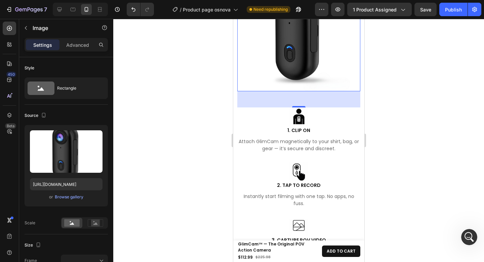
click at [404, 92] on div at bounding box center [298, 140] width 371 height 243
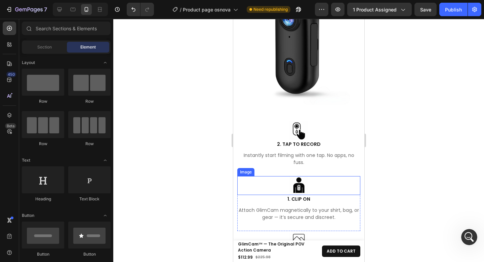
scroll to position [1884, 0]
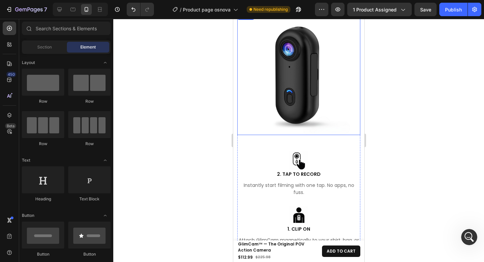
click at [326, 73] on img at bounding box center [298, 73] width 123 height 123
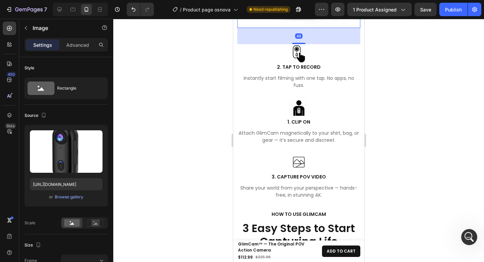
scroll to position [1996, 0]
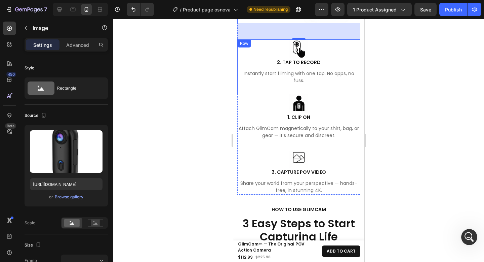
click at [325, 82] on div "Image 2. TAP TO RECORD Text block Instantly start filming with one tap. No apps…" at bounding box center [298, 66] width 123 height 55
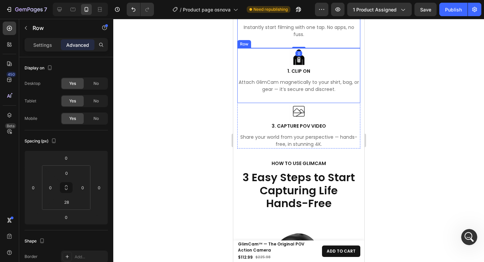
scroll to position [2046, 0]
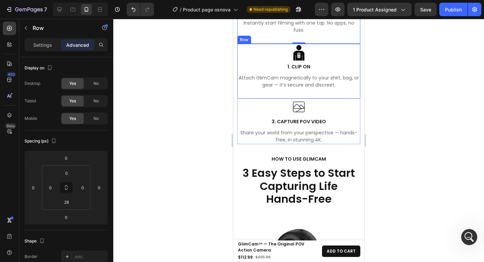
click at [314, 87] on div "Image 1. CLIP ON Text block Attach GlimCam magnetically to your shirt, bag, or …" at bounding box center [298, 71] width 123 height 55
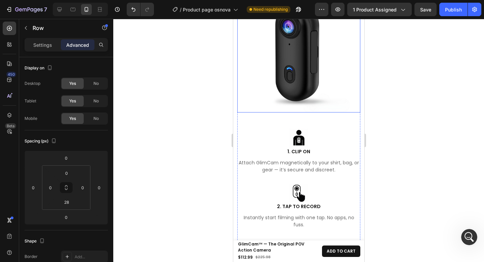
scroll to position [2251, 0]
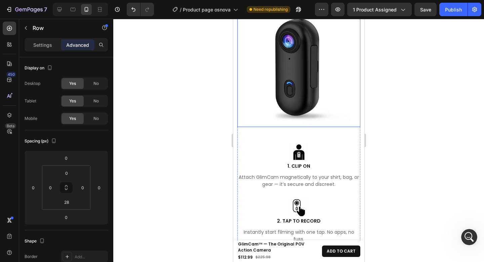
click at [309, 104] on img at bounding box center [298, 65] width 123 height 123
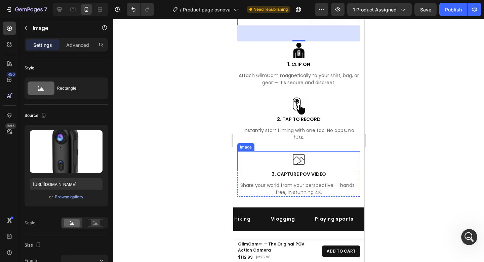
scroll to position [2352, 0]
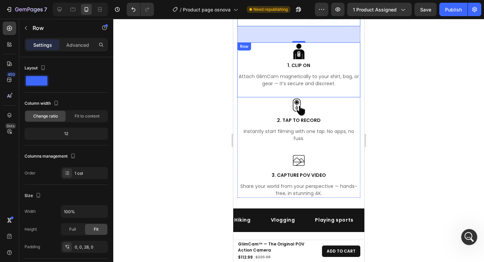
click at [300, 87] on div "Image 1. CLIP ON Text block Attach GlimCam magnetically to your shirt, bag, or …" at bounding box center [298, 69] width 123 height 55
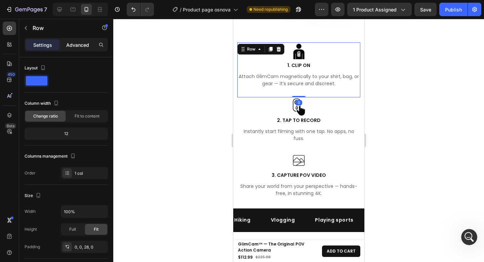
click at [77, 45] on p "Advanced" at bounding box center [77, 44] width 23 height 7
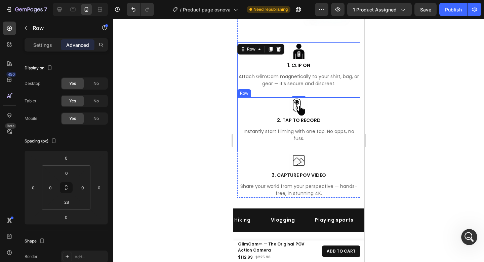
click at [310, 141] on div "Image 2. TAP TO RECORD Text block Instantly start filming with one tap. No apps…" at bounding box center [298, 124] width 123 height 55
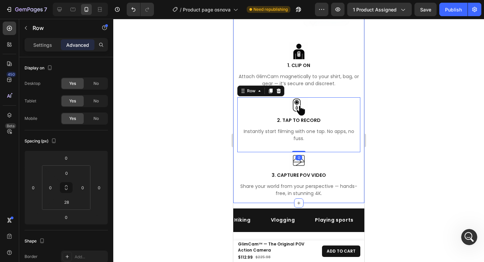
click at [308, 194] on div "HOW TO USE GLIMCAM Text block 3 Easy Steps to Start Capturing Life Hands-Free H…" at bounding box center [298, 21] width 131 height 364
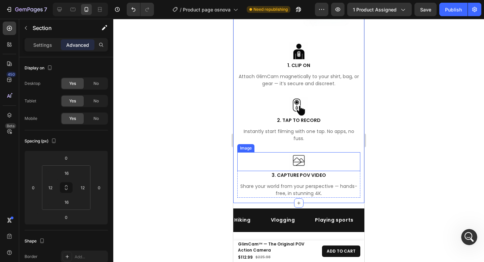
click at [350, 152] on div at bounding box center [298, 161] width 123 height 19
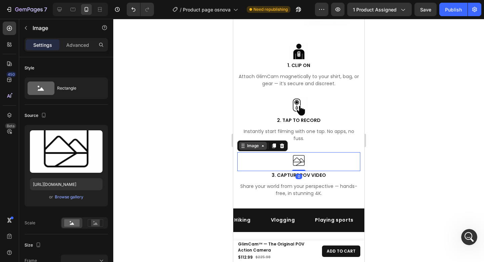
click at [258, 143] on div "Image" at bounding box center [253, 146] width 14 height 6
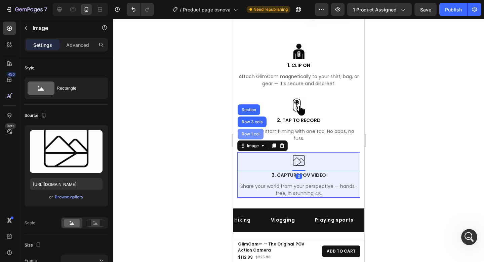
click at [256, 131] on div "Row 1 col" at bounding box center [250, 133] width 26 height 11
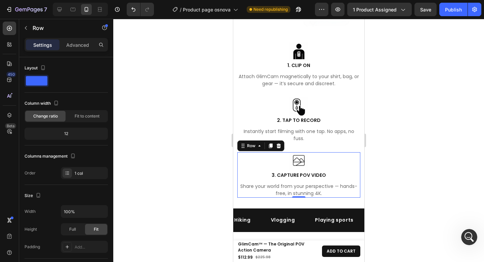
click at [430, 132] on div at bounding box center [298, 140] width 371 height 243
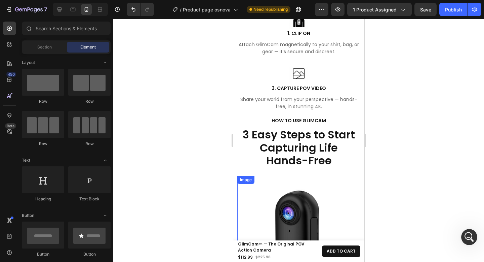
scroll to position [2047, 0]
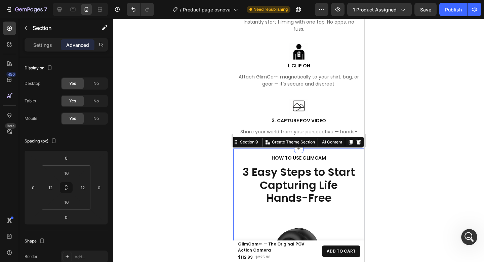
click at [423, 139] on div at bounding box center [298, 140] width 371 height 243
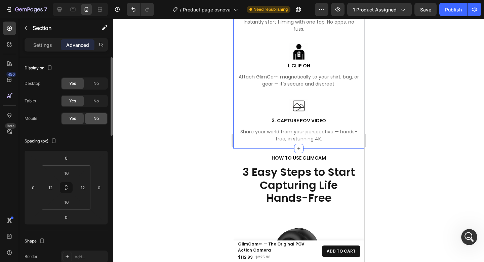
click at [99, 116] on div "No" at bounding box center [96, 118] width 22 height 11
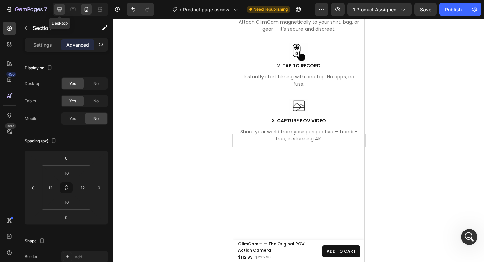
click at [58, 10] on icon at bounding box center [59, 9] width 7 height 7
type input "48"
type input "0"
type input "48"
type input "0"
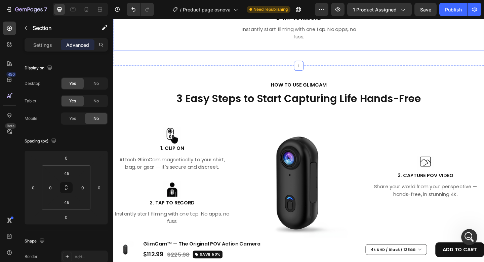
scroll to position [2047, 0]
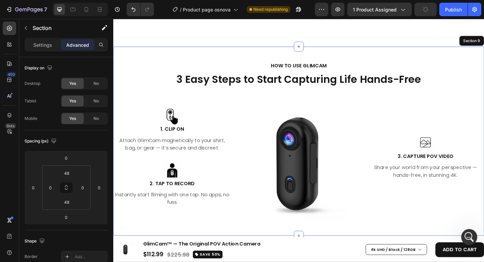
click at [228, 54] on div "HOW TO USE GLIMCAM Text block 3 Easy Steps to Start Capturing Life Hands-Free H…" at bounding box center [315, 152] width 404 height 206
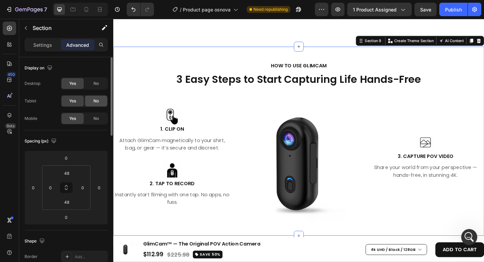
click at [91, 99] on div "No" at bounding box center [96, 101] width 22 height 11
click at [96, 85] on span "No" at bounding box center [96, 83] width 5 height 6
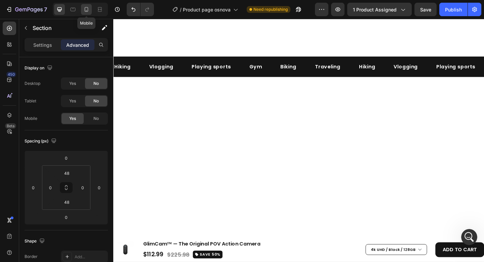
click at [85, 10] on icon at bounding box center [87, 9] width 4 height 5
type input "16"
type input "12"
type input "16"
type input "12"
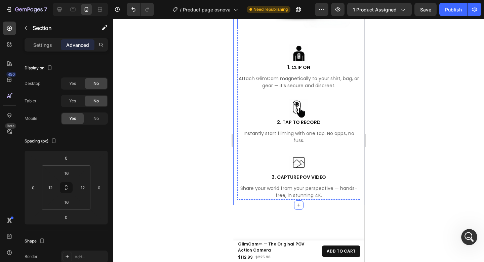
scroll to position [1789, 0]
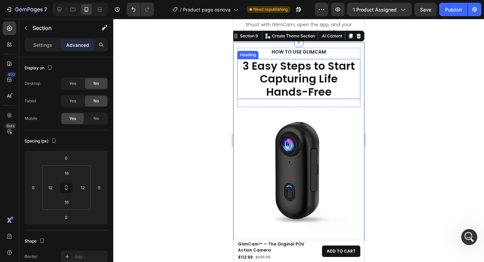
click at [341, 71] on h2 "3 Easy Steps to Start Capturing Life Hands-Free" at bounding box center [298, 79] width 123 height 40
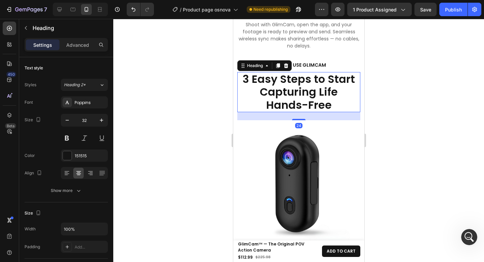
click at [414, 78] on div at bounding box center [298, 140] width 371 height 243
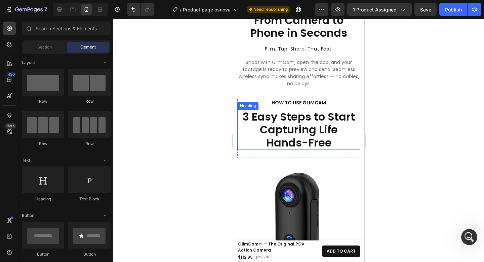
scroll to position [1720, 0]
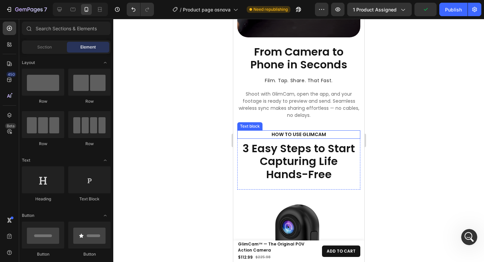
click at [329, 131] on p "HOW TO USE GLIMCAM" at bounding box center [298, 134] width 111 height 7
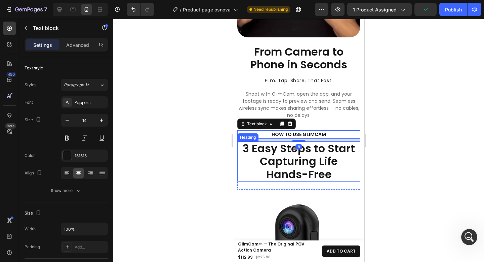
click at [327, 141] on h2 "3 Easy Steps to Start Capturing Life Hands-Free" at bounding box center [298, 161] width 123 height 40
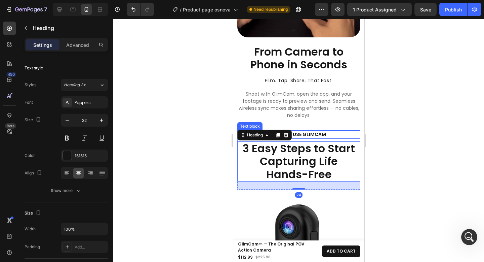
click at [335, 131] on p "HOW TO USE GLIMCAM" at bounding box center [298, 134] width 111 height 7
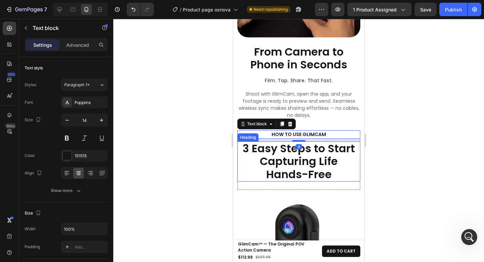
click at [324, 141] on h2 "3 Easy Steps to Start Capturing Life Hands-Free" at bounding box center [298, 161] width 123 height 40
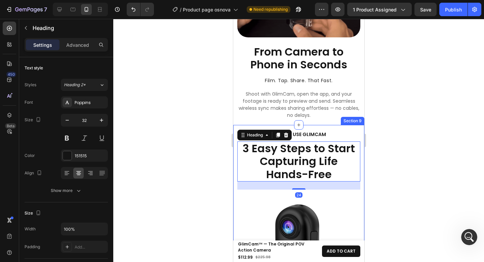
click at [411, 130] on div at bounding box center [298, 140] width 371 height 243
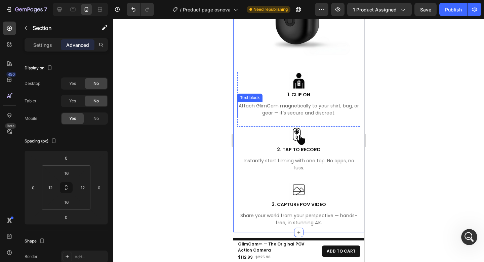
scroll to position [1980, 0]
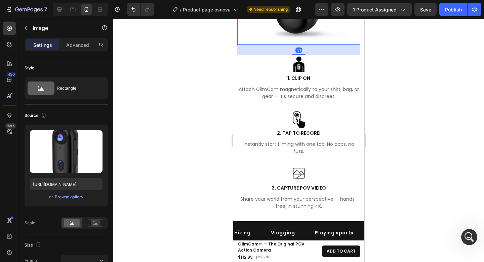
scroll to position [1974, 0]
drag, startPoint x: 299, startPoint y: 49, endPoint x: 301, endPoint y: 43, distance: 6.3
click at [301, 45] on div "30" at bounding box center [298, 45] width 123 height 0
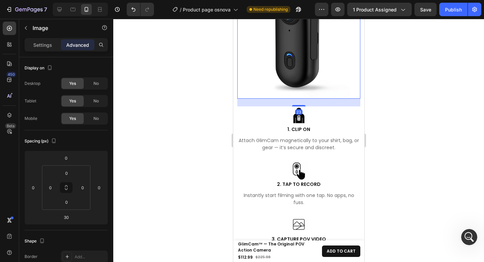
scroll to position [1921, 0]
click at [296, 98] on div "24" at bounding box center [298, 98] width 123 height 0
type input "24"
click at [401, 100] on div at bounding box center [298, 140] width 371 height 243
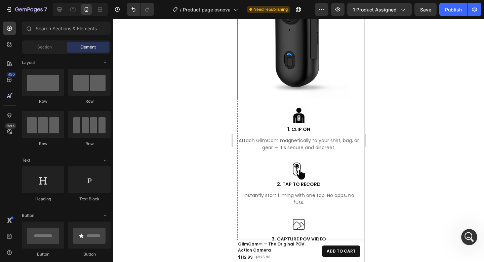
click at [316, 89] on img at bounding box center [298, 36] width 123 height 123
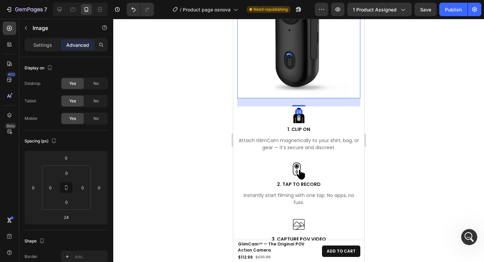
click at [420, 93] on div at bounding box center [298, 140] width 371 height 243
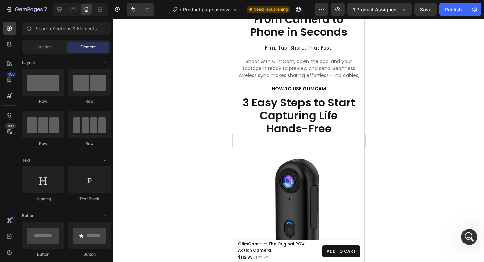
scroll to position [1793, 0]
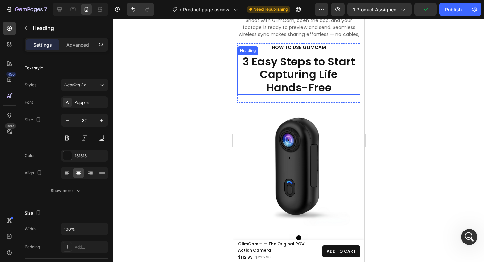
click at [340, 92] on h2 "3 Easy Steps to Start Capturing Life Hands-Free" at bounding box center [298, 74] width 123 height 40
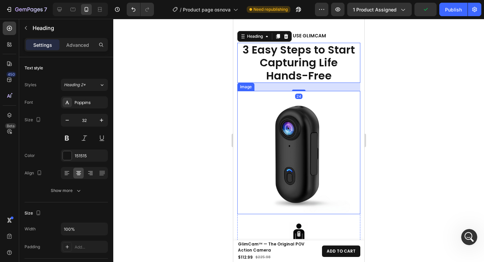
scroll to position [1872, 0]
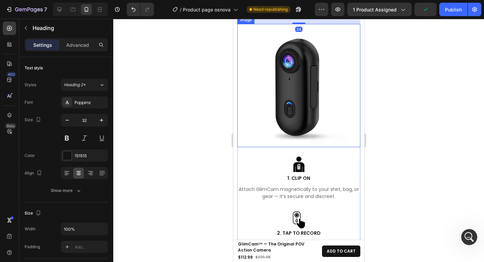
click at [320, 132] on img at bounding box center [298, 85] width 123 height 123
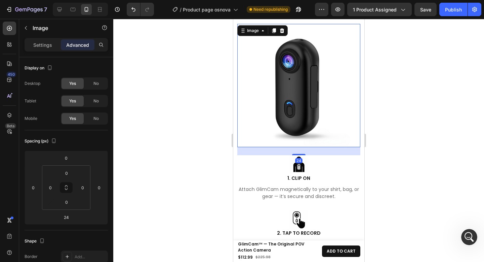
click at [414, 124] on div at bounding box center [298, 140] width 371 height 243
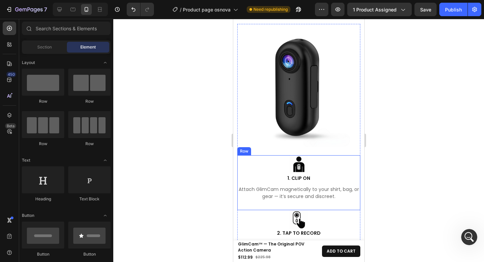
click at [335, 199] on div "Image 1. CLIP ON Text block Attach GlimCam magnetically to your shirt, bag, or …" at bounding box center [298, 182] width 123 height 55
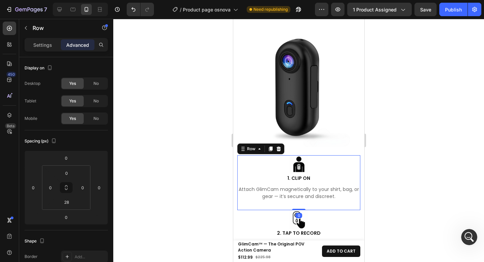
scroll to position [2, 0]
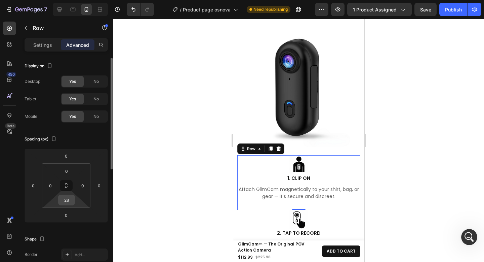
click at [72, 201] on input "28" at bounding box center [66, 200] width 13 height 10
type input "24"
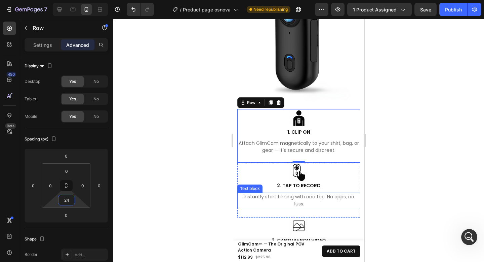
scroll to position [1948, 0]
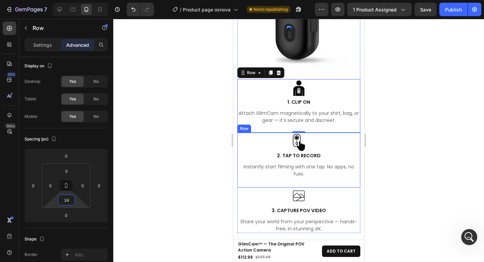
click at [302, 177] on div "Image 2. TAP TO RECORD Text block Instantly start filming with one tap. No apps…" at bounding box center [298, 160] width 123 height 55
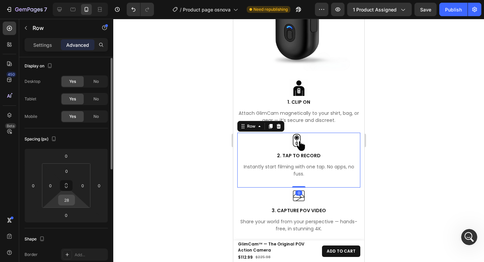
click at [69, 202] on input "28" at bounding box center [66, 200] width 13 height 10
type input "24"
click at [438, 165] on div at bounding box center [298, 140] width 371 height 243
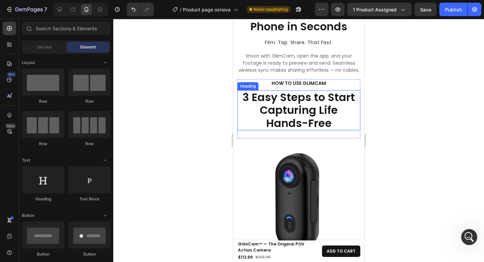
scroll to position [1744, 0]
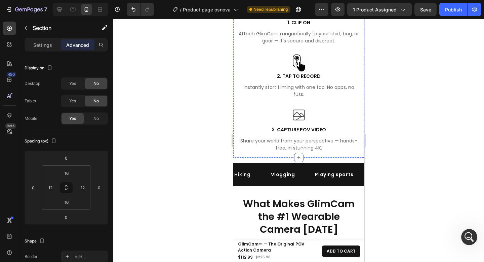
scroll to position [2071, 0]
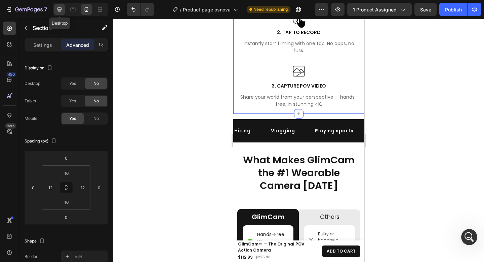
click at [59, 10] on icon at bounding box center [59, 9] width 7 height 7
type input "48"
type input "0"
type input "48"
type input "0"
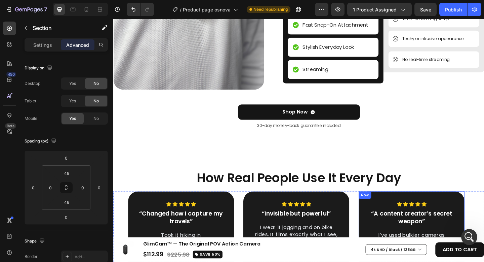
scroll to position [2257, 0]
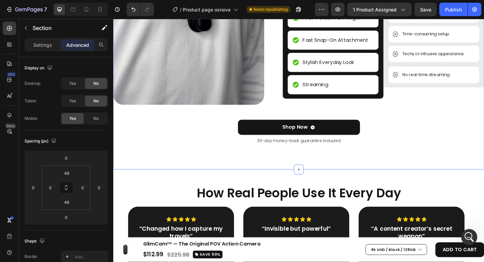
click at [372, 165] on div "Image What Makes GlimCam the #1 Wearable Camera [DATE] Heading GlimCam Text Blo…" at bounding box center [315, 30] width 404 height 305
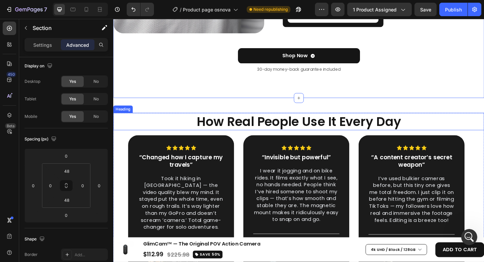
scroll to position [2339, 0]
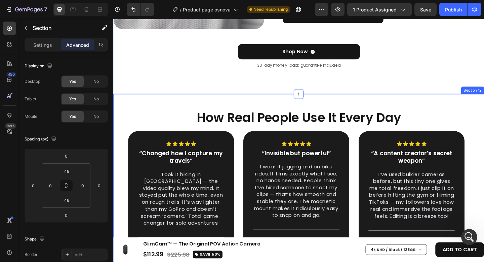
click at [399, 104] on div "How Real People Use It Every Day Heading Icon Icon Icon Icon Icon Row “Changed …" at bounding box center [315, 210] width 404 height 218
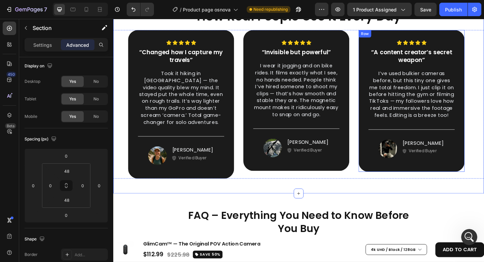
scroll to position [2445, 0]
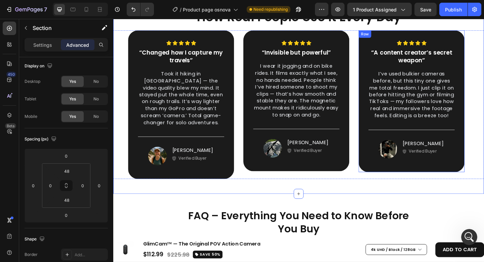
click at [386, 147] on div "Icon Icon Icon Icon Icon Row “A content creator’s secret weapon” Text block I’v…" at bounding box center [437, 109] width 115 height 154
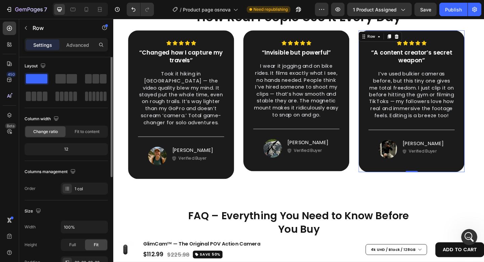
scroll to position [0, 0]
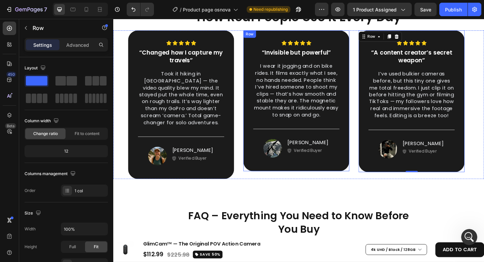
click at [353, 177] on div "Icon Icon Icon Icon Icon Row “Invisible but powerful” Text block I wear it jogg…" at bounding box center [312, 108] width 115 height 153
click at [74, 48] on p "Advanced" at bounding box center [77, 44] width 23 height 7
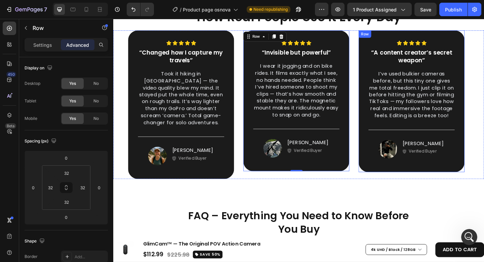
click at [389, 185] on div "Icon Icon Icon Icon Icon Row “A content creator’s secret weapon” Text block I’v…" at bounding box center [437, 109] width 115 height 154
click at [361, 174] on div "Icon Icon Icon Icon Icon Row “Invisible but powerful” Text block I wear it jogg…" at bounding box center [312, 108] width 115 height 153
click at [394, 183] on div "Icon Icon Icon Icon Icon Row “A content creator’s secret weapon” Text block I’v…" at bounding box center [437, 109] width 115 height 154
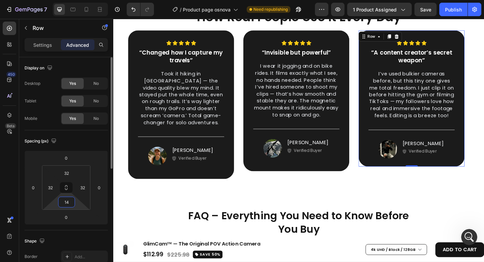
click at [76, 0] on html "7 Version history / Product page osnova Need republishing Preview 1 product ass…" at bounding box center [242, 0] width 484 height 0
drag, startPoint x: 71, startPoint y: 201, endPoint x: 60, endPoint y: 201, distance: 11.4
click at [60, 201] on input "14" at bounding box center [66, 202] width 13 height 10
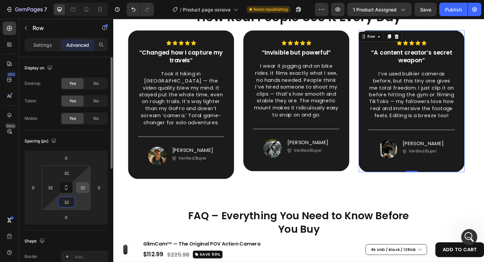
type input "32"
click at [86, 188] on input "32" at bounding box center [83, 187] width 10 height 10
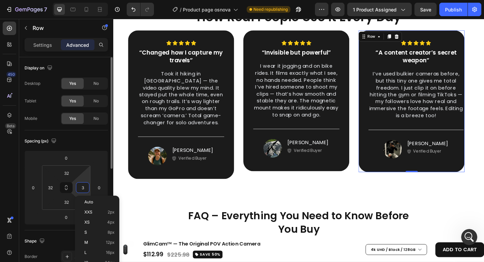
type input "32"
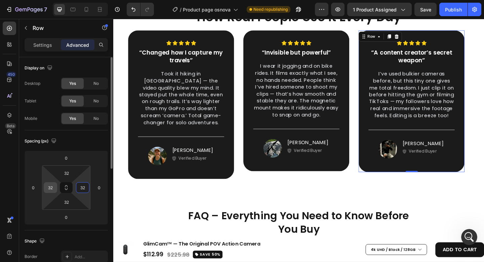
click at [52, 186] on input "32" at bounding box center [50, 187] width 10 height 10
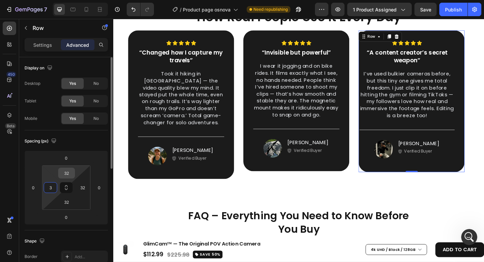
type input "32"
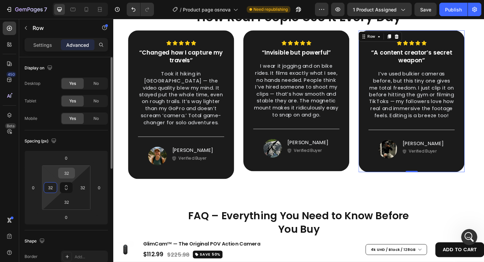
click at [71, 175] on input "32" at bounding box center [66, 173] width 13 height 10
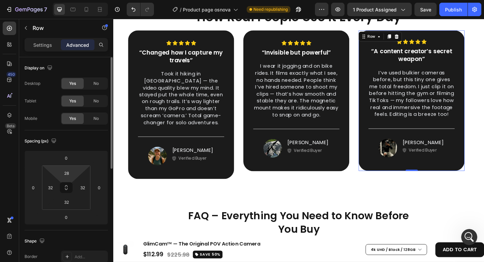
drag, startPoint x: 79, startPoint y: 172, endPoint x: 80, endPoint y: 168, distance: 4.1
click at [80, 0] on html "7 Version history / Product page osnova Need republishing Preview 1 product ass…" at bounding box center [242, 0] width 484 height 0
click at [70, 173] on input "28" at bounding box center [66, 173] width 13 height 10
drag, startPoint x: 70, startPoint y: 172, endPoint x: 59, endPoint y: 171, distance: 11.1
click at [59, 171] on div "28" at bounding box center [66, 172] width 17 height 11
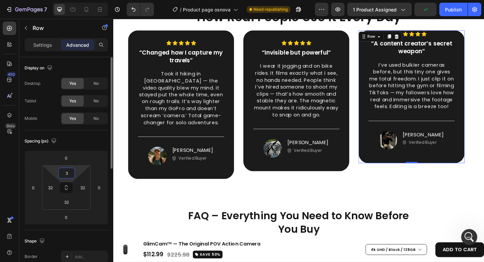
type input "32"
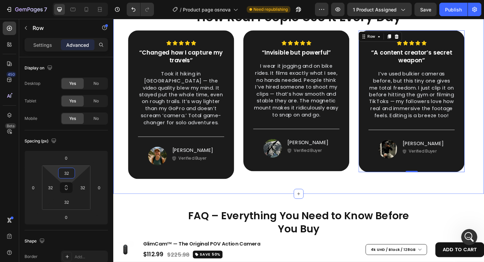
click at [355, 195] on div "How Real People Use It Every Day Heading Icon Icon Icon Icon Icon Row “Changed …" at bounding box center [315, 100] width 404 height 218
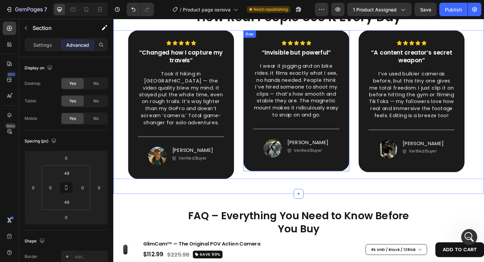
click at [352, 179] on div "Icon Icon Icon Icon Icon Row “Invisible but powerful” Text block I wear it jogg…" at bounding box center [312, 108] width 115 height 153
click at [393, 184] on div "Icon Icon Icon Icon Icon Row “A content creator’s secret weapon” Text block I’v…" at bounding box center [437, 109] width 115 height 154
click at [352, 180] on div "Icon Icon Icon Icon Icon Row “Invisible but powerful” Text block I wear it jogg…" at bounding box center [312, 108] width 115 height 153
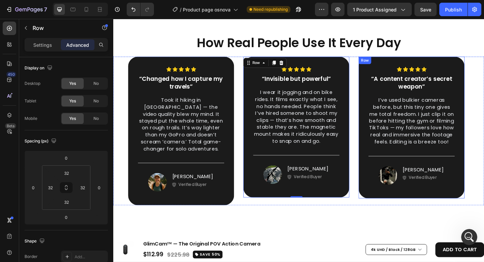
scroll to position [2401, 0]
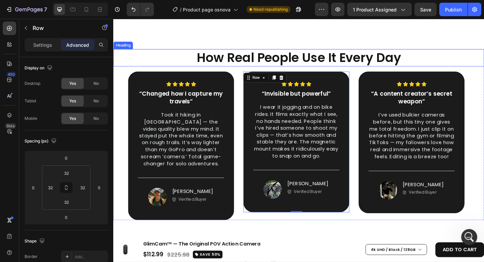
click at [438, 69] on h2 "How Real People Use It Every Day" at bounding box center [315, 61] width 404 height 19
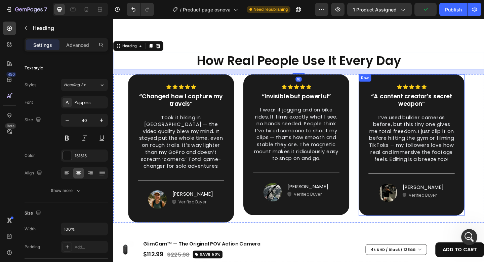
click at [484, 85] on div "Icon Icon Icon Icon Icon Row “A content creator’s secret weapon” Text block I’v…" at bounding box center [437, 156] width 115 height 154
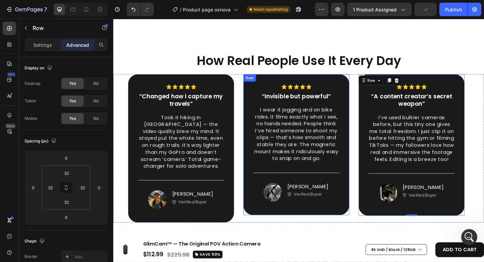
click at [367, 86] on div "Icon Icon Icon Icon Icon Row “Invisible but powerful” Text block I wear it jogg…" at bounding box center [312, 155] width 115 height 153
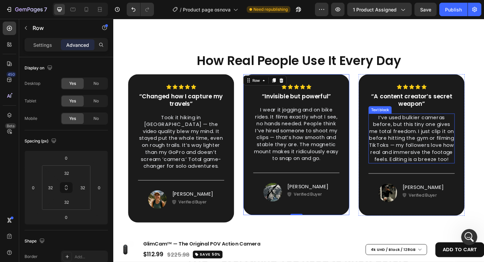
click at [444, 132] on p "I’ve used bulkier cameras before, but this tiny one gives me total freedom. I j…" at bounding box center [438, 148] width 92 height 53
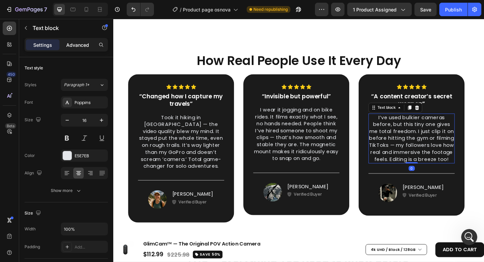
click at [68, 46] on p "Advanced" at bounding box center [77, 44] width 23 height 7
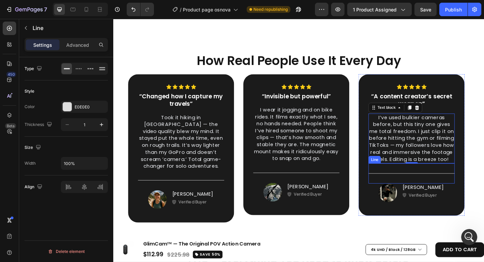
click at [430, 192] on div "Title Line" at bounding box center [438, 187] width 94 height 22
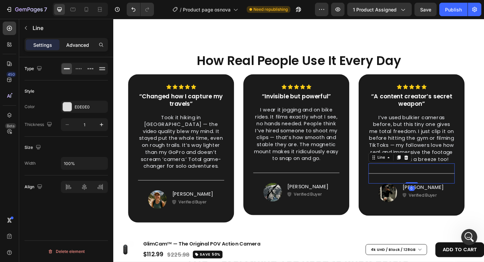
click at [78, 44] on p "Advanced" at bounding box center [77, 44] width 23 height 7
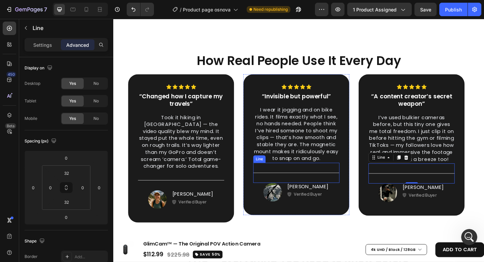
click at [327, 187] on div "Title Line" at bounding box center [313, 186] width 94 height 22
click at [396, 207] on div "Image [PERSON_NAME] Text Block Verified Buyer Item List Row" at bounding box center [438, 208] width 94 height 20
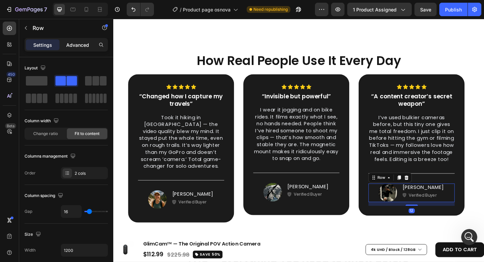
click at [65, 47] on div "Advanced" at bounding box center [78, 44] width 34 height 11
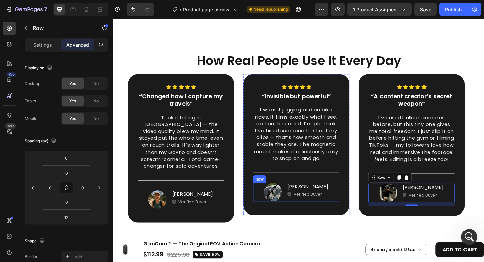
click at [356, 202] on div "Image [PERSON_NAME] Text Block Verified Buyer Item List Row" at bounding box center [313, 207] width 94 height 20
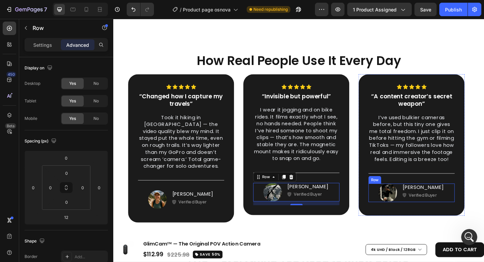
click at [397, 215] on div "Image [PERSON_NAME] Text Block Verified Buyer Item List Row" at bounding box center [438, 208] width 94 height 20
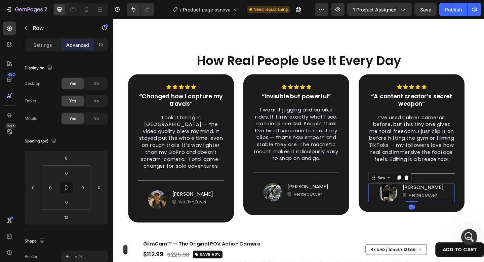
drag, startPoint x: 437, startPoint y: 226, endPoint x: 436, endPoint y: 218, distance: 8.1
click at [436, 218] on div "Image [PERSON_NAME] Text Block Verified Buyer Item List Row 0" at bounding box center [438, 208] width 94 height 20
type input "12"
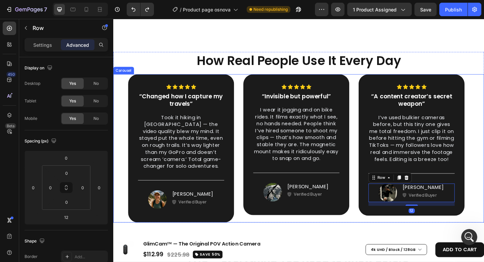
click at [484, 212] on div "Icon Icon Icon Icon Icon Row “Changed how I capture my travels” Text block Took…" at bounding box center [315, 159] width 404 height 161
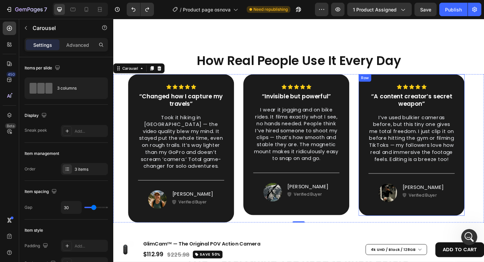
click at [472, 229] on div "Icon Icon Icon Icon Icon Row “A content creator’s secret weapon” Text block I’v…" at bounding box center [437, 156] width 115 height 154
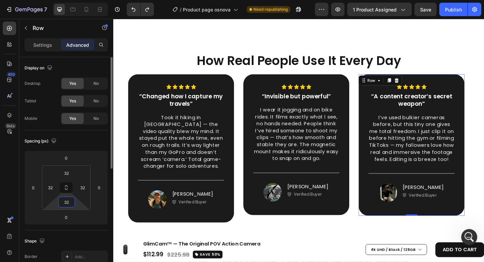
click at [72, 202] on input "32" at bounding box center [66, 202] width 13 height 10
drag, startPoint x: 71, startPoint y: 202, endPoint x: 67, endPoint y: 202, distance: 4.4
click at [67, 202] on input "16" at bounding box center [66, 202] width 13 height 10
click at [70, 199] on input "12" at bounding box center [66, 202] width 13 height 10
click at [68, 200] on input "12" at bounding box center [66, 202] width 13 height 10
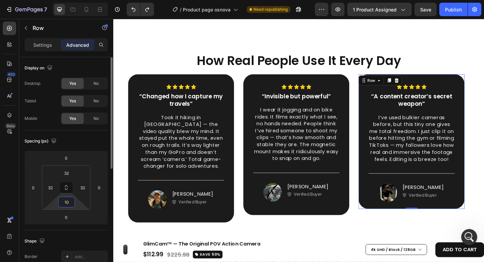
drag, startPoint x: 68, startPoint y: 201, endPoint x: 63, endPoint y: 202, distance: 5.7
click at [63, 202] on input "10" at bounding box center [66, 202] width 13 height 10
type input "8"
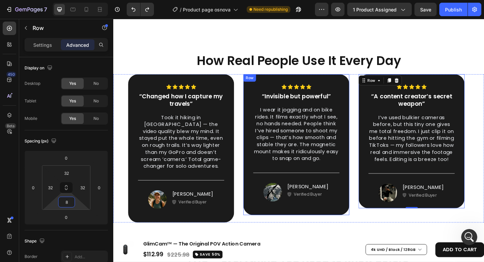
click at [354, 225] on div "Icon Icon Icon Icon Icon Row “Invisible but powerful” Text block I wear it jogg…" at bounding box center [312, 155] width 115 height 153
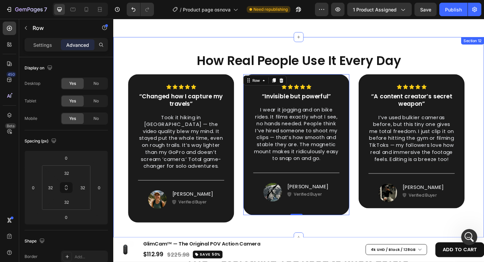
click at [465, 43] on div "How Real People Use It Every Day Heading Icon Icon Icon Icon Icon Row “Changed …" at bounding box center [315, 148] width 404 height 218
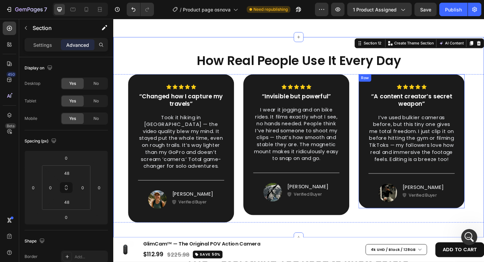
click at [387, 206] on div "Icon Icon Icon Icon Icon Row “A content creator’s secret weapon” Text block I’v…" at bounding box center [437, 152] width 115 height 146
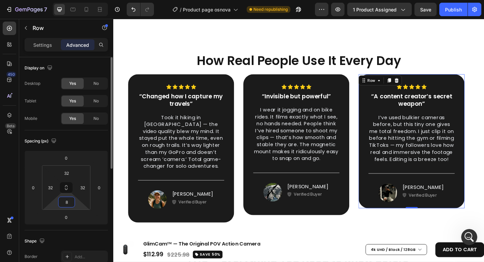
click at [72, 200] on input "8" at bounding box center [66, 202] width 13 height 10
drag, startPoint x: 70, startPoint y: 201, endPoint x: 65, endPoint y: 201, distance: 5.4
click at [65, 201] on input "7" at bounding box center [66, 202] width 13 height 10
type input "8"
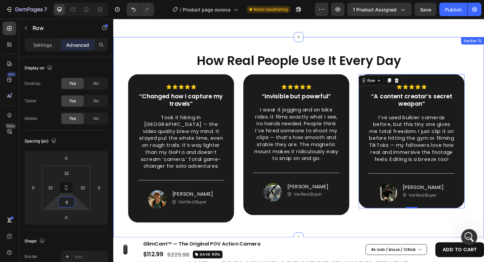
click at [446, 41] on div "How Real People Use It Every Day Heading Icon Icon Icon Icon Icon Row “Changed …" at bounding box center [315, 148] width 404 height 218
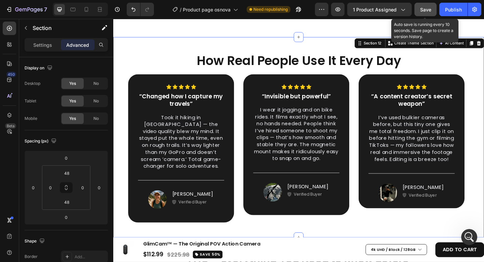
click at [420, 7] on button "Save" at bounding box center [426, 9] width 22 height 13
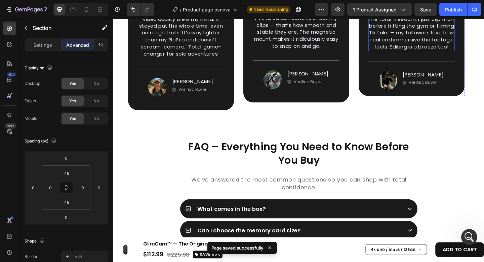
scroll to position [2520, 0]
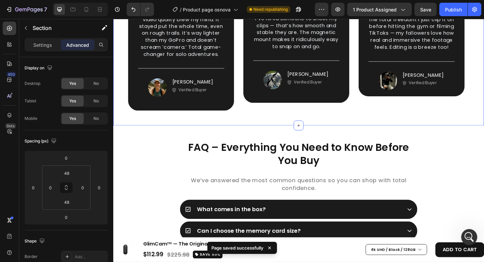
click at [350, 114] on div "How Real People Use It Every Day Heading Icon Icon Icon Icon Icon Row “Changed …" at bounding box center [315, 26] width 404 height 218
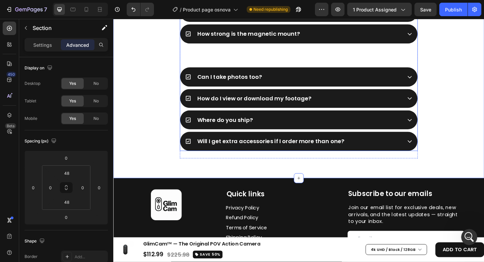
scroll to position [2873, 0]
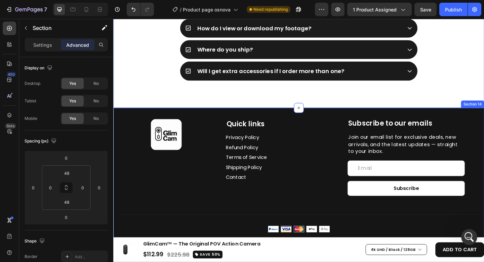
click at [341, 123] on div "Image Quick links Heading Privacy Policy Button Refund Policy Button Terms of S…" at bounding box center [315, 207] width 404 height 183
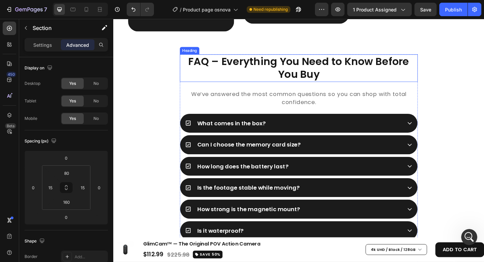
scroll to position [2518, 0]
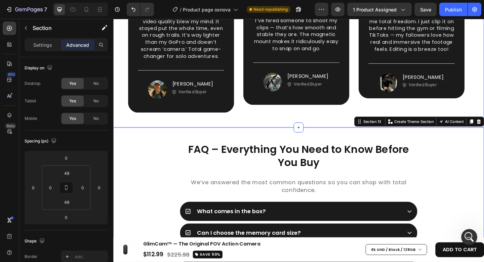
click at [334, 124] on div "How Real People Use It Every Day Heading Icon Icon Icon Icon Icon Row “Changed …" at bounding box center [315, 28] width 404 height 218
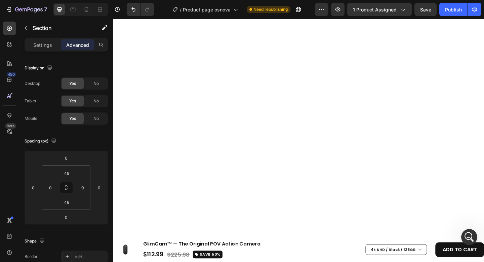
scroll to position [0, 0]
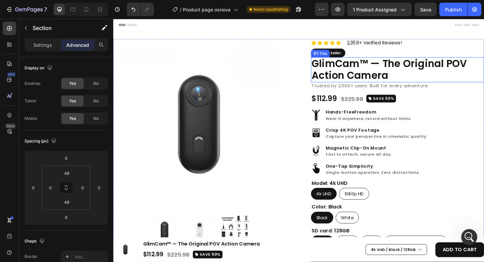
click at [384, 70] on h2 "GlimCam™ — The Original POV Action Camera" at bounding box center [423, 74] width 188 height 27
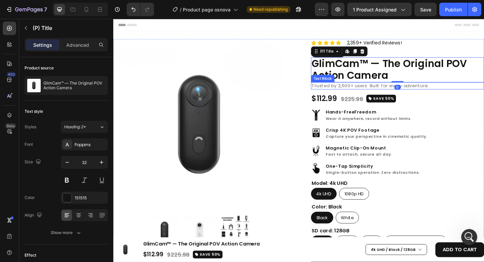
click at [446, 92] on p "Trusted by 2,500+ users. Built for every adventure." at bounding box center [422, 91] width 187 height 7
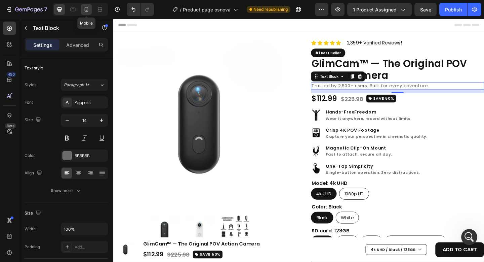
click at [88, 8] on icon at bounding box center [87, 9] width 4 height 5
type input "12"
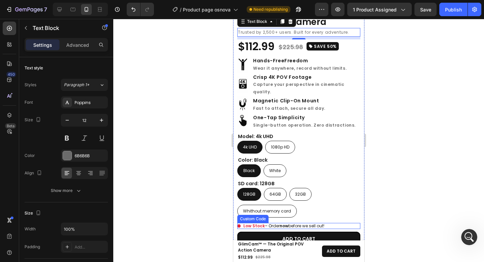
scroll to position [197, 0]
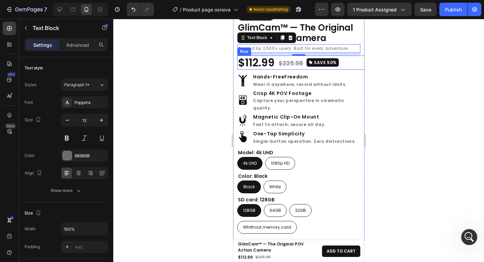
click at [347, 57] on div "$112.99 (P) Price (P) Price $225.98 (P) Price (P) Price SAVE 50% Button Row" at bounding box center [302, 62] width 131 height 14
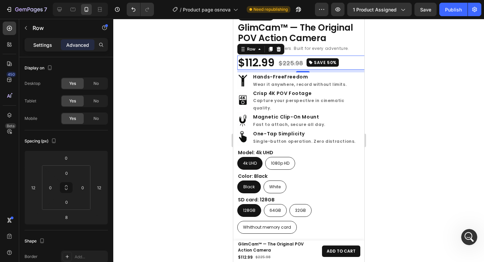
click at [50, 43] on p "Settings" at bounding box center [42, 44] width 19 height 7
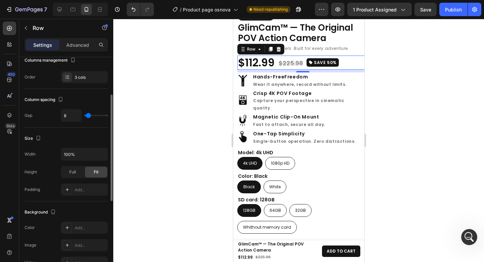
scroll to position [79, 0]
click at [258, 59] on div "$112.99" at bounding box center [256, 62] width 38 height 14
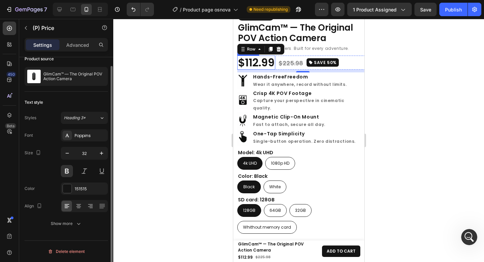
scroll to position [0, 0]
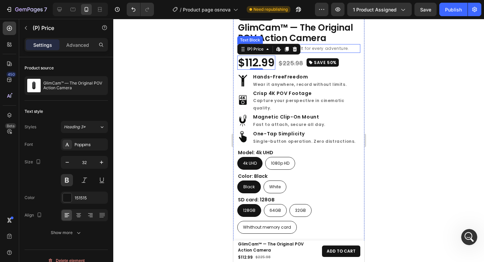
click at [333, 45] on p "Trusted by 2,500+ users. Built for every adventure." at bounding box center [299, 48] width 122 height 7
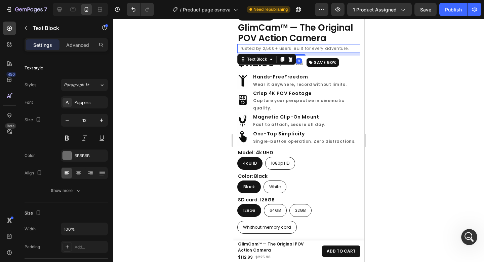
scroll to position [193, 0]
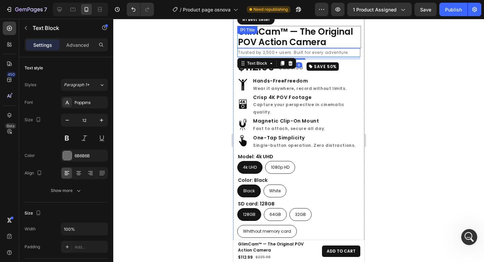
click at [335, 37] on h2 "GlimCam™ — The Original POV Action Camera" at bounding box center [299, 37] width 124 height 22
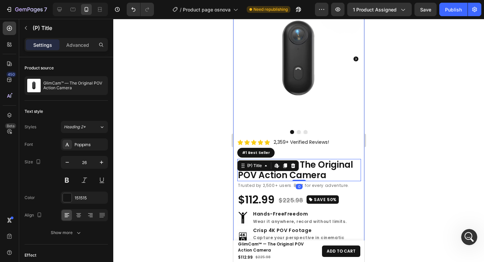
scroll to position [44, 0]
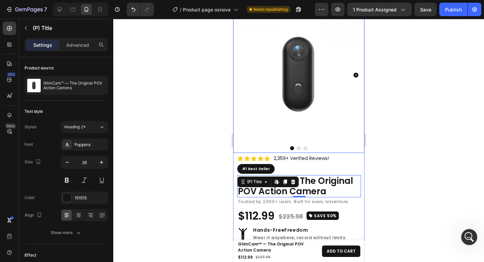
click at [332, 73] on img at bounding box center [298, 74] width 131 height 131
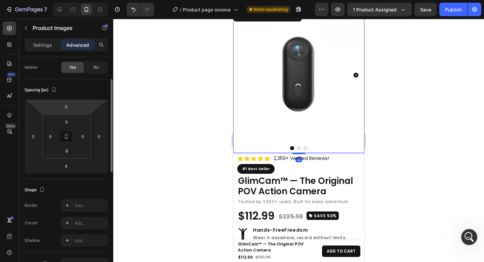
scroll to position [52, 0]
click at [46, 43] on p "Settings" at bounding box center [42, 44] width 19 height 7
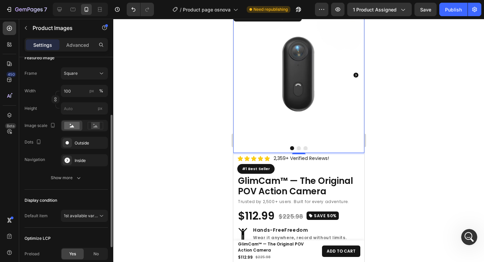
scroll to position [97, 0]
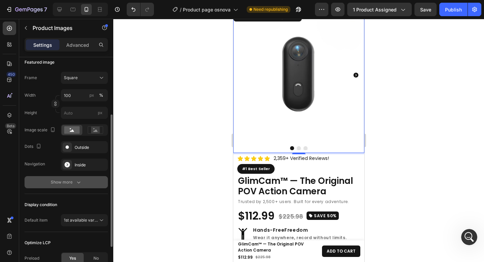
click at [87, 182] on button "Show more" at bounding box center [66, 182] width 83 height 12
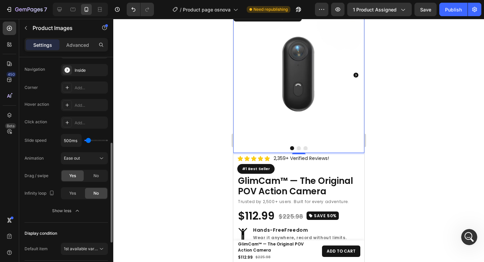
scroll to position [201, 0]
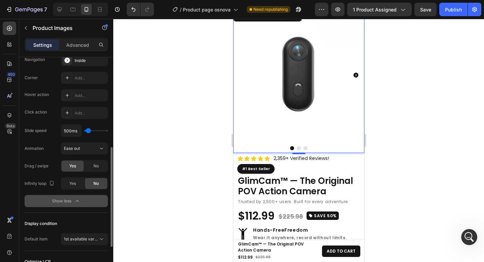
click at [86, 204] on button "Show less" at bounding box center [66, 201] width 83 height 12
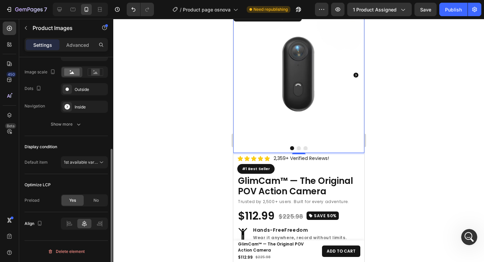
scroll to position [0, 0]
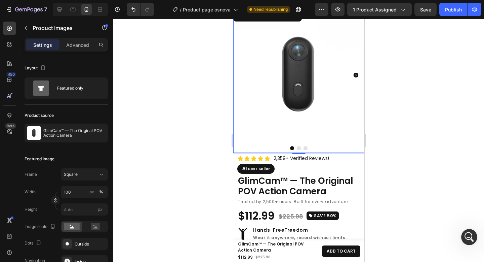
click at [430, 87] on div at bounding box center [298, 140] width 371 height 243
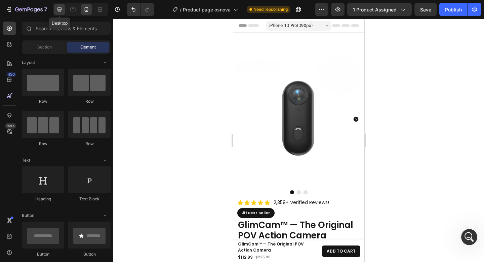
click at [56, 9] on div at bounding box center [59, 9] width 11 height 11
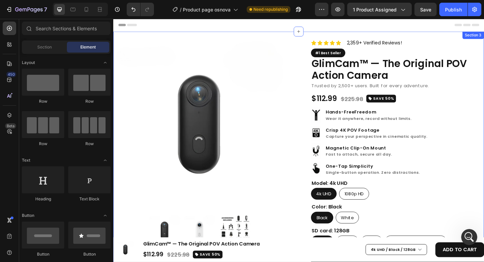
click at [303, 37] on div "Product Images Icon Icon Icon Icon Icon Icon List Hoz 2,359+ Verified Reviews! …" at bounding box center [315, 211] width 404 height 356
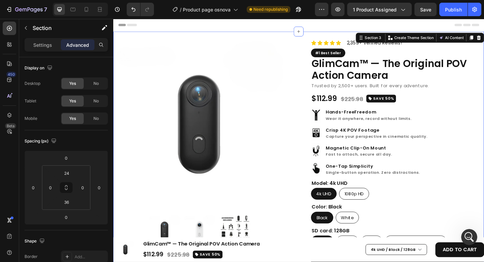
click at [301, 26] on div "Header" at bounding box center [315, 25] width 393 height 13
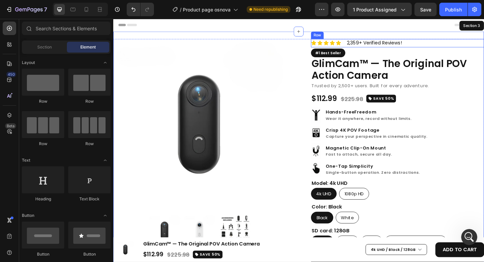
click at [456, 45] on div "Icon Icon Icon Icon Icon Icon List Hoz 2,359+ Verified Reviews! Text block Row" at bounding box center [423, 45] width 188 height 9
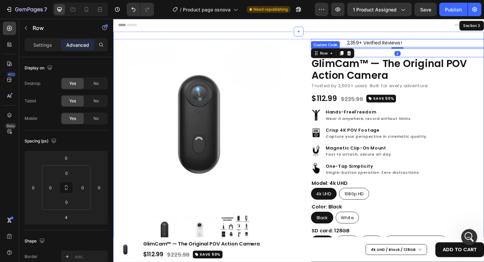
click at [453, 57] on div "#1 Best Seller" at bounding box center [423, 56] width 188 height 10
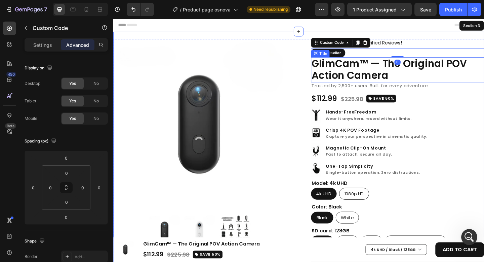
click at [460, 68] on h2 "GlimCam™ — The Original POV Action Camera" at bounding box center [423, 74] width 188 height 27
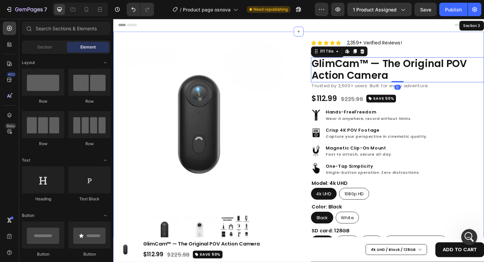
click at [349, 24] on div "Header" at bounding box center [315, 25] width 393 height 13
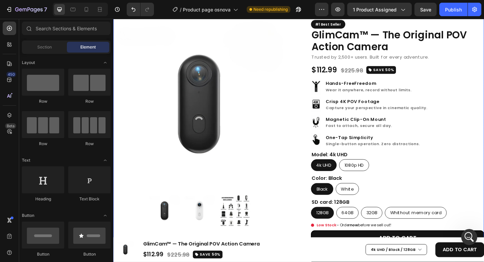
scroll to position [59, 0]
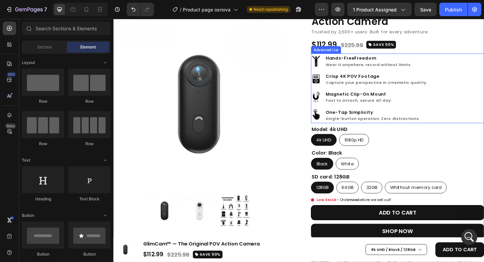
click at [484, 90] on div "Image Hands-Free Freedom Wear it anywhere, record without limits. Text Block Im…" at bounding box center [423, 95] width 188 height 76
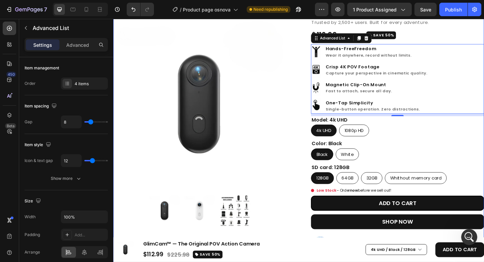
scroll to position [97, 0]
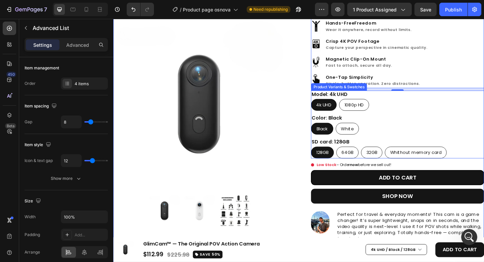
click at [458, 115] on div "4k UHD 4k UHD 4k UHD 1080p HD 1080p HD 1080p HD" at bounding box center [423, 112] width 188 height 13
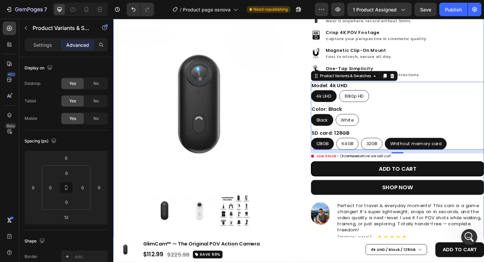
scroll to position [133, 0]
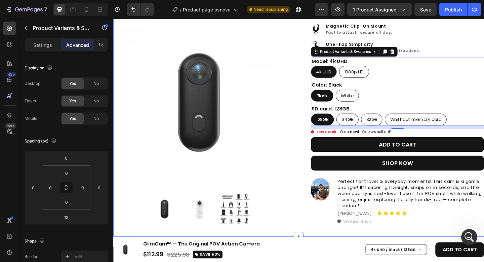
click at [437, 140] on div "Low Stock – Order now before we sell out!" at bounding box center [423, 142] width 188 height 6
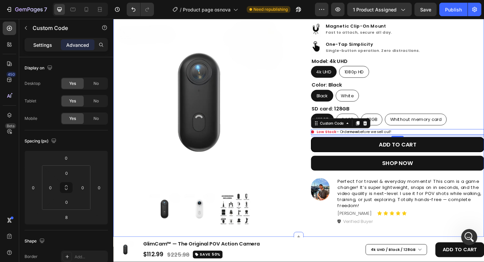
click at [46, 44] on p "Settings" at bounding box center [42, 44] width 19 height 7
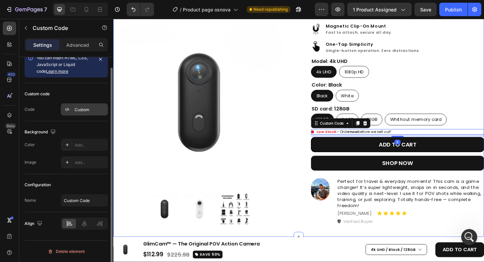
scroll to position [0, 0]
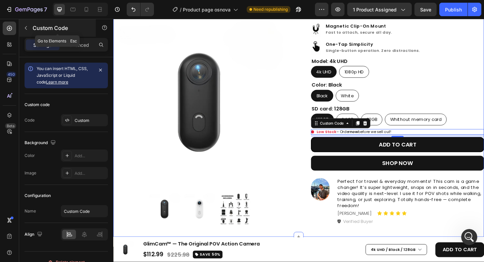
click at [76, 36] on div "Custom Code" at bounding box center [57, 27] width 77 height 17
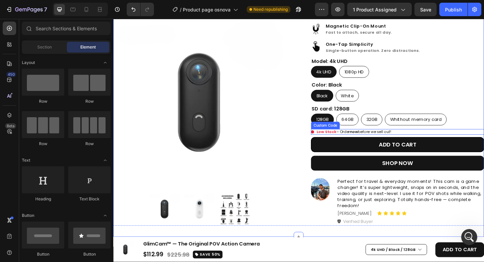
click at [428, 143] on div "Low Stock – Order now before we sell out!" at bounding box center [423, 142] width 188 height 6
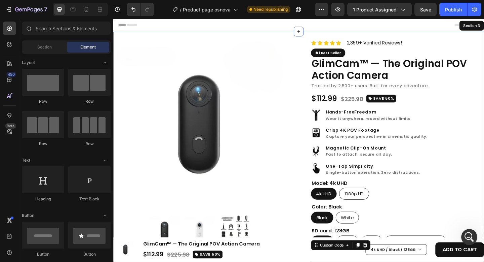
click at [328, 24] on div "Header" at bounding box center [315, 25] width 393 height 13
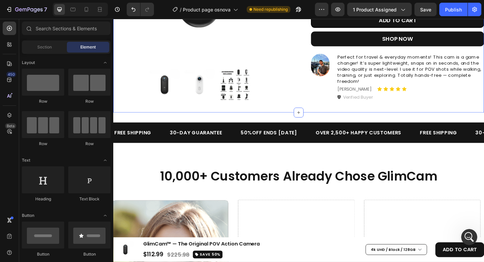
scroll to position [272, 0]
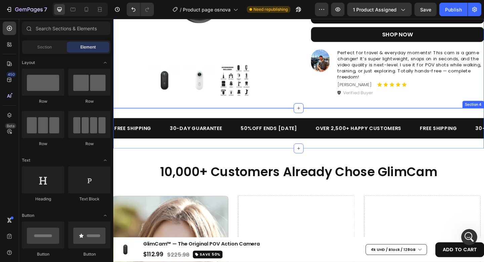
click at [269, 123] on div "FREE SHIPPING Text 30-DAY GUARANTEE Text 50%OFF ENDS [DATE] Text OVER 2,500+ HA…" at bounding box center [315, 138] width 404 height 44
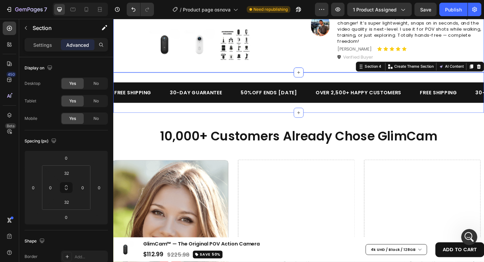
scroll to position [315, 0]
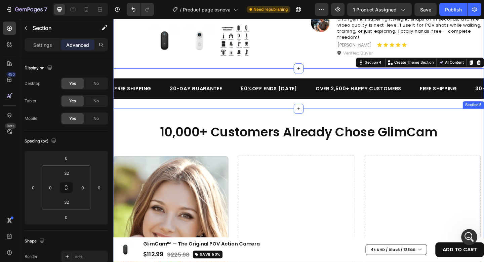
click at [285, 127] on div "10,000+ Customers Already Chose GlimCam Heading Row Drop element here Drop elem…" at bounding box center [315, 267] width 404 height 301
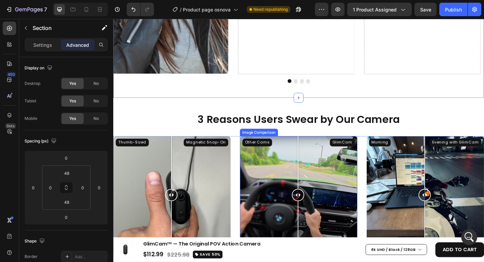
scroll to position [656, 0]
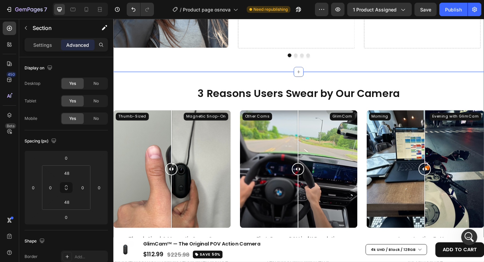
click at [252, 88] on div "3 Reasons Users Swear by Our Camera Heading Row Thumb-Sized Magnetic Snap-On Im…" at bounding box center [315, 198] width 404 height 243
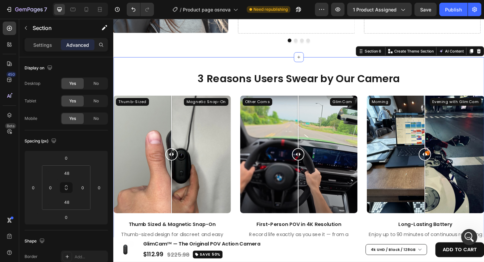
scroll to position [737, 0]
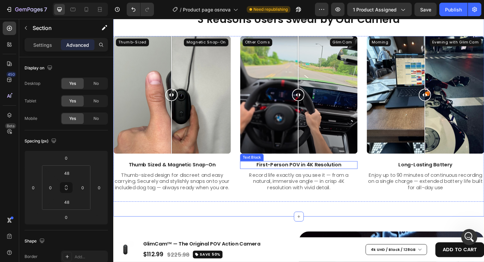
click at [295, 175] on p "First-Person POV in 4K Resolution" at bounding box center [315, 177] width 126 height 7
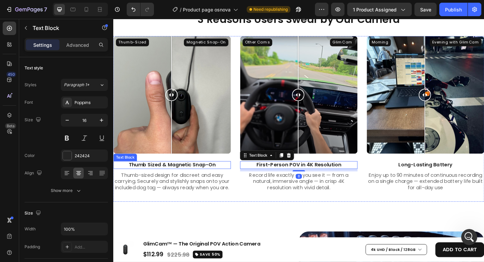
click at [219, 175] on p "Thumb Sized & Magnetic Snap-On" at bounding box center [177, 177] width 126 height 7
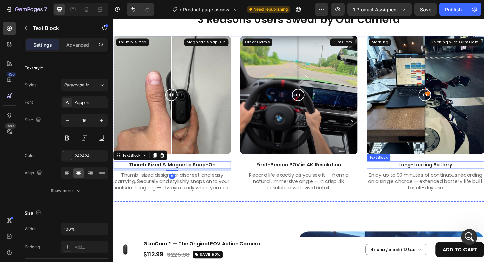
click at [431, 178] on p "Long-Lasting Battery" at bounding box center [453, 177] width 126 height 7
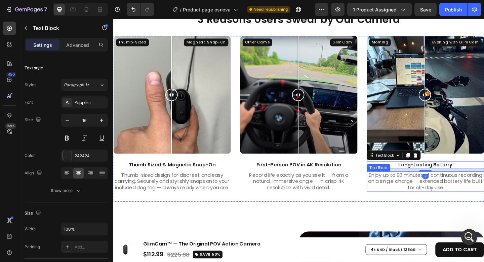
click at [429, 189] on p "Enjoy up to 90 minutes of continuous recording on a single charge — extended ba…" at bounding box center [453, 195] width 126 height 21
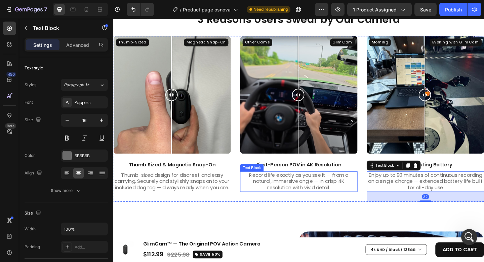
click at [330, 189] on p "Record life exactly as you see it — from a natural, immersive angle — in crisp …" at bounding box center [315, 195] width 126 height 21
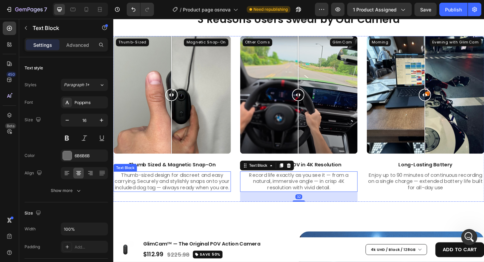
click at [211, 189] on p "Thumb-sized design for discreet and easy carrying. Securely and stylishly snaps…" at bounding box center [177, 195] width 126 height 21
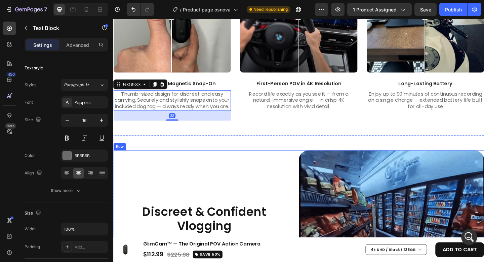
scroll to position [824, 0]
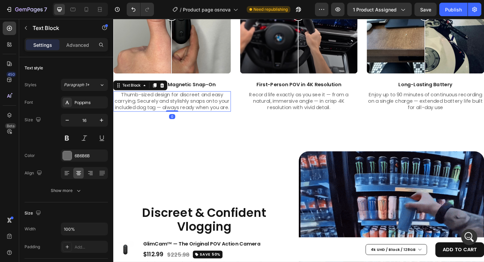
drag, startPoint x: 179, startPoint y: 135, endPoint x: 181, endPoint y: 121, distance: 13.7
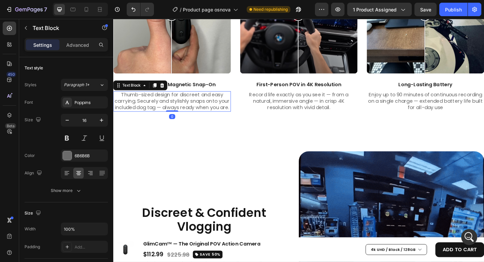
click at [181, 120] on div "Thumb-sized design for discreet and easy carrying. Securely and stylishly snaps…" at bounding box center [177, 109] width 128 height 22
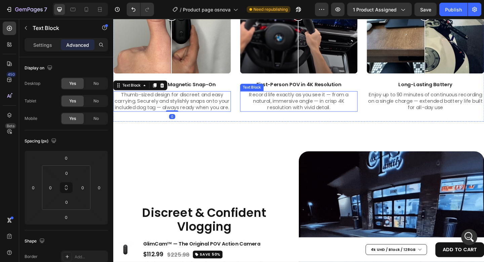
click at [314, 114] on p "Record life exactly as you see it — from a natural, immersive angle — in crisp …" at bounding box center [315, 108] width 126 height 21
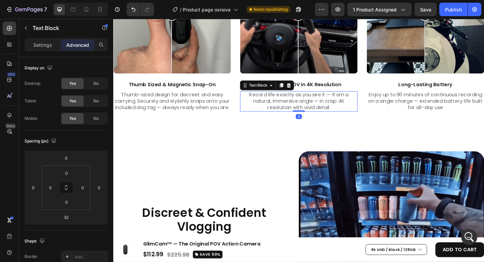
drag, startPoint x: 313, startPoint y: 128, endPoint x: 321, endPoint y: 114, distance: 15.8
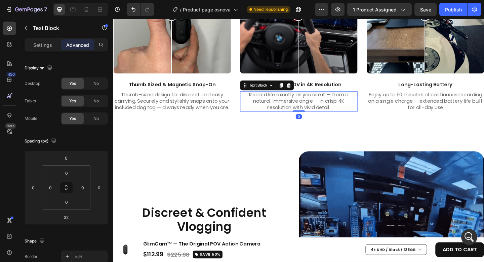
click at [314, 114] on div "Record life exactly as you see it — from a natural, immersive angle — in crisp …" at bounding box center [315, 109] width 128 height 22
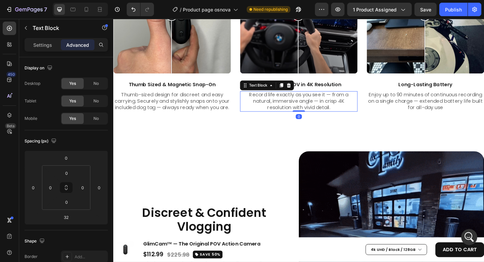
type input "0"
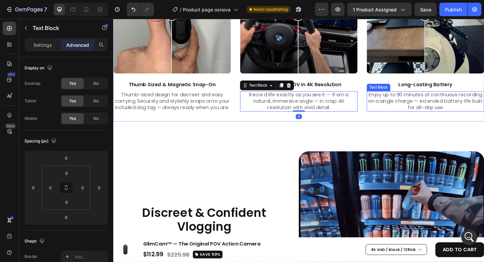
click at [426, 113] on p "Enjoy up to 90 minutes of continuous recording on a single charge — extended ba…" at bounding box center [453, 108] width 126 height 21
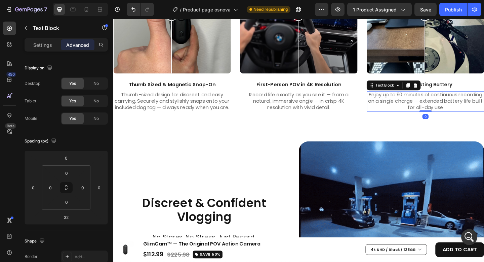
drag, startPoint x: 450, startPoint y: 128, endPoint x: 446, endPoint y: 112, distance: 16.6
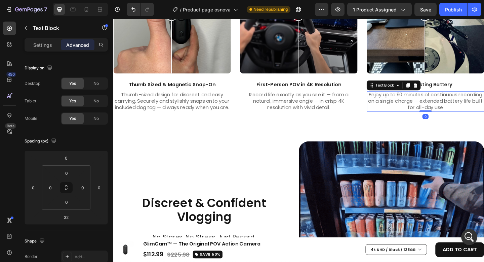
click at [446, 112] on div "Enjoy up to 90 minutes of continuous recording on a single charge — extended ba…" at bounding box center [453, 109] width 128 height 22
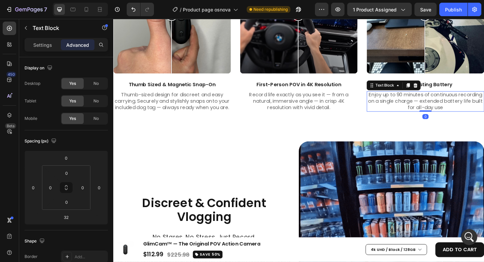
type input "0"
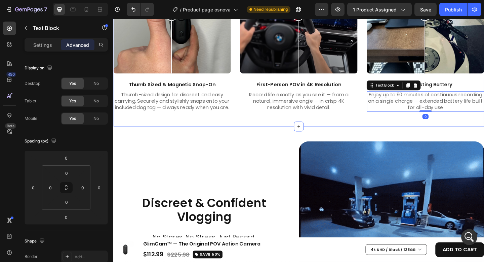
click at [336, 130] on div "3 Reasons Users Swear by Our Camera Heading Row Thumb-Sized Magnetic Snap-On Im…" at bounding box center [315, 22] width 404 height 227
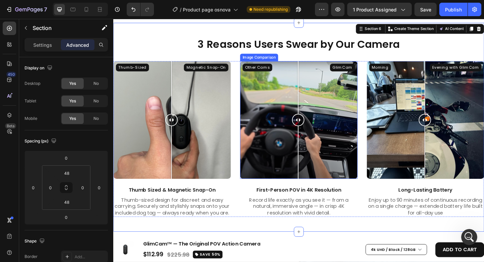
scroll to position [808, 0]
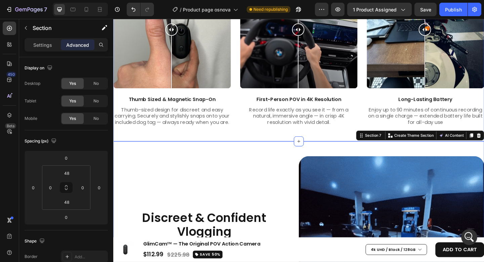
click at [280, 151] on div "3 Reasons Users Swear by Our Camera Heading Row Thumb-Sized Magnetic Snap-On Im…" at bounding box center [315, 38] width 404 height 227
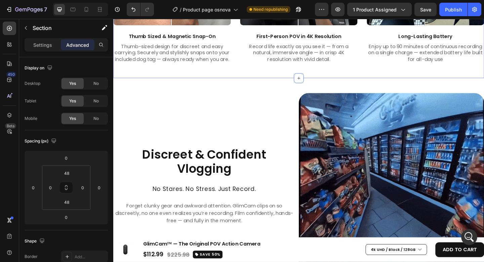
scroll to position [888, 0]
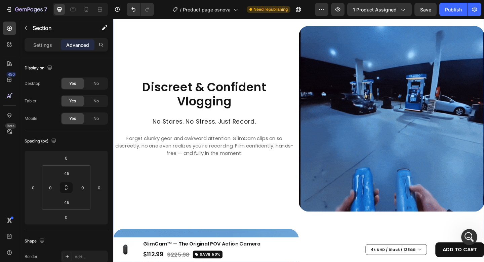
scroll to position [964, 0]
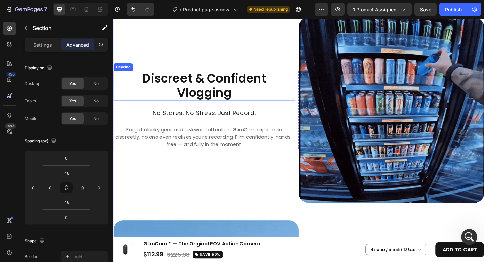
click at [272, 89] on h2 "Discreet & Confident Vlogging" at bounding box center [212, 91] width 198 height 32
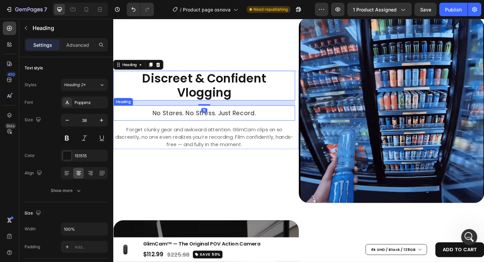
click at [262, 118] on h2 "No Stares. No Stress. Just Record." at bounding box center [212, 121] width 198 height 17
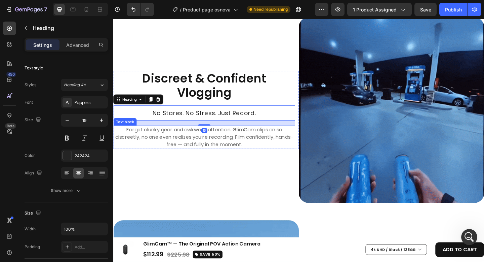
click at [268, 144] on p "Forget clunky gear and awkward attention. GlimCam clips on so discreetly, no on…" at bounding box center [212, 148] width 196 height 24
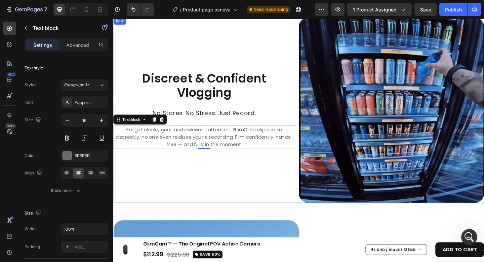
click at [299, 185] on div "Discreet & Confident Vlogging Heading No Stares. No Stress. Just Record. Headin…" at bounding box center [214, 118] width 202 height 202
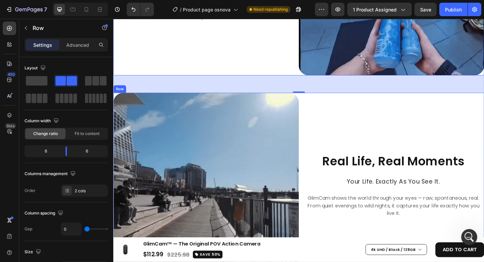
scroll to position [1167, 0]
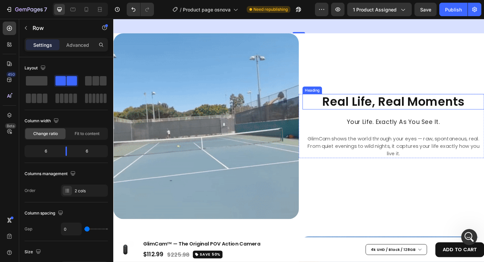
click at [379, 106] on h2 "Real Life, Real Moments" at bounding box center [418, 109] width 198 height 17
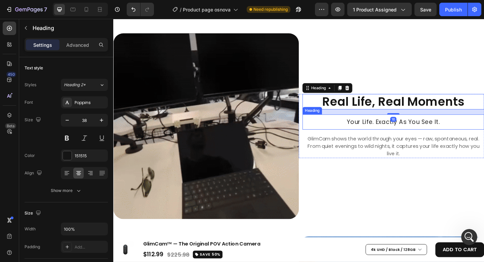
click at [385, 124] on h2 "Your Life. Exactly As You See It." at bounding box center [418, 131] width 198 height 17
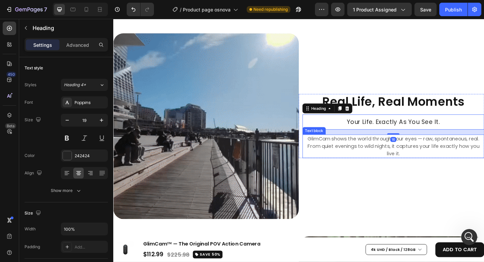
click at [383, 154] on p "GlimCam shows the world through your eyes — raw, spontaneous, real. From quiet …" at bounding box center [418, 157] width 196 height 24
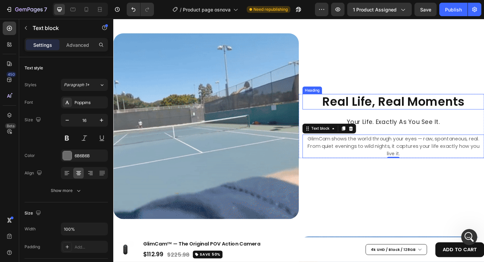
click at [382, 108] on h2 "Real Life, Real Moments" at bounding box center [418, 109] width 198 height 17
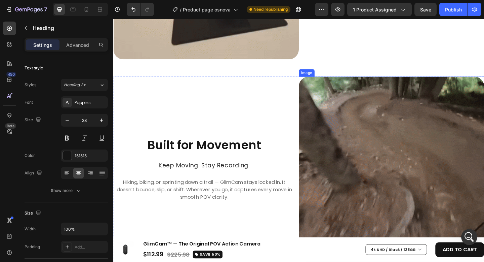
scroll to position [1330, 0]
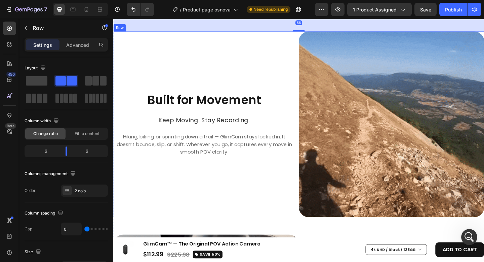
scroll to position [1397, 0]
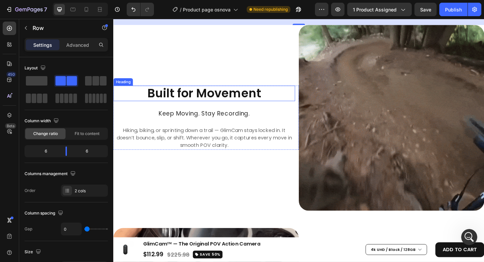
click at [258, 97] on h2 "Built for Movement" at bounding box center [212, 99] width 198 height 17
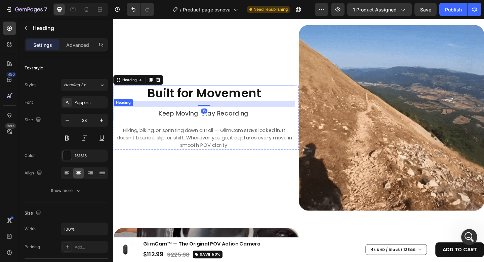
click at [257, 114] on h2 "Keep Moving. Stay Recording." at bounding box center [212, 122] width 198 height 17
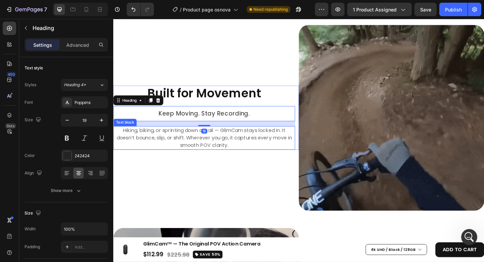
click at [262, 136] on p "Hiking, biking, or sprinting down a trail — GlimCam stays locked in. It doesn’t…" at bounding box center [212, 148] width 196 height 24
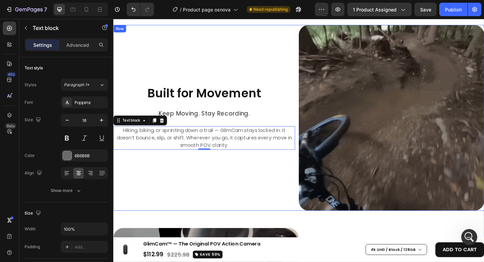
click at [278, 165] on div "Built for Movement Heading Keep Moving. Stay Recording. Heading Hiking, biking,…" at bounding box center [214, 127] width 202 height 202
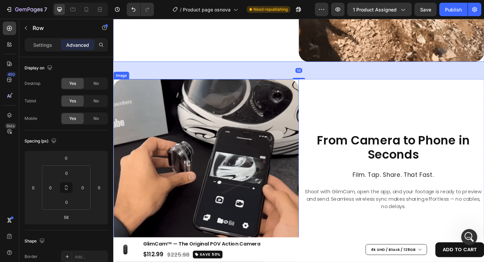
scroll to position [1594, 0]
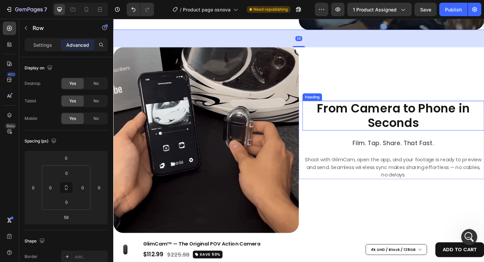
click at [350, 109] on h2 "From Camera to Phone in Seconds" at bounding box center [418, 124] width 198 height 32
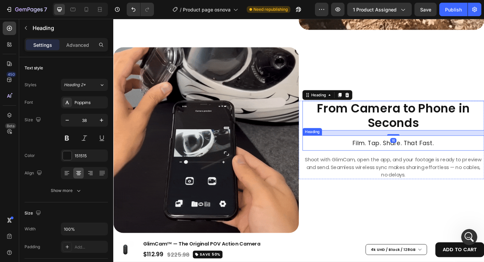
click at [386, 146] on h2 "Film. Tap. Share. That Fast." at bounding box center [418, 154] width 198 height 17
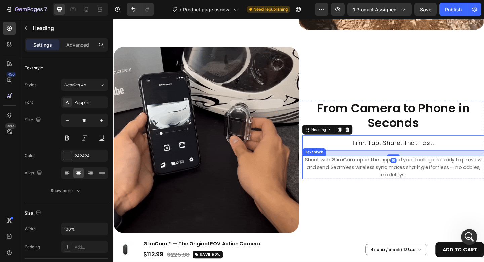
click at [383, 168] on p "Shoot with GlimCam, open the app, and your footage is ready to preview and send…" at bounding box center [418, 180] width 196 height 24
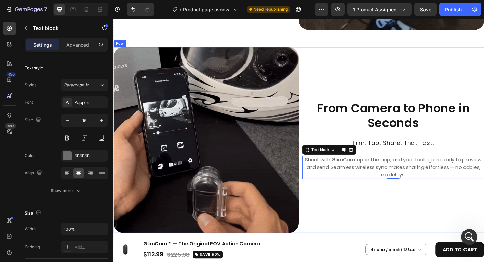
click at [359, 78] on div "From Camera to Phone in Seconds Heading Film. Tap. Share. That Fast. Heading Sh…" at bounding box center [416, 151] width 202 height 202
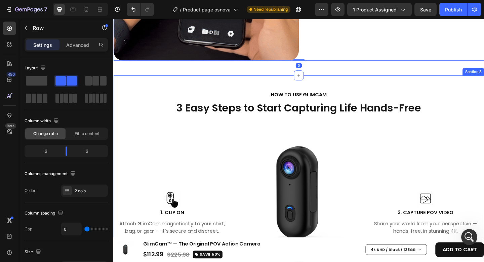
scroll to position [1781, 0]
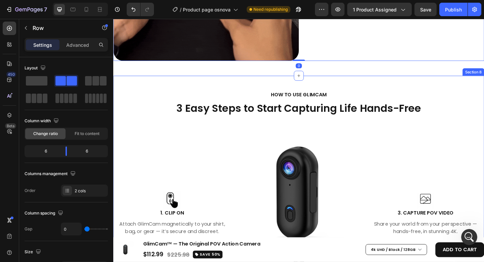
click at [348, 81] on div "HOW TO USE GLIMCAM Text block 3 Easy Steps to Start Capturing Life Hands-Free H…" at bounding box center [315, 213] width 404 height 265
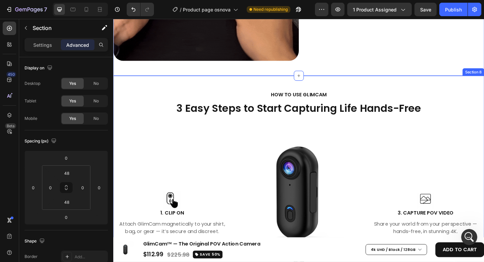
click at [351, 81] on div "HOW TO USE GLIMCAM Text block 3 Easy Steps to Start Capturing Life Hands-Free H…" at bounding box center [315, 213] width 404 height 265
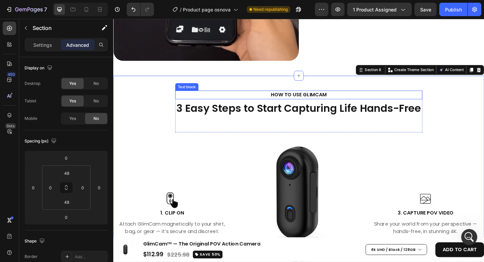
click at [297, 98] on p "HOW TO USE GLIMCAM" at bounding box center [315, 102] width 257 height 8
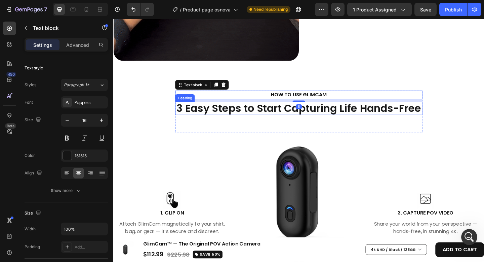
click at [297, 109] on h2 "3 Easy Steps to Start Capturing Life Hands-Free" at bounding box center [315, 116] width 269 height 15
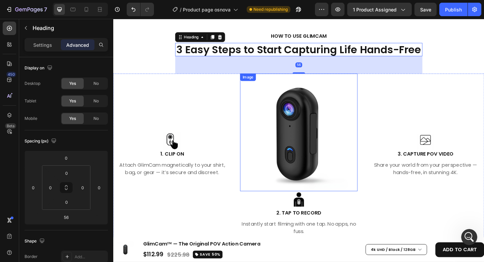
scroll to position [1876, 0]
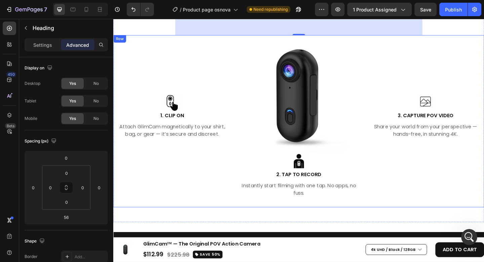
click at [484, 62] on div "Image 3. CAPTURE POV VIDEO Text block Share your world from your perspective — …" at bounding box center [453, 130] width 128 height 187
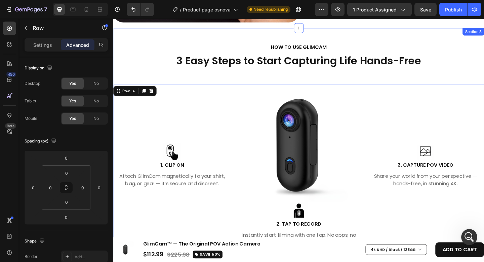
scroll to position [1776, 0]
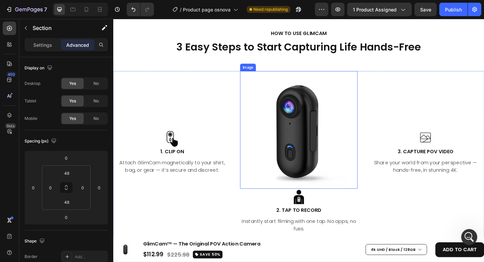
scroll to position [1858, 0]
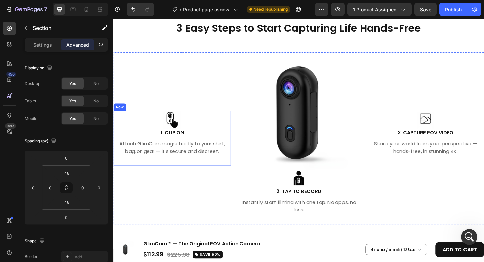
click at [215, 170] on div "Image 1. CLIP ON Text block Attach GlimCam magnetically to your shirt, bag, or …" at bounding box center [177, 148] width 128 height 59
click at [339, 233] on div "Image 2. TAP TO RECORD Text block Instantly start filming with one tap. No apps…" at bounding box center [315, 212] width 128 height 59
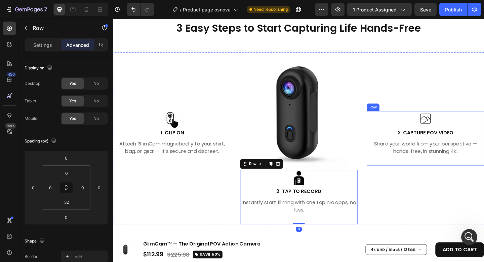
click at [422, 172] on div "Image 3. CAPTURE POV VIDEO Text block Share your world from your perspective — …" at bounding box center [453, 148] width 128 height 59
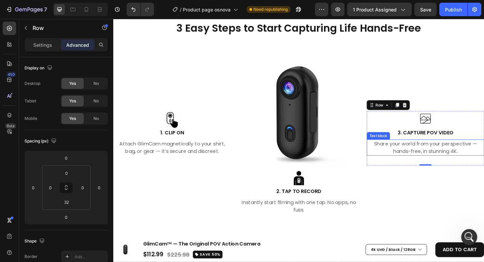
click at [421, 157] on p "Share your world from your perspective — hands-free, in stunning 4K." at bounding box center [453, 159] width 126 height 16
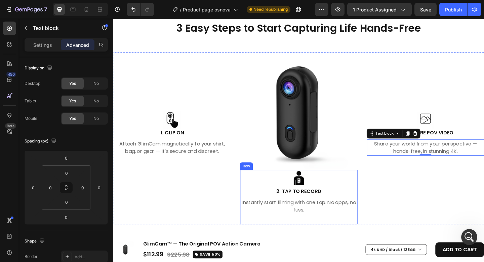
click at [287, 231] on div "Image 2. TAP TO RECORD Text block Instantly start filming with one tap. No apps…" at bounding box center [315, 212] width 128 height 59
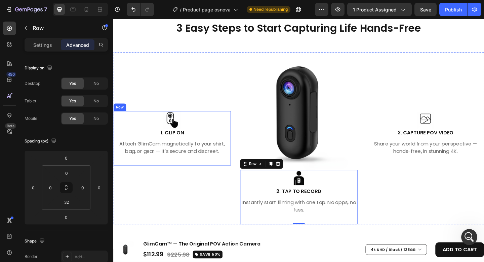
click at [200, 169] on div "Image 1. CLIP ON Text block Attach GlimCam magnetically to your shirt, bag, or …" at bounding box center [177, 148] width 128 height 59
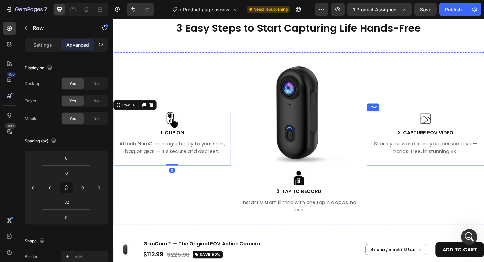
click at [416, 172] on div "Image 3. CAPTURE POV VIDEO Text block Share your world from your perspective — …" at bounding box center [453, 148] width 128 height 59
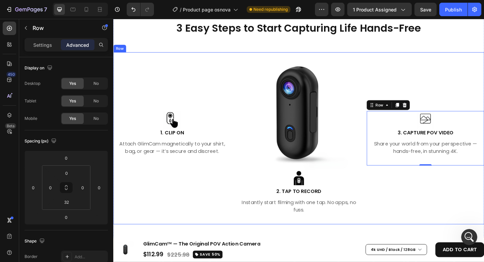
click at [412, 196] on div "Image 3. CAPTURE POV VIDEO Text block Share your world from your perspective — …" at bounding box center [453, 148] width 128 height 187
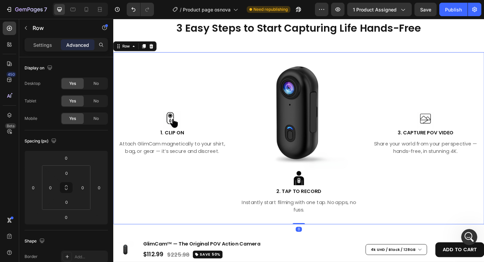
scroll to position [1793, 0]
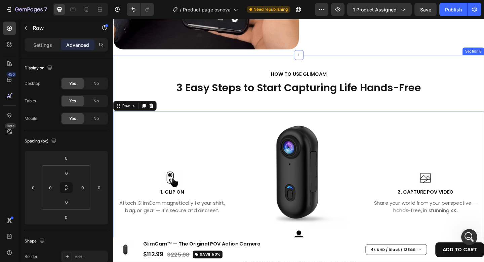
click at [480, 94] on div "HOW TO USE GLIMCAM Text block 3 Easy Steps to Start Capturing Life Hands-Free H…" at bounding box center [315, 190] width 404 height 233
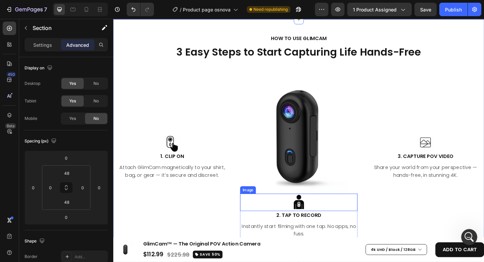
scroll to position [1989, 0]
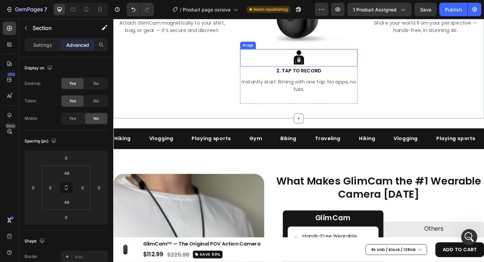
click at [332, 129] on div "Hiking Text Vlogging Text Playing sports Text Gym Text Biking Text Traveling Te…" at bounding box center [315, 149] width 404 height 44
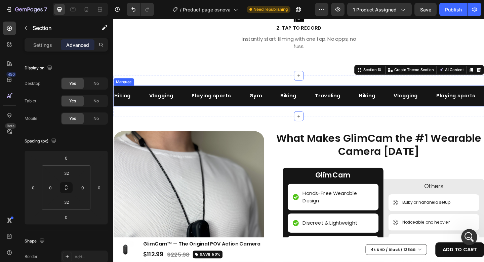
scroll to position [2040, 0]
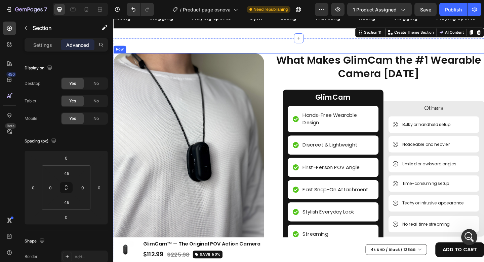
scroll to position [2119, 0]
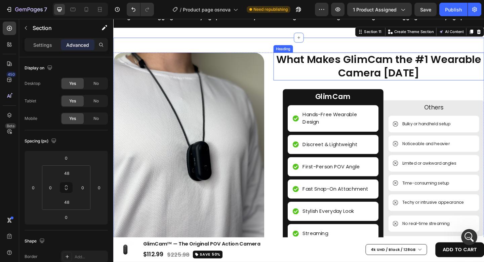
click at [410, 74] on h2 "What Makes GlimCam the #1 Wearable Camera [DATE]" at bounding box center [403, 70] width 230 height 30
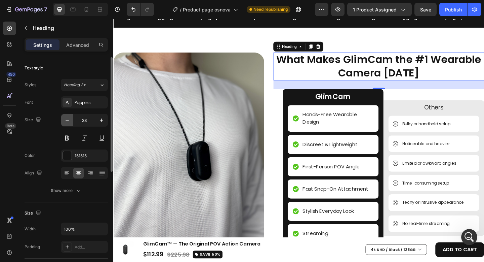
click at [69, 119] on icon "button" at bounding box center [67, 120] width 7 height 7
type input "32"
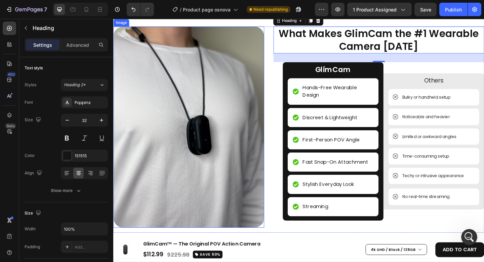
scroll to position [2163, 0]
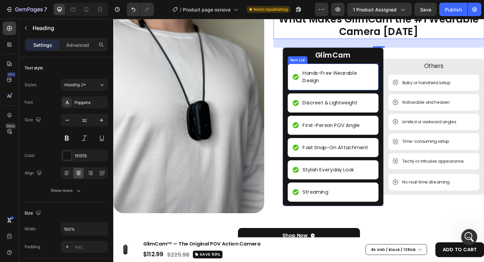
click at [382, 80] on p "Hands-Free Wearable Design" at bounding box center [358, 82] width 76 height 16
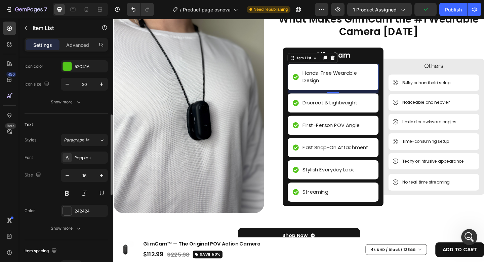
scroll to position [108, 0]
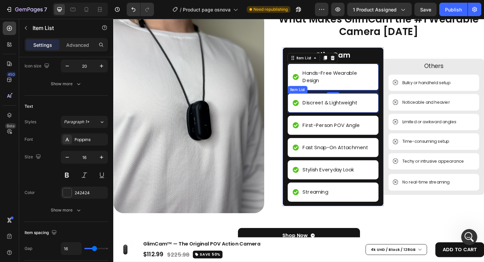
click at [369, 109] on p "Discreet & Lightweight" at bounding box center [350, 110] width 60 height 8
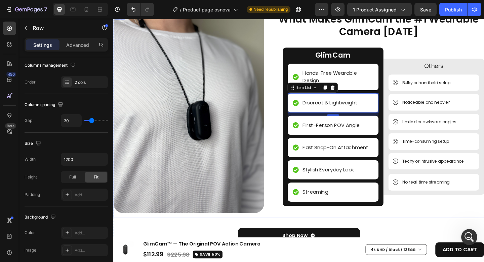
click at [471, 44] on div "What Makes GlimCam the #1 Wearable Camera Today Heading GlimCam Text Block Hand…" at bounding box center [403, 123] width 230 height 224
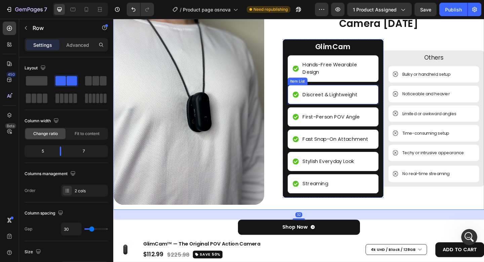
scroll to position [2245, 0]
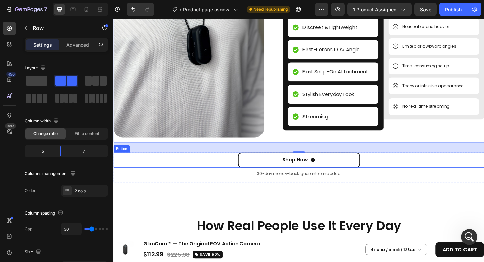
click at [367, 167] on button "Shop Now" at bounding box center [315, 172] width 133 height 16
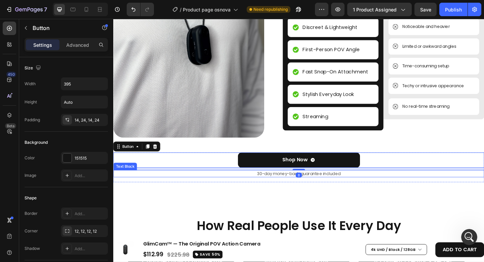
click at [351, 186] on p "30-day money-back guarantee included" at bounding box center [315, 187] width 402 height 7
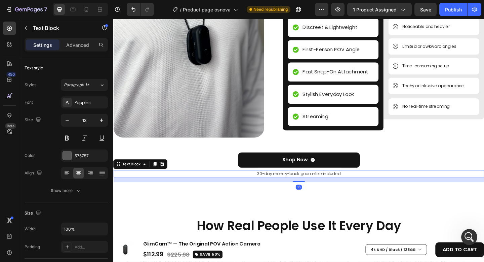
scroll to position [2273, 0]
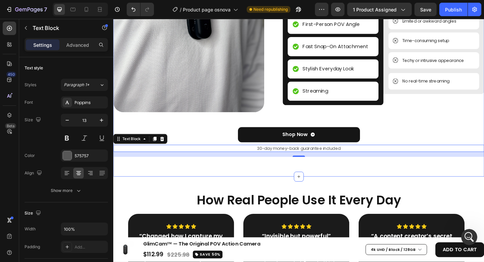
click at [356, 173] on div "Image What Makes GlimCam the #1 Wearable Camera Today Heading GlimCam Text Bloc…" at bounding box center [315, 38] width 404 height 305
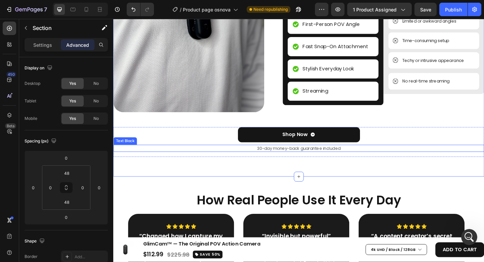
click at [349, 159] on p "30-day money-back guarantee included" at bounding box center [315, 159] width 402 height 7
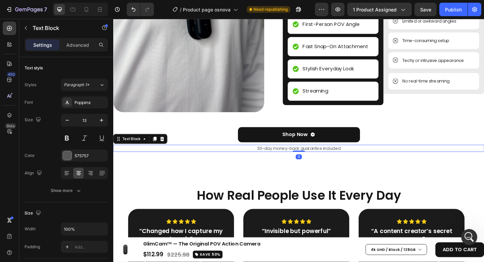
drag, startPoint x: 315, startPoint y: 164, endPoint x: 316, endPoint y: 156, distance: 8.4
click at [316, 156] on div "30-day money-back guarantee included Text Block 0" at bounding box center [315, 160] width 404 height 8
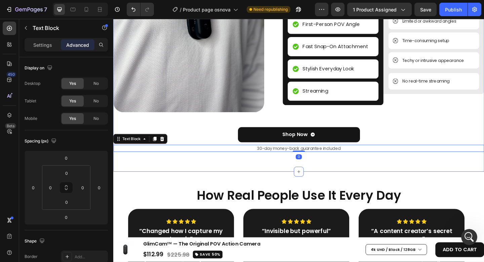
click at [353, 172] on div "Image What Makes GlimCam the #1 Wearable Camera Today Heading GlimCam Text Bloc…" at bounding box center [315, 35] width 404 height 299
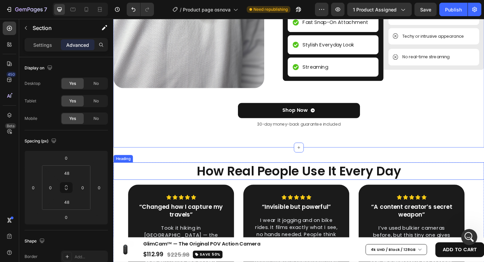
scroll to position [2340, 0]
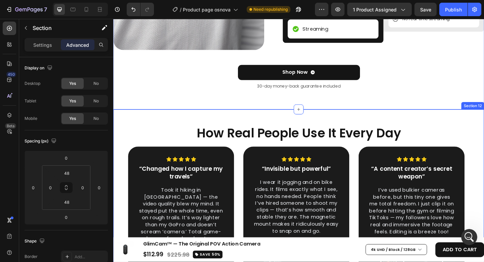
click at [340, 118] on div "How Real People Use It Every Day Heading Icon Icon Icon Icon Icon Row “Changed …" at bounding box center [315, 226] width 404 height 218
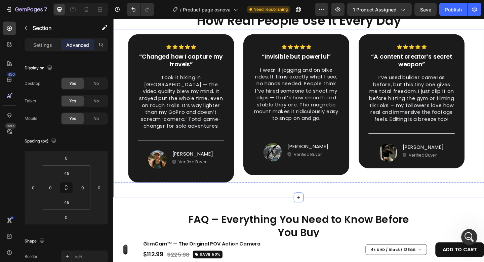
scroll to position [2446, 0]
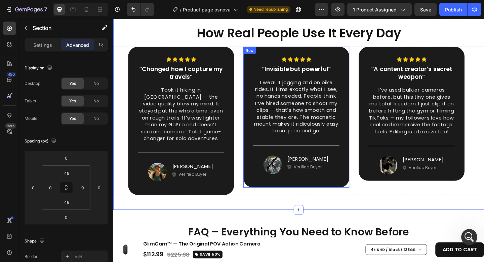
click at [350, 194] on div "Icon Icon Icon Icon Icon Row “Invisible but powerful” Text block I wear it jogg…" at bounding box center [312, 125] width 115 height 153
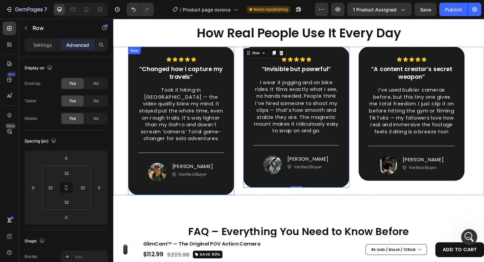
click at [229, 199] on div "Icon Icon Icon Icon Icon Row “Changed how I capture my travels” Text block Took…" at bounding box center [186, 129] width 115 height 161
click at [302, 199] on div "Icon Icon Icon Icon Icon Row “Invisible but powerful” Text block I wear it jogg…" at bounding box center [312, 125] width 115 height 153
click at [390, 195] on div "Icon Icon Icon Icon Icon Row “A content creator’s secret weapon” Text block I’v…" at bounding box center [437, 122] width 115 height 146
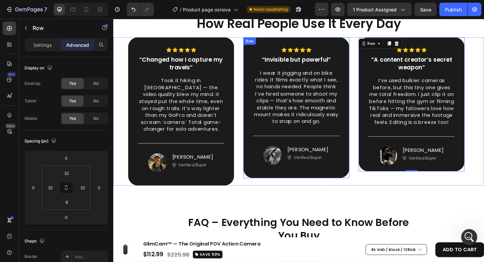
scroll to position [2466, 0]
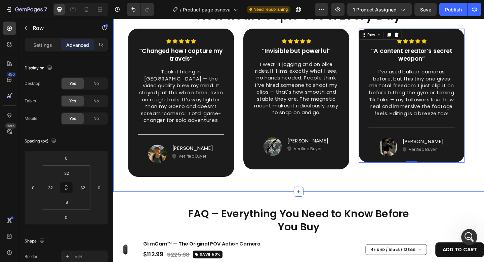
click at [295, 192] on div "How Real People Use It Every Day Heading Icon Icon Icon Icon Icon Row “Changed …" at bounding box center [315, 98] width 404 height 218
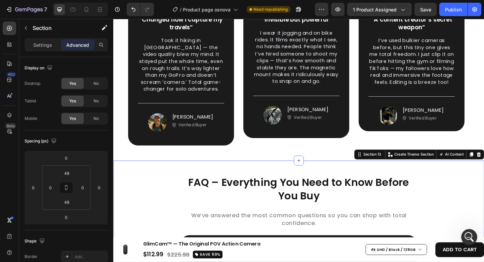
scroll to position [2543, 0]
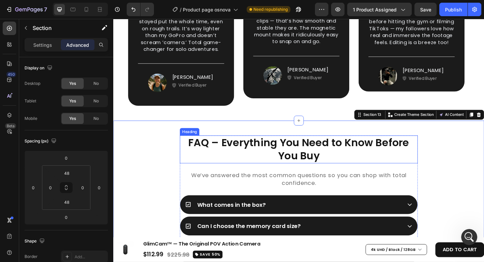
click at [339, 146] on h2 "FAQ – Everything You Need to Know Before You Buy" at bounding box center [315, 161] width 259 height 30
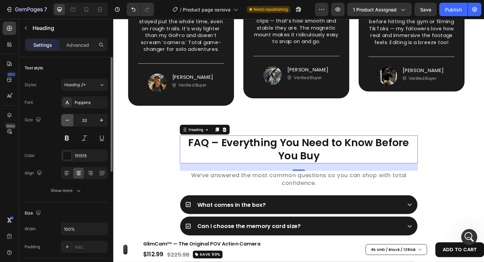
click at [70, 120] on icon "button" at bounding box center [67, 120] width 7 height 7
type input "32"
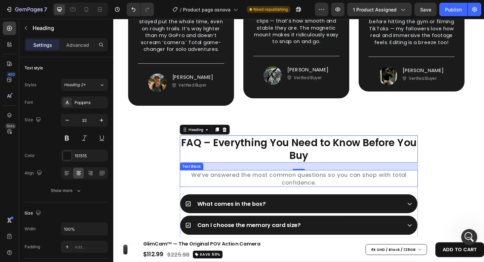
click at [258, 184] on p "We’ve answered the most common questions so you can shop with total confidence." at bounding box center [315, 192] width 258 height 17
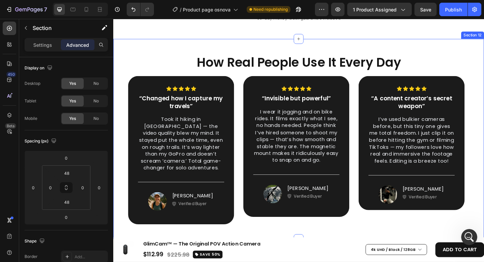
scroll to position [2343, 0]
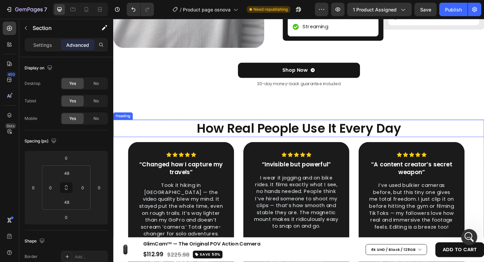
click at [354, 136] on h2 "How Real People Use It Every Day" at bounding box center [315, 137] width 404 height 19
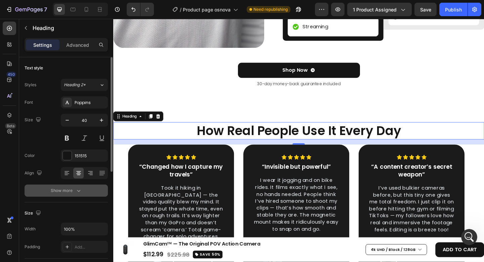
click at [80, 191] on icon "button" at bounding box center [78, 190] width 7 height 7
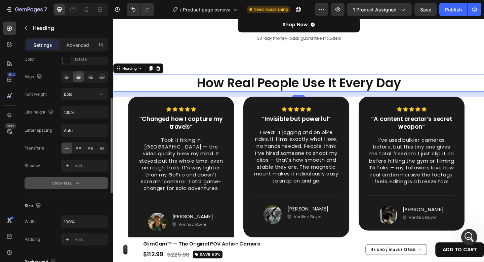
scroll to position [2528, 0]
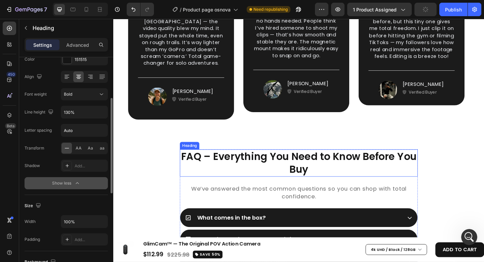
click at [315, 171] on h2 "FAQ – Everything You Need to Know Before You Buy" at bounding box center [315, 175] width 259 height 29
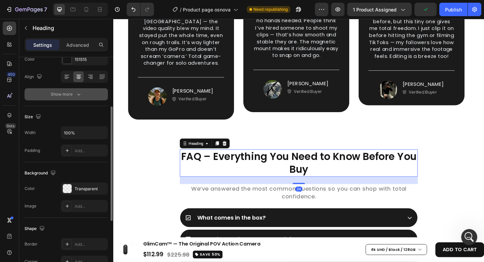
click at [88, 97] on button "Show more" at bounding box center [66, 94] width 83 height 12
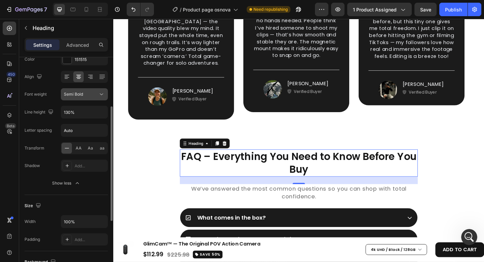
click at [88, 96] on div "Semi Bold" at bounding box center [81, 94] width 34 height 6
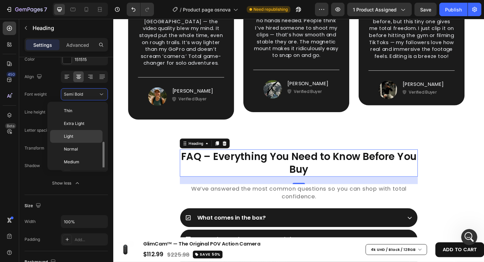
scroll to position [24, 0]
click at [75, 158] on div "Bold" at bounding box center [76, 163] width 52 height 13
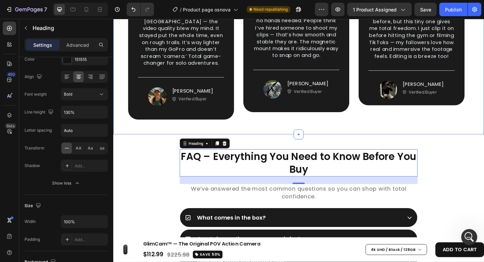
click at [470, 127] on div "How Real People Use It Every Day Heading Icon Icon Icon Icon Icon Row “Changed …" at bounding box center [315, 36] width 404 height 218
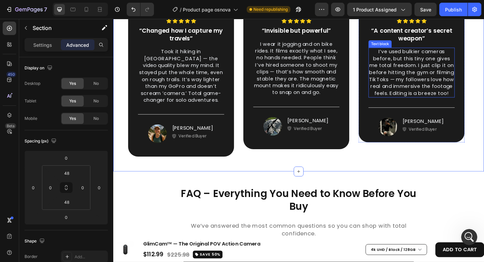
scroll to position [2499, 0]
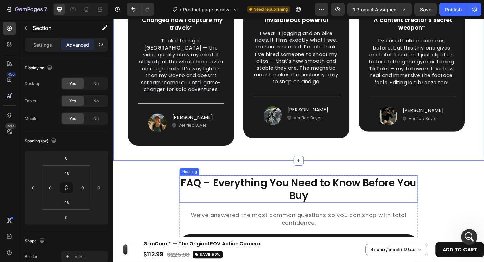
click at [415, 189] on h2 "FAQ – Everything You Need to Know Before You Buy" at bounding box center [315, 203] width 259 height 29
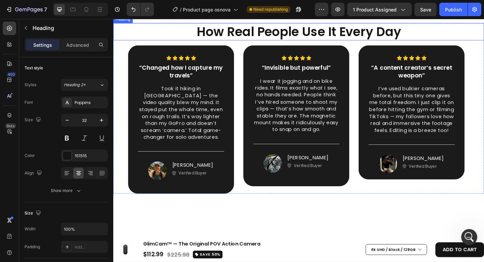
scroll to position [2362, 0]
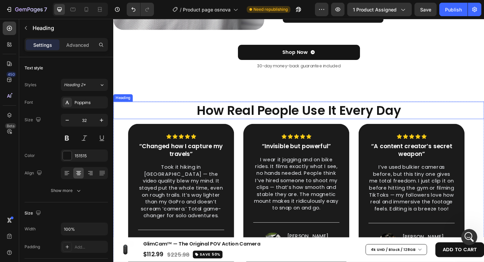
click at [370, 115] on h2 "How Real People Use It Every Day" at bounding box center [315, 118] width 404 height 19
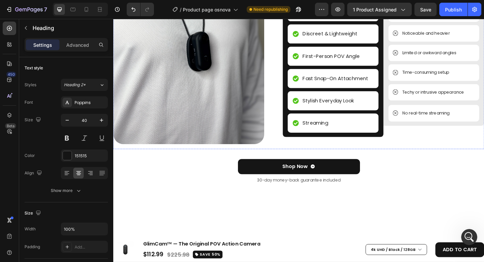
scroll to position [2055, 0]
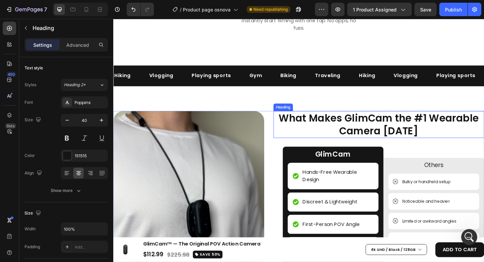
click at [374, 122] on h2 "What Makes GlimCam the #1 Wearable Camera [DATE]" at bounding box center [403, 133] width 230 height 29
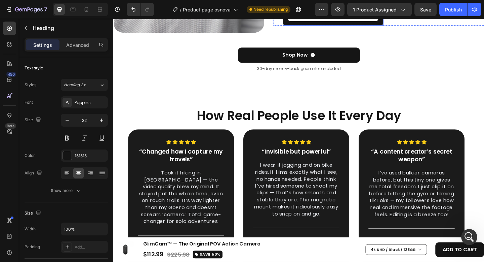
scroll to position [2368, 0]
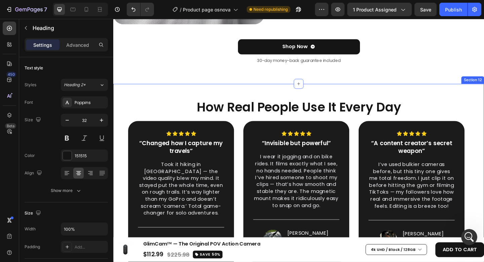
click at [348, 94] on div "How Real People Use It Every Day Heading Icon Icon Icon Icon Icon Row “Changed …" at bounding box center [315, 198] width 404 height 218
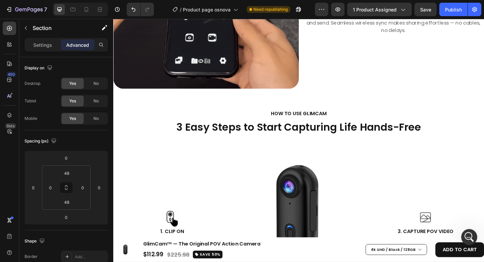
scroll to position [1734, 0]
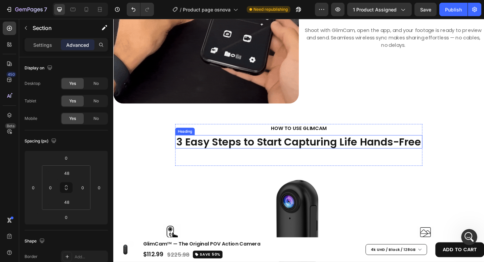
click at [349, 146] on h2 "3 Easy Steps to Start Capturing Life Hands-Free" at bounding box center [315, 152] width 269 height 15
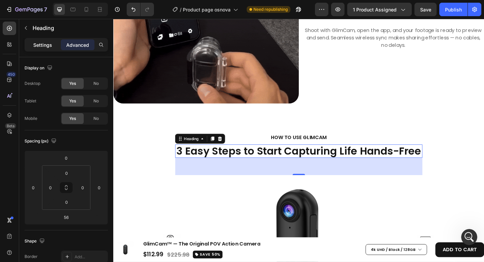
click at [51, 48] on p "Settings" at bounding box center [42, 44] width 19 height 7
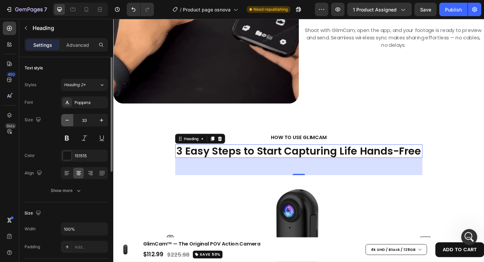
click at [66, 121] on icon "button" at bounding box center [67, 120] width 7 height 7
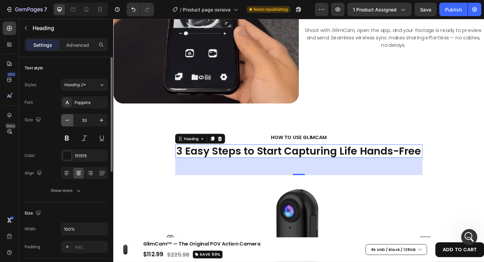
type input "32"
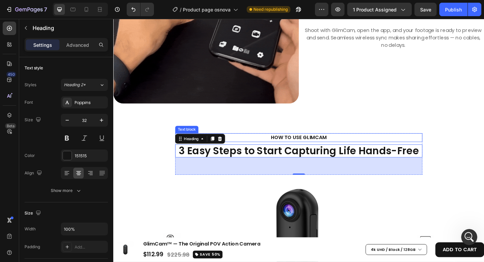
click at [300, 144] on p "HOW TO USE GLIMCAM" at bounding box center [315, 148] width 257 height 8
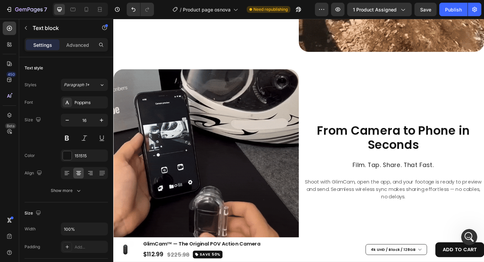
scroll to position [1542, 0]
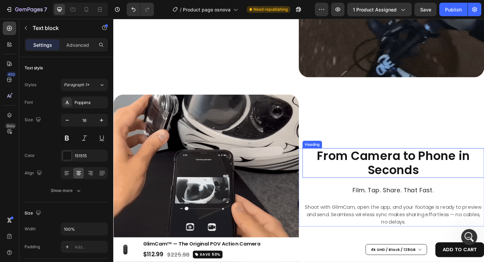
click at [379, 159] on h2 "From Camera to Phone in Seconds" at bounding box center [418, 175] width 198 height 32
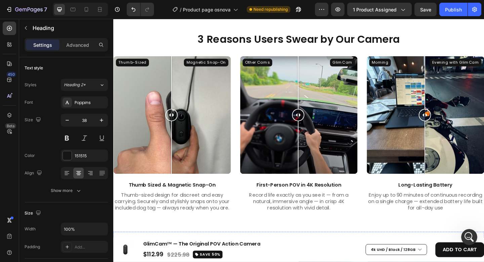
scroll to position [717, 0]
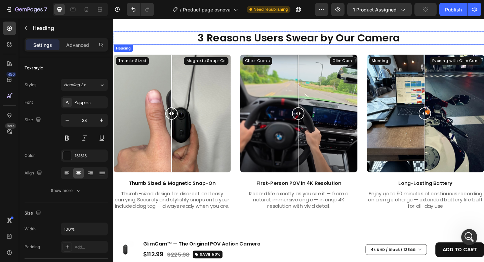
click at [296, 44] on strong "3 Reasons Users Swear by Our Camera" at bounding box center [315, 40] width 220 height 16
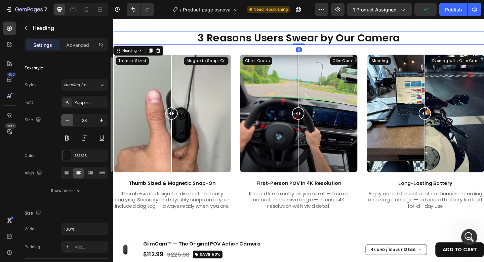
click at [69, 118] on icon "button" at bounding box center [67, 120] width 7 height 7
type input "32"
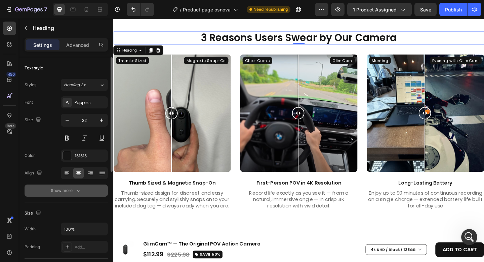
click at [87, 188] on button "Show more" at bounding box center [66, 190] width 83 height 12
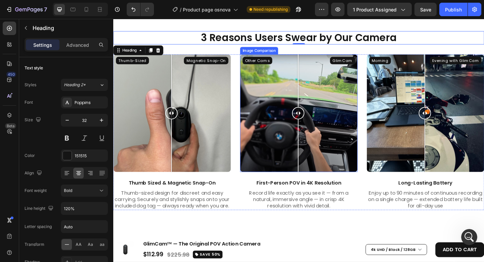
scroll to position [636, 0]
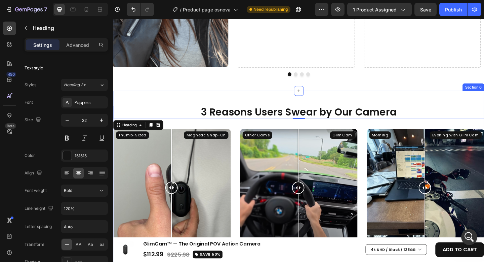
click at [356, 103] on div "3 Reasons Users Swear by Our Camera Heading 0 Row Thumb-Sized Magnetic Snap-On …" at bounding box center [315, 210] width 404 height 227
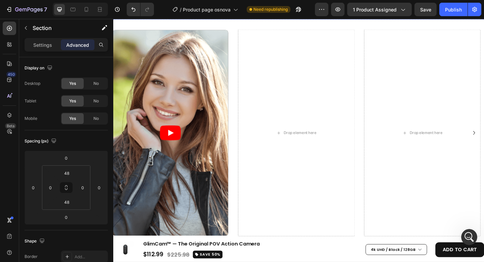
scroll to position [316, 0]
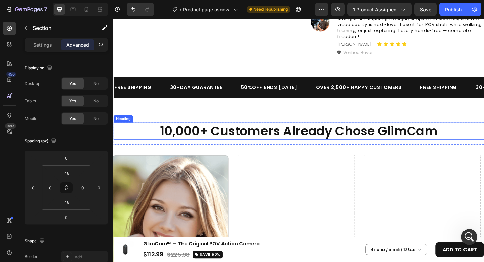
click at [307, 143] on span "10,000+ Customers Already Chose GlimCam" at bounding box center [315, 141] width 302 height 19
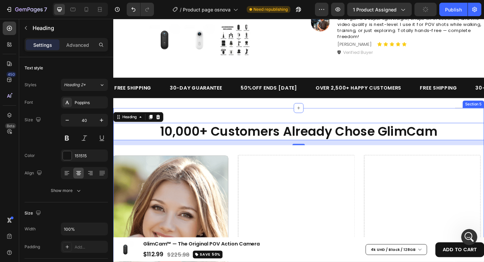
click at [333, 118] on div "10,000+ Customers Already Chose GlimCam Heading 16 Row Drop element here Drop e…" at bounding box center [315, 266] width 404 height 301
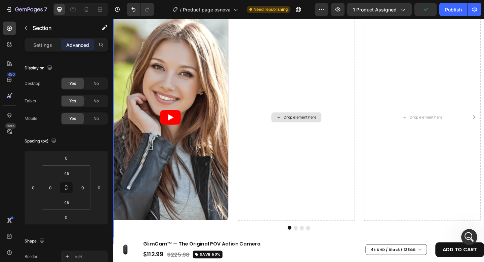
scroll to position [596, 0]
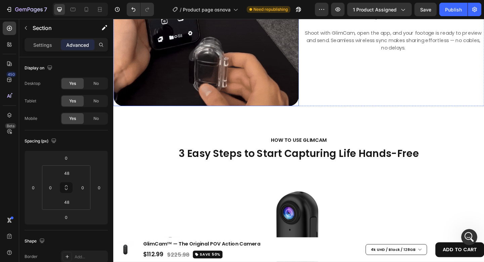
scroll to position [1768, 0]
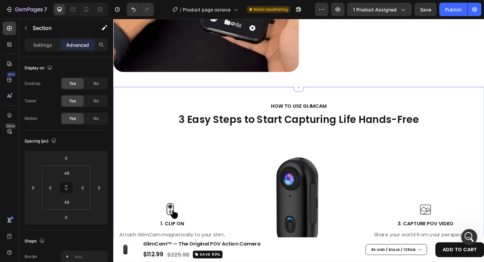
click at [266, 93] on div "HOW TO USE GLIMCAM Text block 3 Easy Steps to Start Capturing Life Hands-Free H…" at bounding box center [315, 224] width 404 height 263
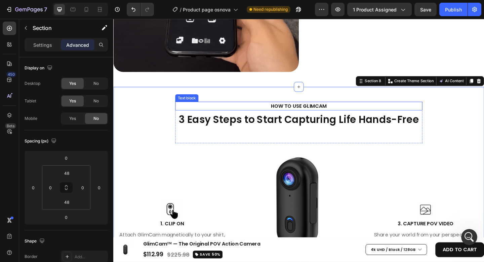
click at [312, 110] on p "HOW TO USE GLIMCAM" at bounding box center [315, 114] width 257 height 8
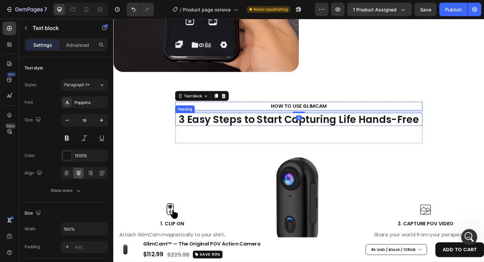
click at [336, 121] on h2 "3 Easy Steps to Start Capturing Life Hands-Free" at bounding box center [315, 128] width 269 height 14
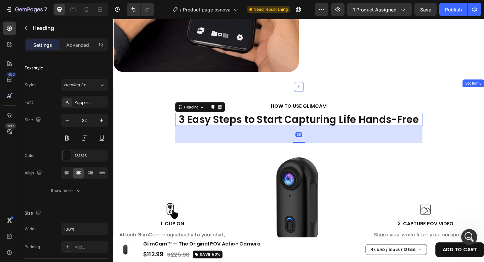
click at [477, 126] on div "HOW TO USE GLIMCAM Text block 3 Easy Steps to Start Capturing Life Hands-Free H…" at bounding box center [315, 225] width 404 height 232
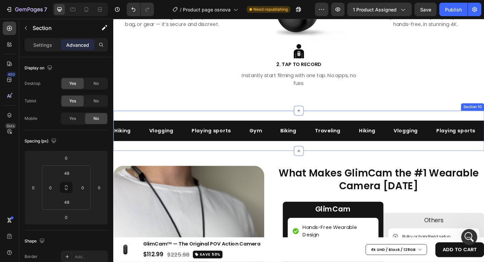
scroll to position [2004, 0]
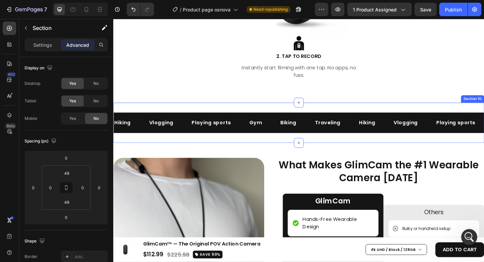
click at [343, 115] on div "Hiking Text Vlogging Text Playing sports Text Gym Text Biking Text Traveling Te…" at bounding box center [315, 132] width 404 height 44
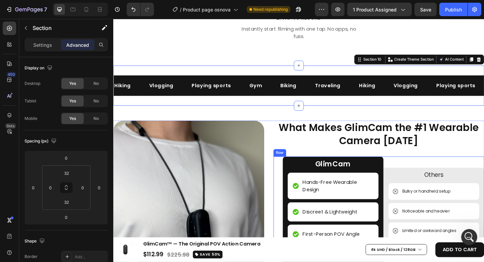
scroll to position [2078, 0]
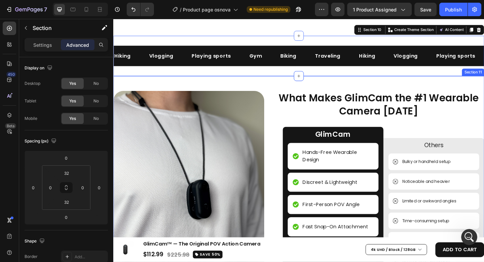
click at [278, 88] on div "Image What Makes GlimCam the #1 Wearable Camera [DATE] Heading GlimCam Text Blo…" at bounding box center [315, 230] width 404 height 299
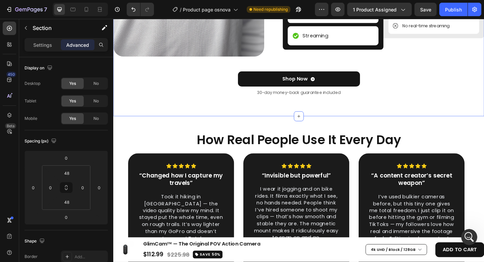
scroll to position [2332, 0]
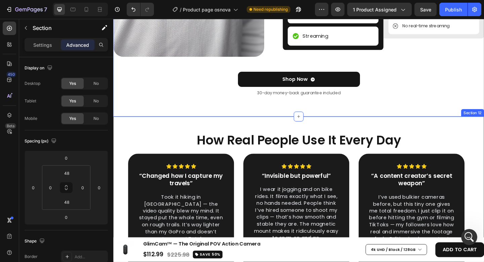
click at [277, 127] on div "How Real People Use It Every Day Heading Icon Icon Icon Icon Icon Row “Changed …" at bounding box center [315, 234] width 404 height 218
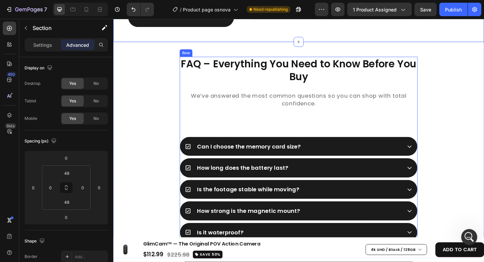
scroll to position [2635, 0]
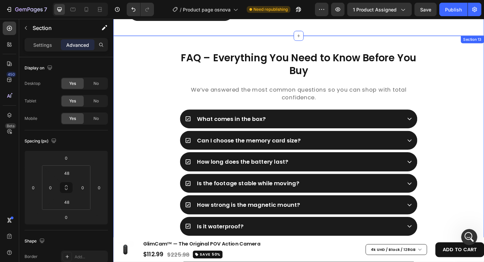
click at [223, 41] on div "FAQ – Everything You Need to Know Before You Buy Heading We’ve answered the mos…" at bounding box center [315, 207] width 404 height 340
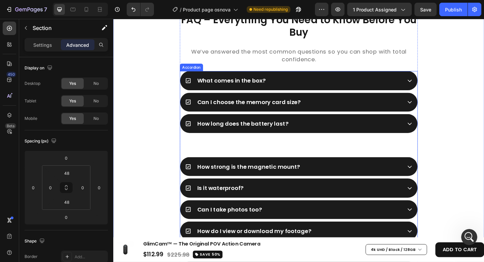
scroll to position [2894, 0]
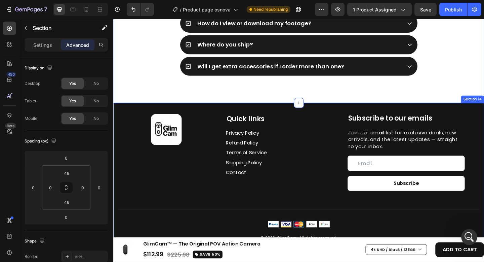
click at [329, 118] on div "Image Quick links Heading Privacy Policy Button Refund Policy Button Terms of S…" at bounding box center [315, 201] width 404 height 183
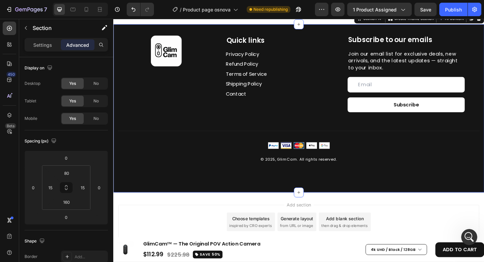
scroll to position [2985, 0]
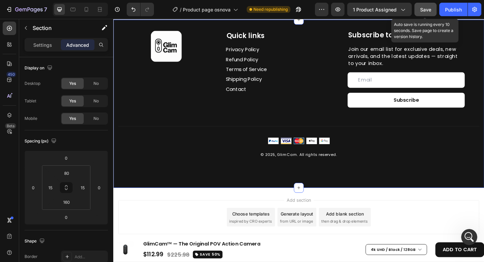
click at [419, 8] on button "Save" at bounding box center [426, 9] width 22 height 13
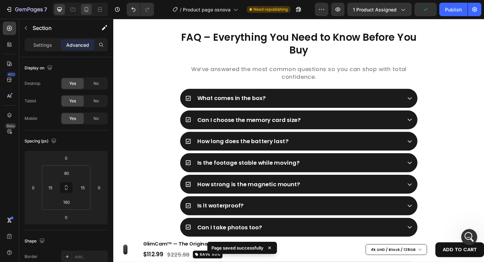
scroll to position [2591, 0]
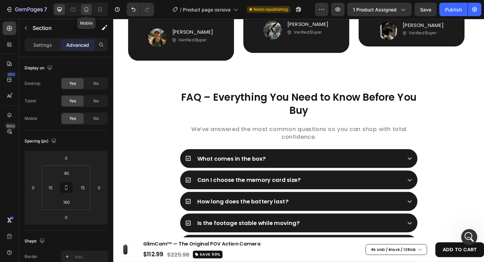
click at [84, 10] on icon at bounding box center [86, 9] width 7 height 7
type input "44"
type input "0"
type input "70"
type input "0"
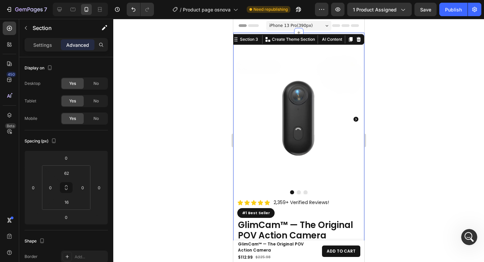
click at [398, 53] on div at bounding box center [298, 140] width 371 height 243
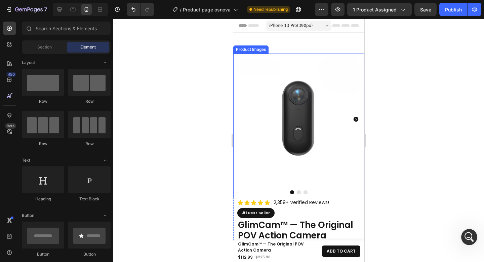
click at [338, 70] on img at bounding box center [298, 118] width 131 height 131
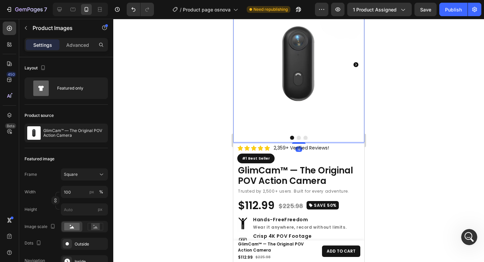
scroll to position [82, 0]
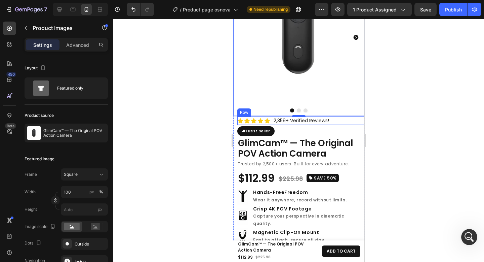
click at [343, 116] on div "Icon Icon Icon Icon Icon Icon List Hoz 2,359+ Verified Reviews! Text block Row" at bounding box center [302, 120] width 131 height 8
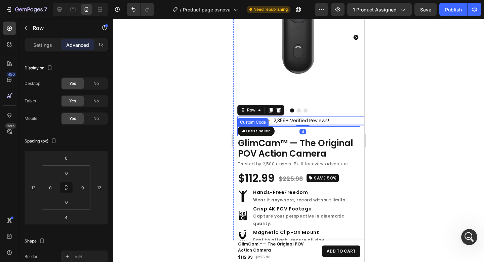
click at [326, 126] on div "#1 Best Seller" at bounding box center [298, 131] width 123 height 10
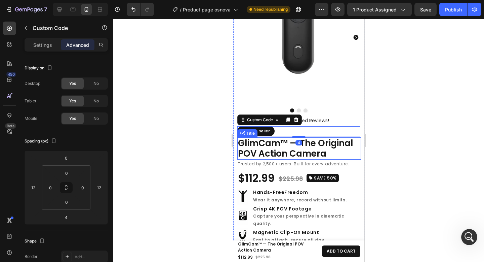
click at [347, 138] on h2 "GlimCam™ — The Original POV Action Camera" at bounding box center [299, 148] width 124 height 22
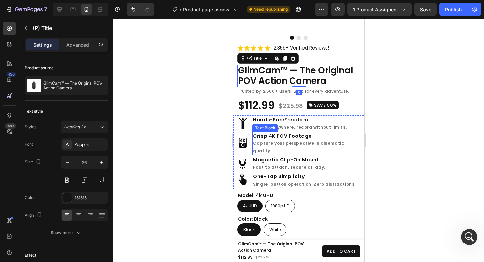
scroll to position [150, 0]
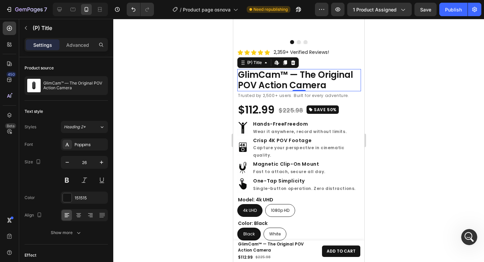
click at [81, 51] on div "Settings Advanced" at bounding box center [66, 44] width 83 height 13
click at [81, 47] on p "Advanced" at bounding box center [77, 44] width 23 height 7
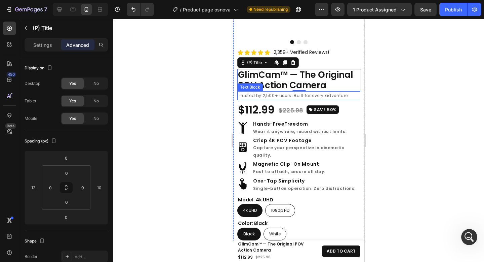
click at [332, 92] on p "Trusted by 2,500+ users. Built for every adventure." at bounding box center [299, 95] width 122 height 7
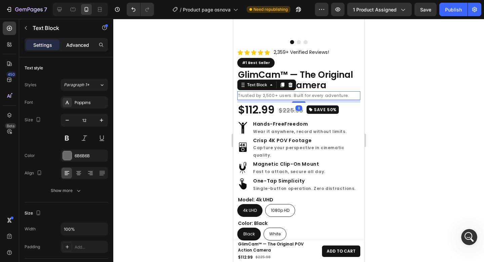
click at [67, 47] on p "Advanced" at bounding box center [77, 44] width 23 height 7
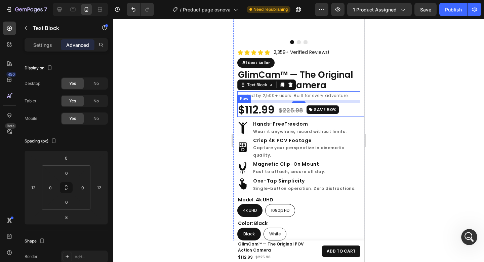
click at [344, 105] on div "$112.99 (P) Price (P) Price $225.98 (P) Price (P) Price SAVE 50% Button Row" at bounding box center [302, 110] width 131 height 14
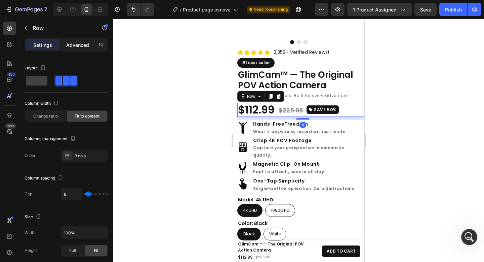
click at [77, 46] on p "Advanced" at bounding box center [77, 44] width 23 height 7
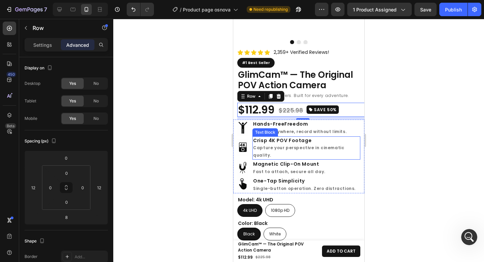
click at [354, 137] on p "Crisp 4K POV Footage Capture your perspective in cinematic quality." at bounding box center [306, 148] width 107 height 22
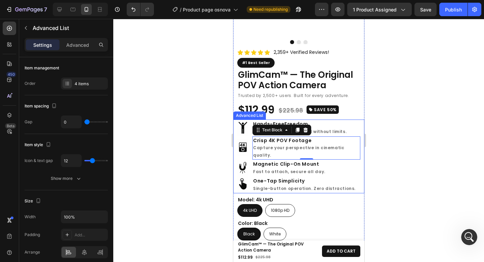
click at [356, 133] on div "Image Hands-Free Freedom Wear it anywhere, record without limits. Text Block Im…" at bounding box center [298, 156] width 131 height 74
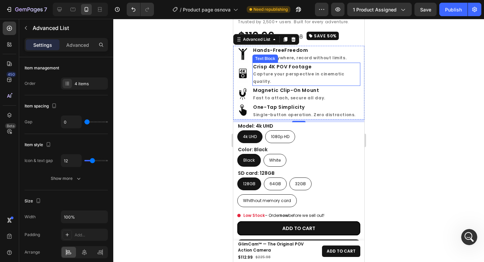
scroll to position [224, 0]
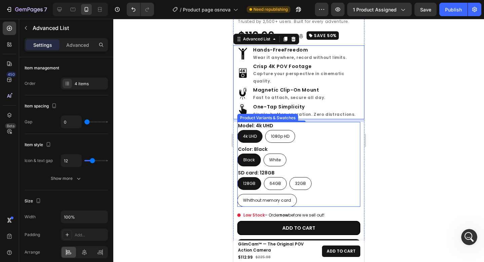
click at [343, 130] on div "4k UHD 4k UHD 4k UHD 1080p HD 1080p HD 1080p HD" at bounding box center [298, 136] width 123 height 13
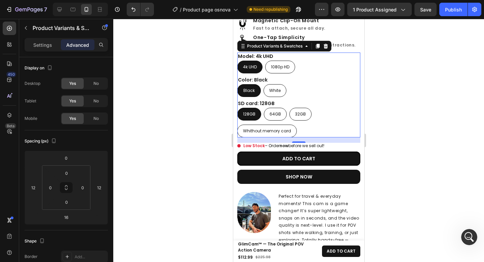
scroll to position [319, 0]
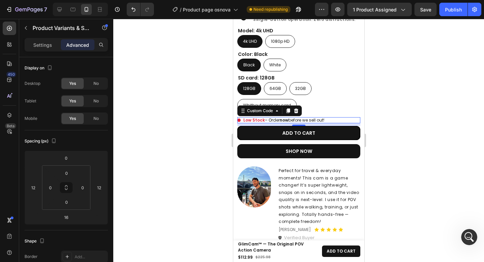
click at [346, 117] on div "Low Stock – Order now before we sell out!" at bounding box center [298, 120] width 123 height 6
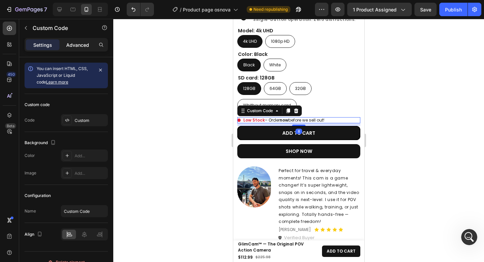
click at [79, 45] on p "Advanced" at bounding box center [77, 44] width 23 height 7
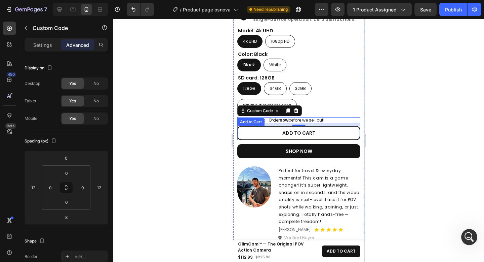
click at [331, 127] on button "ADD TO CART" at bounding box center [298, 133] width 123 height 14
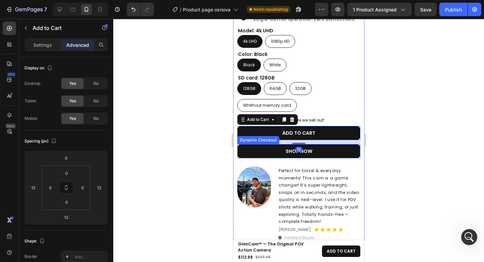
click at [330, 147] on button "SHOP NOW" at bounding box center [298, 151] width 123 height 14
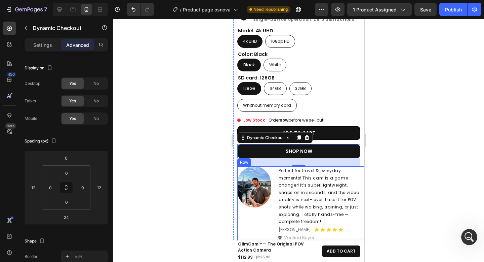
click at [275, 199] on div "Image Perfect for travel & everyday moments! This cam is a game changer! It’s s…" at bounding box center [302, 203] width 131 height 75
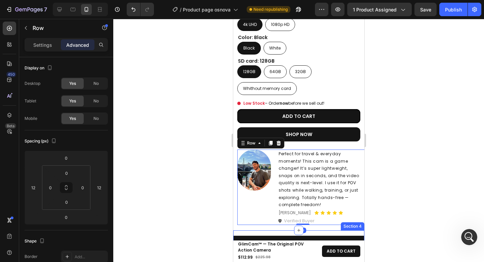
scroll to position [426, 0]
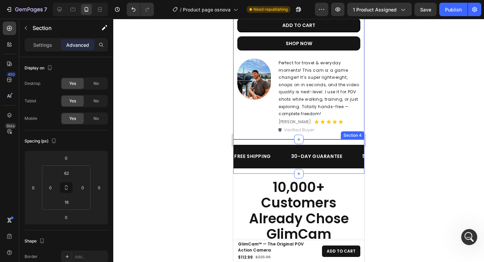
click at [325, 139] on div "FREE SHIPPING Text 30-DAY GUARANTEE Text 50%OFF ENDS TODAY Text OVER 2,500+ HAP…" at bounding box center [298, 156] width 131 height 34
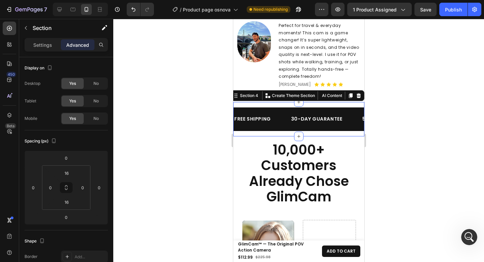
scroll to position [474, 0]
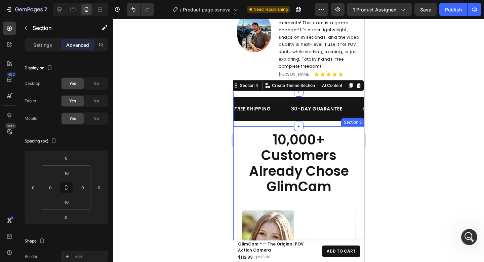
click at [352, 126] on div "10,000+ Customers Already Chose GlimCam Heading Row Video Carousel Section 5" at bounding box center [298, 224] width 131 height 196
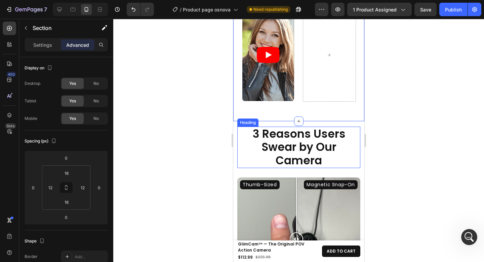
scroll to position [709, 0]
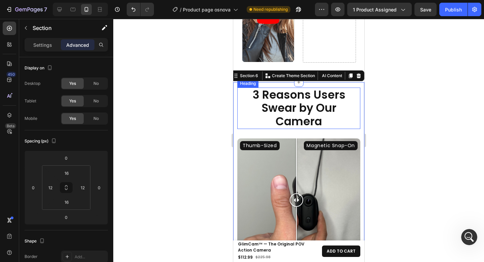
click at [341, 98] on strong "3 Reasons Users Swear by Our Camera" at bounding box center [298, 108] width 93 height 42
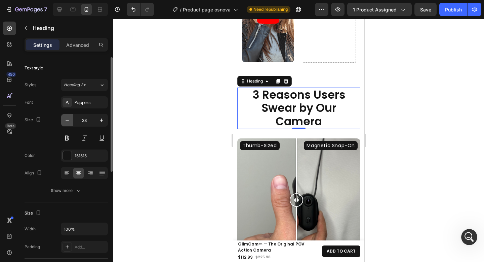
click at [66, 122] on icon "button" at bounding box center [67, 120] width 7 height 7
type input "32"
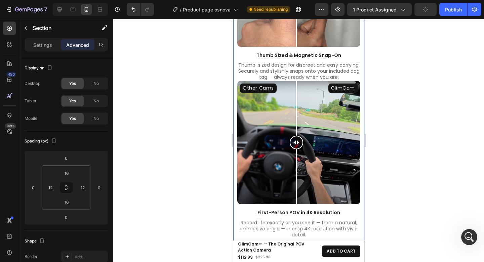
scroll to position [903, 0]
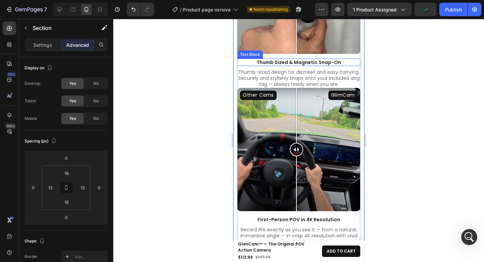
click at [340, 65] on p "Thumb Sized & Magnetic Snap-On" at bounding box center [299, 62] width 122 height 6
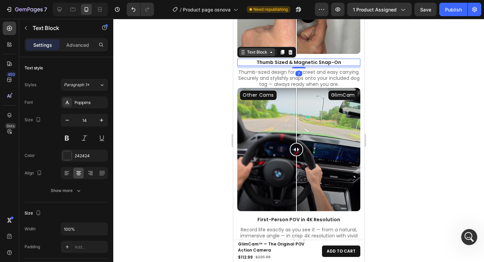
click at [254, 55] on div "Text Block" at bounding box center [257, 52] width 23 height 6
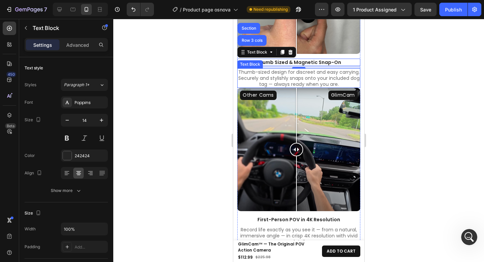
click at [307, 83] on p "Thumb-sized design for discreet and easy carrying. Securely and stylishly snaps…" at bounding box center [299, 78] width 122 height 18
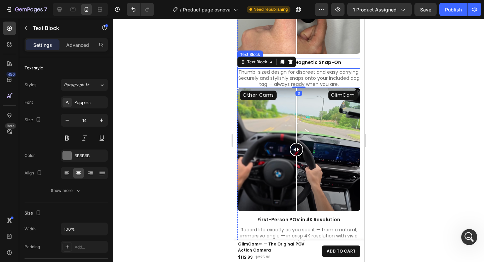
click at [316, 65] on p "Thumb Sized & Magnetic Snap-On" at bounding box center [299, 62] width 122 height 6
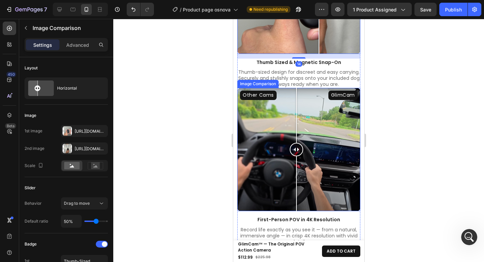
scroll to position [946, 0]
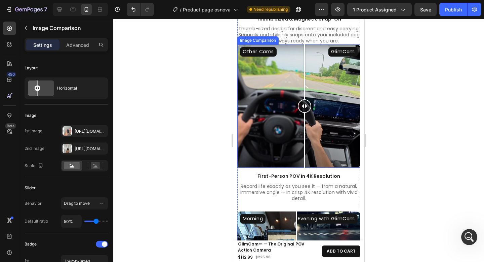
click at [304, 111] on div "Other Cams GlimCam" at bounding box center [298, 105] width 123 height 123
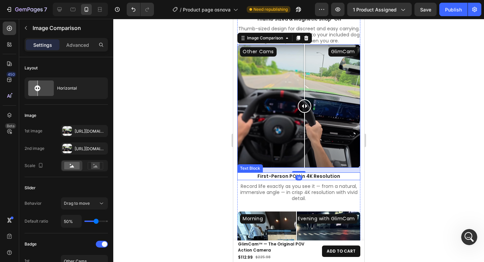
click at [315, 179] on p "First-Person POV in 4K Resolution" at bounding box center [299, 176] width 122 height 6
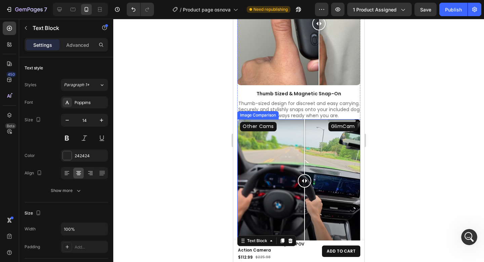
scroll to position [867, 0]
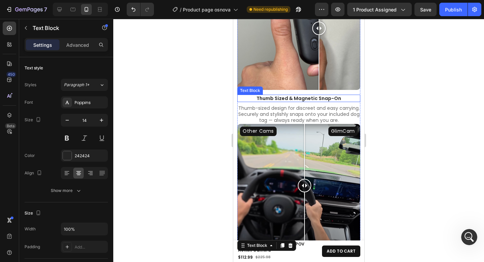
click at [300, 101] on p "Thumb Sized & Magnetic Snap-On" at bounding box center [299, 98] width 122 height 6
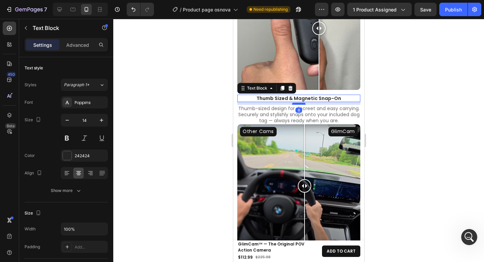
click at [292, 105] on div at bounding box center [298, 104] width 13 height 2
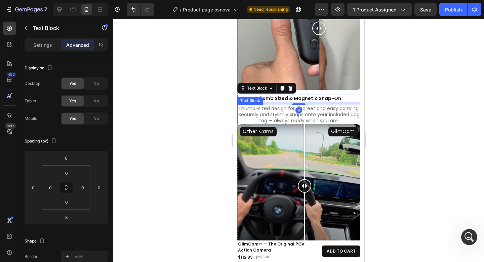
click at [331, 120] on p "Thumb-sized design for discreet and easy carrying. Securely and stylishly snaps…" at bounding box center [299, 114] width 122 height 18
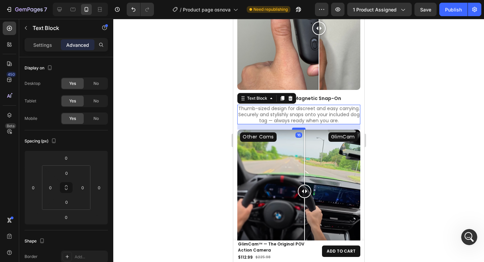
drag, startPoint x: 299, startPoint y: 132, endPoint x: 300, endPoint y: 137, distance: 5.5
click at [300, 129] on div at bounding box center [298, 128] width 13 height 2
type input "16"
click at [323, 101] on p "Thumb Sized & Magnetic Snap-On" at bounding box center [299, 98] width 122 height 6
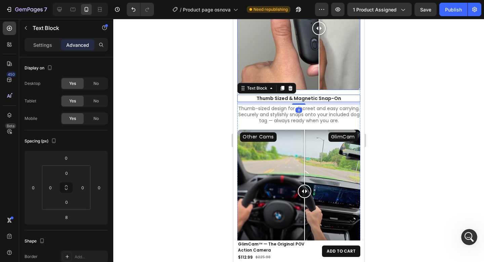
click at [312, 90] on div at bounding box center [318, 28] width 13 height 123
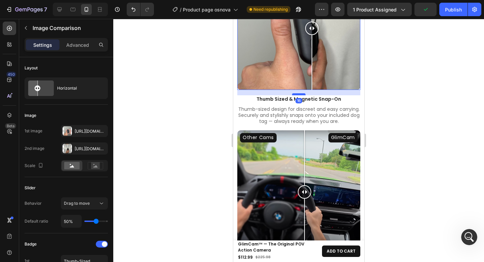
click at [296, 95] on div at bounding box center [298, 94] width 13 height 2
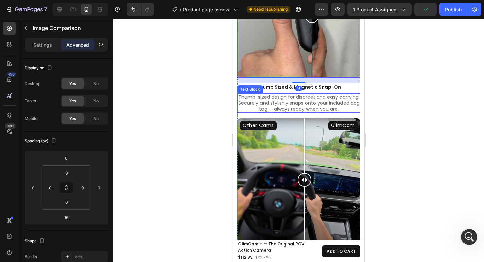
scroll to position [878, 0]
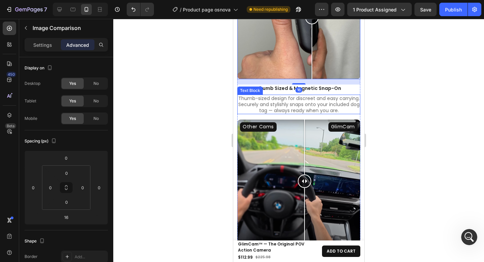
click at [320, 109] on p "Thumb-sized design for discreet and easy carrying. Securely and stylishly snaps…" at bounding box center [299, 104] width 122 height 18
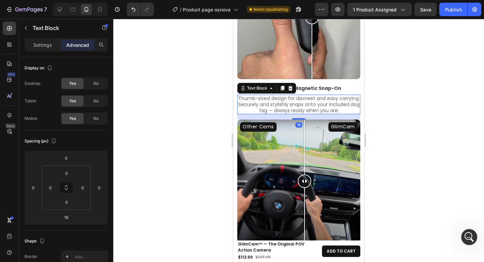
click at [402, 106] on div at bounding box center [298, 140] width 371 height 243
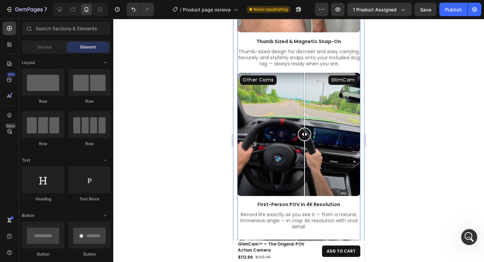
scroll to position [978, 0]
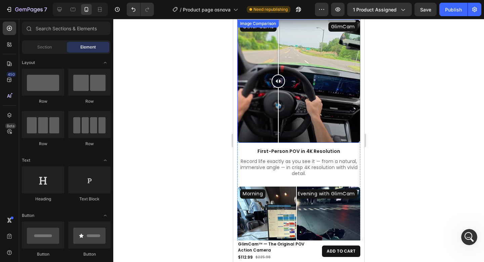
click at [278, 109] on div "Other Cams GlimCam" at bounding box center [298, 81] width 123 height 123
click at [303, 139] on div "Other Cams GlimCam" at bounding box center [298, 81] width 123 height 123
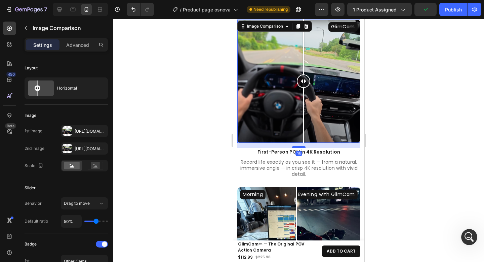
click at [298, 148] on div at bounding box center [298, 147] width 13 height 2
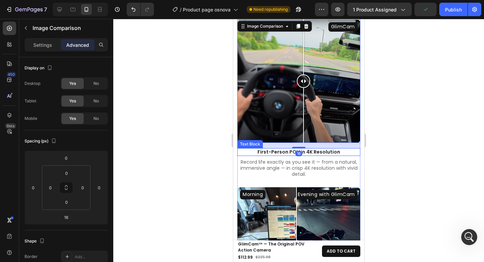
click at [309, 154] on p "First-Person POV in 4K Resolution" at bounding box center [299, 152] width 122 height 6
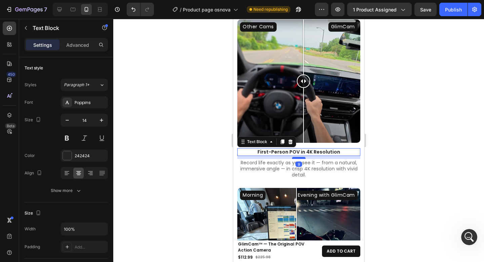
click at [297, 159] on div at bounding box center [298, 158] width 13 height 2
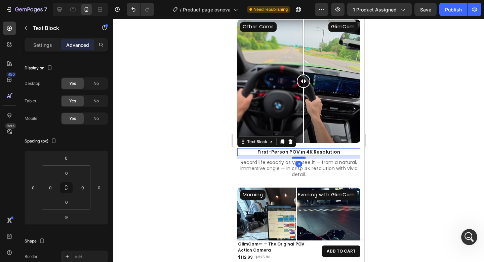
click at [298, 158] on div at bounding box center [298, 157] width 13 height 2
type input "8"
click at [314, 169] on p "Record life exactly as you see it — from a natural, immersive angle — in crisp …" at bounding box center [299, 168] width 122 height 18
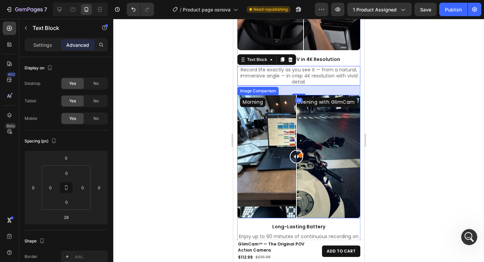
scroll to position [1107, 0]
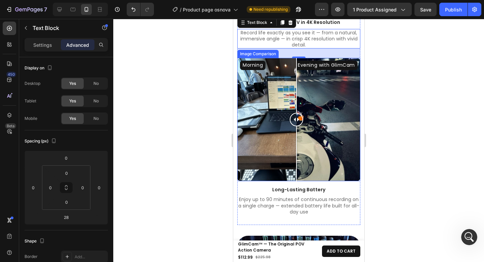
click at [313, 164] on div "Morning Evening with GlimCam" at bounding box center [298, 119] width 123 height 123
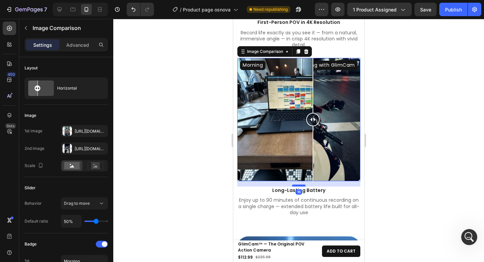
click at [296, 184] on div at bounding box center [298, 185] width 13 height 2
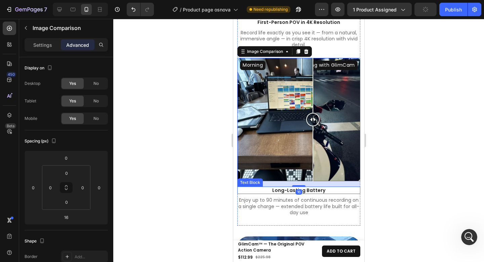
click at [308, 188] on p "Long-Lasting Battery" at bounding box center [299, 190] width 122 height 6
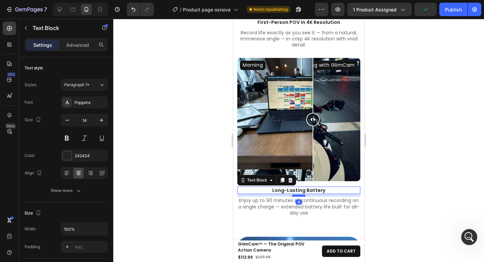
click at [300, 194] on div at bounding box center [298, 195] width 13 height 2
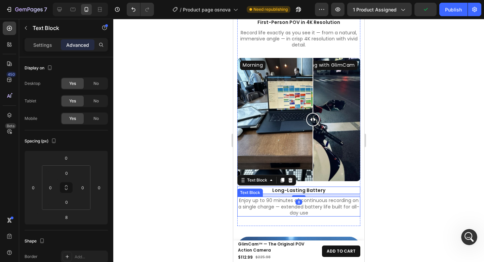
click at [302, 199] on p "Enjoy up to 90 minutes of continuous recording on a single charge — extended ba…" at bounding box center [299, 206] width 122 height 18
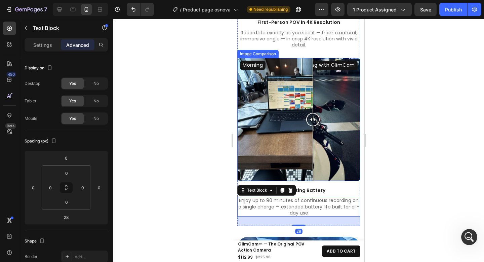
click at [420, 145] on div at bounding box center [298, 140] width 371 height 243
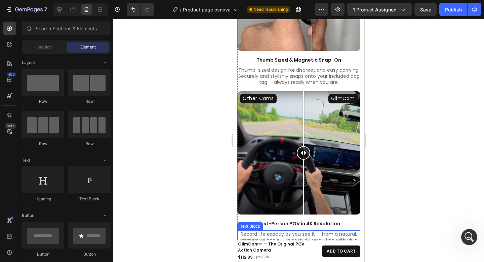
scroll to position [876, 0]
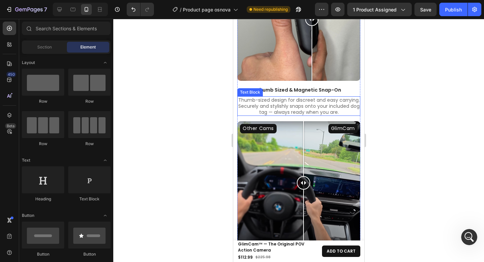
click at [323, 115] on p "Thumb-sized design for discreet and easy carrying. Securely and stylishly snaps…" at bounding box center [299, 106] width 122 height 18
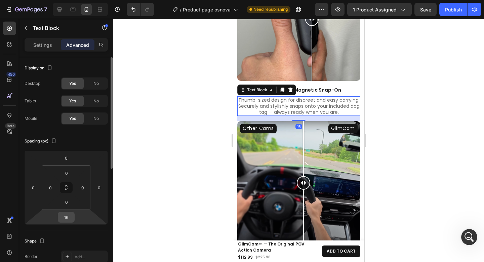
click at [69, 216] on input "16" at bounding box center [66, 217] width 13 height 10
type input "28"
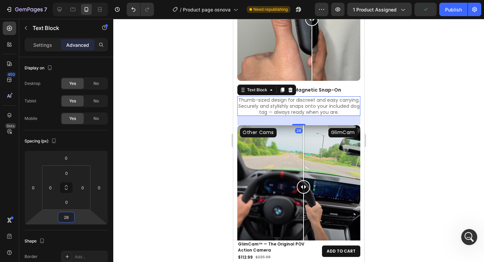
click at [386, 139] on div at bounding box center [298, 140] width 371 height 243
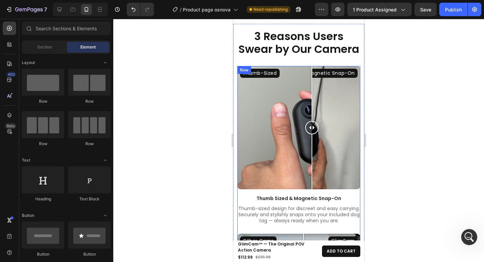
scroll to position [767, 0]
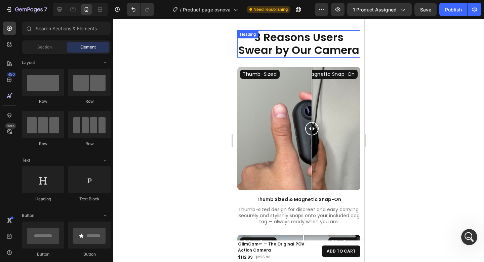
click at [343, 58] on h2 "3 Reasons Users Swear by Our Camera" at bounding box center [298, 43] width 123 height 27
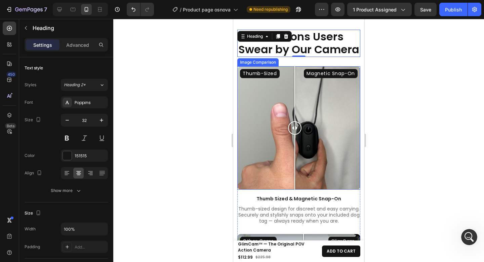
drag, startPoint x: 308, startPoint y: 140, endPoint x: 603, endPoint y: 153, distance: 295.3
click at [295, 135] on div at bounding box center [294, 127] width 13 height 13
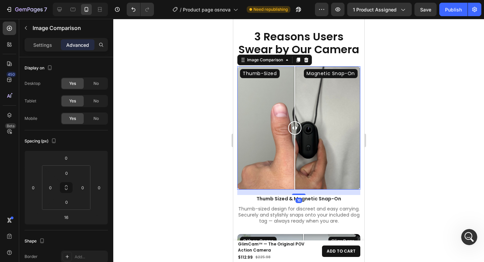
click at [402, 128] on div at bounding box center [298, 140] width 371 height 243
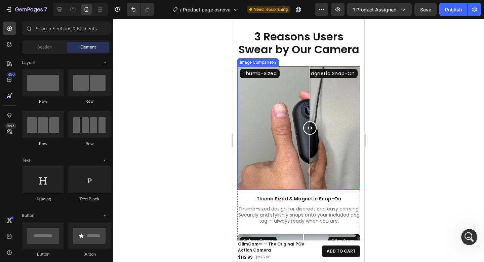
click at [310, 130] on div "Thumb-Sized Magnetic Snap-On" at bounding box center [298, 127] width 123 height 123
click at [288, 135] on div "Thumb-Sized Magnetic Snap-On" at bounding box center [298, 127] width 123 height 123
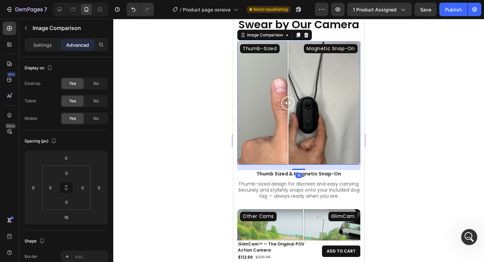
scroll to position [793, 0]
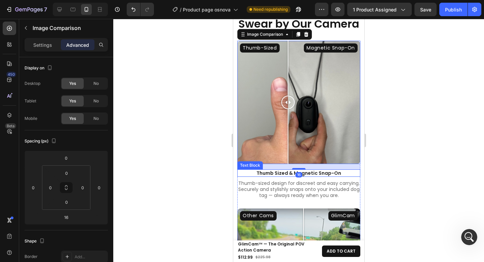
click at [317, 176] on p "Thumb Sized & Magnetic Snap-On" at bounding box center [299, 173] width 122 height 6
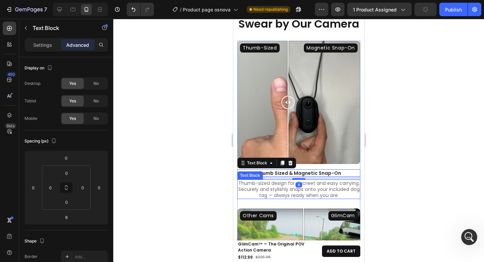
click at [323, 192] on p "Thumb-sized design for discreet and easy carrying. Securely and stylishly snaps…" at bounding box center [299, 189] width 122 height 18
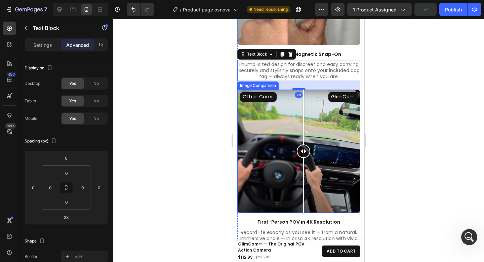
scroll to position [917, 0]
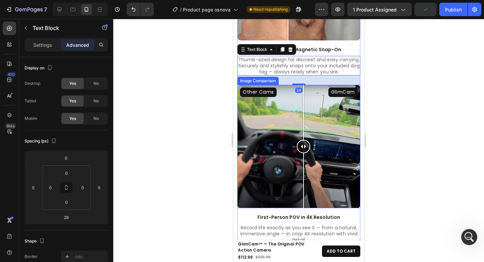
click at [297, 165] on div at bounding box center [303, 146] width 13 height 123
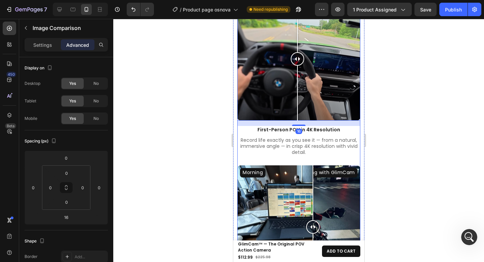
scroll to position [1013, 0]
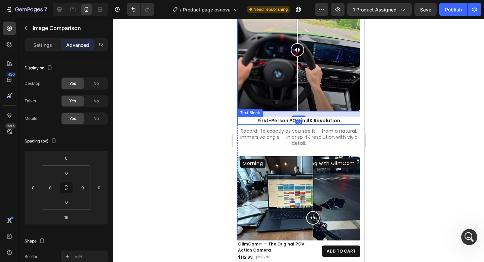
click at [323, 123] on p "First-Person POV in 4K Resolution" at bounding box center [299, 120] width 122 height 6
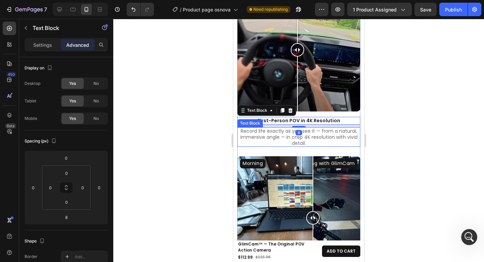
click at [323, 140] on p "Record life exactly as you see it — from a natural, immersive angle — in crisp …" at bounding box center [299, 137] width 122 height 18
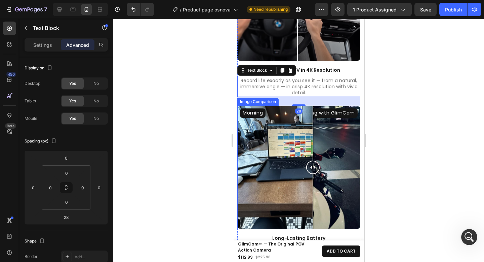
scroll to position [1107, 0]
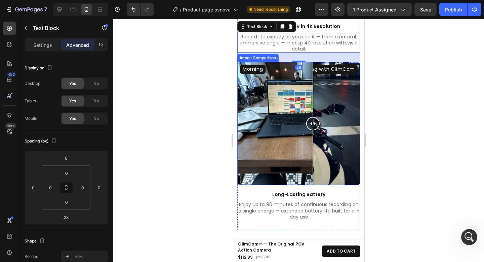
click at [288, 138] on div "Morning Evening with GlimCam" at bounding box center [298, 123] width 123 height 123
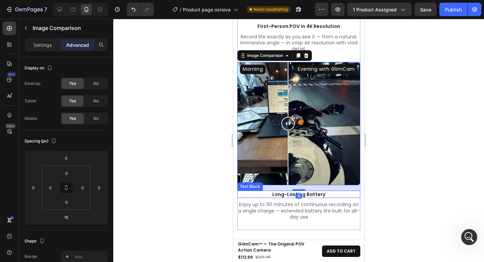
click at [315, 191] on p "Long-Lasting Battery" at bounding box center [299, 194] width 122 height 6
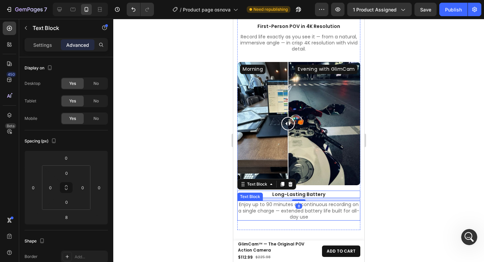
click at [318, 202] on p "Enjoy up to 90 minutes of continuous recording on a single charge — extended ba…" at bounding box center [299, 210] width 122 height 18
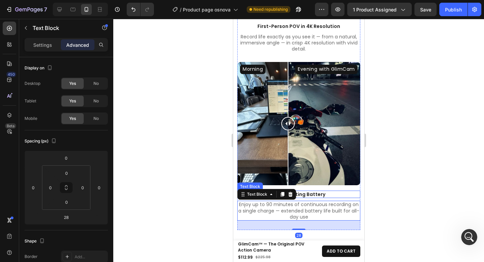
click at [316, 194] on p "Long-Lasting Battery" at bounding box center [299, 194] width 122 height 6
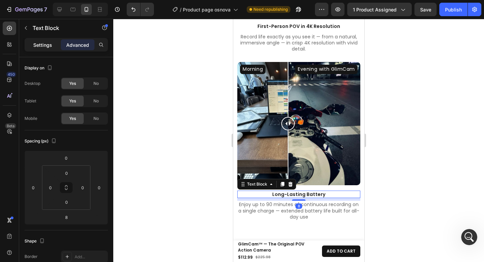
click at [48, 44] on p "Settings" at bounding box center [42, 44] width 19 height 7
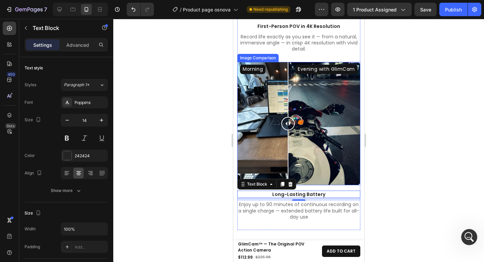
click at [448, 113] on div at bounding box center [298, 140] width 371 height 243
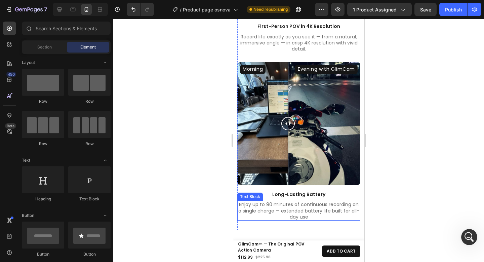
click at [320, 204] on p "Enjoy up to 90 minutes of continuous recording on a single charge — extended ba…" at bounding box center [299, 210] width 122 height 18
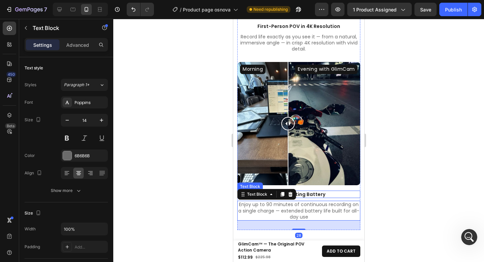
click at [313, 192] on p "Long-Lasting Battery" at bounding box center [299, 194] width 122 height 6
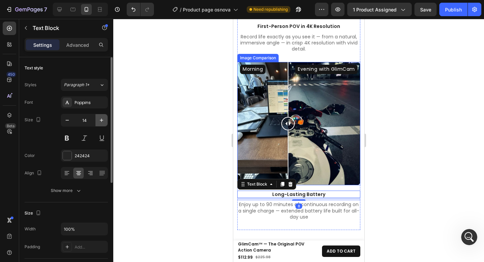
click at [98, 119] on icon "button" at bounding box center [101, 120] width 7 height 7
type input "16"
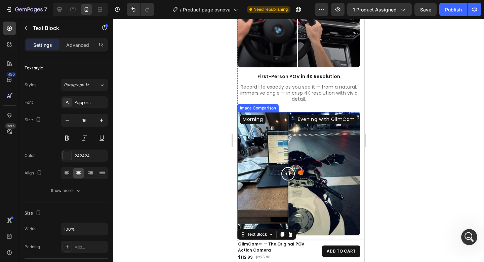
scroll to position [1059, 0]
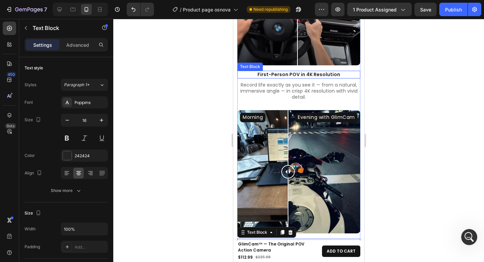
click at [293, 77] on p "First-Person POV in 4K Resolution" at bounding box center [299, 74] width 122 height 6
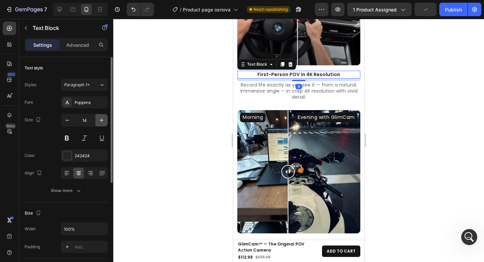
click at [101, 117] on icon "button" at bounding box center [101, 120] width 7 height 7
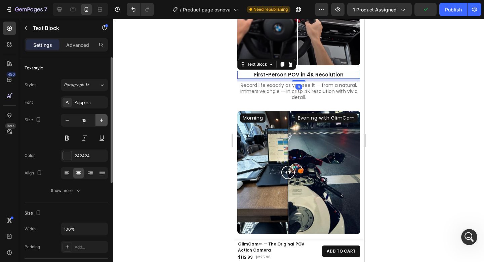
click at [101, 117] on icon "button" at bounding box center [101, 120] width 7 height 7
type input "16"
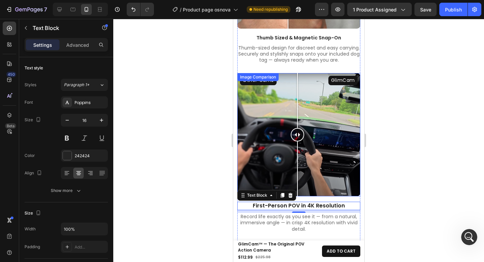
scroll to position [933, 0]
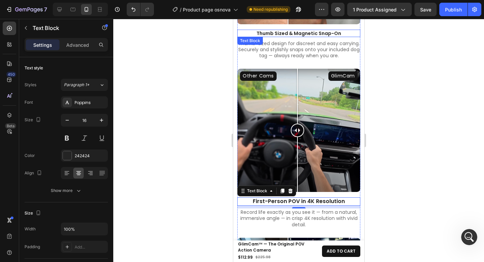
click at [299, 36] on p "Thumb Sized & Magnetic Snap-On" at bounding box center [299, 33] width 122 height 6
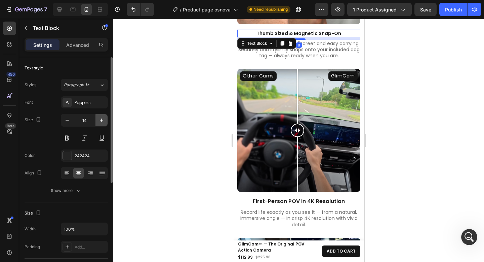
click at [97, 121] on button "button" at bounding box center [102, 120] width 12 height 12
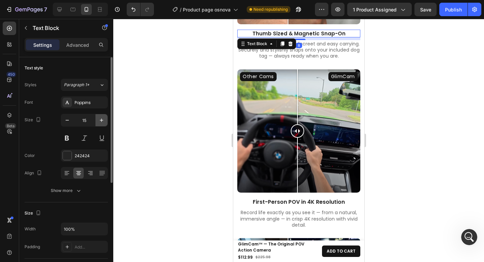
click at [97, 120] on button "button" at bounding box center [102, 120] width 12 height 12
type input "16"
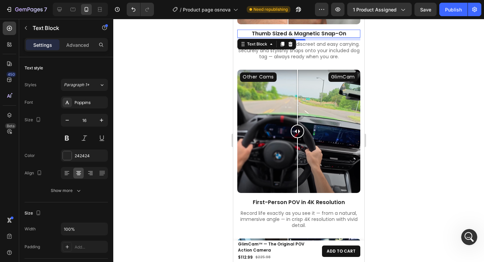
click at [395, 106] on div at bounding box center [298, 140] width 371 height 243
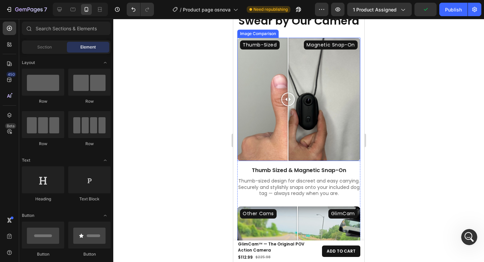
scroll to position [835, 0]
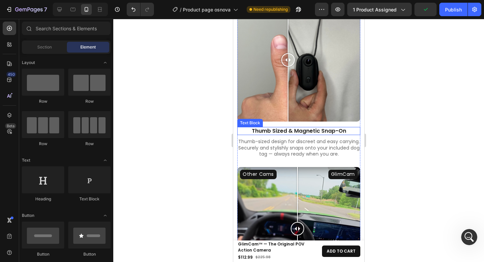
click at [308, 135] on p "Thumb Sized & Magnetic Snap-On" at bounding box center [299, 130] width 122 height 7
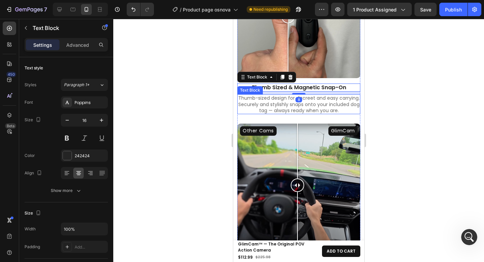
scroll to position [911, 0]
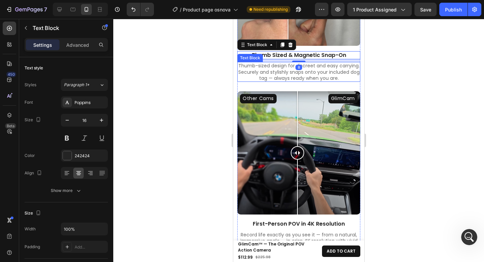
click at [330, 78] on p "Thumb-sized design for discreet and easy carrying. Securely and stylishly snaps…" at bounding box center [299, 72] width 122 height 18
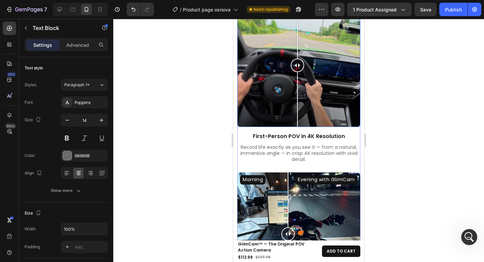
scroll to position [1029, 0]
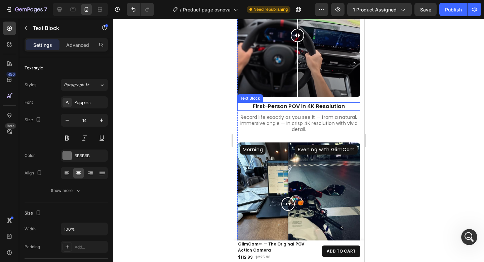
click at [322, 110] on p "First-Person POV in 4K Resolution" at bounding box center [299, 106] width 122 height 7
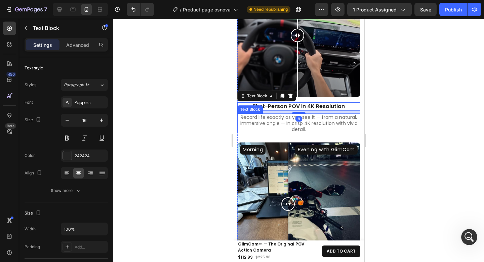
click at [329, 129] on p "Record life exactly as you see it — from a natural, immersive angle — in crisp …" at bounding box center [299, 123] width 122 height 18
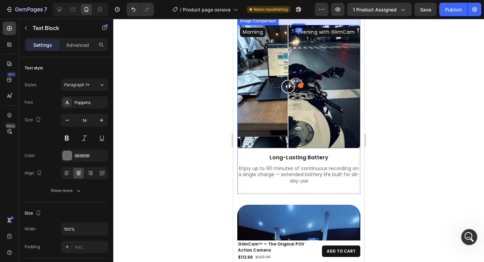
scroll to position [1145, 0]
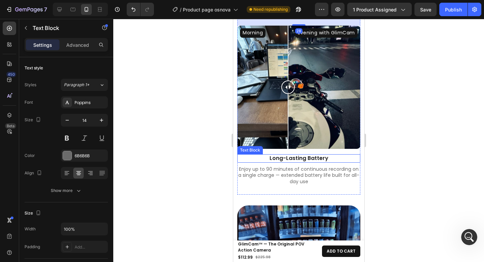
click at [295, 156] on p "Long-Lasting Battery" at bounding box center [299, 158] width 122 height 7
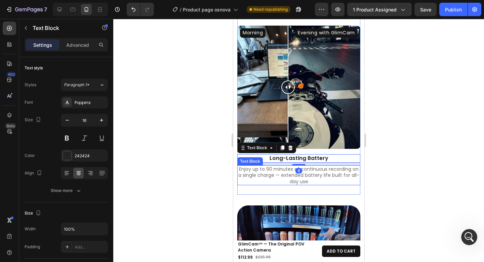
click at [319, 175] on p "Enjoy up to 90 minutes of continuous recording on a single charge — extended ba…" at bounding box center [299, 175] width 122 height 18
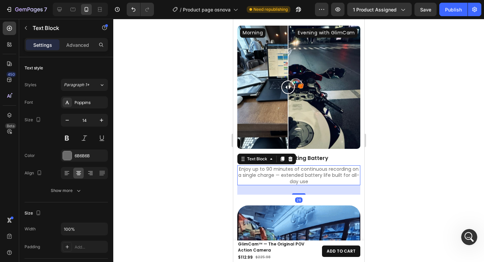
click at [409, 152] on div at bounding box center [298, 140] width 371 height 243
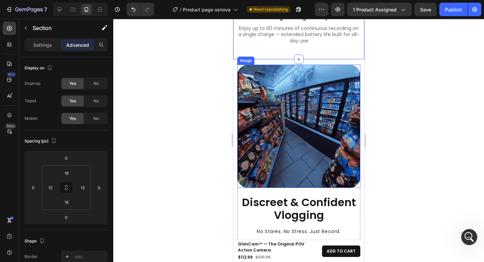
scroll to position [1304, 0]
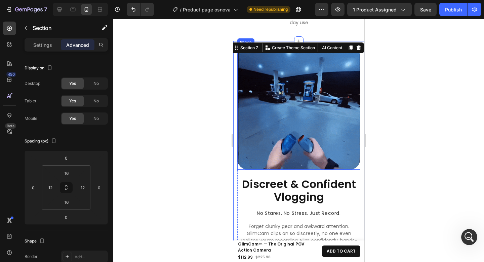
click at [322, 87] on img at bounding box center [298, 107] width 123 height 123
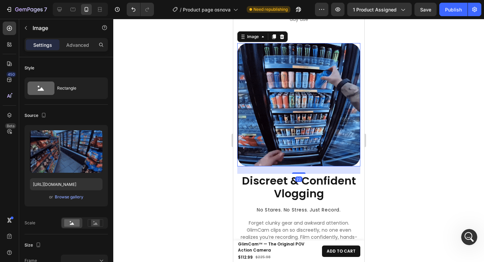
scroll to position [1356, 0]
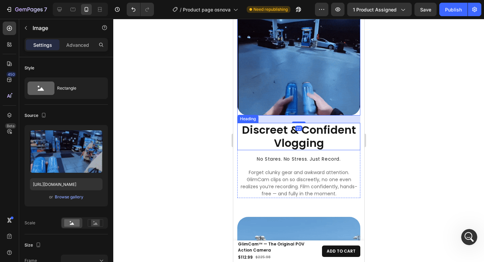
click at [317, 129] on h2 "Discreet & Confident Vlogging" at bounding box center [298, 136] width 123 height 27
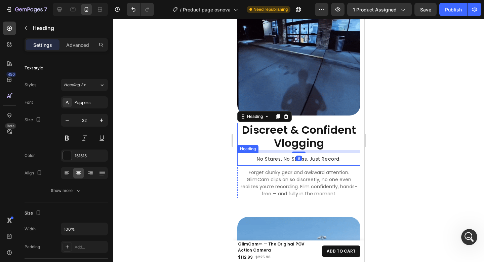
click at [318, 153] on h2 "No Stares. No Stress. Just Record." at bounding box center [298, 159] width 123 height 13
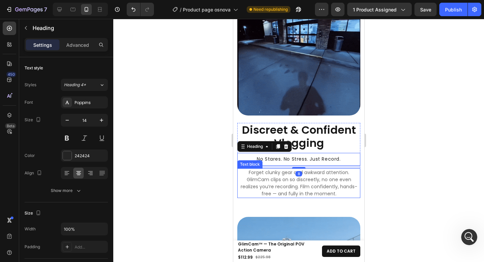
click at [321, 173] on p "Forget clunky gear and awkward attention. GlimCam clips on so discreetly, no on…" at bounding box center [299, 183] width 122 height 28
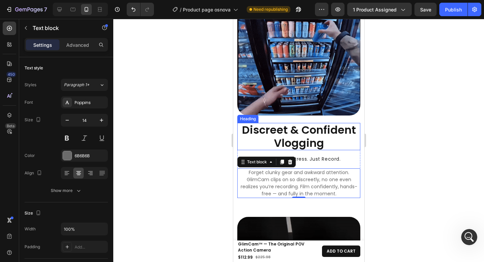
click at [320, 139] on h2 "Discreet & Confident Vlogging" at bounding box center [298, 136] width 123 height 27
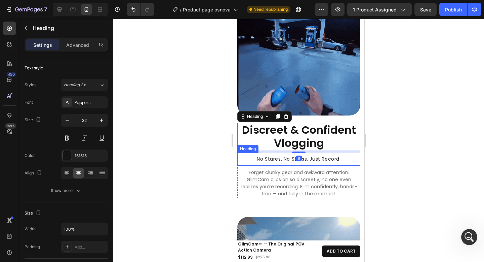
click at [317, 154] on h2 "No Stares. No Stress. Just Record." at bounding box center [298, 159] width 123 height 13
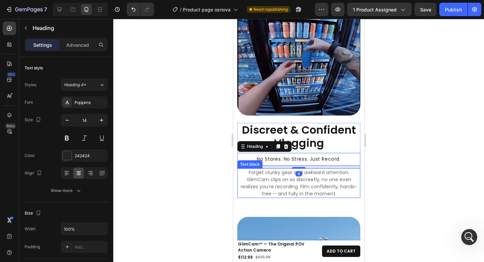
click at [319, 169] on p "Forget clunky gear and awkward attention. GlimCam clips on so discreetly, no on…" at bounding box center [299, 183] width 122 height 28
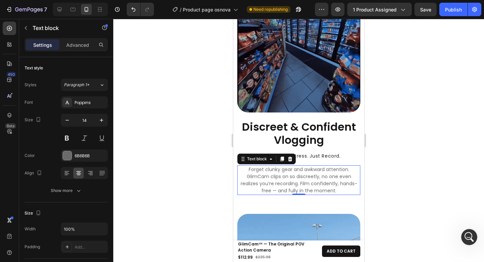
scroll to position [1419, 0]
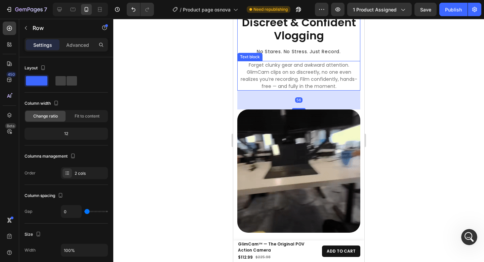
scroll to position [1532, 0]
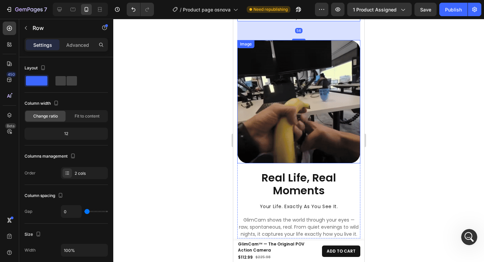
click at [314, 110] on img at bounding box center [298, 101] width 123 height 123
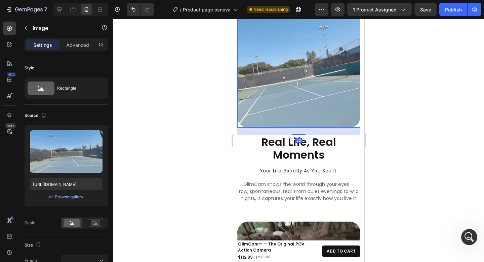
scroll to position [1567, 0]
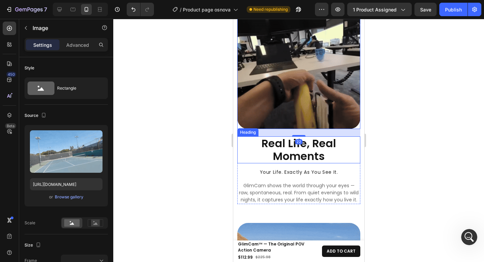
click at [310, 138] on h2 "Real Life, Real Moments" at bounding box center [298, 149] width 123 height 27
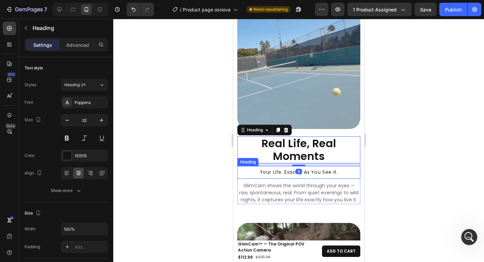
click at [310, 166] on h2 "Your Life. Exactly As You See It." at bounding box center [298, 172] width 123 height 13
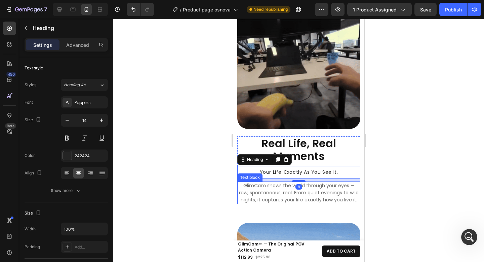
click at [313, 182] on p "GlimCam shows the world through your eyes — raw, spontaneous, real. From quiet …" at bounding box center [299, 192] width 122 height 21
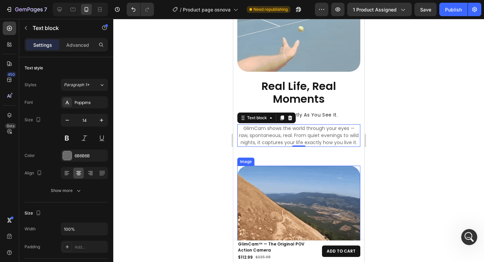
scroll to position [1640, 0]
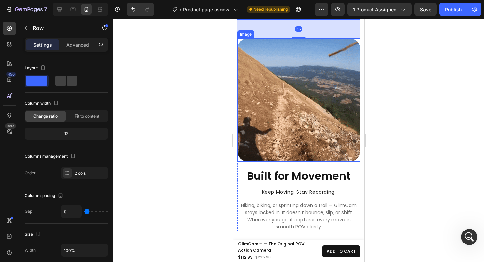
scroll to position [1804, 0]
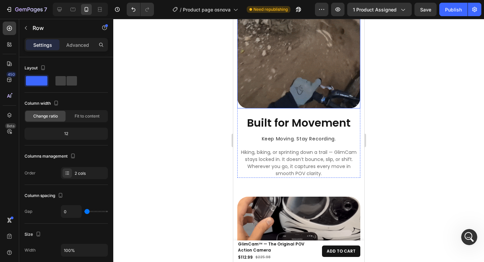
click at [319, 71] on img at bounding box center [298, 46] width 123 height 123
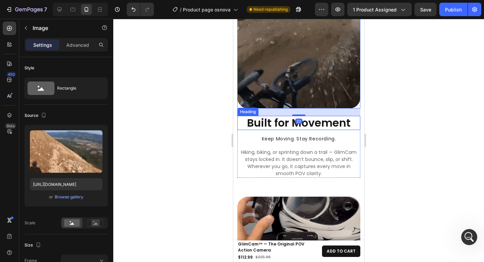
click at [323, 117] on h2 "Built for Movement" at bounding box center [298, 123] width 123 height 14
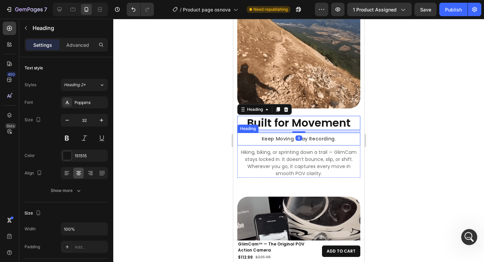
click at [324, 133] on h2 "Keep Moving. Stay Recording." at bounding box center [298, 139] width 123 height 13
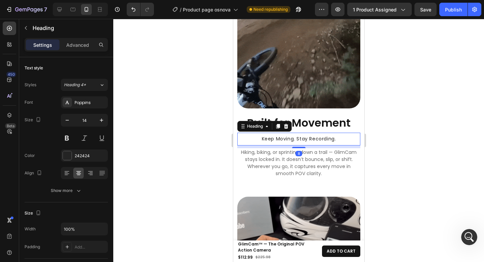
click at [322, 153] on p "Hiking, biking, or sprinting down a trail — GlimCam stays locked in. It doesn’t…" at bounding box center [299, 163] width 122 height 28
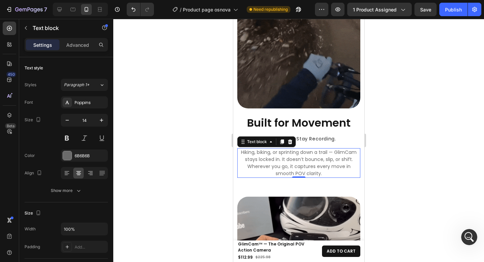
click at [329, 156] on p "Hiking, biking, or sprinting down a trail — GlimCam stays locked in. It doesn’t…" at bounding box center [299, 163] width 122 height 28
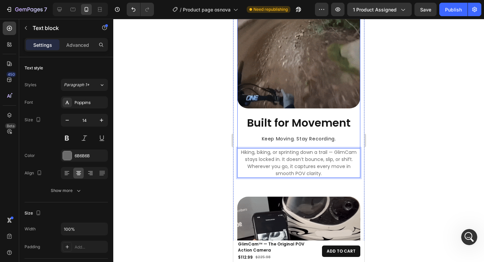
click at [348, 103] on div "Image" at bounding box center [298, 50] width 123 height 130
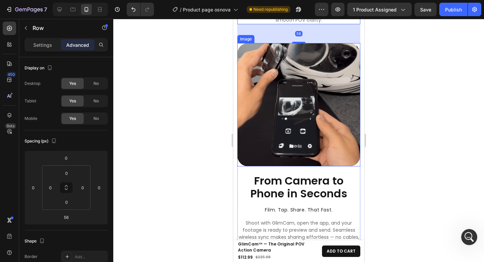
click at [301, 102] on img at bounding box center [298, 104] width 123 height 123
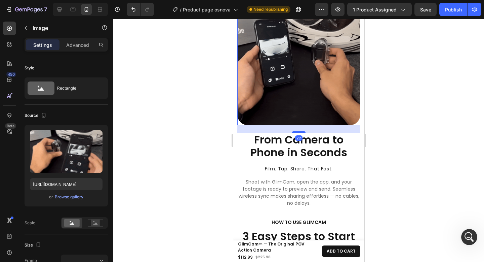
scroll to position [1998, 0]
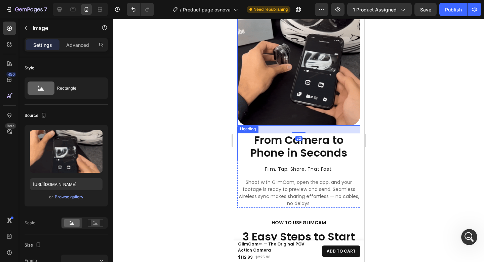
click at [316, 140] on h2 "From Camera to Phone in Seconds" at bounding box center [298, 146] width 123 height 27
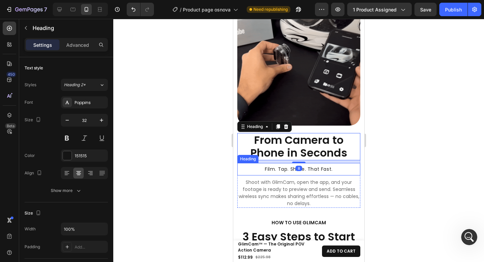
click at [311, 163] on h2 "Film. Tap. Share. That Fast." at bounding box center [298, 169] width 123 height 13
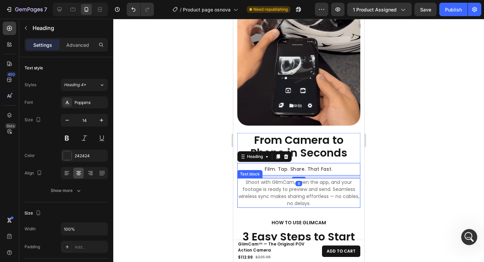
click at [308, 179] on p "Shoot with GlimCam, open the app, and your footage is ready to preview and send…" at bounding box center [299, 193] width 122 height 28
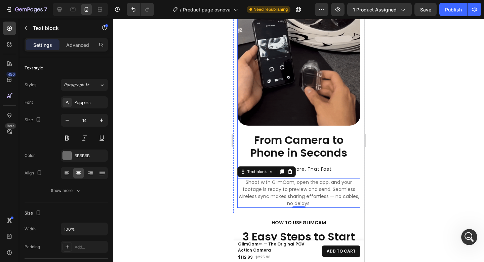
click at [350, 115] on div "Image" at bounding box center [298, 67] width 123 height 130
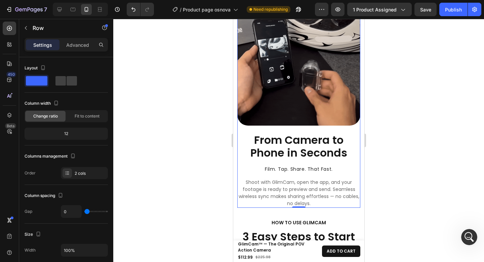
scroll to position [1884, 0]
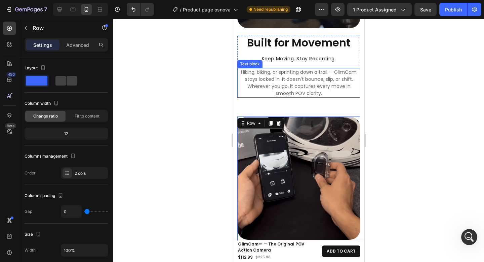
click at [314, 75] on p "Hiking, biking, or sprinting down a trail — GlimCam stays locked in. It doesn’t…" at bounding box center [299, 83] width 122 height 28
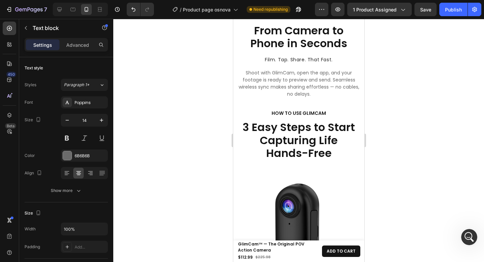
scroll to position [2142, 0]
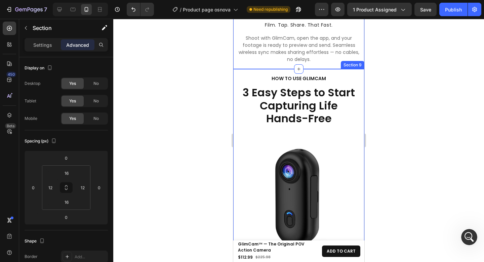
click at [322, 69] on div "HOW TO USE GLIMCAM Text block 3 Easy Steps to Start Capturing Life Hands-Free H…" at bounding box center [298, 245] width 131 height 353
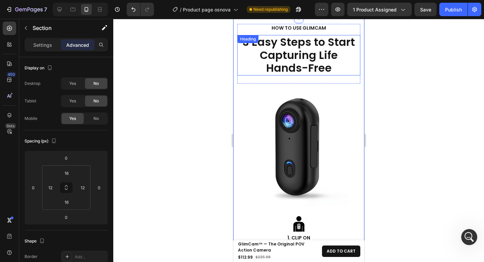
scroll to position [2179, 0]
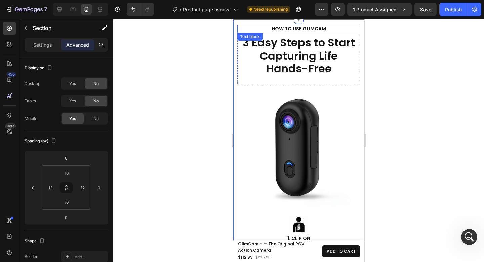
click at [329, 32] on p "HOW TO USE GLIMCAM" at bounding box center [298, 28] width 111 height 7
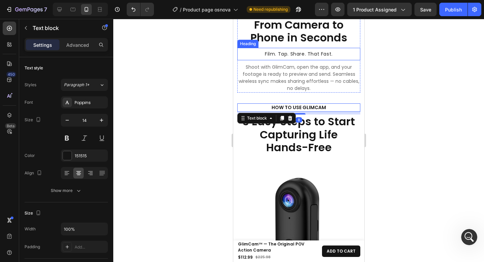
scroll to position [2062, 0]
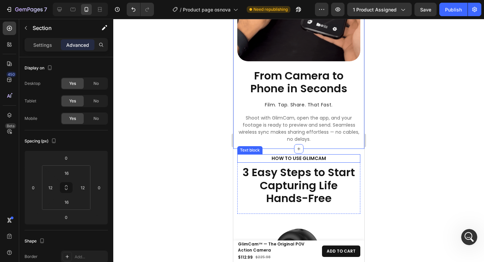
click at [326, 155] on p "HOW TO USE GLIMCAM" at bounding box center [298, 158] width 111 height 7
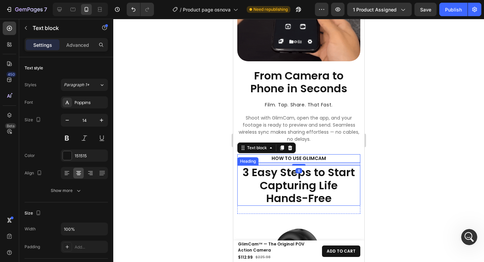
click at [326, 165] on h2 "3 Easy Steps to Start Capturing Life Hands-Free" at bounding box center [298, 185] width 123 height 40
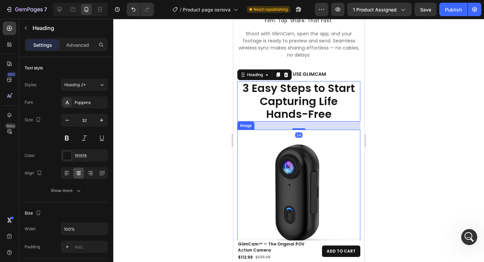
scroll to position [2169, 0]
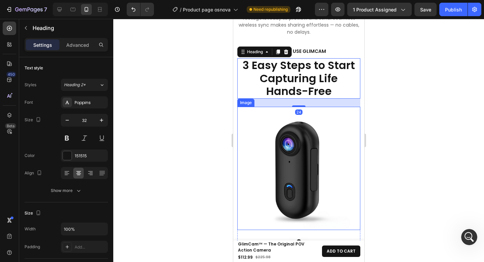
click at [337, 127] on img at bounding box center [298, 168] width 123 height 123
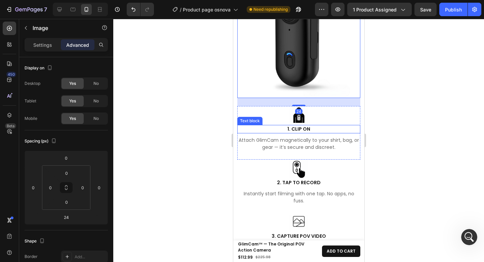
scroll to position [2289, 0]
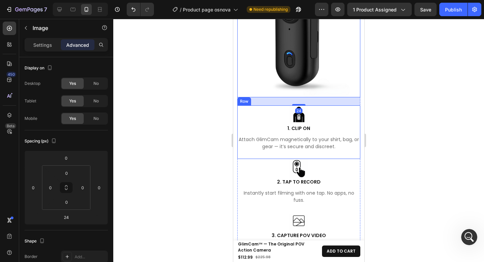
click at [329, 148] on div "Image 1. CLIP ON Text block Attach GlimCam magnetically to your shirt, bag, or …" at bounding box center [298, 131] width 123 height 53
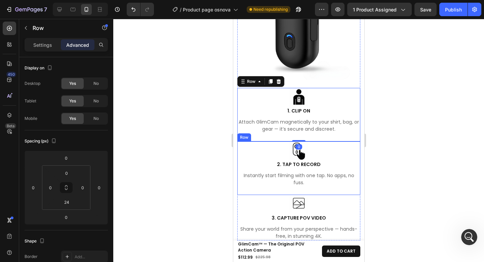
scroll to position [2328, 0]
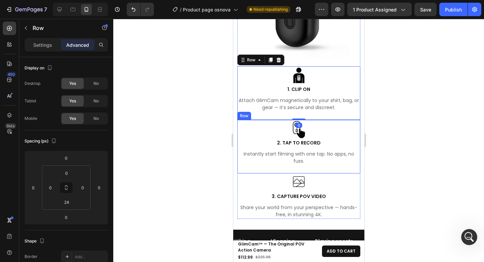
click at [317, 163] on div "Image 2. TAP TO RECORD Text block Instantly start filming with one tap. No apps…" at bounding box center [298, 146] width 123 height 53
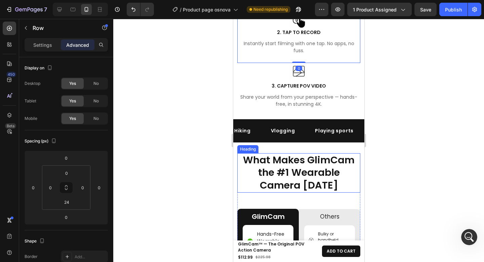
scroll to position [2432, 0]
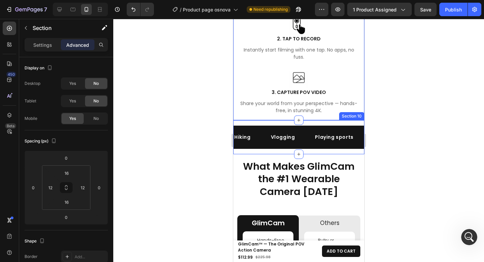
click at [325, 120] on div "Hiking Text Vlogging Text Playing sports Text Gym Text Biking Text Traveling Te…" at bounding box center [298, 137] width 131 height 34
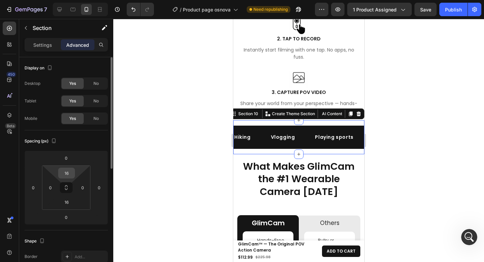
click at [71, 172] on input "16" at bounding box center [66, 173] width 13 height 10
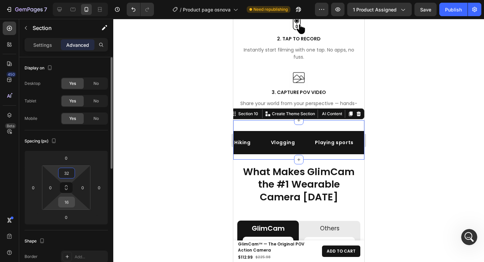
type input "32"
click at [70, 200] on input "16" at bounding box center [66, 202] width 13 height 10
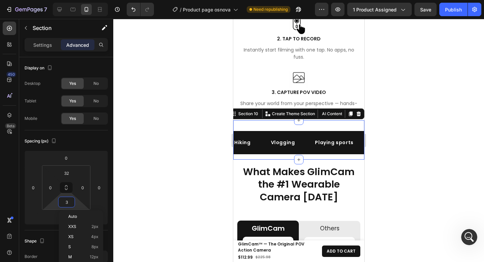
type input "32"
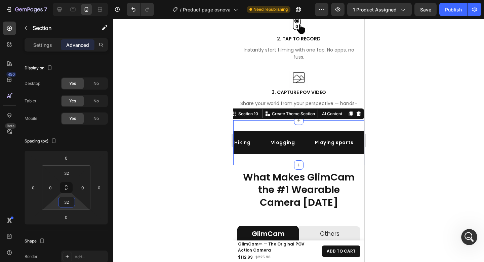
click at [399, 152] on div at bounding box center [298, 140] width 371 height 243
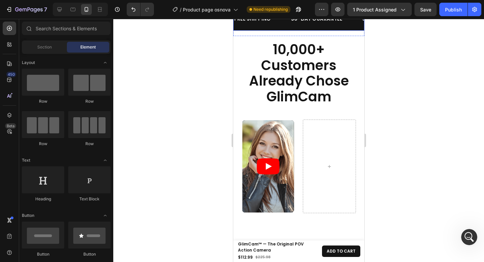
scroll to position [414, 0]
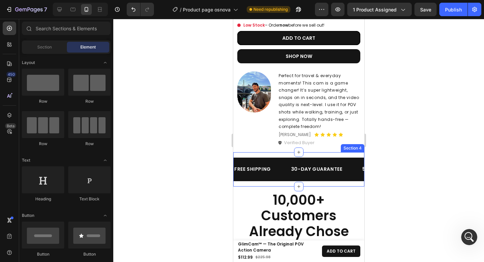
click at [286, 152] on div "FREE SHIPPING Text 30-DAY GUARANTEE Text 50%OFF ENDS TODAY Text OVER 2,500+ HAP…" at bounding box center [298, 169] width 131 height 34
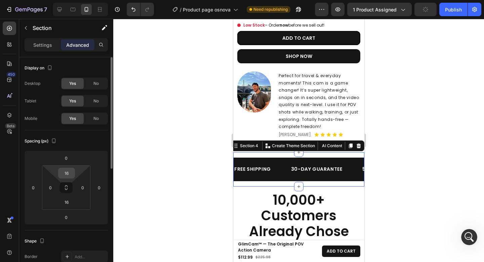
click at [72, 175] on input "16" at bounding box center [66, 173] width 13 height 10
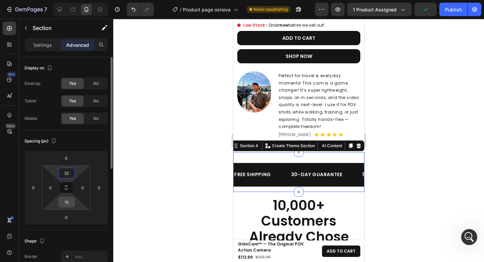
type input "32"
click at [71, 200] on input "16" at bounding box center [66, 202] width 13 height 10
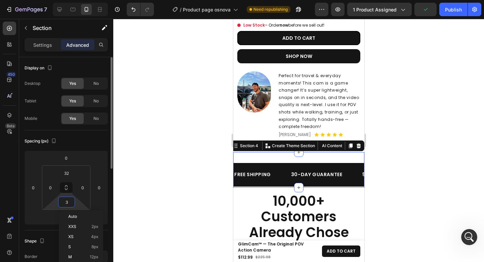
type input "32"
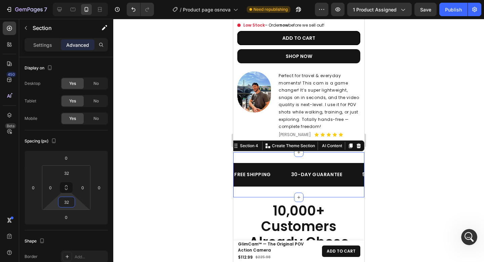
click at [421, 146] on div at bounding box center [298, 140] width 371 height 243
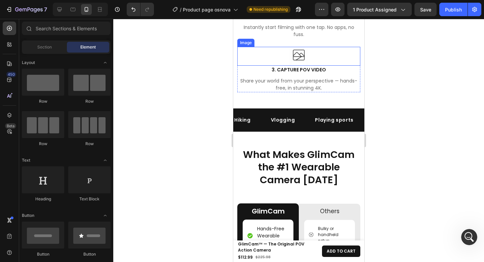
scroll to position [2465, 0]
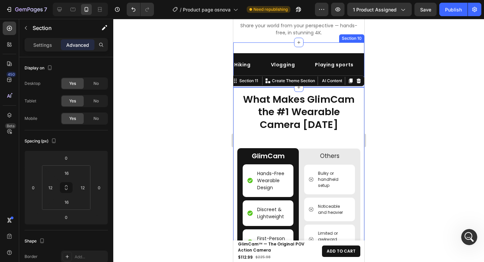
scroll to position [2520, 0]
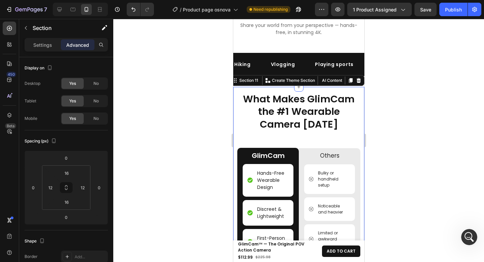
click at [323, 87] on div "Image What Makes GlimCam the #1 Wearable Camera Today Heading GlimCam Text Bloc…" at bounding box center [298, 242] width 131 height 311
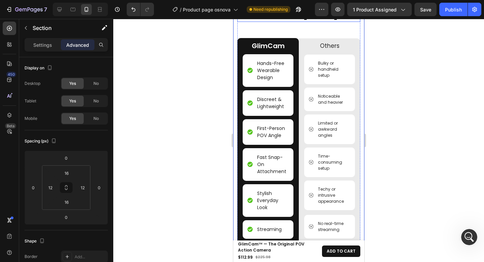
scroll to position [2545, 0]
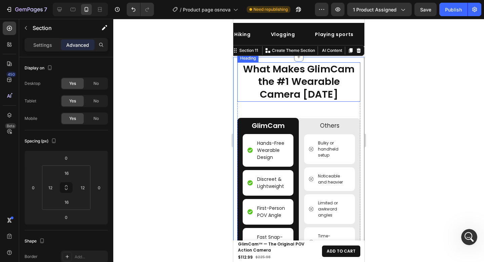
click at [322, 75] on h2 "What Makes GlimCam the #1 Wearable Camera [DATE]" at bounding box center [298, 81] width 123 height 39
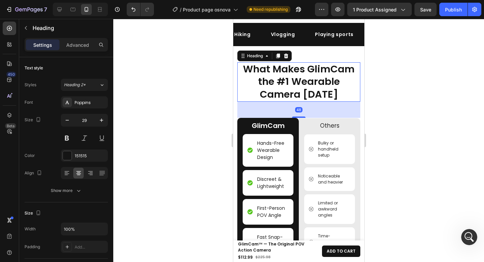
click at [399, 87] on div at bounding box center [298, 140] width 371 height 243
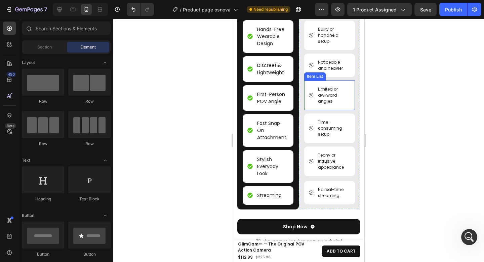
scroll to position [2765, 0]
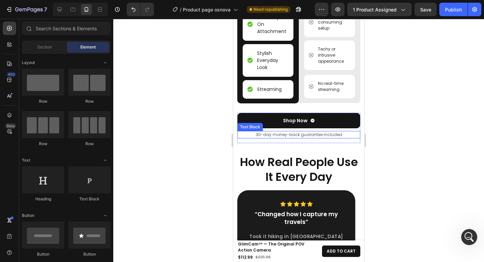
click at [306, 138] on p "30-day money-back guarantee included" at bounding box center [299, 135] width 122 height 6
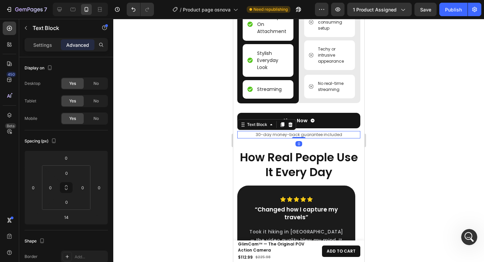
drag, startPoint x: 300, startPoint y: 149, endPoint x: 300, endPoint y: 142, distance: 6.7
click at [300, 138] on div "30-day money-back guarantee included Text Block 0" at bounding box center [298, 134] width 123 height 7
type input "0"
click at [413, 125] on div at bounding box center [298, 140] width 371 height 243
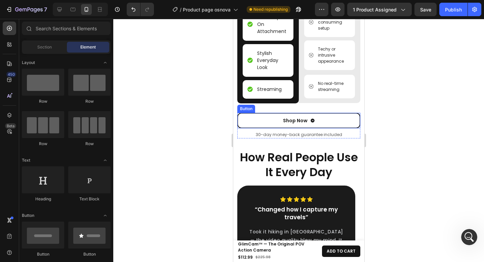
click at [318, 127] on button "Shop Now" at bounding box center [298, 120] width 123 height 15
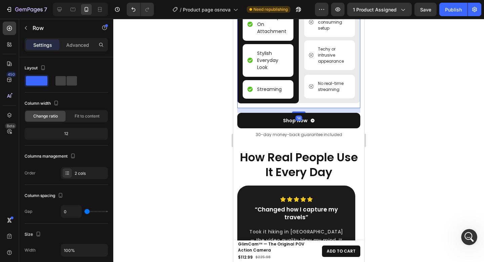
click at [391, 118] on div at bounding box center [298, 140] width 371 height 243
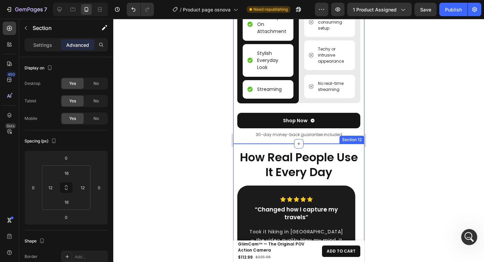
click at [326, 153] on div "How Real People Use It Every Day Heading Icon Icon Icon Icon Icon Row “Changed …" at bounding box center [298, 251] width 131 height 215
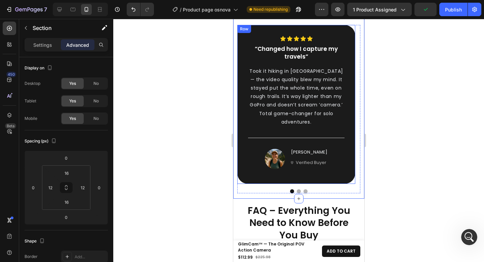
scroll to position [2928, 0]
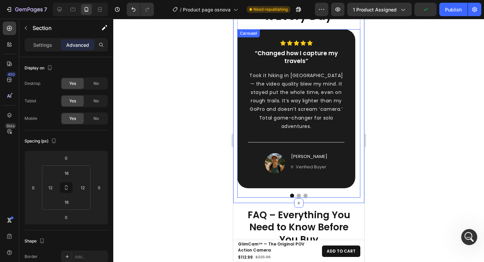
click at [297, 193] on button "Dot" at bounding box center [299, 195] width 4 height 4
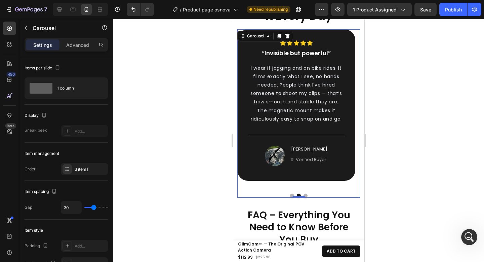
click at [303, 193] on button "Dot" at bounding box center [305, 195] width 4 height 4
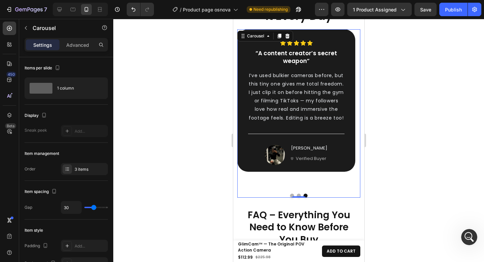
click at [296, 195] on div "0" at bounding box center [298, 197] width 7 height 5
click at [290, 193] on button "Dot" at bounding box center [292, 195] width 4 height 4
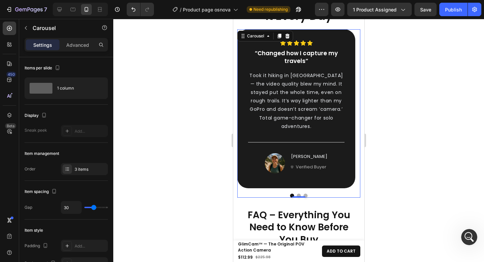
click at [303, 193] on button "Dot" at bounding box center [305, 195] width 4 height 4
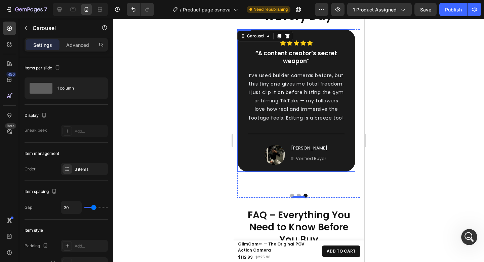
click at [306, 167] on div "Icon Icon Icon Icon Icon Row “A content creator’s secret weapon” Text block I’v…" at bounding box center [296, 104] width 97 height 128
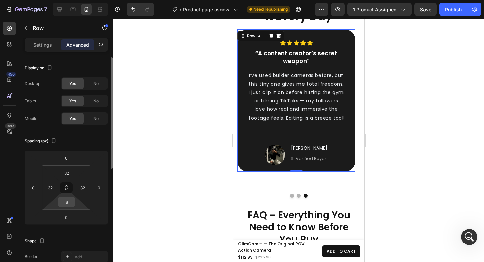
click at [68, 202] on input "8" at bounding box center [66, 202] width 13 height 10
type input "32"
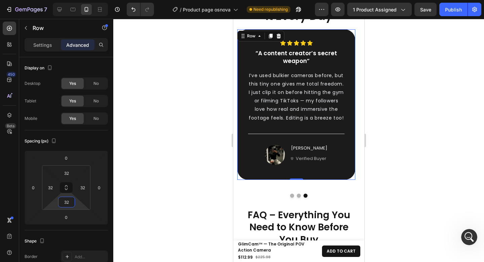
click at [390, 154] on div at bounding box center [298, 140] width 371 height 243
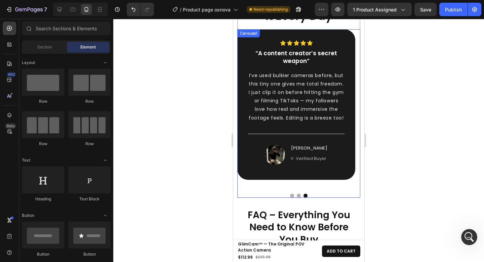
click at [297, 193] on button "Dot" at bounding box center [299, 195] width 4 height 4
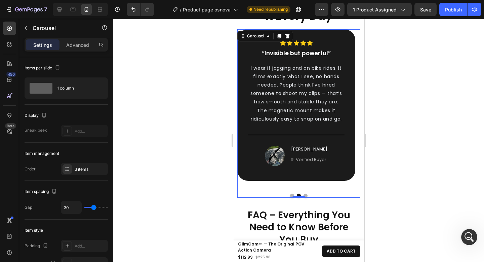
click at [303, 193] on button "Dot" at bounding box center [305, 195] width 4 height 4
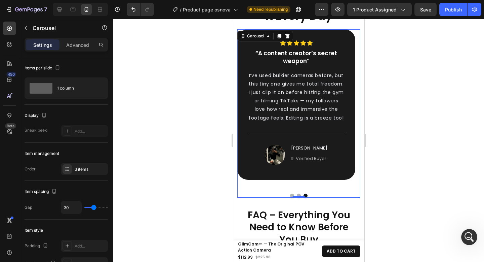
click at [290, 193] on button "Dot" at bounding box center [292, 195] width 4 height 4
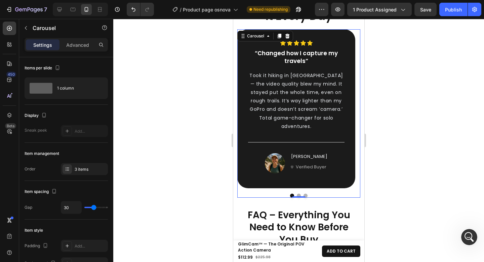
click at [411, 180] on div at bounding box center [298, 140] width 371 height 243
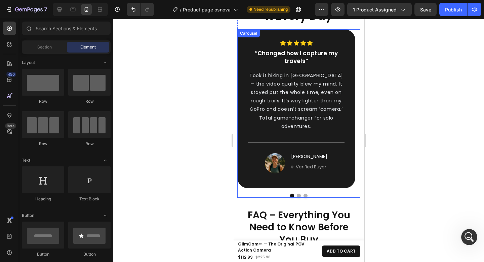
click at [297, 193] on button "Dot" at bounding box center [299, 195] width 4 height 4
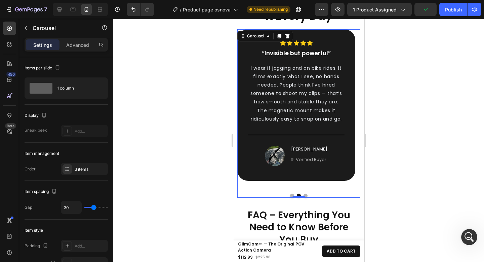
click at [303, 193] on button "Dot" at bounding box center [305, 195] width 4 height 4
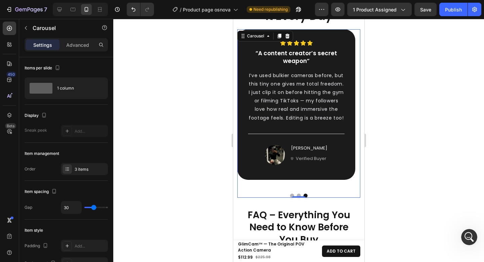
click at [290, 193] on button "Dot" at bounding box center [292, 195] width 4 height 4
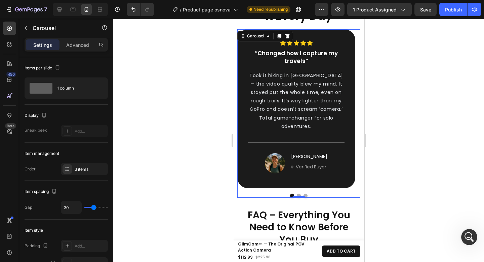
click at [410, 169] on div at bounding box center [298, 140] width 371 height 243
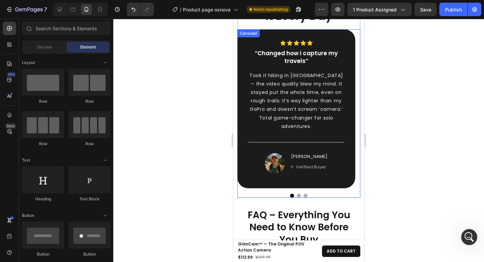
click at [333, 183] on div "Icon Icon Icon Icon Icon Row “Changed how I capture my travels” Text block Took…" at bounding box center [298, 113] width 123 height 168
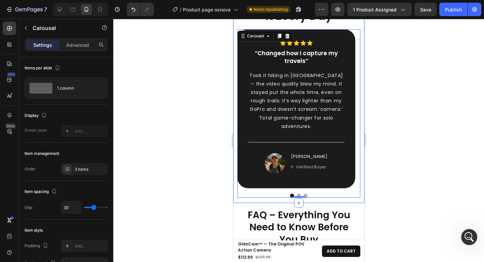
click at [328, 192] on div "How Real People Use It Every Day Heading Icon Icon Icon Icon Icon Row “Changed …" at bounding box center [298, 95] width 131 height 215
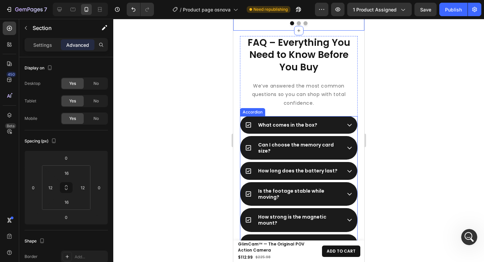
scroll to position [3021, 0]
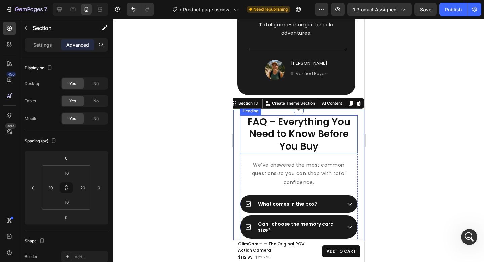
click at [327, 124] on h2 "FAQ – Everything You Need to Know Before You Buy" at bounding box center [299, 134] width 118 height 38
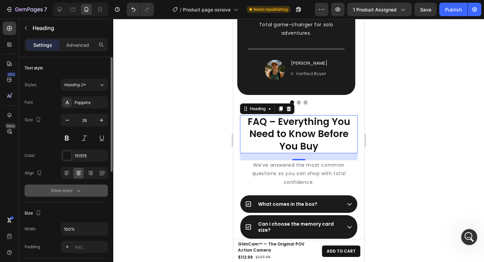
click at [69, 189] on div "Show more" at bounding box center [66, 190] width 31 height 7
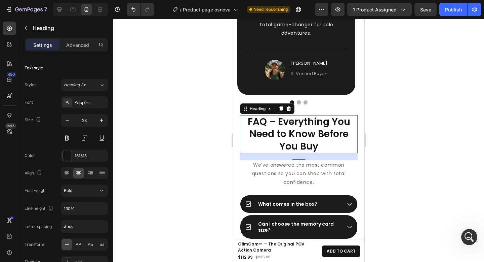
click at [438, 119] on div at bounding box center [298, 140] width 371 height 243
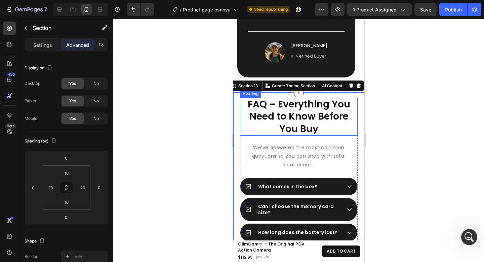
scroll to position [3039, 0]
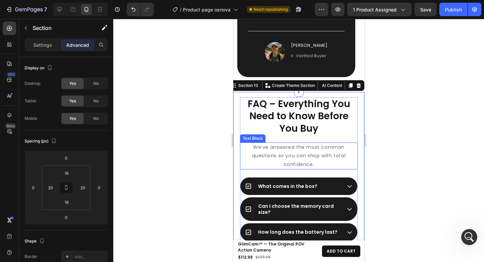
click at [320, 143] on p "We’ve answered the most common questions so you can shop with total confidence." at bounding box center [298, 156] width 116 height 26
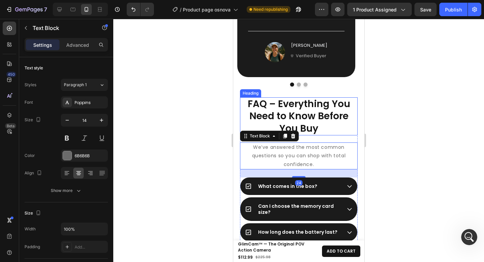
click at [322, 122] on h2 "FAQ – Everything You Need to Know Before You Buy" at bounding box center [299, 116] width 118 height 38
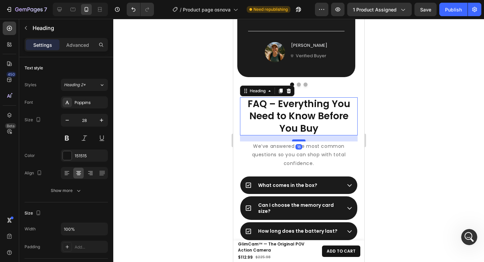
click at [301, 139] on div at bounding box center [298, 140] width 13 height 2
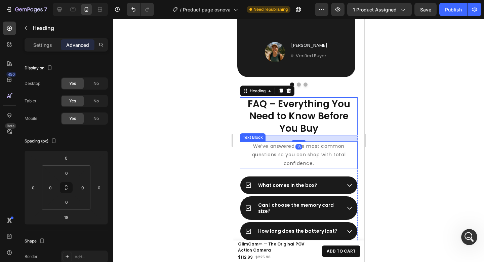
click at [317, 145] on p "We’ve answered the most common questions so you can shop with total confidence." at bounding box center [298, 155] width 116 height 26
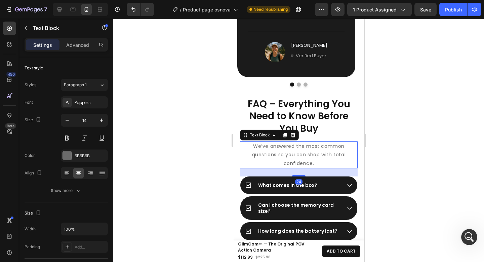
click at [420, 120] on div at bounding box center [298, 140] width 371 height 243
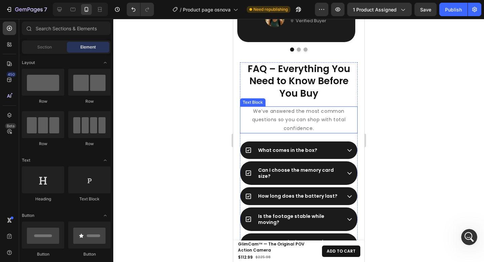
scroll to position [3071, 0]
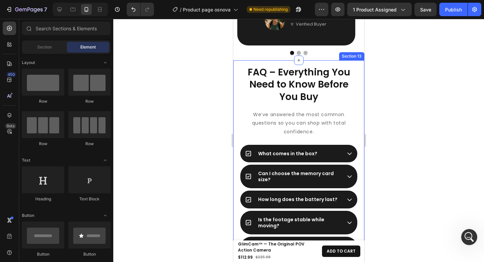
click at [354, 113] on div "FAQ – Everything You Need to Know Before You Buy Heading We’ve answered the mos…" at bounding box center [298, 224] width 131 height 329
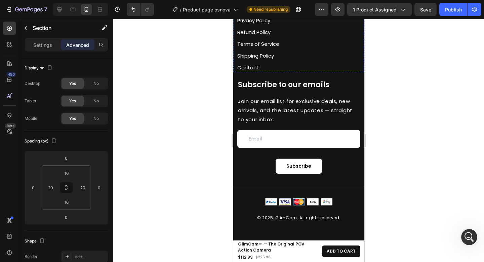
scroll to position [3317, 0]
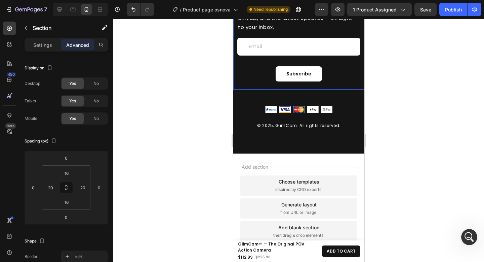
scroll to position [3299, 0]
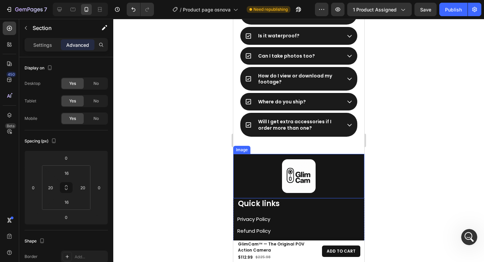
click at [303, 155] on div "Image" at bounding box center [298, 176] width 131 height 44
click at [253, 148] on div "Image" at bounding box center [248, 147] width 14 height 6
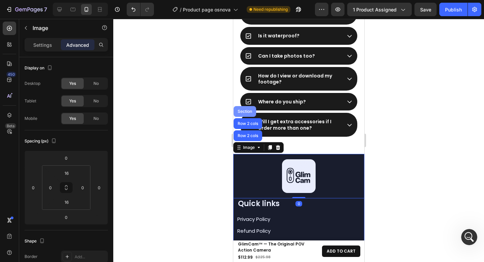
click at [248, 114] on div "Section" at bounding box center [244, 111] width 23 height 11
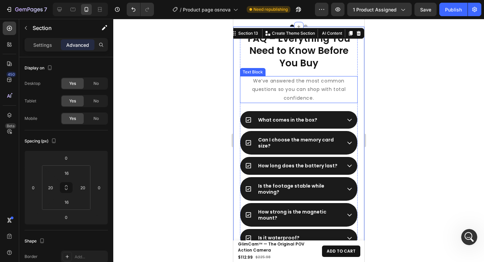
scroll to position [2979, 0]
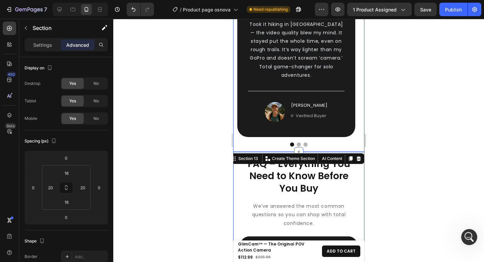
click at [234, 101] on div "How Real People Use It Every Day Heading Icon Icon Icon Icon Icon Row “Changed …" at bounding box center [298, 43] width 131 height 215
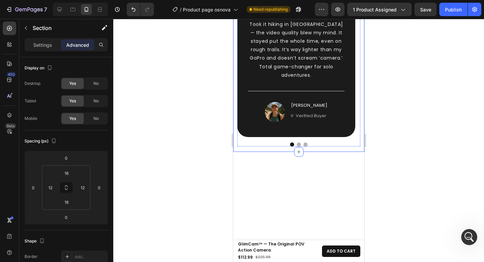
scroll to position [2791, 0]
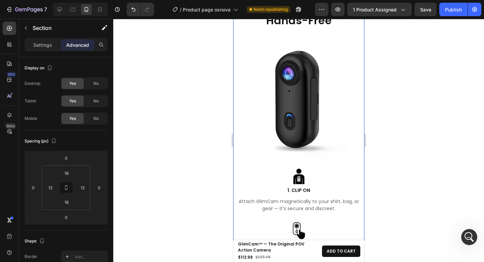
scroll to position [2244, 0]
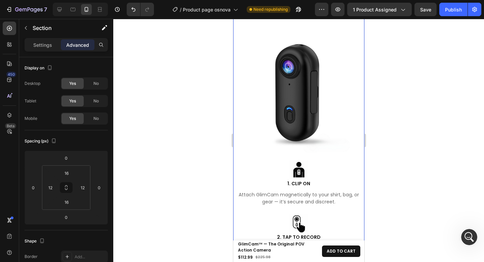
click at [235, 100] on div "HOW TO USE GLIMCAM Text block 3 Easy Steps to Start Capturing Life Hands-Free H…" at bounding box center [298, 140] width 131 height 353
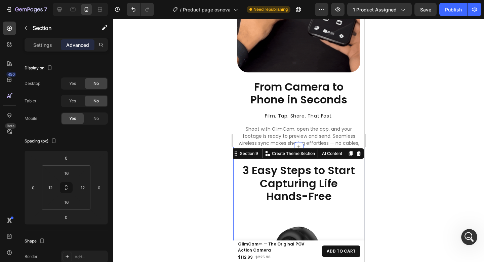
scroll to position [2064, 0]
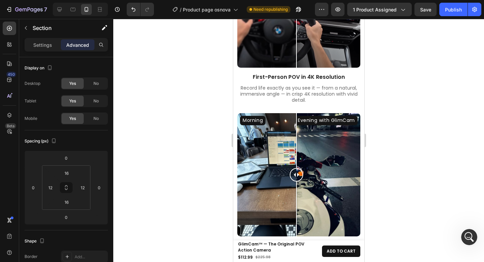
scroll to position [1098, 0]
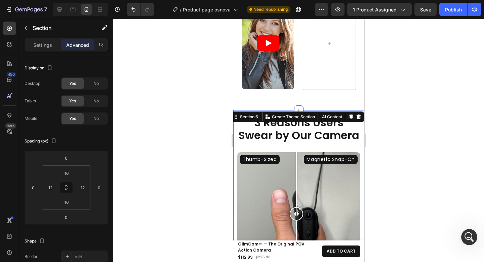
scroll to position [688, 0]
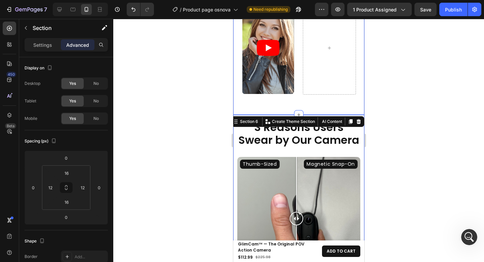
click at [235, 83] on div "10,000+ Customers Already Chose GlimCam Heading Row Video Carousel Section 5" at bounding box center [298, 16] width 131 height 197
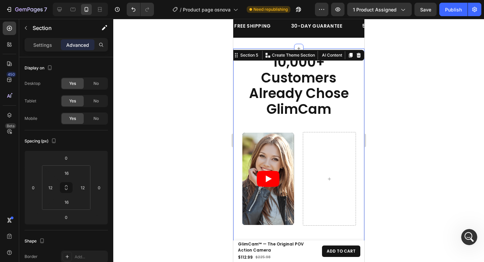
scroll to position [521, 0]
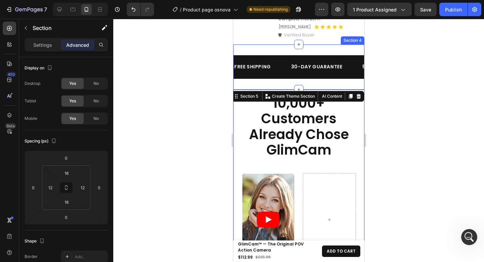
click at [244, 78] on div "FREE SHIPPING Text 30-DAY GUARANTEE Text 50%OFF ENDS [DATE] Text OVER 2,500+ HA…" at bounding box center [298, 66] width 131 height 45
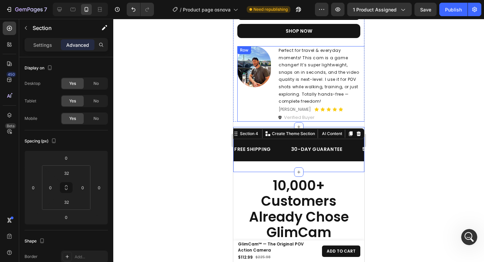
scroll to position [441, 0]
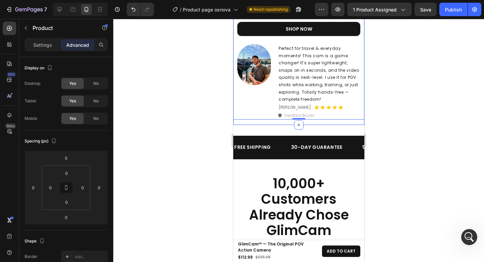
click at [248, 109] on div "Image" at bounding box center [254, 81] width 34 height 75
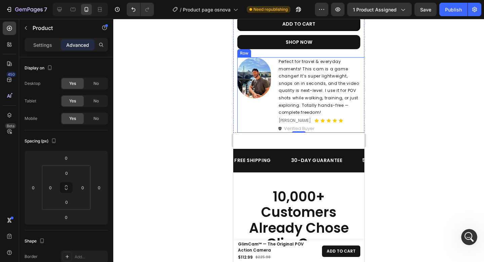
scroll to position [427, 0]
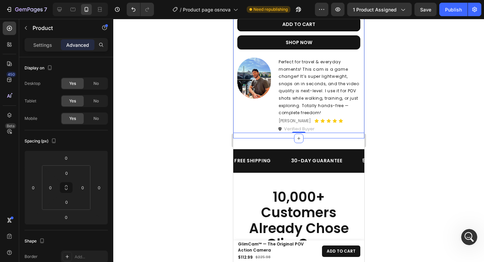
click at [422, 124] on div at bounding box center [298, 140] width 371 height 243
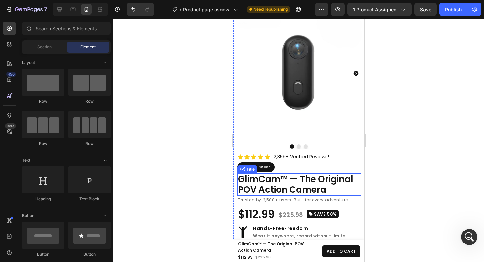
scroll to position [0, 0]
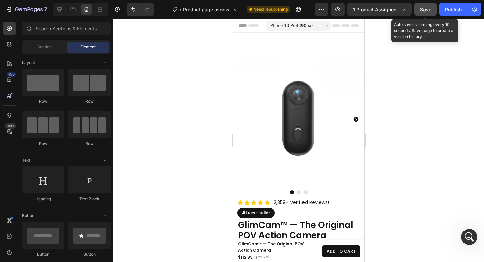
click at [425, 10] on span "Save" at bounding box center [425, 10] width 11 height 6
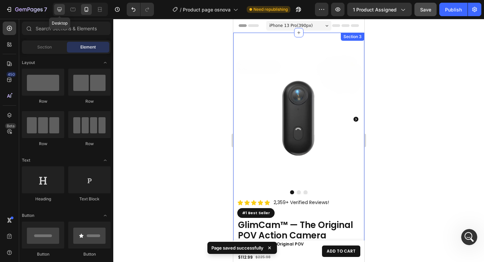
click at [62, 9] on icon at bounding box center [59, 9] width 7 height 7
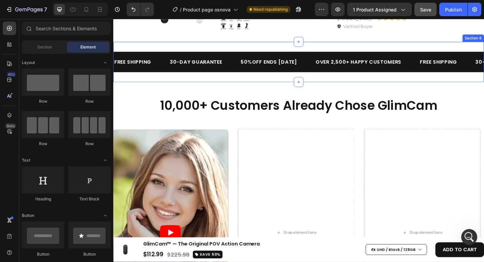
scroll to position [343, 0]
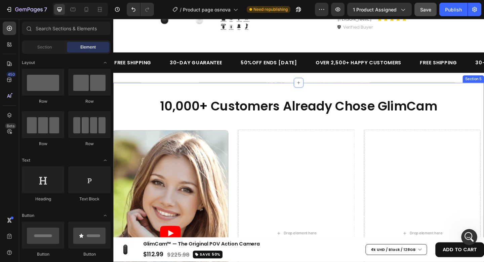
click at [327, 101] on div "10,000+ Customers Already Chose GlimCam Heading Row Drop element here Drop elem…" at bounding box center [315, 238] width 404 height 301
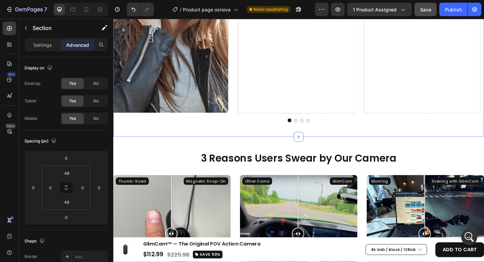
scroll to position [616, 0]
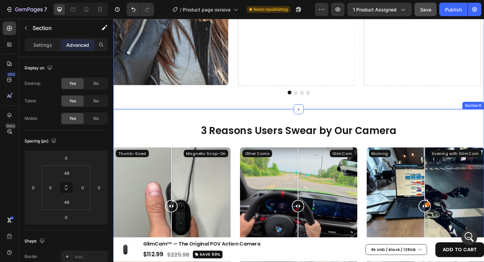
click at [280, 124] on div "3 Reasons Users Swear by Our Camera Heading Row Thumb-Sized Magnetic Snap-On Im…" at bounding box center [315, 230] width 404 height 227
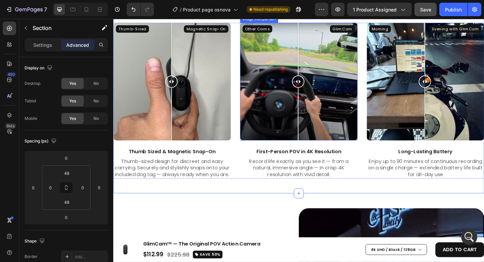
scroll to position [752, 0]
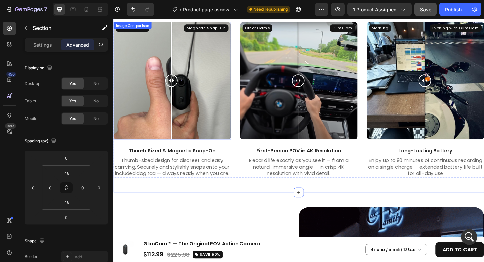
click at [209, 142] on div "Thumb-Sized Magnetic Snap-On" at bounding box center [177, 86] width 128 height 128
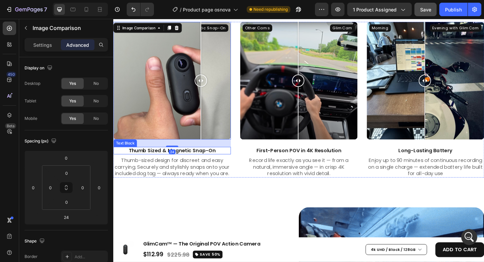
click at [202, 161] on p "Thumb Sized & Magnetic Snap-On" at bounding box center [177, 162] width 126 height 7
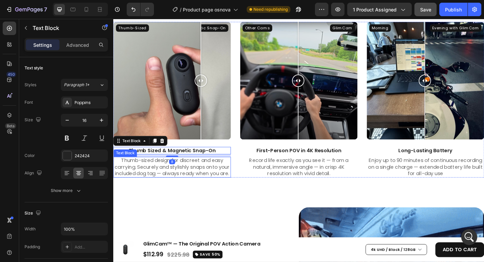
click at [209, 171] on p "Thumb-sized design for discreet and easy carrying. Securely and stylishly snaps…" at bounding box center [177, 180] width 126 height 21
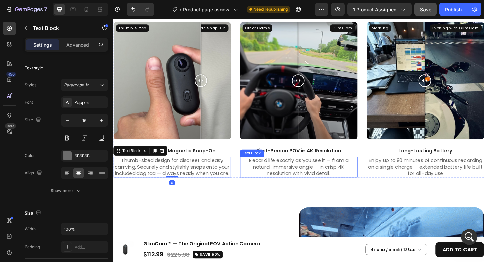
click at [298, 173] on p "Record life exactly as you see it — from a natural, immersive angle — in crisp …" at bounding box center [315, 180] width 126 height 21
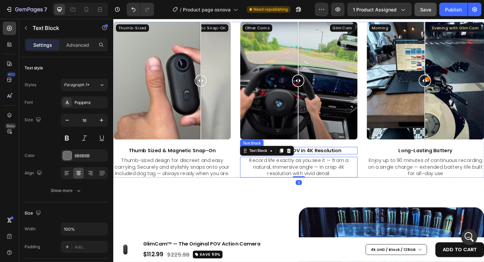
click at [342, 160] on p "First-Person POV in 4K Resolution" at bounding box center [315, 162] width 126 height 7
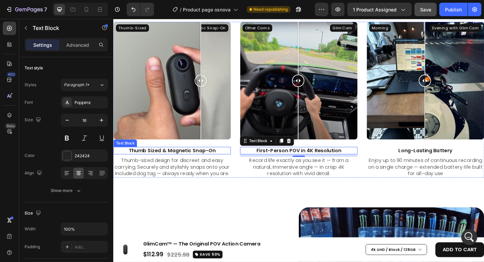
click at [145, 160] on p "Thumb Sized & Magnetic Snap-On" at bounding box center [177, 162] width 126 height 7
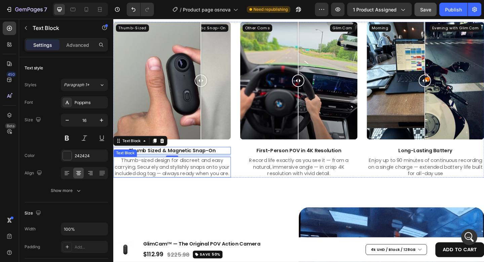
click at [203, 177] on p "Thumb-sized design for discreet and easy carrying. Securely and stylishly snaps…" at bounding box center [177, 180] width 126 height 21
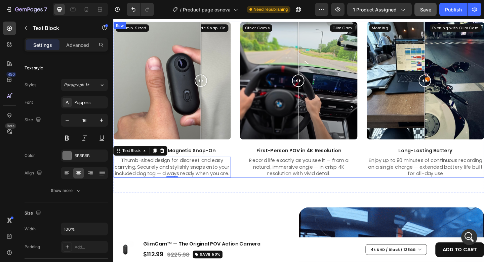
click at [247, 186] on div "Thumb-Sized Magnetic Snap-On Image Comparison Thumb Sized & Magnetic Snap-On Te…" at bounding box center [315, 106] width 404 height 169
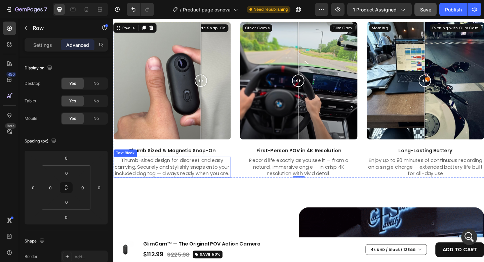
click at [193, 186] on p "Thumb-sized design for discreet and easy carrying. Securely and stylishly snaps…" at bounding box center [177, 180] width 126 height 21
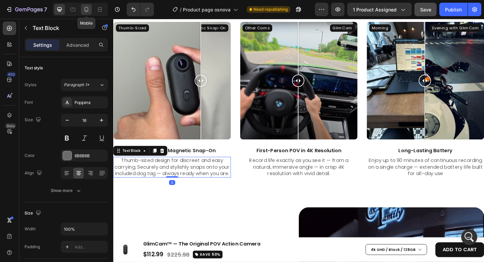
click at [87, 11] on icon at bounding box center [87, 9] width 4 height 5
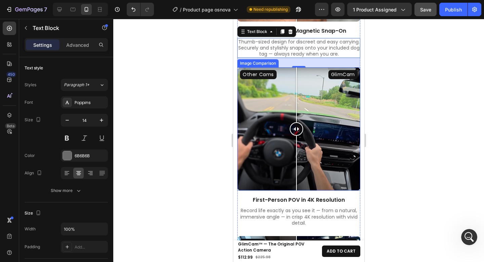
scroll to position [880, 0]
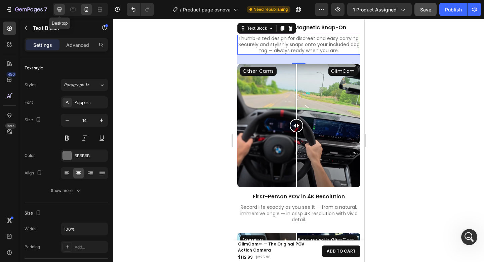
click at [61, 10] on icon at bounding box center [60, 9] width 4 height 4
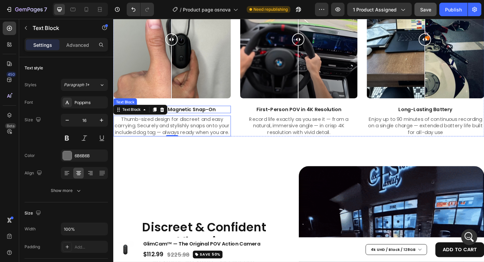
scroll to position [772, 0]
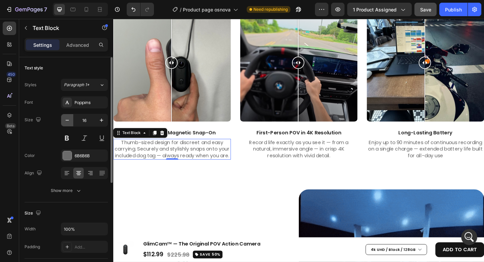
click at [68, 122] on icon "button" at bounding box center [67, 120] width 7 height 7
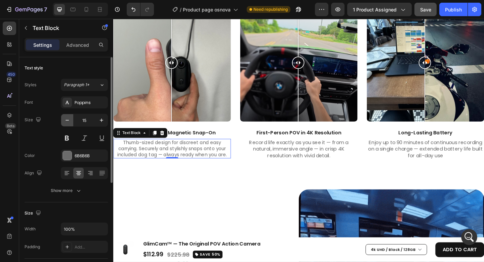
click at [68, 122] on icon "button" at bounding box center [67, 120] width 7 height 7
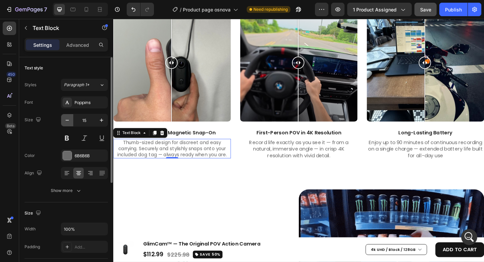
type input "14"
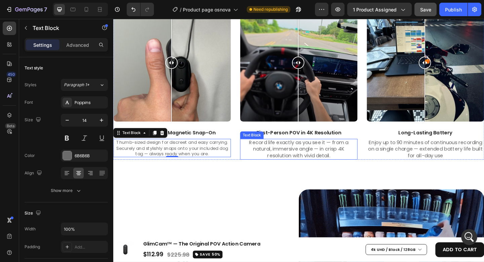
click at [303, 161] on p "Record life exactly as you see it — from a natural, immersive angle — in crisp …" at bounding box center [315, 160] width 126 height 21
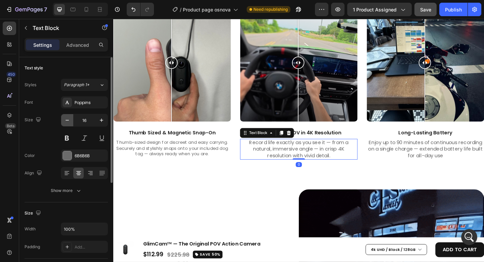
click at [67, 118] on icon "button" at bounding box center [67, 120] width 7 height 7
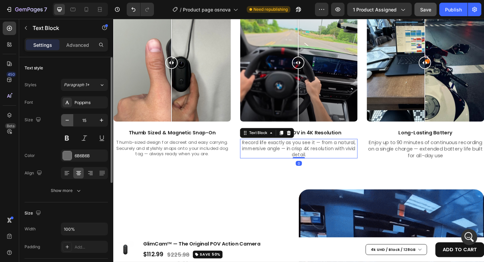
click at [67, 118] on icon "button" at bounding box center [67, 120] width 7 height 7
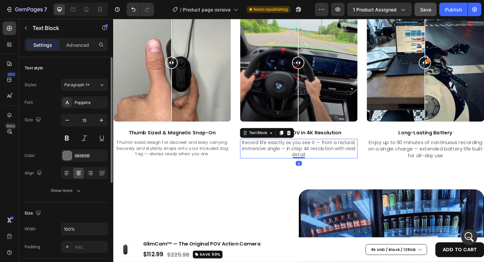
type input "14"
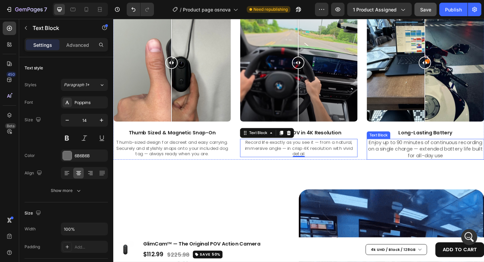
click at [449, 161] on p "Enjoy up to 90 minutes of continuous recording on a single charge — extended ba…" at bounding box center [453, 160] width 126 height 21
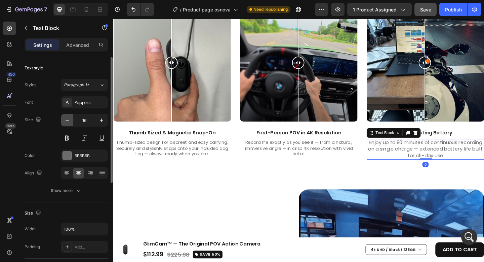
click at [71, 120] on button "button" at bounding box center [67, 120] width 12 height 12
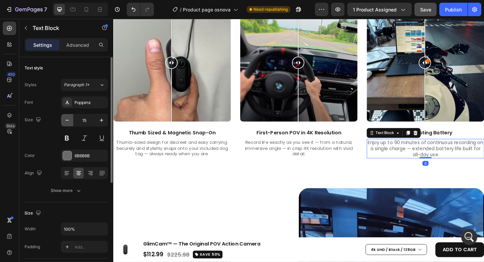
click at [70, 120] on icon "button" at bounding box center [67, 120] width 7 height 7
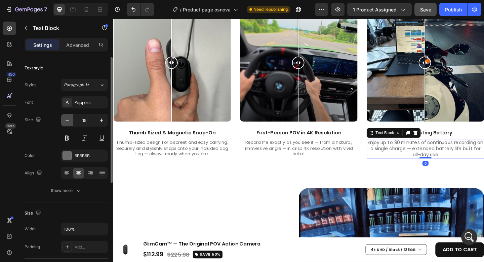
type input "14"
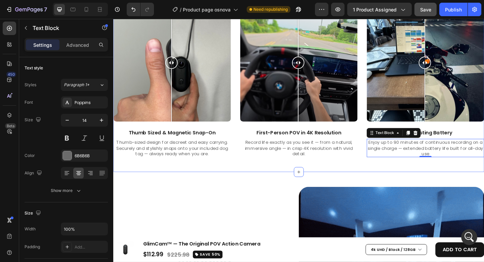
click at [265, 175] on div "3 Reasons Users Swear by Our Camera Heading Row Thumb-Sized Magnetic Snap-On Im…" at bounding box center [315, 73] width 404 height 224
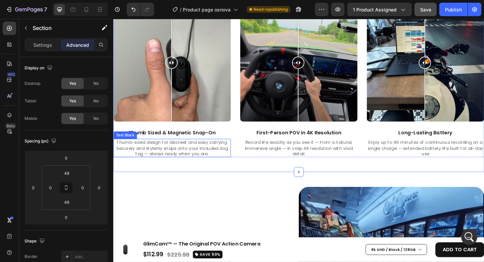
click at [220, 153] on p "Thumb-sized design for discreet and easy carrying. Securely and stylishly snaps…" at bounding box center [177, 159] width 126 height 18
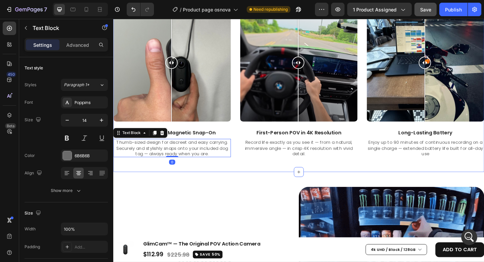
click at [216, 176] on div "3 Reasons Users Swear by Our Camera Heading Row Thumb-Sized Magnetic Snap-On Im…" at bounding box center [315, 73] width 404 height 224
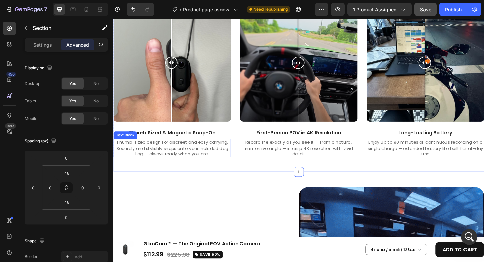
click at [212, 159] on p "Thumb-sized design for discreet and easy carrying. Securely and stylishly snaps…" at bounding box center [177, 159] width 126 height 18
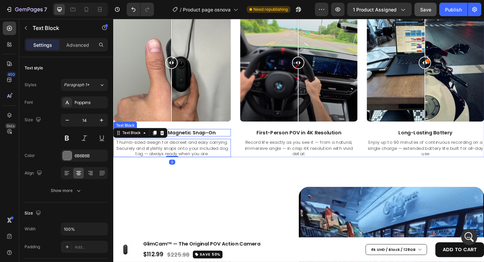
click at [214, 142] on p "Thumb Sized & Magnetic Snap-On" at bounding box center [177, 142] width 126 height 7
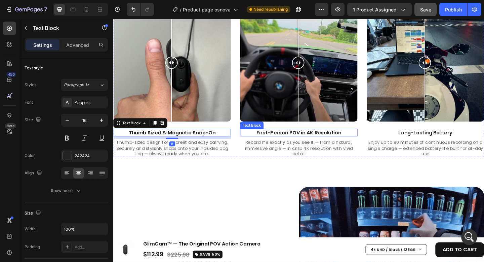
click at [297, 142] on p "First-Person POV in 4K Resolution" at bounding box center [315, 142] width 126 height 7
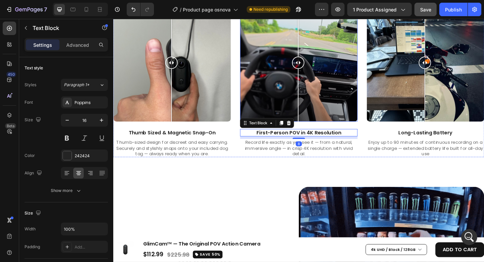
click at [323, 119] on div "Other Cams GlimCam" at bounding box center [315, 67] width 128 height 128
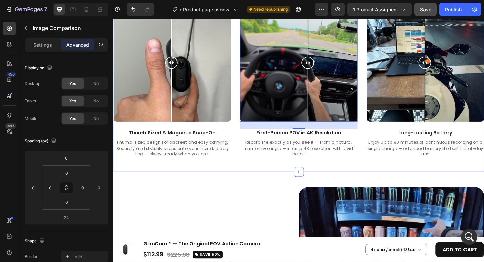
click at [251, 175] on div "3 Reasons Users Swear by Our Camera Heading Row Thumb-Sized Magnetic Snap-On Im…" at bounding box center [315, 73] width 404 height 224
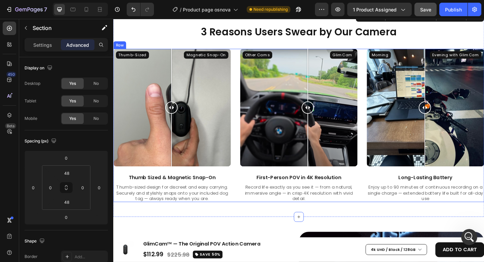
scroll to position [739, 0]
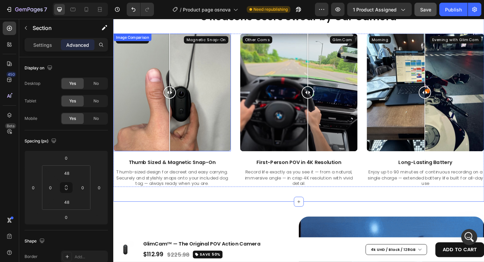
click at [175, 154] on div at bounding box center [174, 99] width 13 height 128
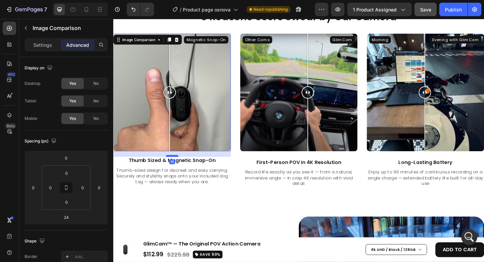
click at [179, 167] on div at bounding box center [177, 168] width 13 height 2
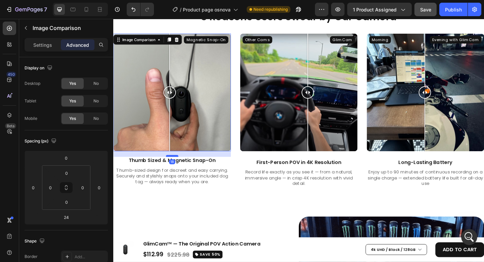
type input "18"
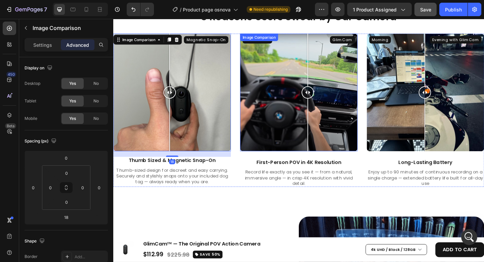
click at [283, 156] on div "Other Cams GlimCam" at bounding box center [315, 99] width 128 height 128
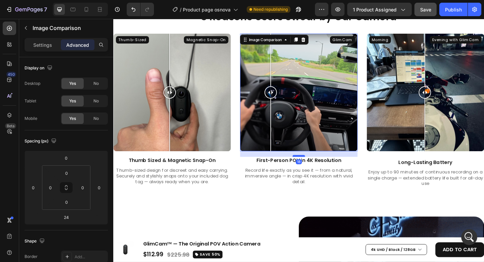
click at [315, 167] on div at bounding box center [314, 168] width 13 height 2
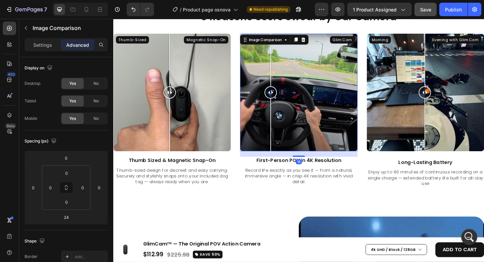
type input "18"
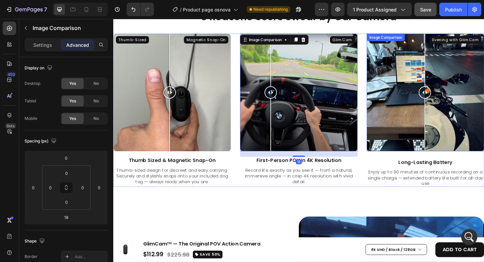
click at [428, 152] on div "Morning Evening with GlimCam" at bounding box center [453, 99] width 128 height 128
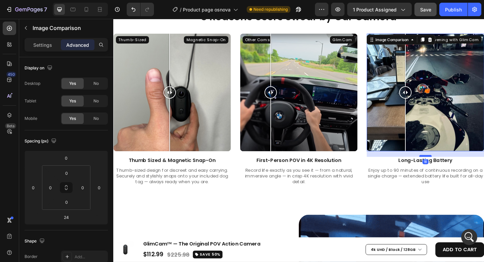
click at [446, 167] on div at bounding box center [452, 168] width 13 height 2
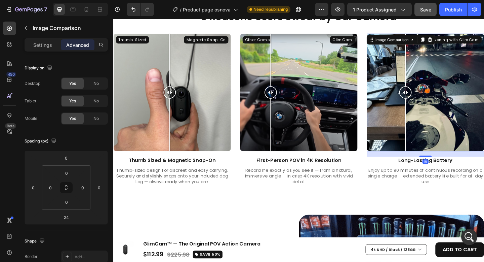
type input "18"
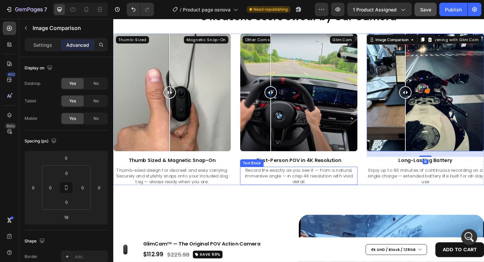
click at [368, 197] on div "Record life exactly as you see it — from a natural, immersive angle — in crisp …" at bounding box center [315, 190] width 128 height 20
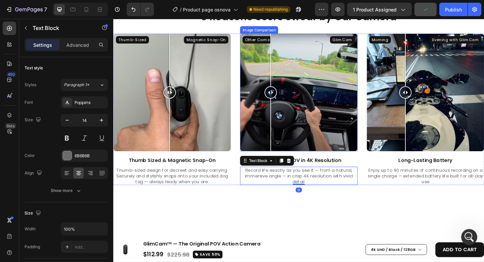
scroll to position [576, 0]
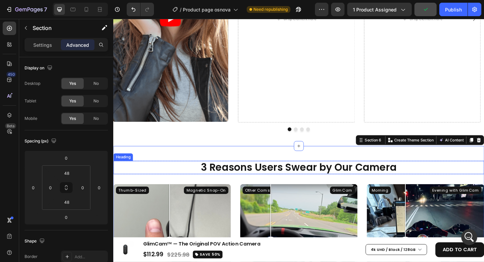
click at [323, 179] on strong "3 Reasons Users Swear by Our Camera" at bounding box center [315, 180] width 213 height 15
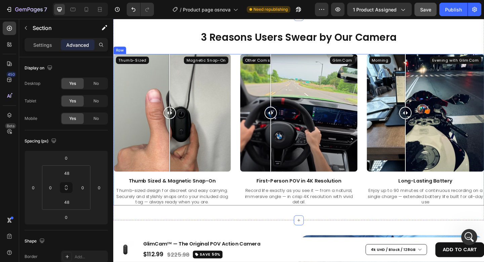
scroll to position [699, 0]
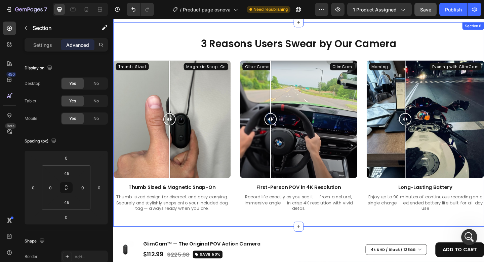
scroll to position [711, 0]
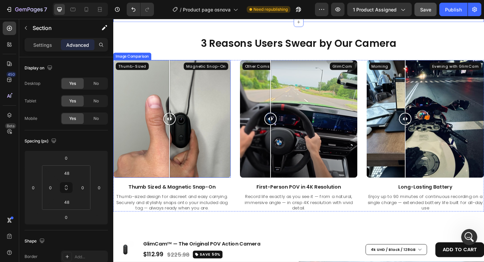
click at [184, 155] on div "Thumb-Sized Magnetic Snap-On" at bounding box center [177, 128] width 128 height 128
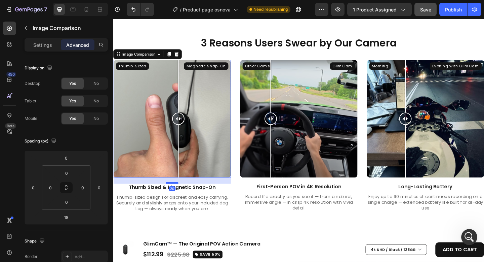
click at [181, 196] on div at bounding box center [177, 197] width 13 height 2
type input "20"
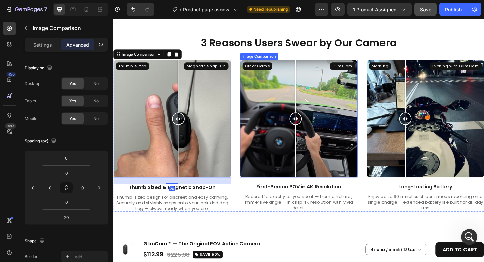
click at [310, 176] on div "Other Cams GlimCam" at bounding box center [315, 128] width 128 height 128
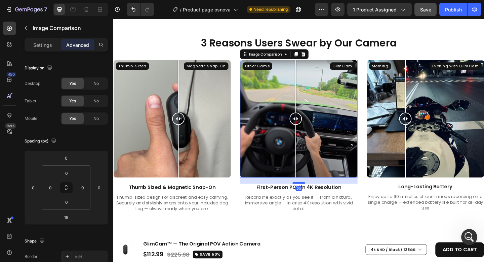
click at [314, 196] on div at bounding box center [314, 197] width 13 height 2
type input "20"
click at [437, 165] on div "Morning Evening with GlimCam" at bounding box center [453, 128] width 128 height 128
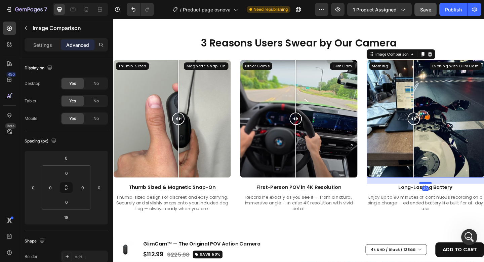
click at [448, 196] on div at bounding box center [452, 197] width 13 height 2
type input "20"
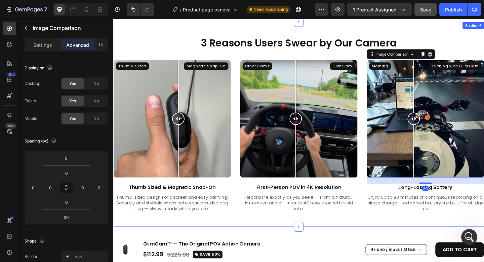
click at [430, 33] on div "3 Reasons Users Swear by Our Camera Heading Row Thumb-Sized Magnetic Snap-On Im…" at bounding box center [315, 133] width 404 height 223
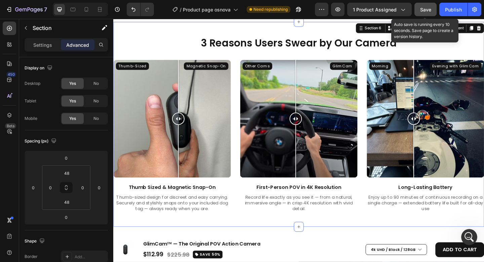
click at [427, 7] on span "Save" at bounding box center [425, 10] width 11 height 6
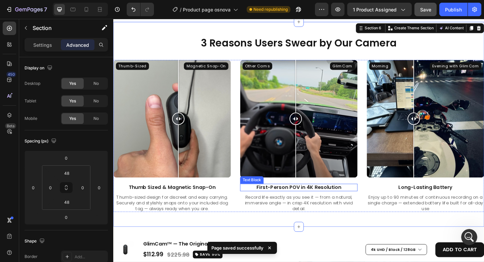
click at [277, 201] on p "First-Person POV in 4K Resolution" at bounding box center [315, 202] width 126 height 7
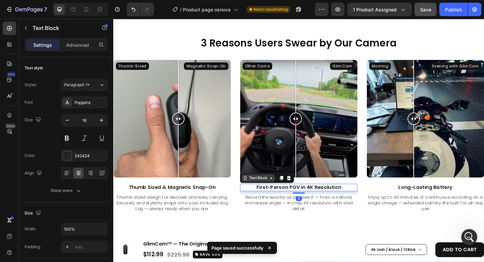
click at [273, 193] on div "Text Block" at bounding box center [271, 192] width 36 height 8
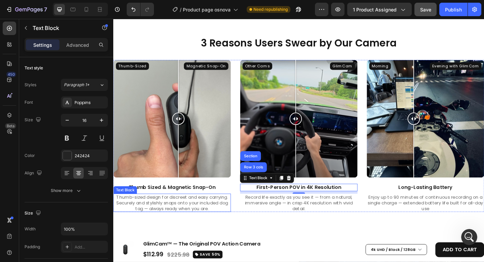
click at [211, 212] on p "Thumb-sized design for discreet and easy carrying. Securely and stylishly snaps…" at bounding box center [177, 219] width 126 height 18
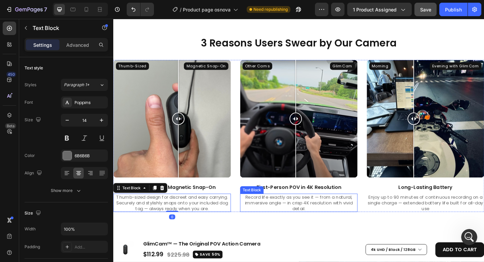
click at [307, 214] on p "Record life exactly as you see it — from a natural, immersive angle — in crisp …" at bounding box center [315, 219] width 126 height 18
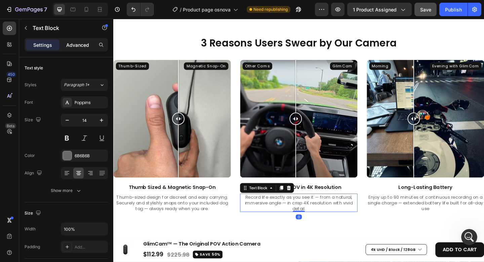
click at [81, 48] on p "Advanced" at bounding box center [77, 44] width 23 height 7
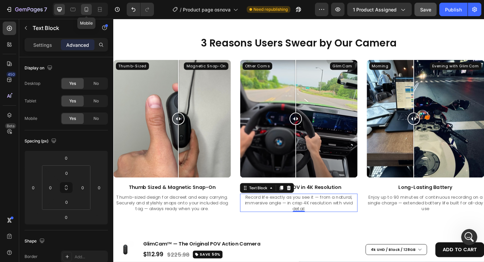
click at [89, 12] on icon at bounding box center [86, 9] width 7 height 7
type input "28"
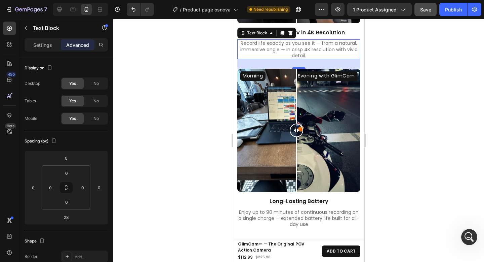
scroll to position [1033, 0]
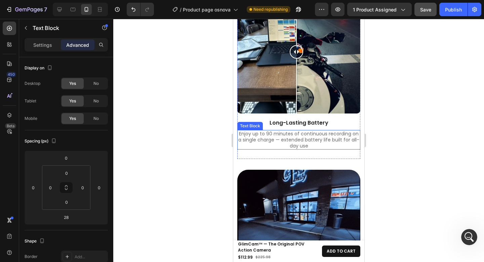
click at [315, 141] on p "Enjoy up to 90 minutes of continuous recording on a single charge — extended ba…" at bounding box center [299, 139] width 122 height 18
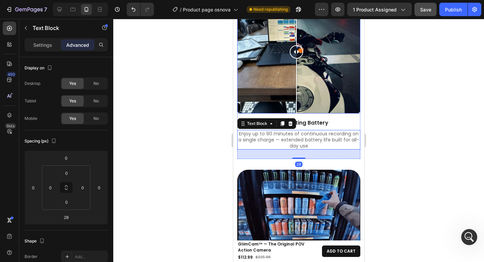
scroll to position [896, 0]
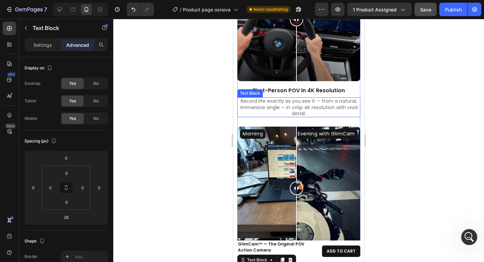
click at [315, 105] on p "Record life exactly as you see it — from a natural, immersive angle — in crisp …" at bounding box center [299, 107] width 122 height 18
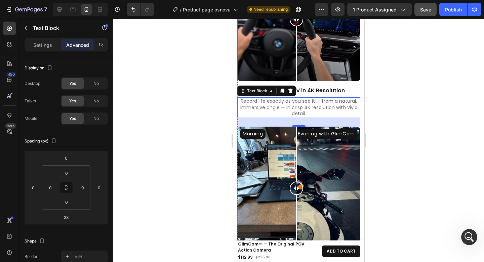
click at [320, 75] on div "Other Cams GlimCam" at bounding box center [298, 19] width 123 height 123
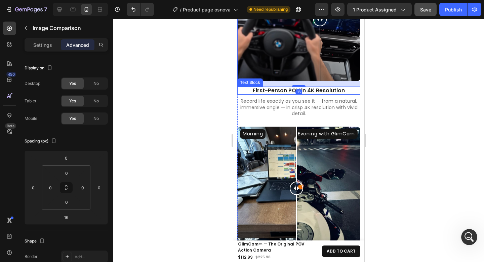
click at [311, 94] on p "First-Person POV in 4K Resolution" at bounding box center [299, 90] width 122 height 7
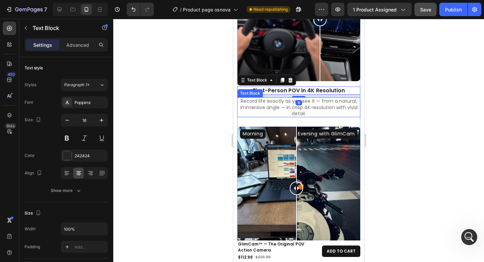
click at [317, 106] on p "Record life exactly as you see it — from a natural, immersive angle — in crisp …" at bounding box center [299, 107] width 122 height 18
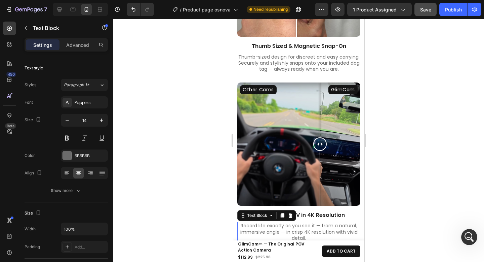
scroll to position [763, 0]
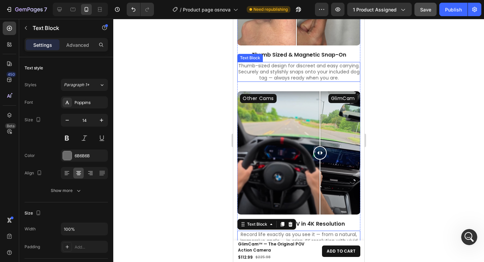
click at [309, 77] on p "Thumb-sized design for discreet and easy carrying. Securely and stylishly snaps…" at bounding box center [299, 72] width 122 height 18
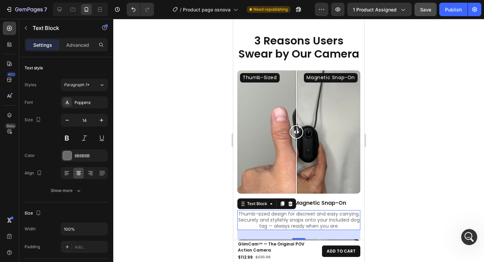
scroll to position [562, 0]
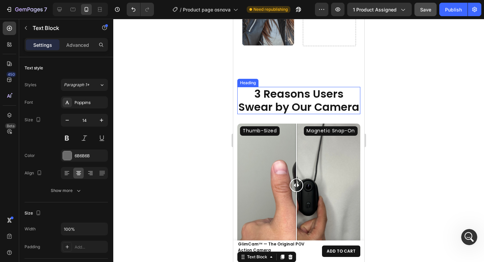
click at [317, 104] on strong "3 Reasons Users Swear by Our Camera" at bounding box center [298, 100] width 121 height 28
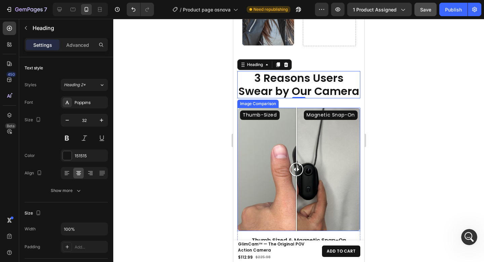
click at [296, 124] on div at bounding box center [296, 135] width 1 height 55
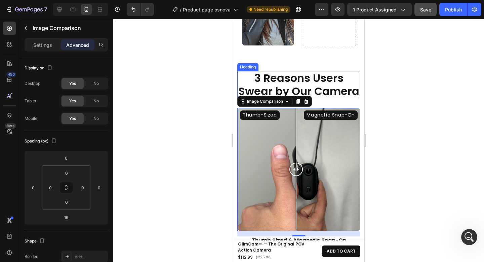
click at [316, 92] on strong "3 Reasons Users Swear by Our Camera" at bounding box center [298, 84] width 121 height 28
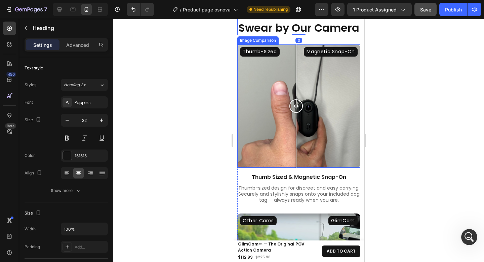
scroll to position [633, 0]
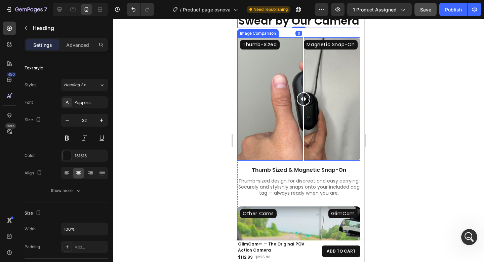
click at [303, 104] on div "Thumb-Sized Magnetic Snap-On" at bounding box center [298, 98] width 123 height 123
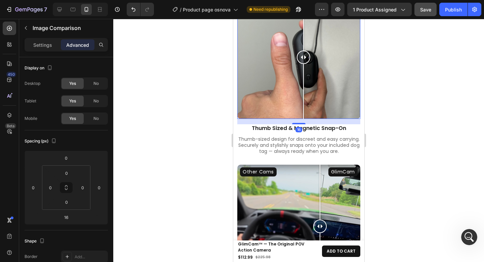
scroll to position [675, 0]
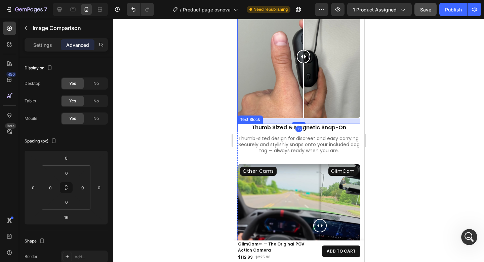
click at [307, 131] on p "Thumb Sized & Magnetic Snap-On" at bounding box center [299, 127] width 122 height 7
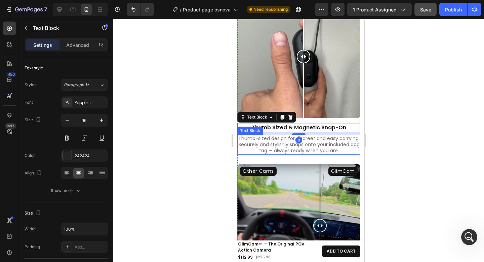
click at [310, 149] on p "Thumb-sized design for discreet and easy carrying. Securely and stylishly snaps…" at bounding box center [299, 144] width 122 height 18
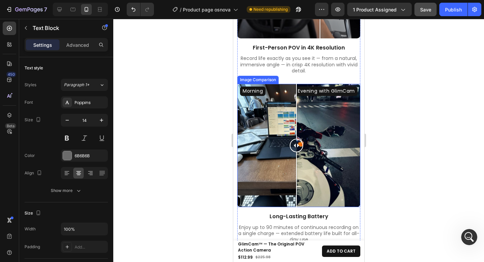
scroll to position [922, 0]
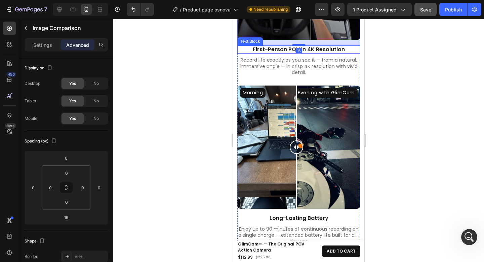
click at [307, 51] on p "First-Person POV in 4K Resolution" at bounding box center [299, 49] width 122 height 7
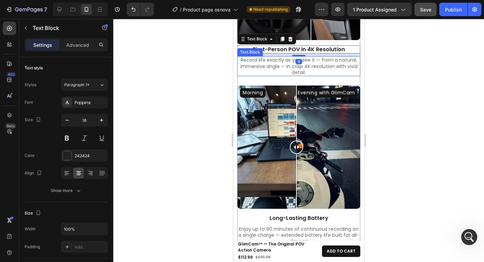
click at [307, 71] on p "Record life exactly as you see it — from a natural, immersive angle — in crisp …" at bounding box center [299, 66] width 122 height 18
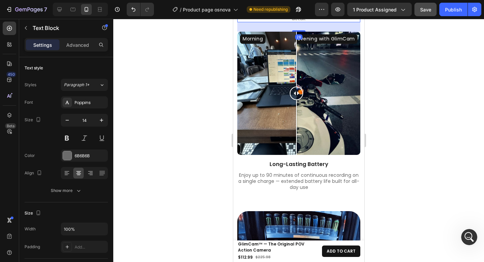
scroll to position [979, 0]
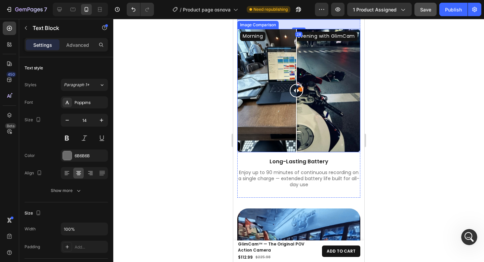
click at [296, 91] on div at bounding box center [296, 90] width 13 height 13
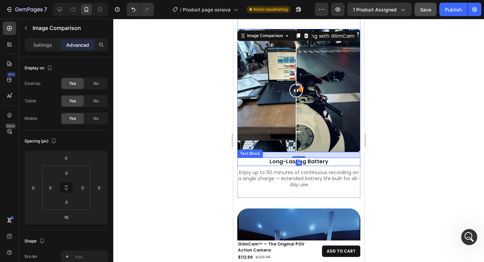
click at [306, 159] on p "Long-Lasting Battery" at bounding box center [299, 161] width 122 height 7
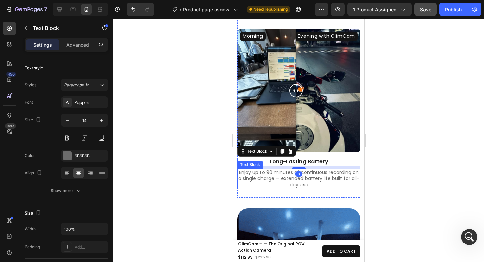
click at [309, 174] on p "Enjoy up to 90 minutes of continuous recording on a single charge — extended ba…" at bounding box center [299, 178] width 122 height 18
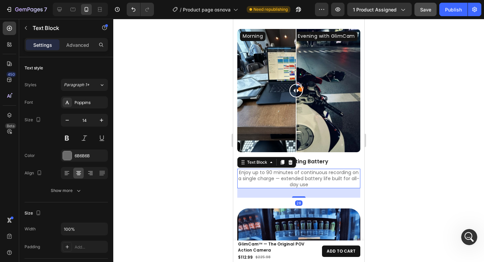
click at [409, 107] on div at bounding box center [298, 140] width 371 height 243
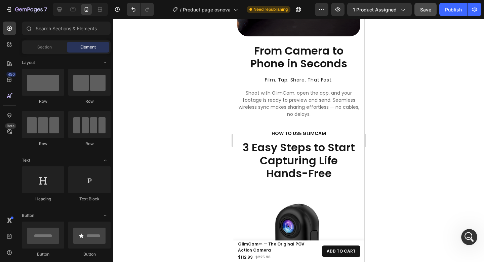
scroll to position [2101, 0]
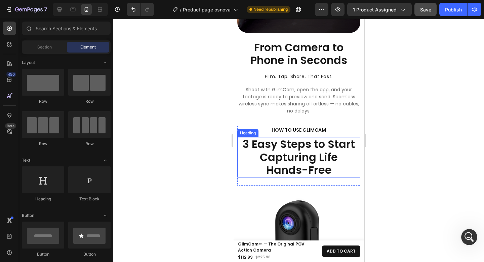
click at [312, 137] on h2 "3 Easy Steps to Start Capturing Life Hands-Free" at bounding box center [298, 157] width 123 height 40
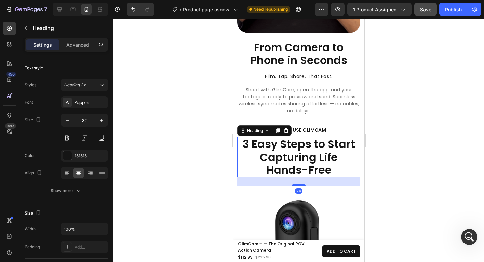
click at [441, 109] on div at bounding box center [298, 140] width 371 height 243
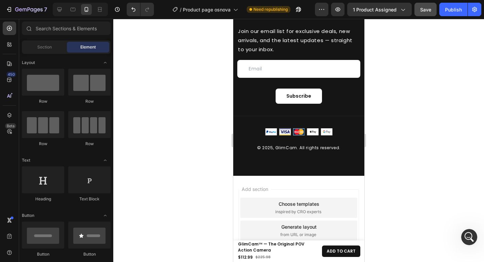
scroll to position [3608, 0]
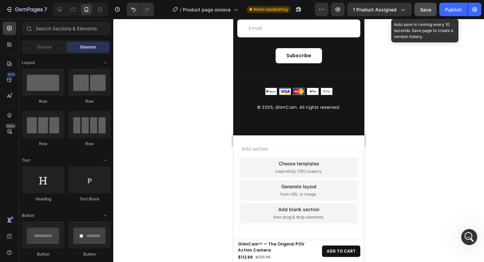
click at [421, 12] on span "Save" at bounding box center [425, 10] width 11 height 6
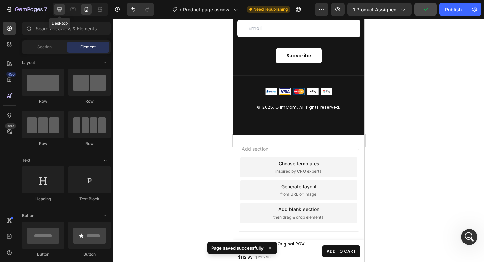
click at [57, 7] on icon at bounding box center [59, 9] width 7 height 7
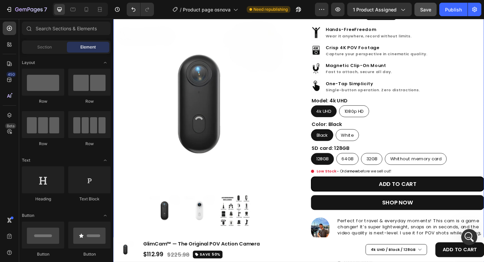
scroll to position [49, 0]
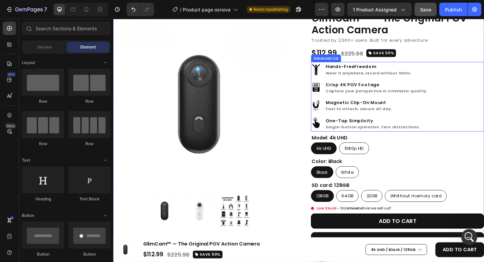
click at [474, 97] on div "Image Hands-Free Freedom Wear it anywhere, record without limits. Text Block Im…" at bounding box center [423, 104] width 188 height 76
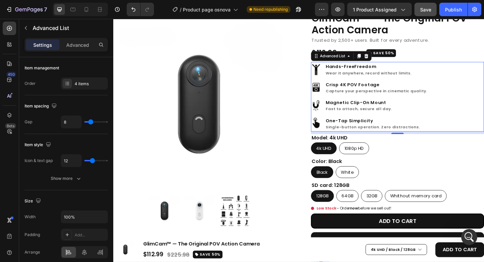
scroll to position [0, 0]
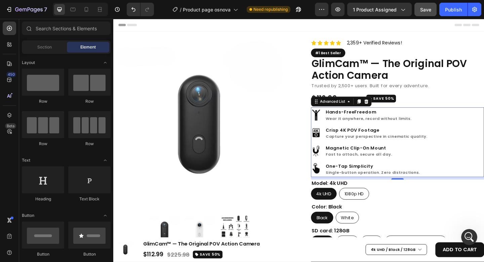
click at [316, 25] on div "Header" at bounding box center [315, 25] width 393 height 13
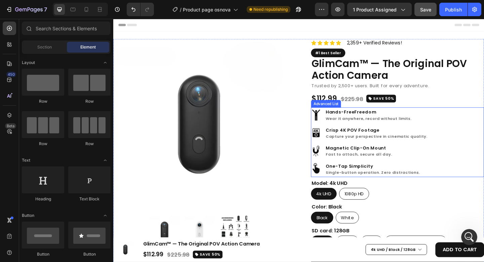
click at [470, 141] on div "Image Hands-Free Freedom Wear it anywhere, record without limits. Text Block Im…" at bounding box center [423, 153] width 188 height 76
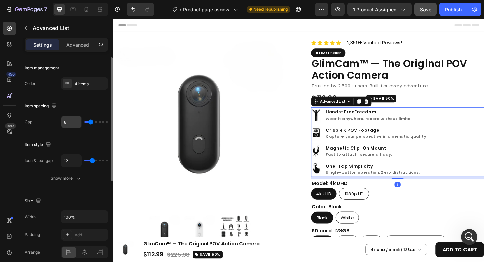
click at [77, 123] on input "8" at bounding box center [71, 122] width 20 height 12
type input "4"
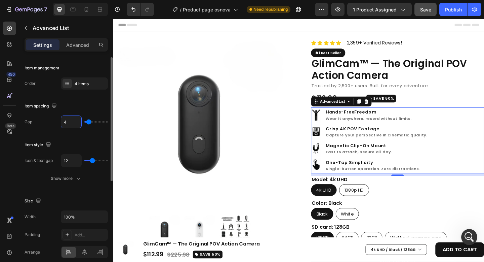
click at [81, 109] on div "Item spacing" at bounding box center [66, 106] width 83 height 11
click at [67, 122] on input "4" at bounding box center [71, 122] width 20 height 12
type input "0"
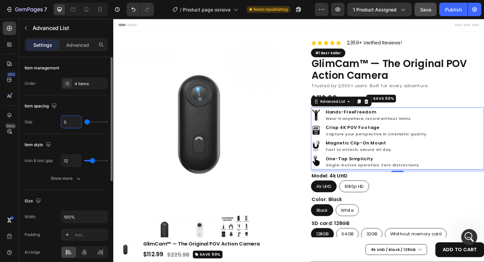
drag, startPoint x: 67, startPoint y: 121, endPoint x: 64, endPoint y: 121, distance: 3.4
click at [64, 121] on input "0" at bounding box center [71, 122] width 20 height 12
type input "4"
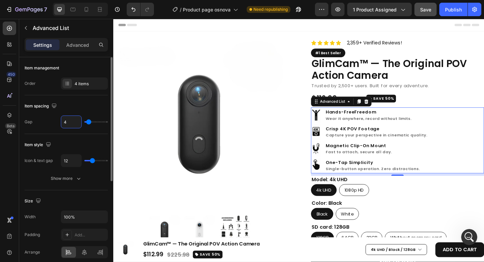
click at [71, 118] on input "4" at bounding box center [71, 122] width 20 height 12
drag, startPoint x: 71, startPoint y: 121, endPoint x: 62, endPoint y: 121, distance: 8.7
click at [62, 121] on input "4" at bounding box center [71, 122] width 20 height 12
type input "8"
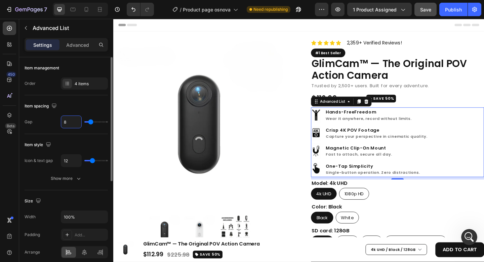
drag, startPoint x: 67, startPoint y: 121, endPoint x: 56, endPoint y: 121, distance: 10.4
click at [57, 122] on div "Gap 8" at bounding box center [66, 121] width 83 height 13
type input "4"
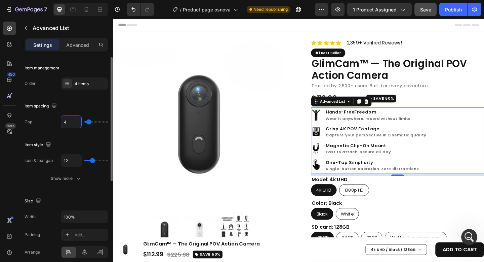
click at [75, 108] on div "Item spacing" at bounding box center [66, 106] width 83 height 11
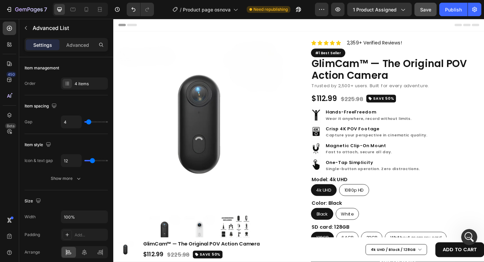
click at [354, 26] on div "Header" at bounding box center [315, 25] width 393 height 13
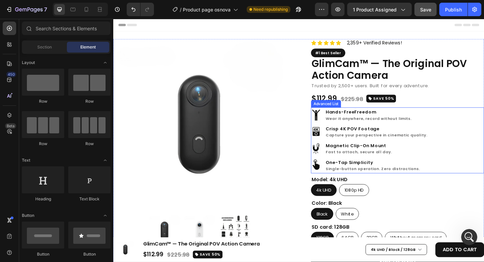
click at [469, 145] on div "Image Hands-Free Freedom Wear it anywhere, record without limits. Text Block Im…" at bounding box center [423, 151] width 188 height 72
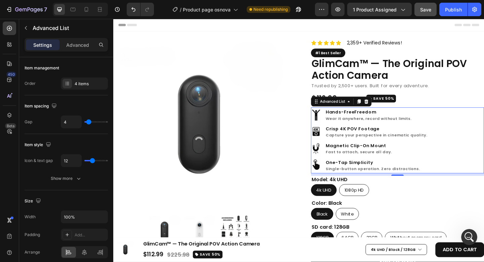
click at [285, 26] on div "Header" at bounding box center [315, 25] width 393 height 13
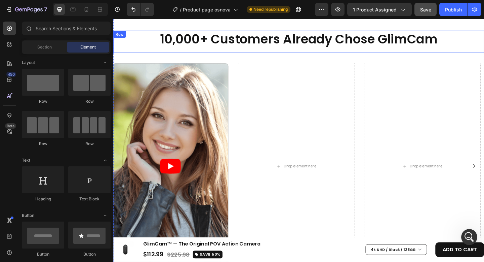
scroll to position [413, 0]
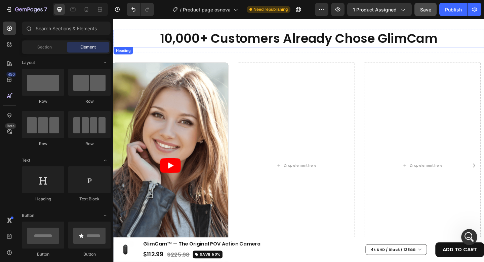
click at [285, 46] on span "10,000+ Customers Already Chose GlimCam" at bounding box center [315, 40] width 302 height 19
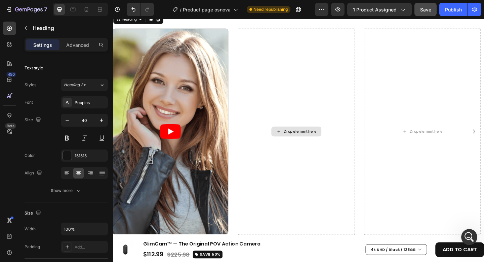
scroll to position [599, 0]
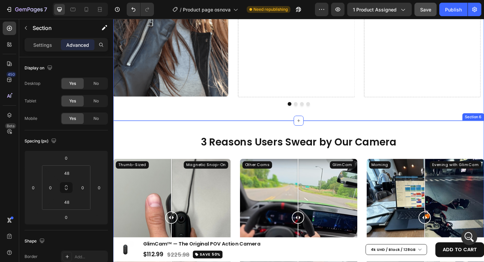
click at [269, 135] on div "3 Reasons Users Swear by Our Camera Heading Row Thumb-Sized Magnetic Snap-On Im…" at bounding box center [315, 240] width 404 height 223
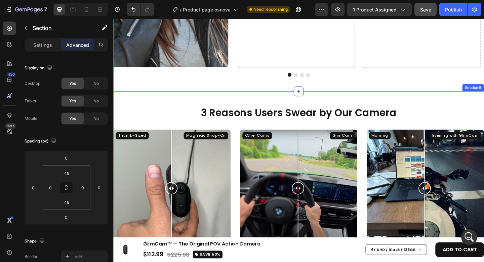
scroll to position [631, 0]
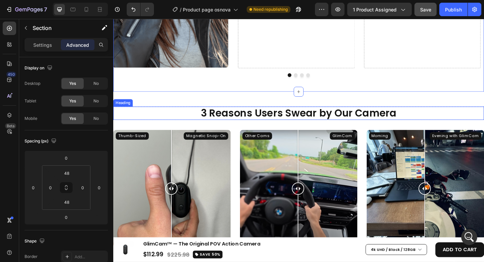
click at [242, 118] on strong "3 Reasons Users Swear by Our Camera" at bounding box center [315, 121] width 213 height 15
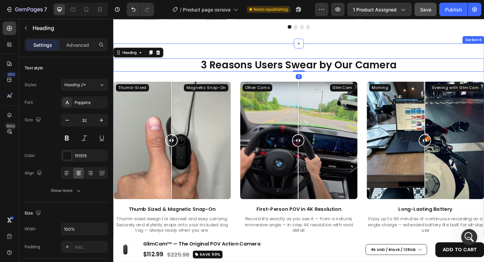
scroll to position [724, 0]
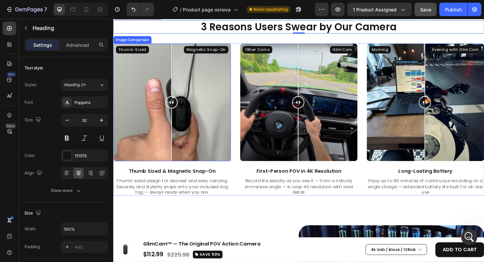
click at [232, 128] on div "Thumb-Sized Magnetic Snap-On" at bounding box center [177, 110] width 128 height 128
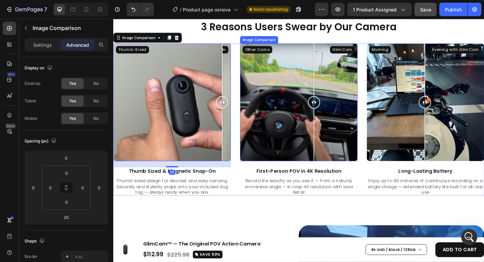
click at [330, 128] on div "Other Cams GlimCam" at bounding box center [315, 110] width 128 height 128
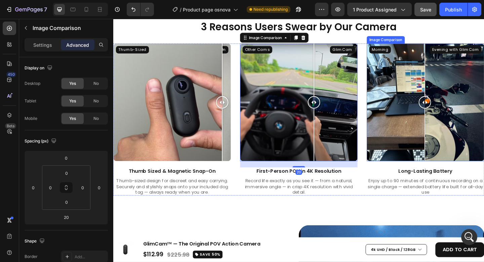
click at [439, 125] on div "Morning Evening with GlimCam" at bounding box center [453, 110] width 128 height 128
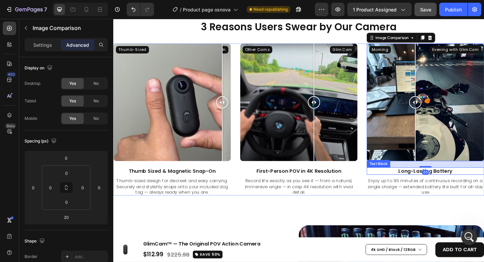
click at [432, 185] on p "Long-Lasting Battery" at bounding box center [453, 184] width 126 height 7
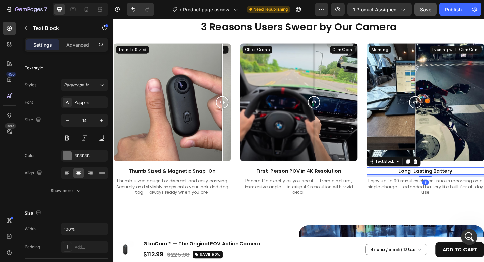
click at [421, 197] on p "Enjoy up to 90 minutes of continuous recording on a single charge — extended ba…" at bounding box center [453, 201] width 126 height 18
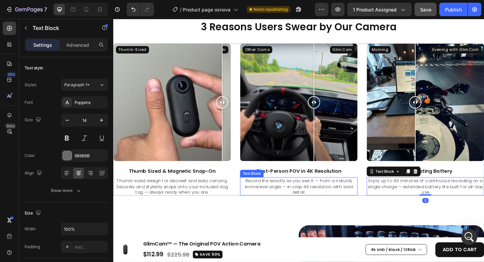
click at [338, 195] on p "Record life exactly as you see it — from a natural, immersive angle — in crisp …" at bounding box center [315, 201] width 126 height 18
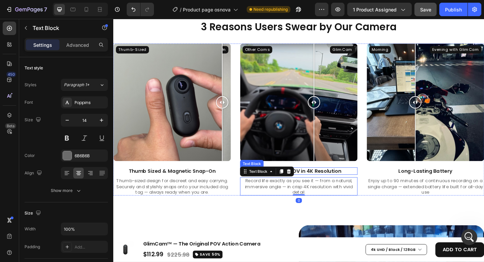
click at [323, 184] on p "First-Person POV in 4K Resolution" at bounding box center [315, 184] width 126 height 7
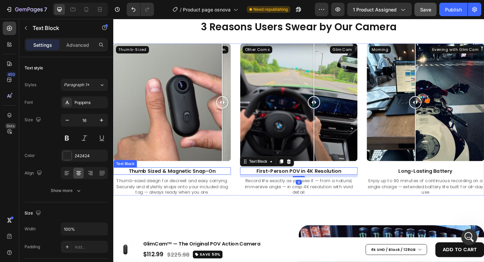
click at [173, 182] on p "Thumb Sized & Magnetic Snap-On" at bounding box center [177, 184] width 126 height 7
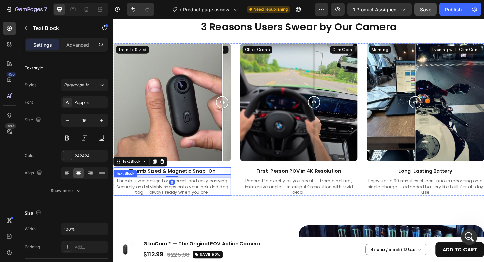
click at [196, 196] on p "Thumb-sized design for discreet and easy carrying. Securely and stylishly snaps…" at bounding box center [177, 201] width 126 height 18
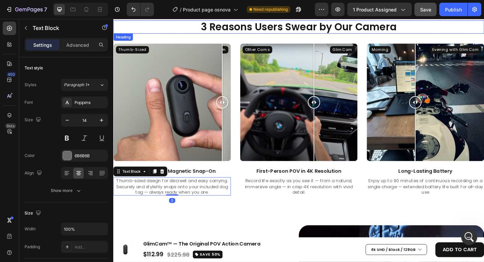
click at [181, 32] on h2 "3 Reasons Users Swear by Our Camera" at bounding box center [315, 28] width 404 height 14
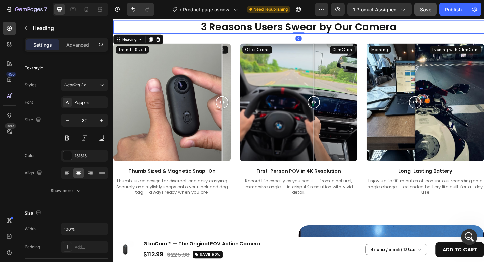
scroll to position [645, 0]
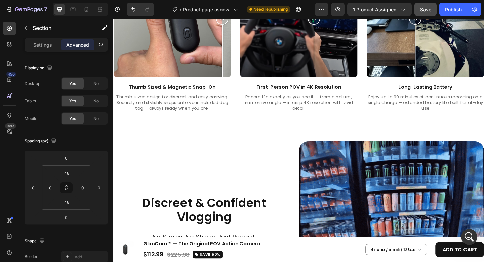
scroll to position [850, 0]
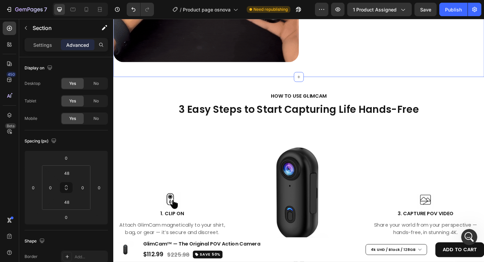
scroll to position [1771, 0]
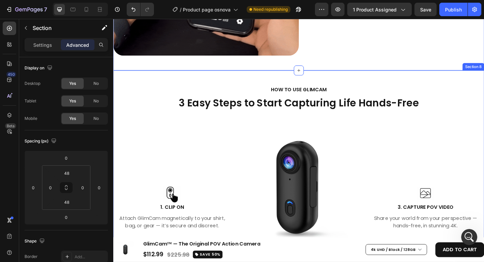
click at [244, 75] on div "HOW TO USE GLIMCAM Text block 3 Easy Steps to Start Capturing Life Hands-Free H…" at bounding box center [315, 207] width 404 height 264
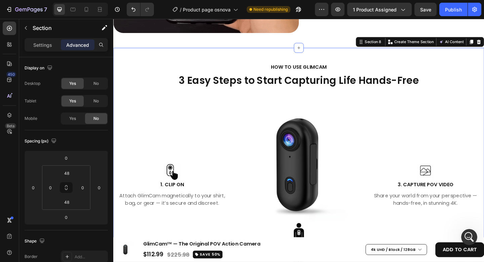
scroll to position [1849, 0]
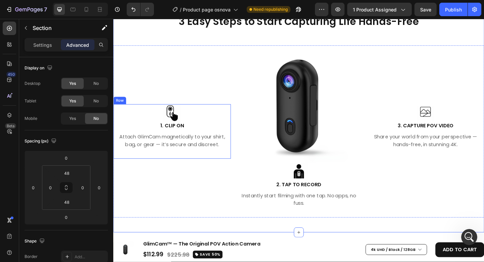
click at [211, 162] on div "Image 1. CLIP ON Text block Attach GlimCam magnetically to your shirt, bag, or …" at bounding box center [177, 141] width 128 height 59
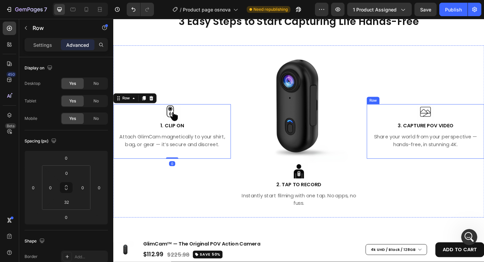
click at [435, 162] on div "Image 3. CAPTURE POV VIDEO Text block Share your world from your perspective — …" at bounding box center [453, 141] width 128 height 59
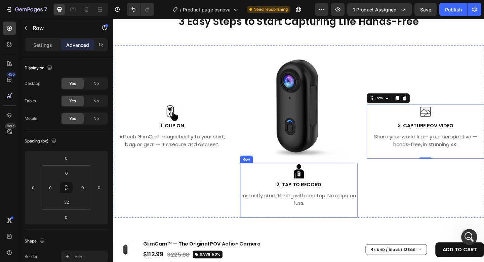
click at [345, 226] on div "Image 2. TAP TO RECORD Text block Instantly start filming with one tap. No apps…" at bounding box center [315, 205] width 128 height 59
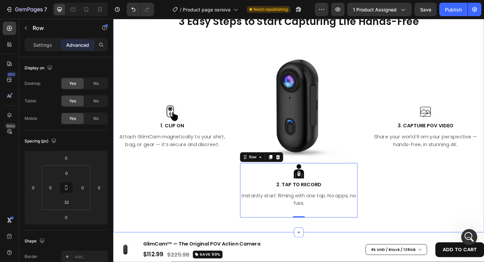
click at [464, 42] on div "HOW TO USE GLIMCAM Text block 3 Easy Steps to Start Capturing Life Hands-Free H…" at bounding box center [315, 119] width 404 height 232
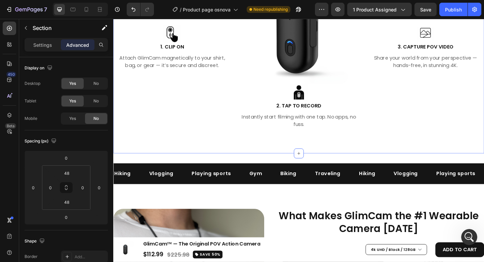
scroll to position [1965, 0]
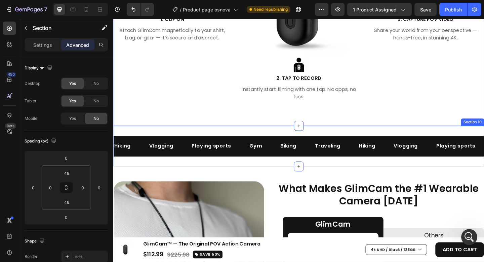
click at [330, 141] on div "Hiking Text Vlogging Text Playing sports Text Gym Text Biking Text Traveling Te…" at bounding box center [315, 157] width 404 height 44
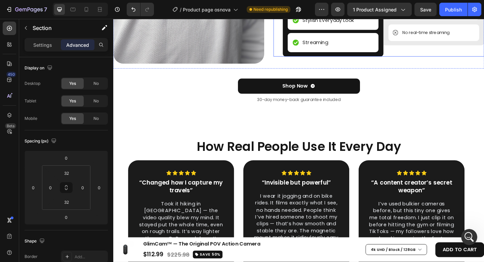
scroll to position [2343, 0]
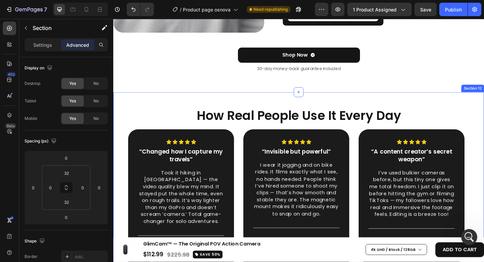
click at [279, 101] on div "How Real People Use It Every Day Heading Icon Icon Icon Icon Icon Row “Changed …" at bounding box center [315, 208] width 404 height 218
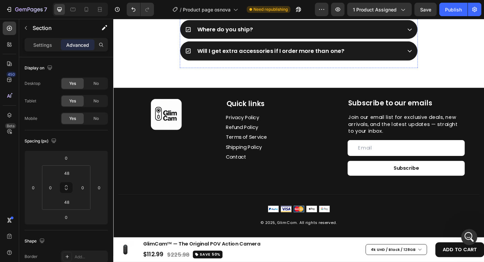
scroll to position [2892, 0]
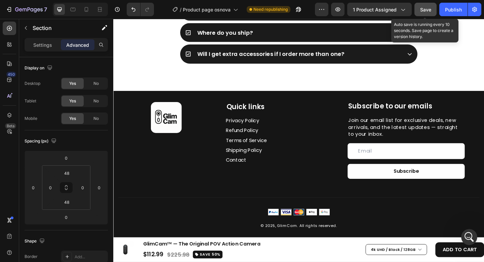
click at [435, 9] on button "Save" at bounding box center [426, 9] width 22 height 13
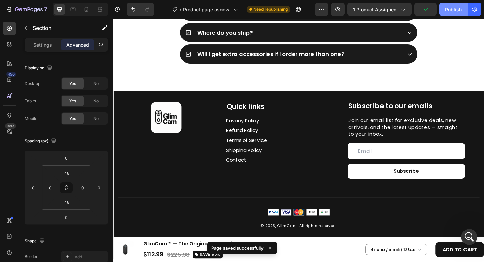
click at [450, 8] on div "Publish" at bounding box center [453, 9] width 17 height 7
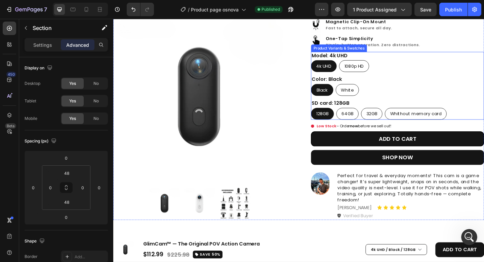
scroll to position [0, 0]
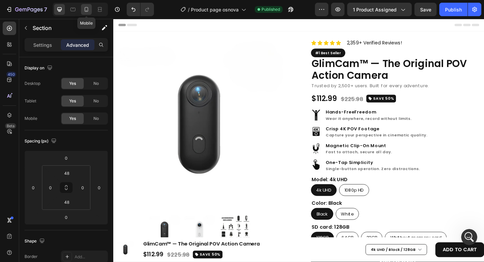
click at [87, 9] on icon at bounding box center [86, 9] width 7 height 7
type input "16"
type input "12"
type input "16"
type input "12"
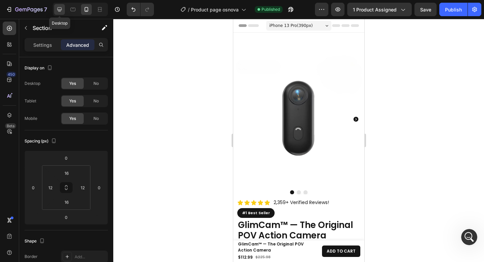
click at [60, 12] on icon at bounding box center [59, 9] width 7 height 7
type input "48"
type input "0"
type input "48"
type input "0"
